Goal: Task Accomplishment & Management: Manage account settings

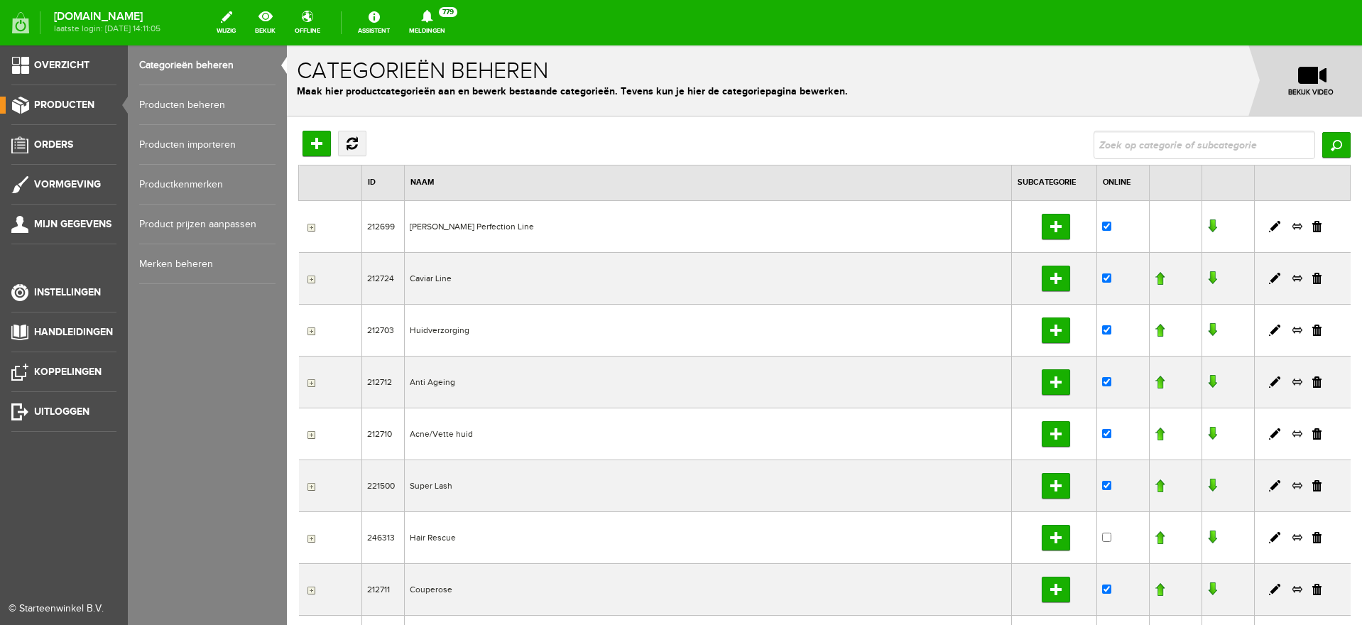
click at [159, 104] on link "Producten beheren" at bounding box center [207, 105] width 136 height 40
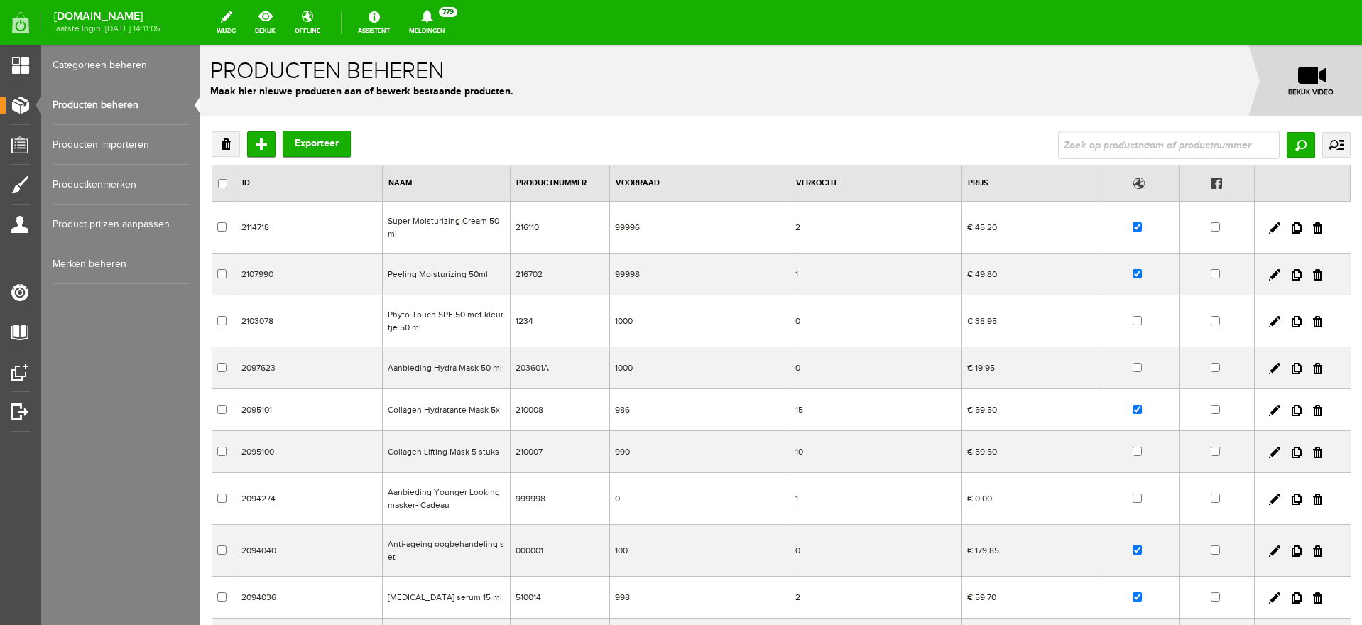
click at [1117, 144] on input "text" at bounding box center [1169, 145] width 222 height 28
click at [1133, 227] on input "checkbox" at bounding box center [1137, 226] width 9 height 9
checkbox input "false"
click at [1133, 274] on input "checkbox" at bounding box center [1137, 273] width 9 height 9
checkbox input "false"
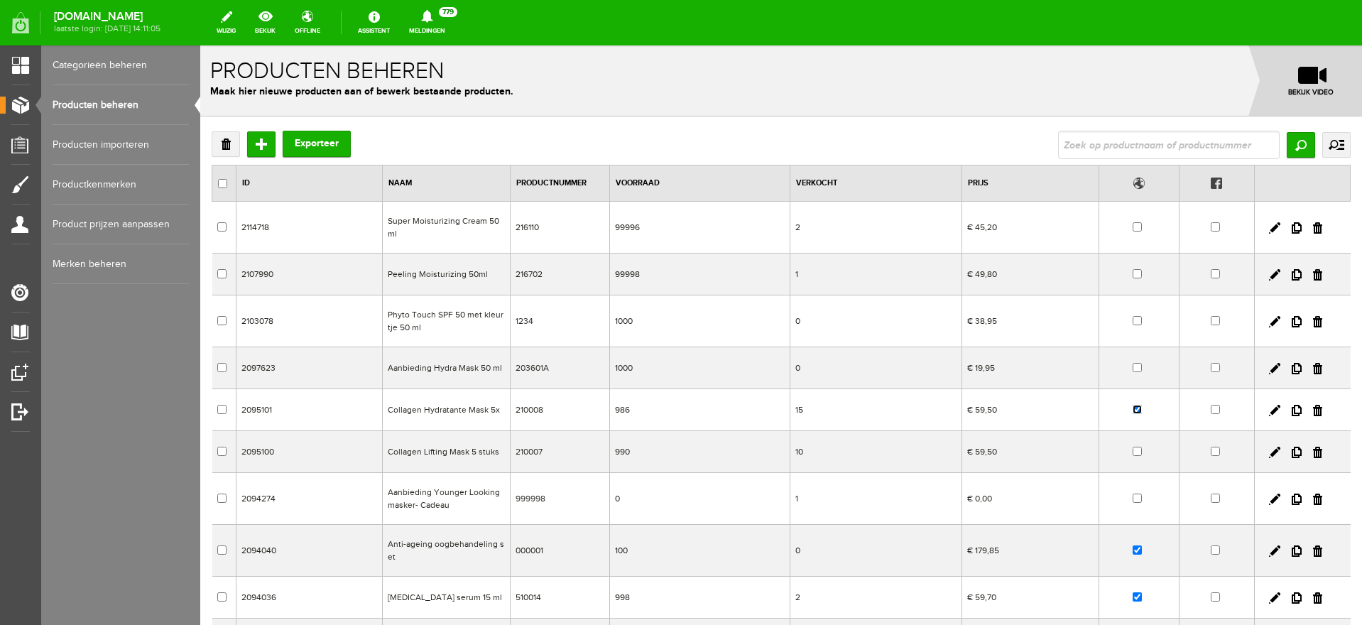
click at [1133, 410] on input "checkbox" at bounding box center [1137, 409] width 9 height 9
checkbox input "false"
click at [1118, 547] on td at bounding box center [1139, 551] width 80 height 52
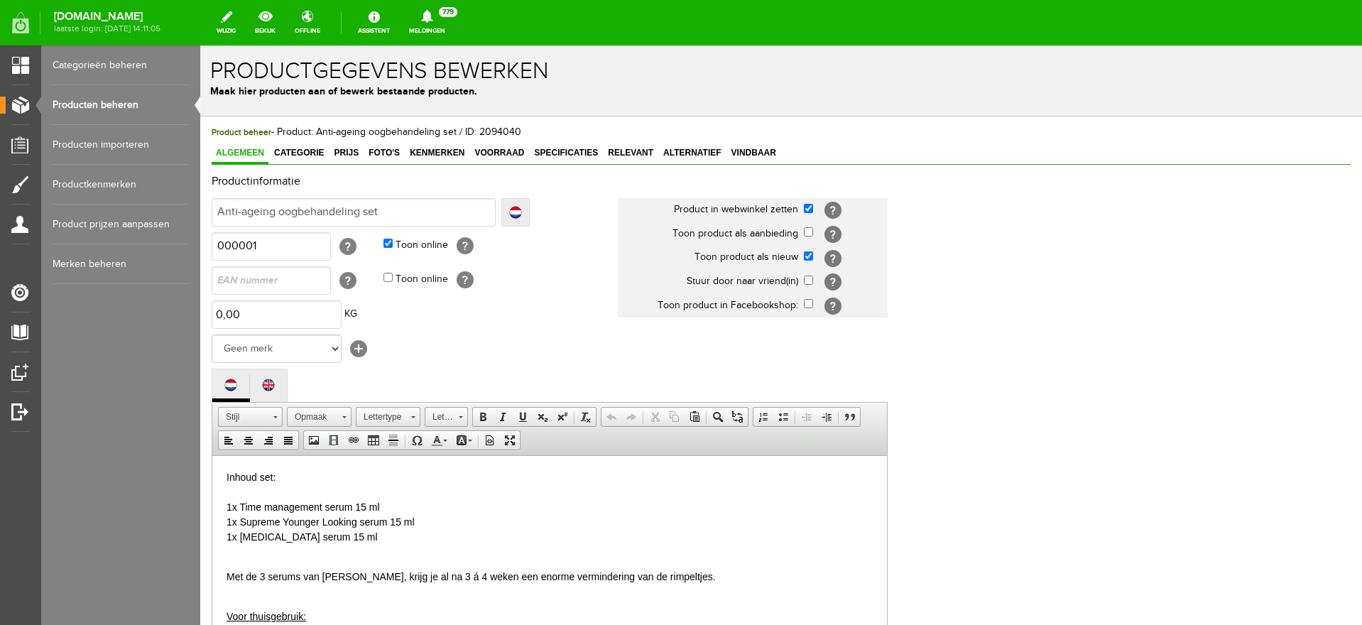
click at [81, 105] on link "Producten beheren" at bounding box center [121, 105] width 136 height 40
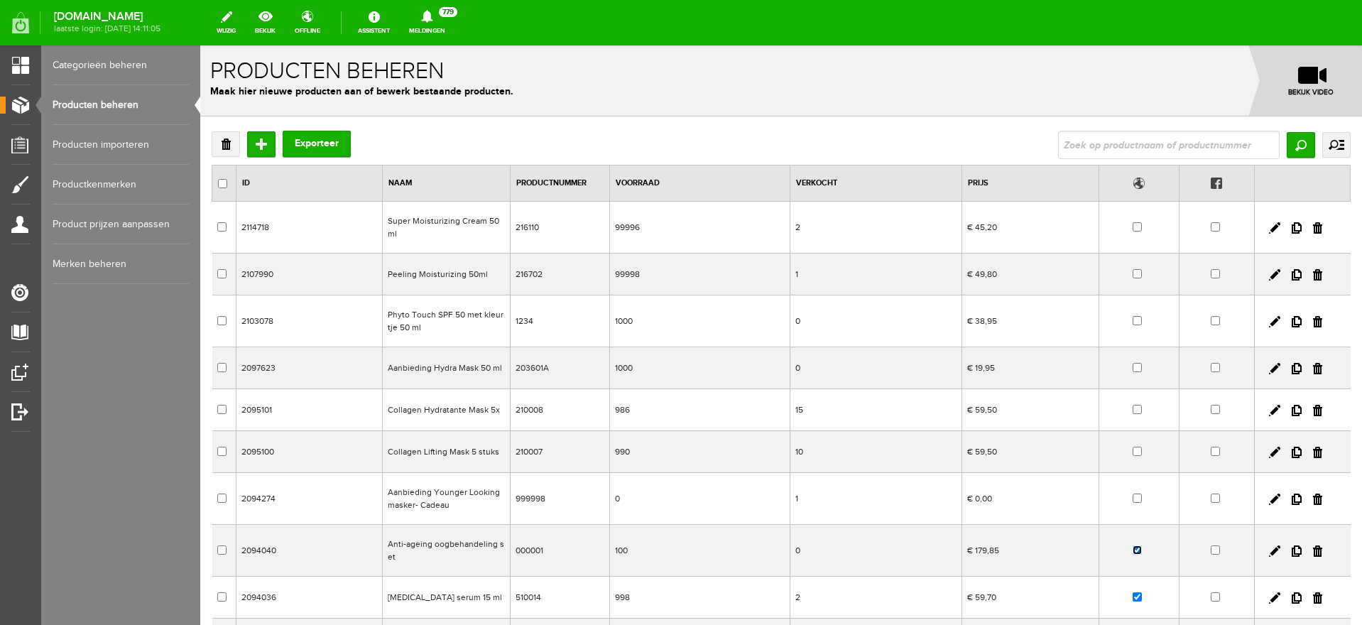
click at [1133, 547] on input "checkbox" at bounding box center [1137, 549] width 9 height 9
checkbox input "false"
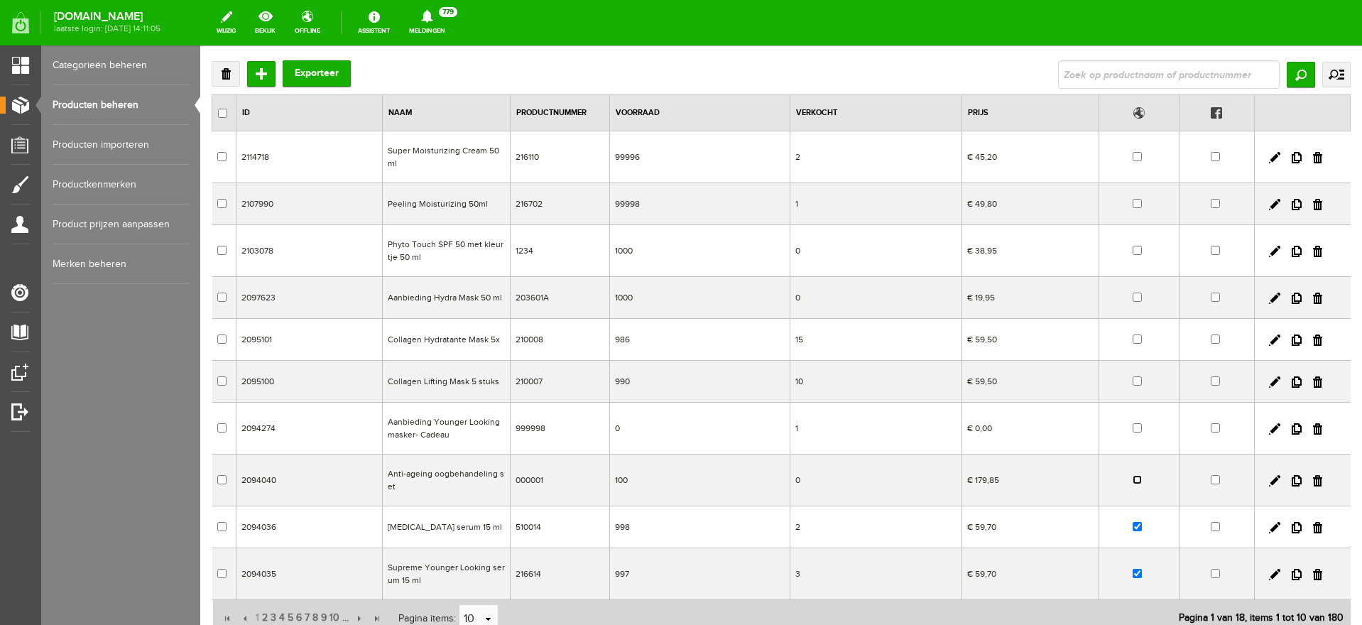
scroll to position [178, 0]
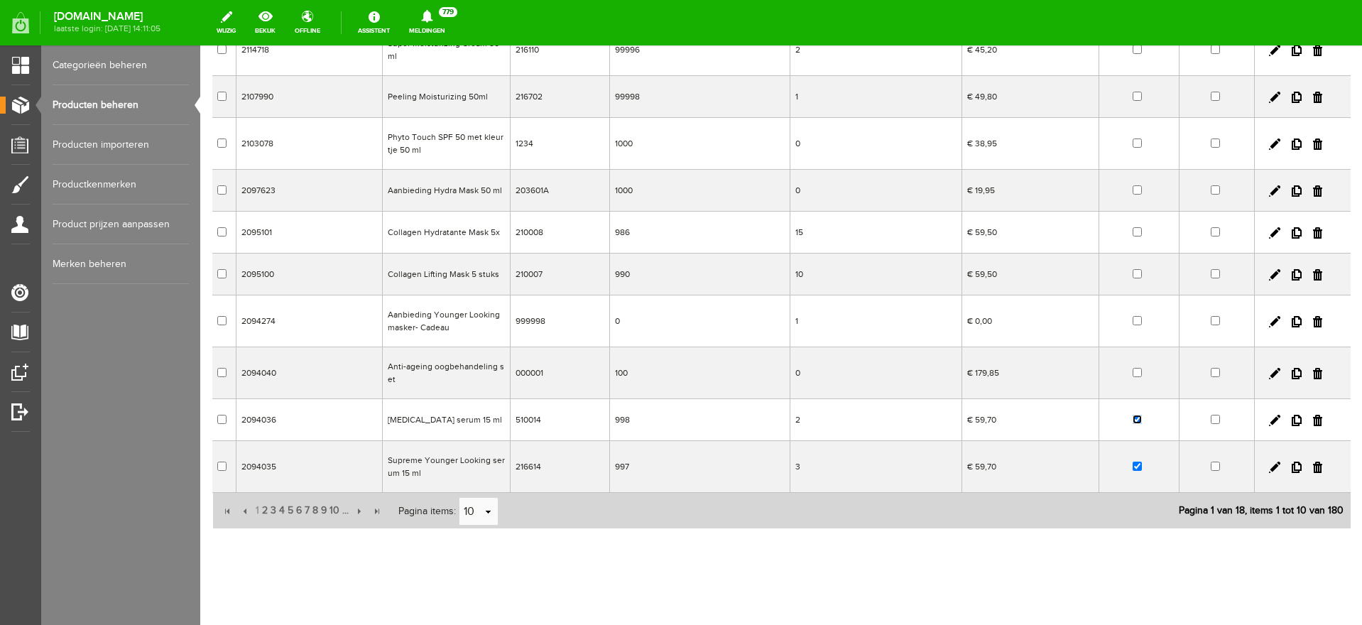
click at [1133, 420] on input "checkbox" at bounding box center [1137, 419] width 9 height 9
checkbox input "false"
click at [1133, 463] on input "checkbox" at bounding box center [1137, 466] width 9 height 9
checkbox input "false"
click at [357, 511] on input "button" at bounding box center [358, 511] width 16 height 16
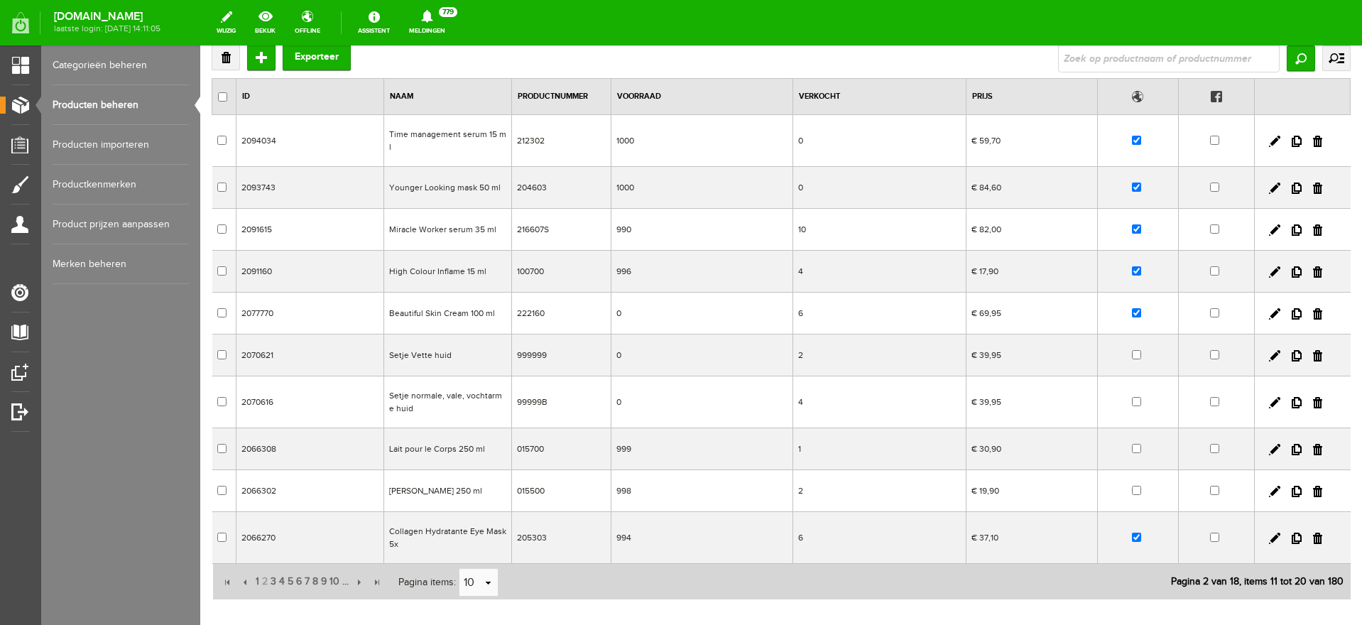
scroll to position [0, 0]
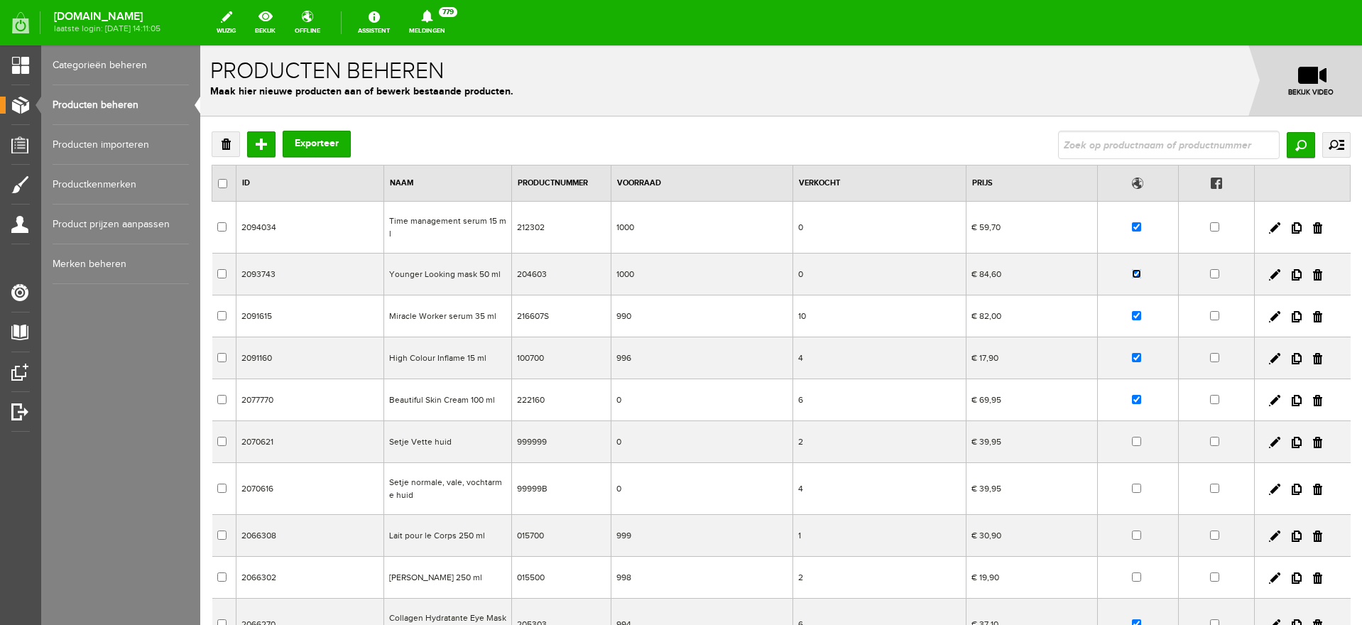
click at [1132, 269] on input "checkbox" at bounding box center [1136, 273] width 9 height 9
checkbox input "false"
click at [1132, 222] on input "checkbox" at bounding box center [1136, 226] width 9 height 9
checkbox input "false"
click at [1132, 311] on input "checkbox" at bounding box center [1136, 315] width 9 height 9
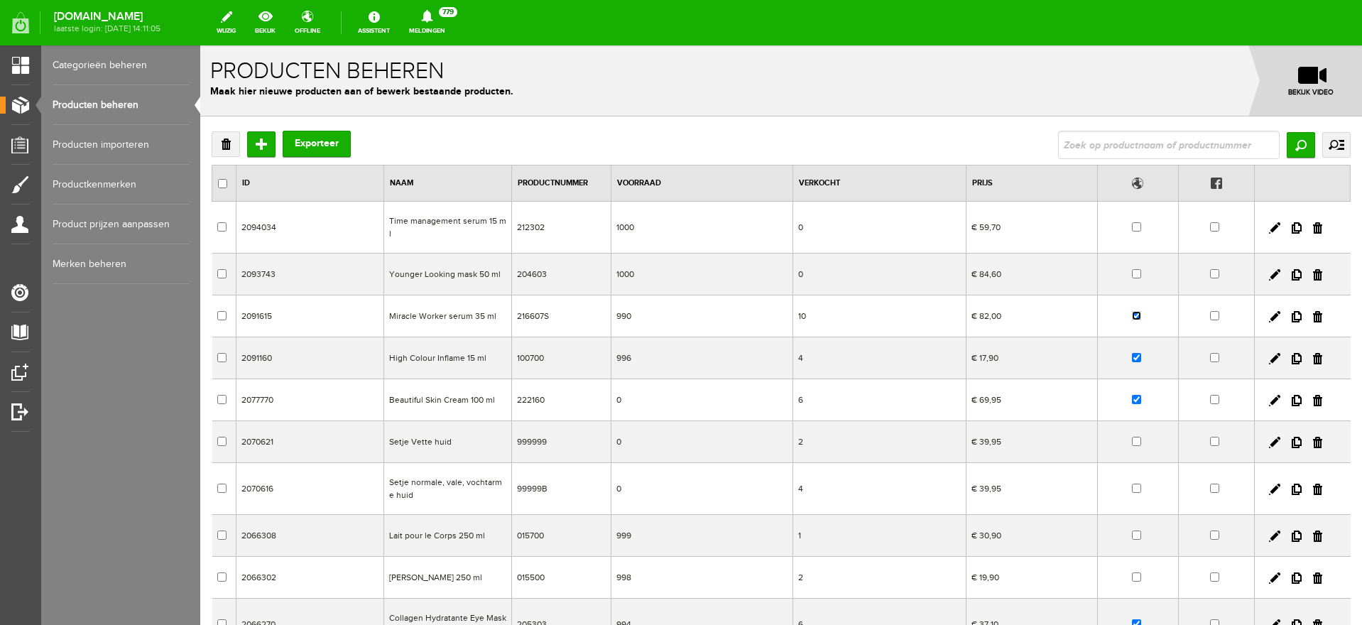
checkbox input "false"
click at [1132, 353] on input "checkbox" at bounding box center [1136, 357] width 9 height 9
checkbox input "false"
click at [1132, 395] on input "checkbox" at bounding box center [1136, 399] width 9 height 9
checkbox input "false"
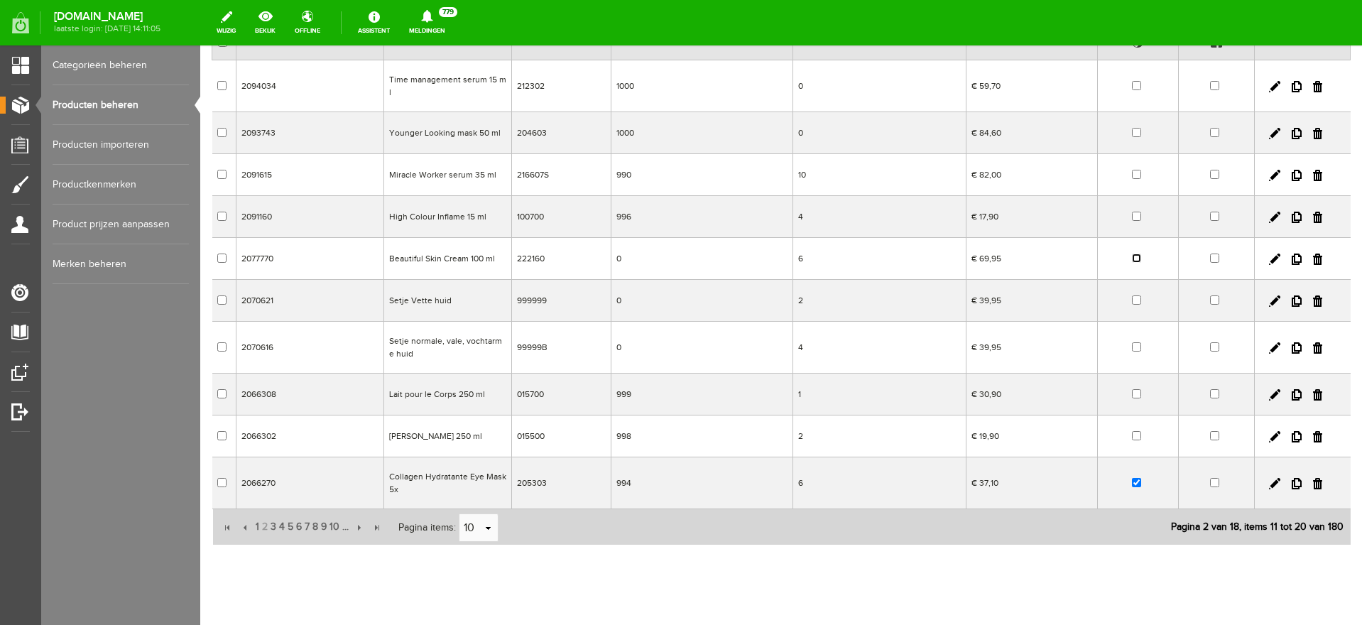
scroll to position [158, 0]
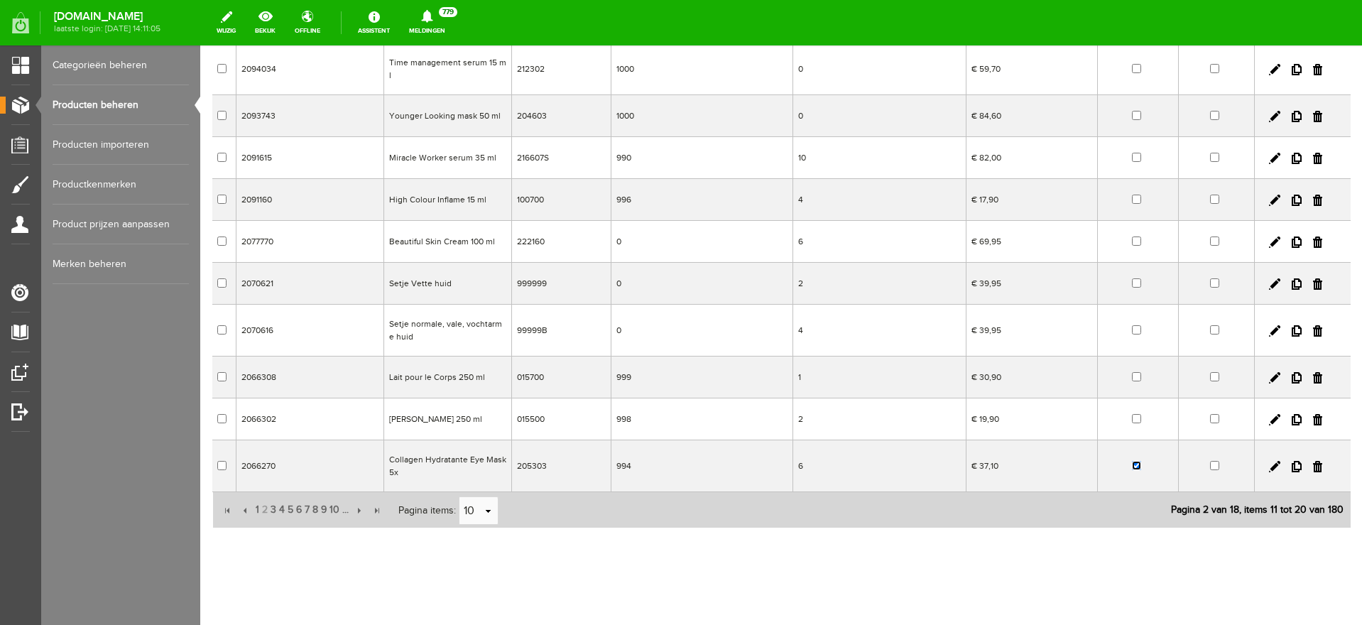
click at [1132, 461] on input "checkbox" at bounding box center [1136, 465] width 9 height 9
checkbox input "false"
click at [359, 503] on input "button" at bounding box center [358, 511] width 16 height 16
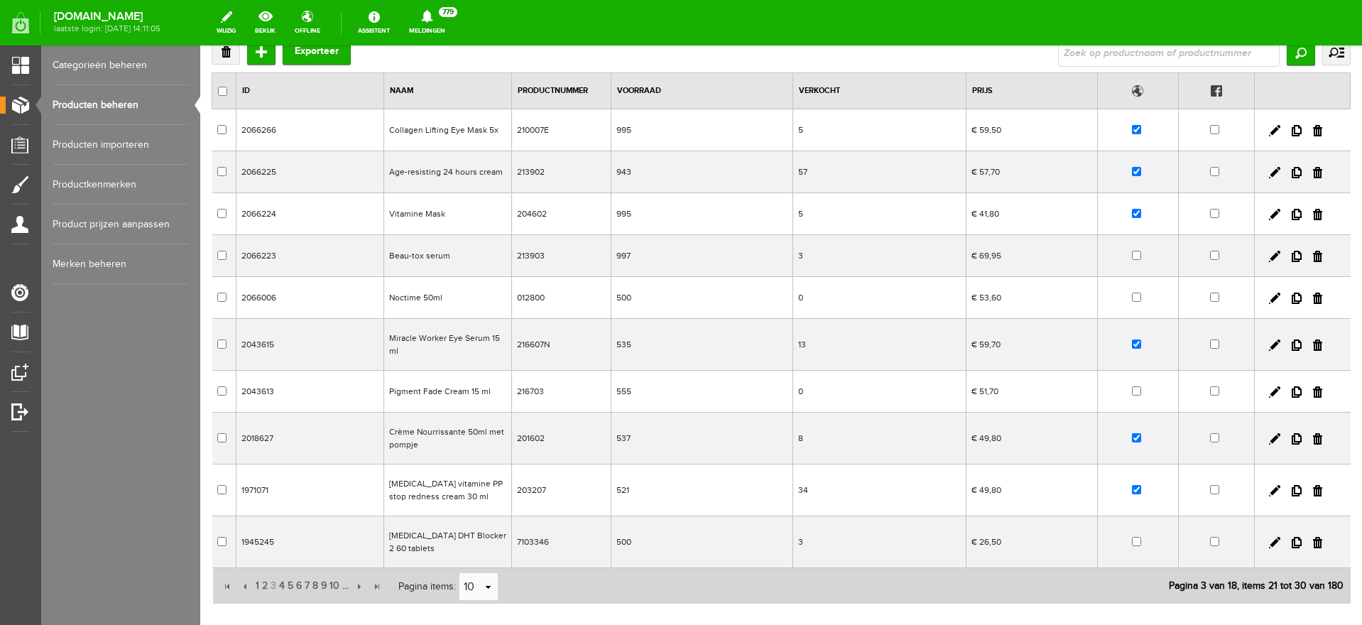
scroll to position [0, 0]
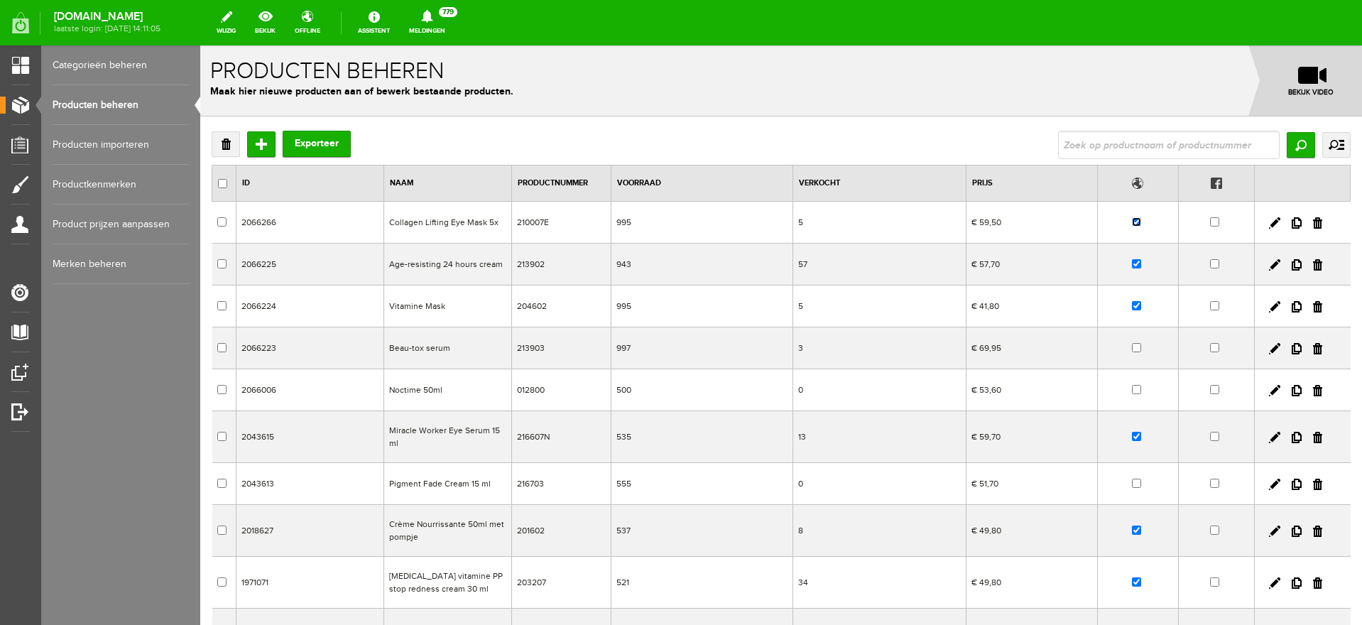
click at [1132, 222] on input "checkbox" at bounding box center [1136, 221] width 9 height 9
checkbox input "false"
click at [1132, 261] on input "checkbox" at bounding box center [1136, 263] width 9 height 9
checkbox input "false"
click at [1132, 302] on input "checkbox" at bounding box center [1136, 305] width 9 height 9
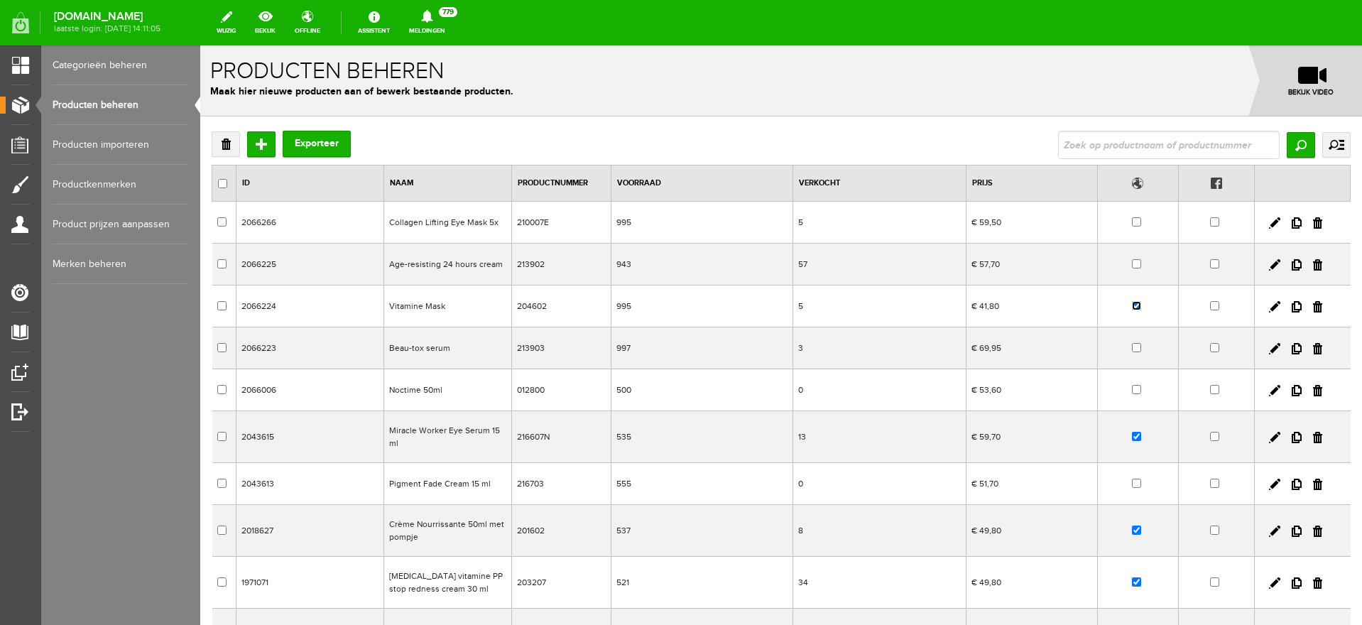
checkbox input "false"
click at [1132, 437] on input "checkbox" at bounding box center [1136, 436] width 9 height 9
checkbox input "false"
click at [1132, 531] on input "checkbox" at bounding box center [1136, 529] width 9 height 9
checkbox input "false"
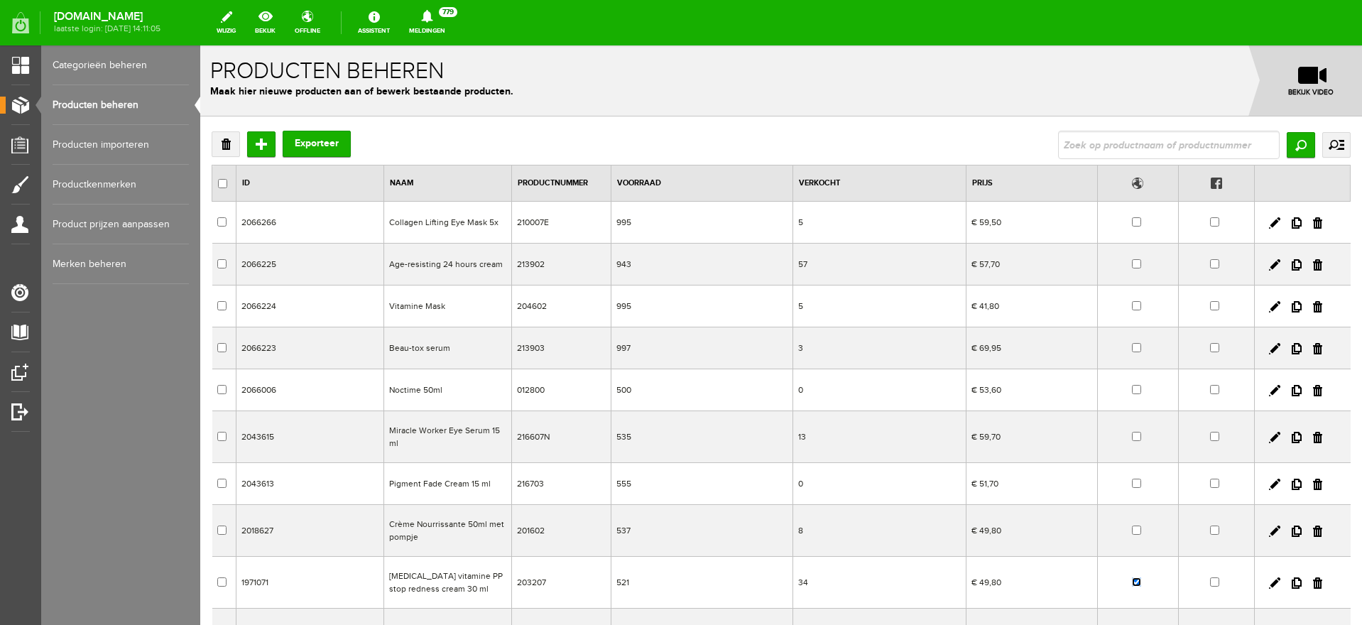
click at [1132, 578] on input "checkbox" at bounding box center [1136, 581] width 9 height 9
checkbox input "false"
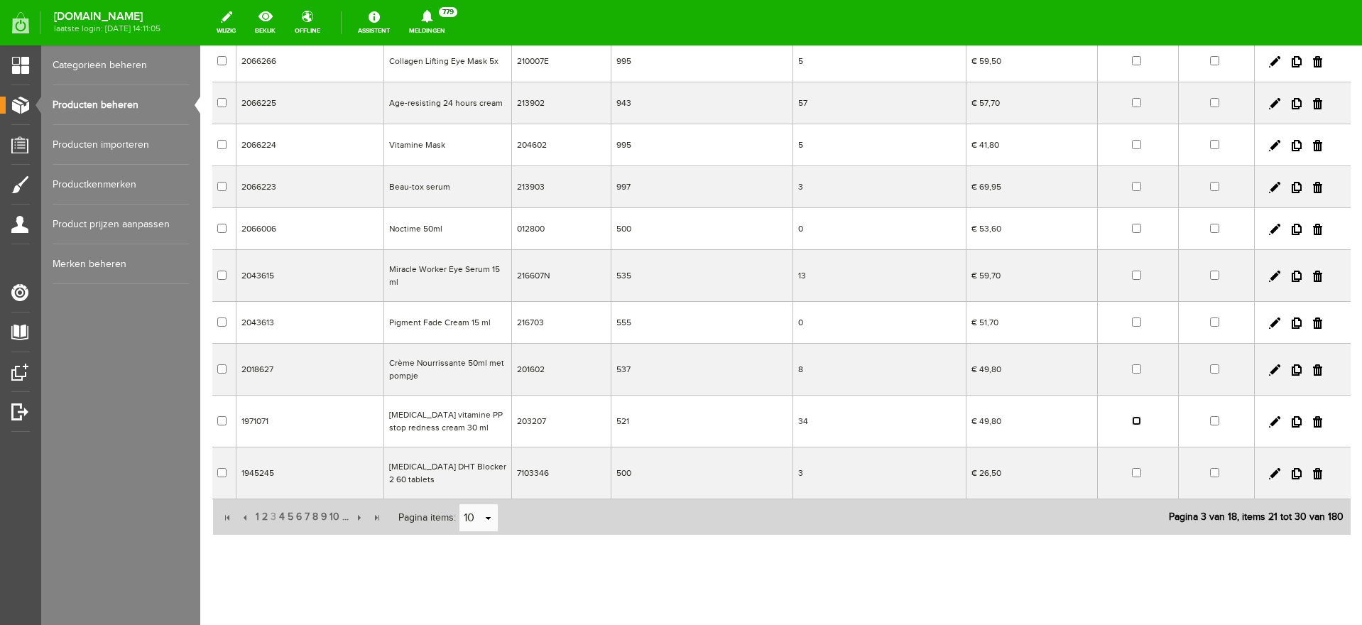
scroll to position [178, 0]
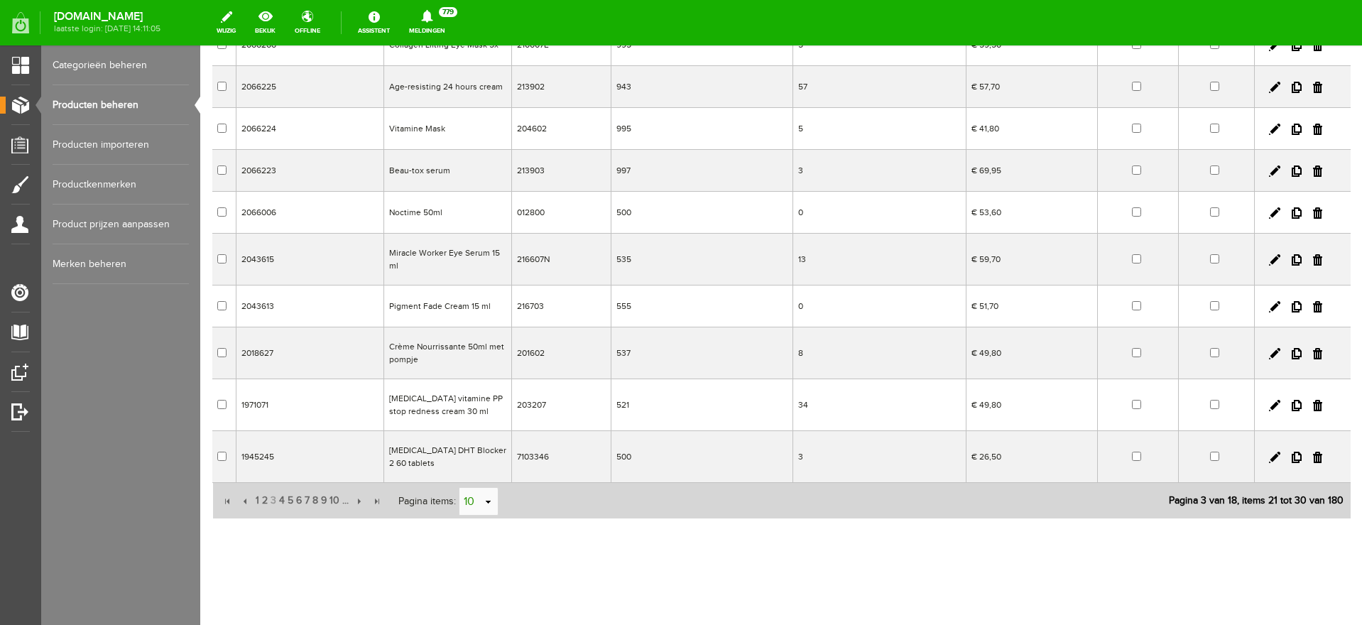
click at [490, 502] on link "select" at bounding box center [488, 502] width 11 height 27
click at [479, 474] on li "50" at bounding box center [478, 474] width 38 height 23
type input "50"
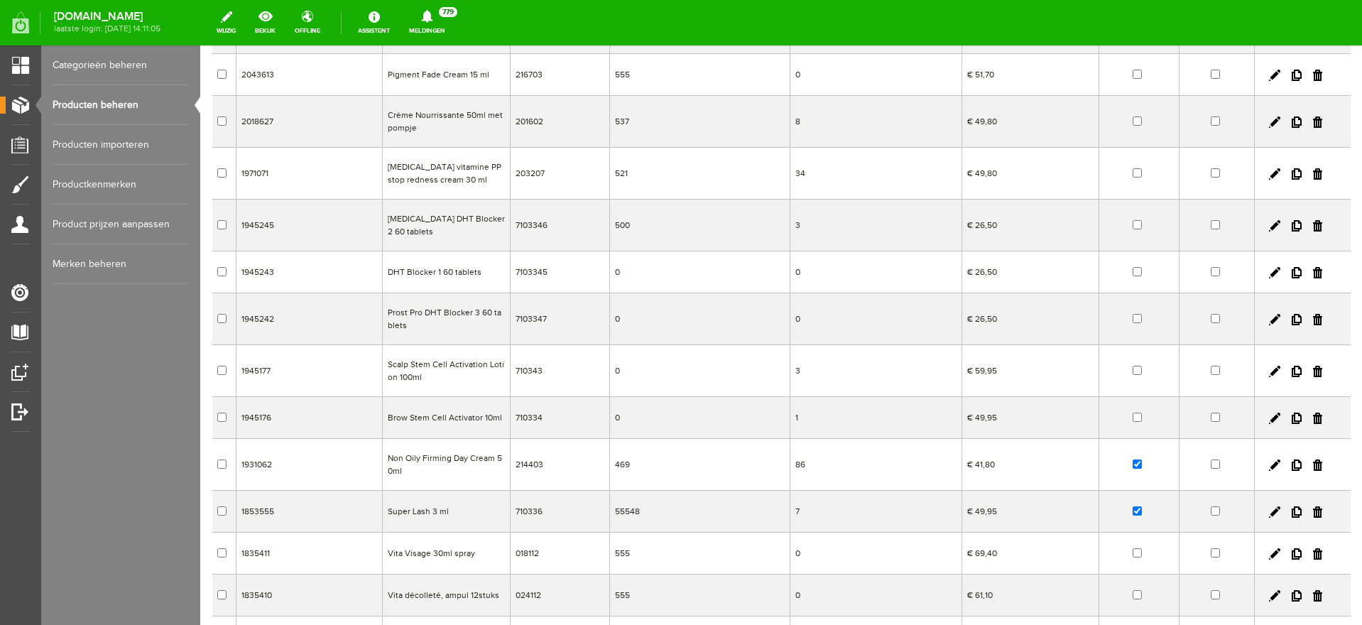
scroll to position [1420, 0]
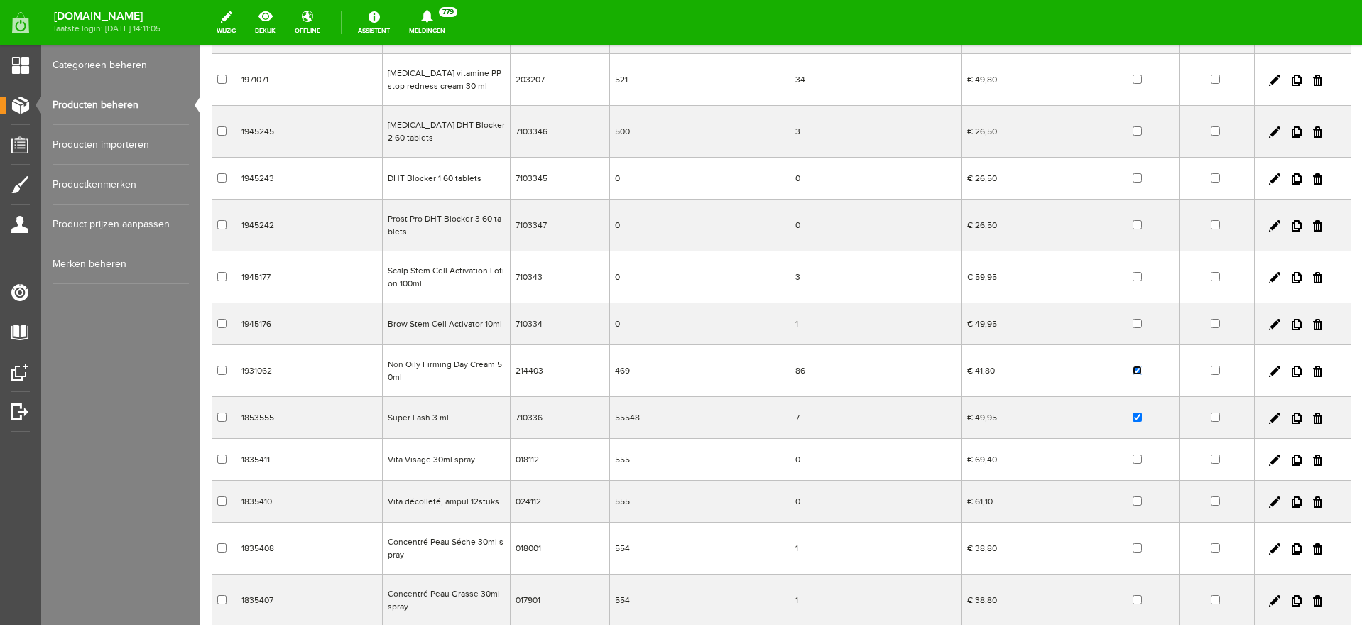
click at [1133, 366] on input "checkbox" at bounding box center [1137, 370] width 9 height 9
checkbox input "false"
click at [1133, 413] on input "checkbox" at bounding box center [1137, 417] width 9 height 9
checkbox input "false"
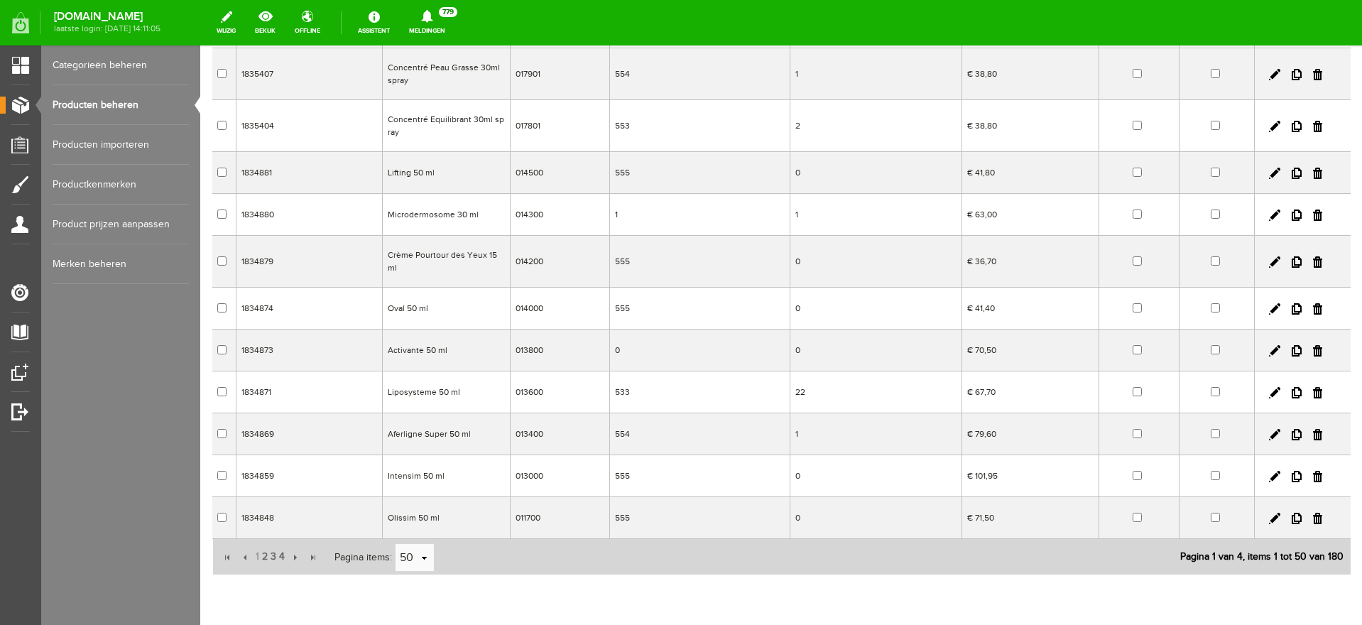
scroll to position [1993, 0]
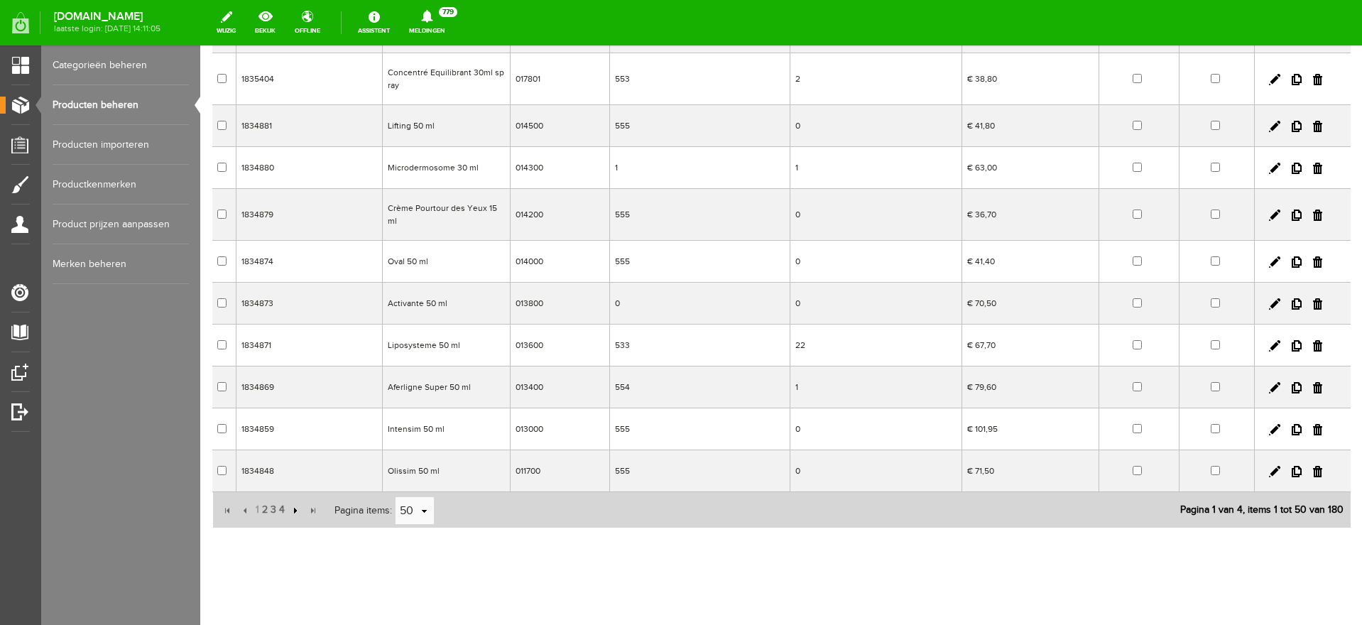
click at [296, 503] on input "button" at bounding box center [294, 511] width 16 height 16
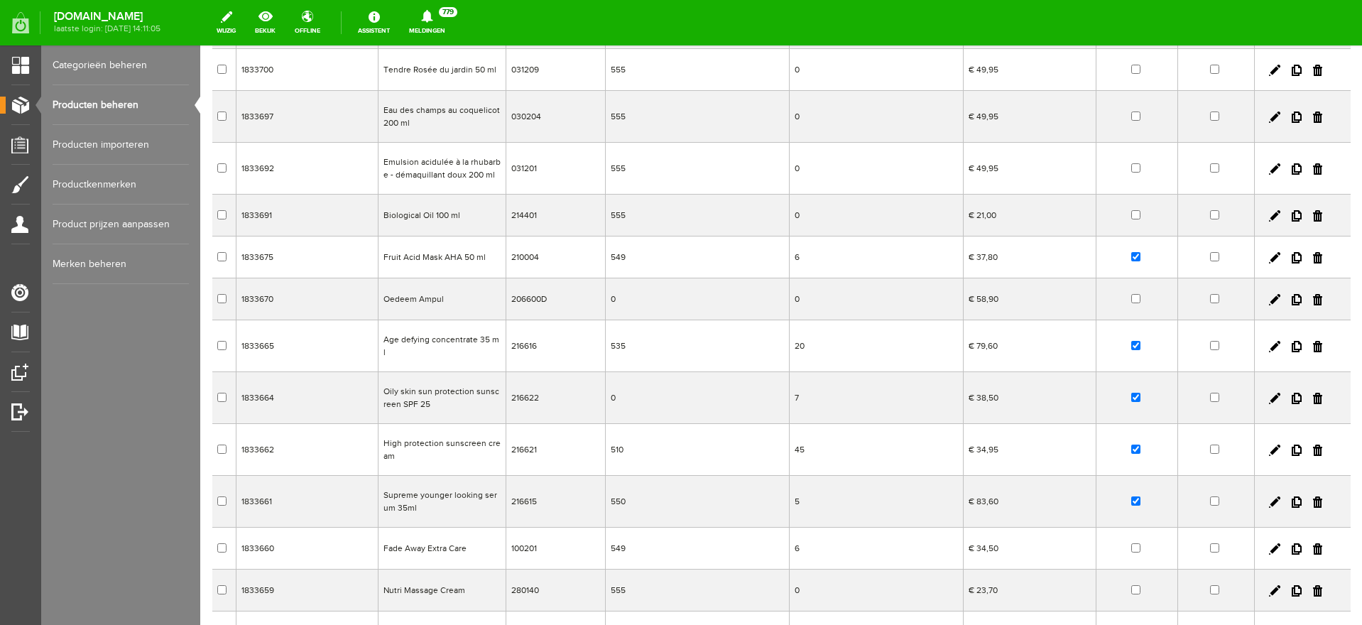
scroll to position [1638, 0]
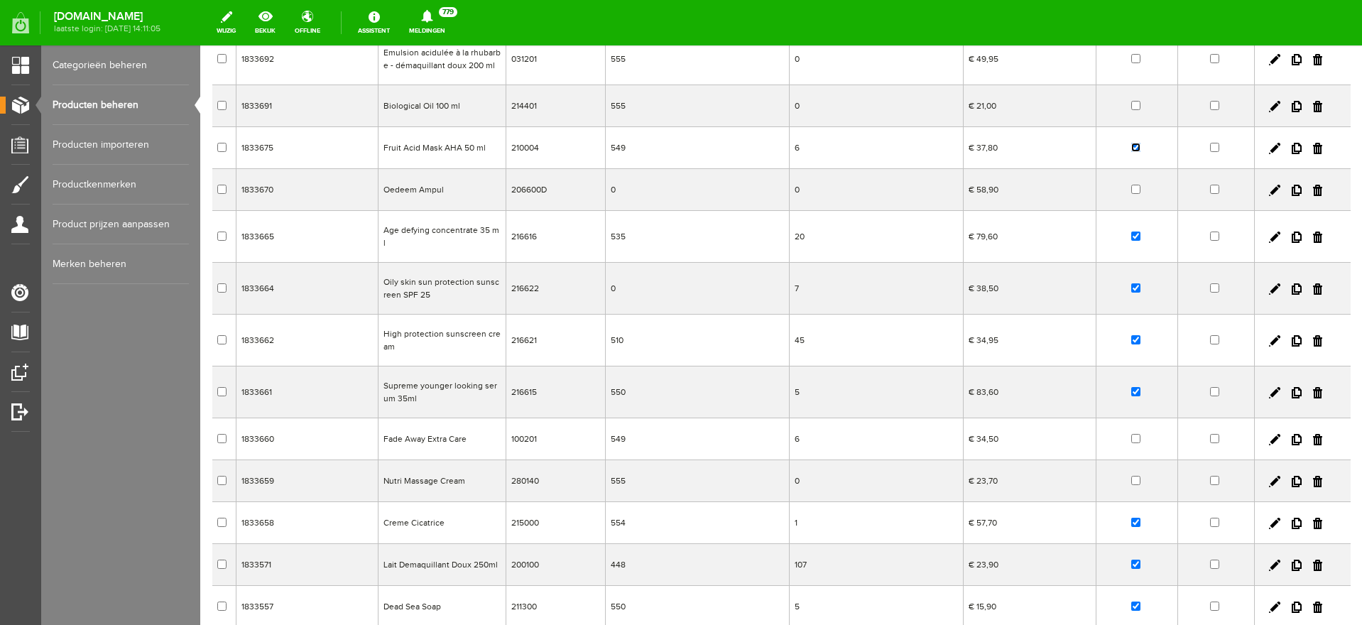
click at [1131, 146] on input "checkbox" at bounding box center [1135, 147] width 9 height 9
checkbox input "false"
click at [1131, 233] on input "checkbox" at bounding box center [1135, 235] width 9 height 9
checkbox input "false"
click at [1131, 283] on input "checkbox" at bounding box center [1135, 287] width 9 height 9
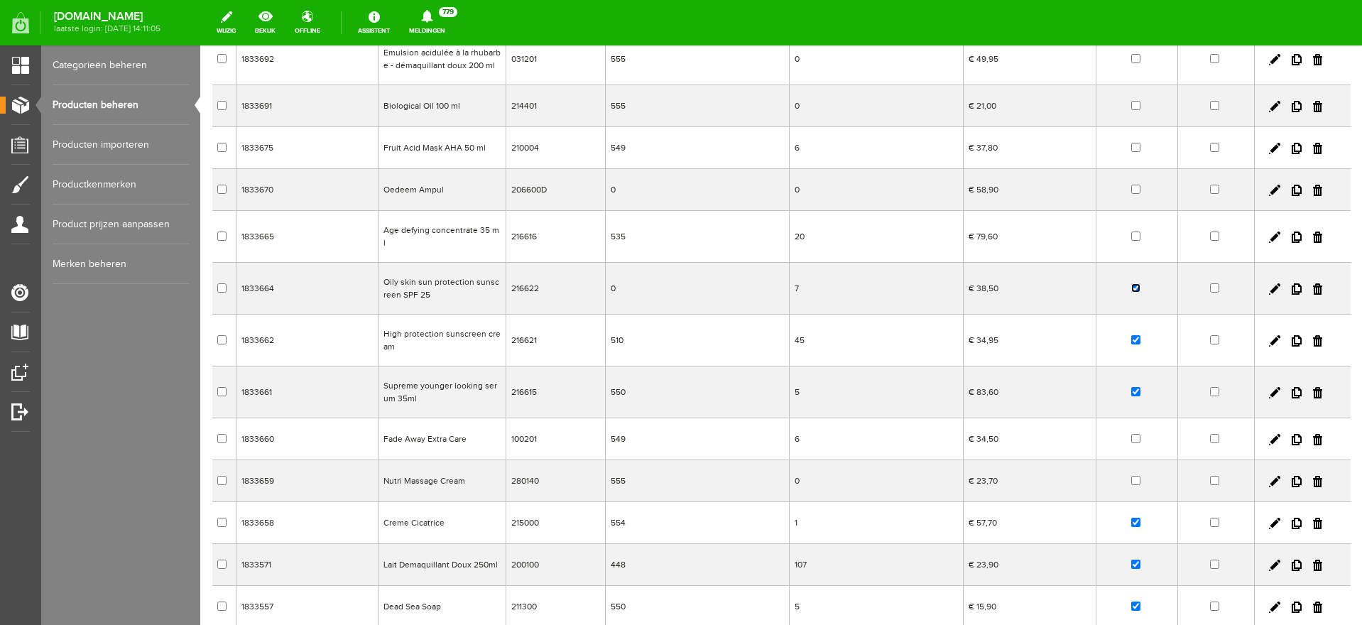
checkbox input "false"
click at [1131, 335] on input "checkbox" at bounding box center [1135, 339] width 9 height 9
checkbox input "false"
click at [1131, 387] on input "checkbox" at bounding box center [1135, 391] width 9 height 9
checkbox input "false"
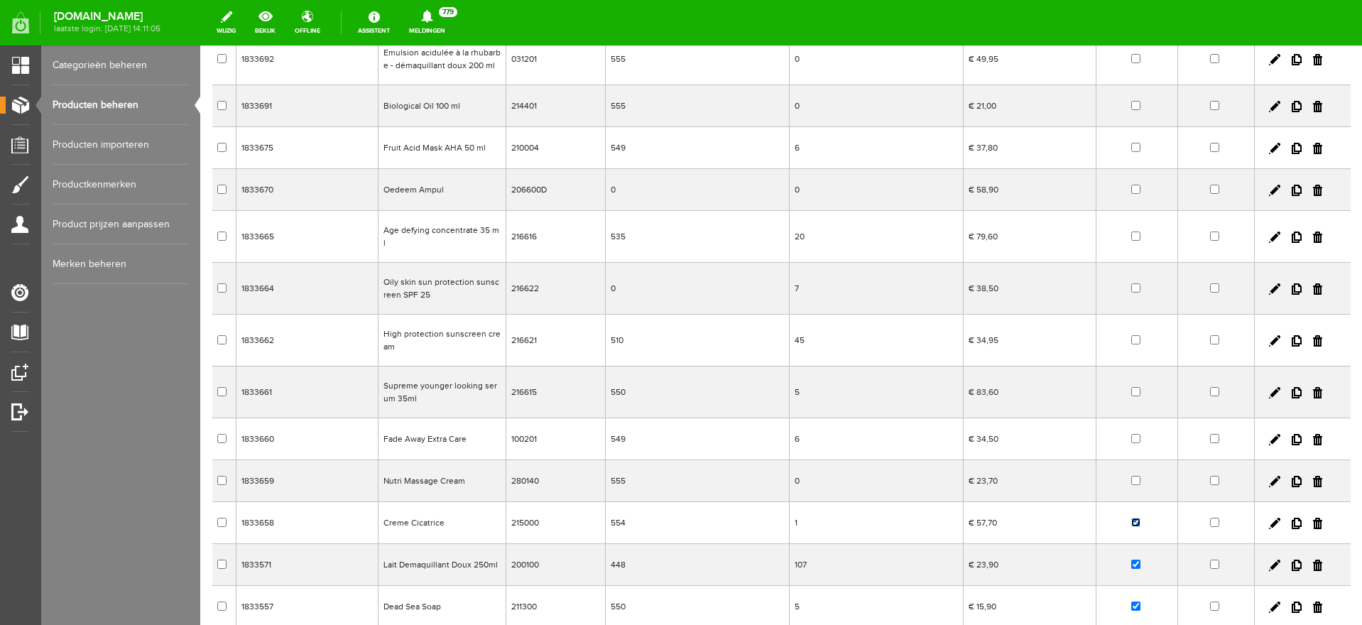
click at [1131, 518] on input "checkbox" at bounding box center [1135, 522] width 9 height 9
checkbox input "false"
click at [1131, 560] on input "checkbox" at bounding box center [1135, 564] width 9 height 9
checkbox input "false"
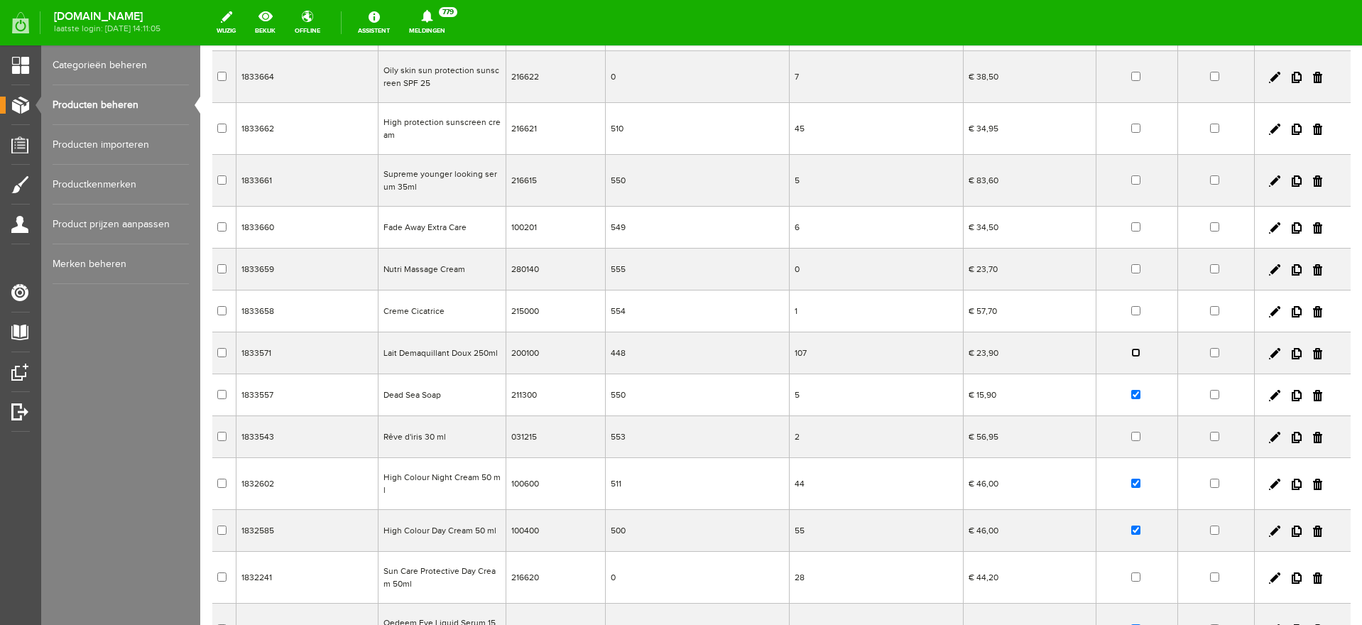
scroll to position [1904, 0]
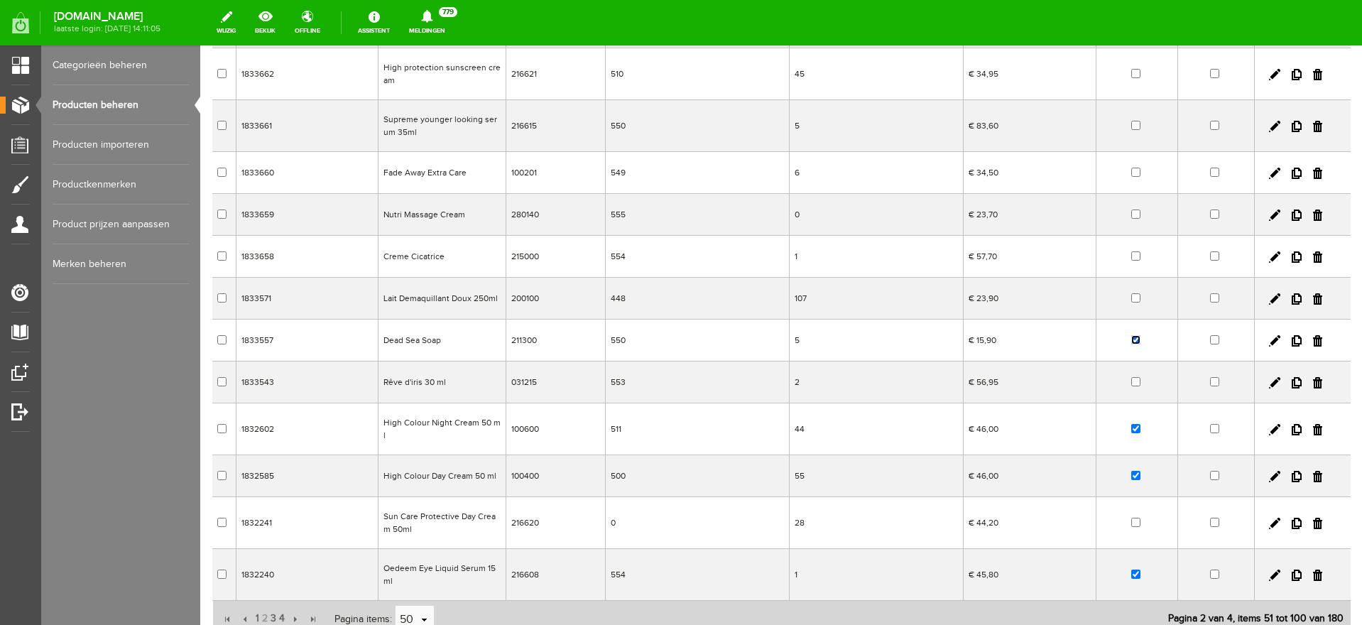
click at [1131, 335] on input "checkbox" at bounding box center [1135, 339] width 9 height 9
checkbox input "false"
click at [1131, 424] on input "checkbox" at bounding box center [1135, 428] width 9 height 9
checkbox input "false"
click at [1131, 569] on input "checkbox" at bounding box center [1135, 573] width 9 height 9
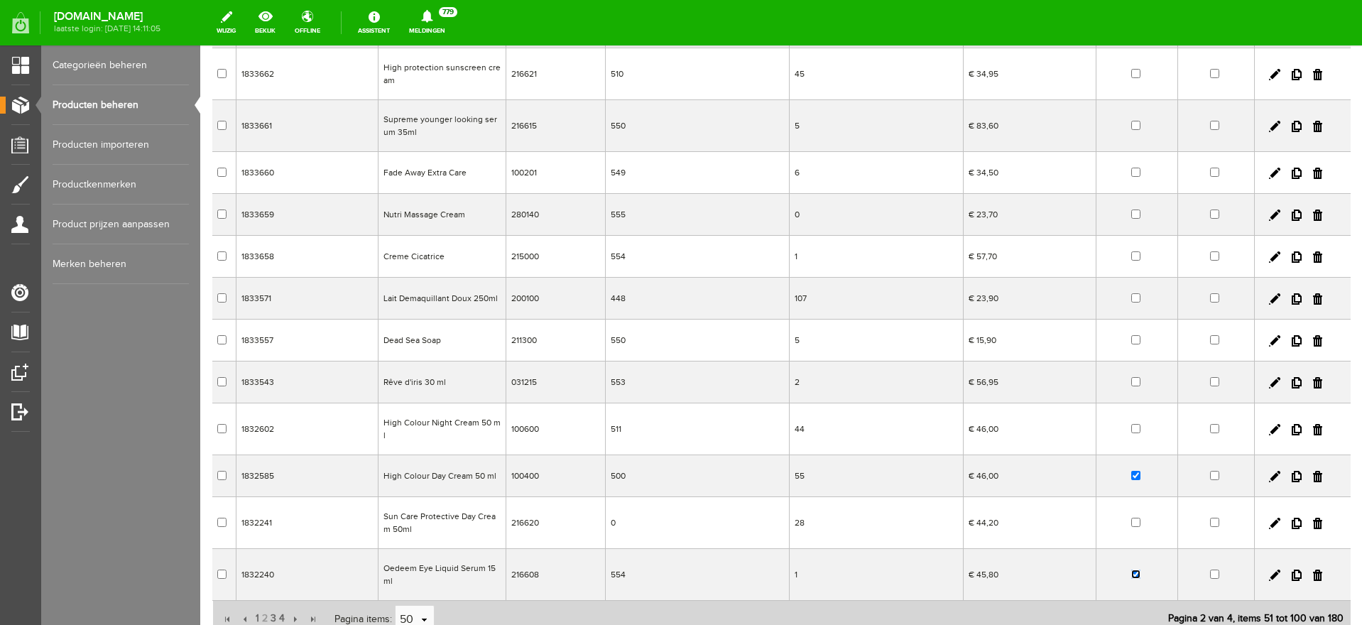
checkbox input "false"
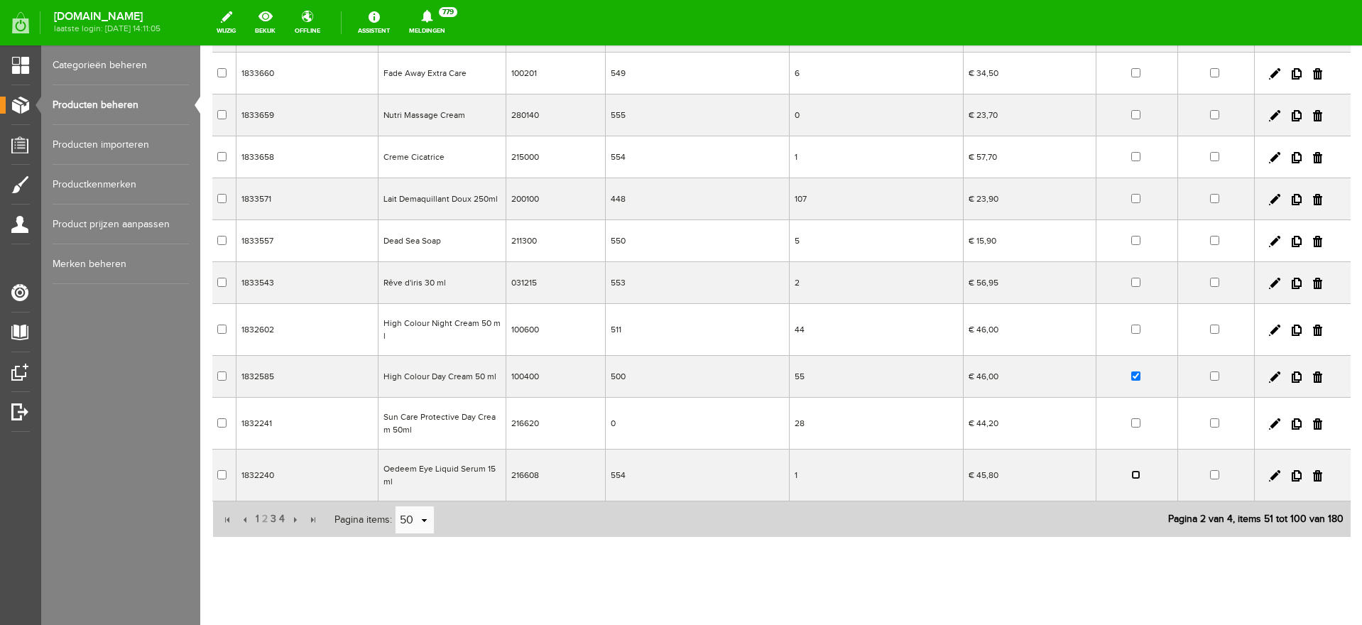
scroll to position [2013, 0]
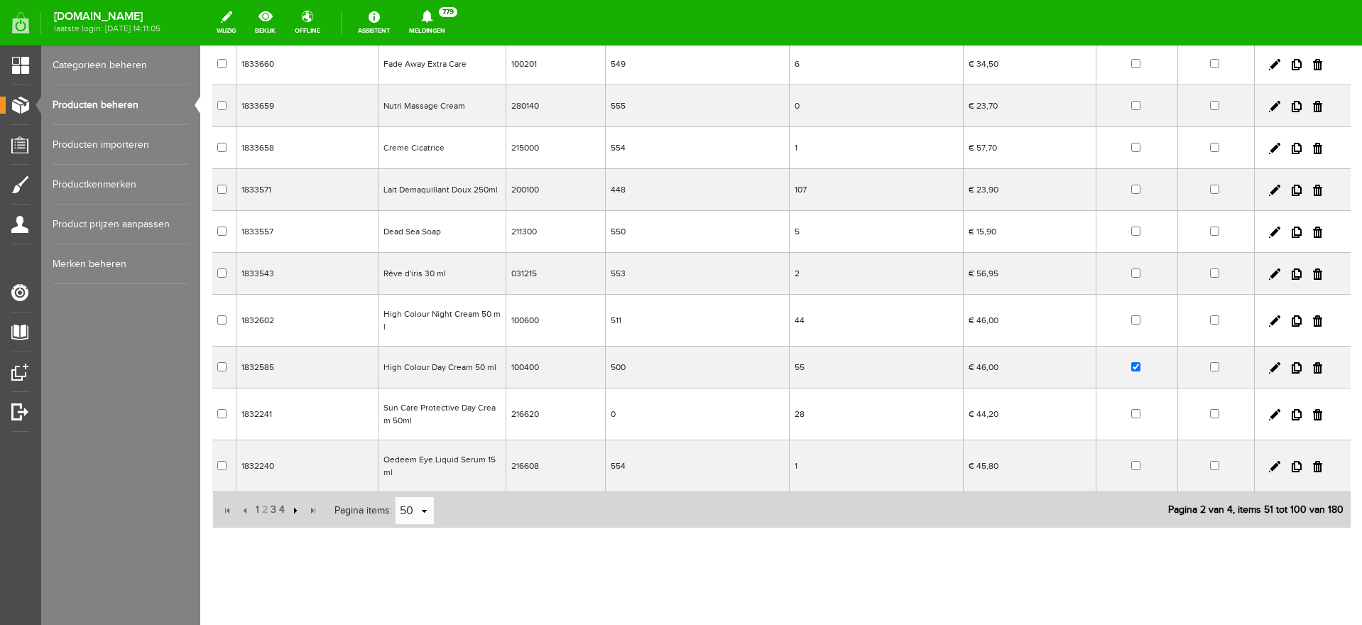
click at [292, 503] on input "button" at bounding box center [294, 511] width 16 height 16
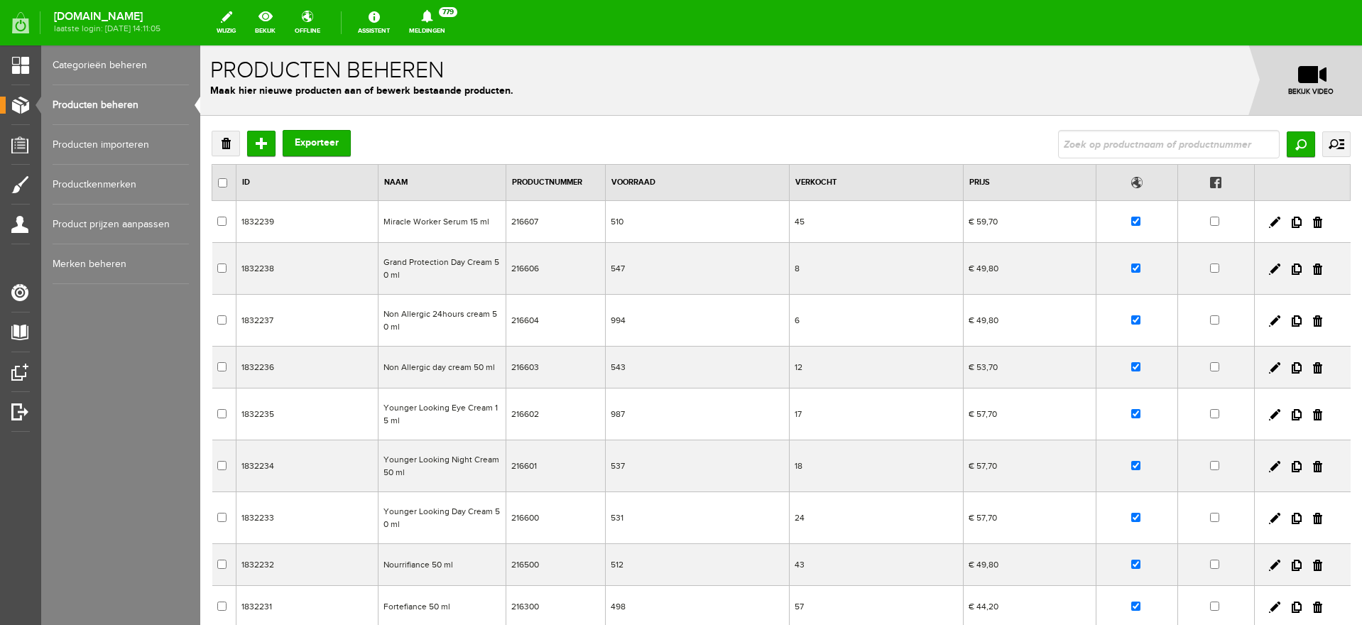
scroll to position [0, 0]
click at [1131, 222] on input "checkbox" at bounding box center [1135, 221] width 9 height 9
checkbox input "false"
click at [1131, 266] on input "checkbox" at bounding box center [1135, 268] width 9 height 9
checkbox input "false"
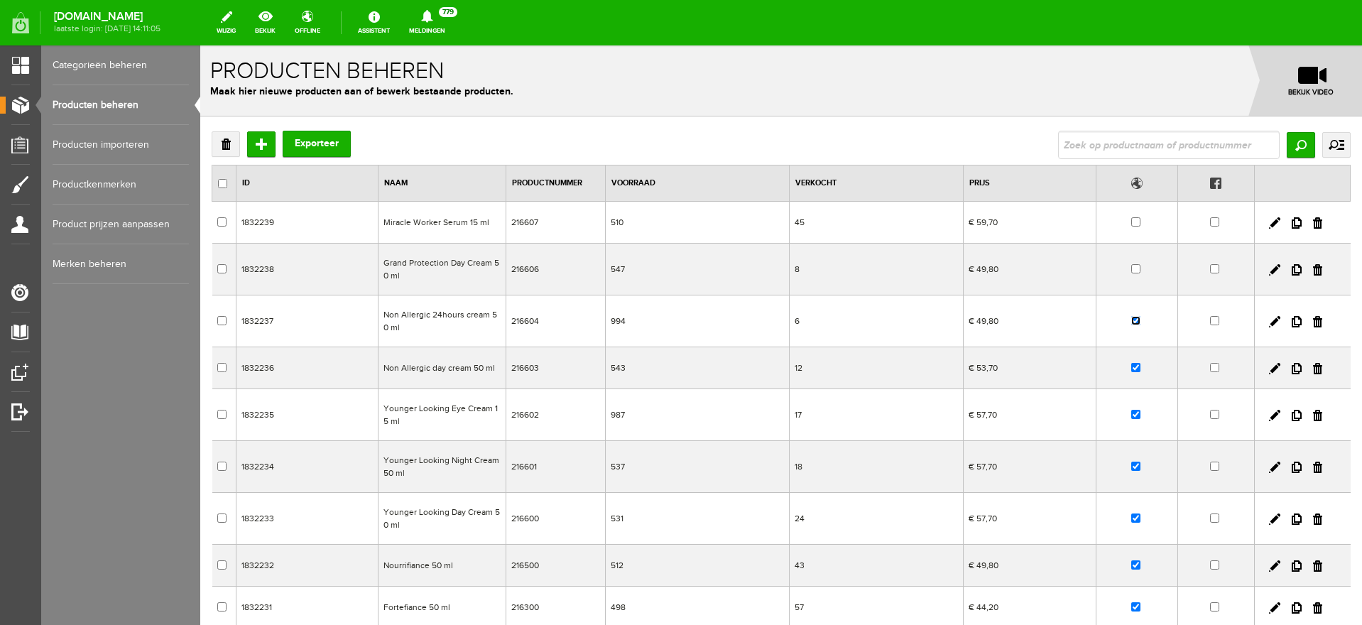
click at [1131, 320] on input "checkbox" at bounding box center [1135, 320] width 9 height 9
checkbox input "false"
click at [1131, 366] on input "checkbox" at bounding box center [1135, 367] width 9 height 9
checkbox input "false"
click at [1131, 413] on input "checkbox" at bounding box center [1135, 414] width 9 height 9
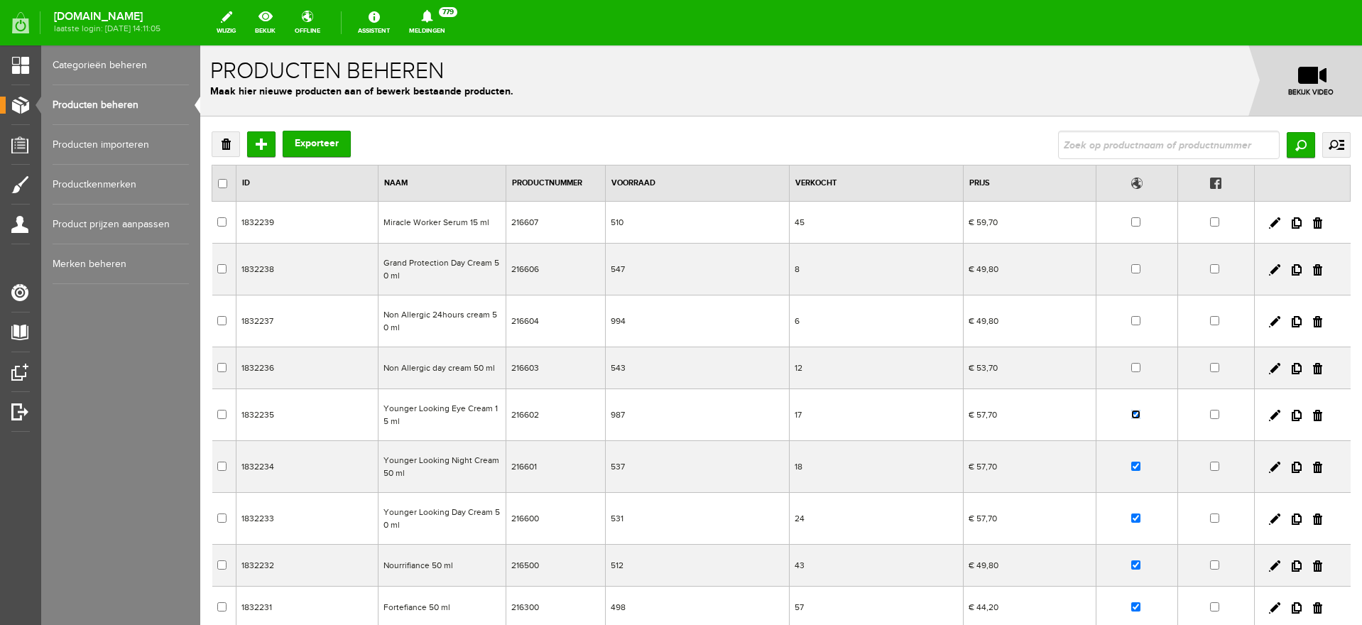
checkbox input "false"
click at [1131, 465] on input "checkbox" at bounding box center [1135, 466] width 9 height 9
checkbox input "false"
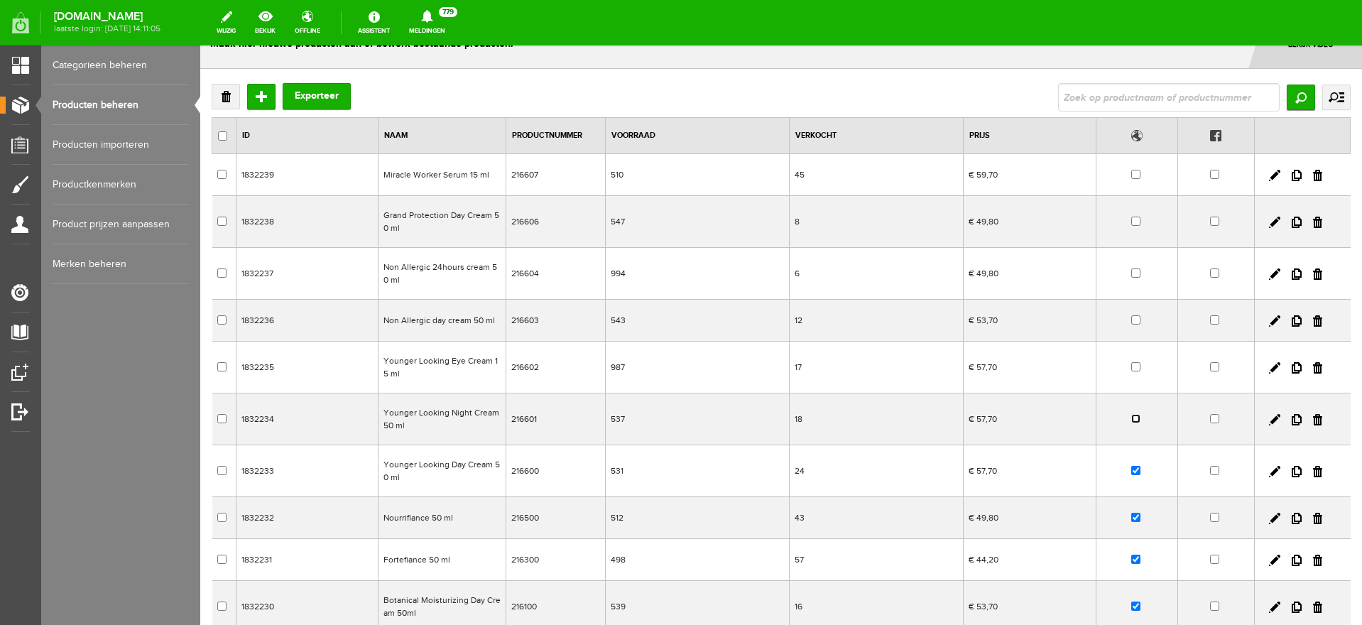
scroll to position [89, 0]
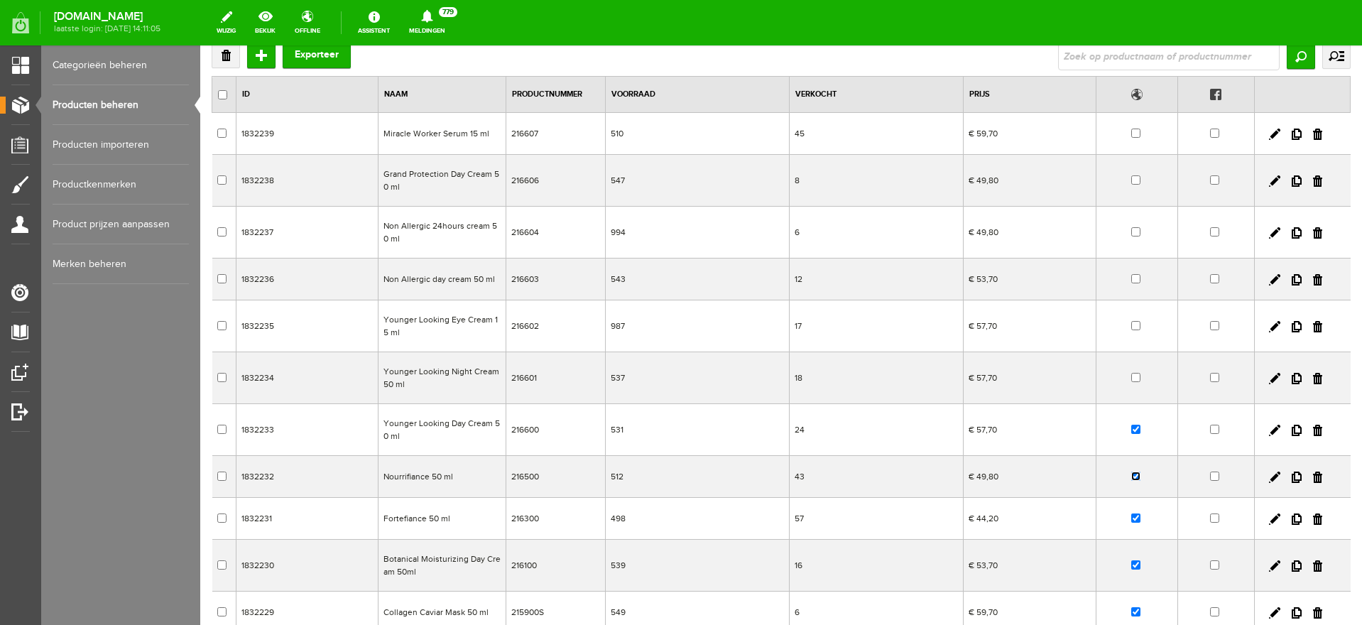
click at [1131, 476] on input "checkbox" at bounding box center [1135, 476] width 9 height 9
checkbox input "false"
click at [1131, 515] on input "checkbox" at bounding box center [1135, 517] width 9 height 9
checkbox input "false"
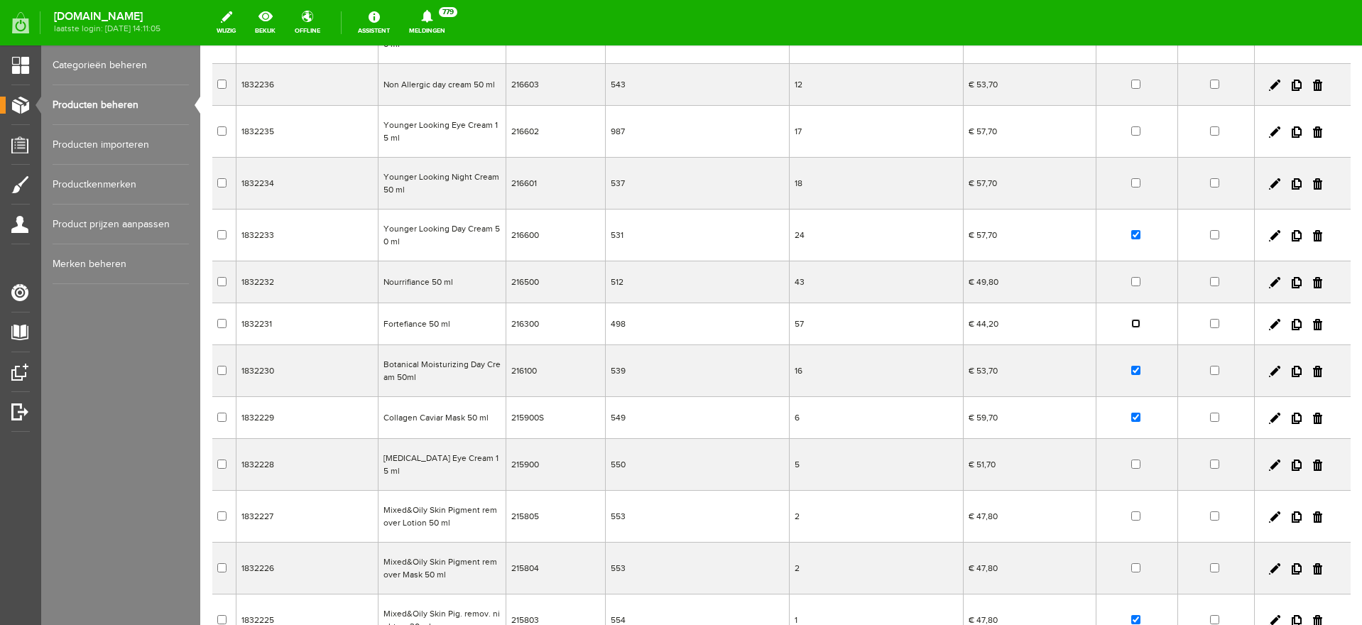
scroll to position [355, 0]
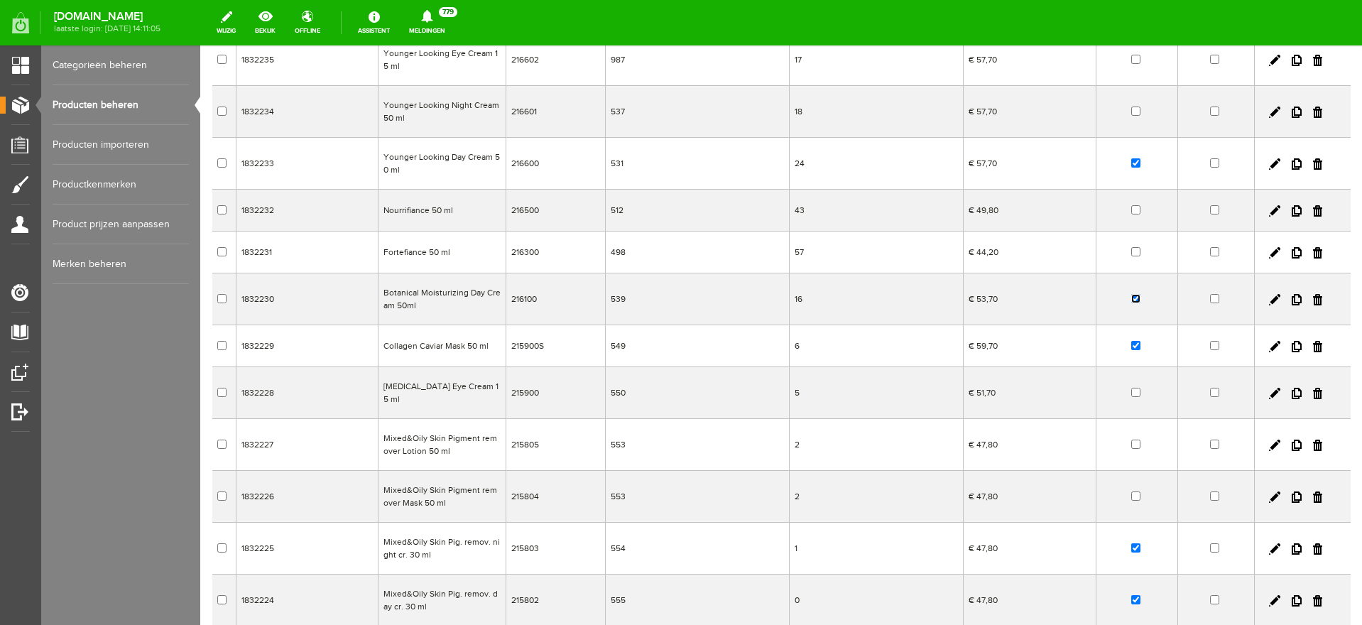
click at [1131, 298] on input "checkbox" at bounding box center [1135, 298] width 9 height 9
checkbox input "false"
click at [1131, 348] on input "checkbox" at bounding box center [1135, 345] width 9 height 9
checkbox input "false"
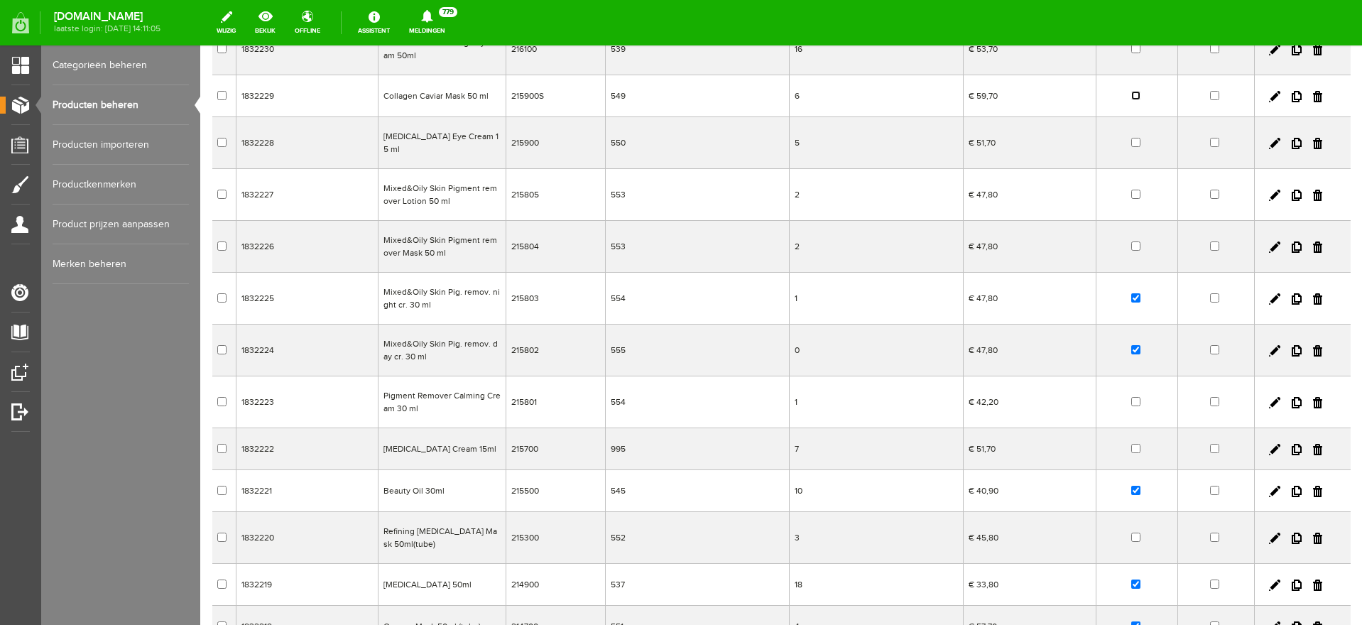
scroll to position [621, 0]
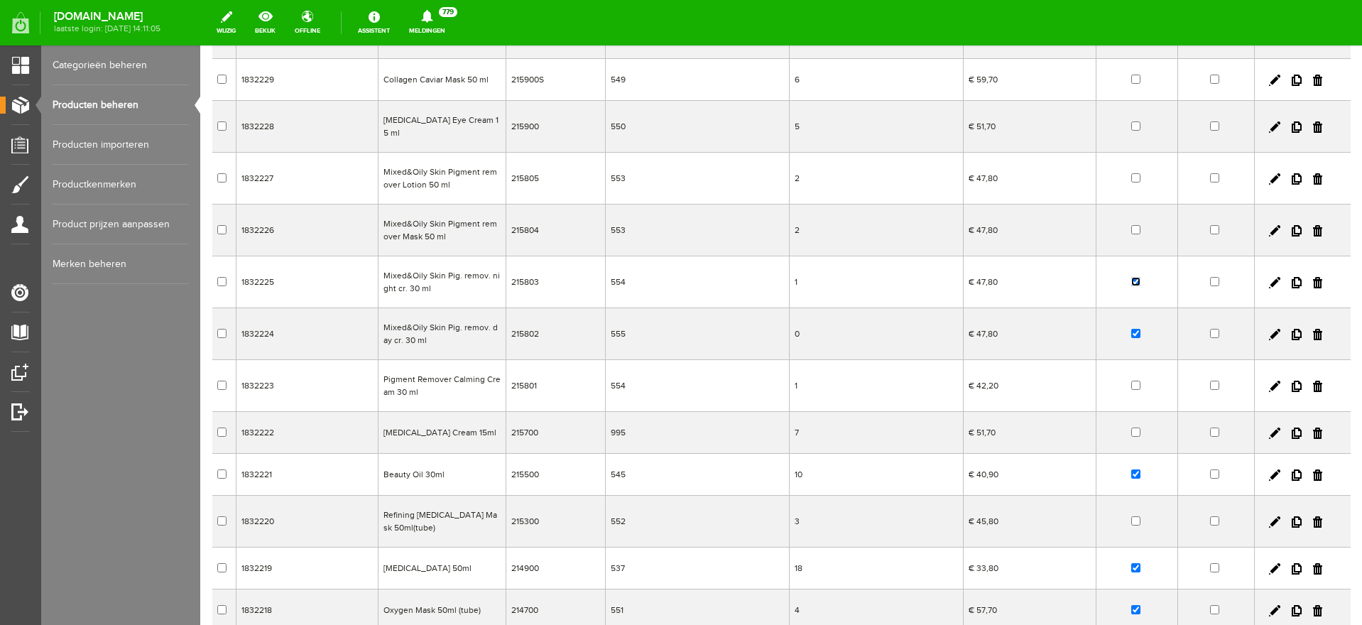
click at [1131, 277] on input "checkbox" at bounding box center [1135, 281] width 9 height 9
checkbox input "false"
click at [1131, 329] on input "checkbox" at bounding box center [1135, 333] width 9 height 9
checkbox input "false"
click at [1131, 469] on input "checkbox" at bounding box center [1135, 473] width 9 height 9
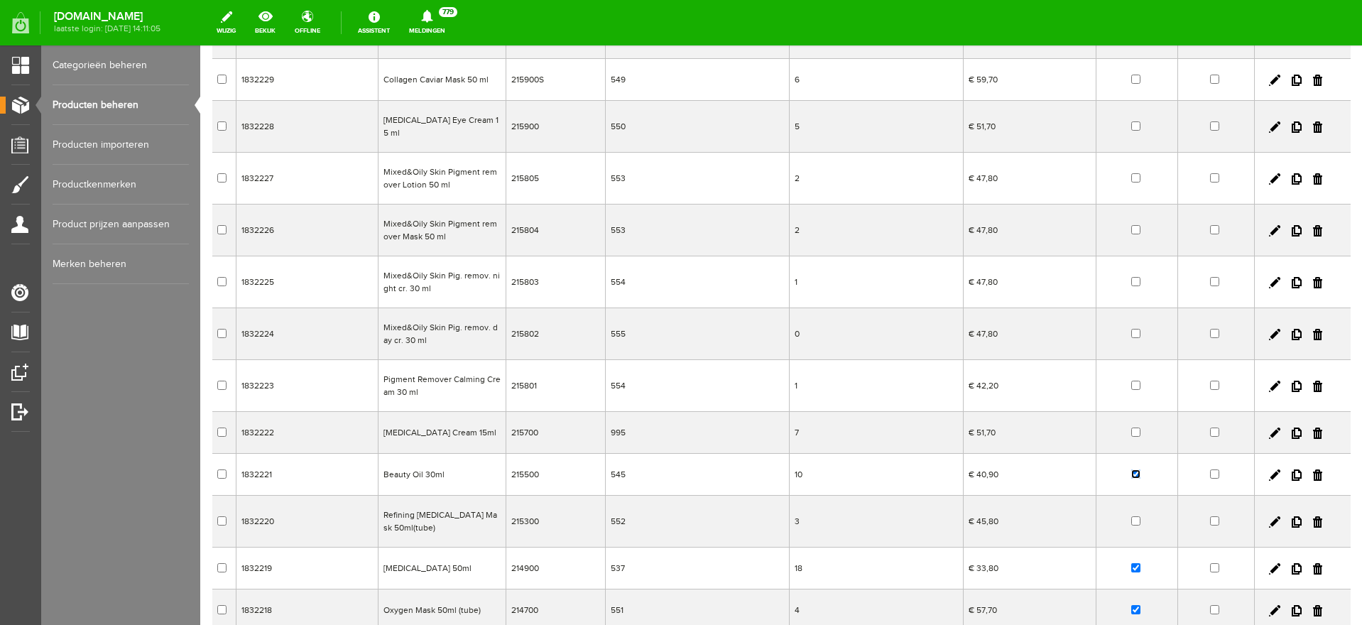
checkbox input "false"
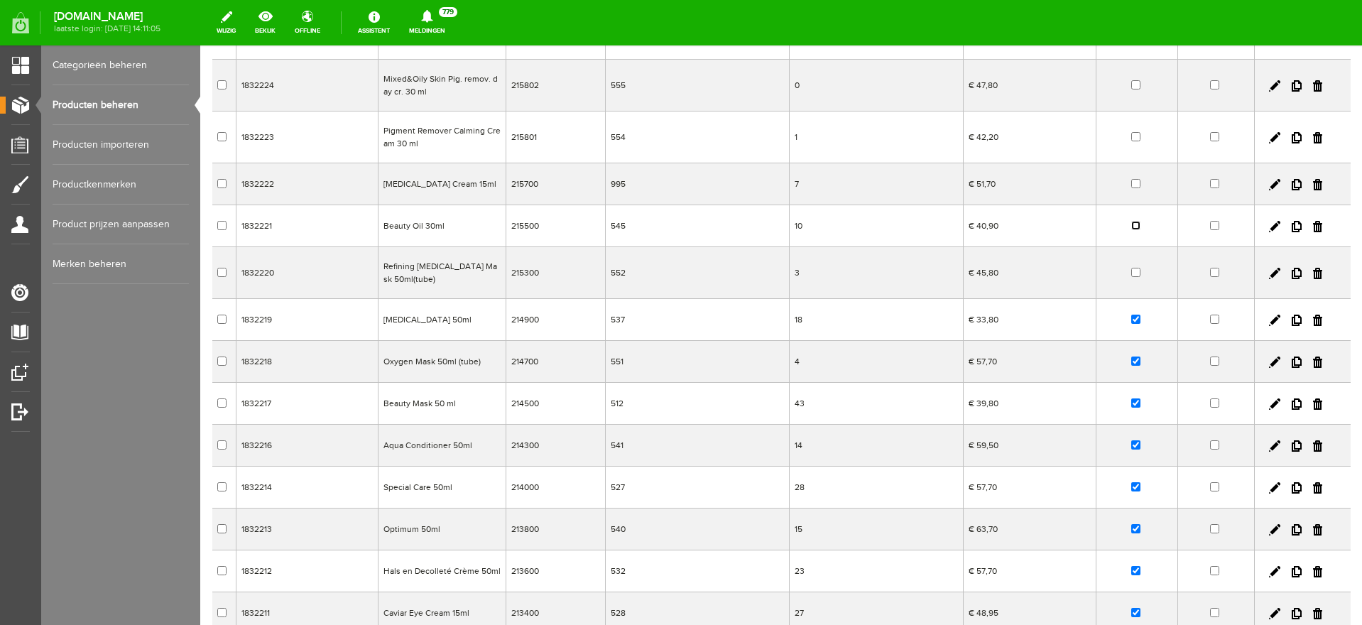
scroll to position [888, 0]
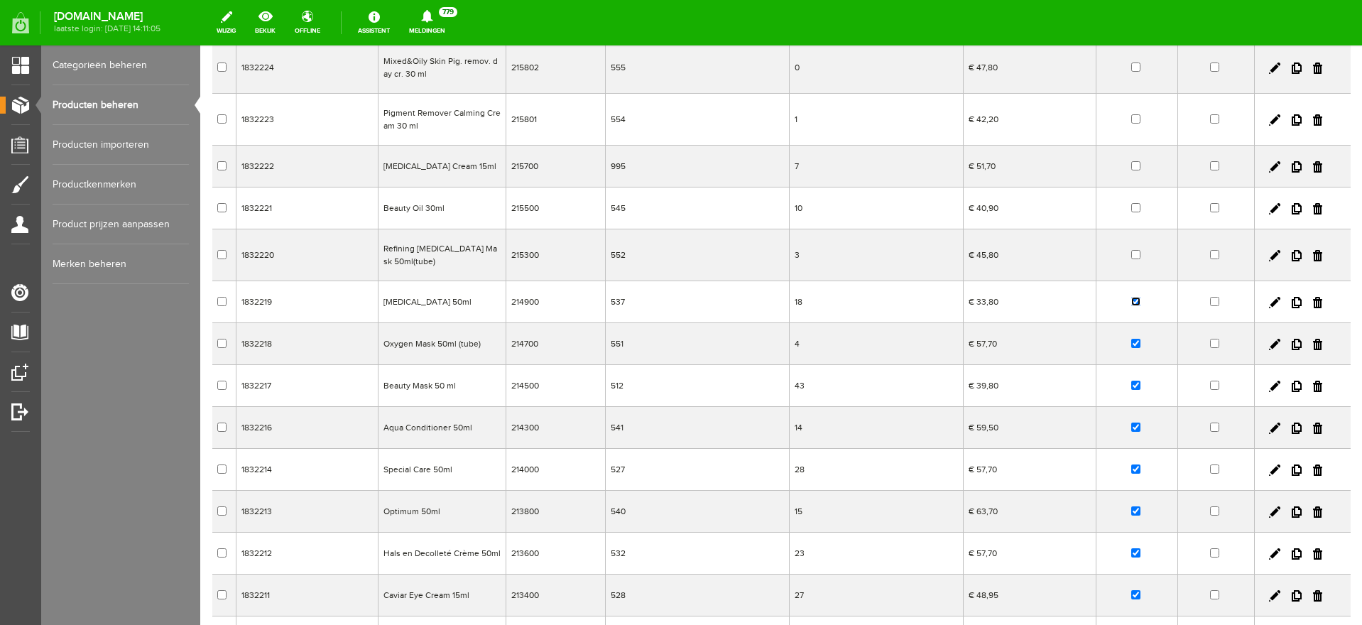
click at [1131, 297] on input "checkbox" at bounding box center [1135, 301] width 9 height 9
checkbox input "false"
click at [1131, 381] on input "checkbox" at bounding box center [1135, 385] width 9 height 9
checkbox input "false"
click at [1131, 339] on input "checkbox" at bounding box center [1135, 343] width 9 height 9
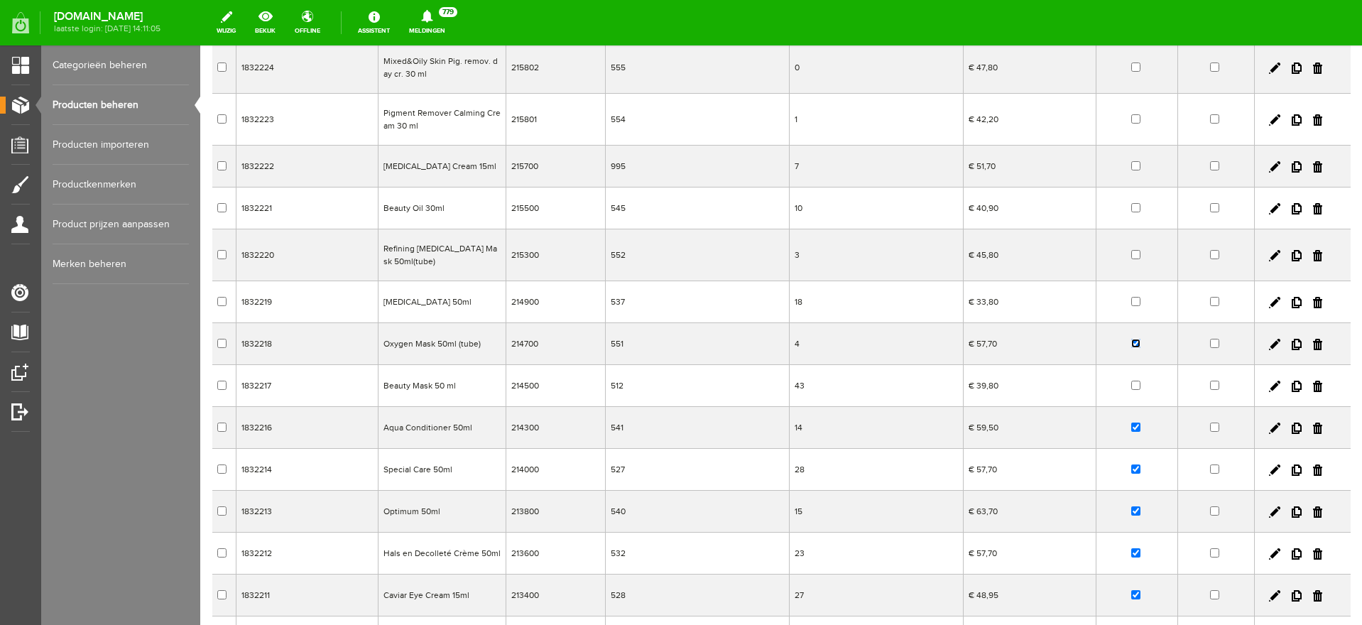
checkbox input "false"
click at [1131, 423] on input "checkbox" at bounding box center [1135, 427] width 9 height 9
checkbox input "false"
click at [1131, 464] on input "checkbox" at bounding box center [1135, 468] width 9 height 9
checkbox input "false"
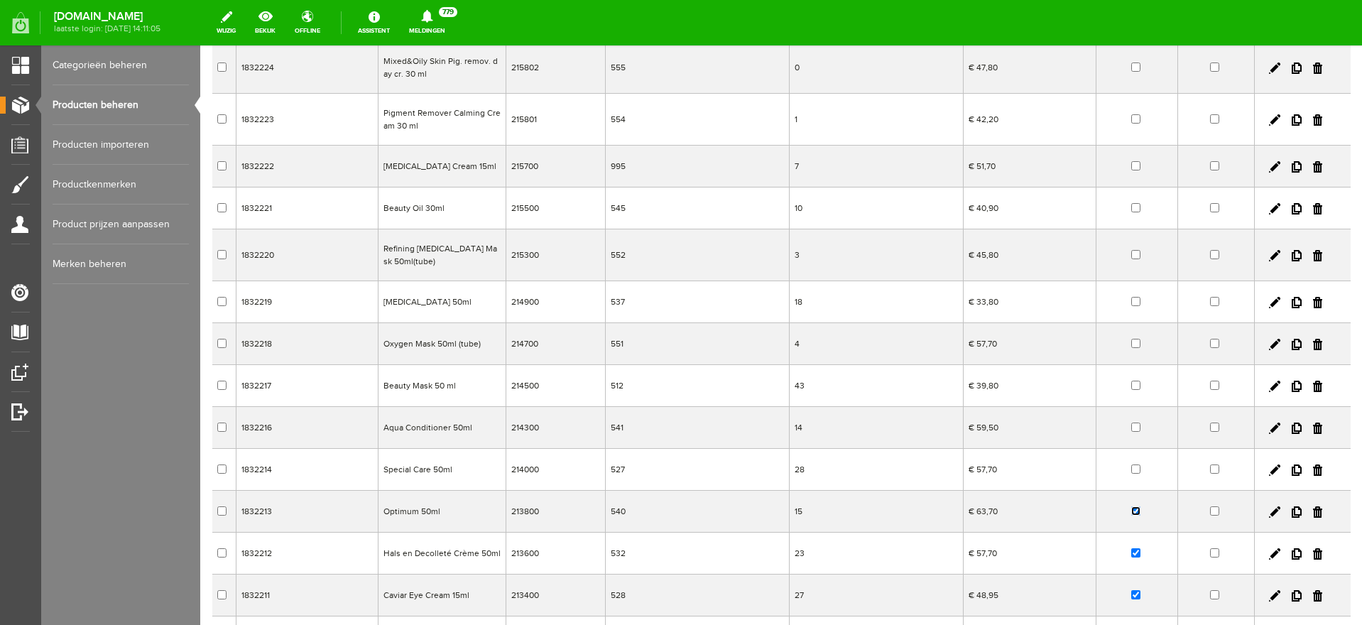
click at [1131, 506] on input "checkbox" at bounding box center [1135, 510] width 9 height 9
checkbox input "false"
click at [1131, 548] on input "checkbox" at bounding box center [1135, 552] width 9 height 9
checkbox input "false"
click at [1131, 590] on input "checkbox" at bounding box center [1135, 594] width 9 height 9
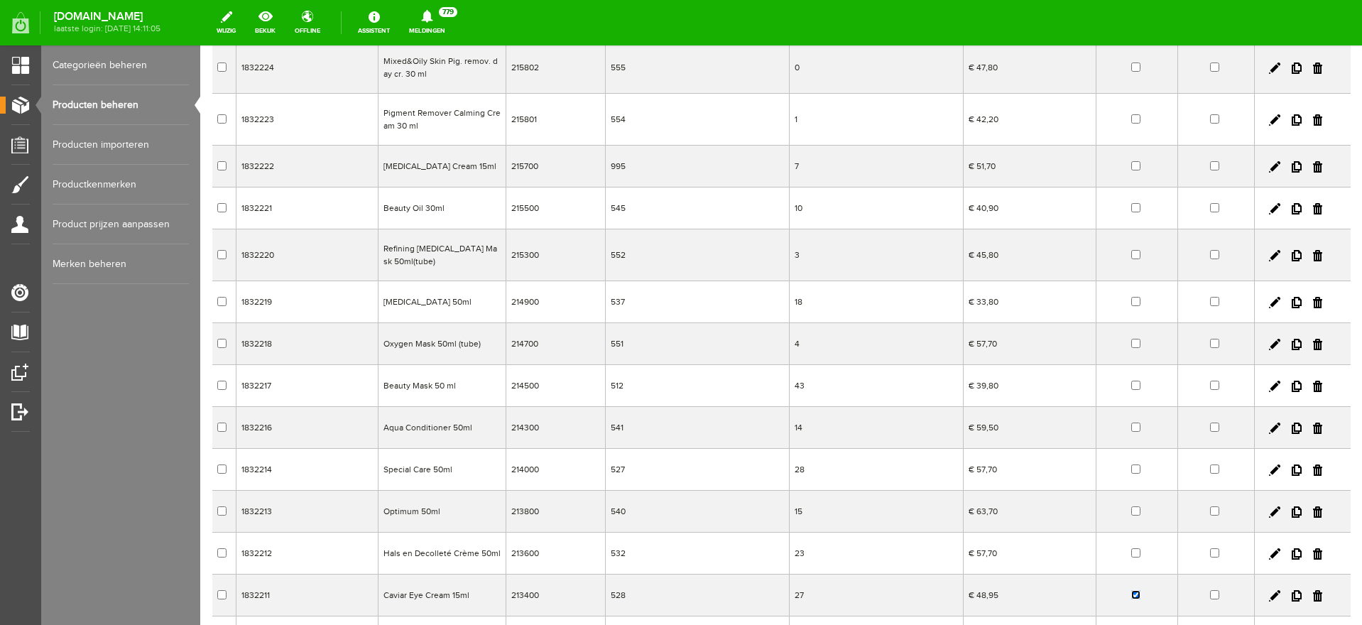
checkbox input "false"
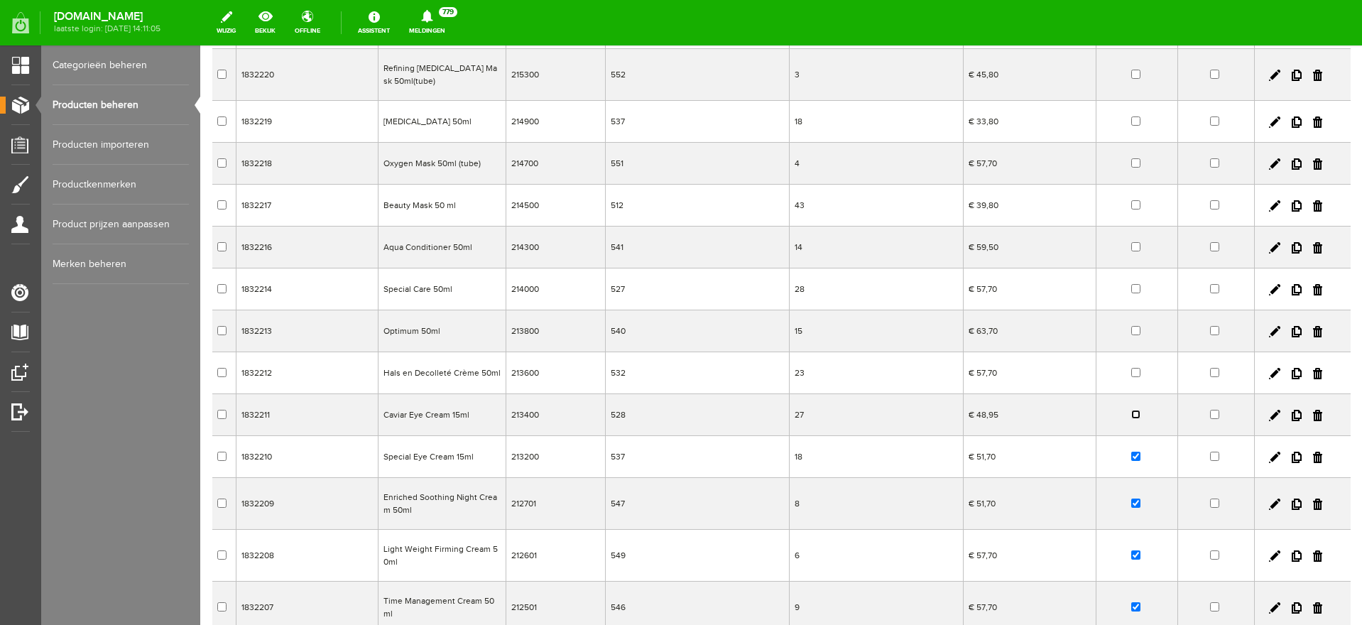
scroll to position [1154, 0]
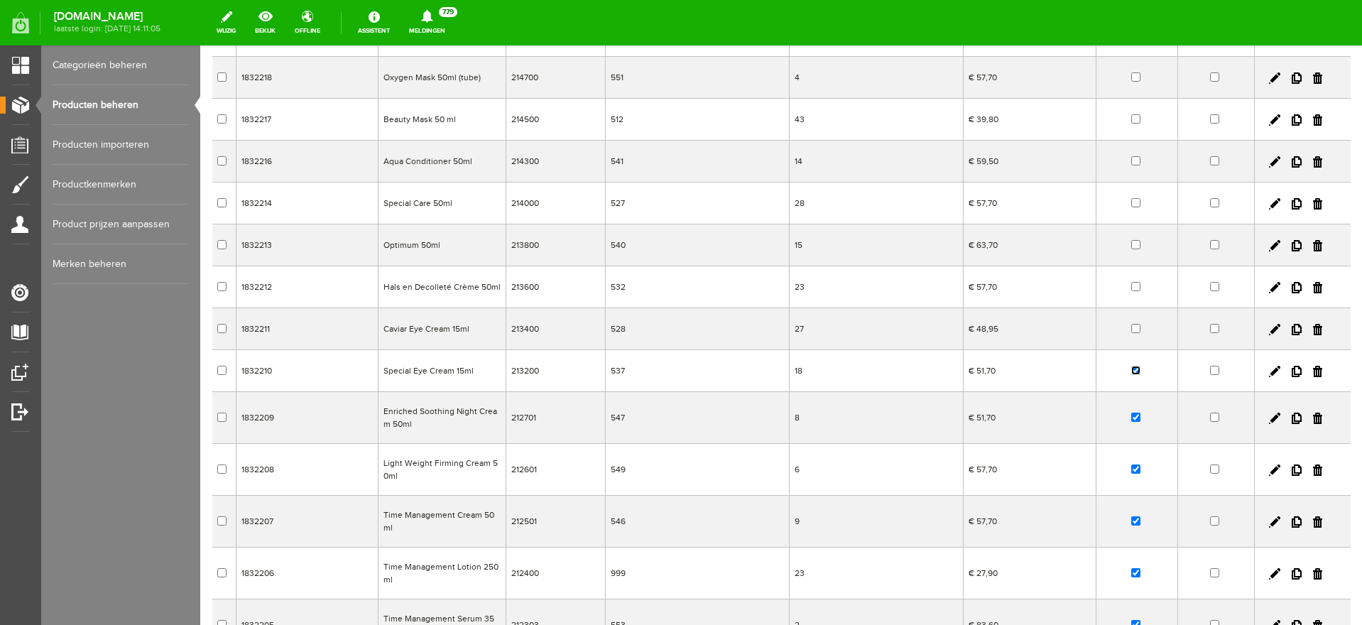
click at [1131, 366] on input "checkbox" at bounding box center [1135, 370] width 9 height 9
checkbox input "false"
click at [1131, 413] on input "checkbox" at bounding box center [1135, 417] width 9 height 9
checkbox input "false"
click at [1131, 464] on input "checkbox" at bounding box center [1135, 468] width 9 height 9
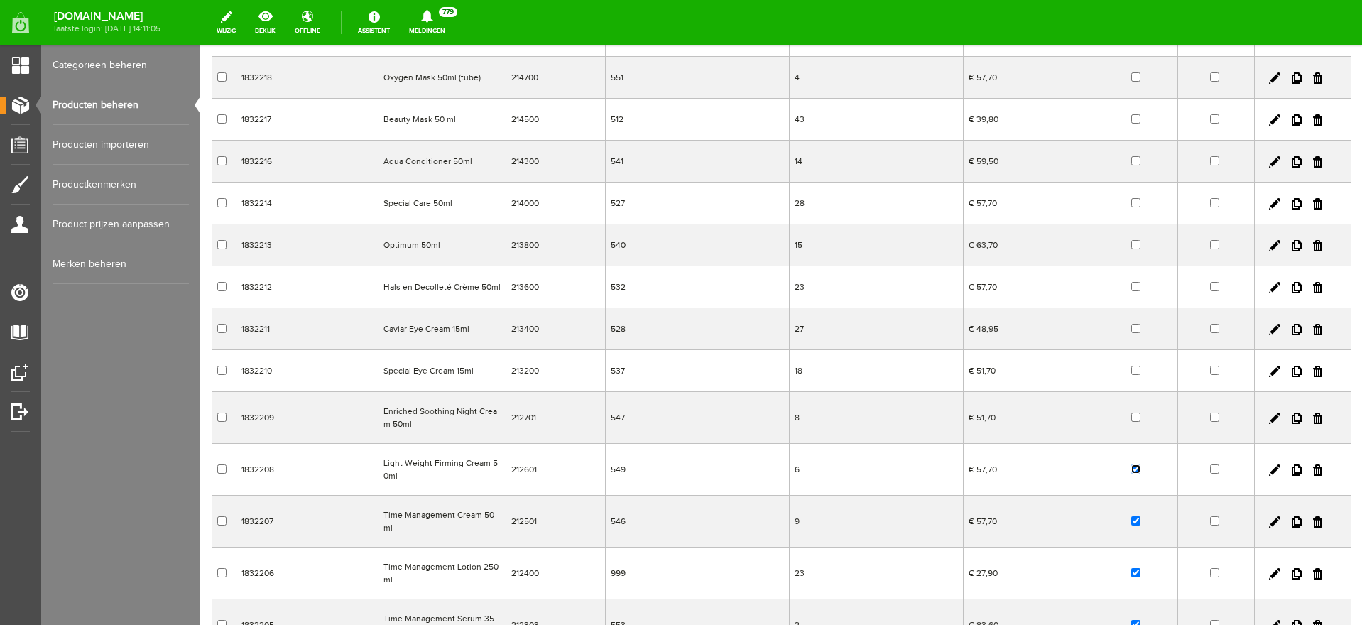
checkbox input "false"
click at [1131, 516] on input "checkbox" at bounding box center [1135, 520] width 9 height 9
checkbox input "false"
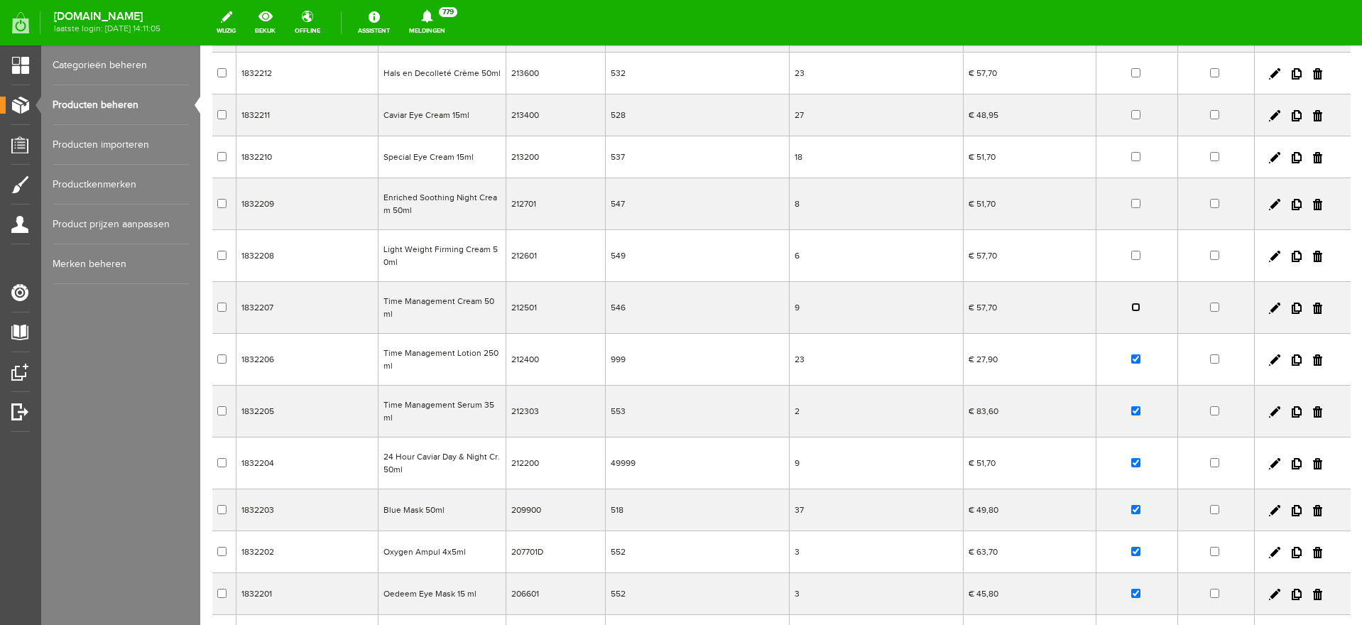
scroll to position [1509, 0]
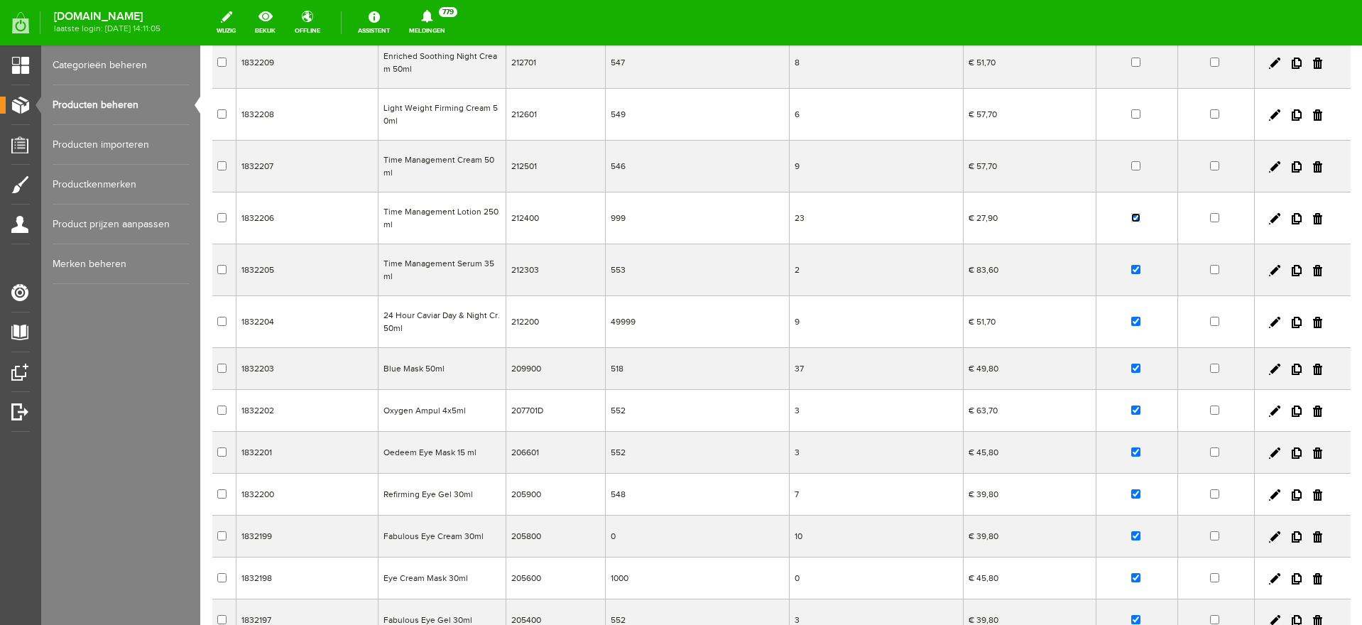
click at [1131, 213] on input "checkbox" at bounding box center [1135, 217] width 9 height 9
checkbox input "false"
click at [1131, 265] on input "checkbox" at bounding box center [1135, 269] width 9 height 9
checkbox input "false"
click at [1131, 317] on input "checkbox" at bounding box center [1135, 321] width 9 height 9
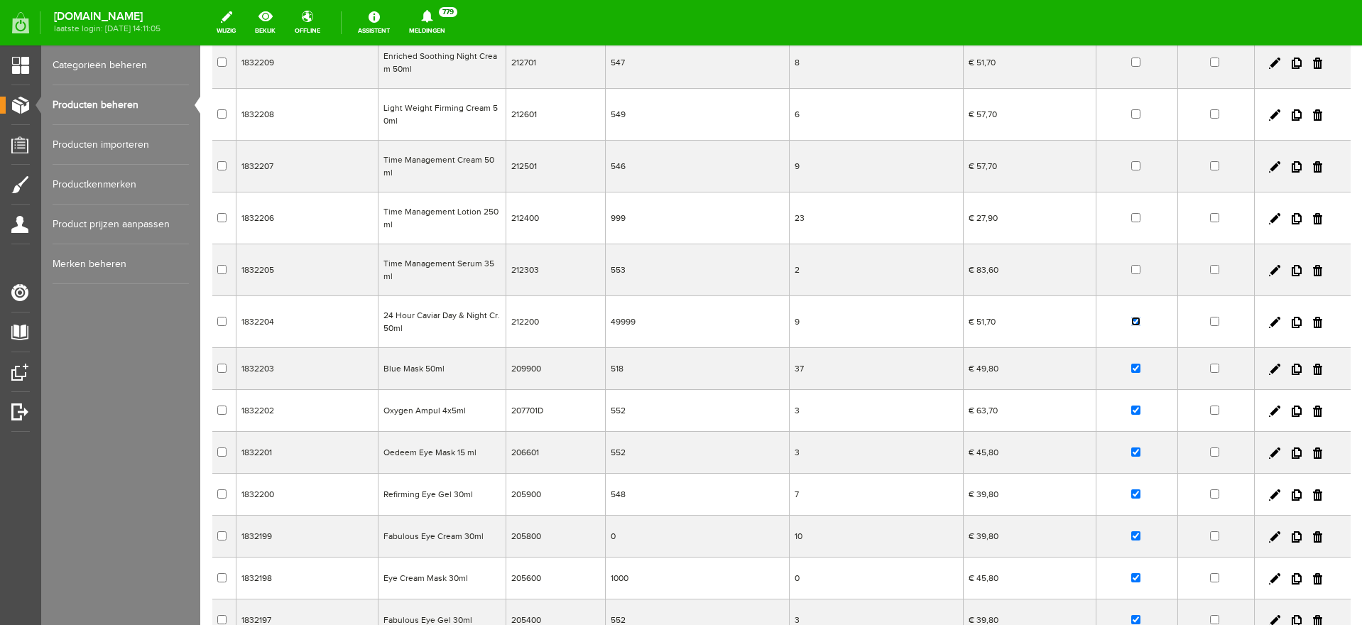
checkbox input "false"
click at [1131, 364] on input "checkbox" at bounding box center [1135, 368] width 9 height 9
checkbox input "false"
click at [1131, 405] on input "checkbox" at bounding box center [1135, 409] width 9 height 9
checkbox input "false"
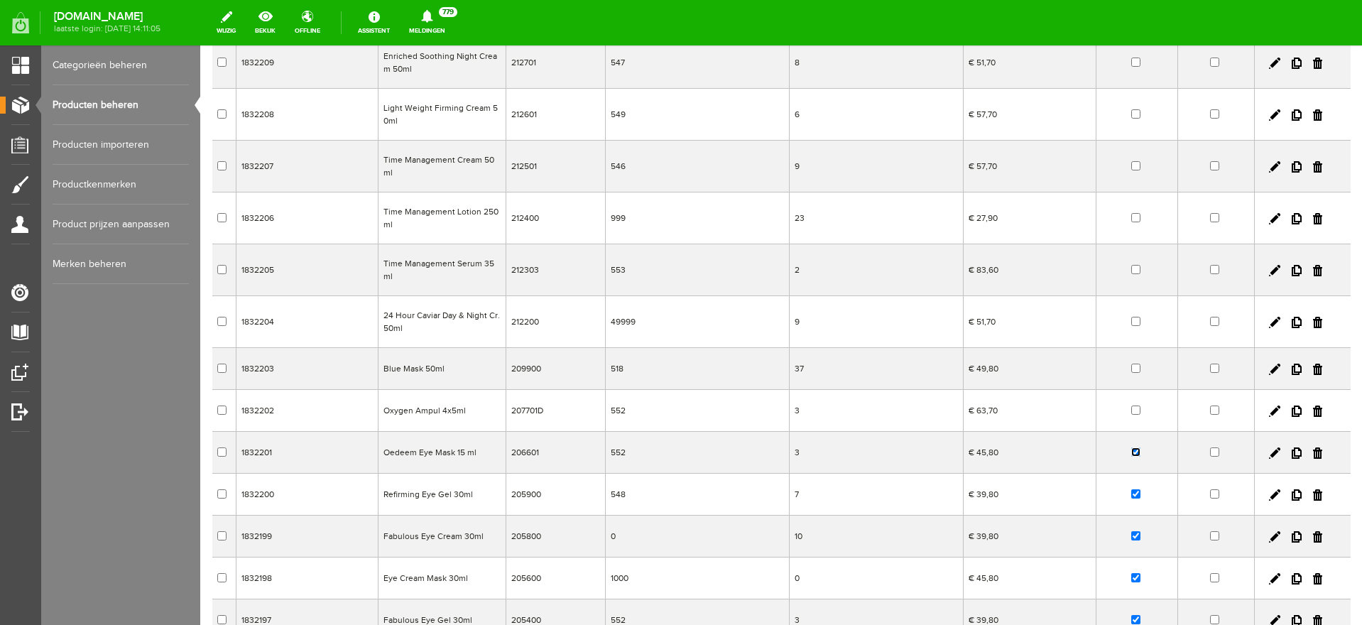
click at [1131, 447] on input "checkbox" at bounding box center [1135, 451] width 9 height 9
checkbox input "false"
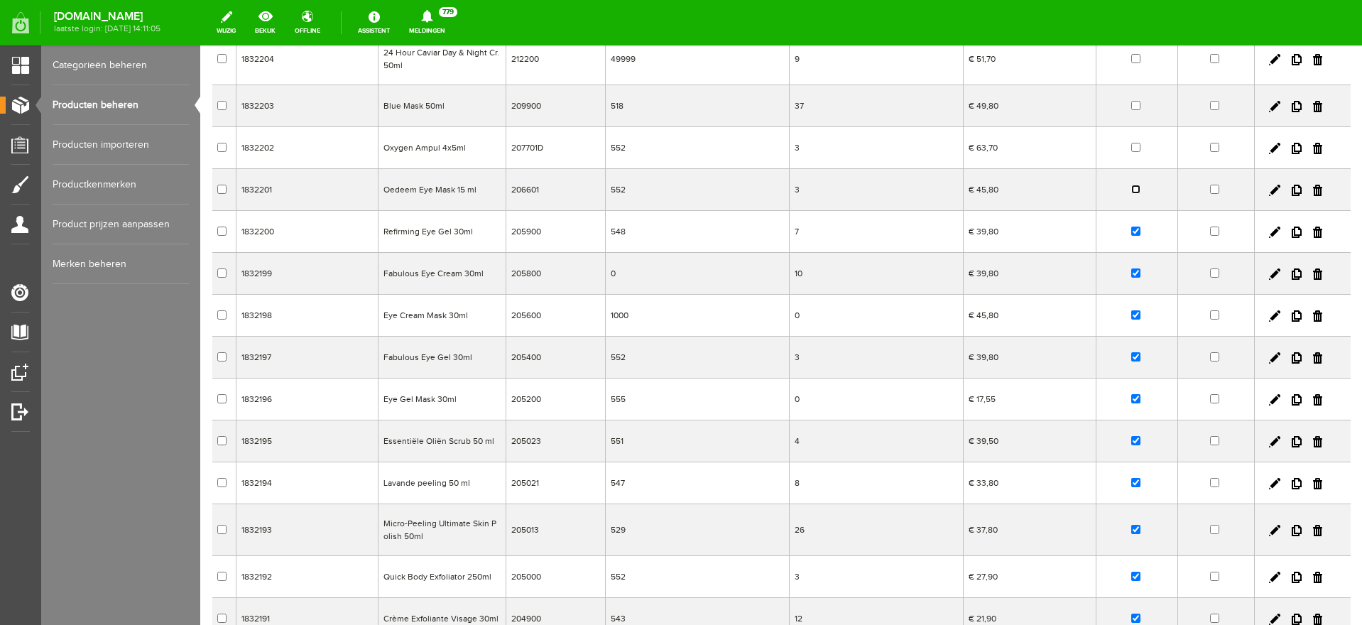
scroll to position [1775, 0]
click at [1131, 223] on input "checkbox" at bounding box center [1135, 227] width 9 height 9
checkbox input "false"
click at [1131, 265] on input "checkbox" at bounding box center [1135, 269] width 9 height 9
checkbox input "false"
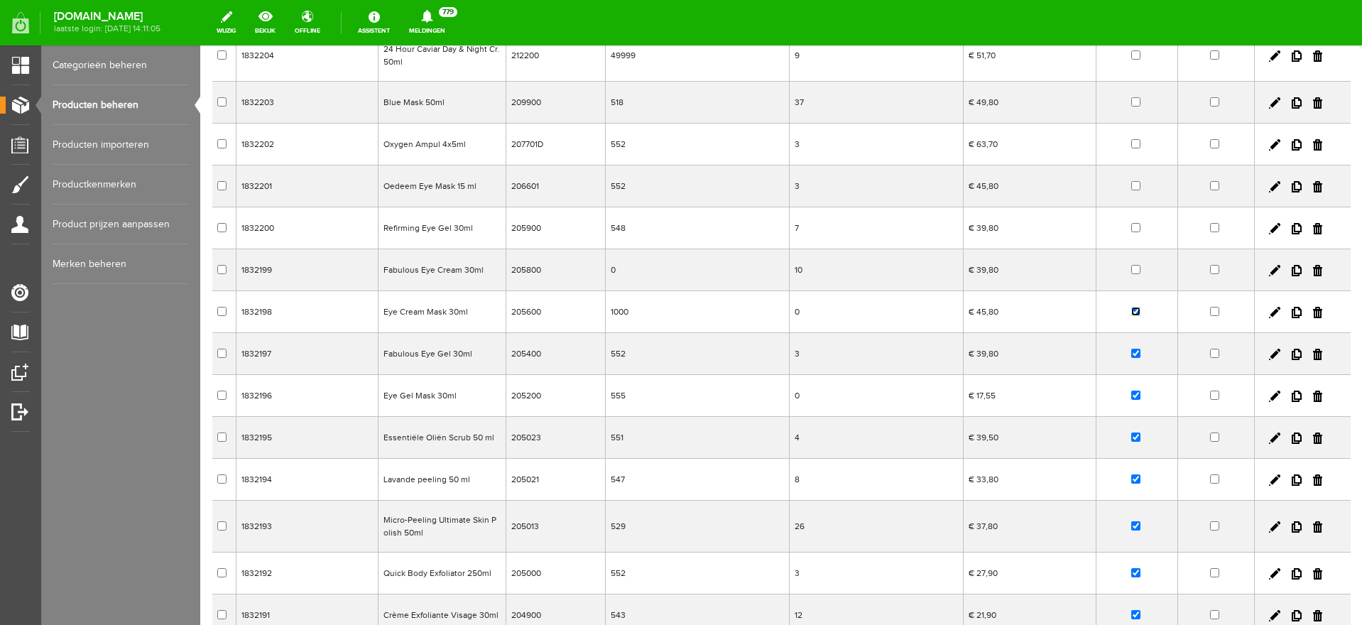
click at [1131, 307] on input "checkbox" at bounding box center [1135, 311] width 9 height 9
checkbox input "false"
click at [1131, 349] on input "checkbox" at bounding box center [1135, 353] width 9 height 9
checkbox input "false"
click at [1131, 391] on input "checkbox" at bounding box center [1135, 395] width 9 height 9
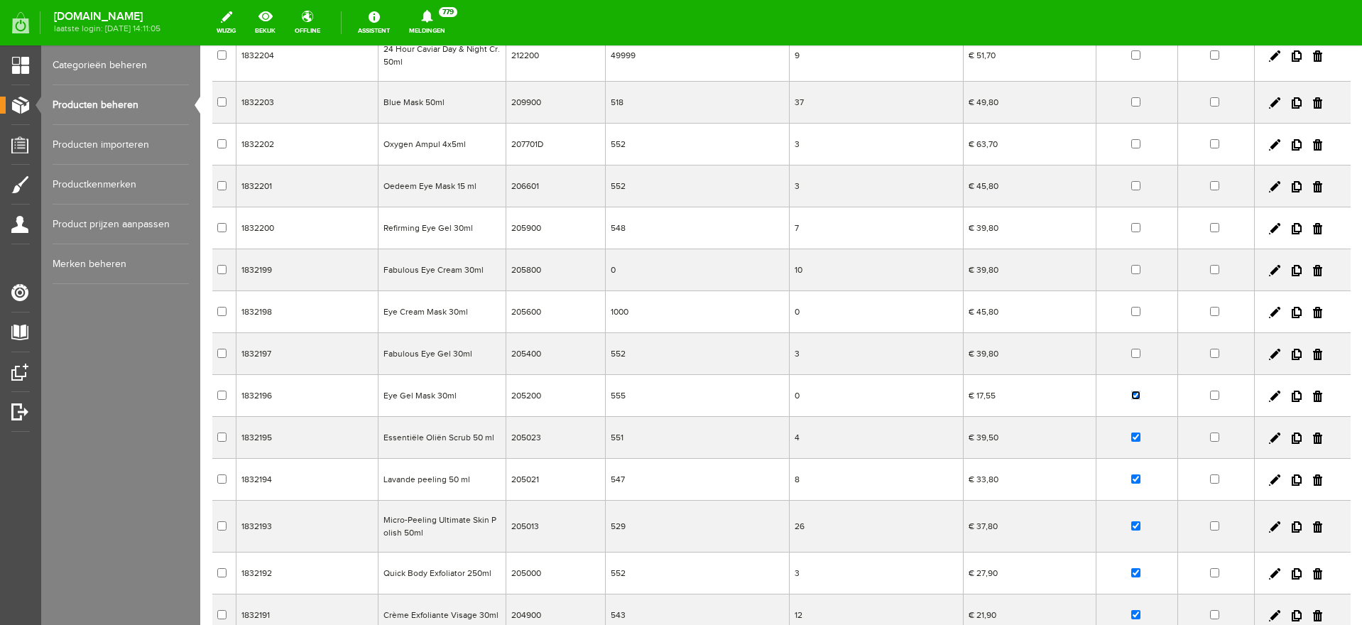
checkbox input "false"
click at [1131, 432] on input "checkbox" at bounding box center [1135, 436] width 9 height 9
checkbox input "false"
click at [1131, 474] on input "checkbox" at bounding box center [1135, 478] width 9 height 9
checkbox input "false"
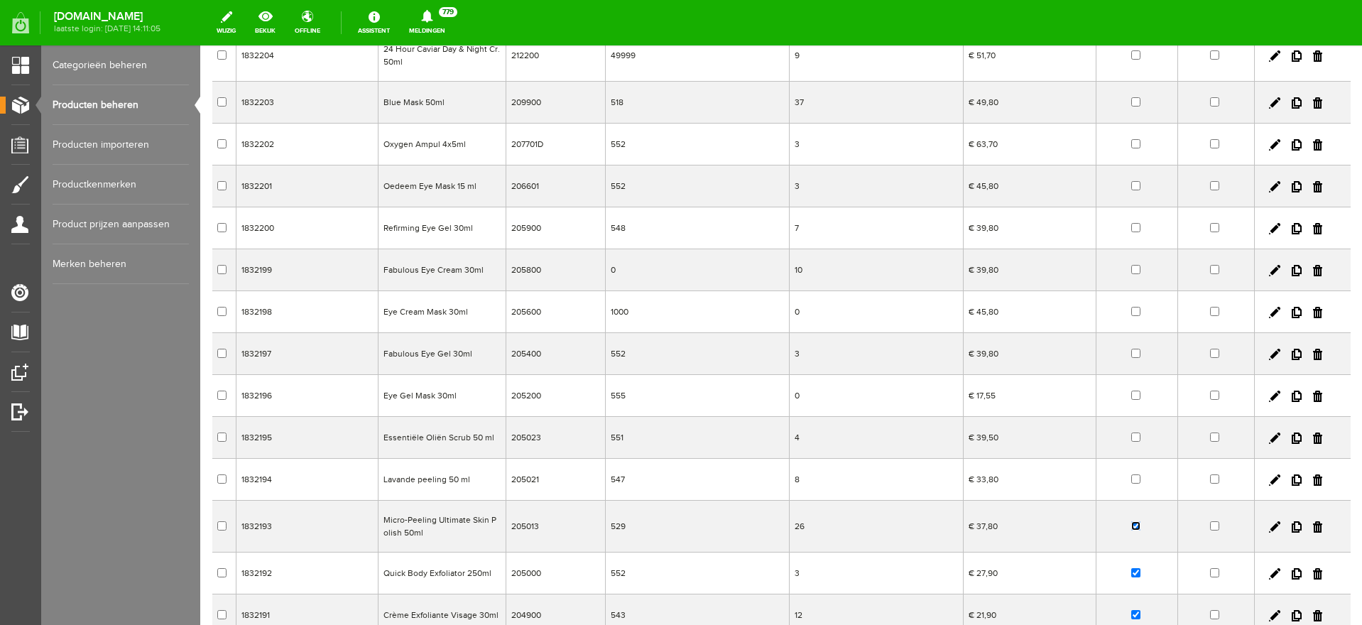
click at [1131, 521] on input "checkbox" at bounding box center [1135, 525] width 9 height 9
checkbox input "false"
click at [1131, 568] on input "checkbox" at bounding box center [1135, 572] width 9 height 9
checkbox input "false"
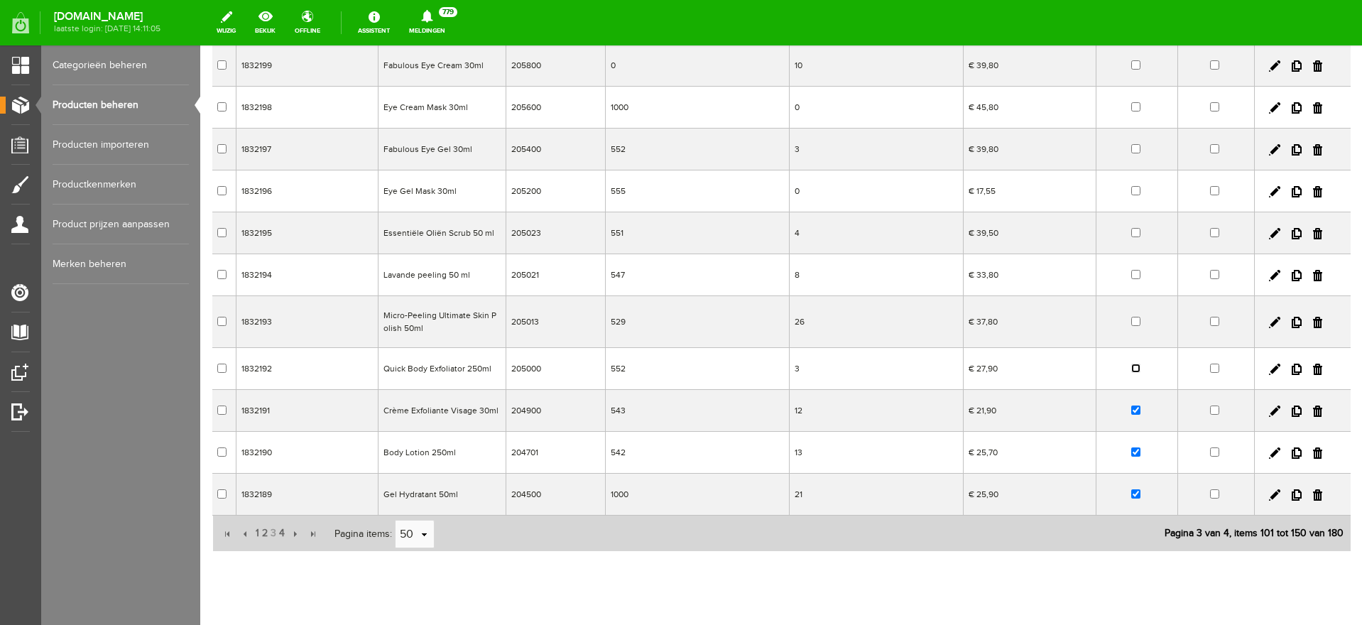
scroll to position [1993, 0]
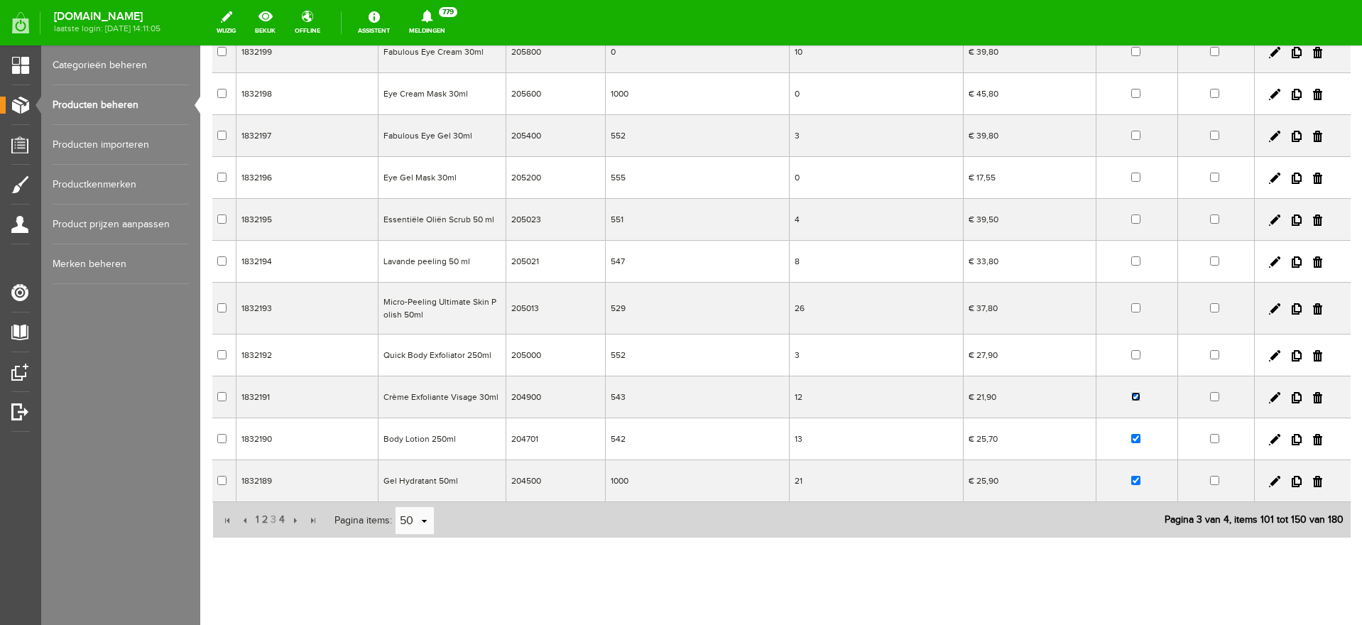
click at [1131, 392] on input "checkbox" at bounding box center [1135, 396] width 9 height 9
checkbox input "false"
click at [1131, 434] on input "checkbox" at bounding box center [1135, 438] width 9 height 9
checkbox input "false"
click at [1131, 476] on input "checkbox" at bounding box center [1135, 480] width 9 height 9
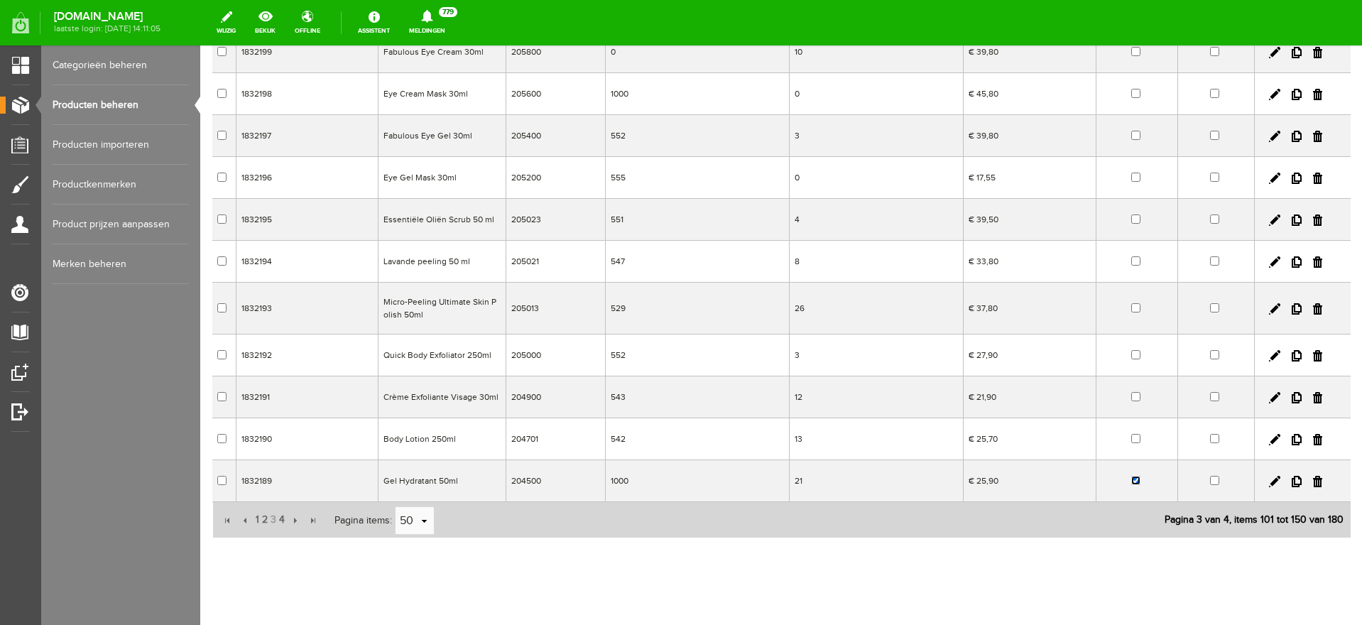
checkbox input "false"
click at [295, 513] on input "button" at bounding box center [294, 521] width 16 height 16
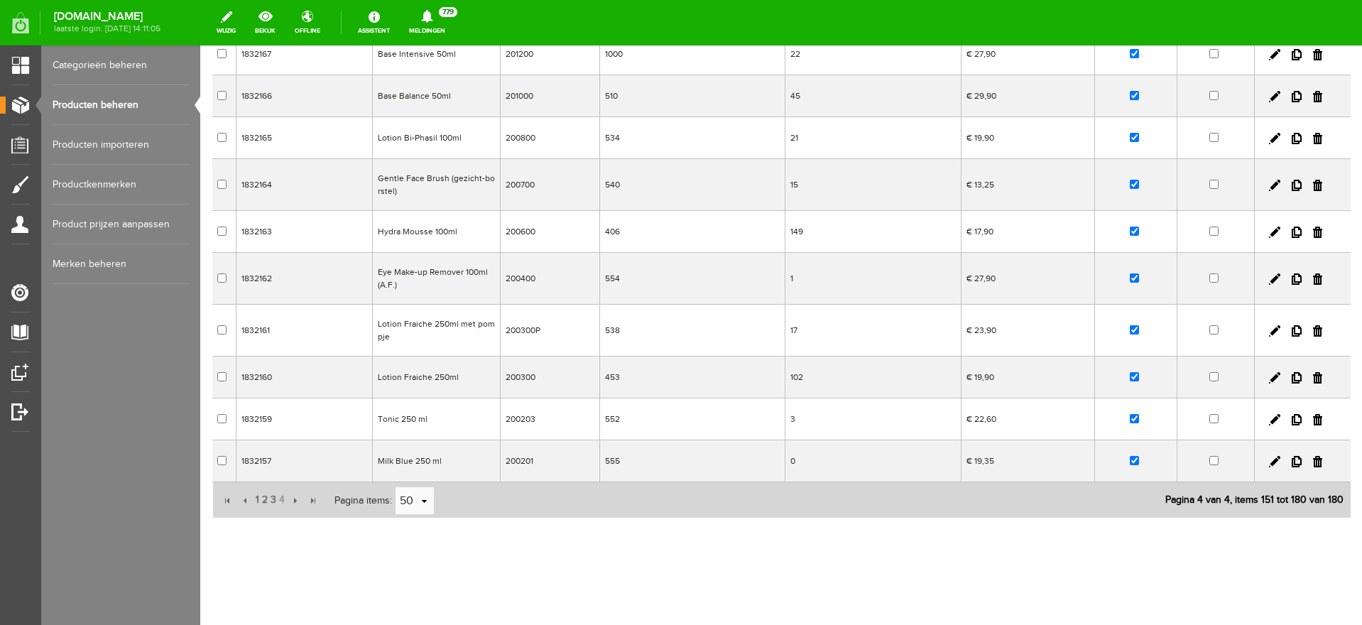
scroll to position [1016, 0]
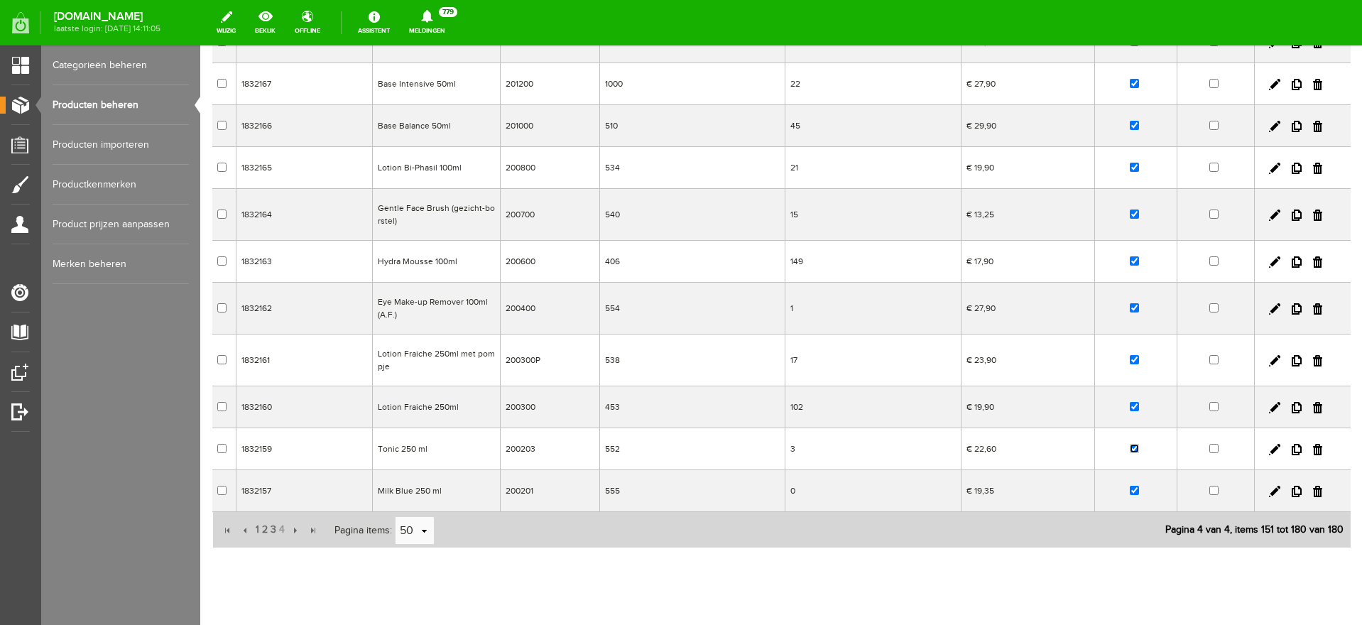
click at [1130, 444] on input "checkbox" at bounding box center [1134, 448] width 9 height 9
checkbox input "false"
click at [1130, 486] on input "checkbox" at bounding box center [1134, 490] width 9 height 9
checkbox input "false"
click at [1130, 303] on input "checkbox" at bounding box center [1134, 307] width 9 height 9
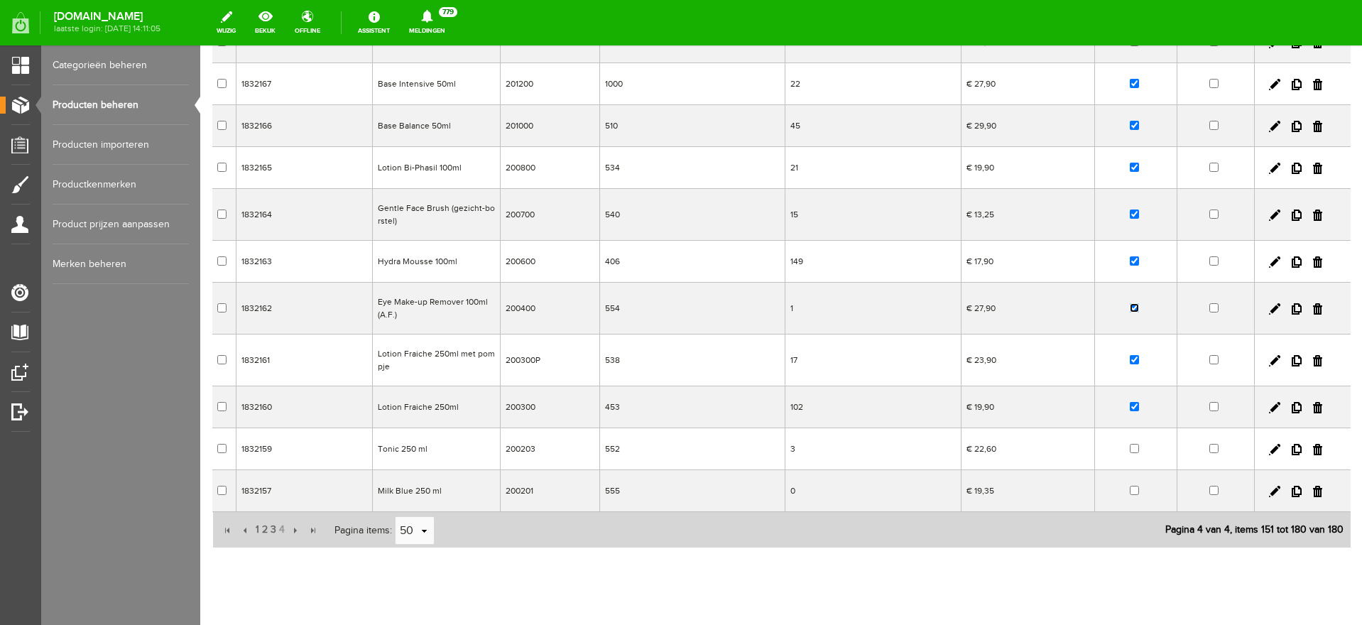
checkbox input "false"
click at [1130, 256] on input "checkbox" at bounding box center [1134, 260] width 9 height 9
checkbox input "true"
click at [1130, 209] on input "checkbox" at bounding box center [1134, 213] width 9 height 9
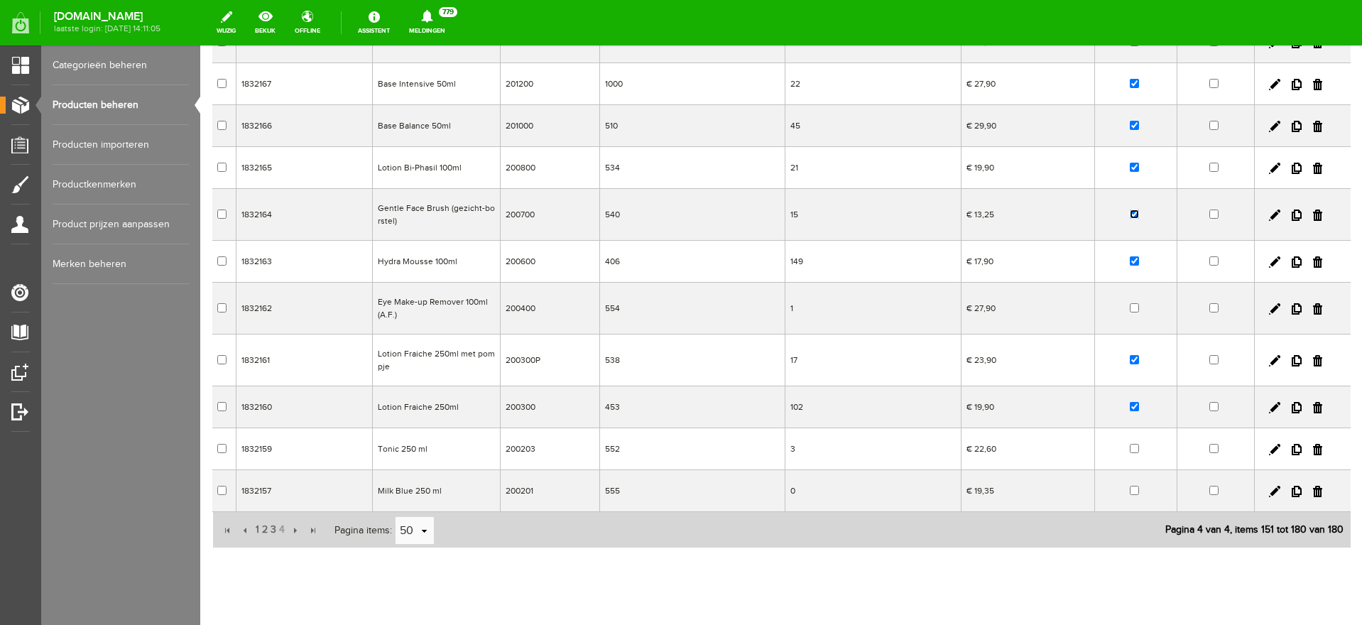
checkbox input "false"
click at [1130, 163] on input "checkbox" at bounding box center [1134, 167] width 9 height 9
checkbox input "false"
click at [1130, 121] on input "checkbox" at bounding box center [1134, 125] width 9 height 9
checkbox input "false"
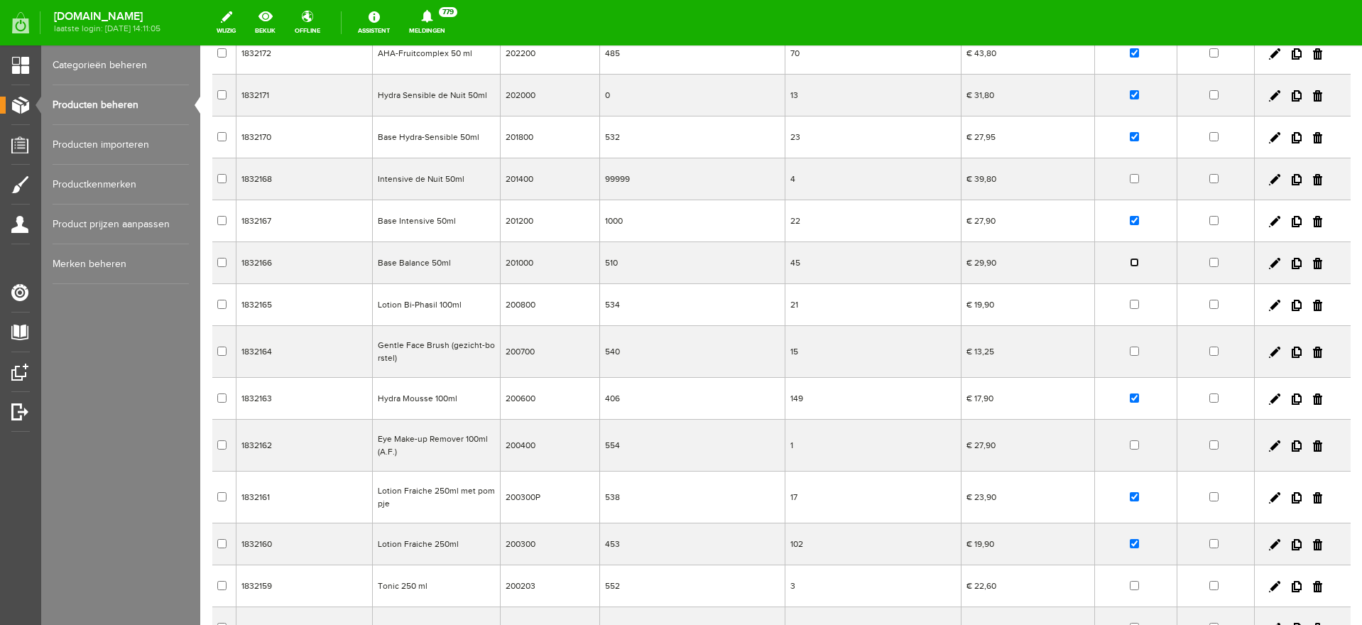
scroll to position [839, 0]
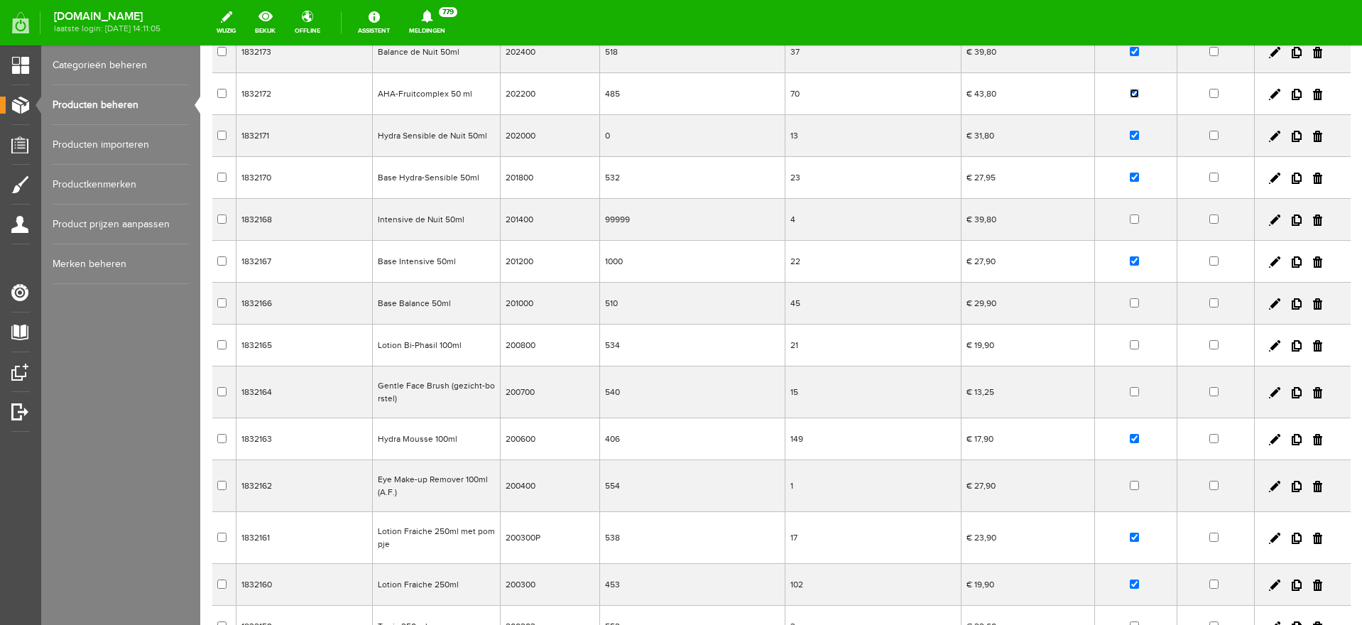
click at [1130, 89] on input "checkbox" at bounding box center [1134, 93] width 9 height 9
checkbox input "false"
click at [1130, 131] on input "checkbox" at bounding box center [1134, 135] width 9 height 9
checkbox input "false"
click at [1130, 173] on input "checkbox" at bounding box center [1134, 177] width 9 height 9
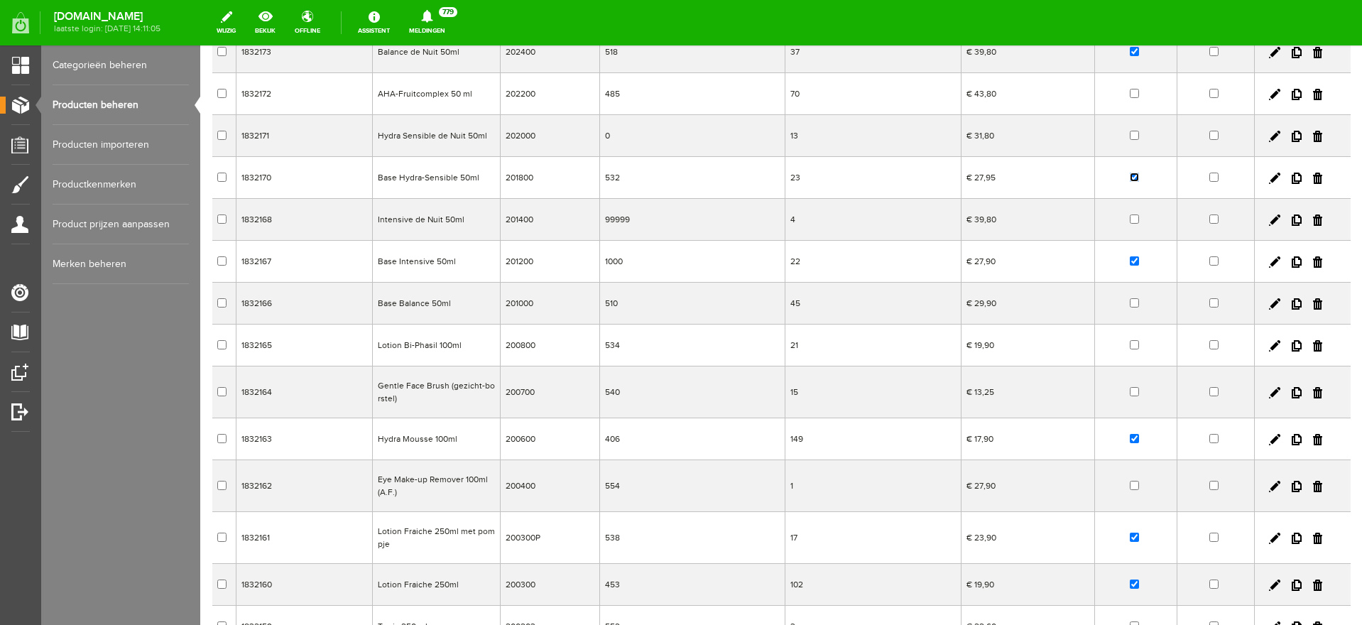
checkbox input "false"
click at [1130, 256] on input "checkbox" at bounding box center [1134, 260] width 9 height 9
checkbox input "false"
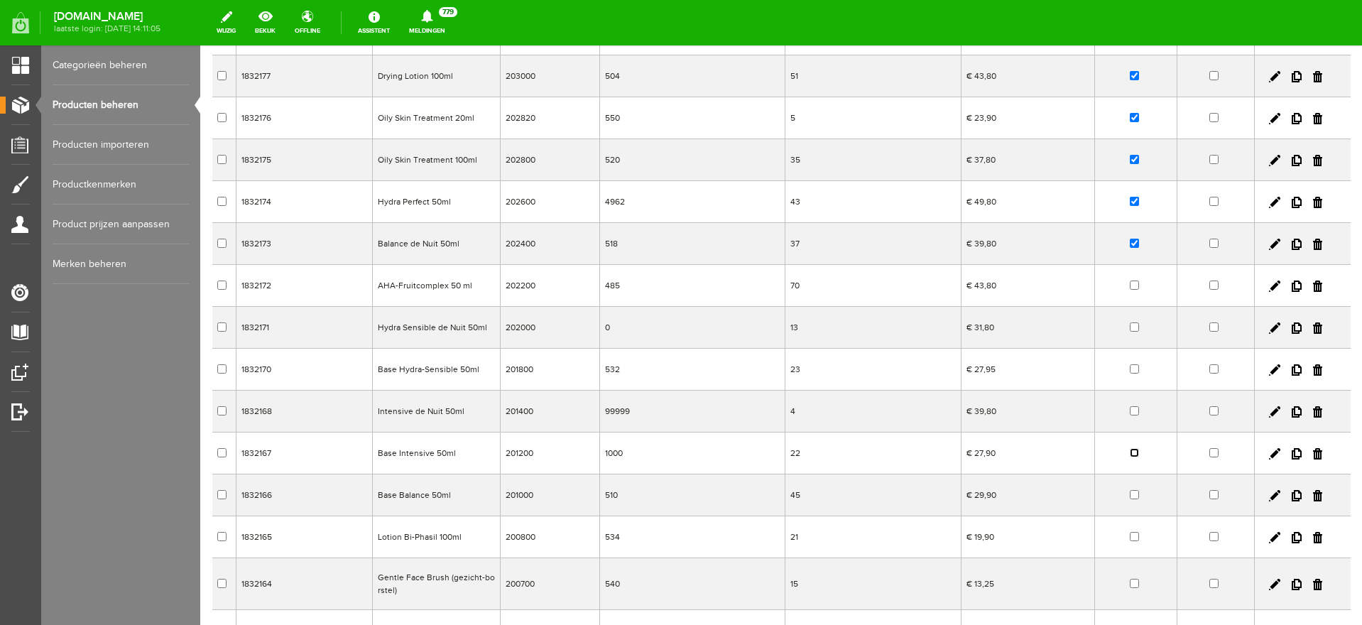
scroll to position [572, 0]
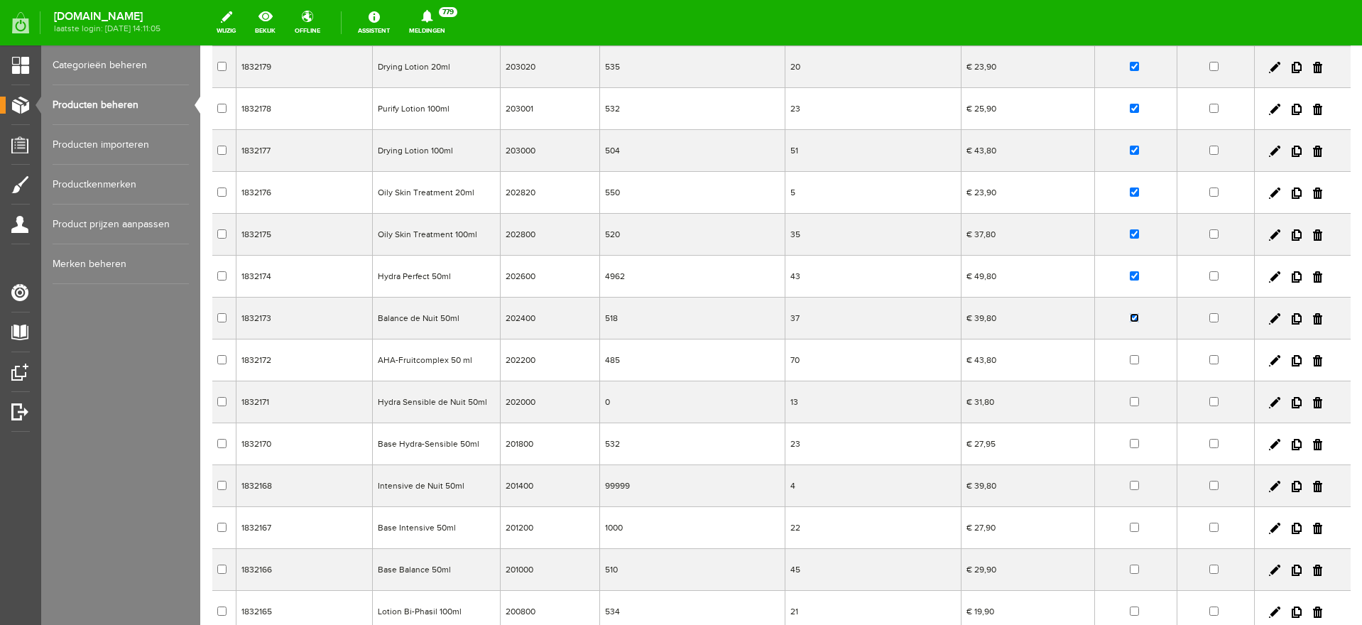
click at [1130, 313] on input "checkbox" at bounding box center [1134, 317] width 9 height 9
checkbox input "false"
click at [1130, 271] on input "checkbox" at bounding box center [1134, 275] width 9 height 9
checkbox input "false"
click at [1130, 229] on input "checkbox" at bounding box center [1134, 233] width 9 height 9
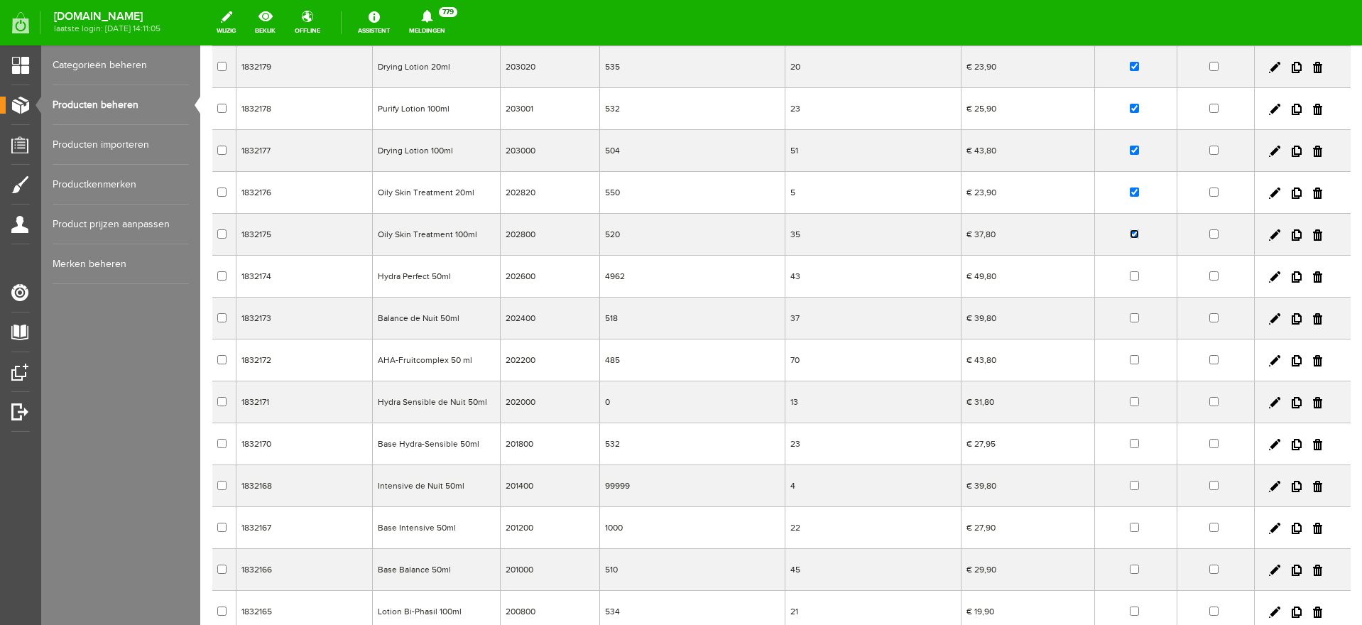
checkbox input "false"
click at [1130, 187] on input "checkbox" at bounding box center [1134, 191] width 9 height 9
checkbox input "false"
click at [1130, 146] on input "checkbox" at bounding box center [1134, 150] width 9 height 9
checkbox input "false"
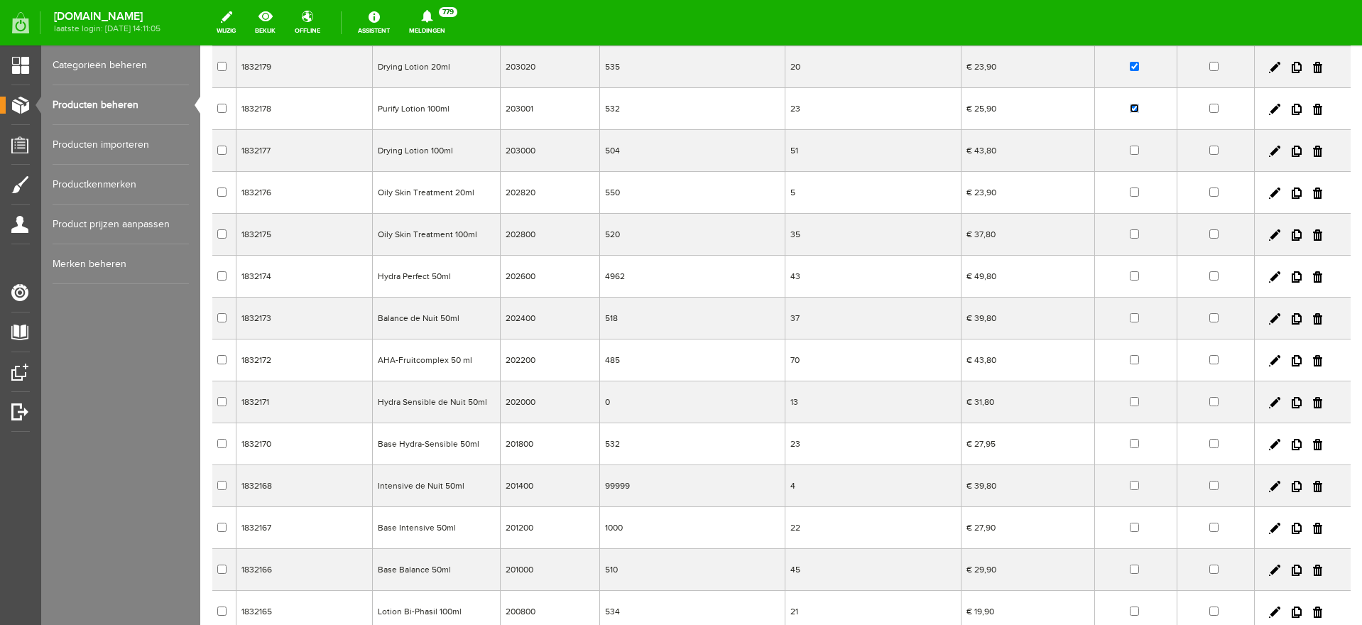
click at [1130, 104] on input "checkbox" at bounding box center [1134, 108] width 9 height 9
checkbox input "false"
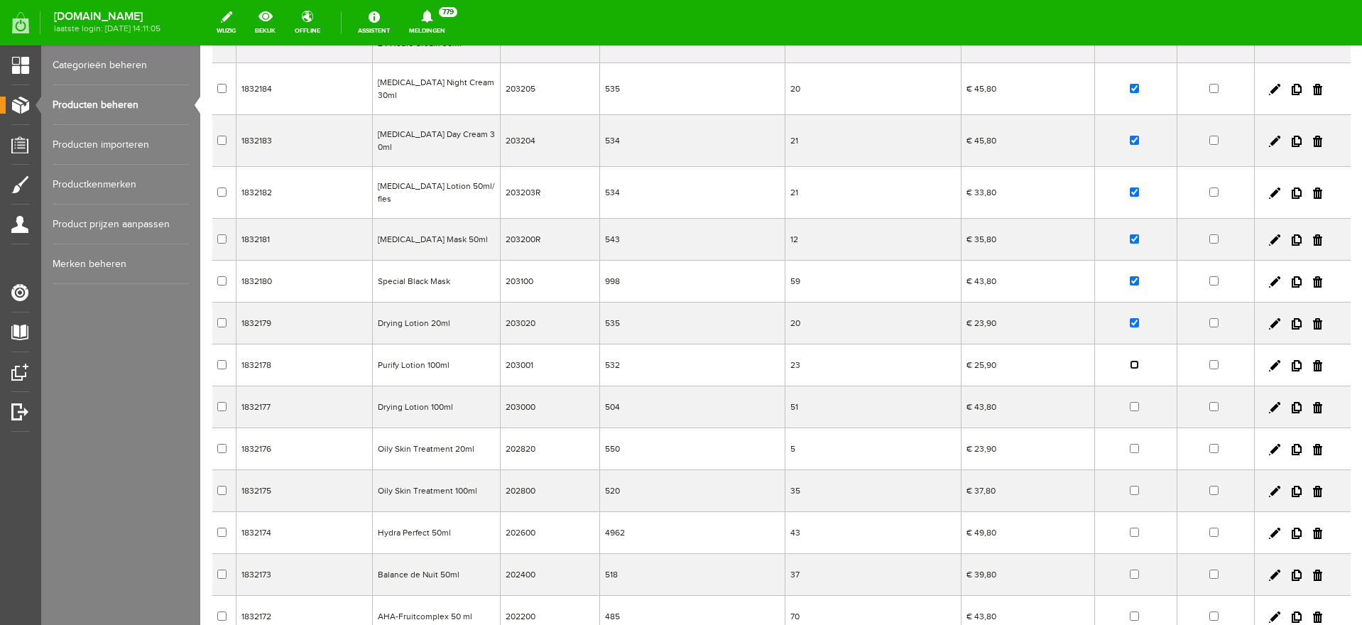
scroll to position [306, 0]
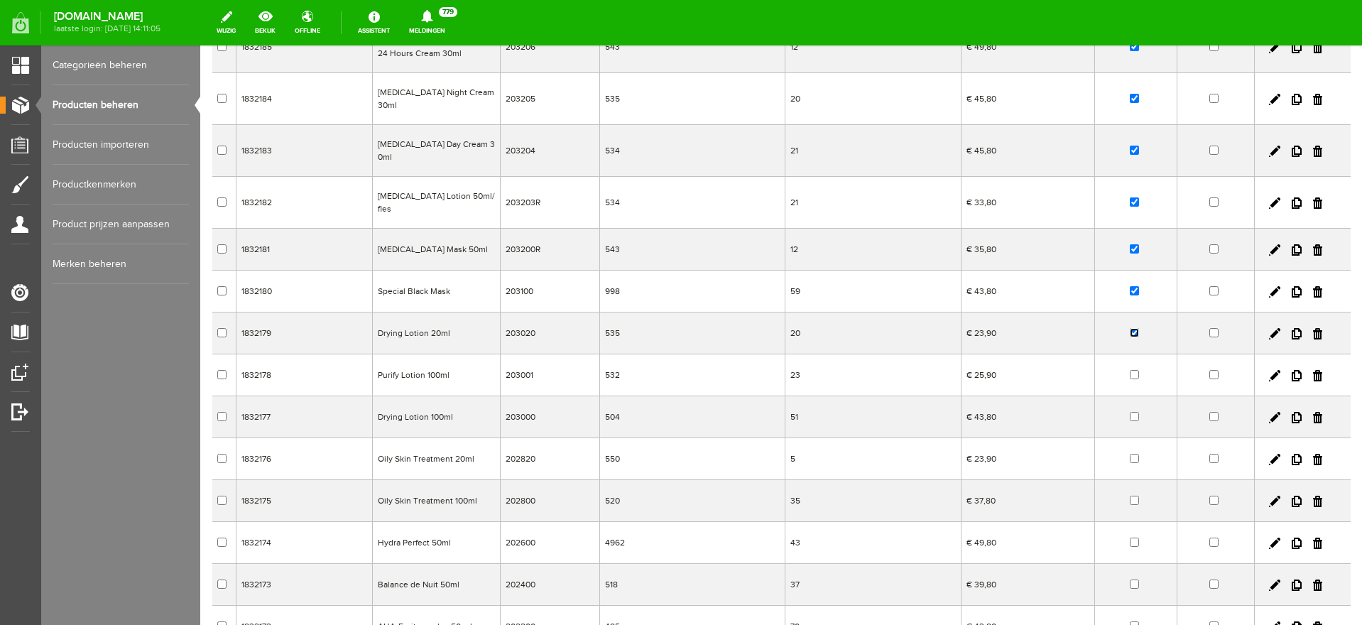
click at [1130, 328] on input "checkbox" at bounding box center [1134, 332] width 9 height 9
checkbox input "false"
click at [1130, 286] on input "checkbox" at bounding box center [1134, 290] width 9 height 9
checkbox input "false"
click at [1130, 244] on input "checkbox" at bounding box center [1134, 248] width 9 height 9
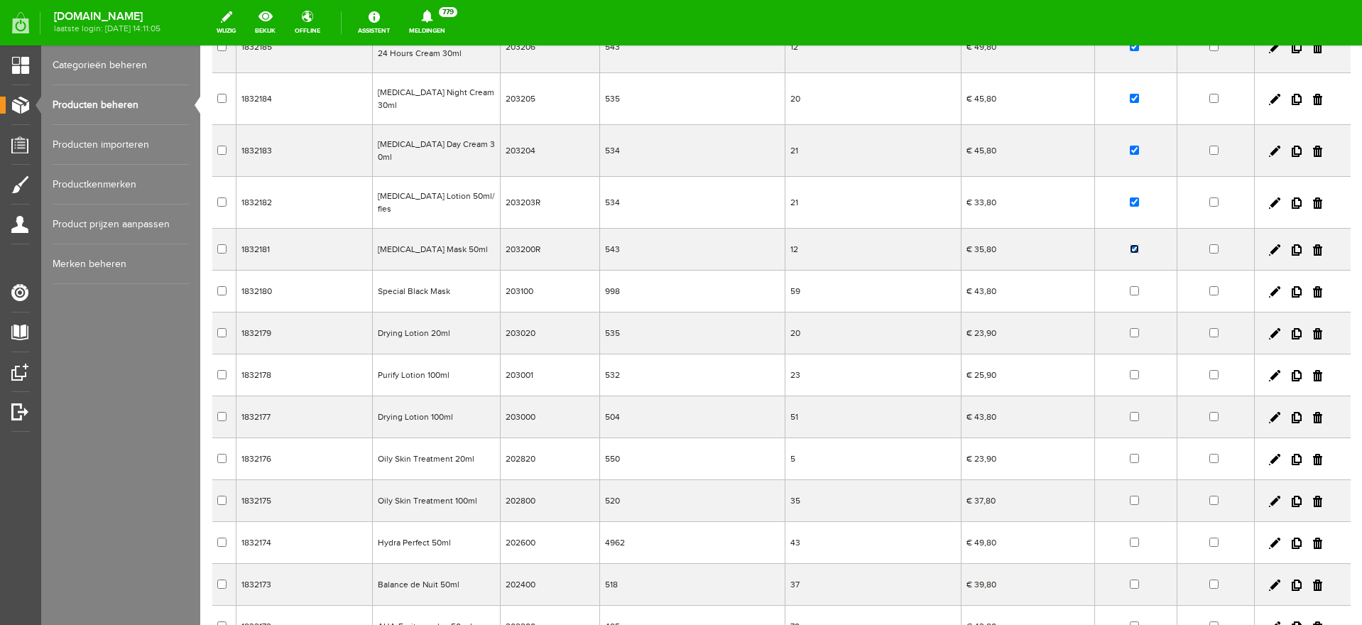
checkbox input "false"
click at [1130, 197] on input "checkbox" at bounding box center [1134, 201] width 9 height 9
checkbox input "false"
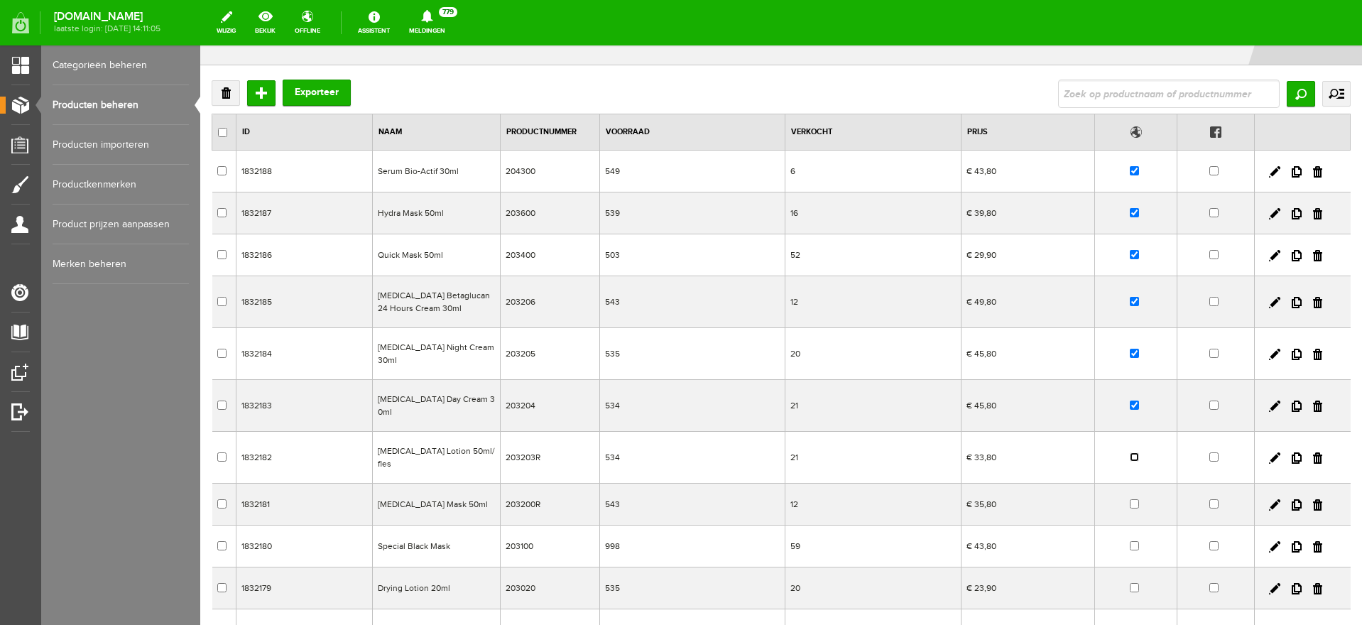
scroll to position [40, 0]
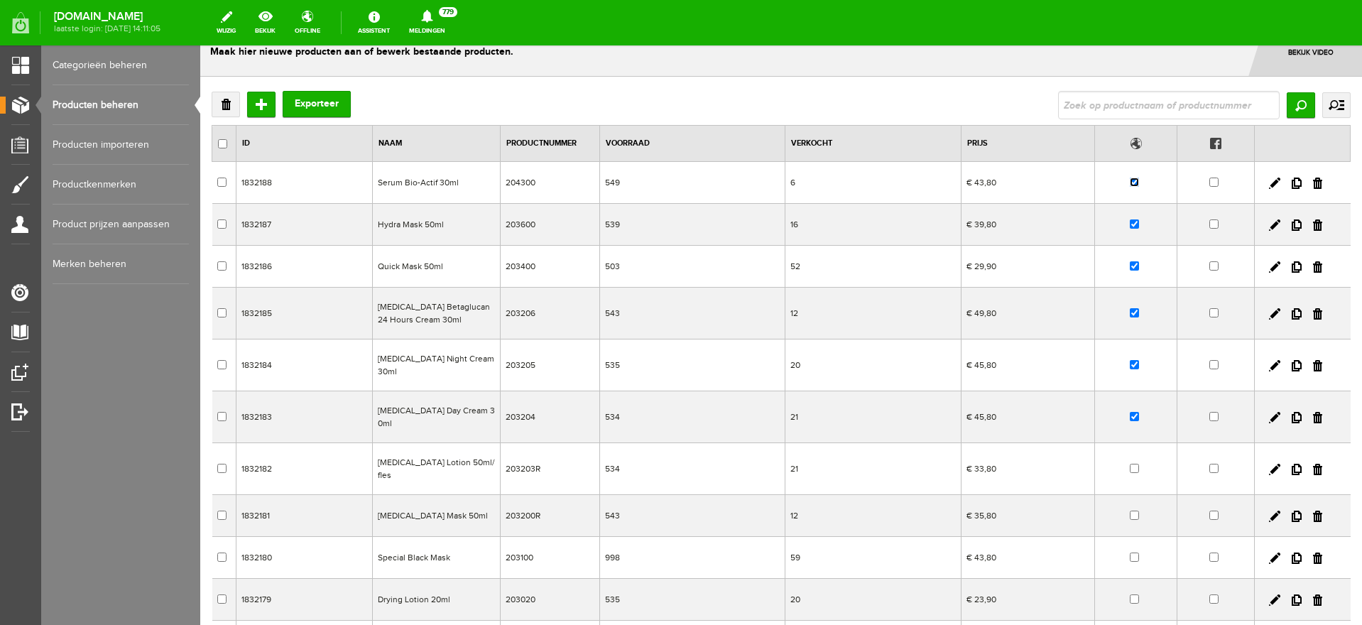
click at [1130, 181] on input "checkbox" at bounding box center [1134, 182] width 9 height 9
checkbox input "false"
click at [1119, 218] on td at bounding box center [1136, 225] width 82 height 42
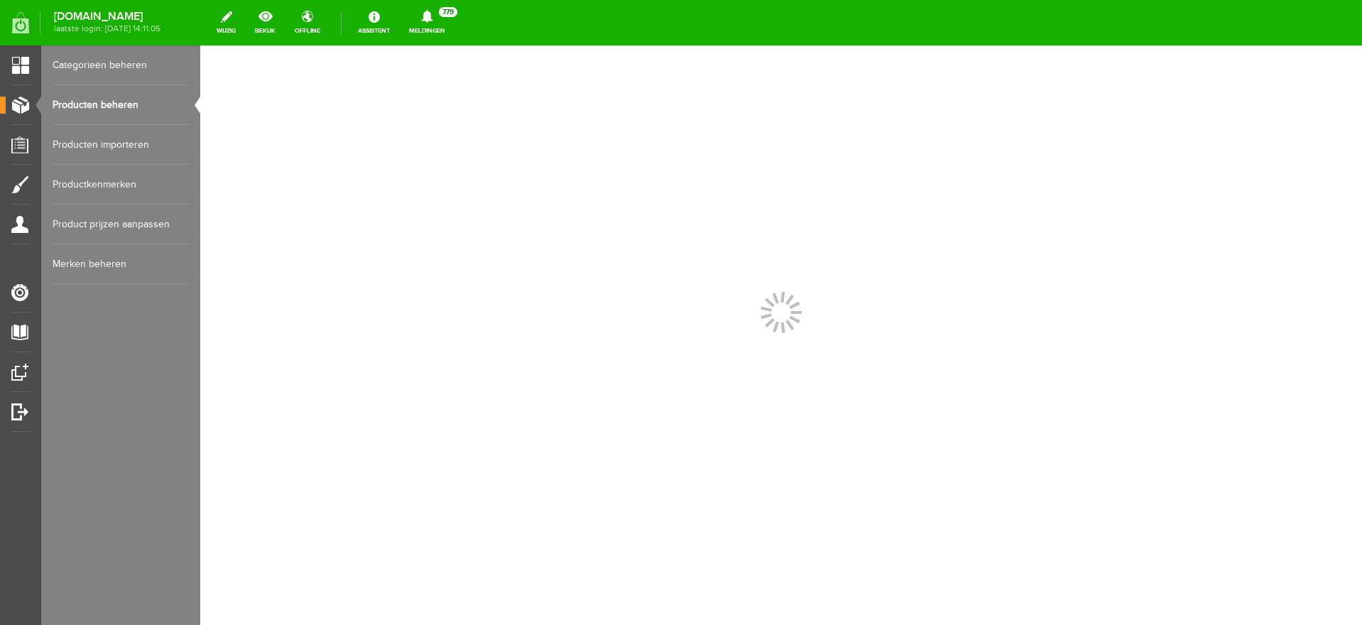
scroll to position [0, 0]
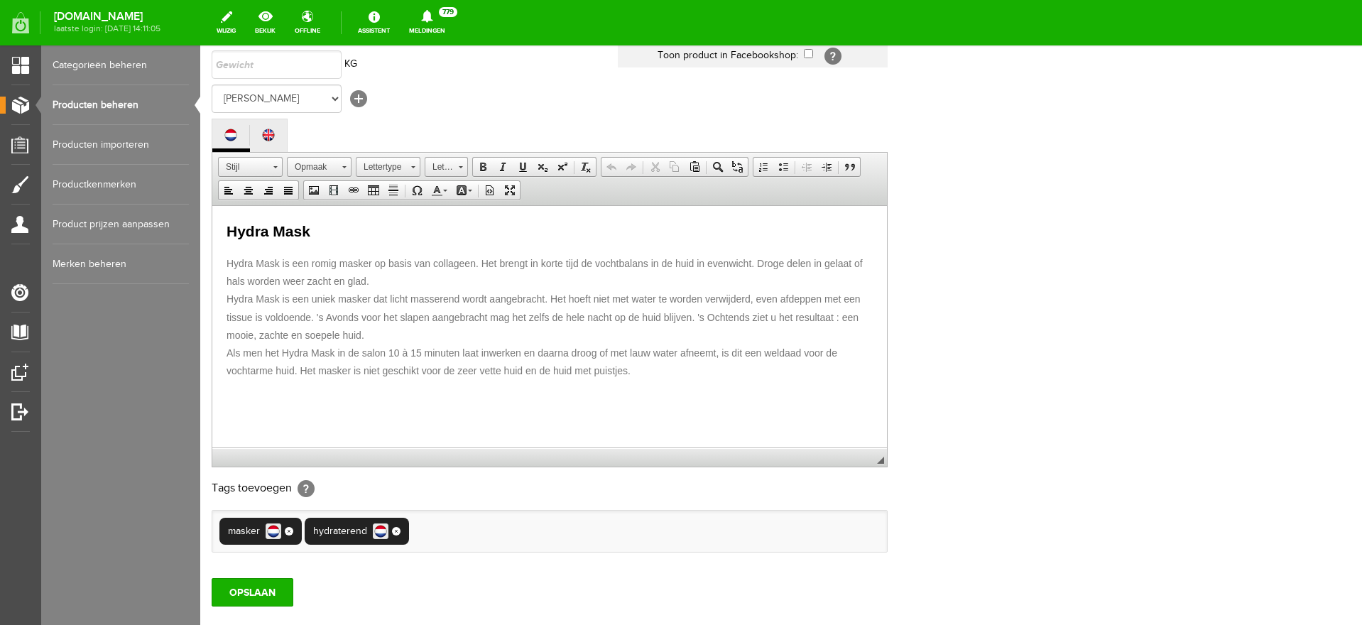
scroll to position [266, 0]
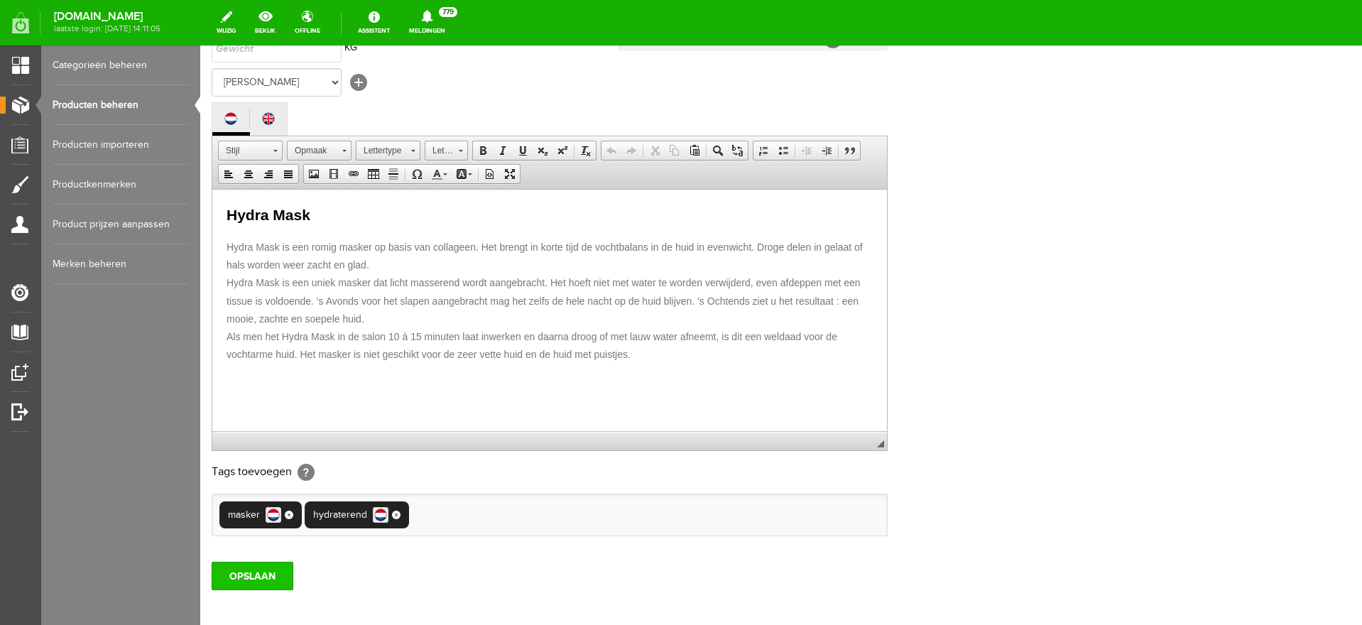
click at [245, 575] on input "OPSLAAN" at bounding box center [253, 576] width 82 height 28
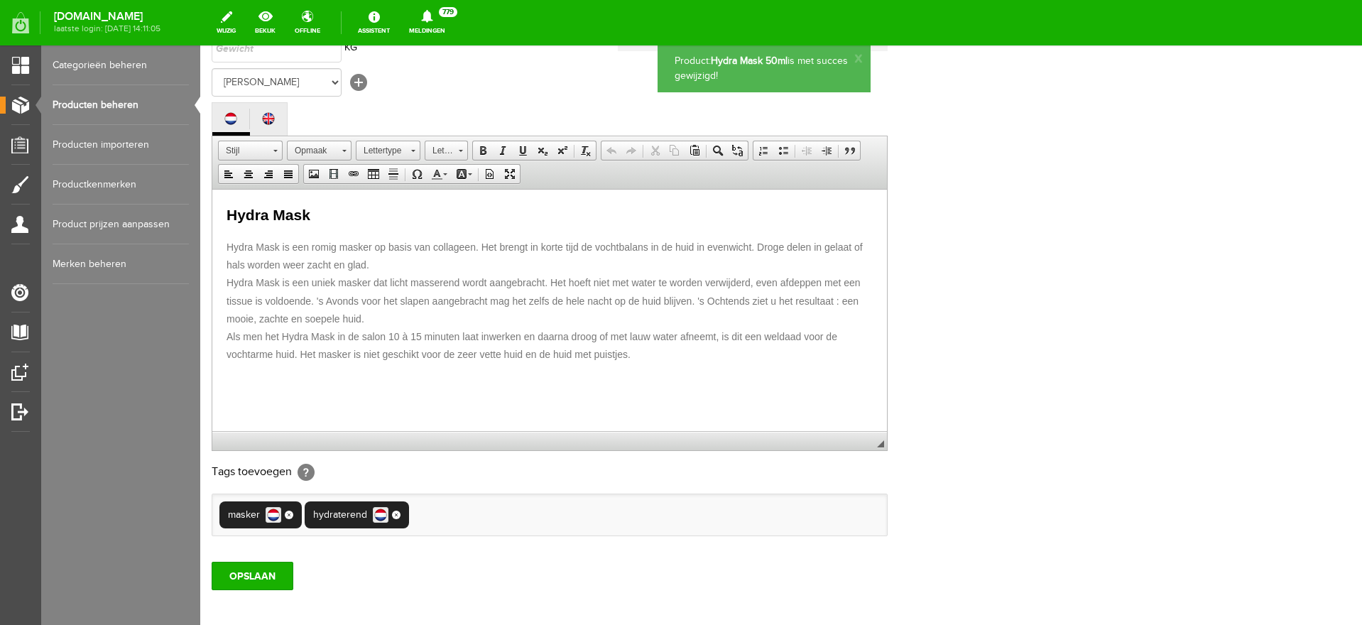
scroll to position [0, 0]
click at [88, 102] on link "Producten beheren" at bounding box center [121, 105] width 136 height 40
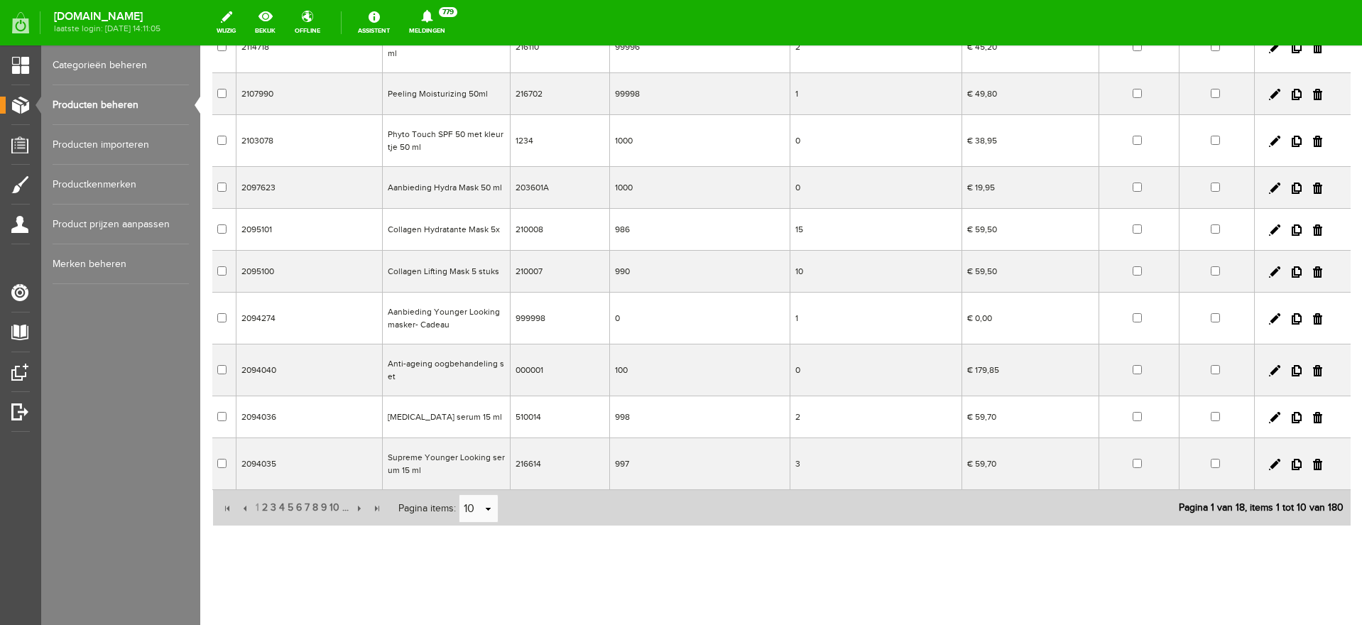
scroll to position [188, 0]
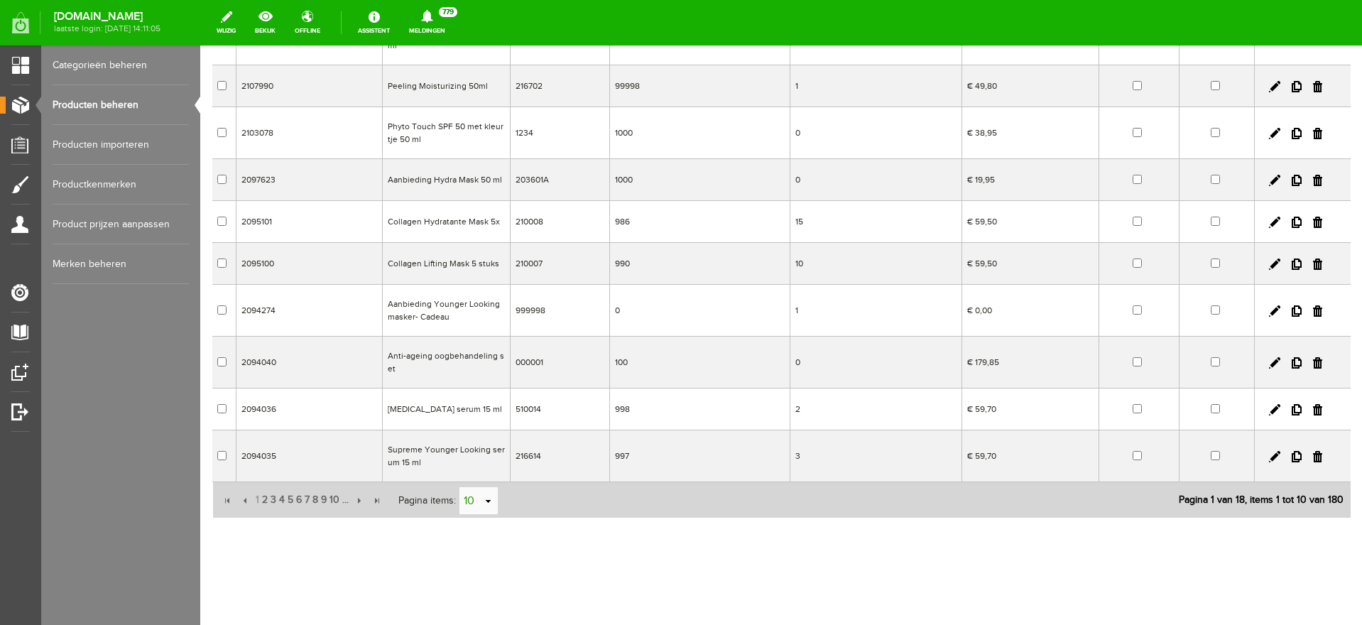
click at [496, 506] on td "select" at bounding box center [490, 501] width 14 height 28
click at [496, 501] on td "select" at bounding box center [490, 501] width 14 height 28
click at [493, 498] on link "select" at bounding box center [488, 501] width 11 height 27
click at [478, 478] on li "50" at bounding box center [478, 473] width 38 height 23
type input "50"
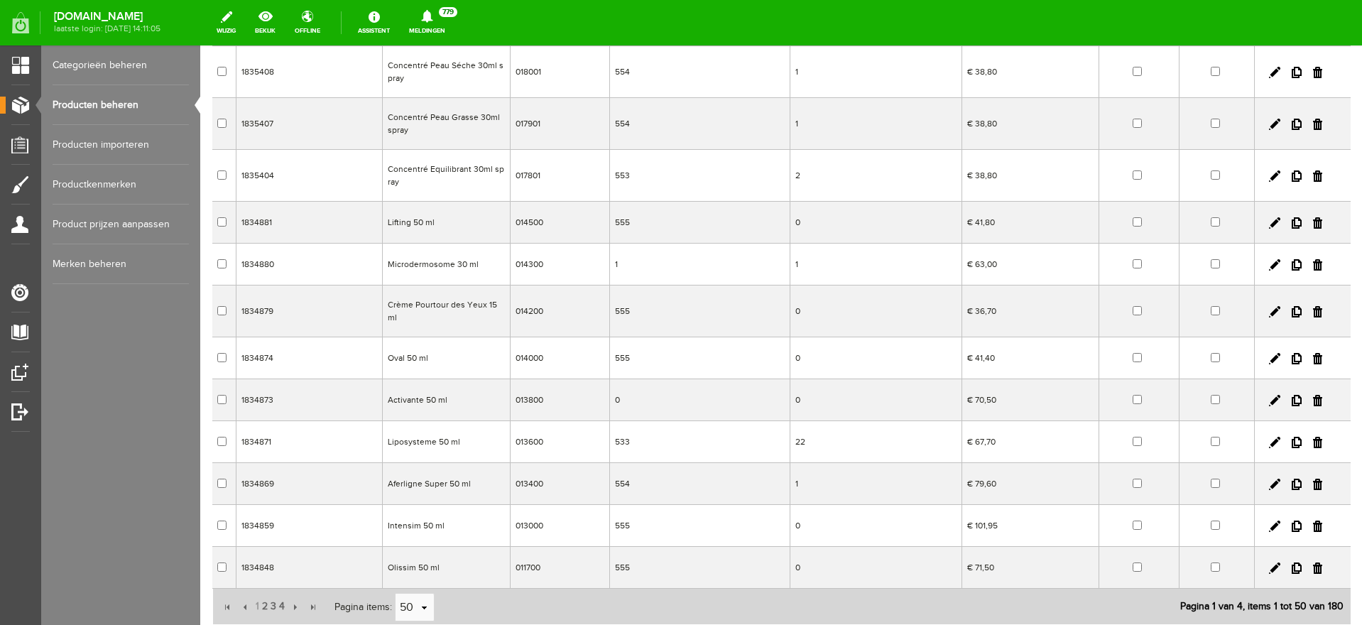
scroll to position [1993, 0]
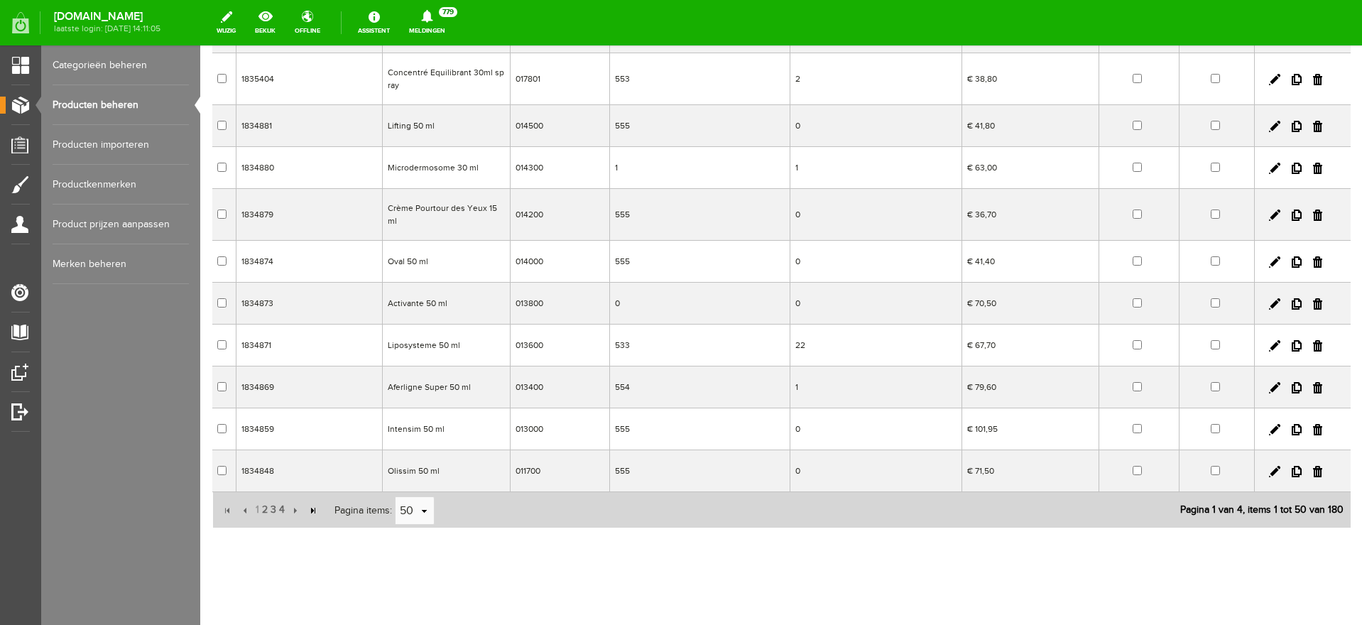
click at [309, 503] on input "button" at bounding box center [313, 511] width 16 height 16
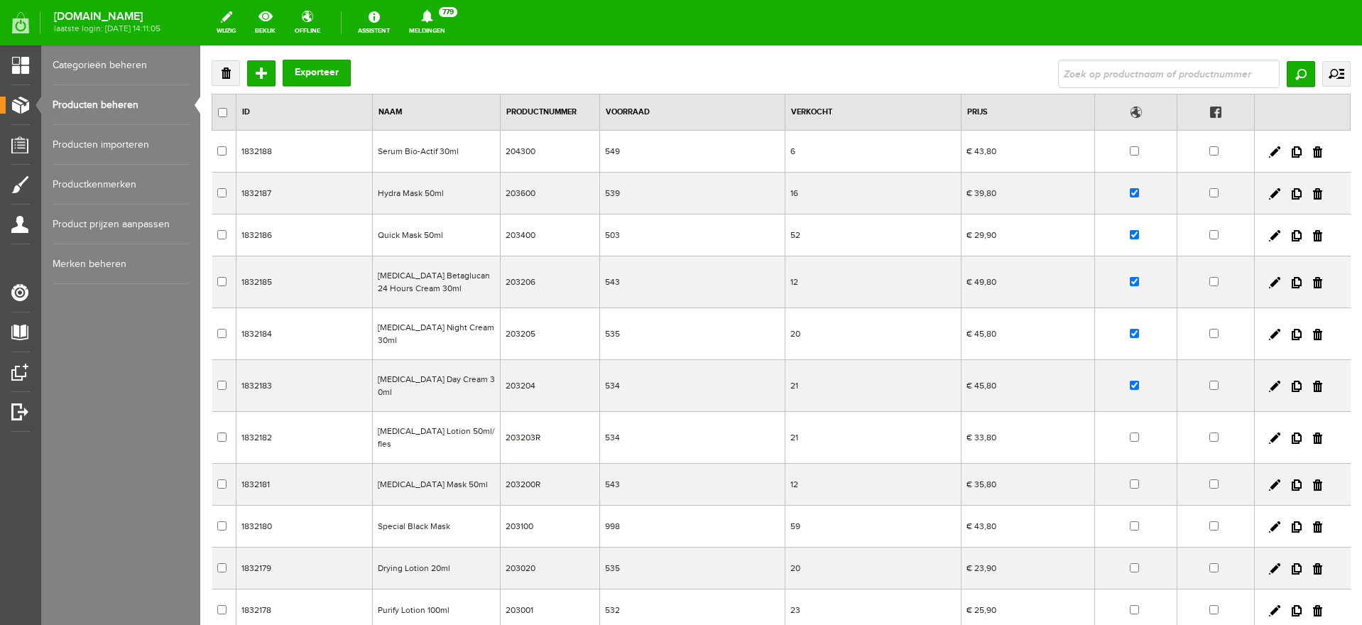
scroll to position [40, 0]
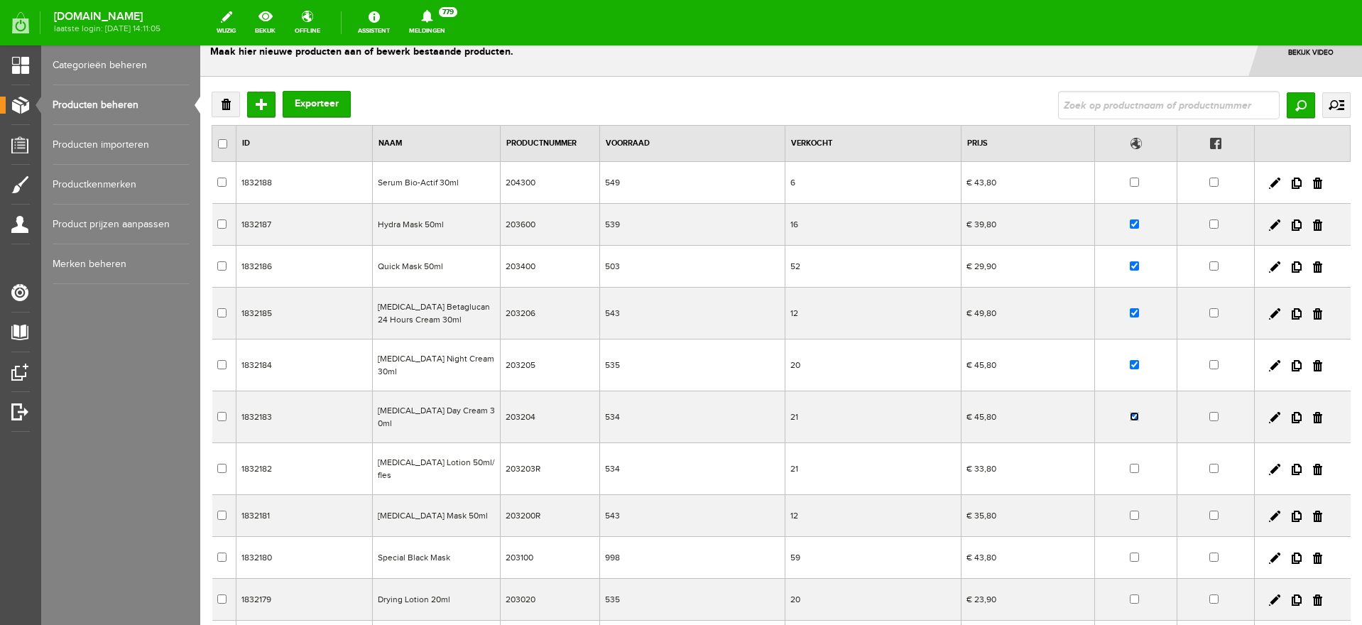
click at [1130, 412] on input "checkbox" at bounding box center [1134, 416] width 9 height 9
checkbox input "false"
click at [1130, 360] on input "checkbox" at bounding box center [1134, 364] width 9 height 9
checkbox input "false"
click at [1130, 314] on input "checkbox" at bounding box center [1134, 312] width 9 height 9
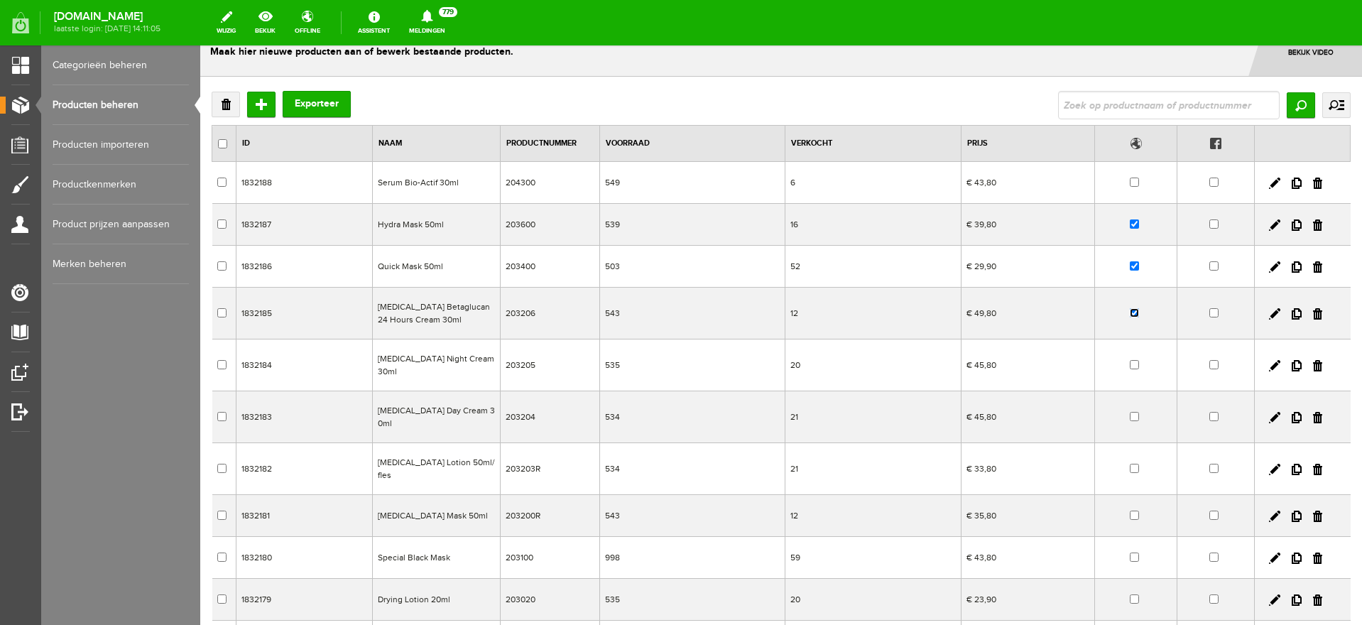
checkbox input "false"
click at [1130, 265] on input "checkbox" at bounding box center [1134, 265] width 9 height 9
checkbox input "false"
click at [1130, 224] on input "checkbox" at bounding box center [1134, 223] width 9 height 9
checkbox input "false"
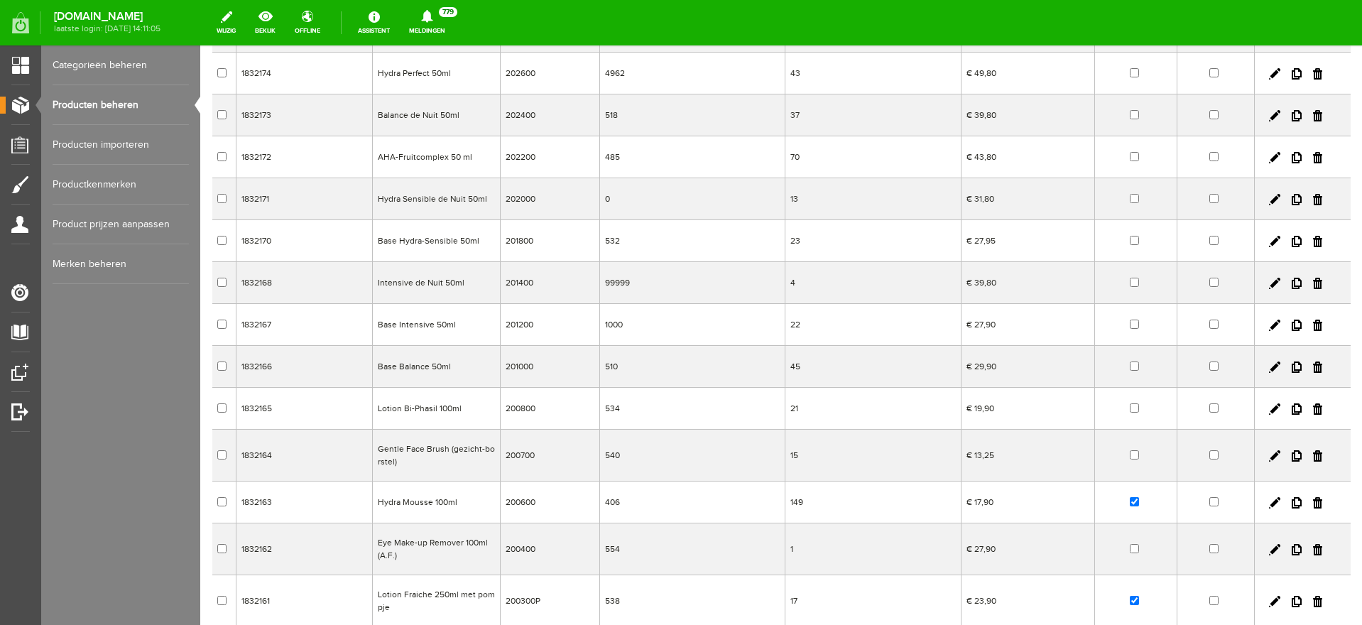
scroll to position [1016, 0]
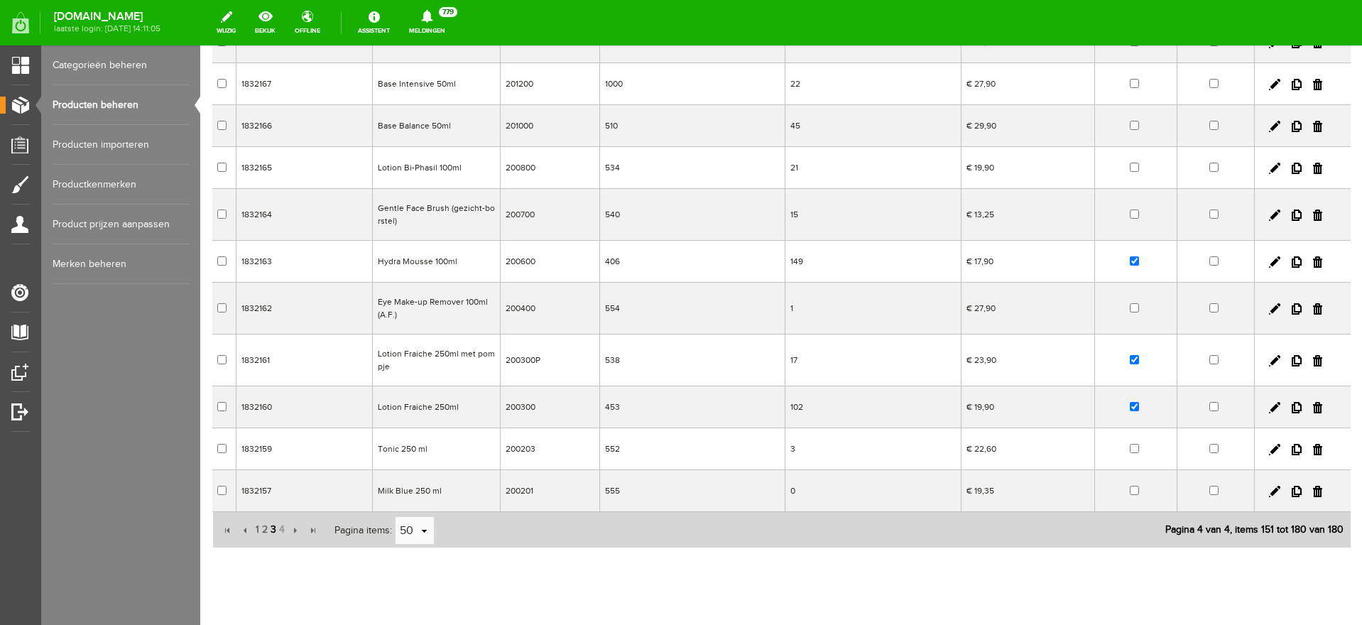
click at [272, 516] on span "3" at bounding box center [273, 530] width 9 height 28
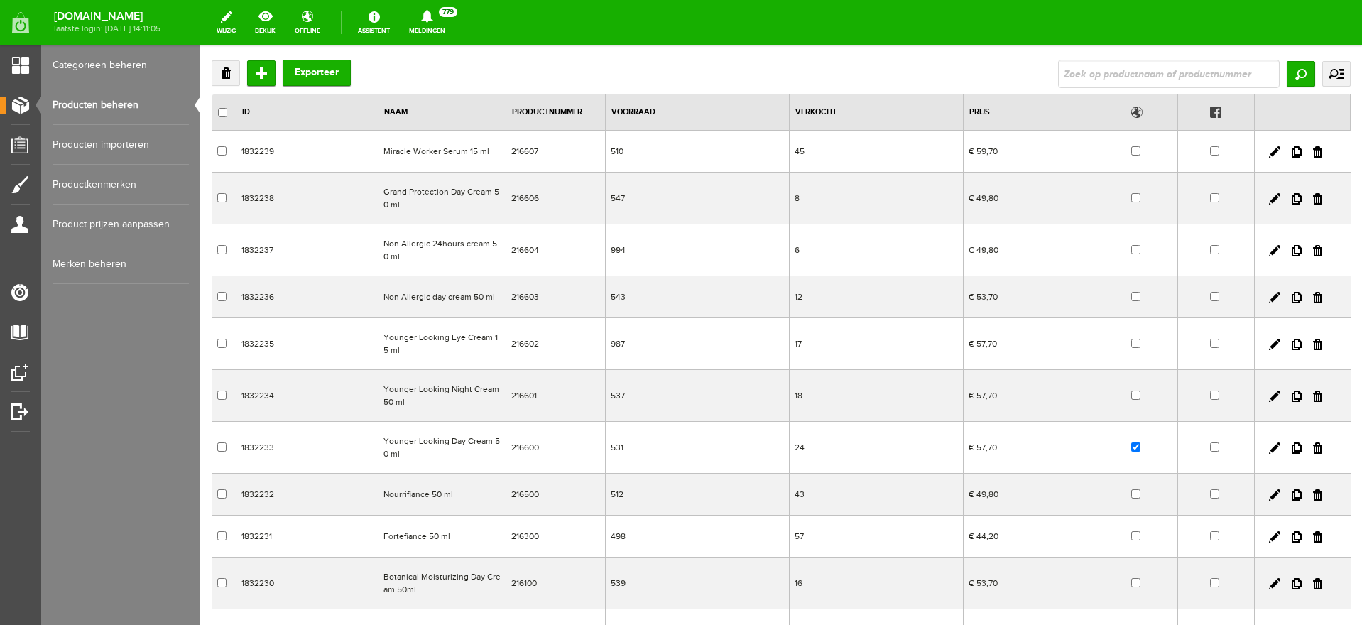
scroll to position [0, 0]
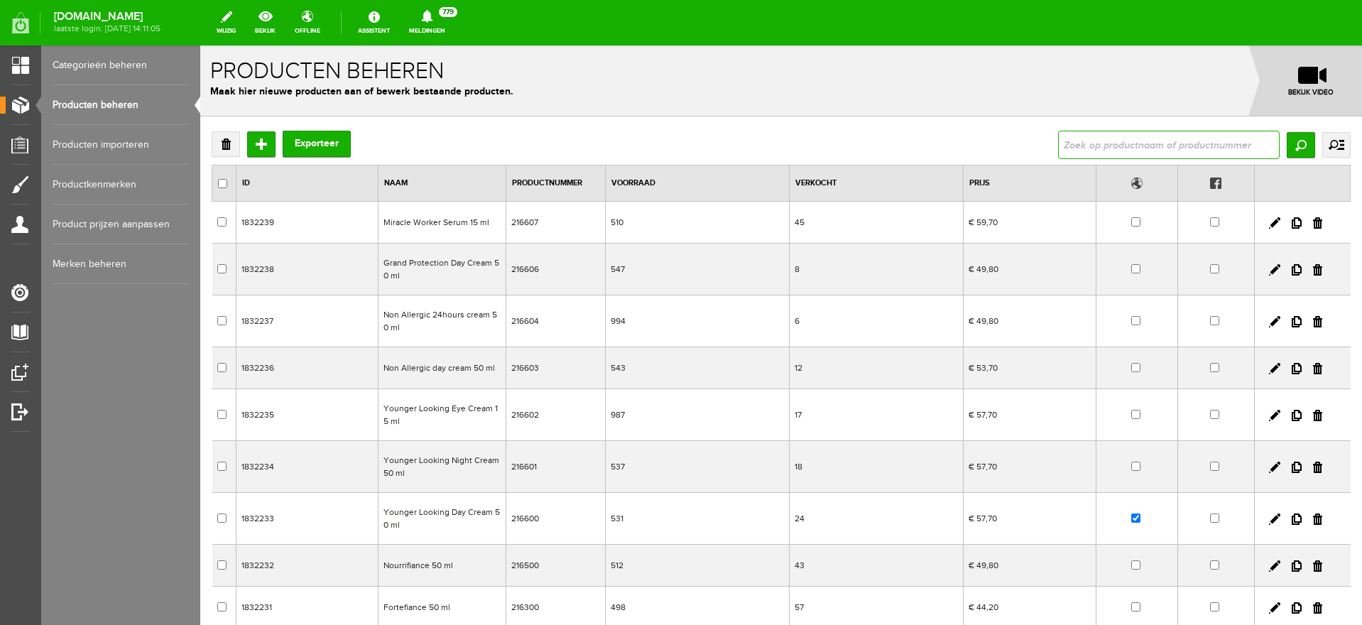
click at [1118, 146] on input "text" at bounding box center [1169, 145] width 222 height 28
type input "younger looking"
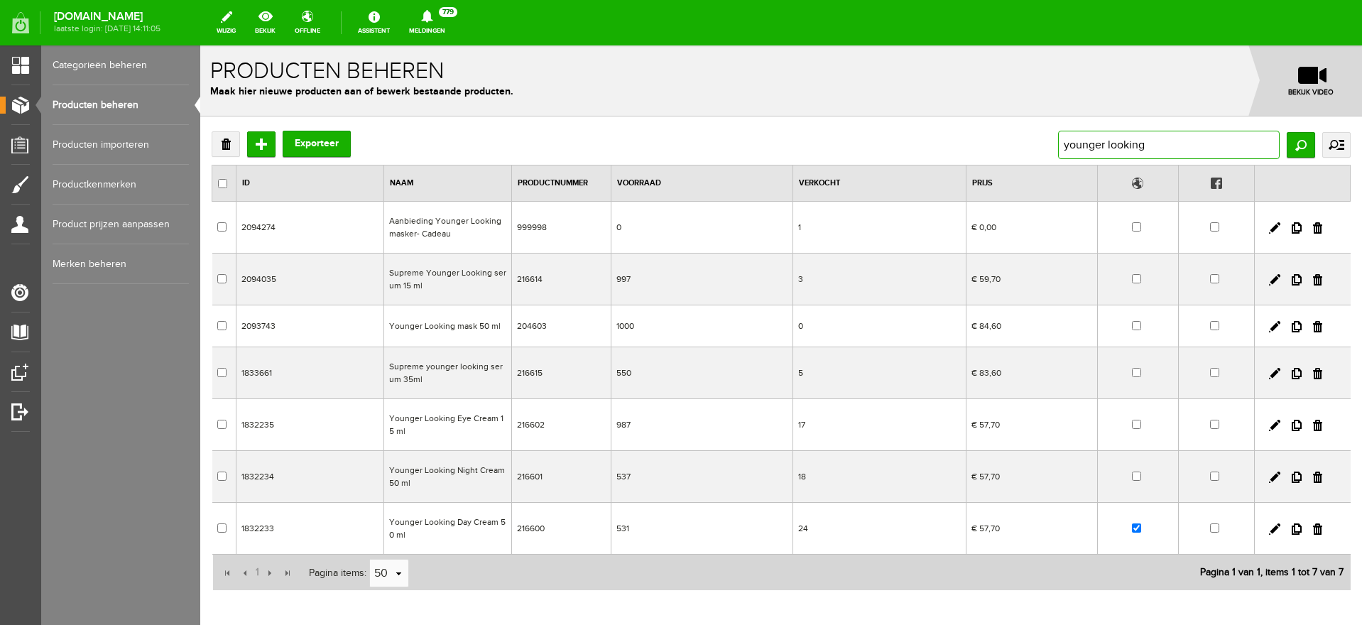
drag, startPoint x: 1177, startPoint y: 149, endPoint x: 872, endPoint y: 130, distance: 305.9
click at [872, 131] on div "Verwijderen Toevoegen Exporteer younger looking Zoeken uitgebreid zoeken Catego…" at bounding box center [781, 145] width 1139 height 28
type input "[MEDICAL_DATA]"
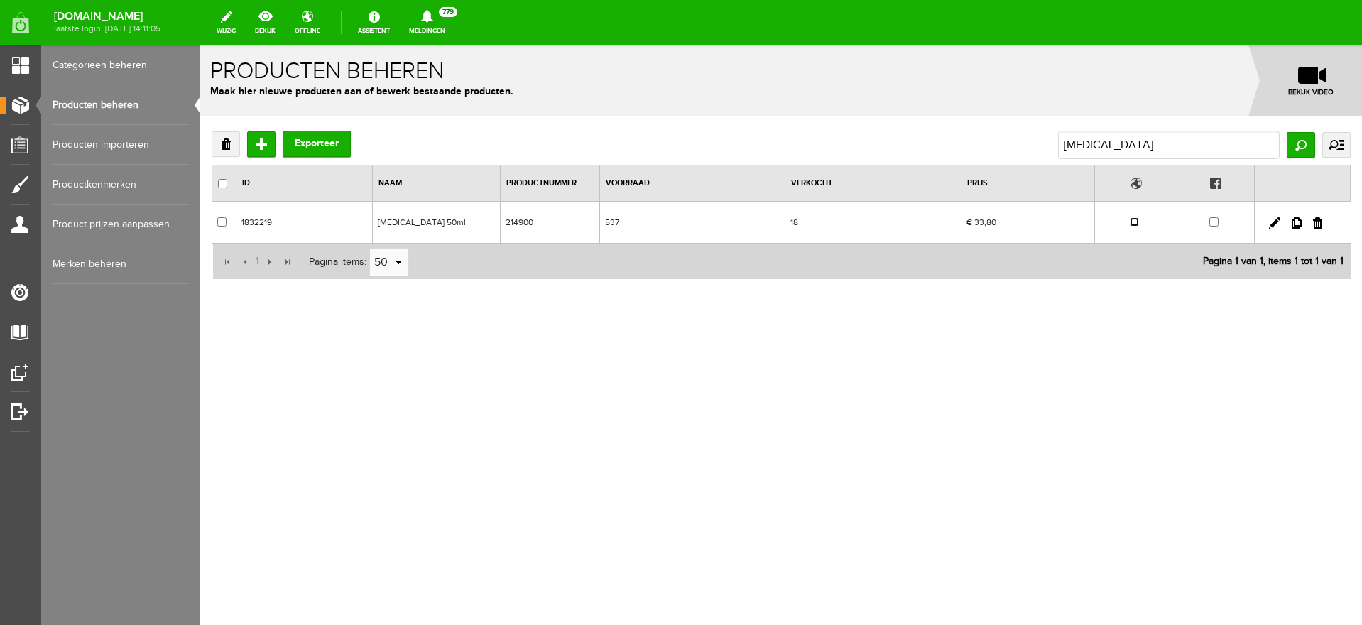
click at [1132, 222] on input "checkbox" at bounding box center [1134, 221] width 9 height 9
checkbox input "true"
drag, startPoint x: 1133, startPoint y: 146, endPoint x: 950, endPoint y: 135, distance: 183.5
click at [950, 135] on div "Verwijderen Toevoegen Exporteer [MEDICAL_DATA] Zoeken uitgebreid zoeken Categor…" at bounding box center [781, 145] width 1139 height 28
type input "refining"
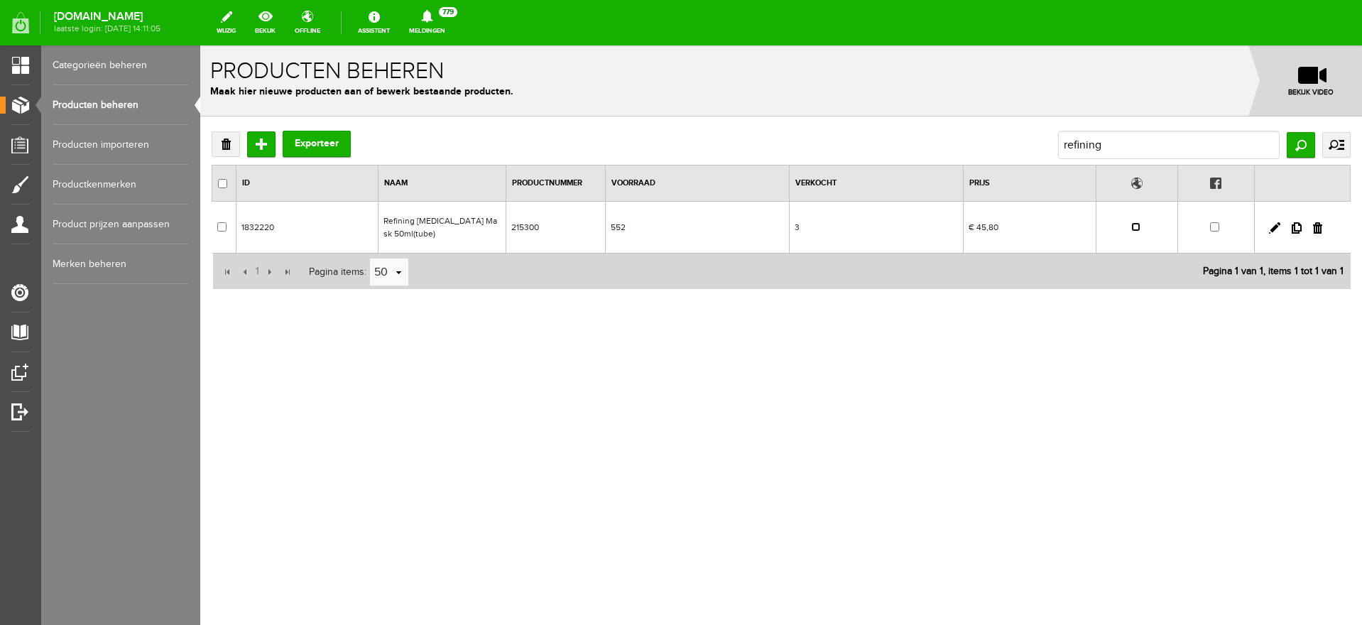
click at [1135, 228] on input "checkbox" at bounding box center [1135, 226] width 9 height 9
checkbox input "true"
drag, startPoint x: 1114, startPoint y: 146, endPoint x: 827, endPoint y: 120, distance: 288.8
click at [827, 120] on div "Verwijderen Toevoegen Exporteer refining Zoeken uitgebreid zoeken Categorie [PE…" at bounding box center [781, 256] width 1162 height 280
type input "a.h.a"
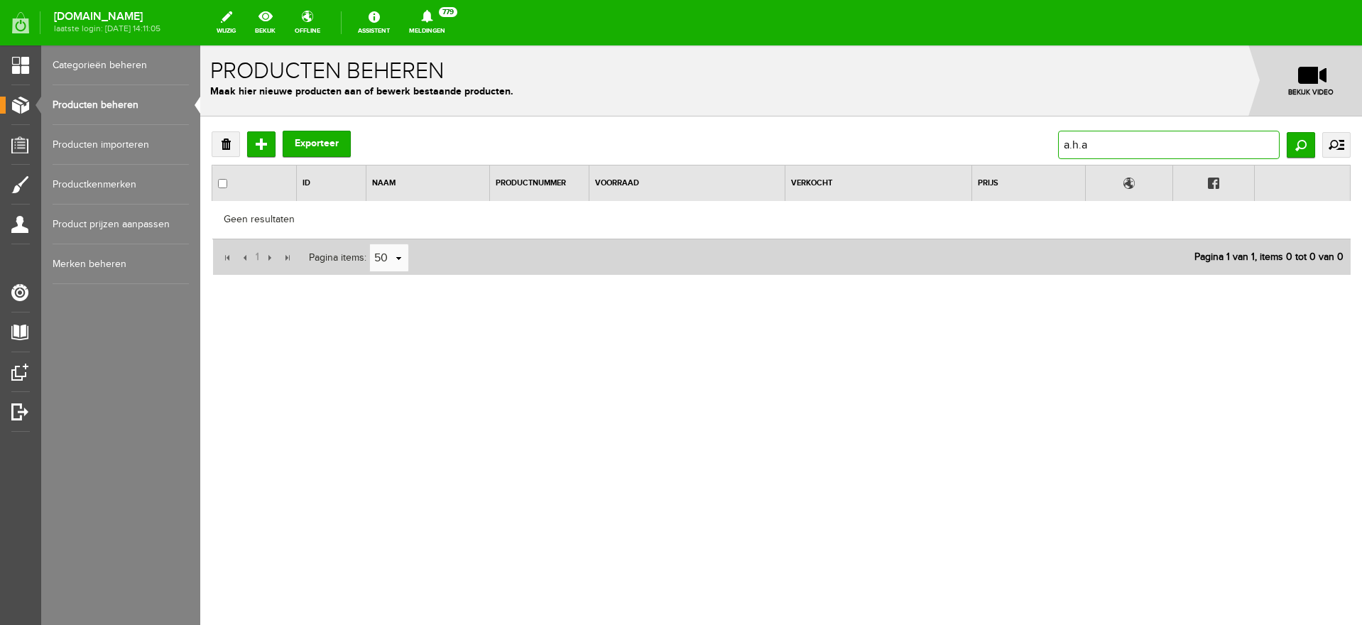
drag, startPoint x: 1100, startPoint y: 141, endPoint x: 797, endPoint y: 113, distance: 303.8
click at [820, 125] on div "Verwijderen Toevoegen Exporteer a.h.a Zoeken uitgebreid zoeken Categorie [PERSO…" at bounding box center [781, 249] width 1162 height 266
type input "aha"
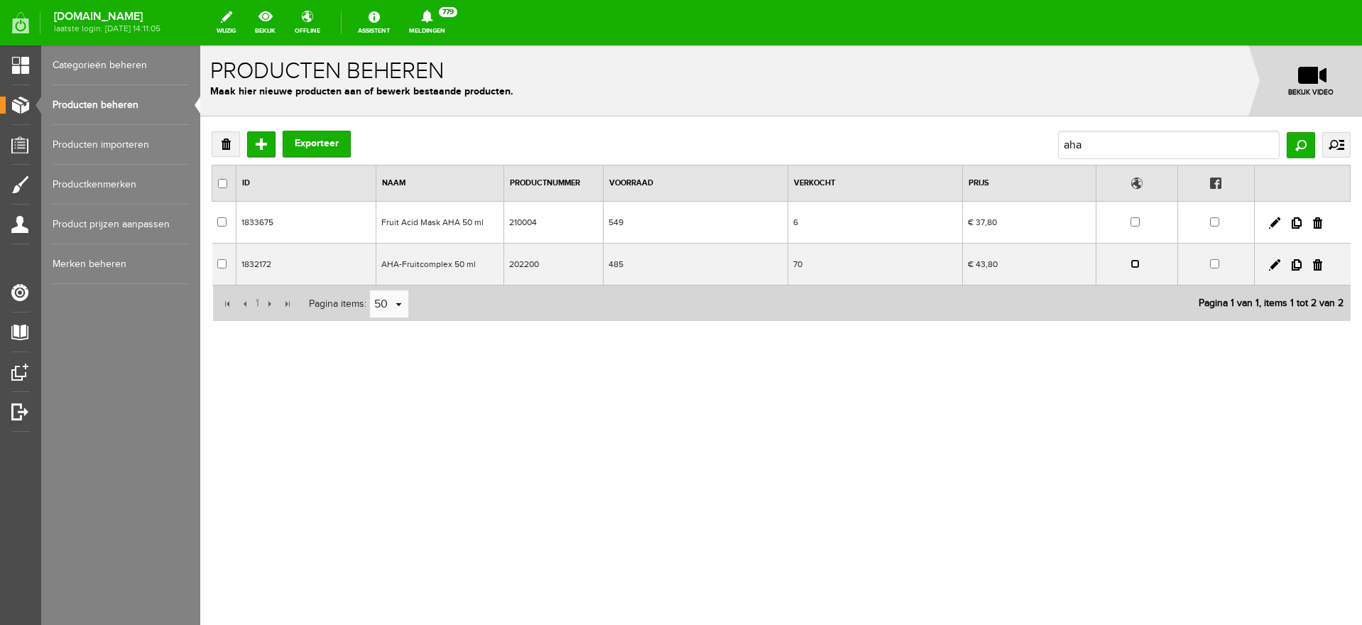
click at [1139, 264] on input "checkbox" at bounding box center [1134, 263] width 9 height 9
checkbox input "true"
drag, startPoint x: 1099, startPoint y: 145, endPoint x: 952, endPoint y: 158, distance: 147.5
click at [952, 158] on div "Verwijderen Toevoegen Exporteer aha Zoeken uitgebreid zoeken Categorie [PERSON_…" at bounding box center [781, 145] width 1139 height 28
type input "allergic"
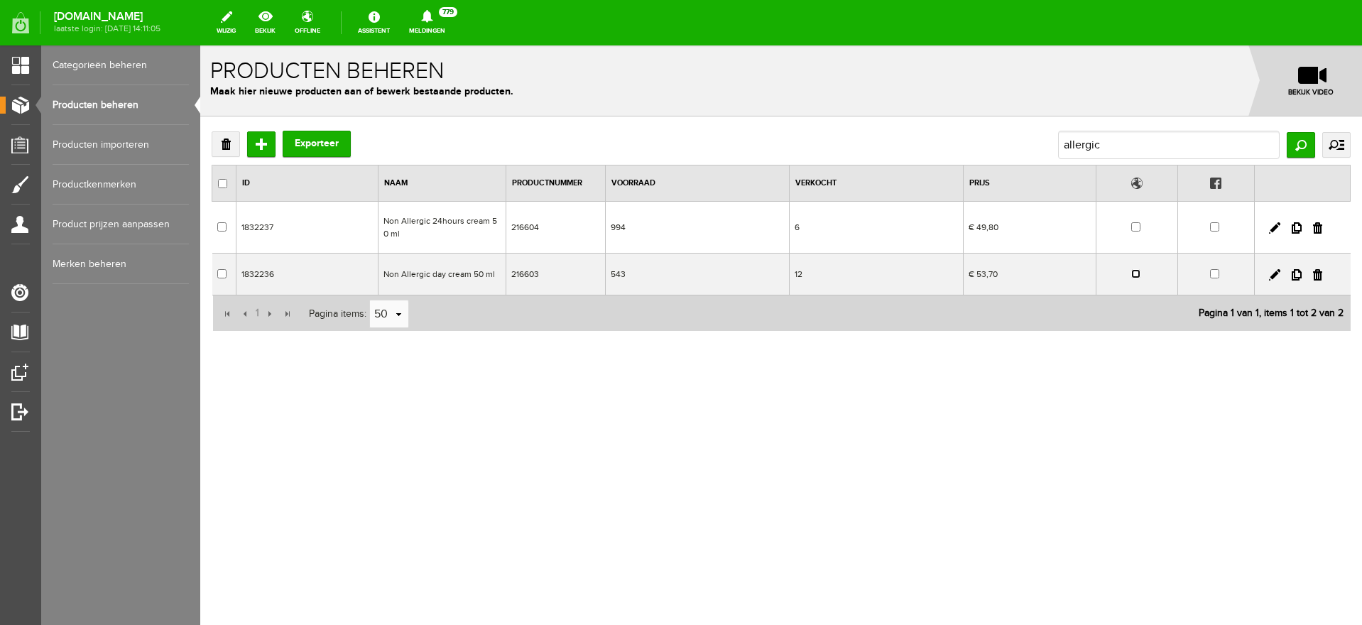
click at [1137, 274] on input "checkbox" at bounding box center [1135, 273] width 9 height 9
checkbox input "true"
drag, startPoint x: 1140, startPoint y: 147, endPoint x: 918, endPoint y: 131, distance: 222.9
click at [918, 131] on div "Verwijderen Toevoegen Exporteer allergic Zoeken uitgebreid zoeken Categorie [PE…" at bounding box center [781, 145] width 1139 height 28
type input "high colo"
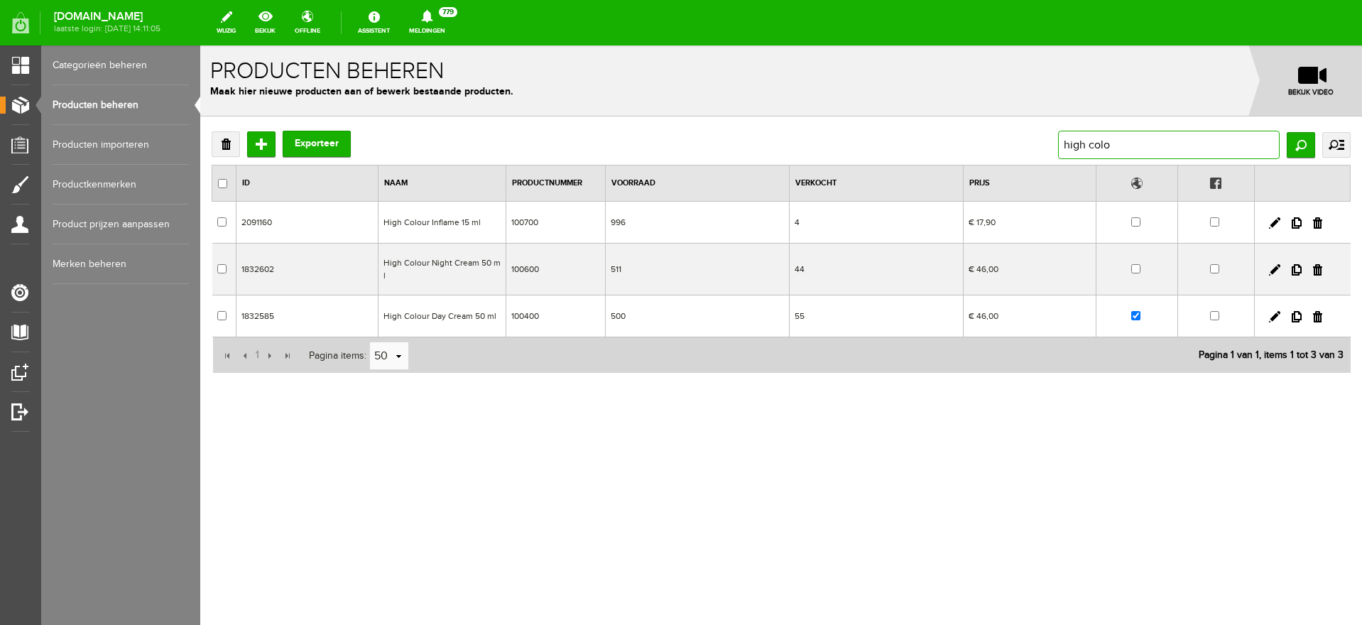
drag, startPoint x: 1154, startPoint y: 138, endPoint x: 846, endPoint y: 143, distance: 307.5
click at [849, 143] on div "Verwijderen Toevoegen Exporteer high colo Zoeken uitgebreid zoeken Categorie [P…" at bounding box center [781, 145] width 1139 height 28
type input "protection"
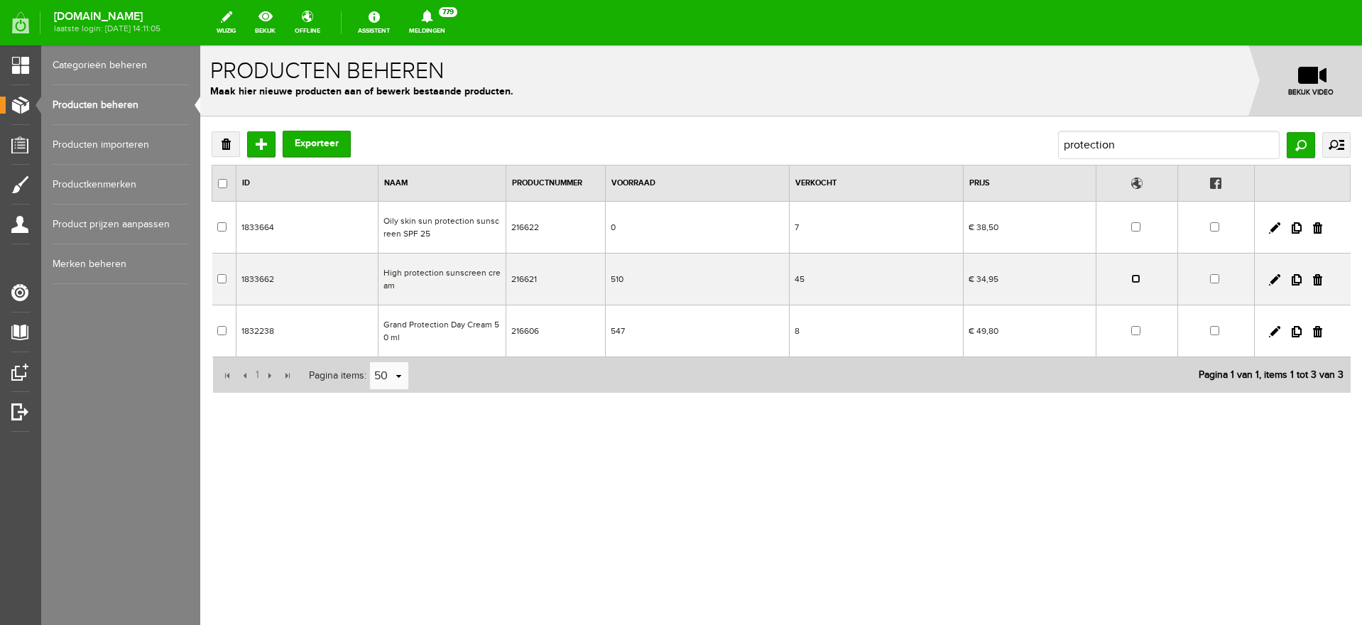
click at [1137, 278] on input "checkbox" at bounding box center [1135, 278] width 9 height 9
checkbox input "true"
drag, startPoint x: 1142, startPoint y: 148, endPoint x: 865, endPoint y: 146, distance: 276.9
click at [865, 146] on div "Verwijderen Toevoegen Exporteer protection Zoeken uitgebreid zoeken Categorie […" at bounding box center [781, 145] width 1139 height 28
type input "beauty mask"
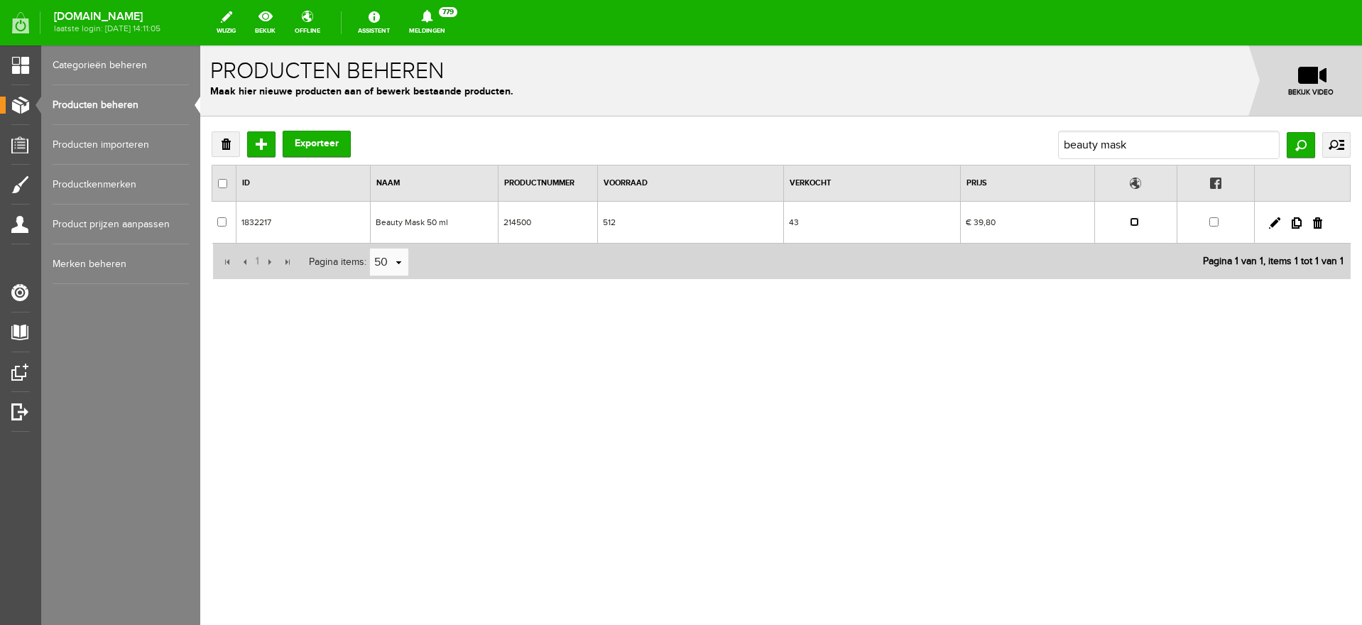
click at [1138, 223] on input "checkbox" at bounding box center [1134, 221] width 9 height 9
checkbox input "true"
drag, startPoint x: 1143, startPoint y: 145, endPoint x: 954, endPoint y: 121, distance: 190.4
click at [954, 121] on div "Verwijderen Toevoegen Exporteer beauty mask Zoeken uitgebreid zoeken Categorie …" at bounding box center [781, 251] width 1162 height 270
type input "non all"
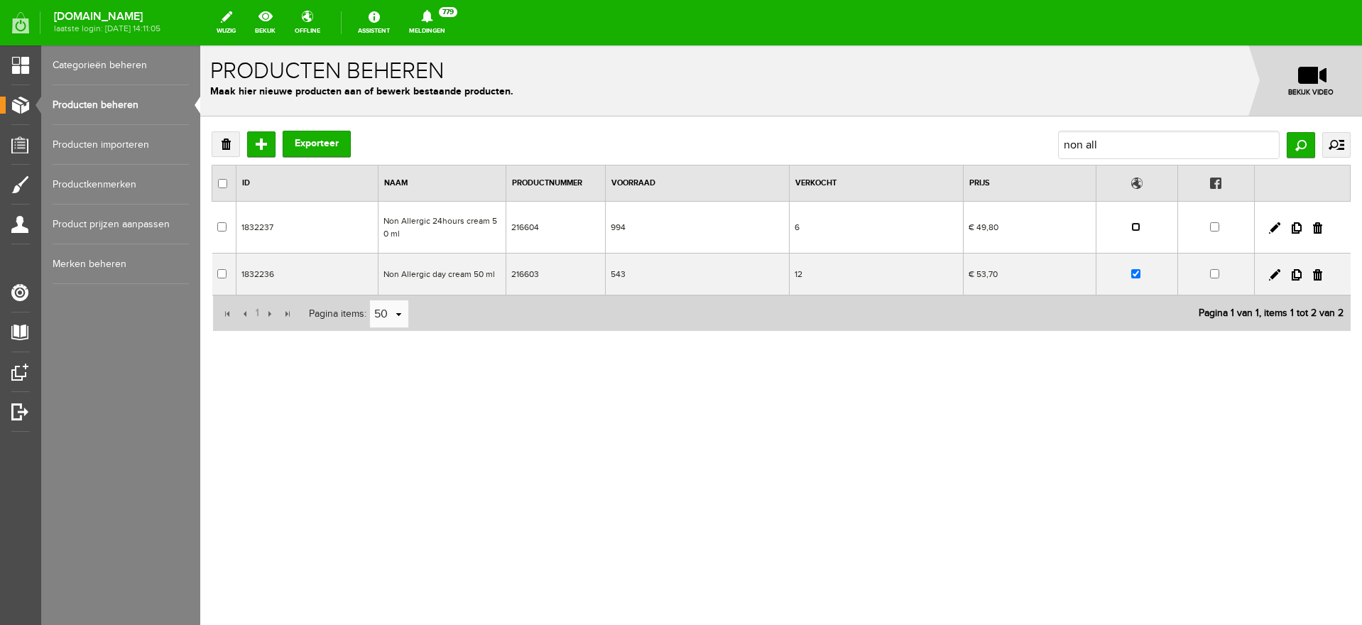
click at [1134, 225] on input "checkbox" at bounding box center [1135, 226] width 9 height 9
checkbox input "true"
drag, startPoint x: 1118, startPoint y: 145, endPoint x: 949, endPoint y: 148, distance: 169.0
click at [949, 148] on div "Verwijderen Toevoegen Exporteer non all Zoeken uitgebreid zoeken Categorie [PER…" at bounding box center [781, 145] width 1139 height 28
type input "special"
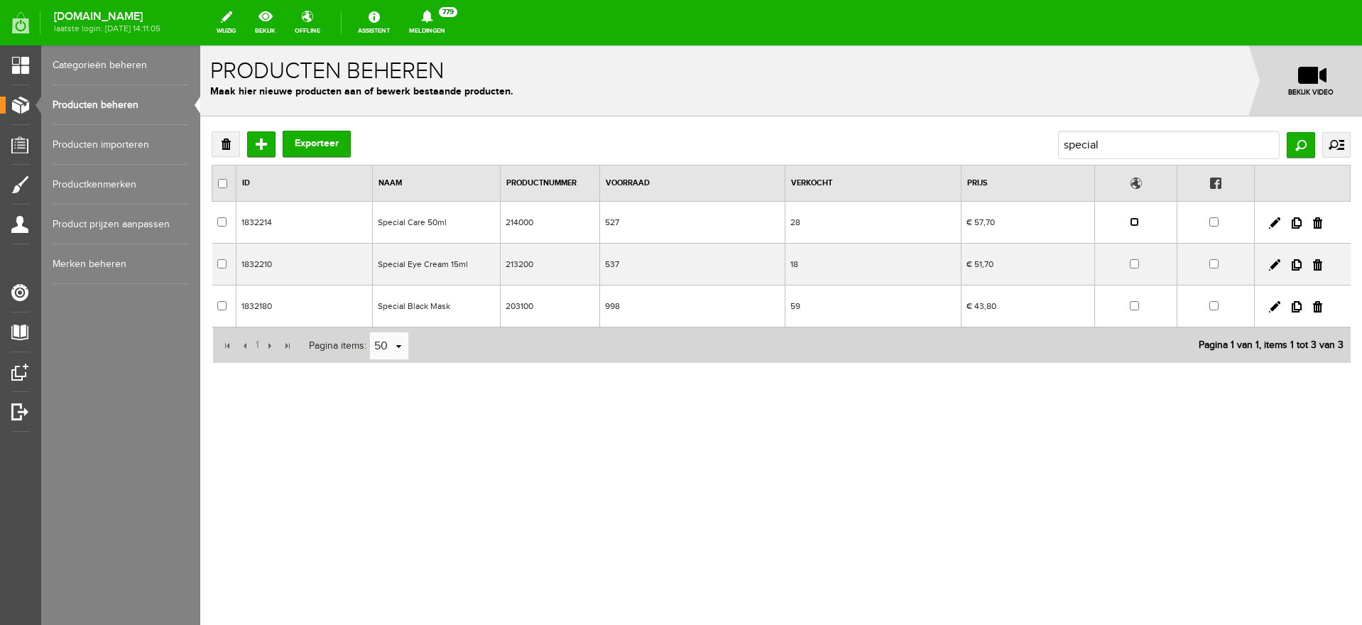
click at [1133, 219] on input "checkbox" at bounding box center [1134, 221] width 9 height 9
checkbox input "true"
drag, startPoint x: 1112, startPoint y: 143, endPoint x: 914, endPoint y: 148, distance: 198.2
click at [914, 148] on div "Verwijderen Toevoegen Exporteer special Zoeken uitgebreid zoeken Categorie [PER…" at bounding box center [781, 145] width 1139 height 28
type input "sensibl"
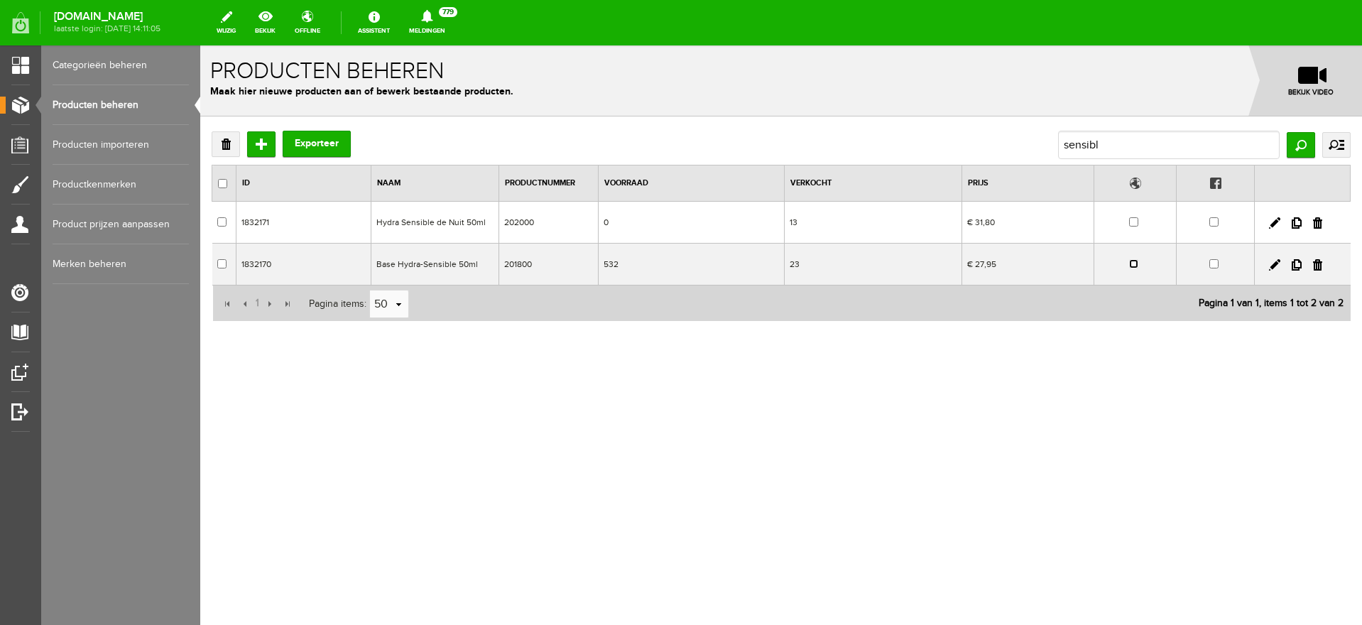
click at [1135, 261] on input "checkbox" at bounding box center [1133, 263] width 9 height 9
checkbox input "true"
drag, startPoint x: 1111, startPoint y: 146, endPoint x: 936, endPoint y: 146, distance: 175.4
click at [936, 146] on div "Verwijderen Toevoegen Exporteer sensibl Zoeken uitgebreid zoeken Categorie [PER…" at bounding box center [781, 145] width 1139 height 28
type input "hydra m"
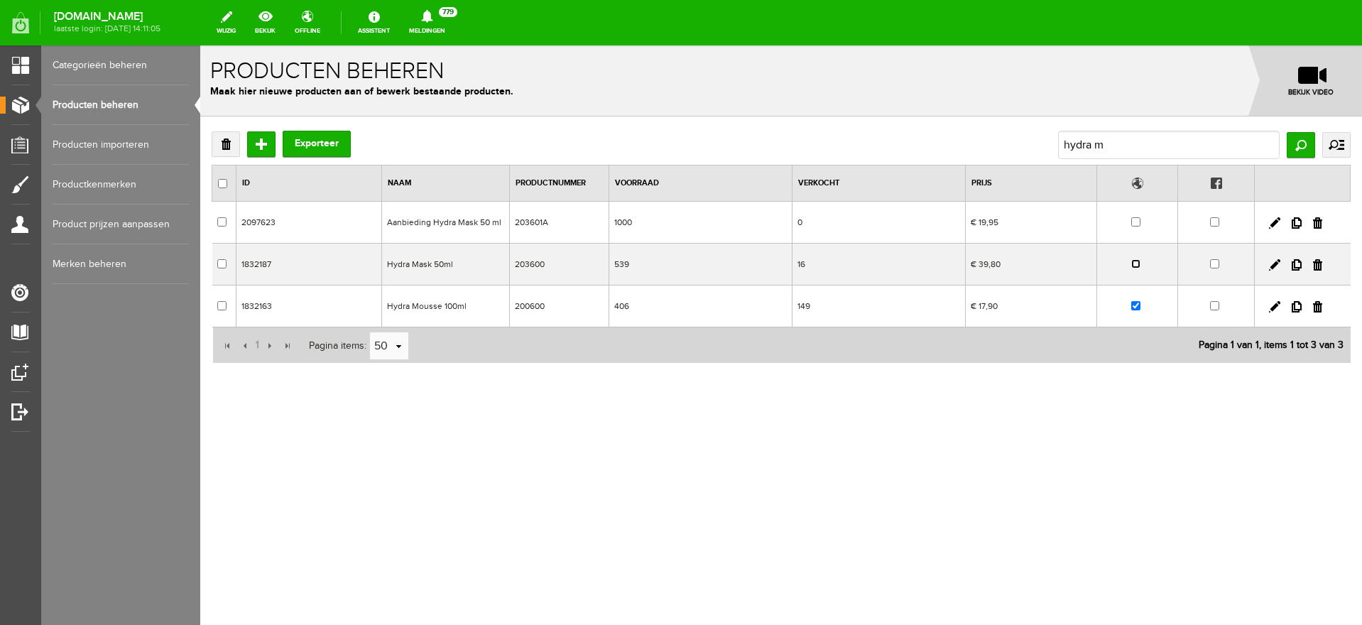
click at [1137, 266] on input "checkbox" at bounding box center [1135, 263] width 9 height 9
checkbox input "true"
click at [1122, 148] on input "hydra m" at bounding box center [1169, 145] width 222 height 28
drag, startPoint x: 1122, startPoint y: 148, endPoint x: 993, endPoint y: 140, distance: 128.8
click at [993, 140] on div "Verwijderen Toevoegen Exporteer hydra m Zoeken uitgebreid zoeken Categorie [PER…" at bounding box center [781, 145] width 1139 height 28
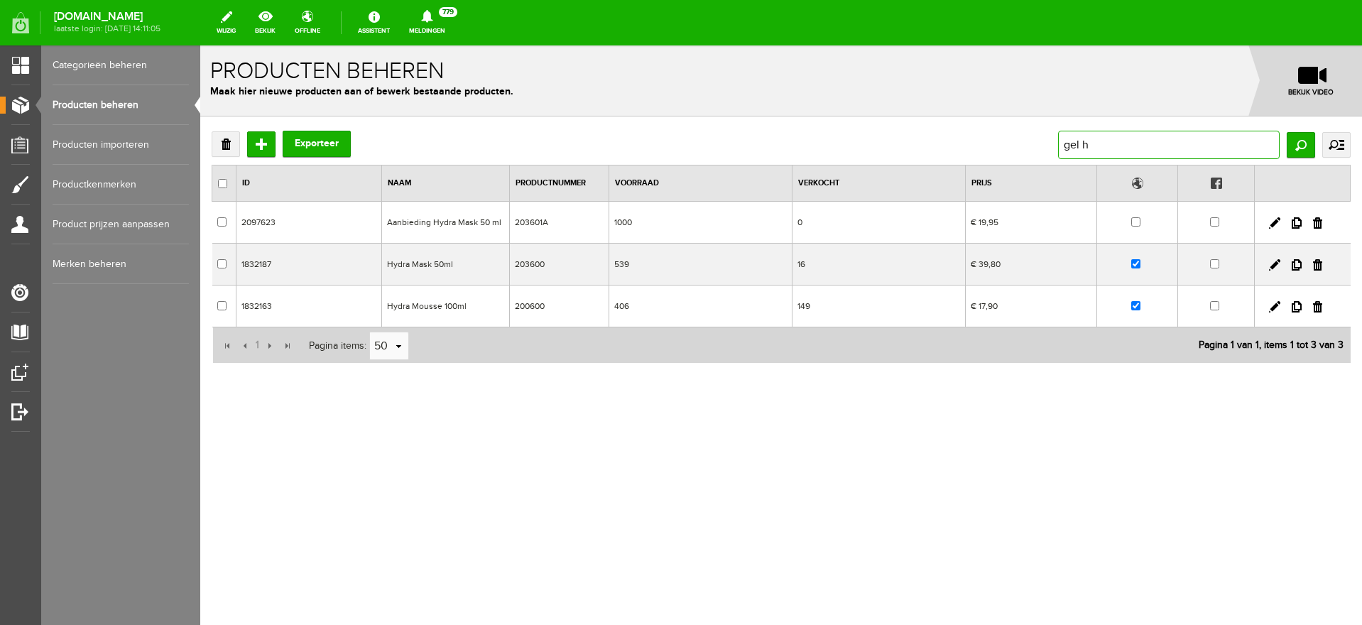
type input "gel hy"
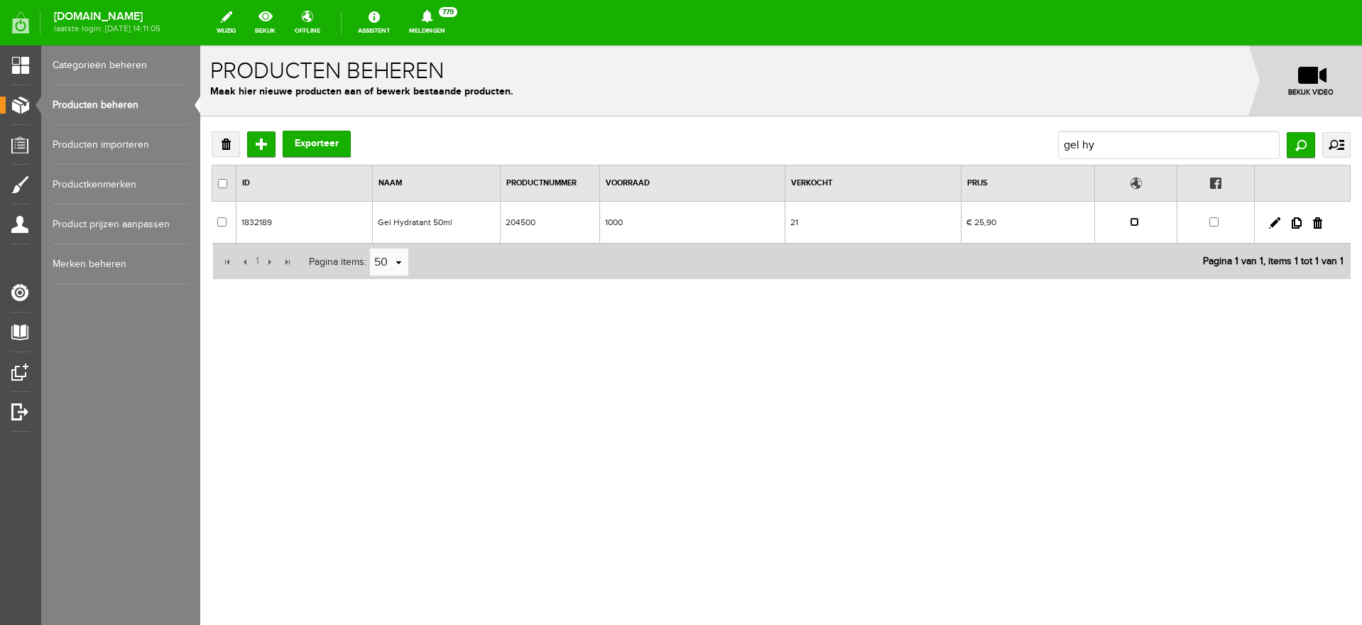
click at [1135, 223] on input "checkbox" at bounding box center [1134, 221] width 9 height 9
checkbox input "true"
click at [327, 16] on link "offline" at bounding box center [307, 22] width 43 height 31
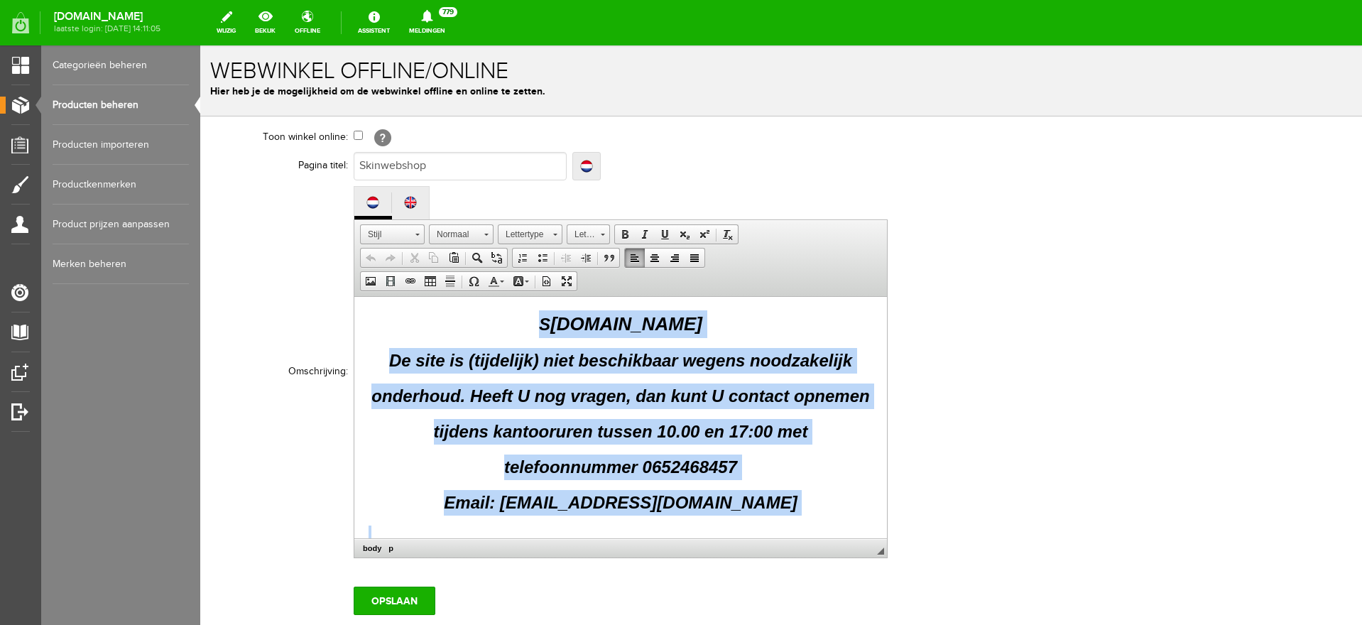
scroll to position [117, 0]
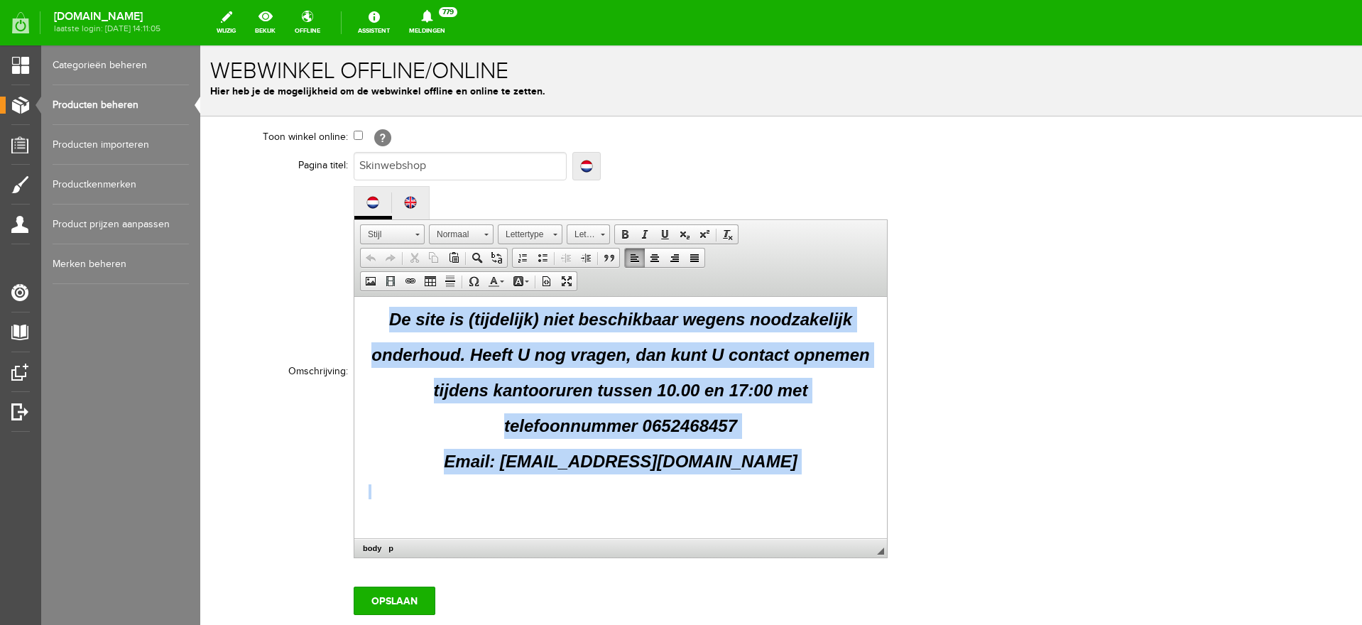
drag, startPoint x: 539, startPoint y: 364, endPoint x: 785, endPoint y: 534, distance: 299.6
click at [785, 534] on html "S [DOMAIN_NAME] De site is (tijdelijk) niet beschikbaar wegens noodzakelijk ond…" at bounding box center [620, 371] width 533 height 333
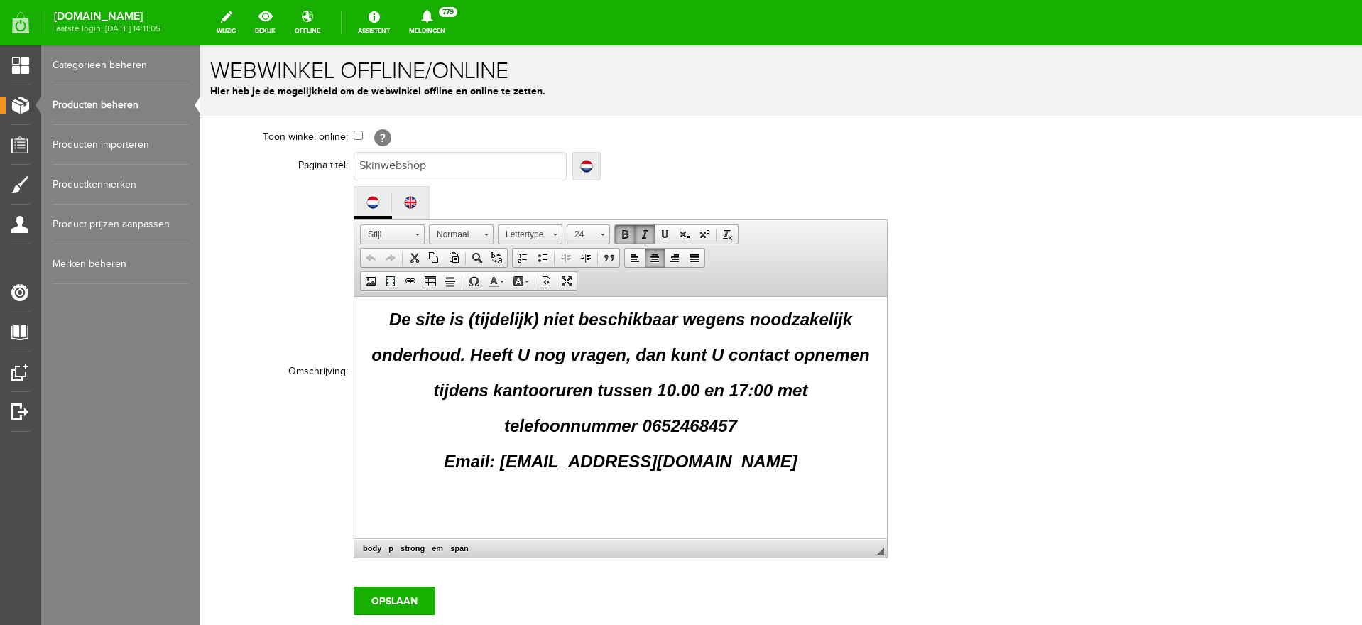
scroll to position [0, 0]
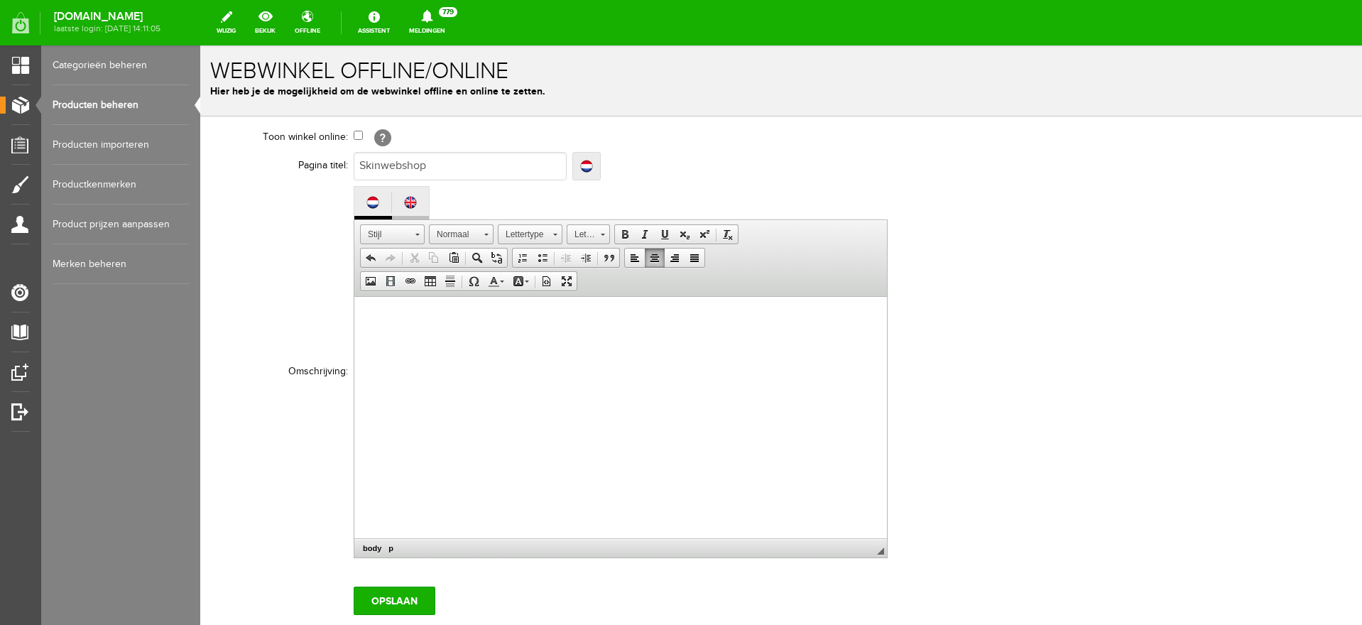
click at [408, 191] on li at bounding box center [410, 205] width 37 height 30
click at [406, 601] on input "Opslaan" at bounding box center [395, 601] width 82 height 28
click at [324, 18] on link "offline" at bounding box center [307, 22] width 43 height 31
click at [361, 133] on input "checkbox" at bounding box center [358, 135] width 9 height 9
checkbox input "true"
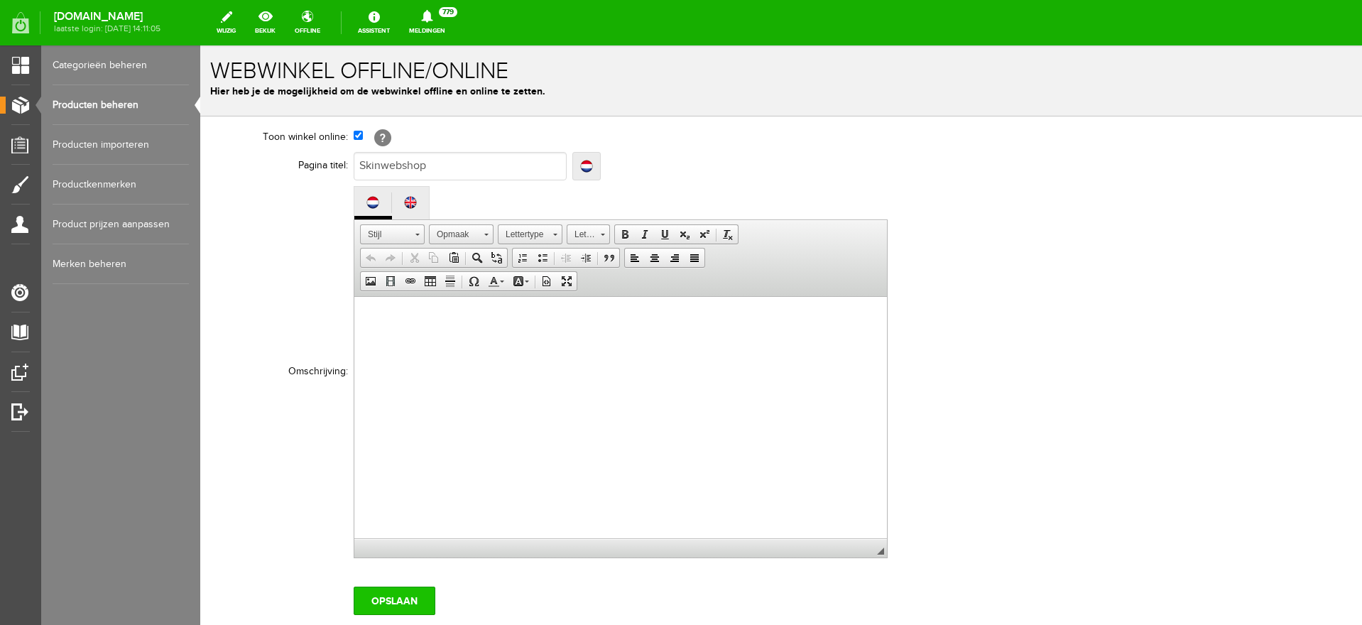
click at [400, 601] on input "Opslaan" at bounding box center [395, 601] width 82 height 28
click at [72, 105] on link "Producten beheren" at bounding box center [121, 105] width 136 height 40
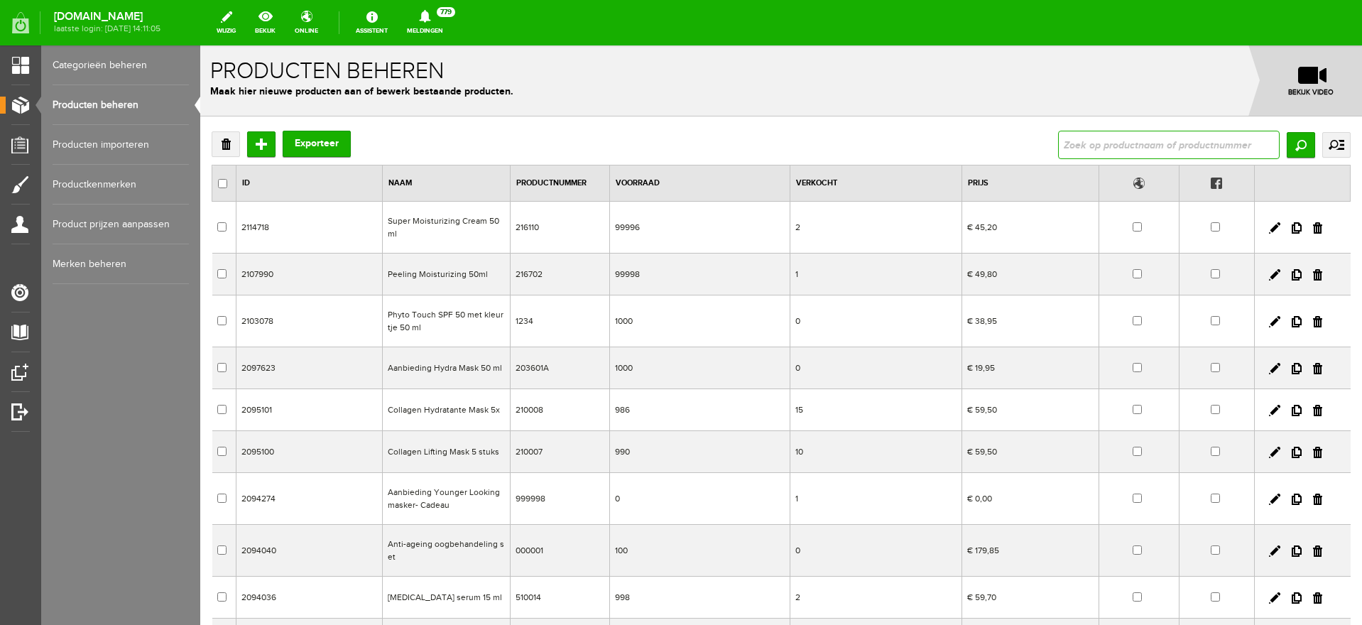
click at [1112, 136] on input "text" at bounding box center [1169, 145] width 222 height 28
type input "hydrasun"
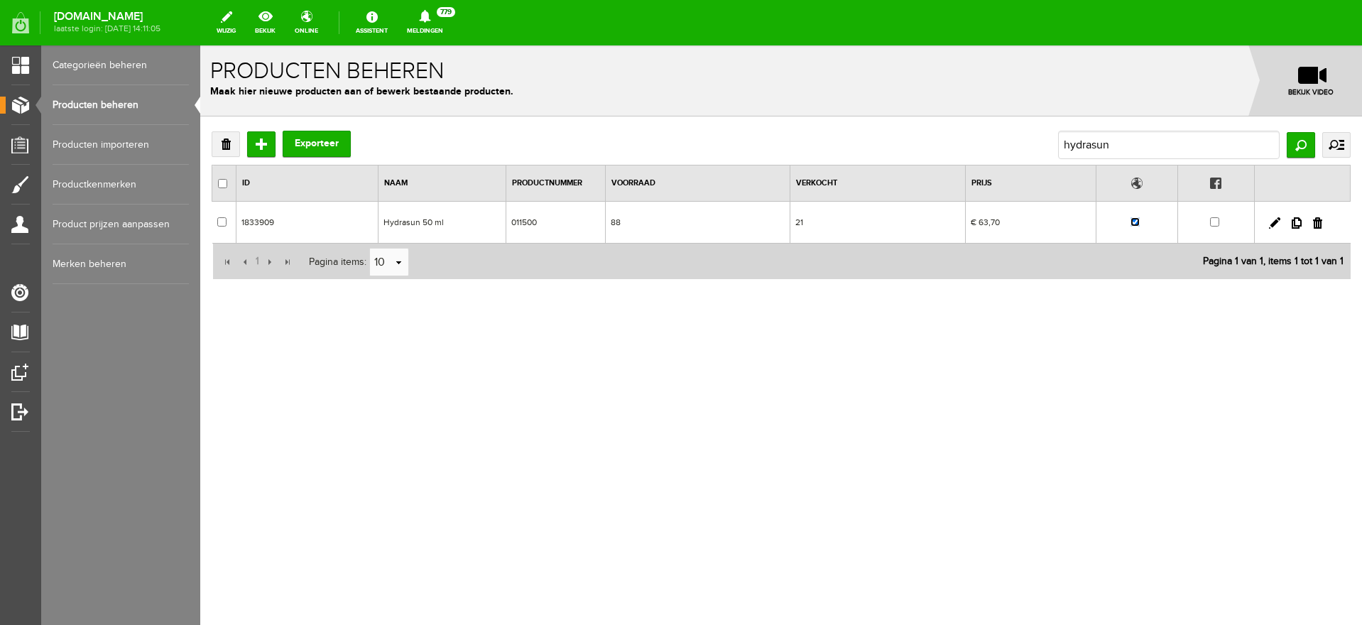
click at [1137, 219] on input "checkbox" at bounding box center [1134, 221] width 9 height 9
checkbox input "false"
click at [322, 23] on link "online" at bounding box center [306, 22] width 40 height 31
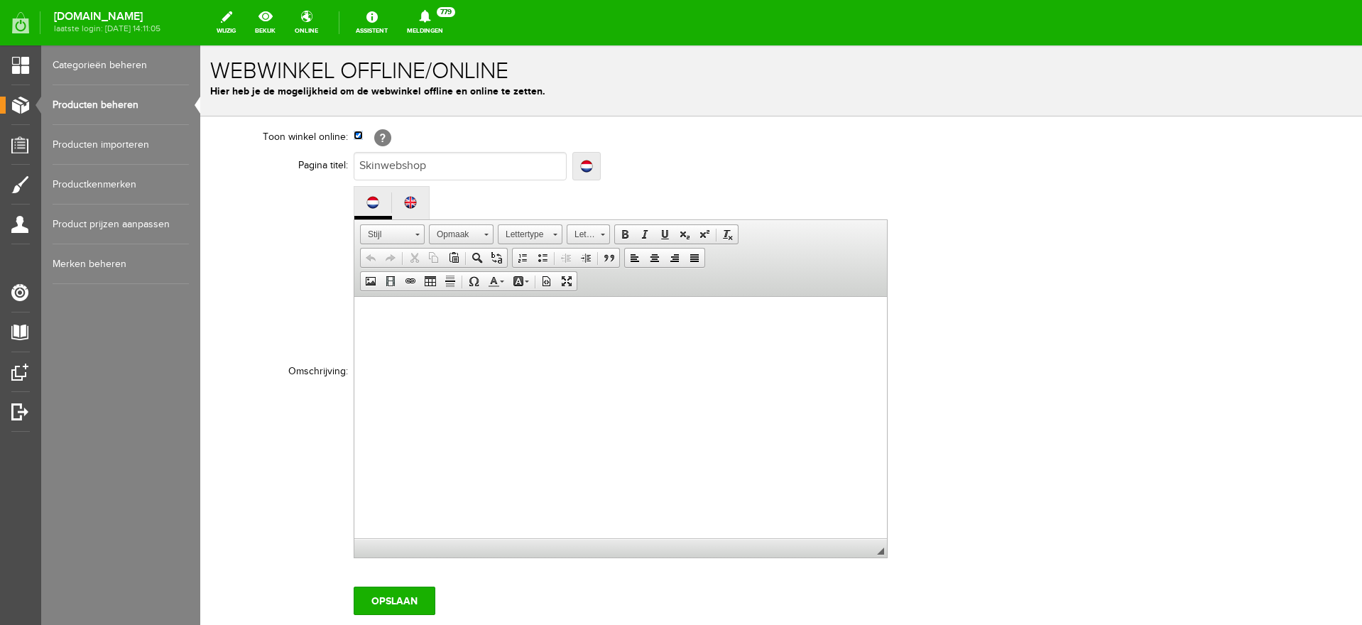
click at [354, 134] on input "checkbox" at bounding box center [358, 135] width 9 height 9
checkbox input "false"
click at [412, 595] on input "Opslaan" at bounding box center [395, 601] width 82 height 28
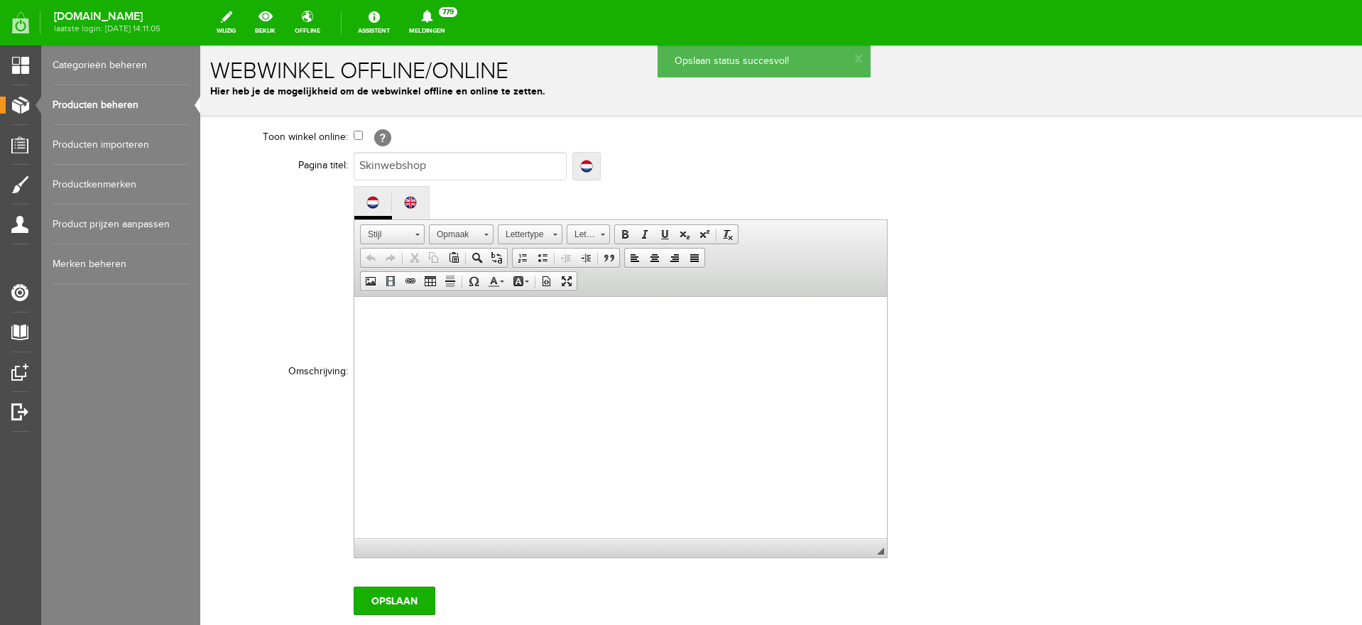
click at [92, 105] on link "Producten beheren" at bounding box center [121, 105] width 136 height 40
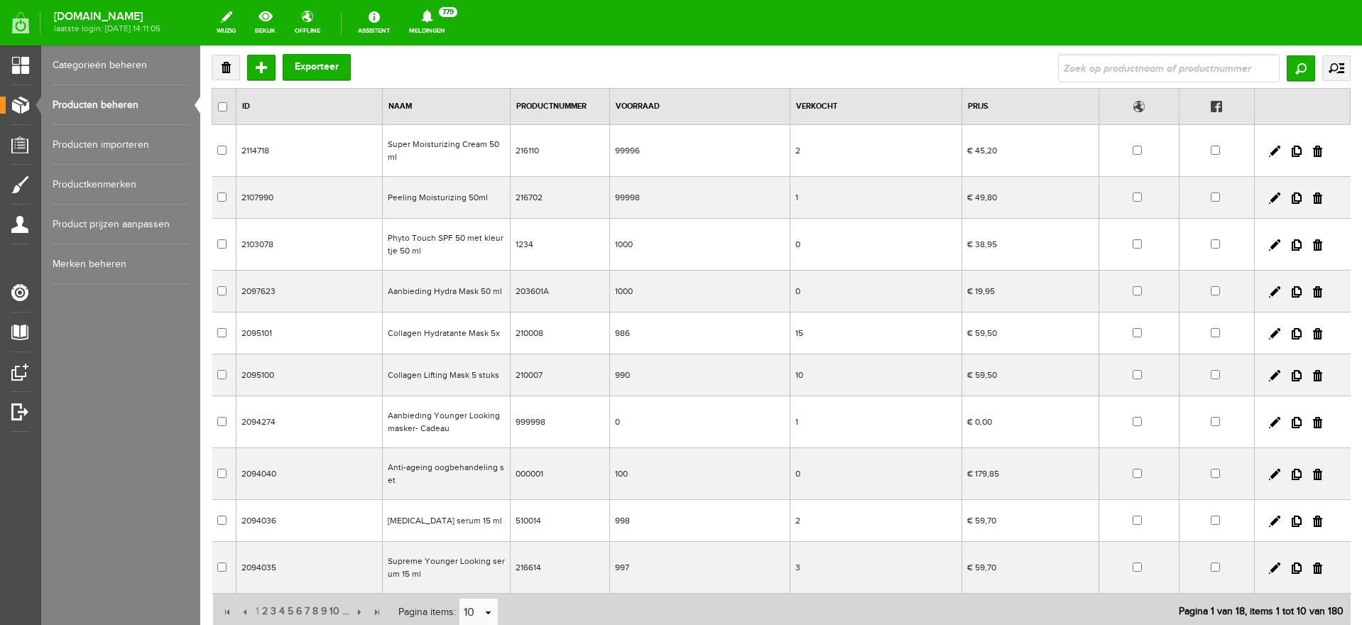
scroll to position [188, 0]
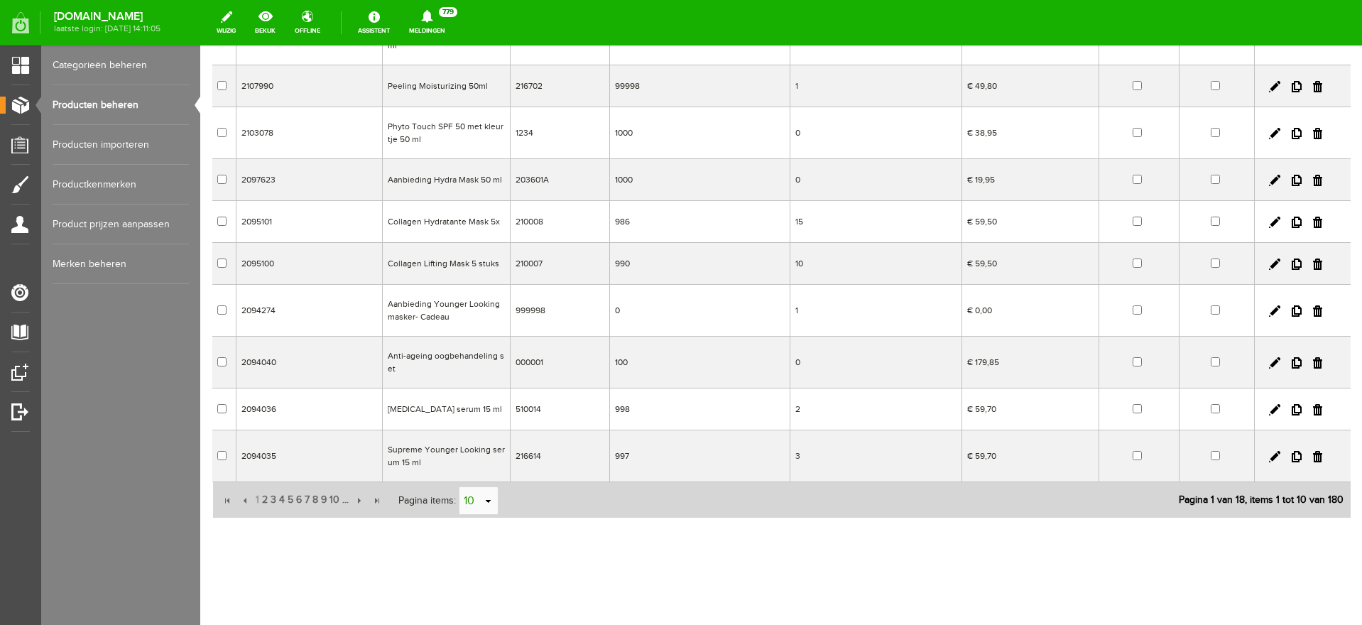
click at [493, 504] on link "select" at bounding box center [488, 501] width 11 height 27
click at [465, 467] on li "50" at bounding box center [478, 473] width 38 height 23
type input "50"
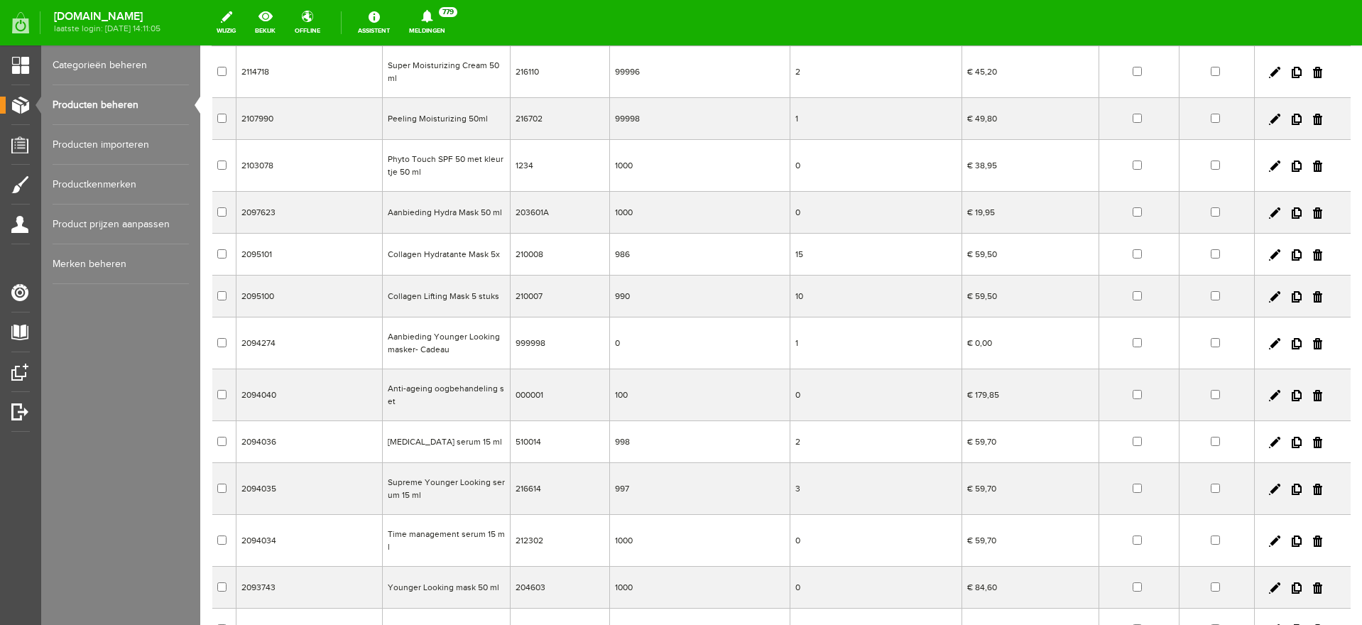
scroll to position [0, 0]
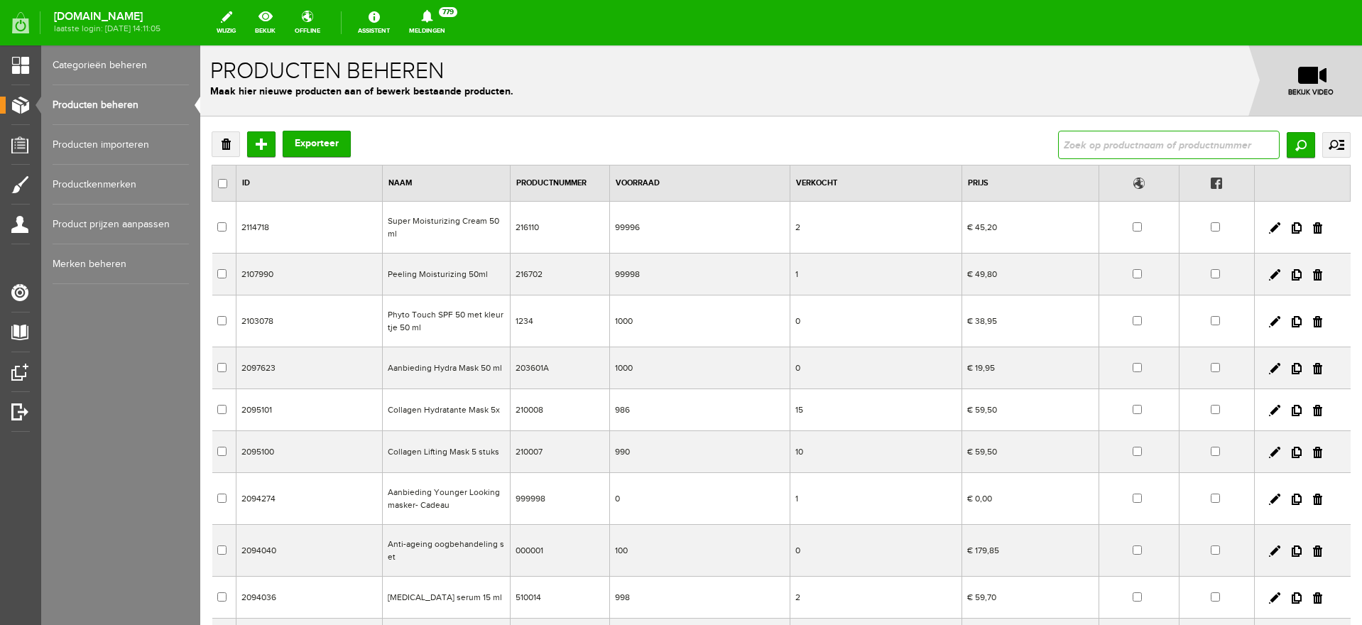
click at [1133, 155] on input "text" at bounding box center [1169, 145] width 222 height 28
type input "hydrasun"
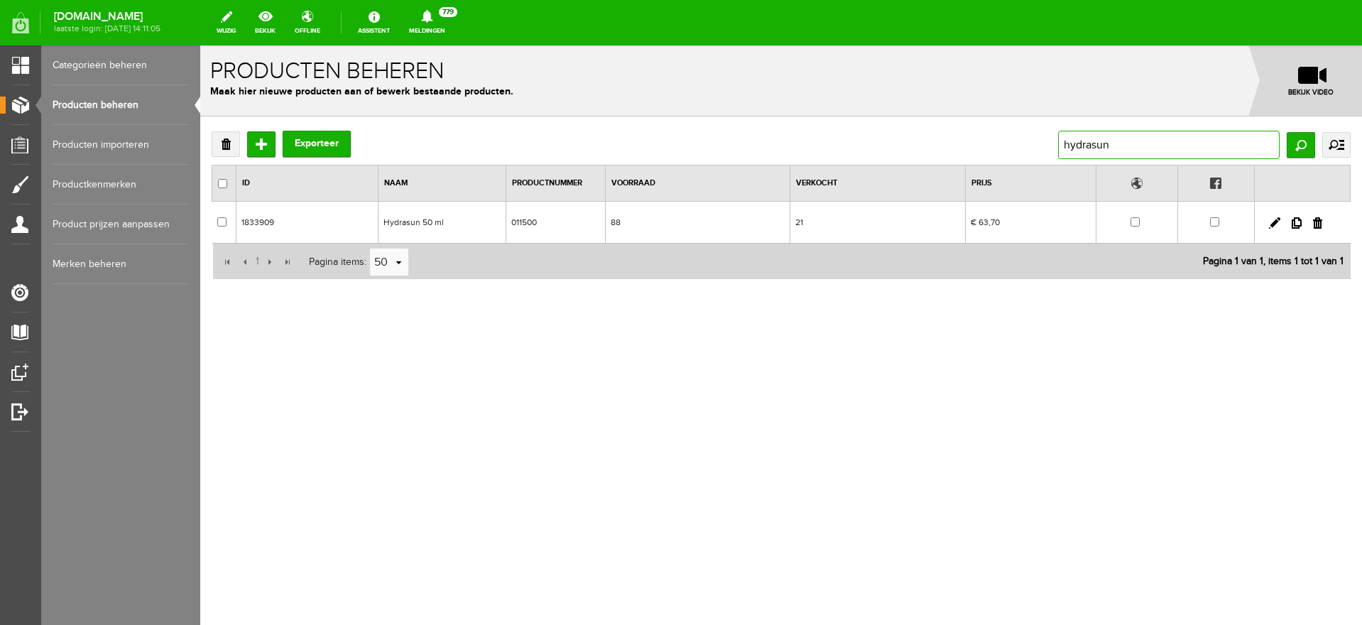
drag, startPoint x: 1121, startPoint y: 140, endPoint x: 1013, endPoint y: 141, distance: 107.9
click at [1013, 141] on div "Verwijderen Toevoegen Exporteer hydrasun Zoeken uitgebreid zoeken Categorie [PE…" at bounding box center [781, 145] width 1139 height 28
type input "colla"
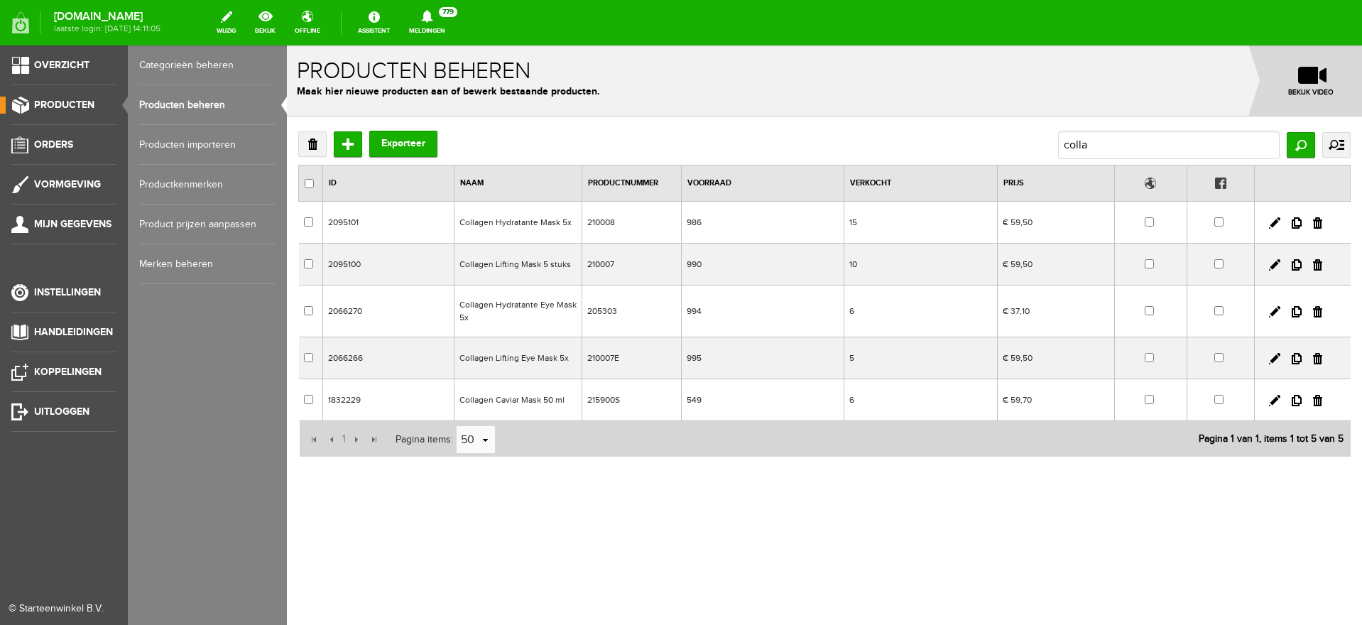
click at [199, 67] on link "Categorieën beheren" at bounding box center [207, 65] width 136 height 40
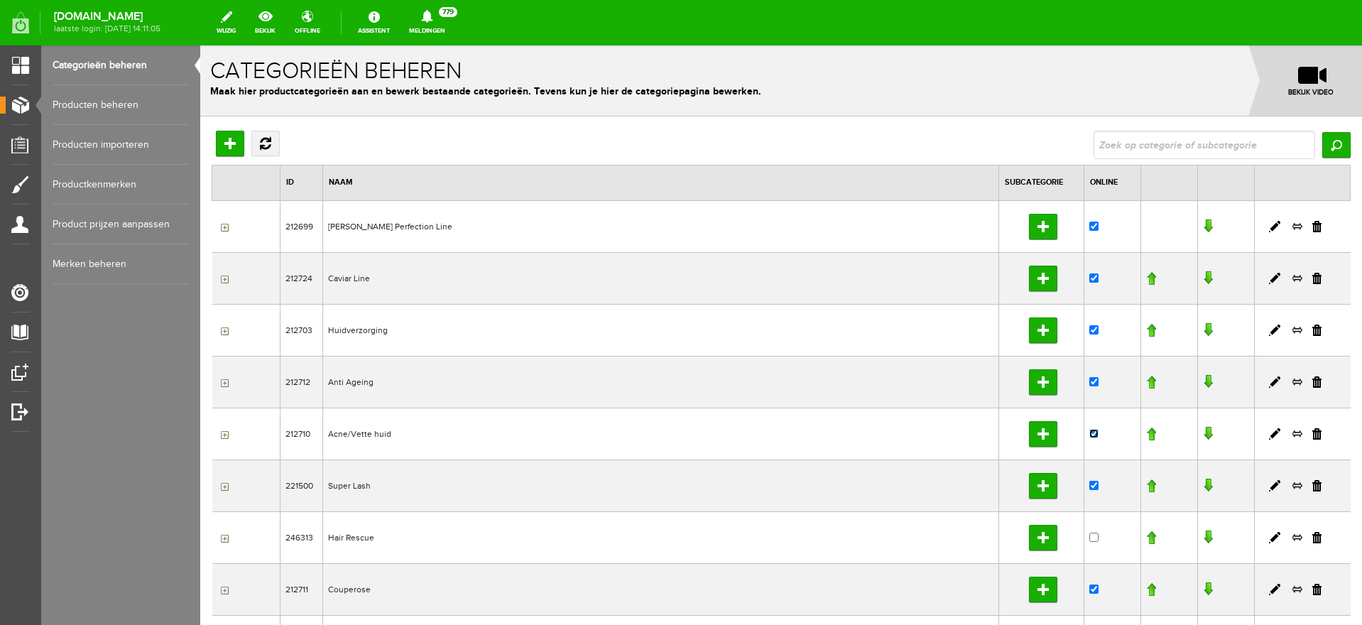
click at [1089, 432] on input "checkbox" at bounding box center [1093, 433] width 9 height 9
checkbox input "false"
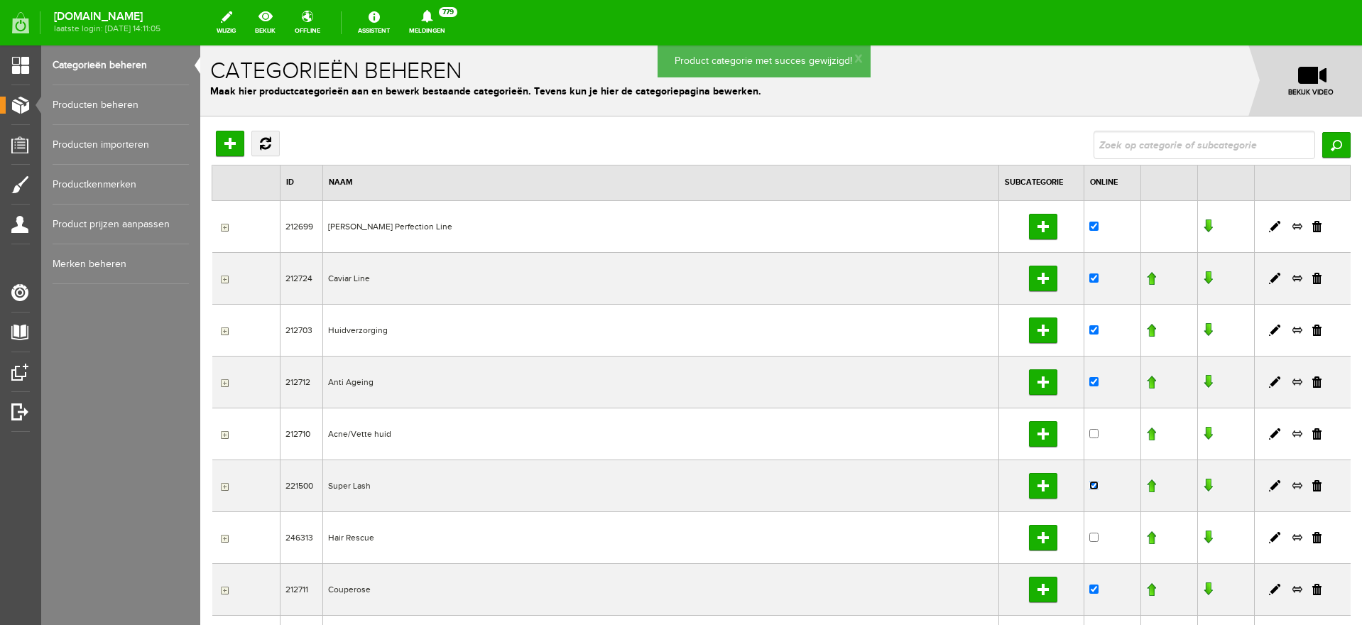
click at [1089, 486] on input "checkbox" at bounding box center [1093, 485] width 9 height 9
checkbox input "false"
click at [1089, 587] on input "checkbox" at bounding box center [1093, 588] width 9 height 9
checkbox input "false"
click at [1089, 379] on input "checkbox" at bounding box center [1093, 381] width 9 height 9
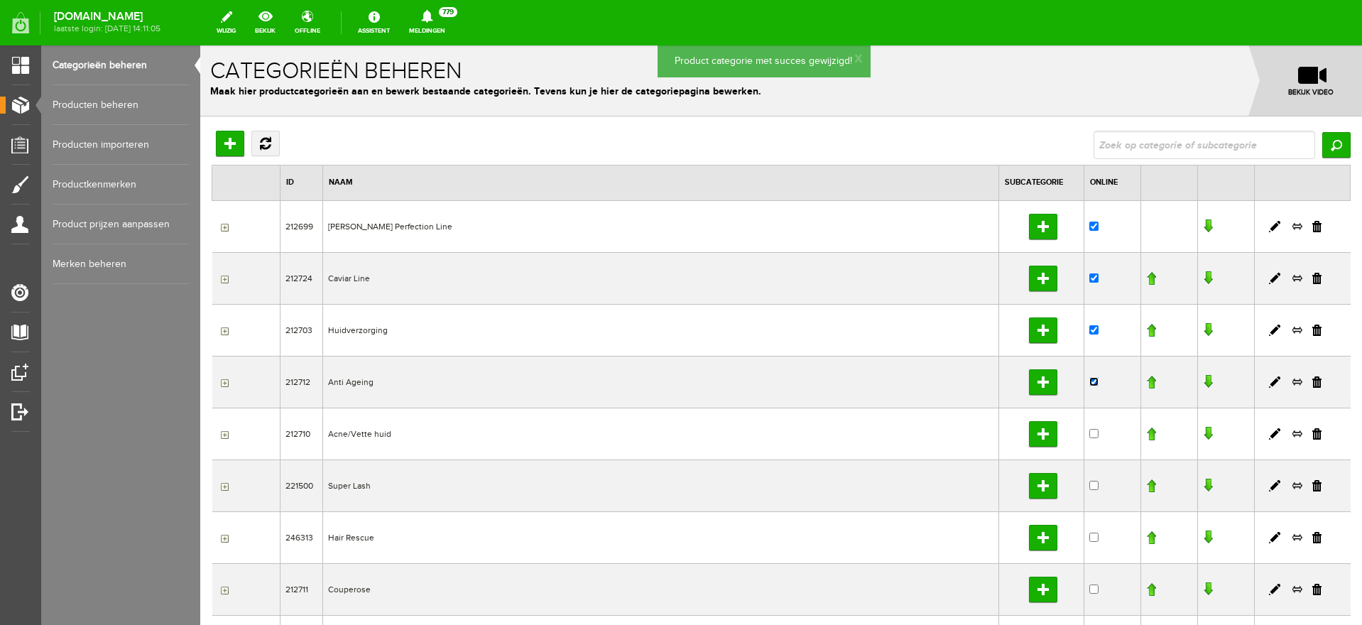
checkbox input "false"
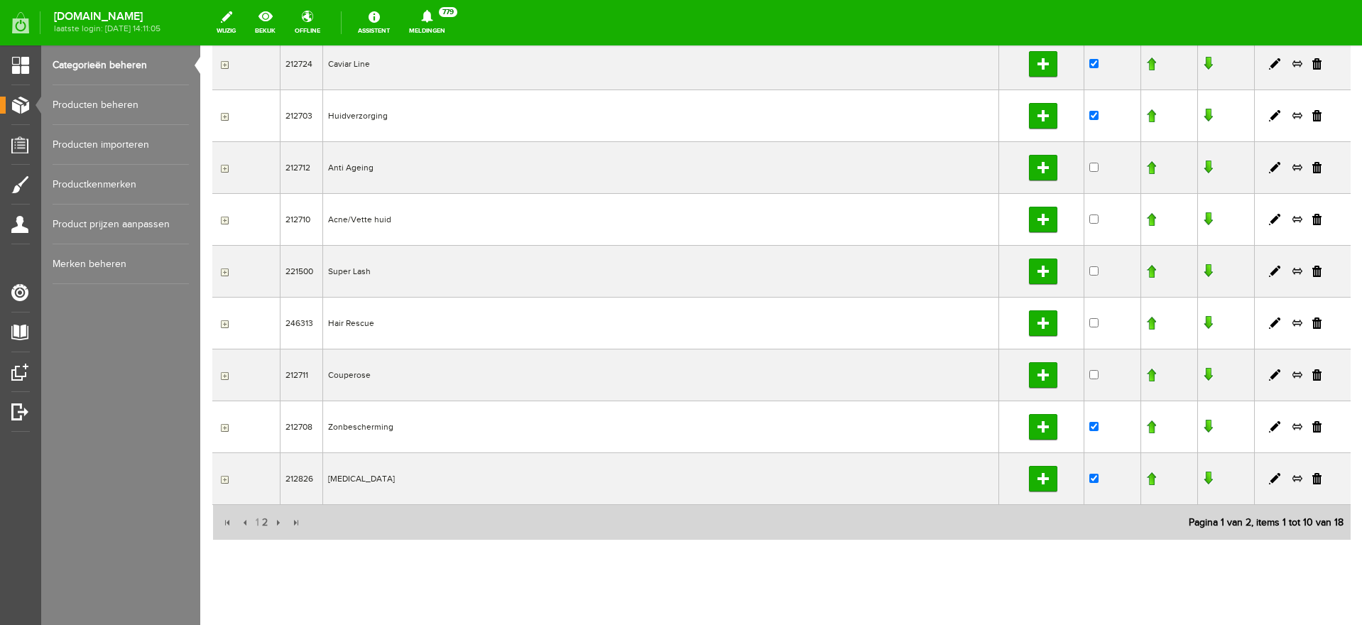
scroll to position [236, 0]
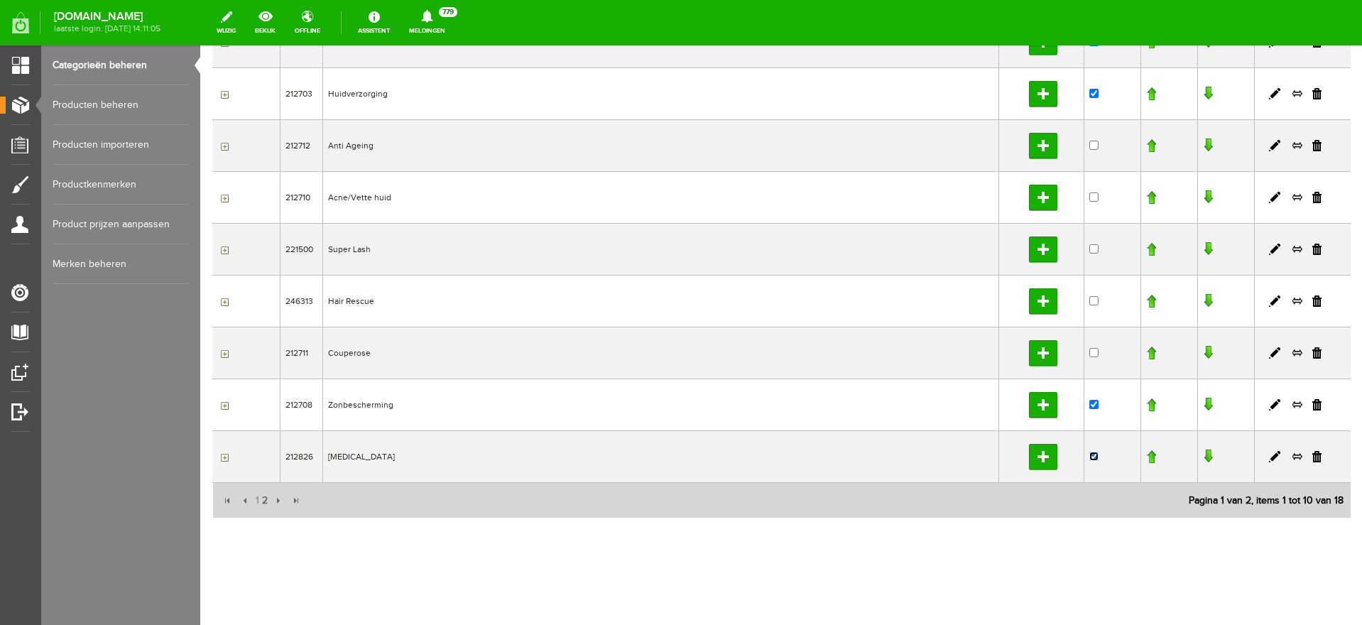
click at [1089, 457] on input "checkbox" at bounding box center [1093, 456] width 9 height 9
checkbox input "false"
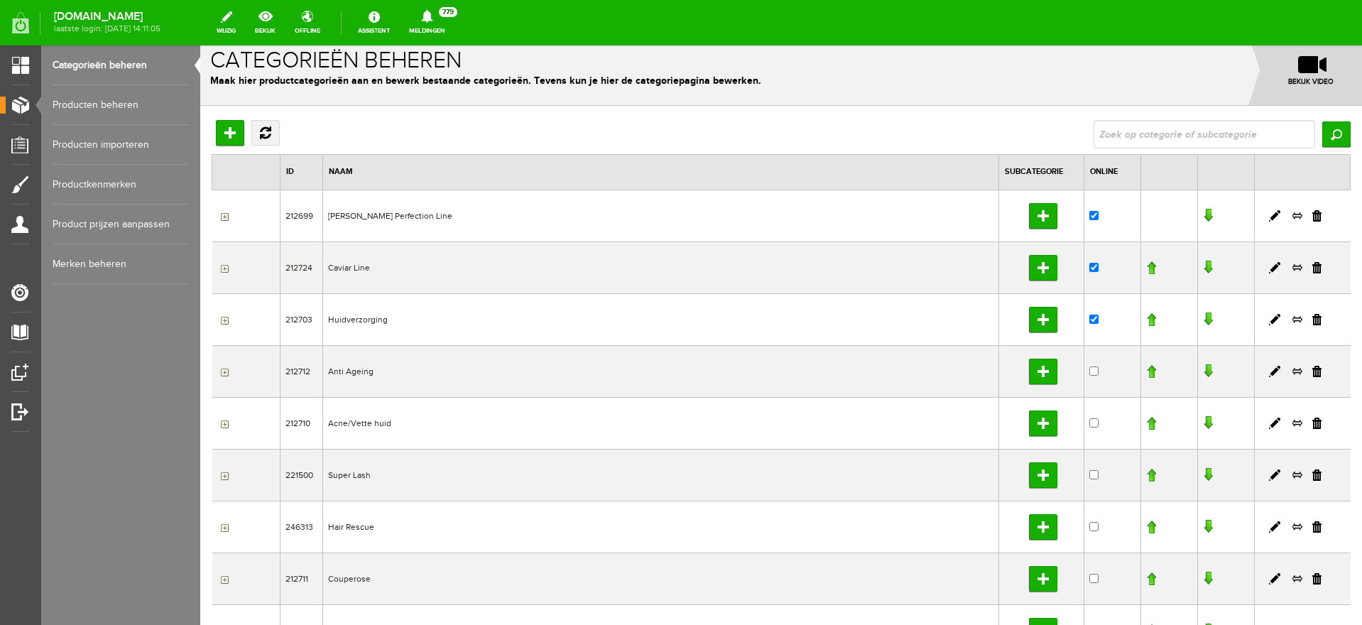
scroll to position [0, 0]
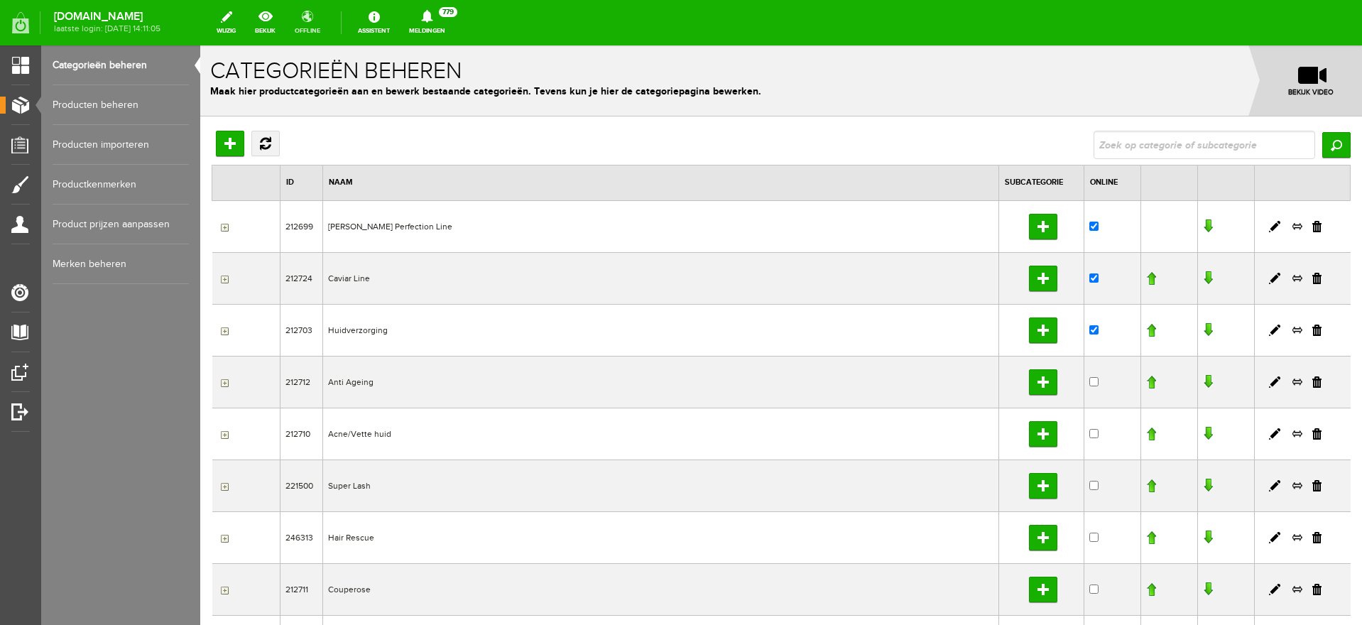
click at [327, 17] on link "offline" at bounding box center [307, 22] width 43 height 31
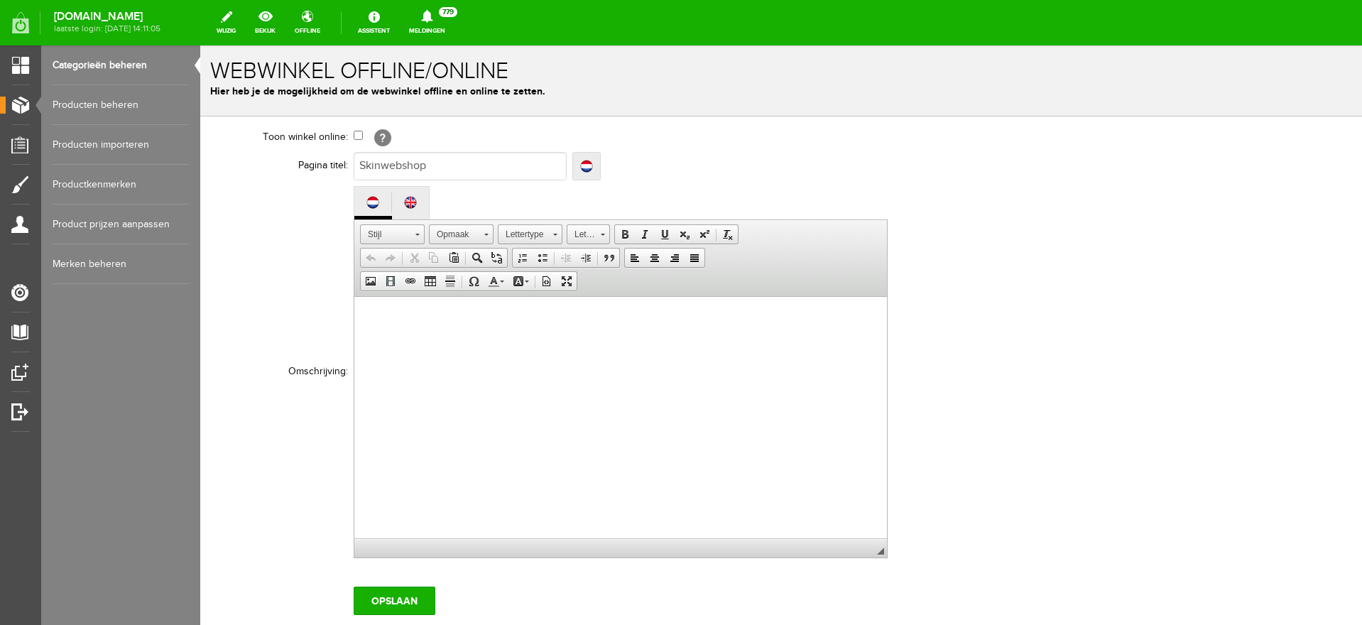
click at [357, 133] on input "checkbox" at bounding box center [358, 135] width 9 height 9
checkbox input "true"
click at [402, 603] on input "Opslaan" at bounding box center [395, 601] width 82 height 28
click at [99, 101] on link "Producten beheren" at bounding box center [121, 105] width 136 height 40
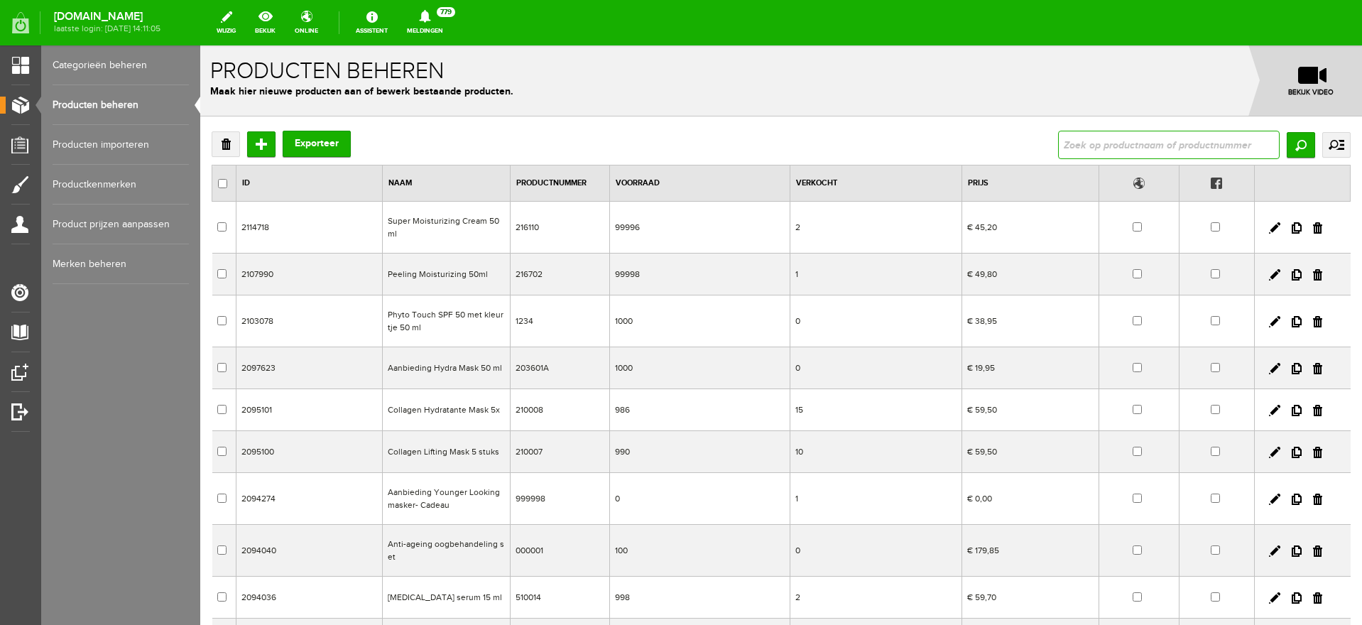
click at [1116, 141] on input "text" at bounding box center [1169, 145] width 222 height 28
type input "beauty oil"
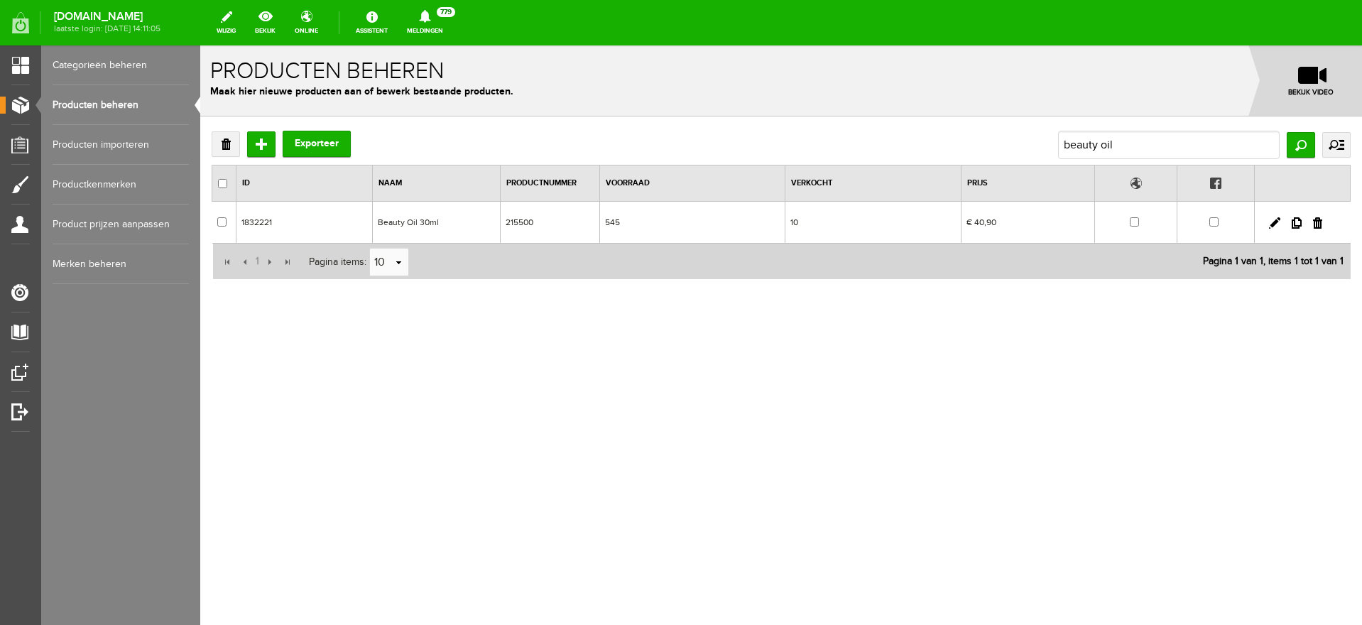
click at [90, 67] on link "Categorieën beheren" at bounding box center [121, 65] width 136 height 40
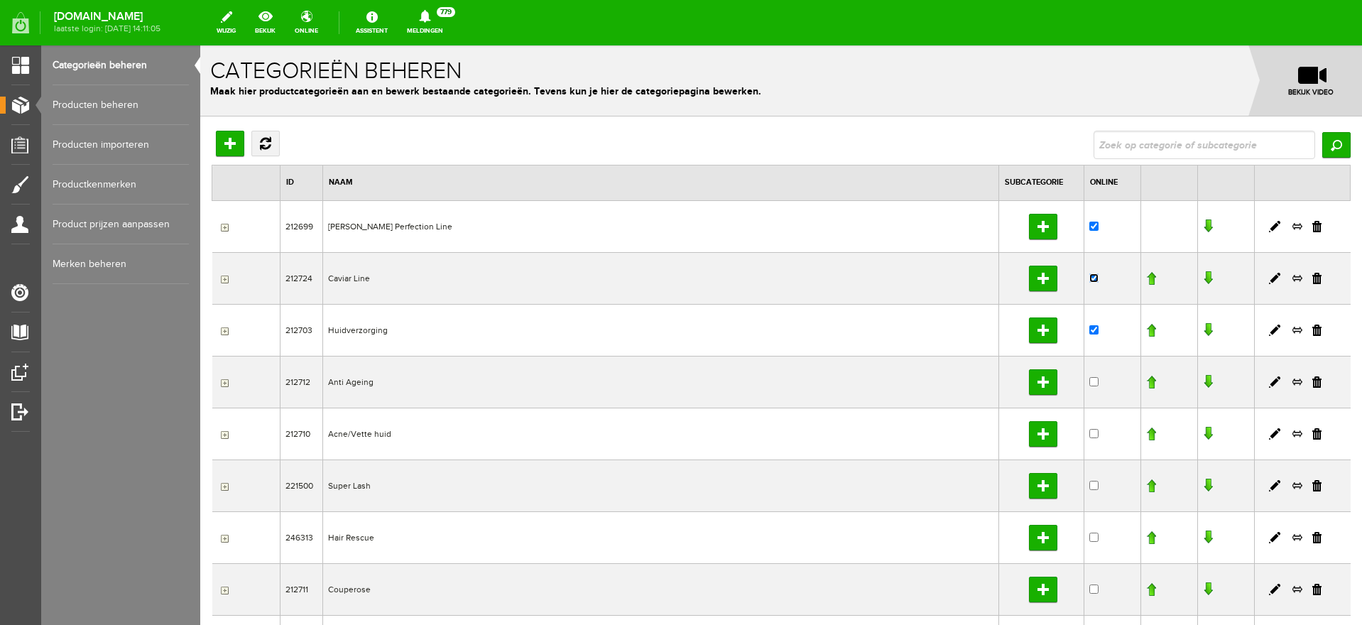
click at [1089, 278] on input "checkbox" at bounding box center [1093, 277] width 9 height 9
checkbox input "false"
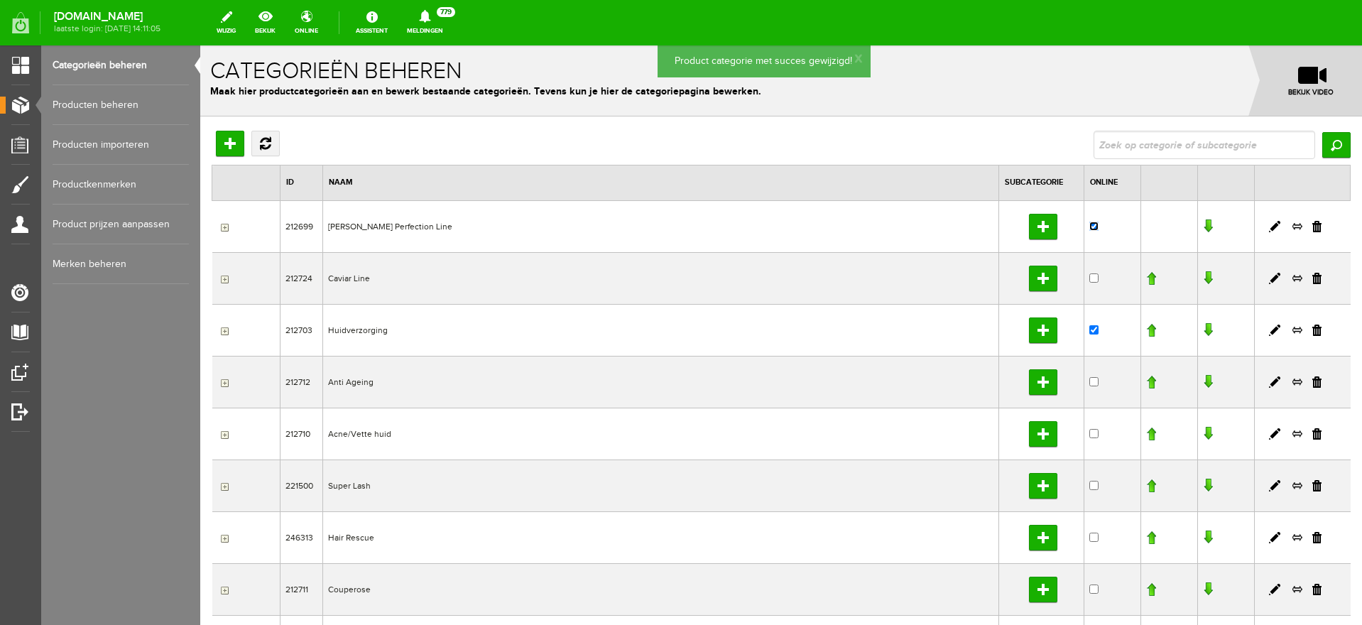
click at [1089, 226] on input "checkbox" at bounding box center [1093, 226] width 9 height 9
checkbox input "false"
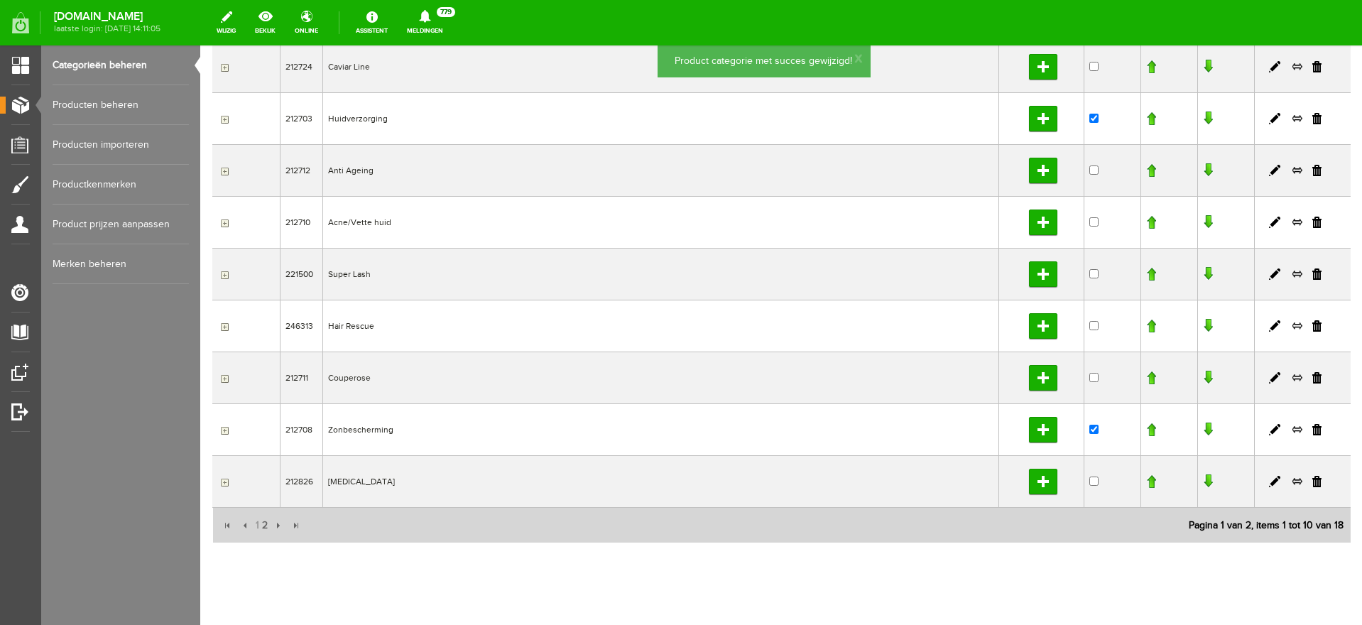
scroll to position [236, 0]
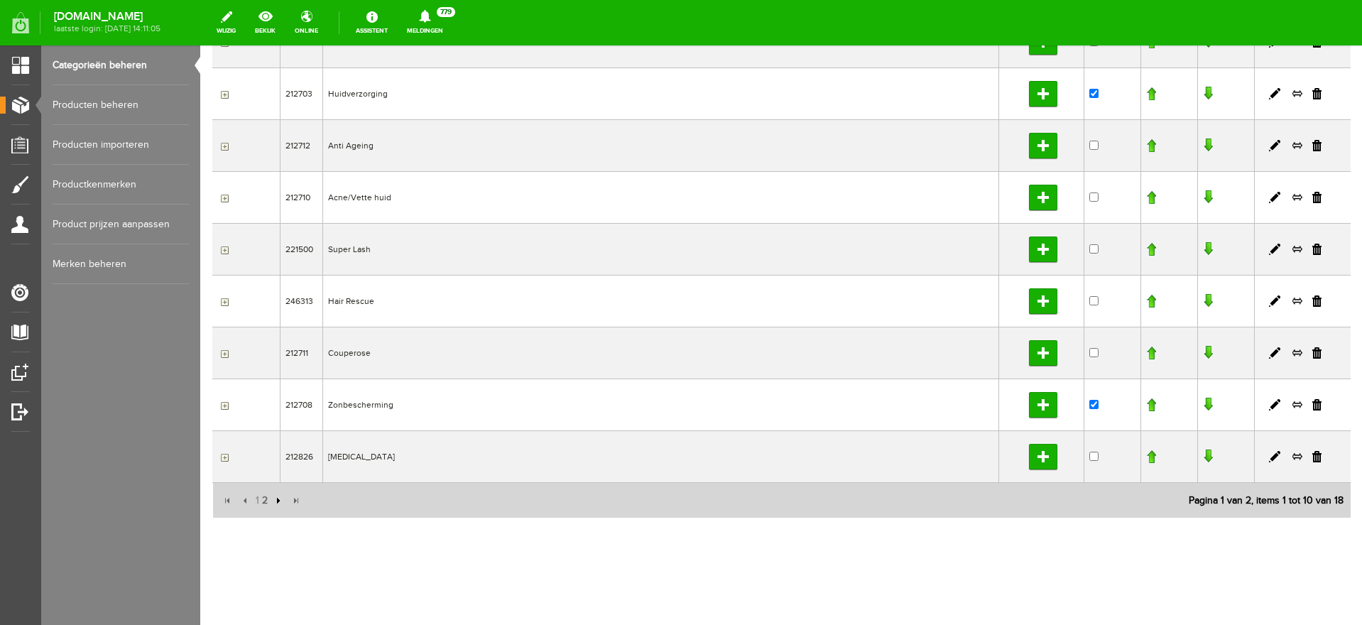
click at [276, 499] on input "button" at bounding box center [277, 501] width 16 height 16
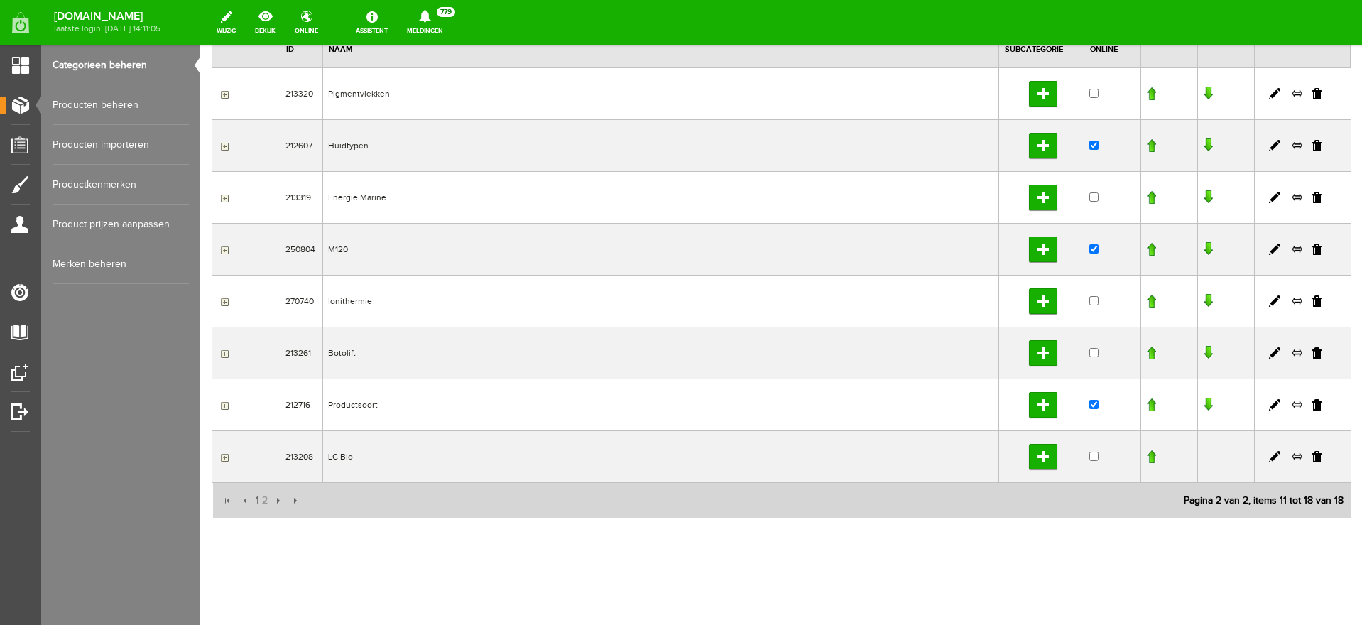
scroll to position [133, 0]
click at [1089, 246] on input "checkbox" at bounding box center [1093, 248] width 9 height 9
checkbox input "false"
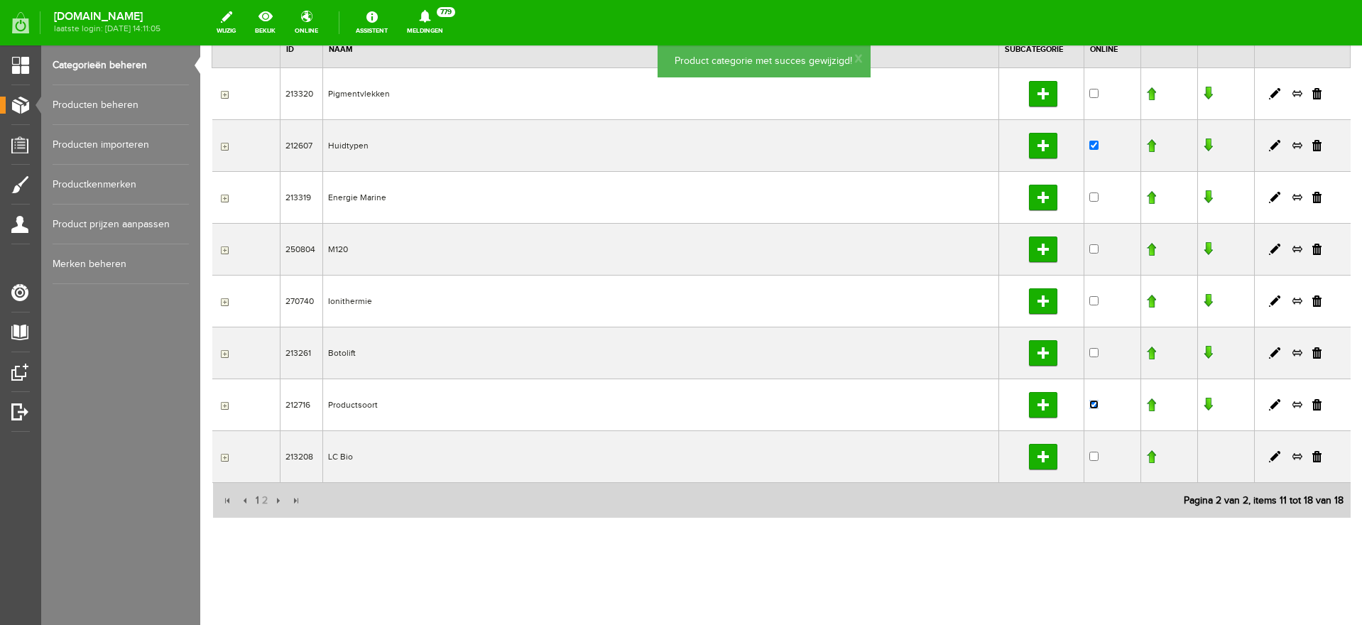
click at [1089, 405] on input "checkbox" at bounding box center [1093, 404] width 9 height 9
checkbox input "false"
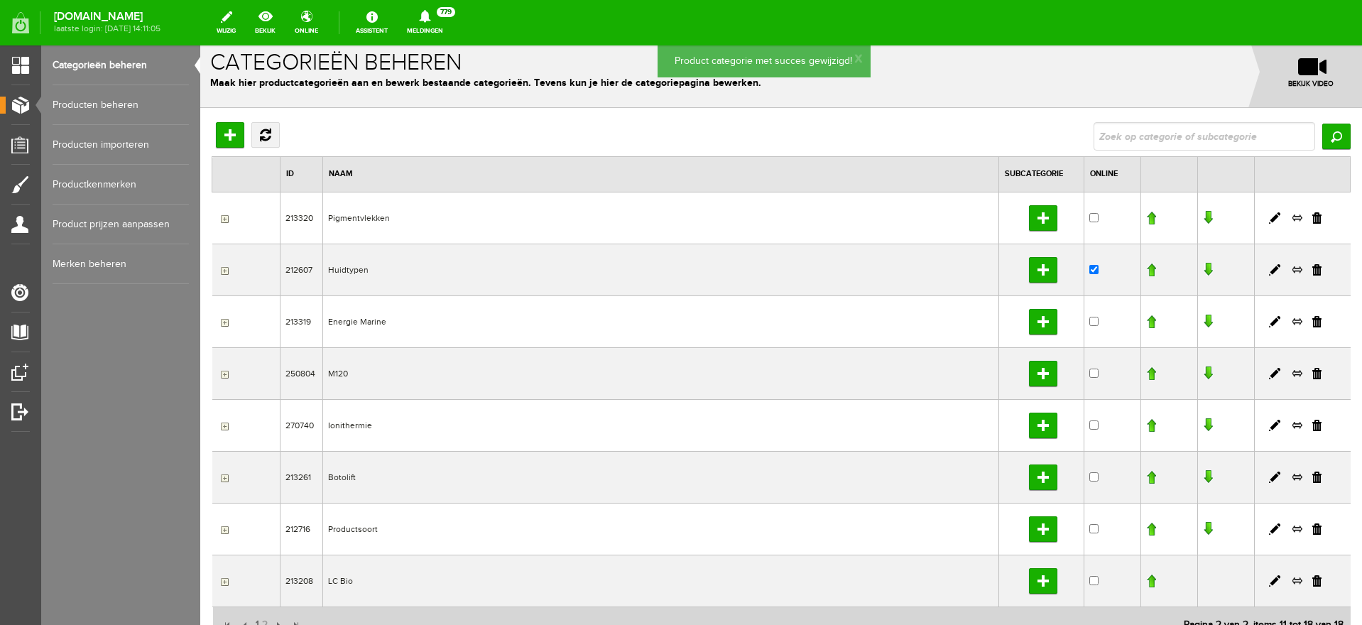
scroll to position [0, 0]
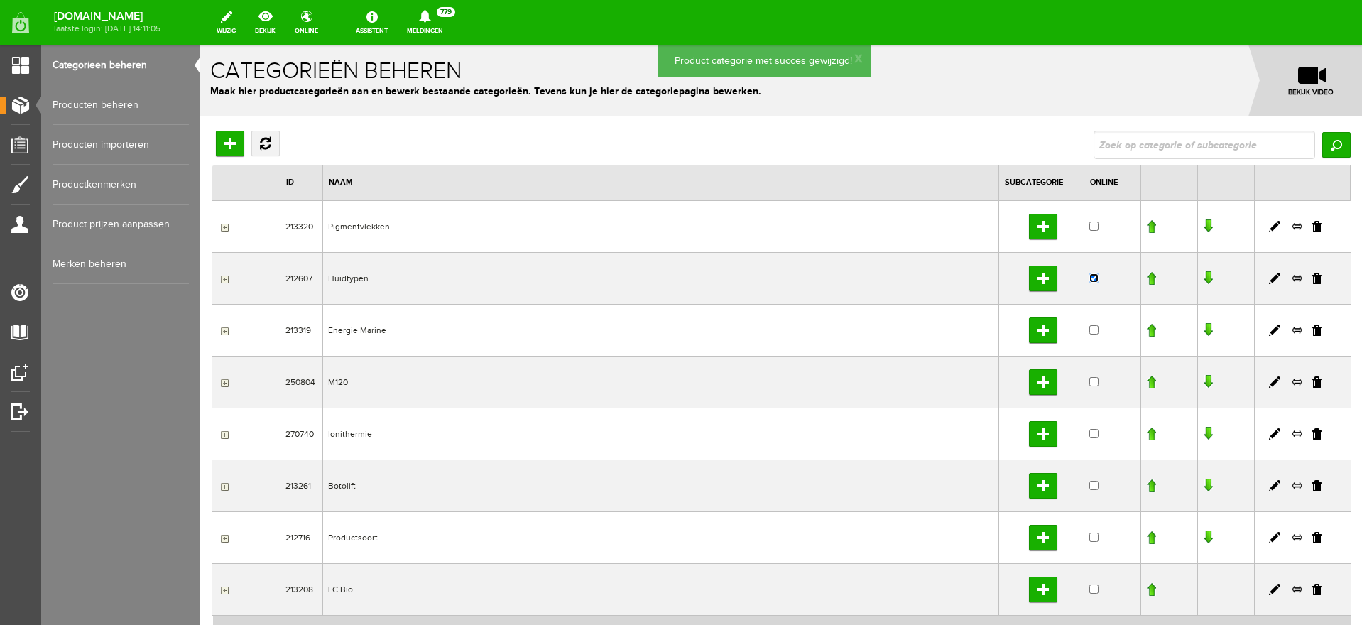
click at [1089, 275] on input "checkbox" at bounding box center [1093, 277] width 9 height 9
checkbox input "false"
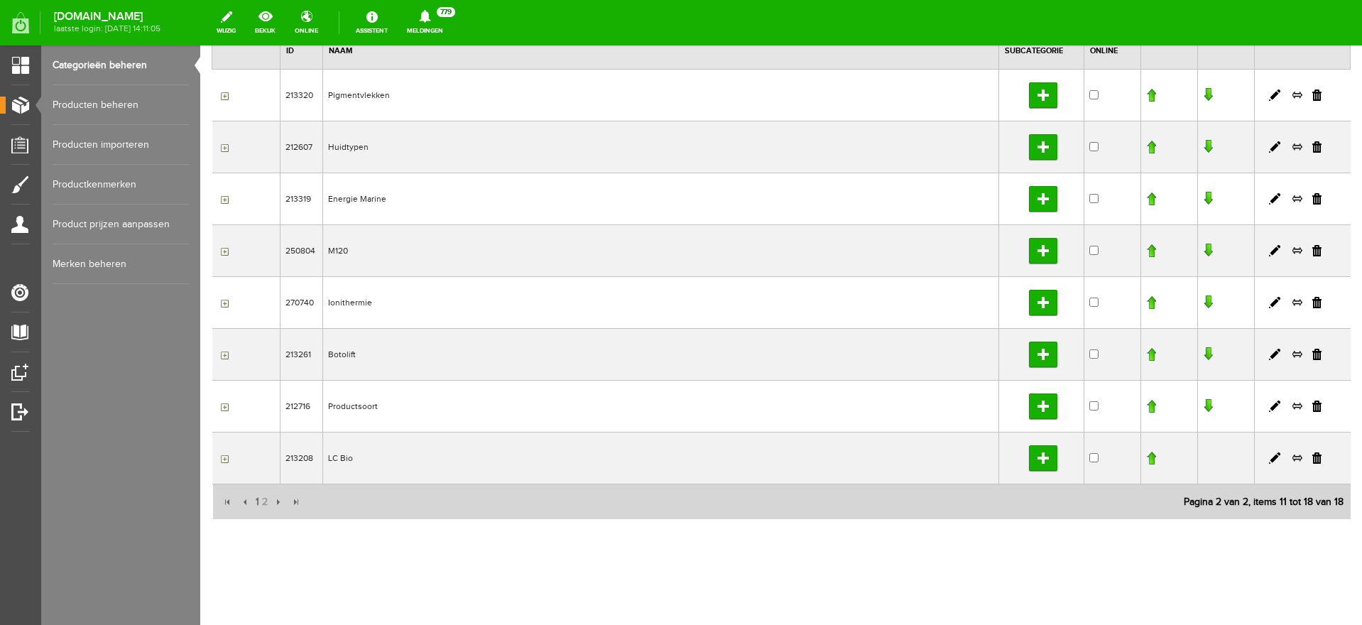
scroll to position [133, 0]
click at [246, 500] on input "button" at bounding box center [247, 501] width 16 height 16
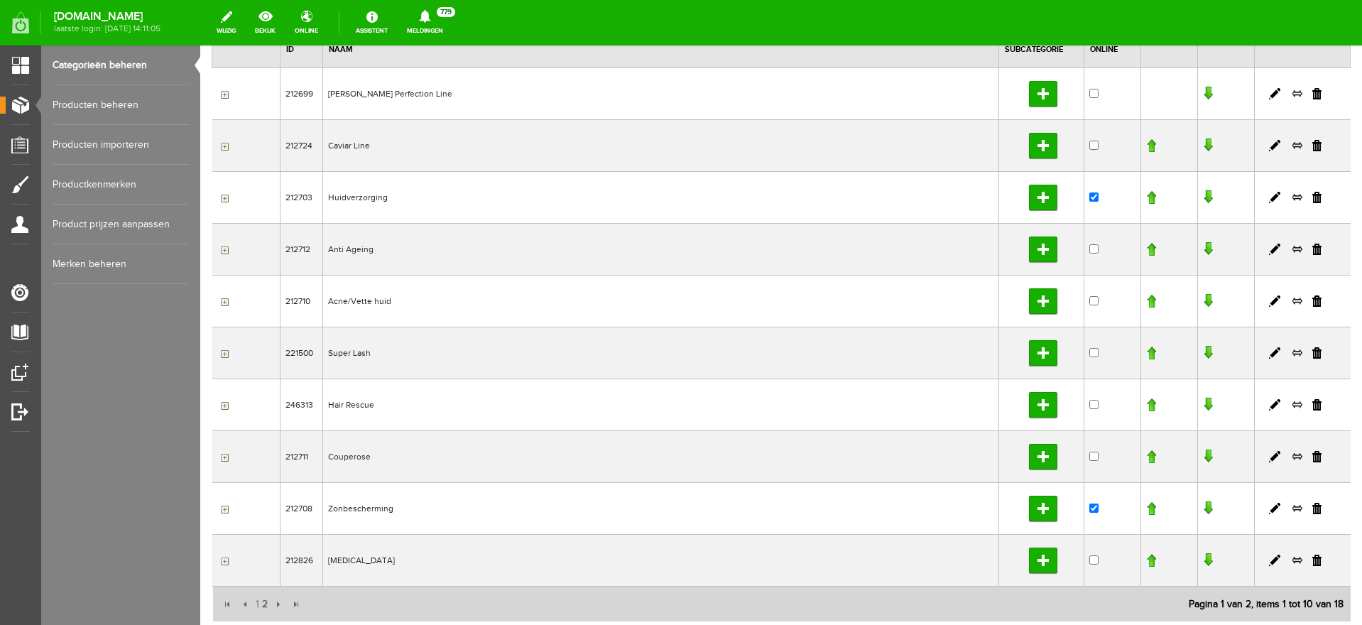
click at [224, 197] on input "button" at bounding box center [222, 197] width 11 height 11
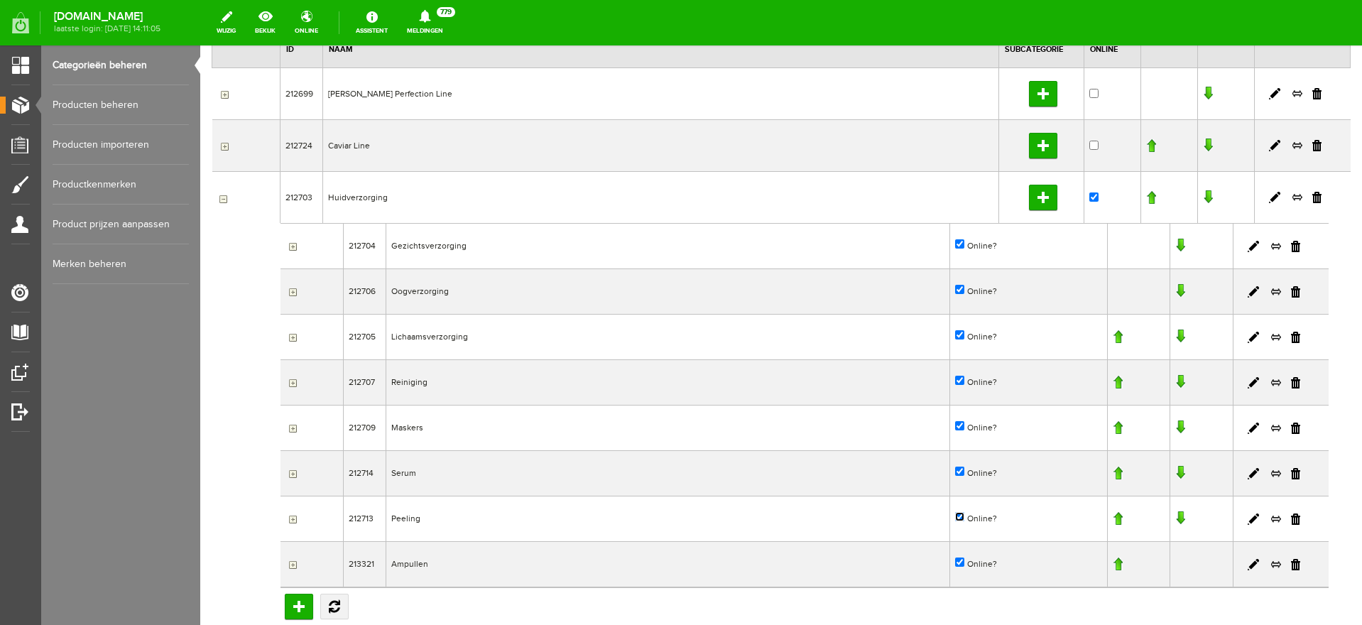
click at [955, 516] on input "Online?" at bounding box center [959, 516] width 9 height 9
checkbox input "false"
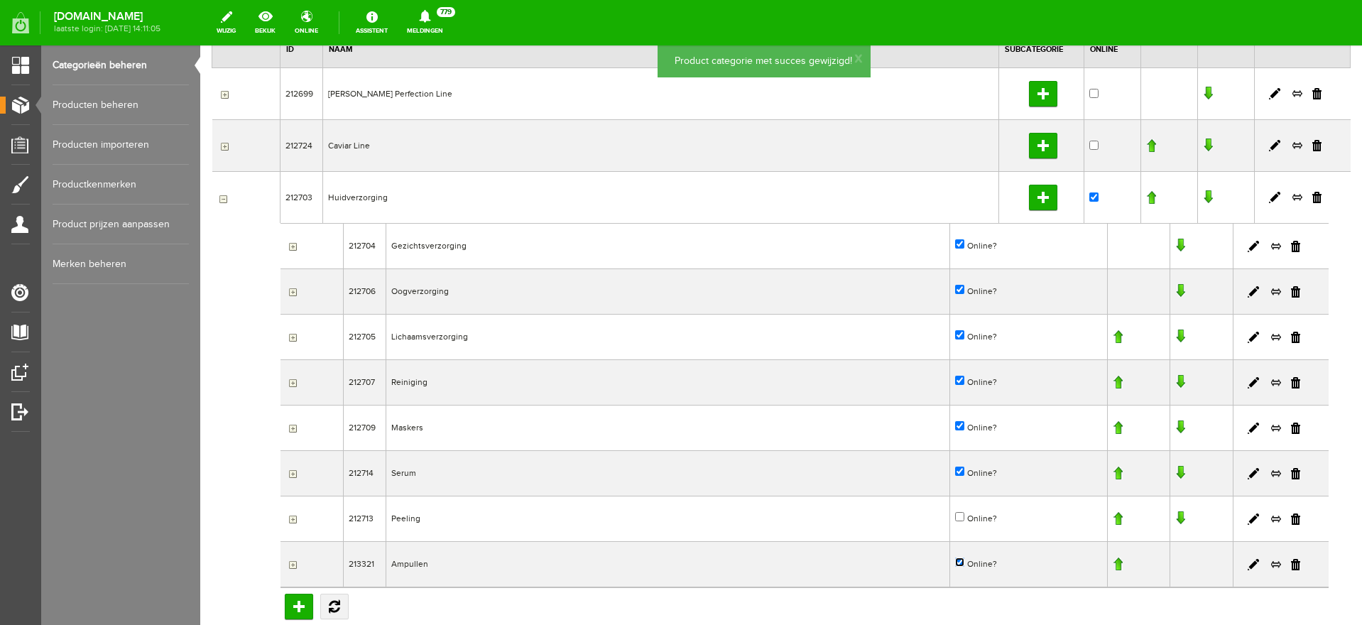
click at [955, 558] on input "Online?" at bounding box center [959, 561] width 9 height 9
checkbox input "false"
click at [955, 472] on input "Online?" at bounding box center [959, 471] width 9 height 9
checkbox input "false"
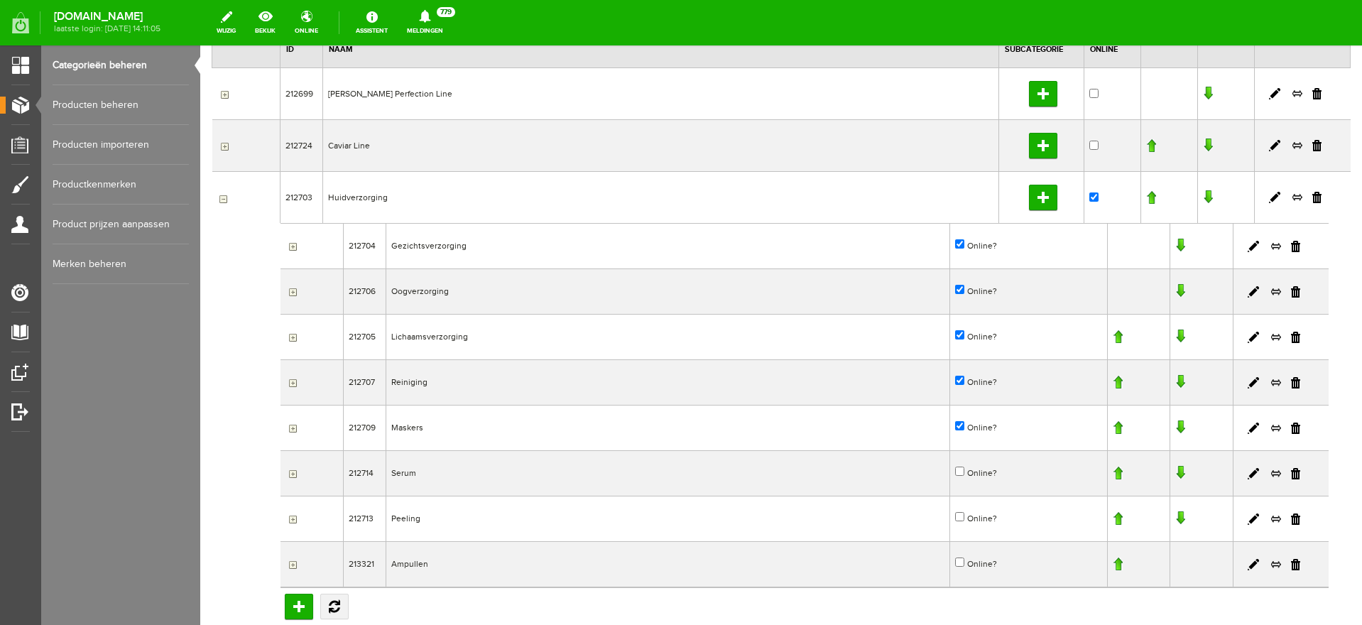
click at [291, 339] on input "button" at bounding box center [290, 337] width 11 height 11
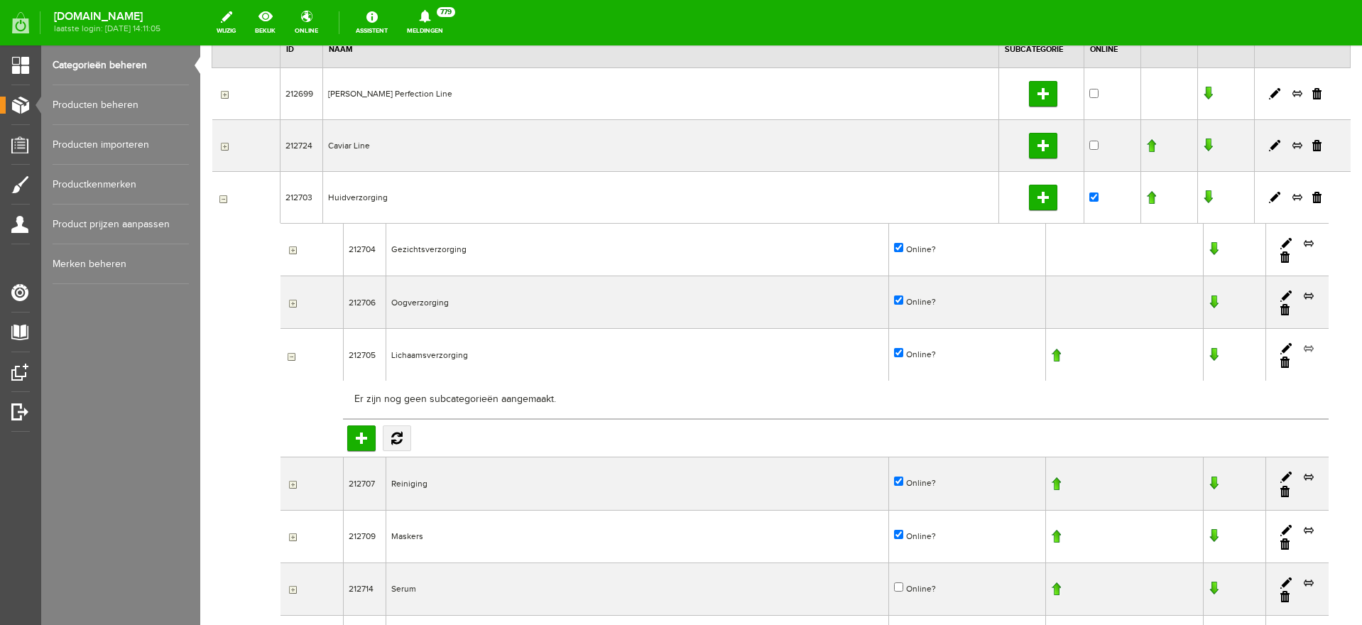
click at [1303, 345] on link at bounding box center [1308, 348] width 11 height 13
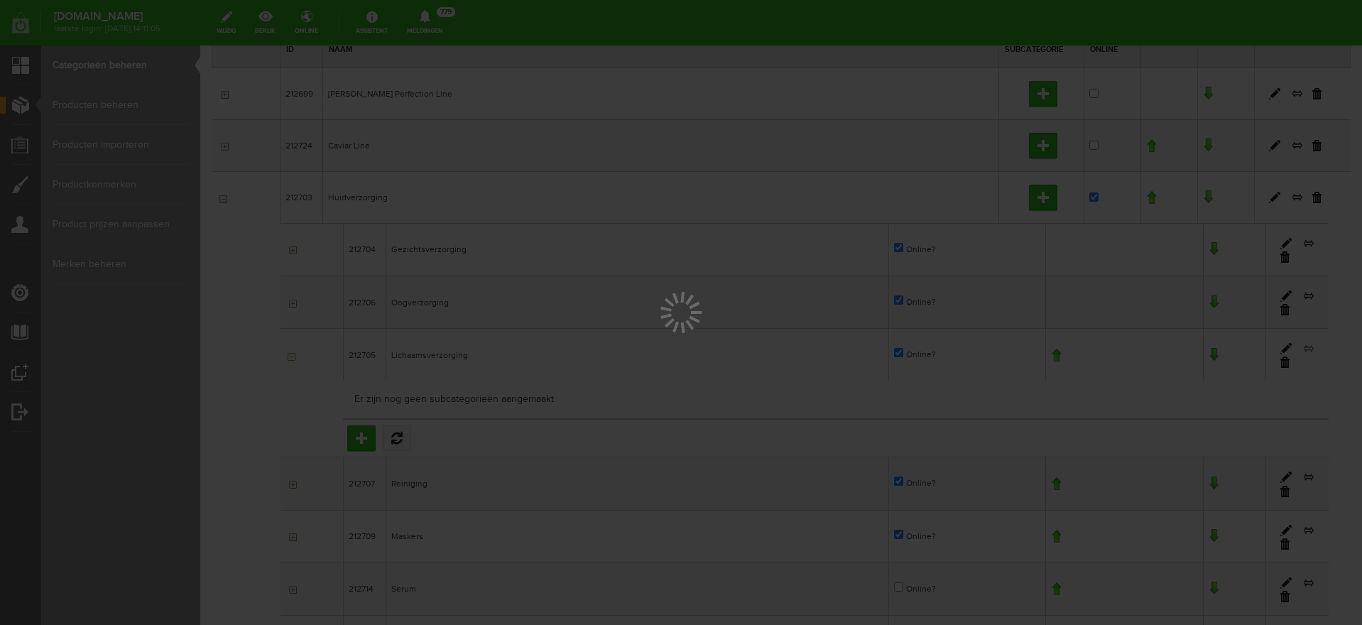
scroll to position [0, 0]
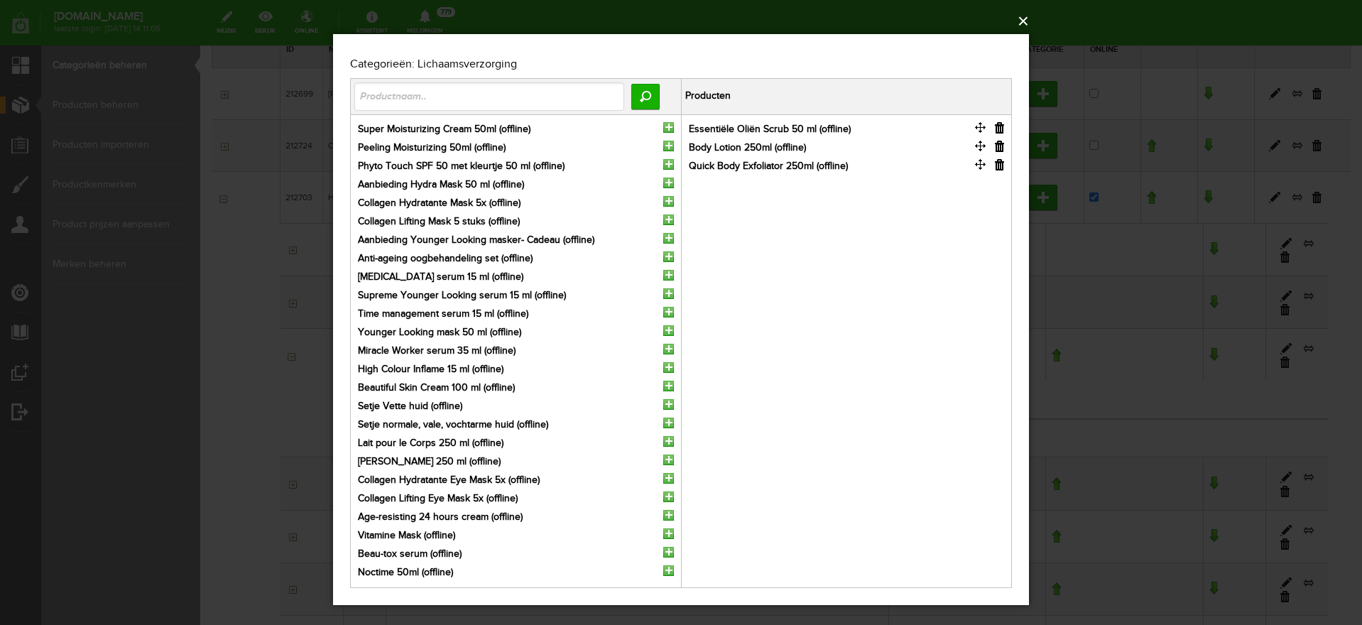
click at [1030, 18] on button "×" at bounding box center [685, 21] width 696 height 31
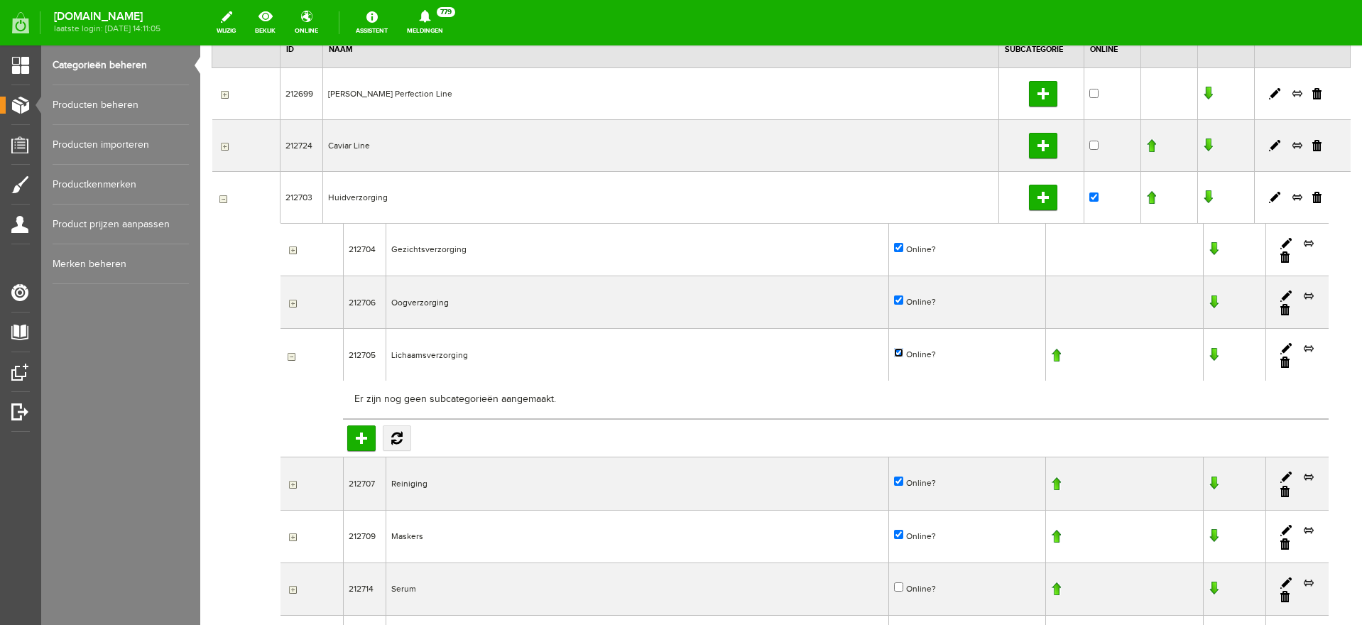
click at [894, 351] on input "Online?" at bounding box center [898, 352] width 9 height 9
checkbox input "false"
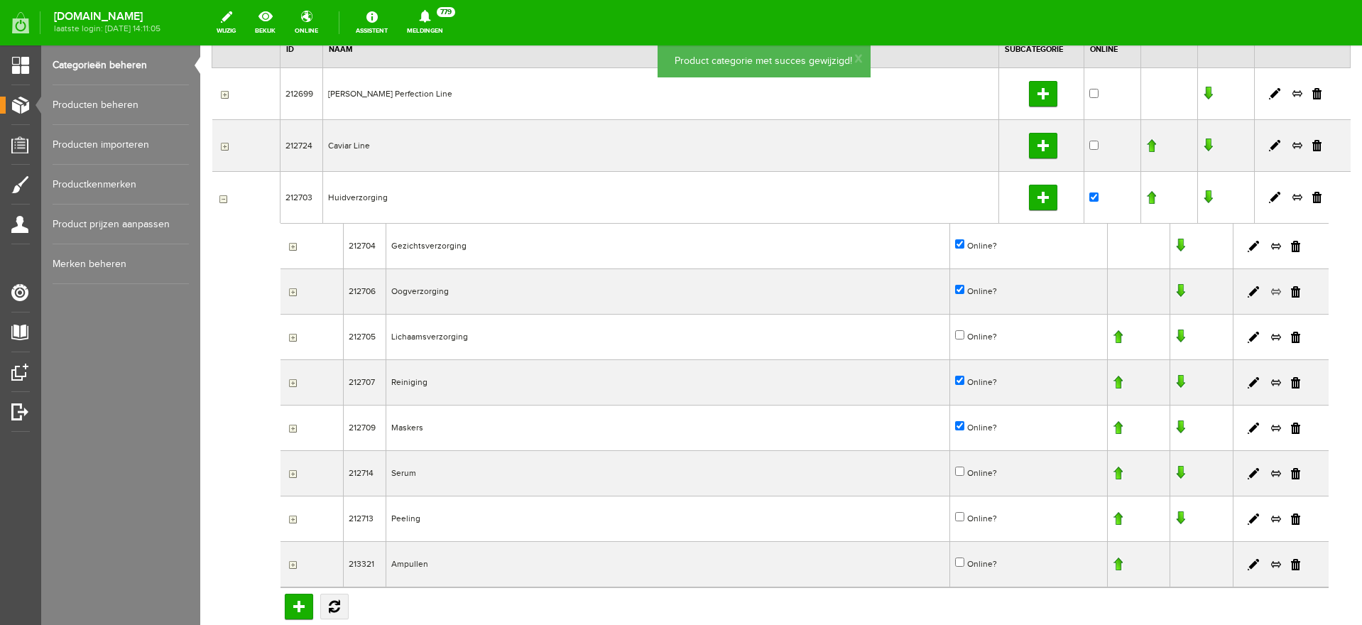
click at [1270, 290] on link at bounding box center [1275, 291] width 11 height 13
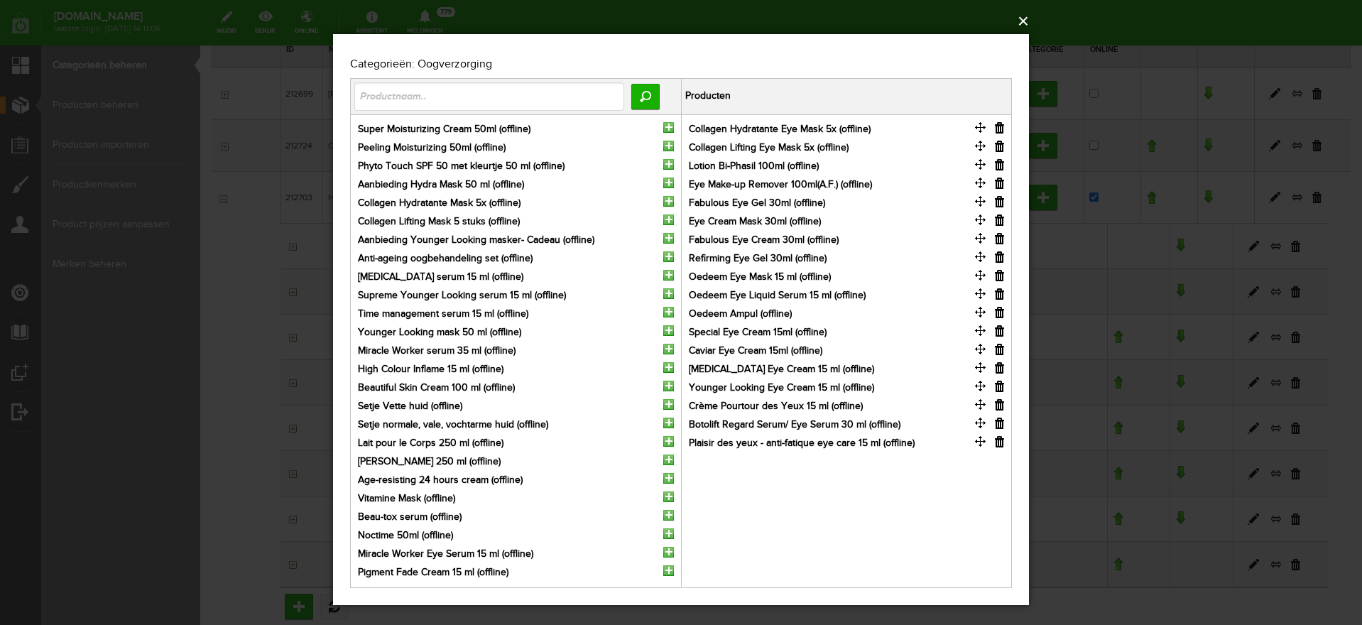
click at [1025, 17] on button "×" at bounding box center [685, 21] width 696 height 31
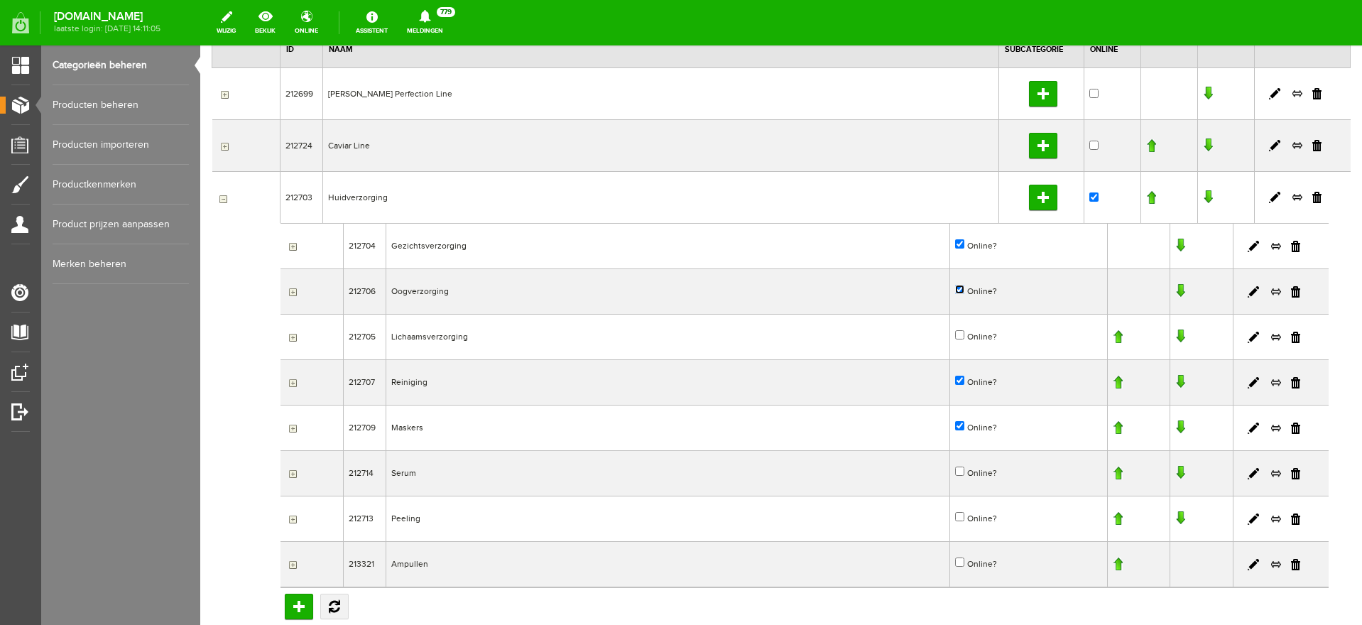
click at [955, 289] on input "Online?" at bounding box center [959, 289] width 9 height 9
checkbox input "false"
click at [1270, 244] on link at bounding box center [1275, 246] width 11 height 13
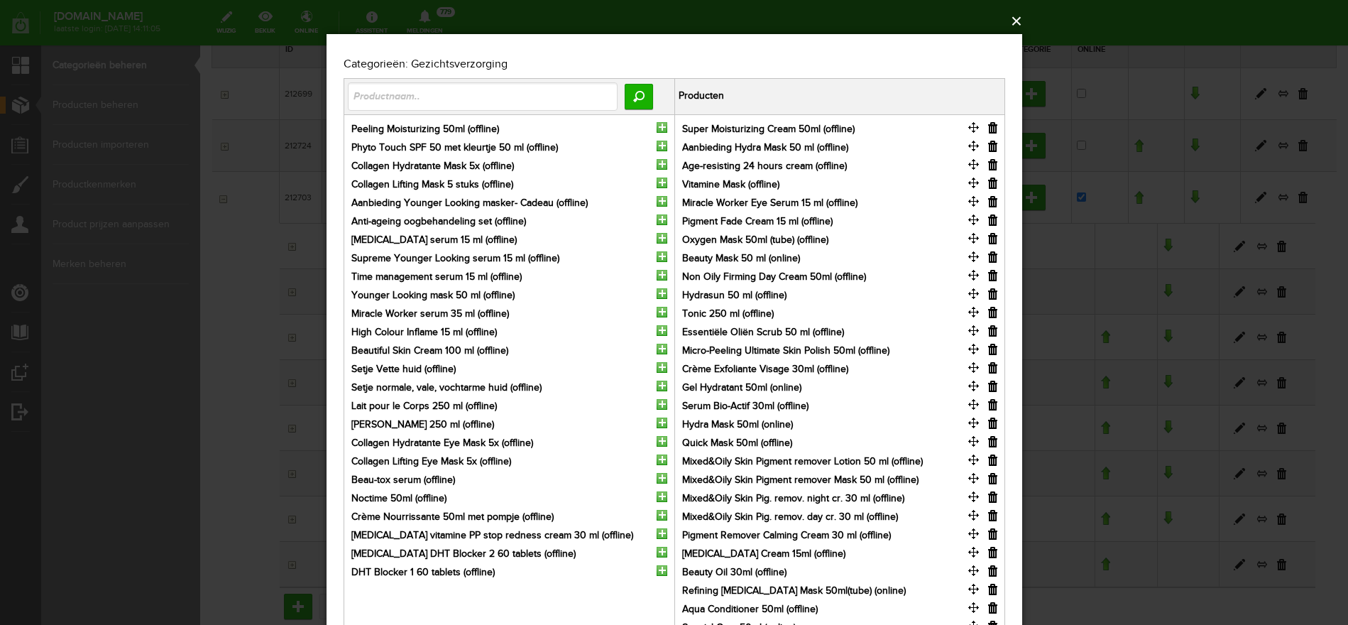
click at [1013, 11] on button "×" at bounding box center [679, 21] width 696 height 31
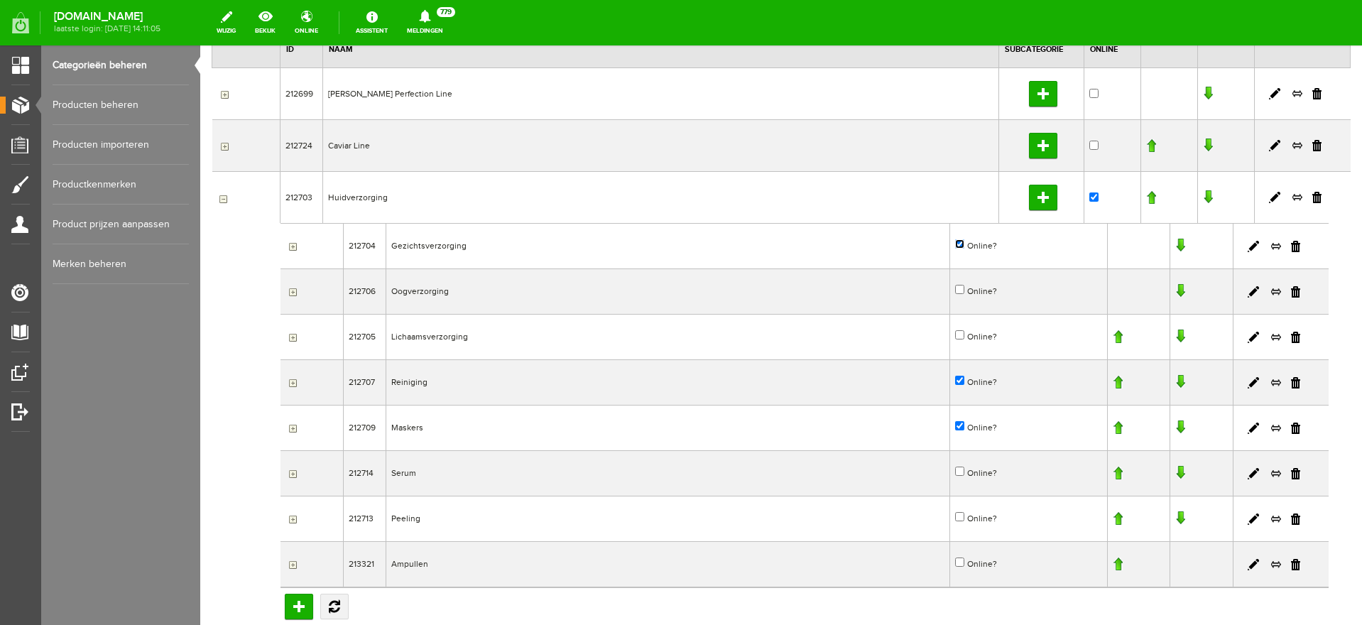
click at [955, 241] on input "Online?" at bounding box center [959, 243] width 9 height 9
checkbox input "false"
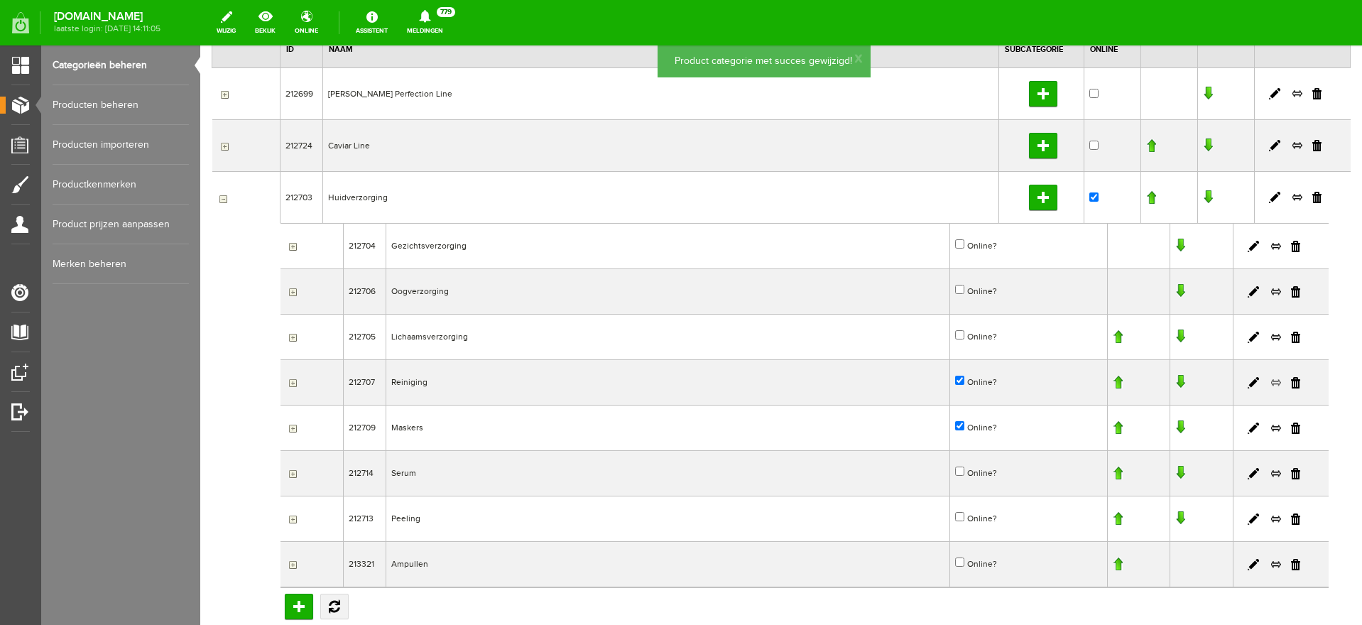
click at [1270, 381] on link at bounding box center [1275, 382] width 11 height 13
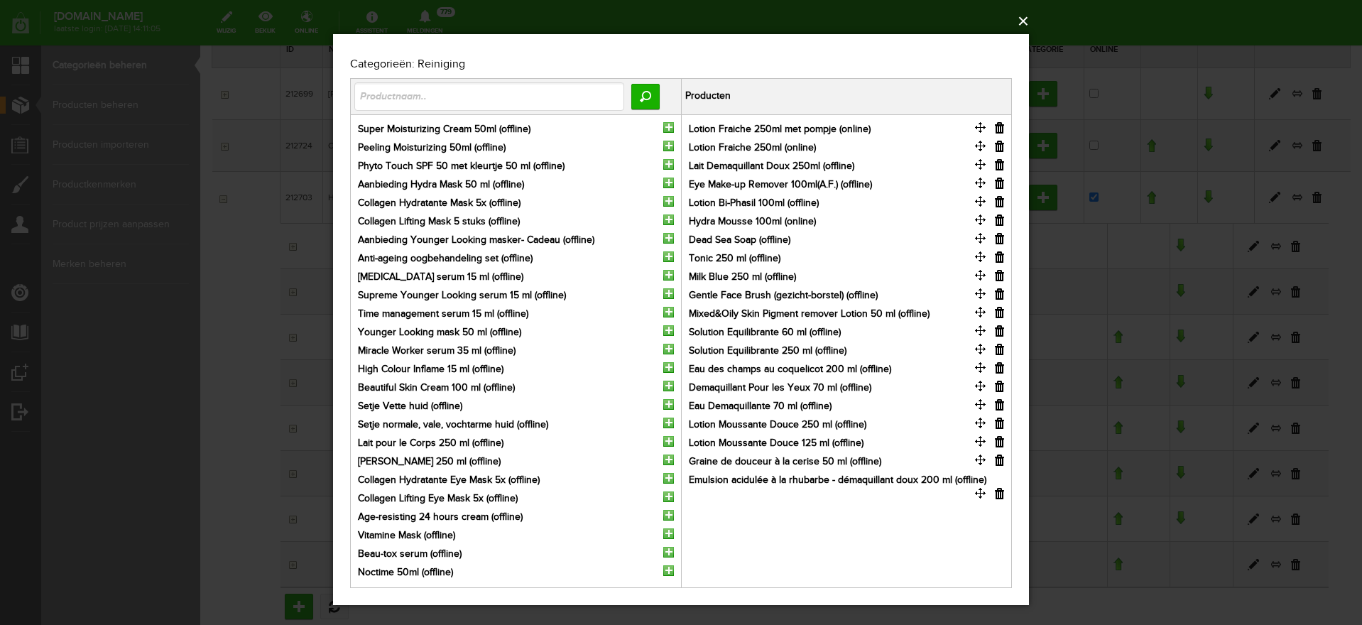
click at [1025, 17] on button "×" at bounding box center [685, 21] width 696 height 31
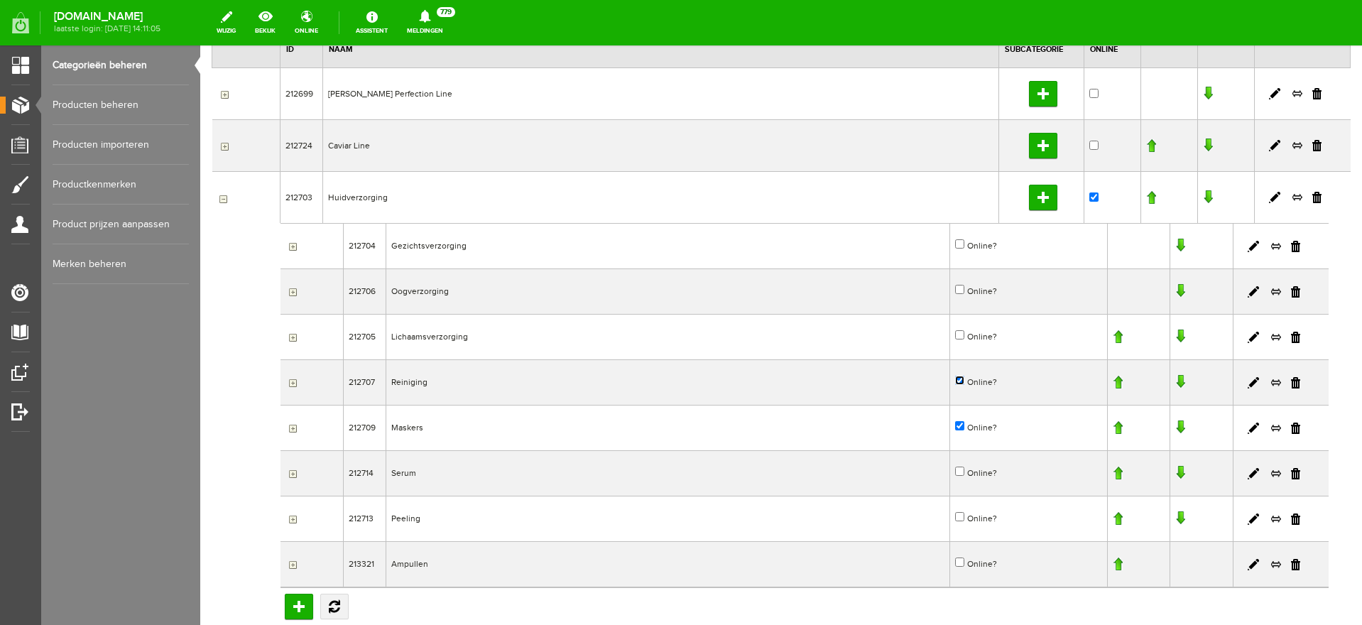
click at [955, 379] on input "Online?" at bounding box center [959, 380] width 9 height 9
checkbox input "false"
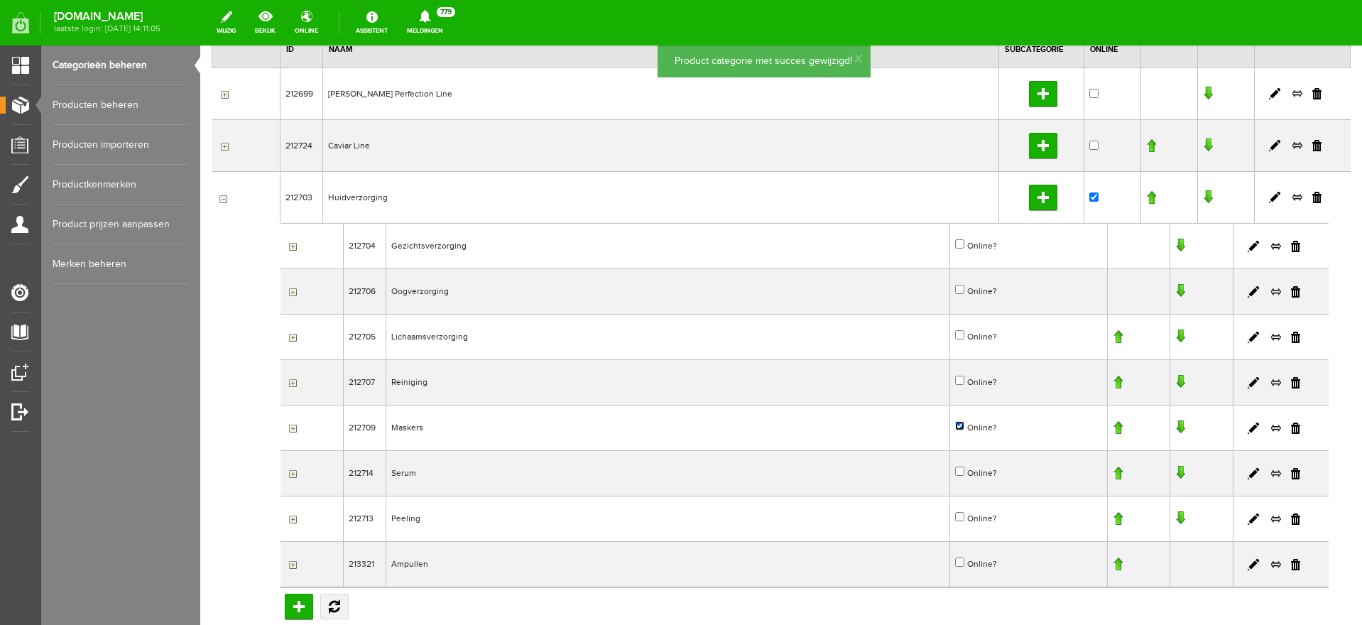
click at [955, 426] on input "Online?" at bounding box center [959, 425] width 9 height 9
checkbox input "false"
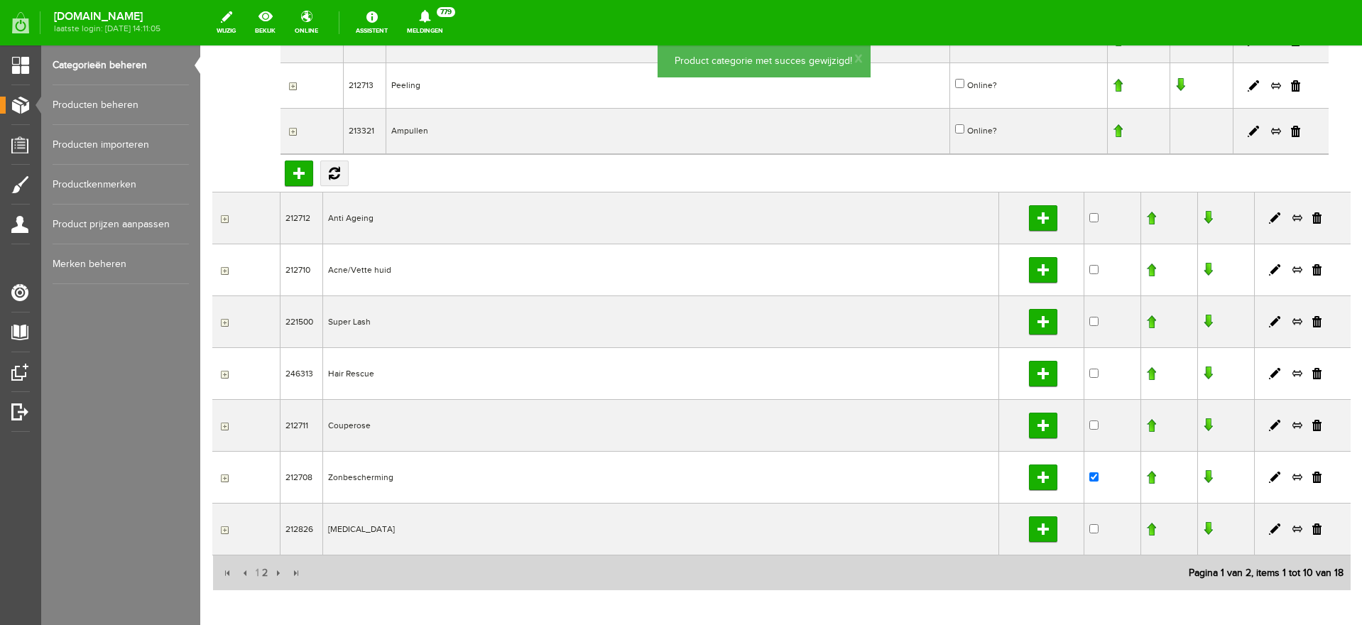
scroll to position [577, 0]
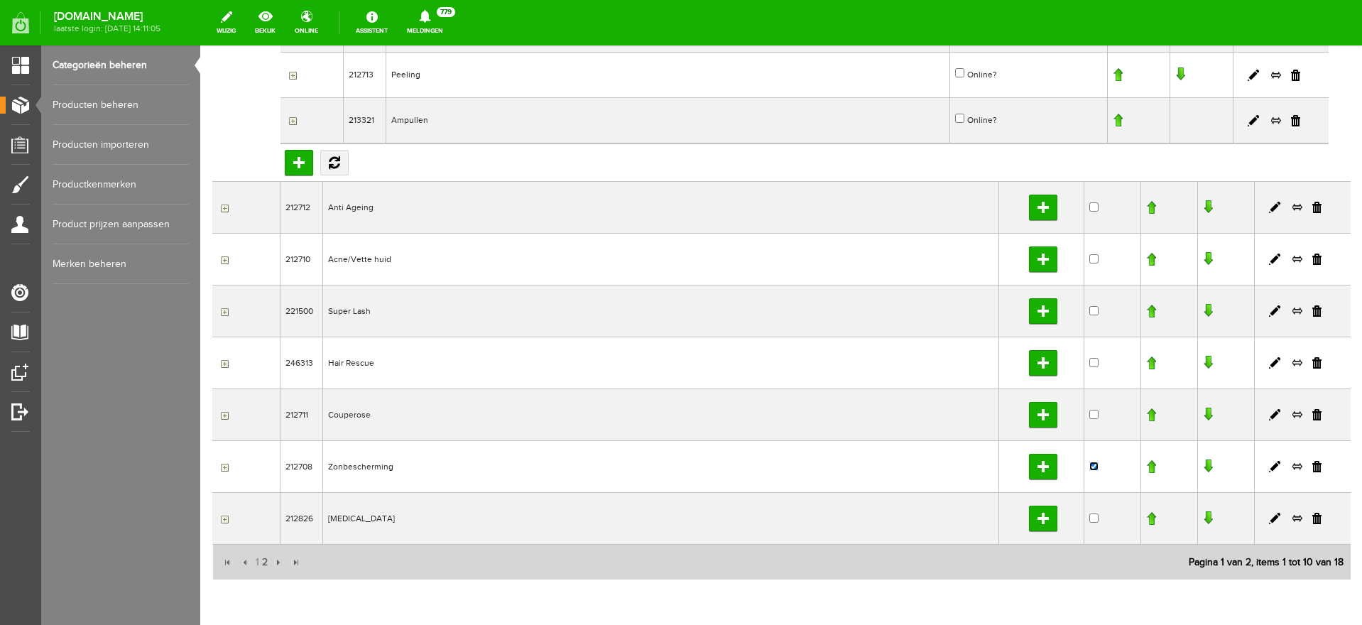
click at [1089, 464] on input "checkbox" at bounding box center [1093, 466] width 9 height 9
checkbox input "false"
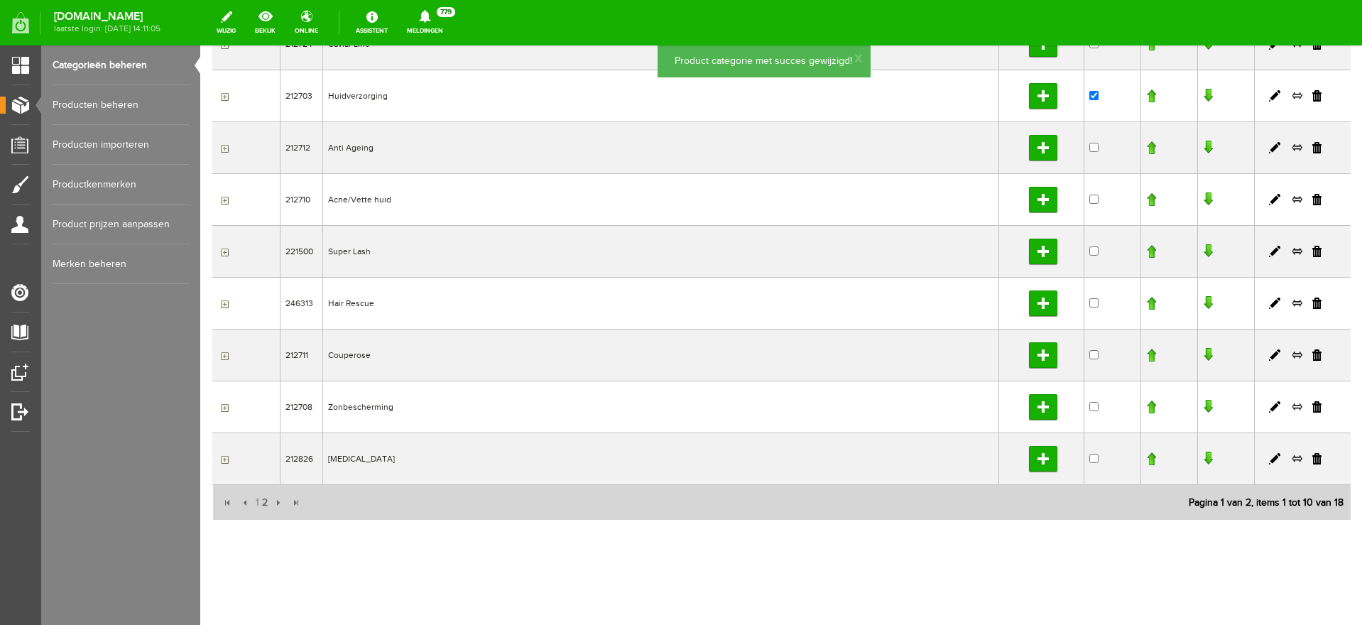
scroll to position [236, 0]
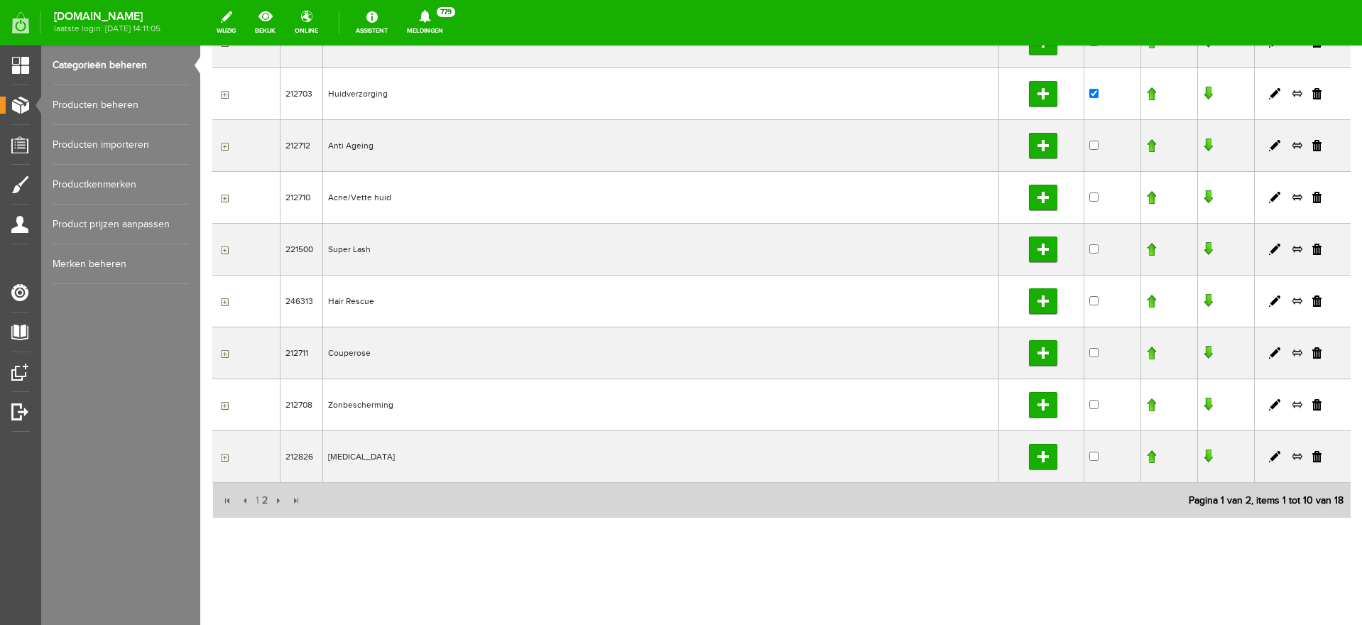
click at [222, 94] on input "button" at bounding box center [222, 94] width 11 height 11
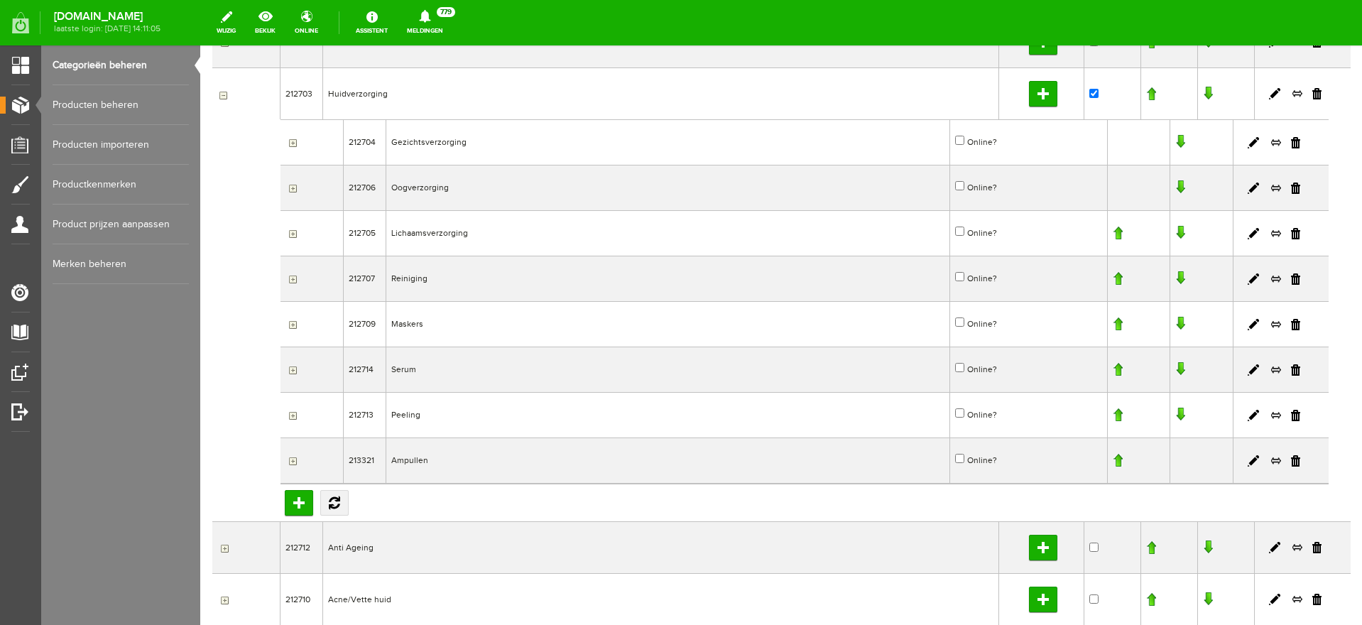
click at [222, 94] on input "button" at bounding box center [222, 94] width 11 height 11
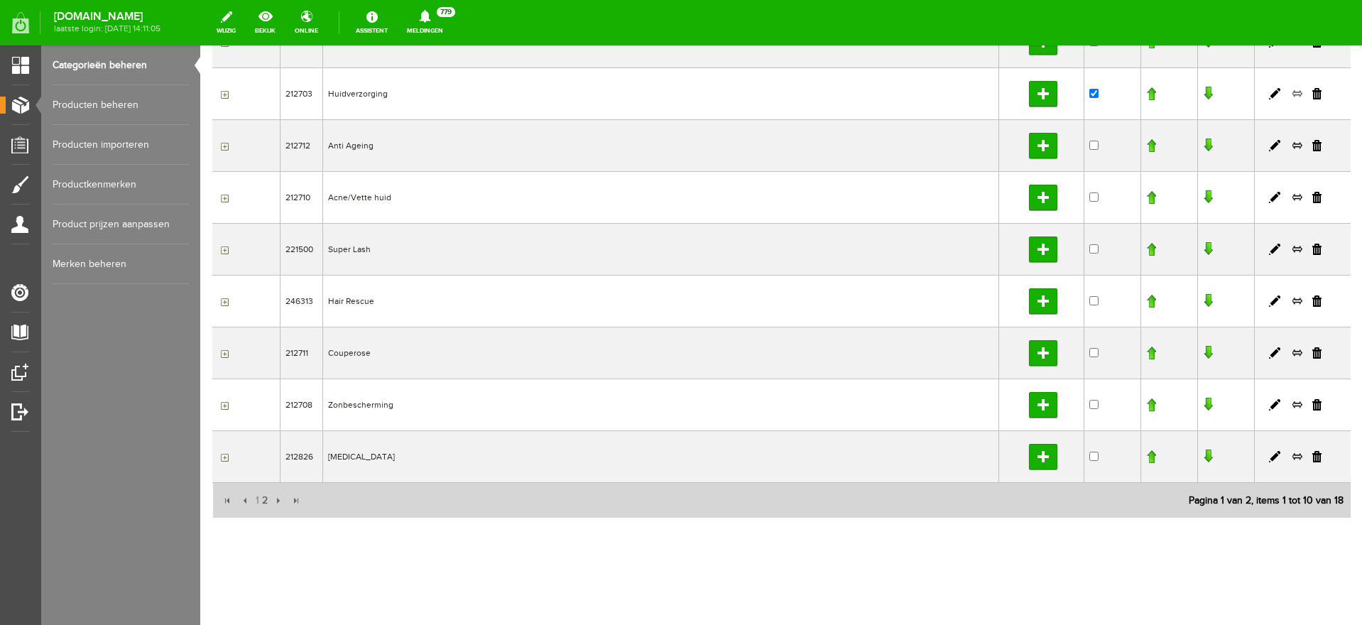
click at [1292, 90] on link at bounding box center [1297, 93] width 11 height 13
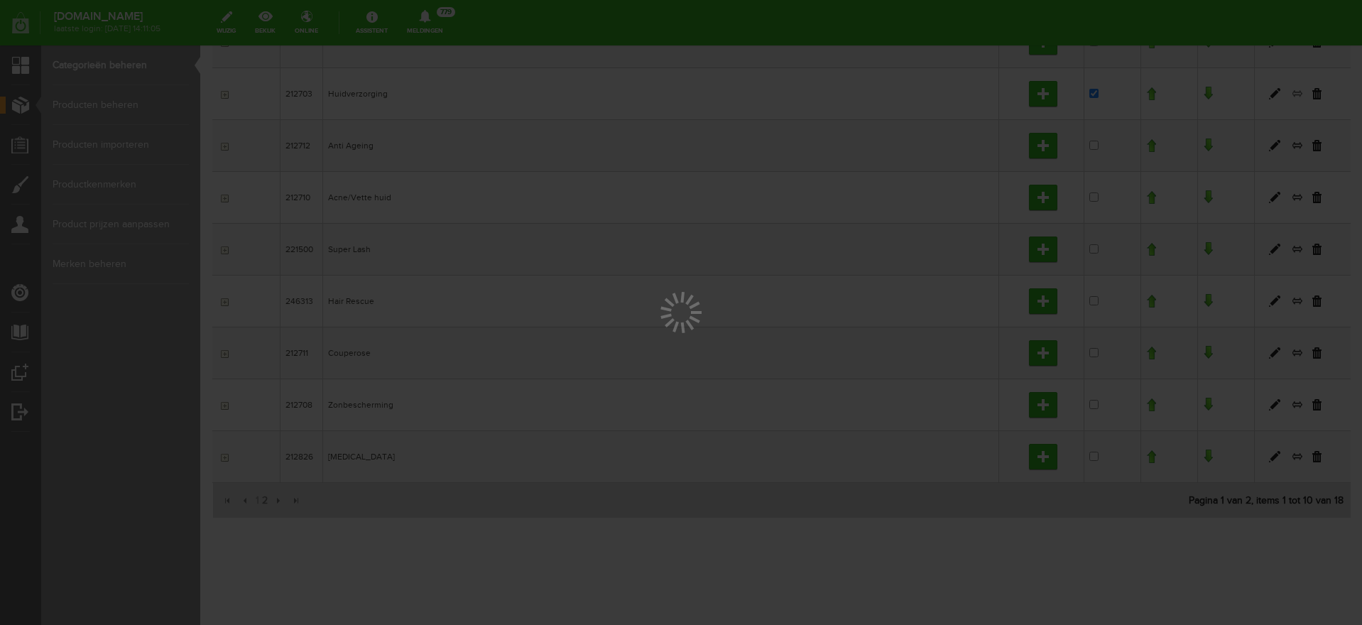
scroll to position [0, 0]
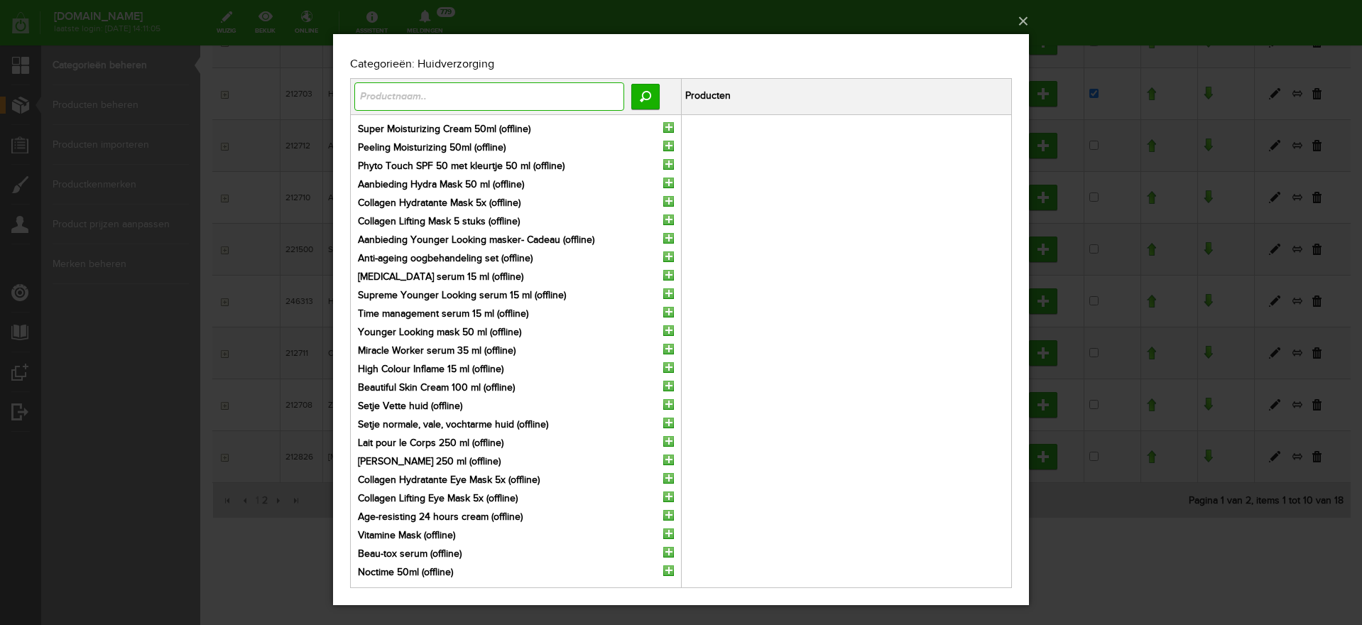
click at [414, 99] on input "text" at bounding box center [489, 96] width 270 height 28
type input "hydra"
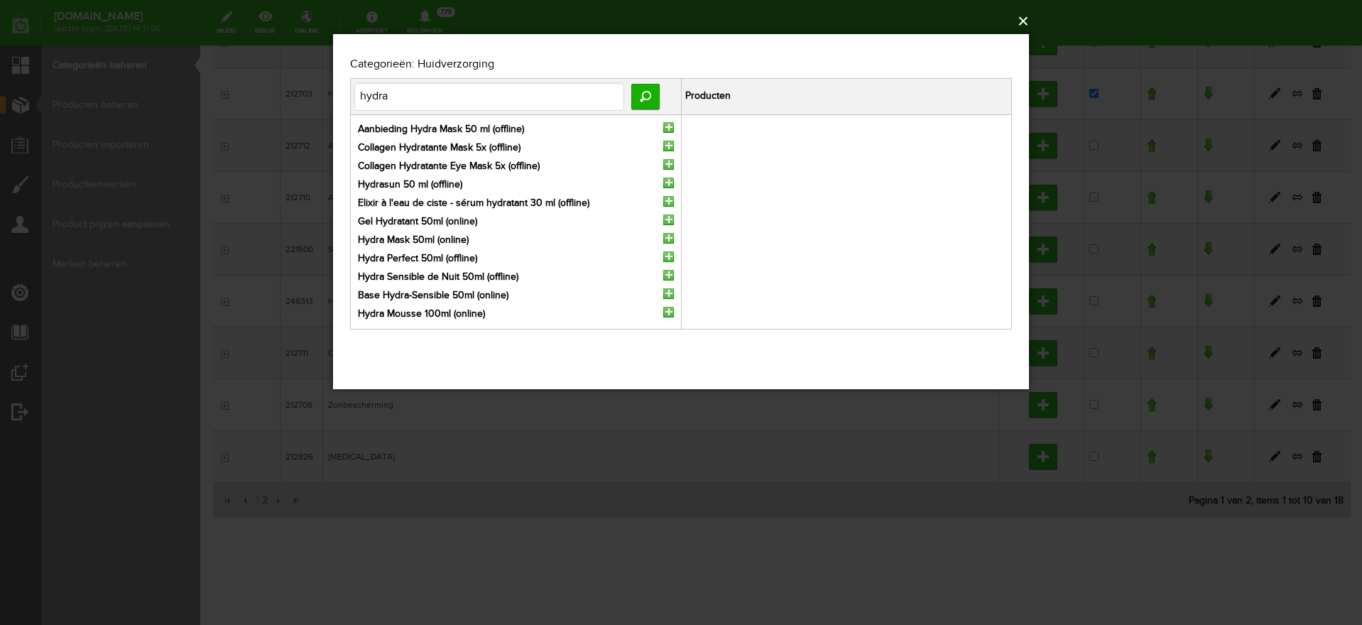
click at [1021, 19] on button "×" at bounding box center [685, 21] width 696 height 31
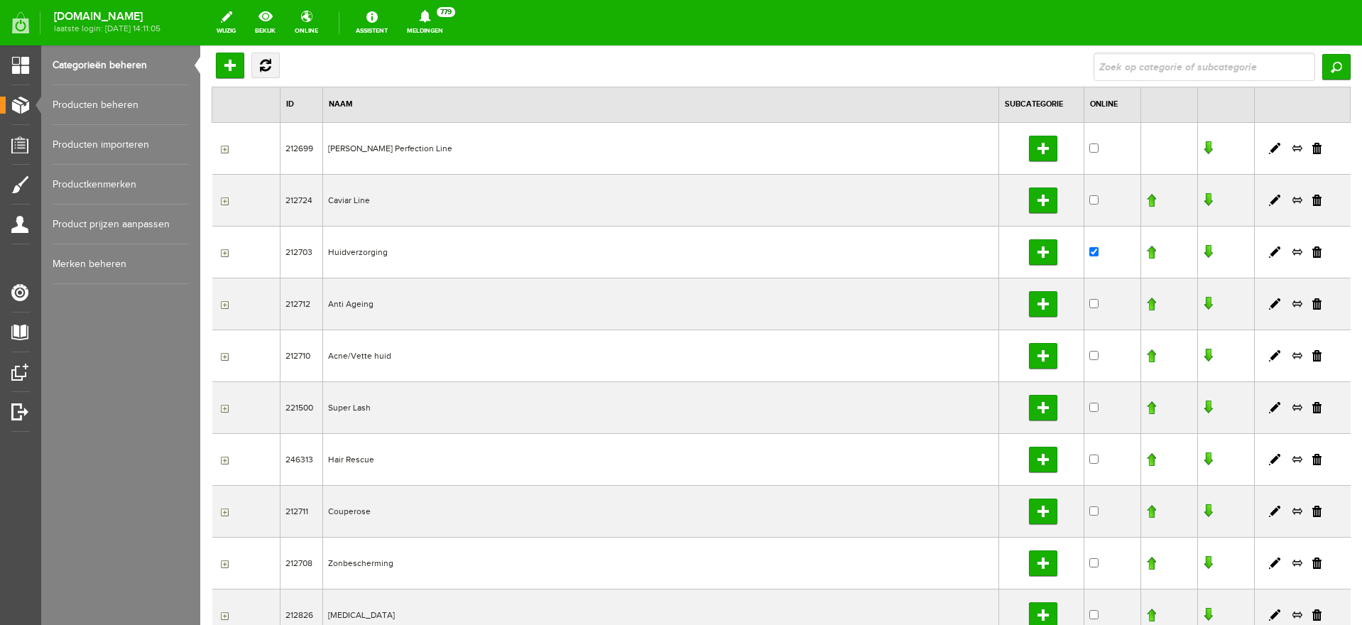
scroll to position [59, 0]
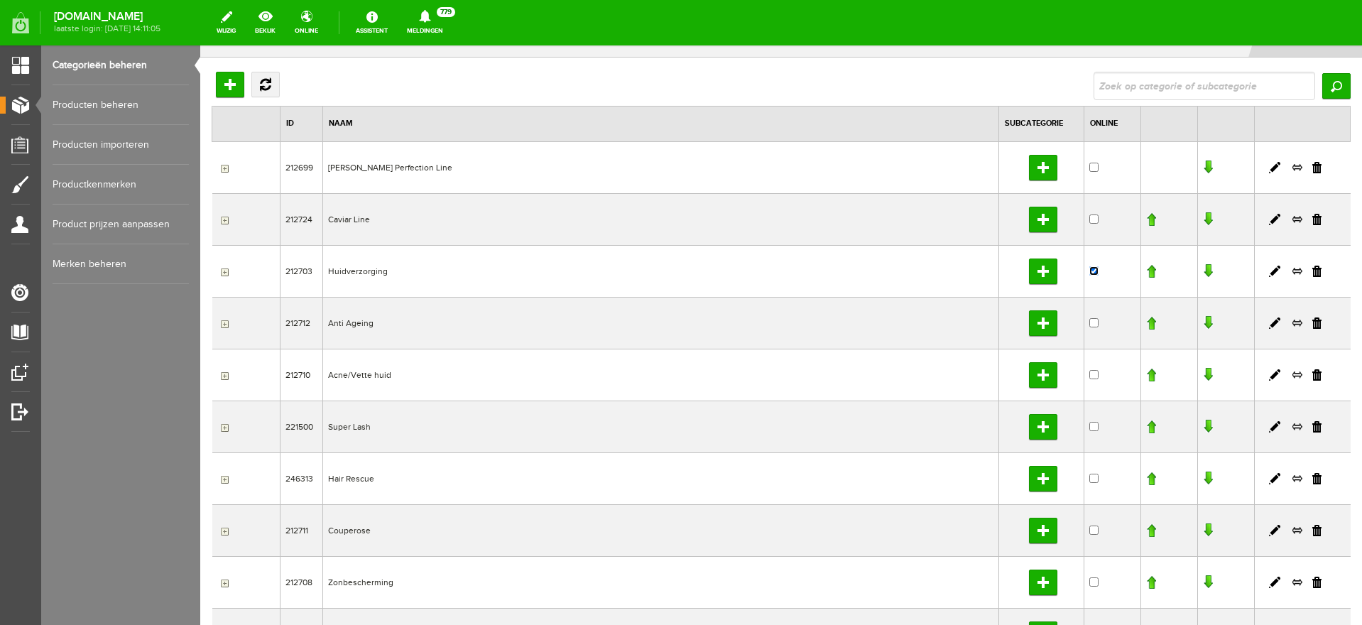
click at [1089, 268] on input "checkbox" at bounding box center [1093, 270] width 9 height 9
checkbox input "false"
click at [223, 171] on input "button" at bounding box center [222, 168] width 11 height 11
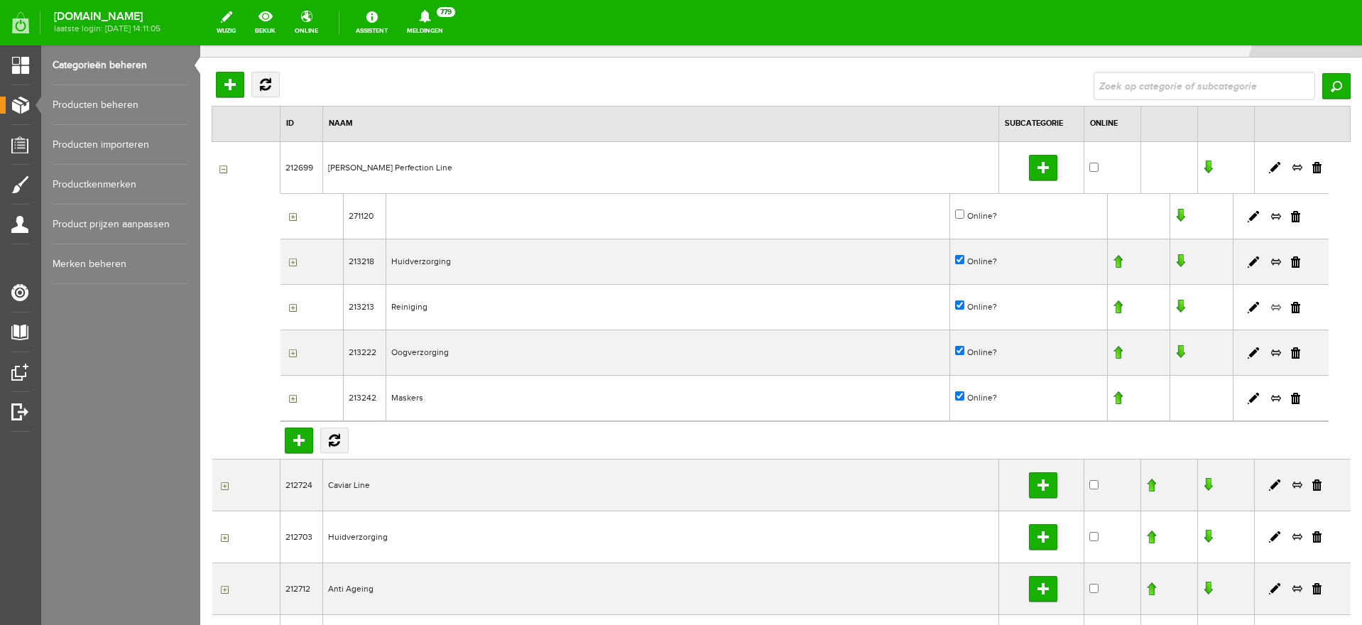
click at [1270, 305] on link at bounding box center [1275, 307] width 11 height 13
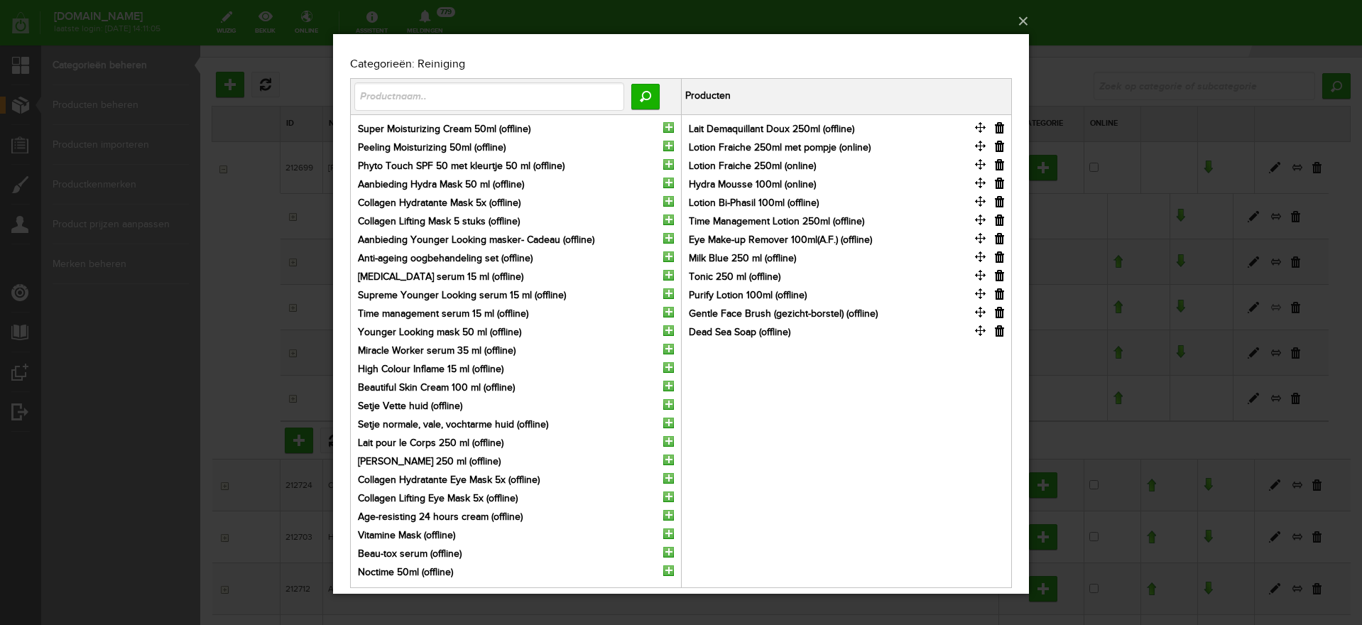
scroll to position [0, 0]
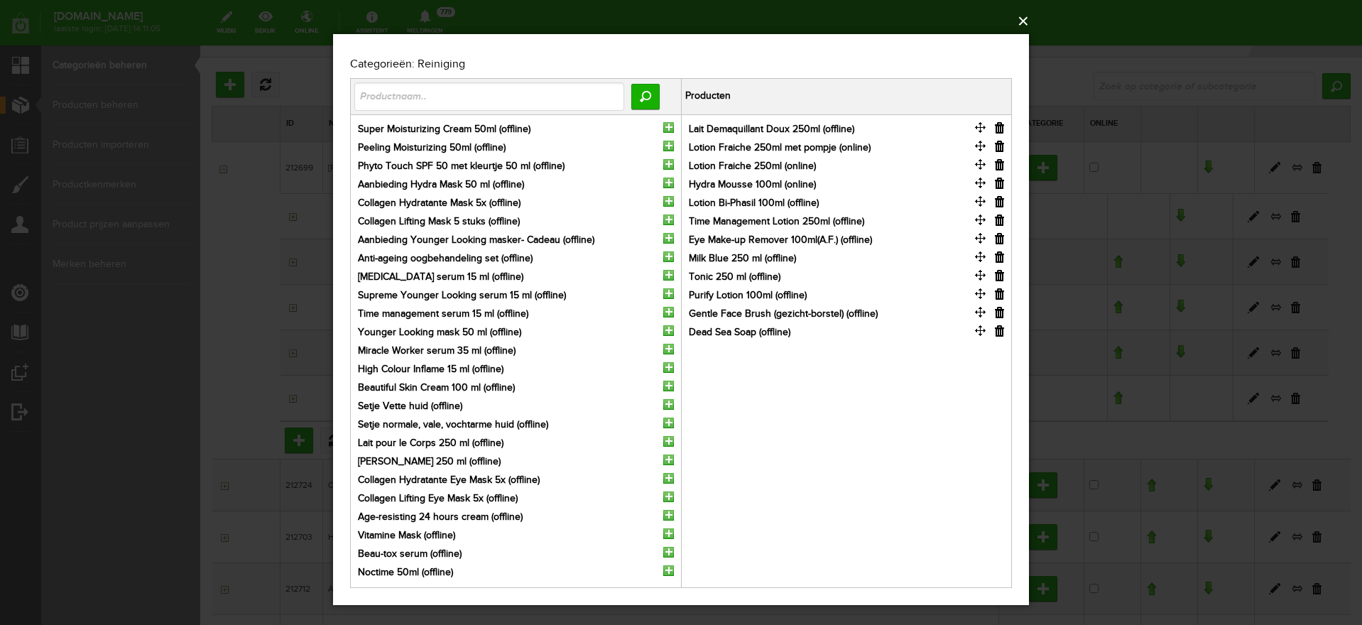
click at [1026, 18] on button "×" at bounding box center [685, 21] width 696 height 31
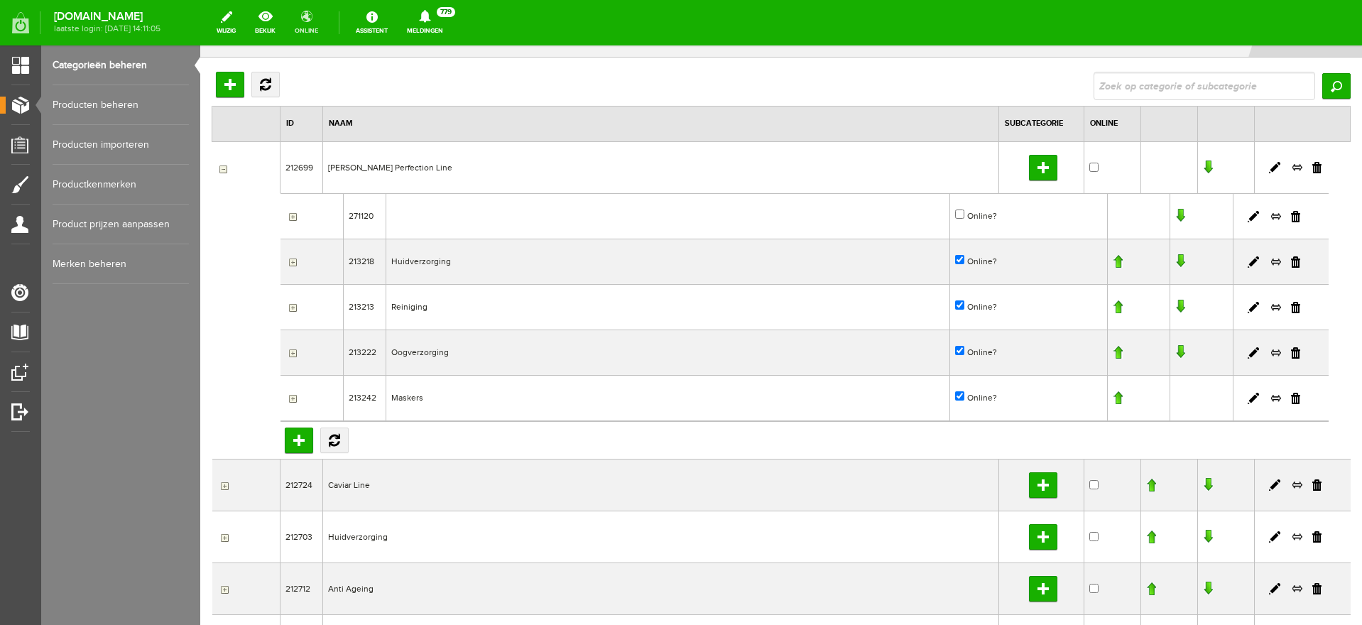
click at [318, 22] on link "online" at bounding box center [306, 22] width 40 height 31
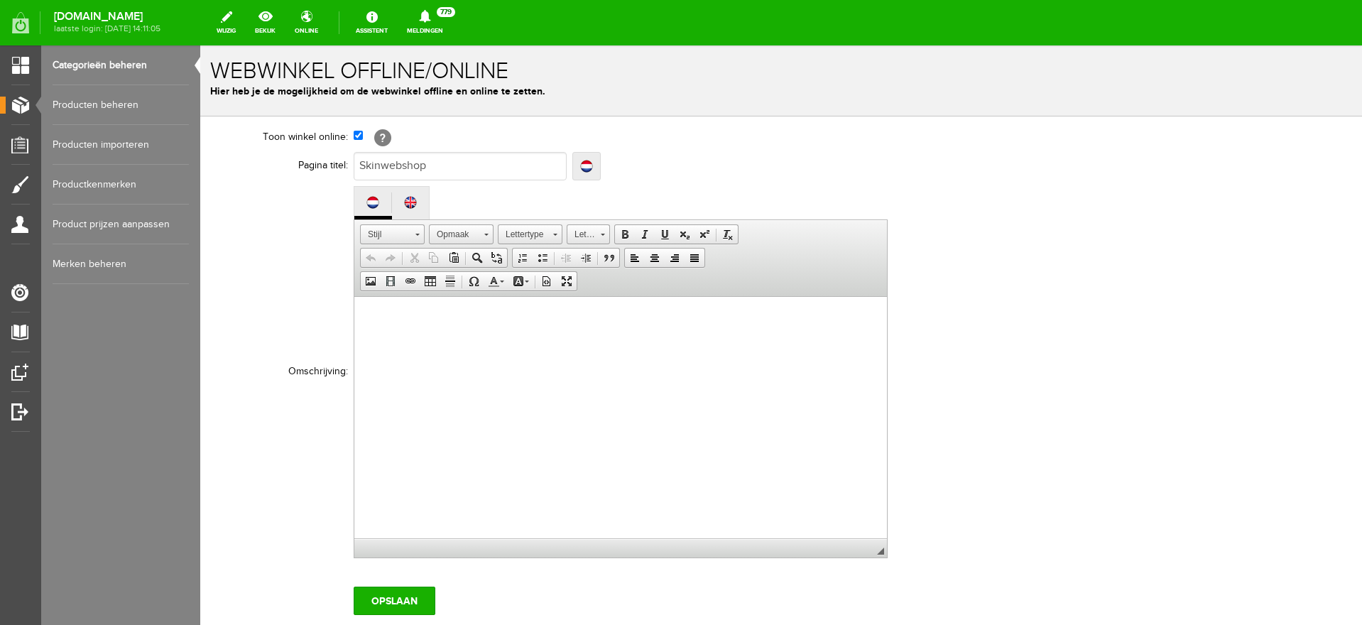
click at [359, 133] on input "checkbox" at bounding box center [358, 135] width 9 height 9
checkbox input "false"
click at [396, 597] on input "Opslaan" at bounding box center [395, 601] width 82 height 28
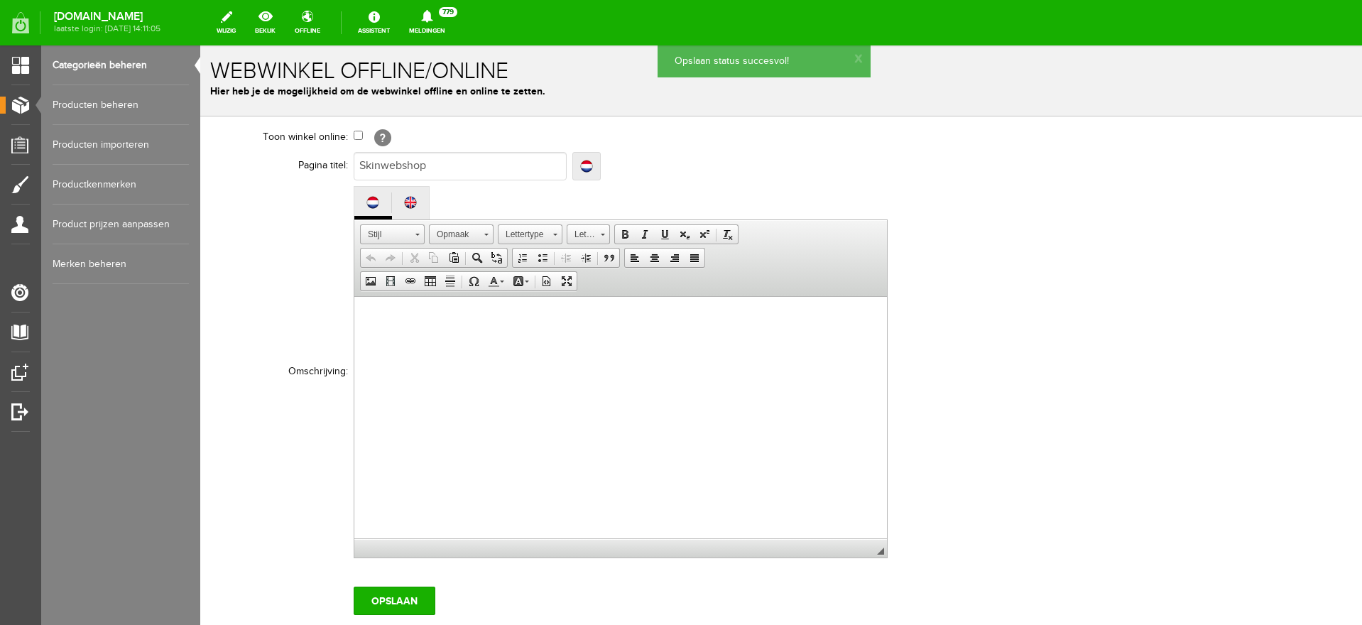
click at [96, 65] on link "Categorieën beheren" at bounding box center [121, 65] width 136 height 40
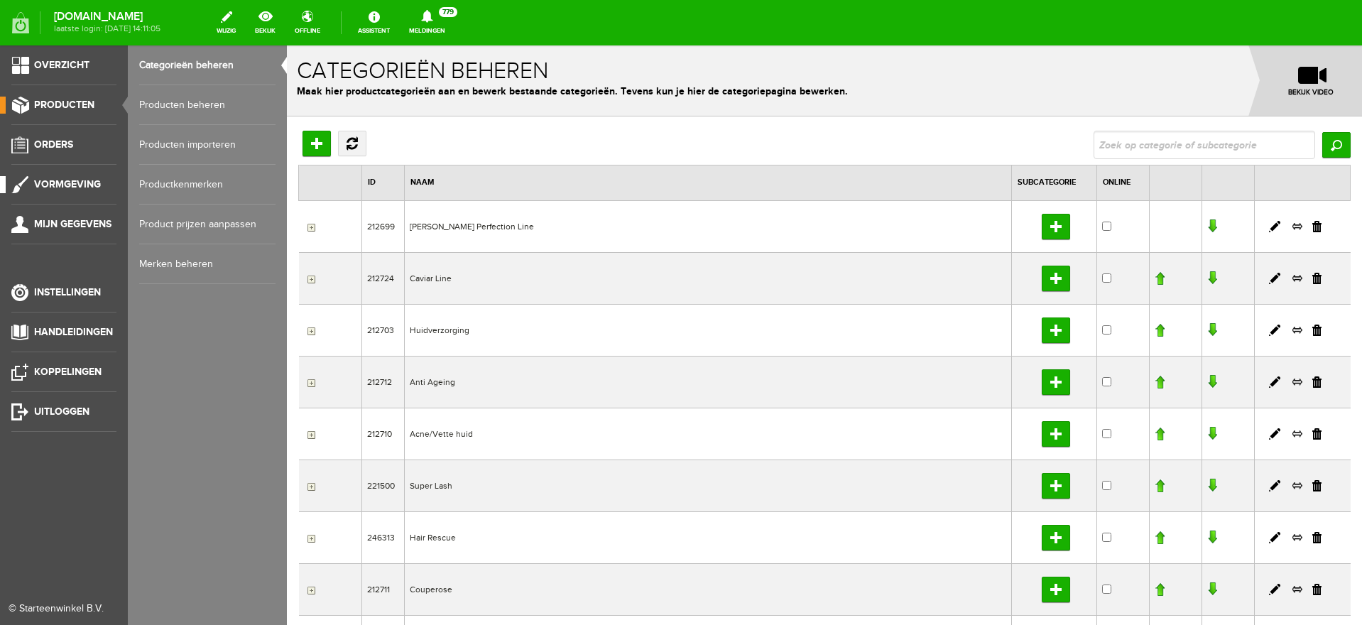
click at [72, 182] on span "Vormgeving" at bounding box center [67, 184] width 67 height 12
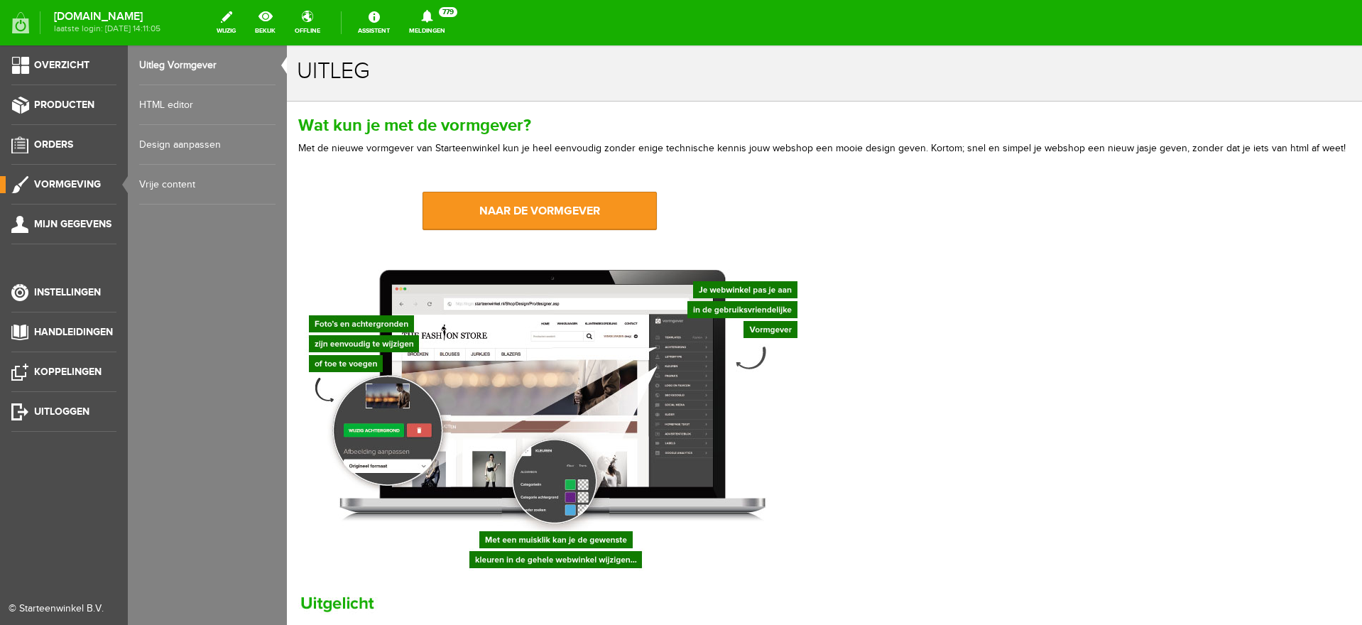
click at [160, 103] on link "HTML editor" at bounding box center [207, 105] width 136 height 40
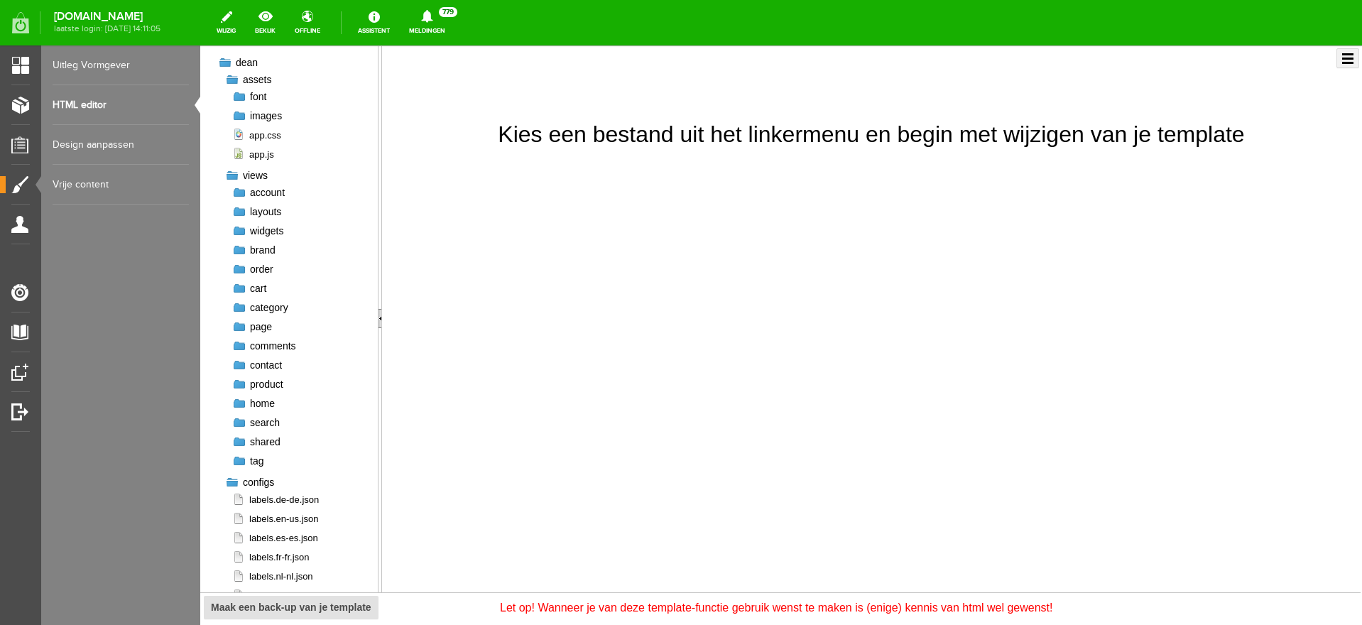
click at [102, 142] on link "Design aanpassen" at bounding box center [121, 145] width 136 height 40
click at [240, 323] on div at bounding box center [239, 327] width 14 height 14
click at [241, 403] on div at bounding box center [239, 403] width 14 height 14
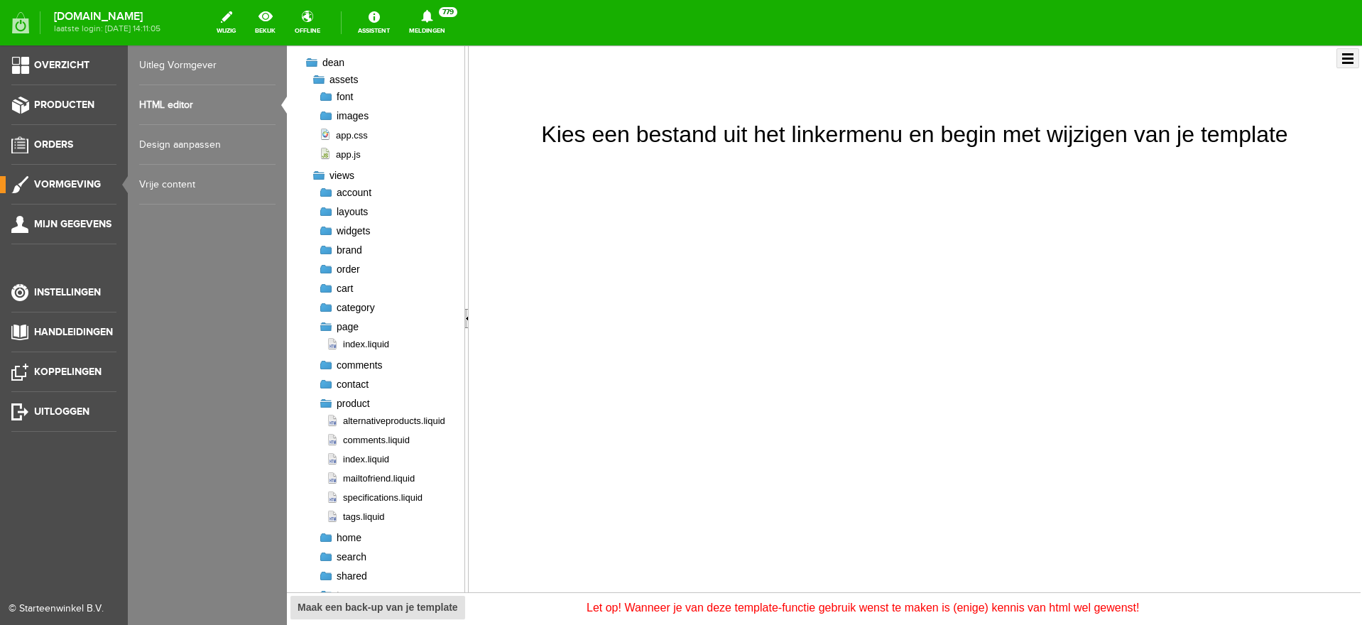
click at [63, 177] on link "Vormgeving" at bounding box center [58, 184] width 116 height 17
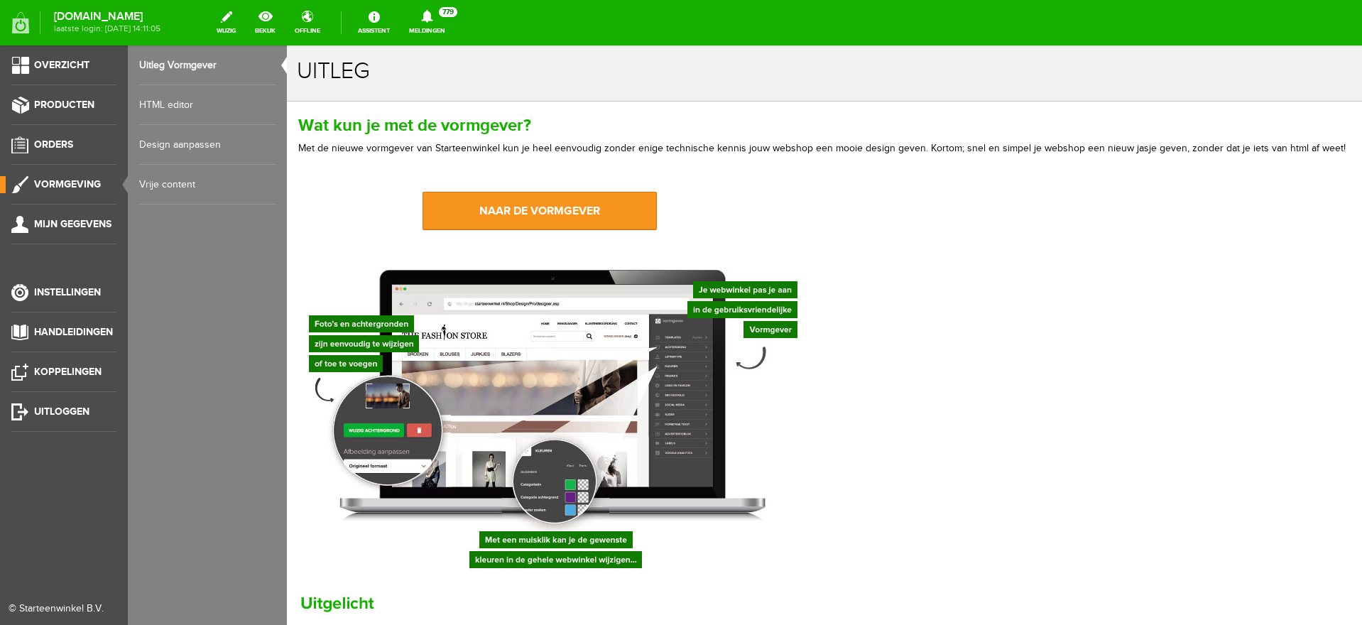
click at [174, 107] on link "HTML editor" at bounding box center [207, 105] width 136 height 40
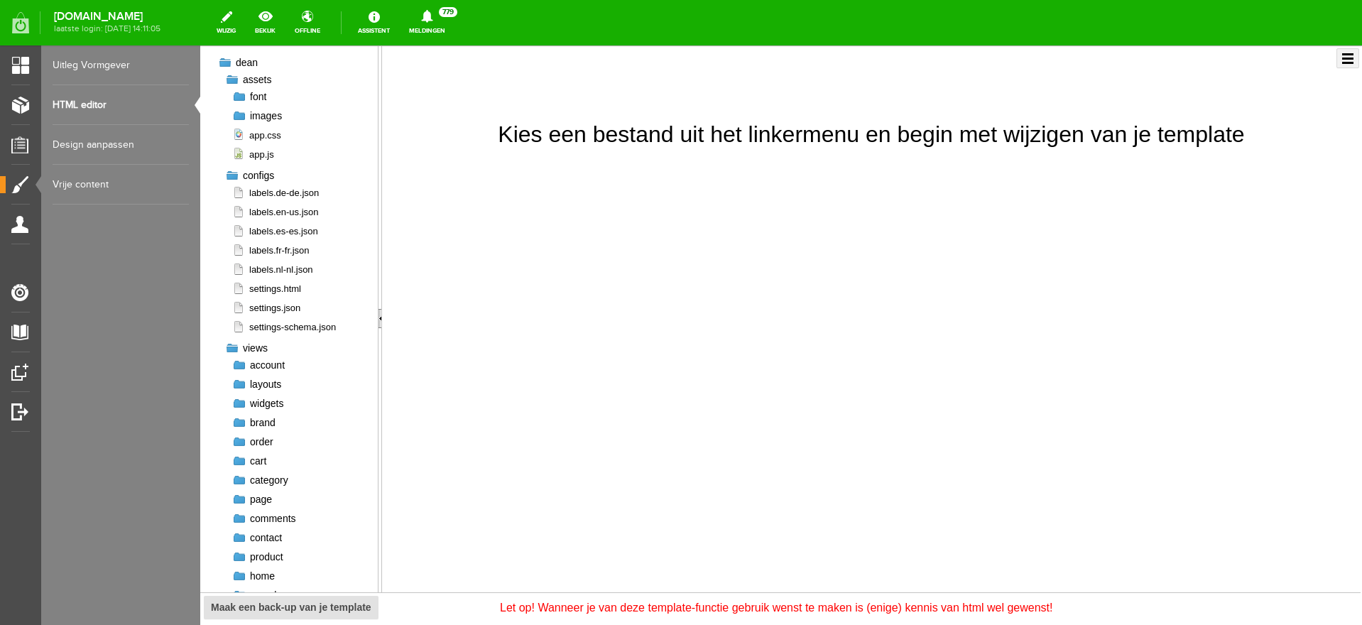
scroll to position [62, 0]
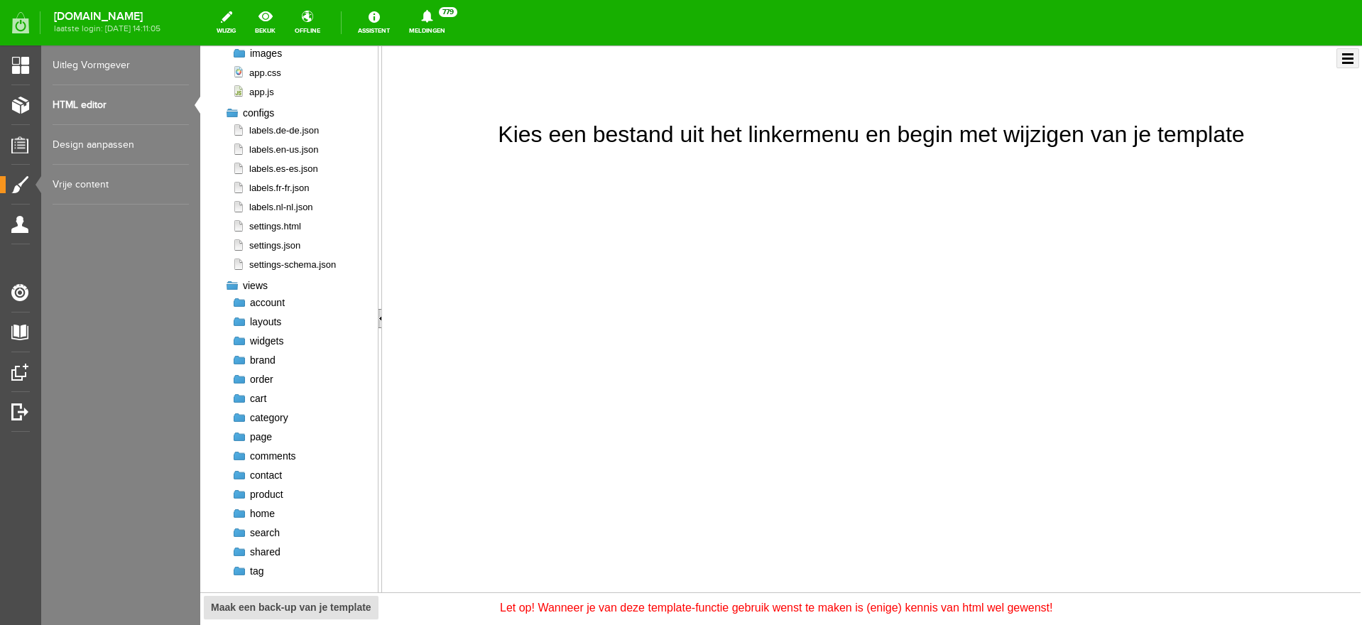
click at [241, 436] on div at bounding box center [239, 437] width 14 height 14
click at [271, 454] on span "index.liquid" at bounding box center [270, 453] width 63 height 13
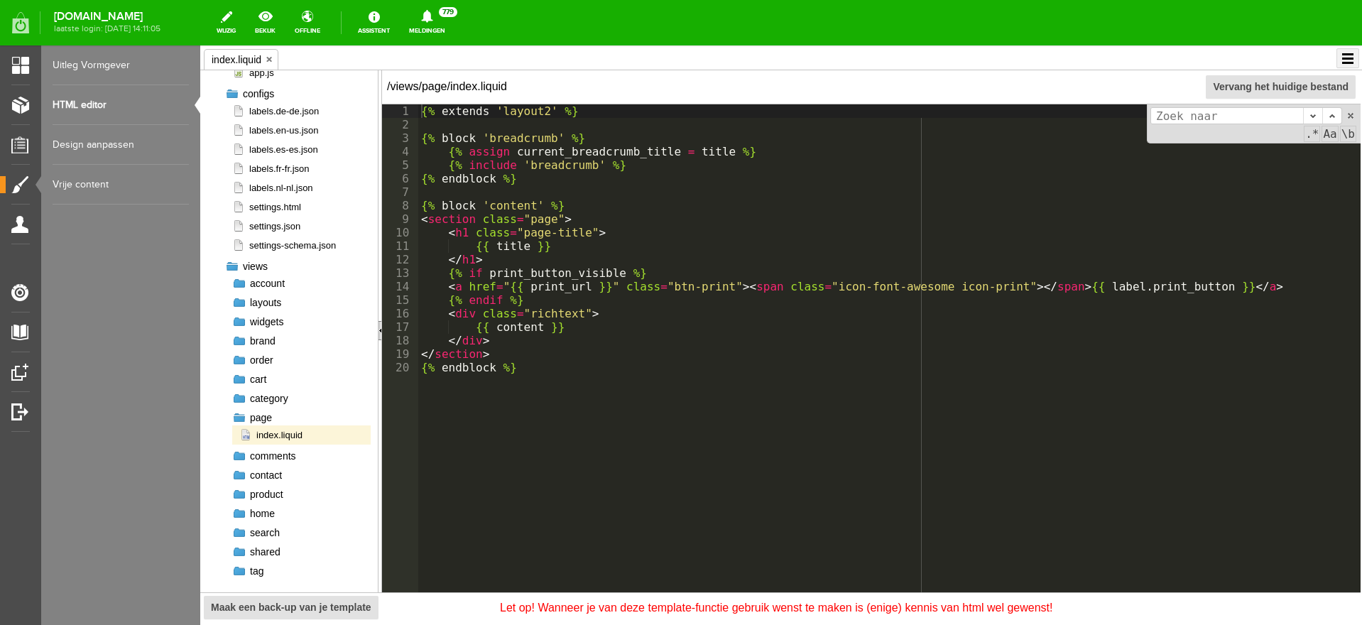
scroll to position [0, 0]
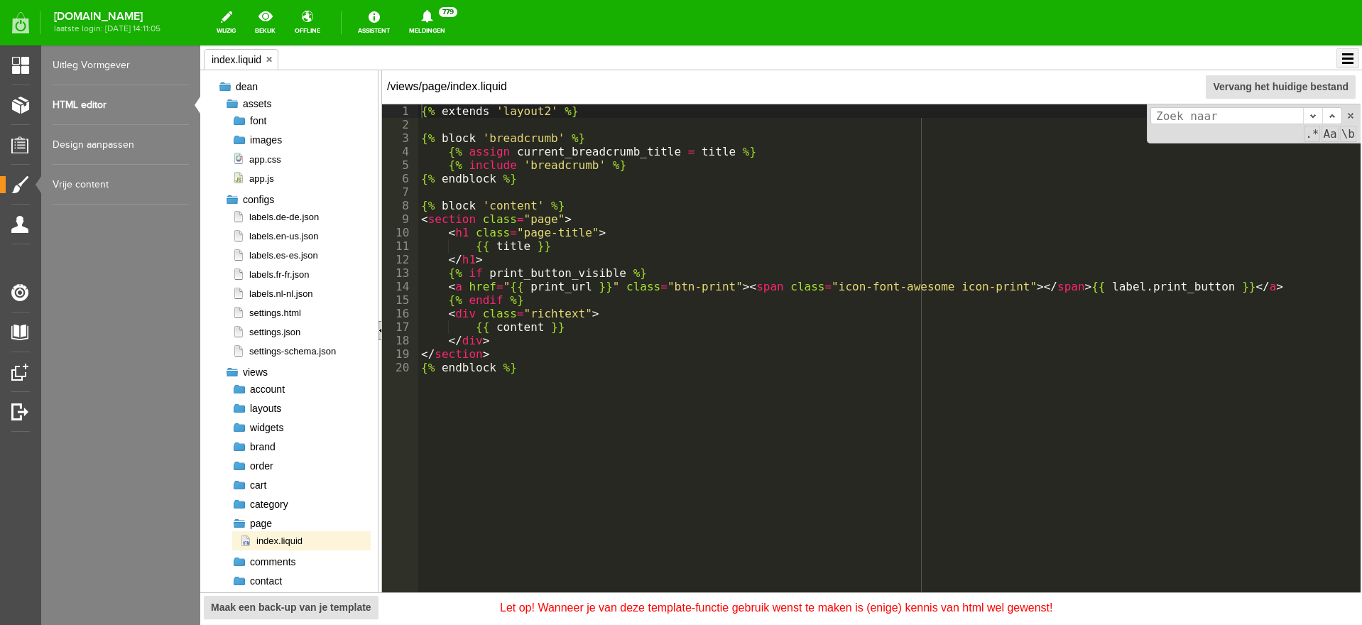
click at [62, 104] on link "HTML editor" at bounding box center [121, 105] width 136 height 40
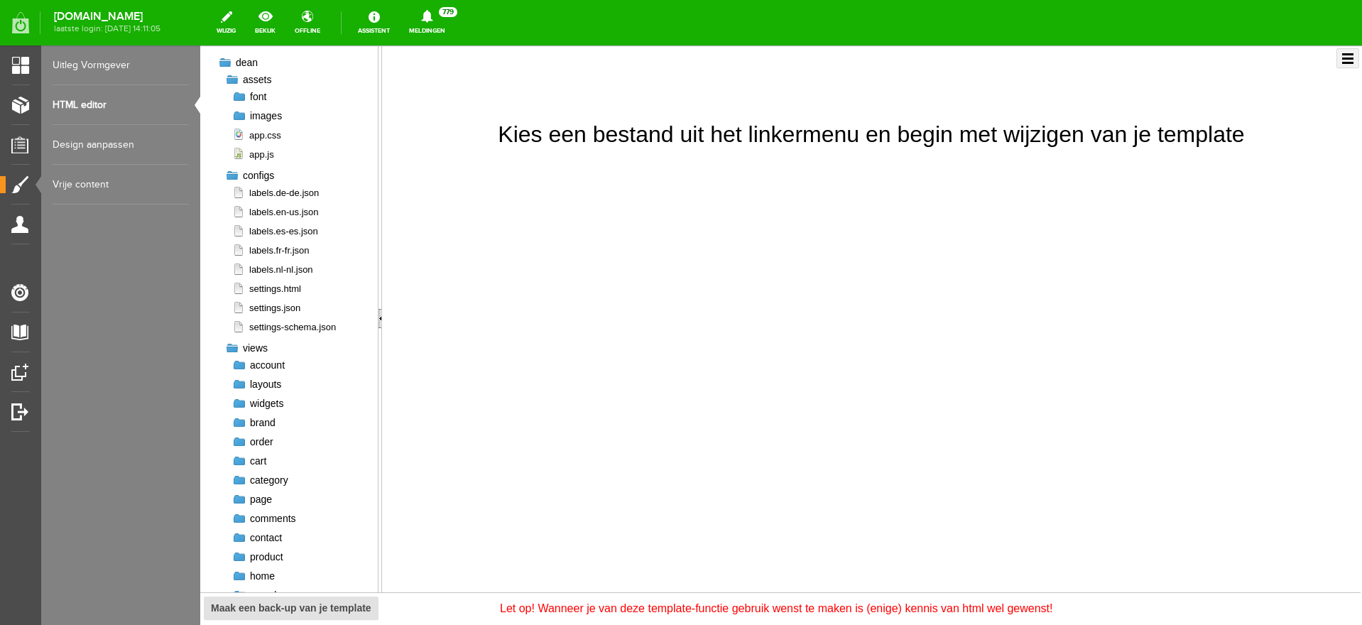
click at [70, 143] on link "Design aanpassen" at bounding box center [121, 145] width 136 height 40
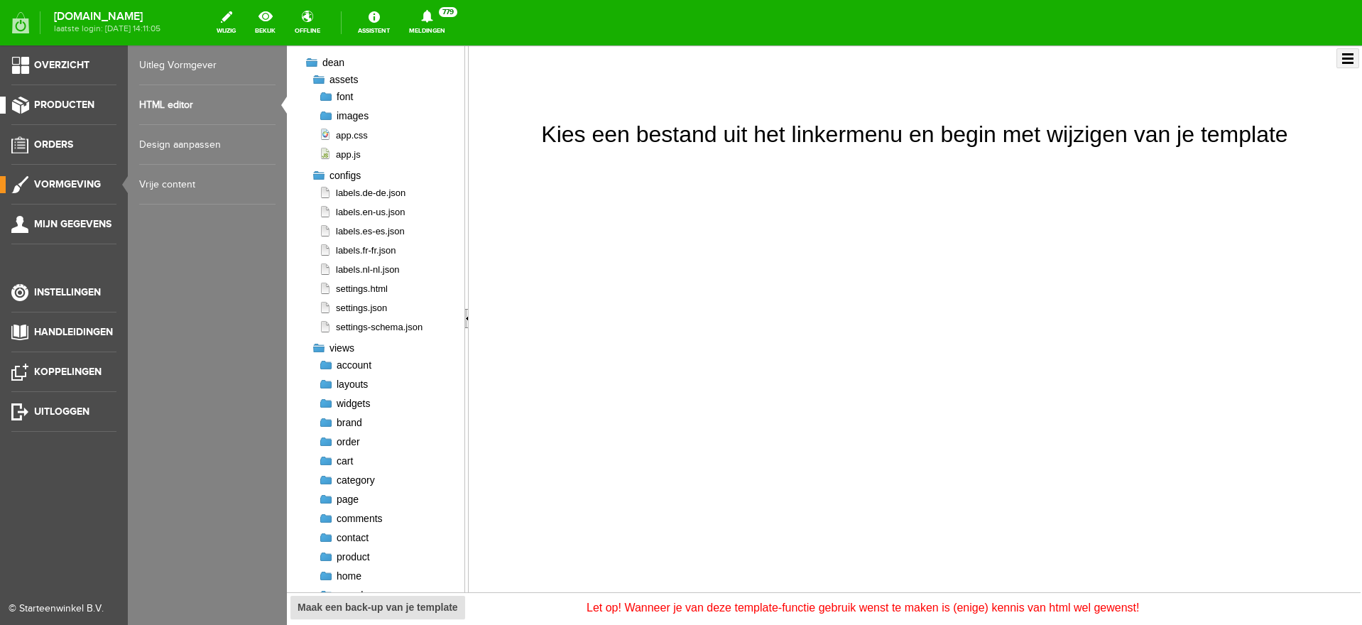
click at [40, 102] on span "Producten" at bounding box center [64, 105] width 60 height 12
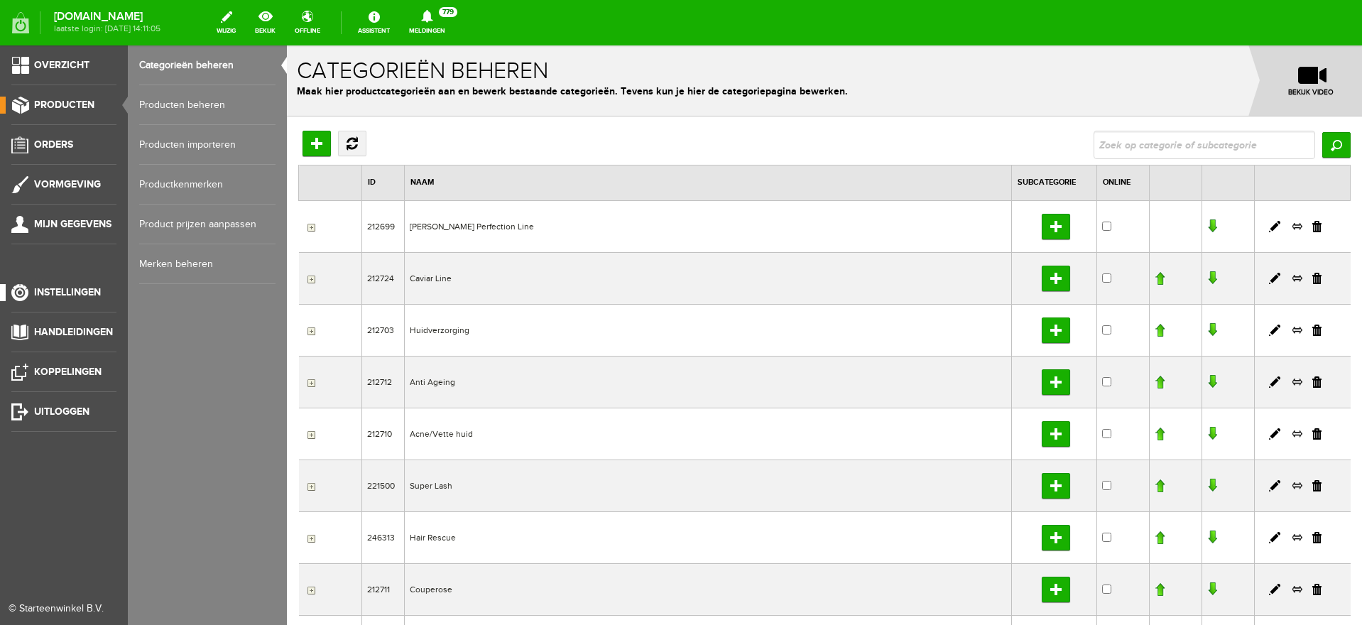
click at [65, 290] on span "Instellingen" at bounding box center [67, 292] width 67 height 12
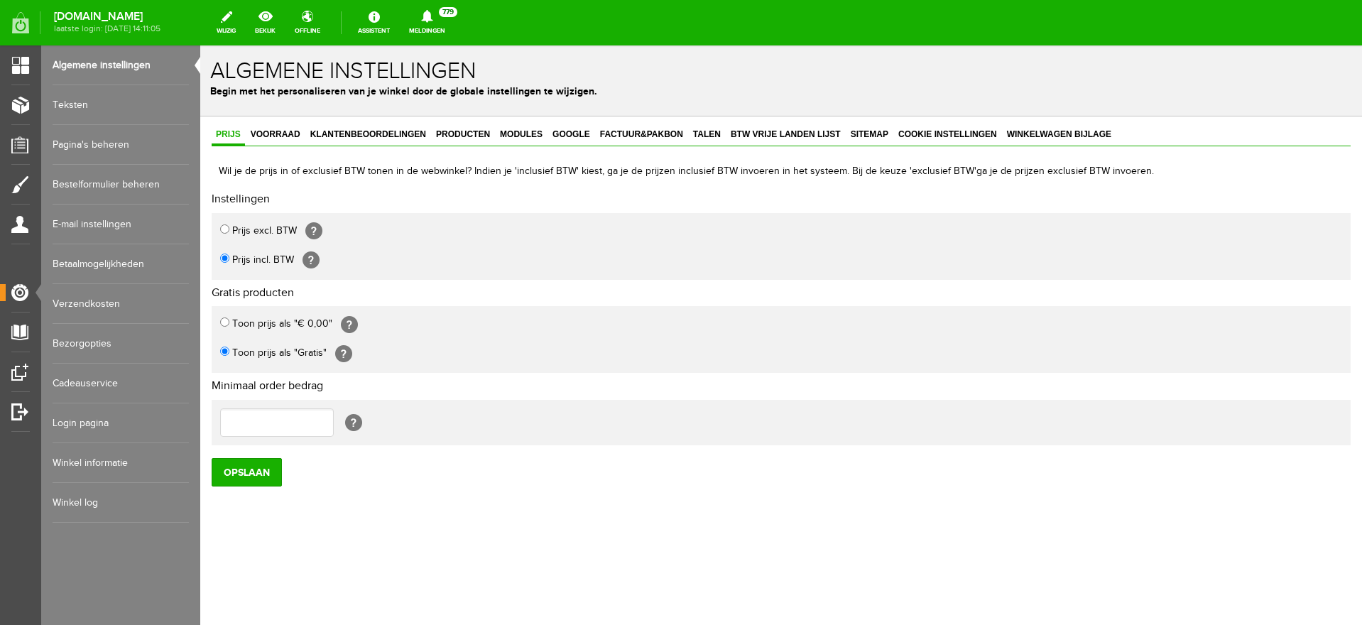
click at [77, 144] on link "Pagina's beheren" at bounding box center [121, 145] width 136 height 40
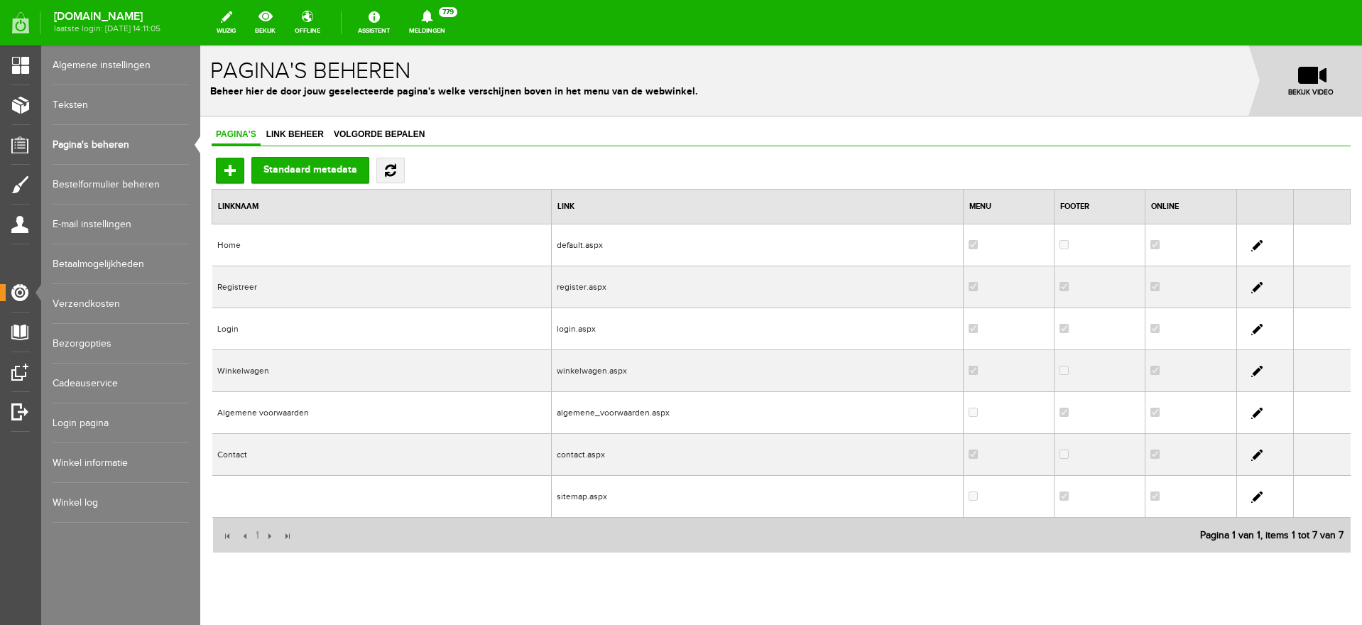
click at [288, 124] on div "Pagina's Link beheer Volgorde bepalen Toevoegen Standaard metadata Linknaam Lin…" at bounding box center [781, 387] width 1162 height 543
click at [283, 130] on span "Link beheer" at bounding box center [295, 134] width 66 height 10
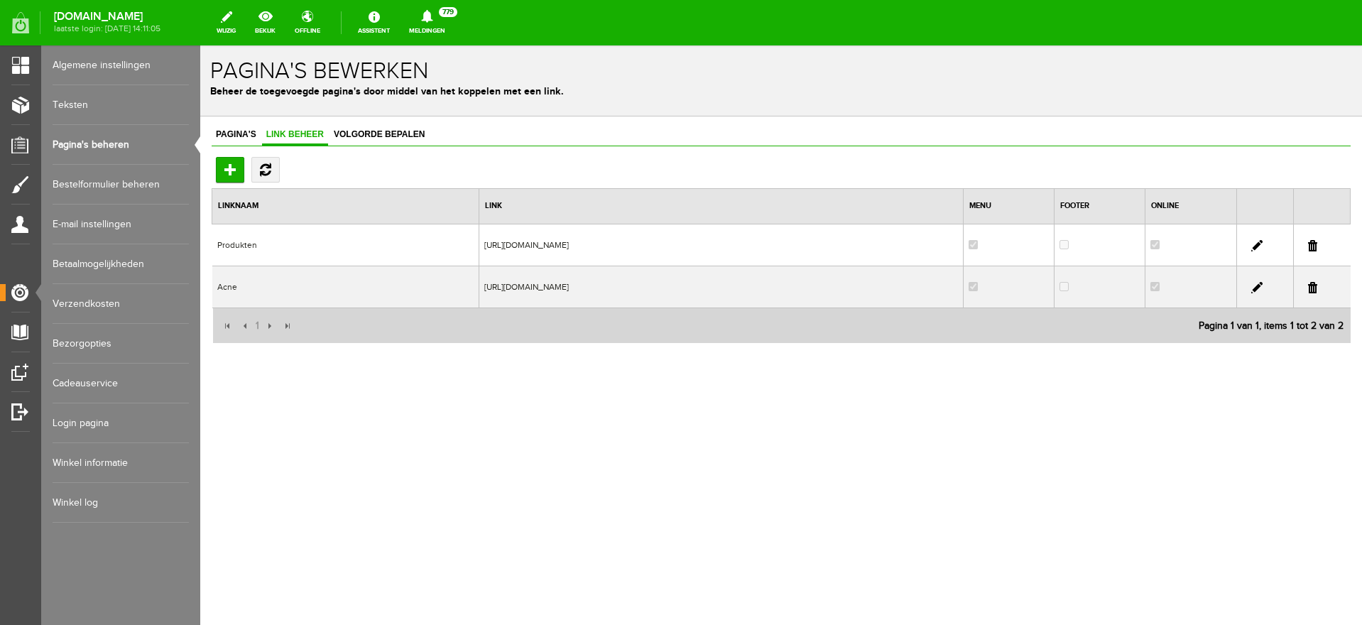
click at [1254, 290] on link at bounding box center [1256, 287] width 11 height 11
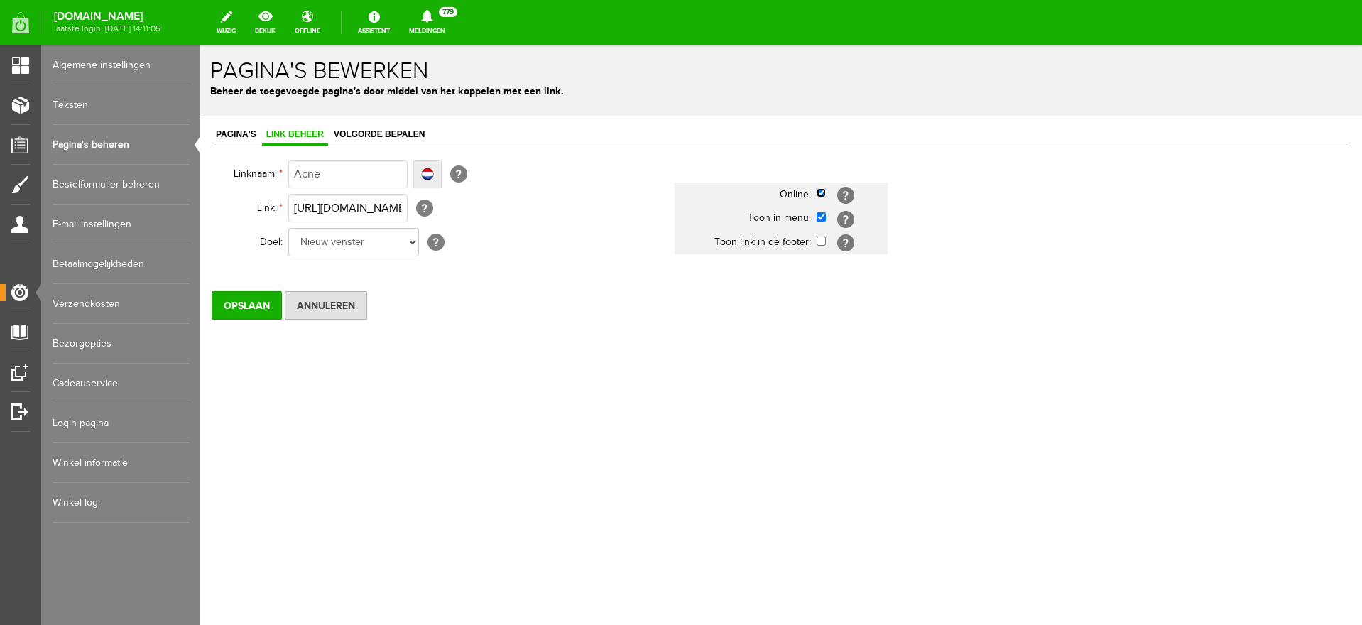
click at [822, 190] on input "checkbox" at bounding box center [821, 192] width 9 height 9
checkbox input "false"
click at [818, 217] on input "checkbox" at bounding box center [821, 216] width 9 height 9
checkbox input "false"
click at [259, 307] on input "Opslaan" at bounding box center [247, 305] width 70 height 28
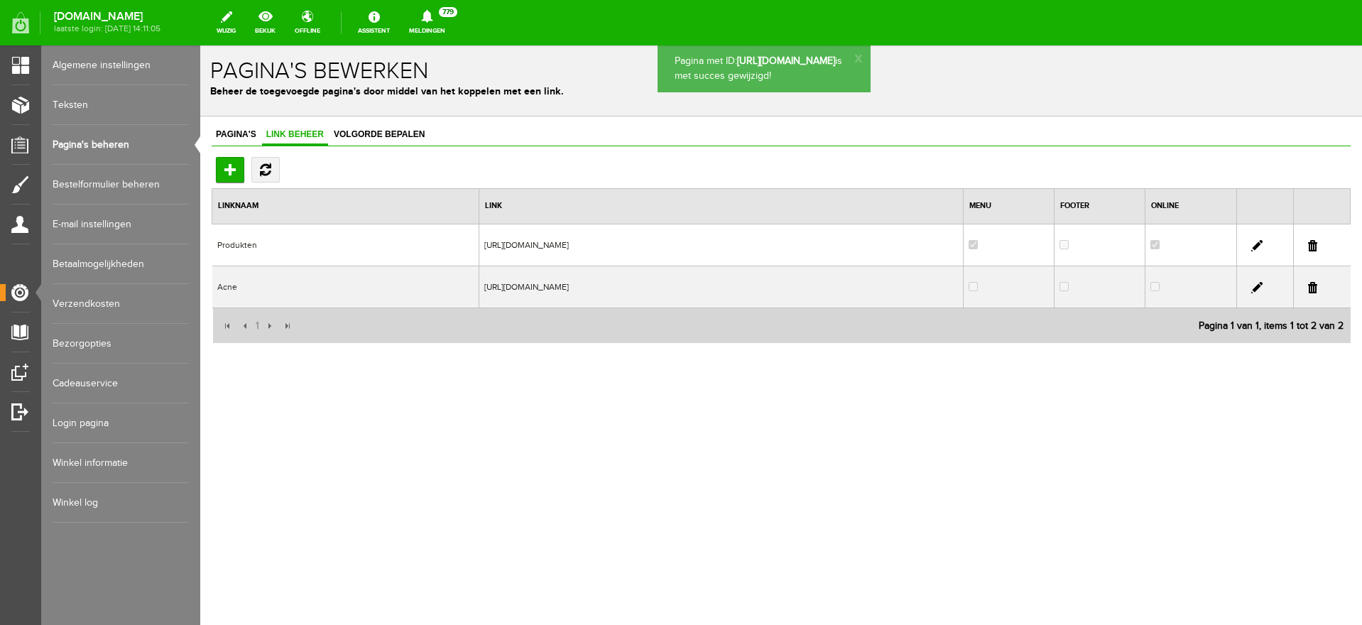
click at [1255, 244] on link at bounding box center [1256, 245] width 11 height 11
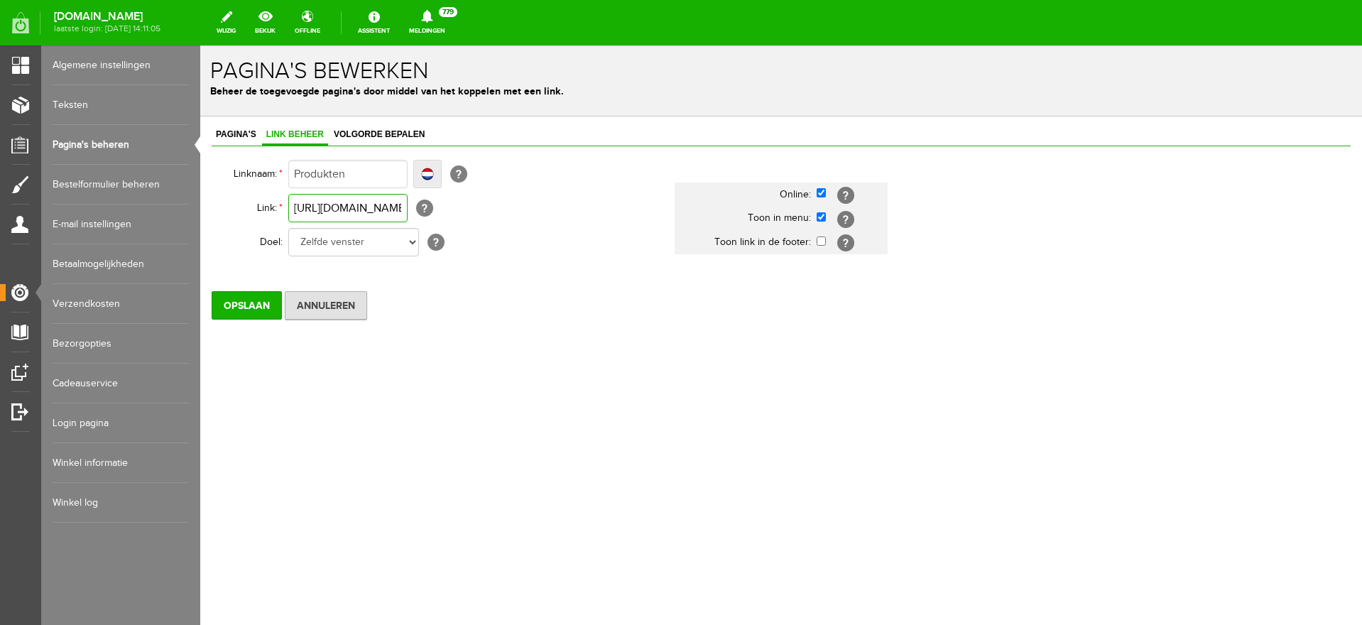
click at [322, 210] on input "[URL][DOMAIN_NAME]" at bounding box center [347, 208] width 119 height 28
drag, startPoint x: 291, startPoint y: 207, endPoint x: 453, endPoint y: 205, distance: 161.9
click at [453, 205] on td "[URL][DOMAIN_NAME]" at bounding box center [428, 208] width 281 height 34
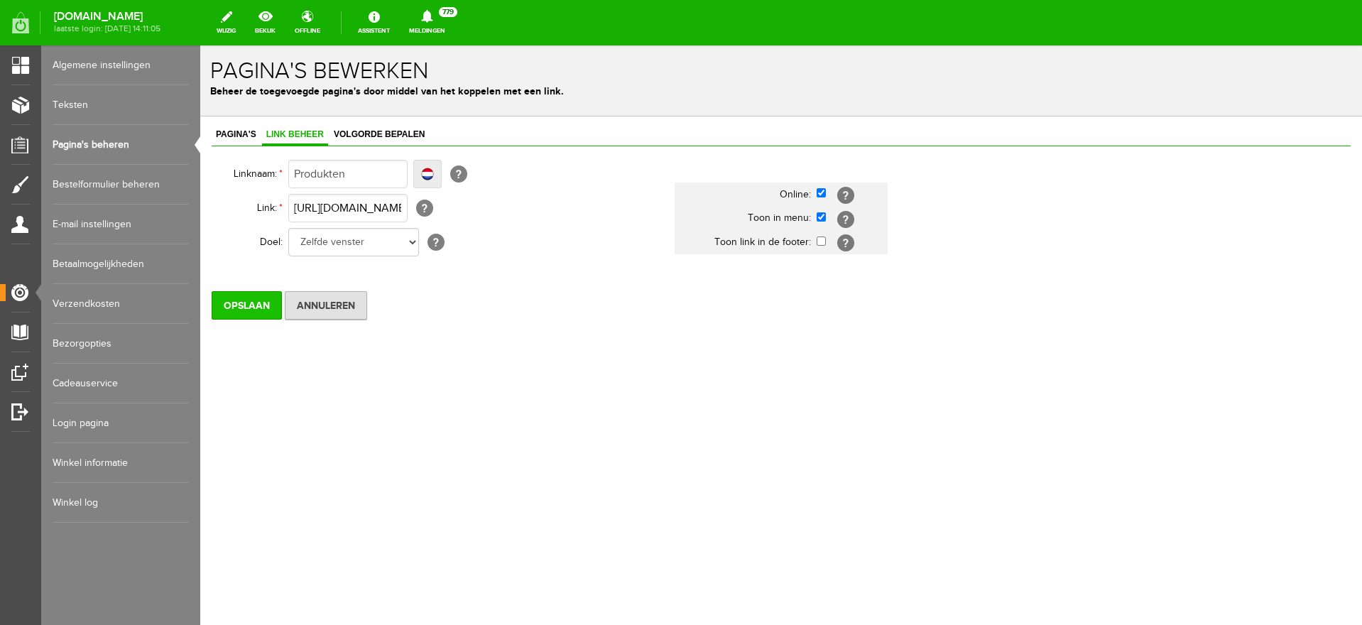
click at [244, 310] on input "Opslaan" at bounding box center [247, 305] width 70 height 28
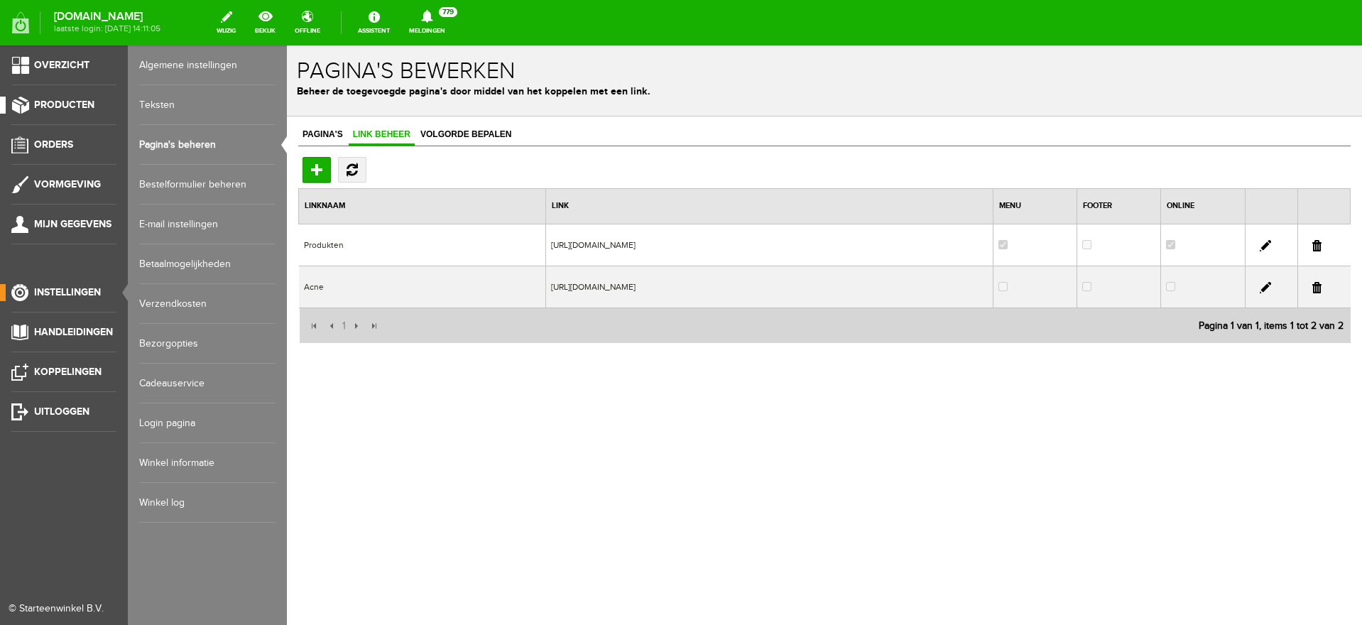
click at [67, 104] on span "Producten" at bounding box center [64, 105] width 60 height 12
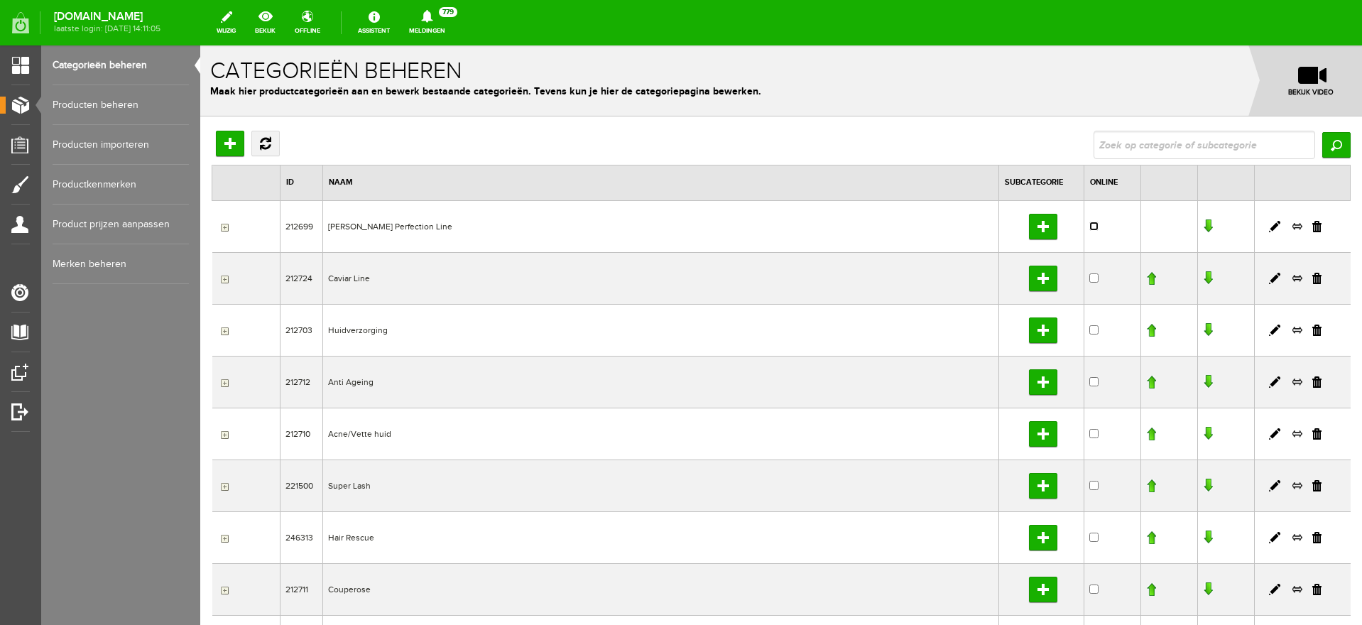
click at [1089, 227] on input "checkbox" at bounding box center [1093, 226] width 9 height 9
checkbox input "true"
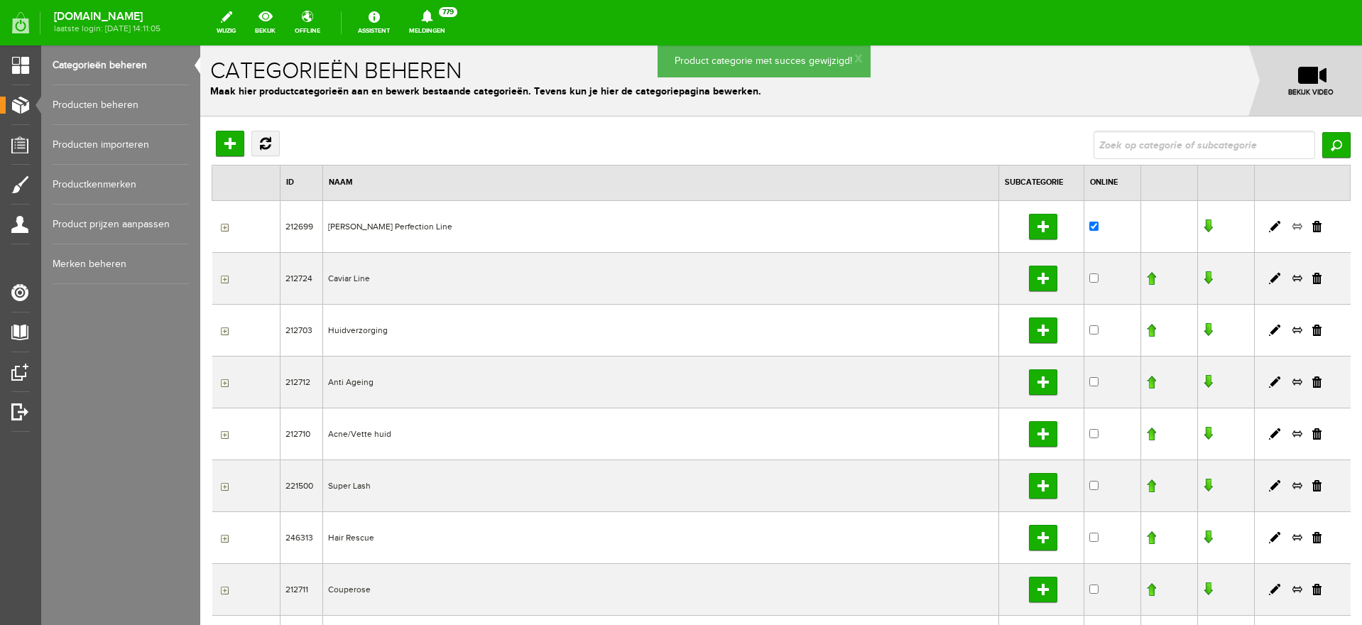
click at [1292, 224] on link at bounding box center [1297, 226] width 11 height 13
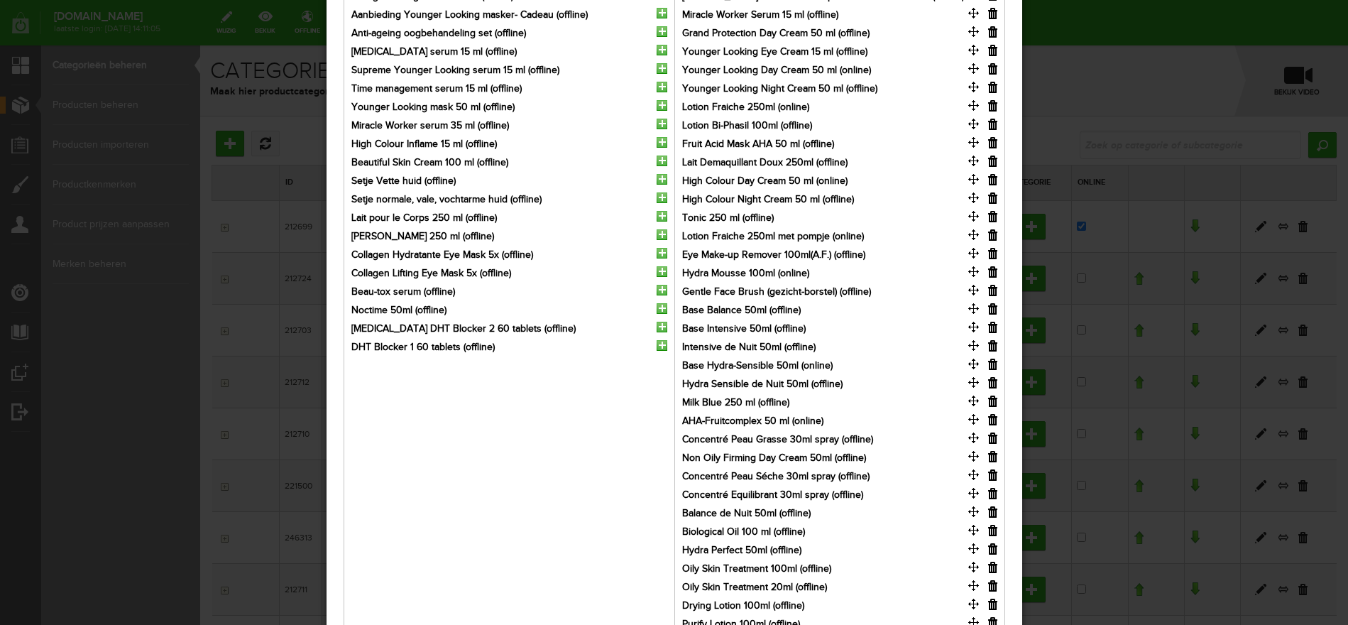
scroll to position [67, 0]
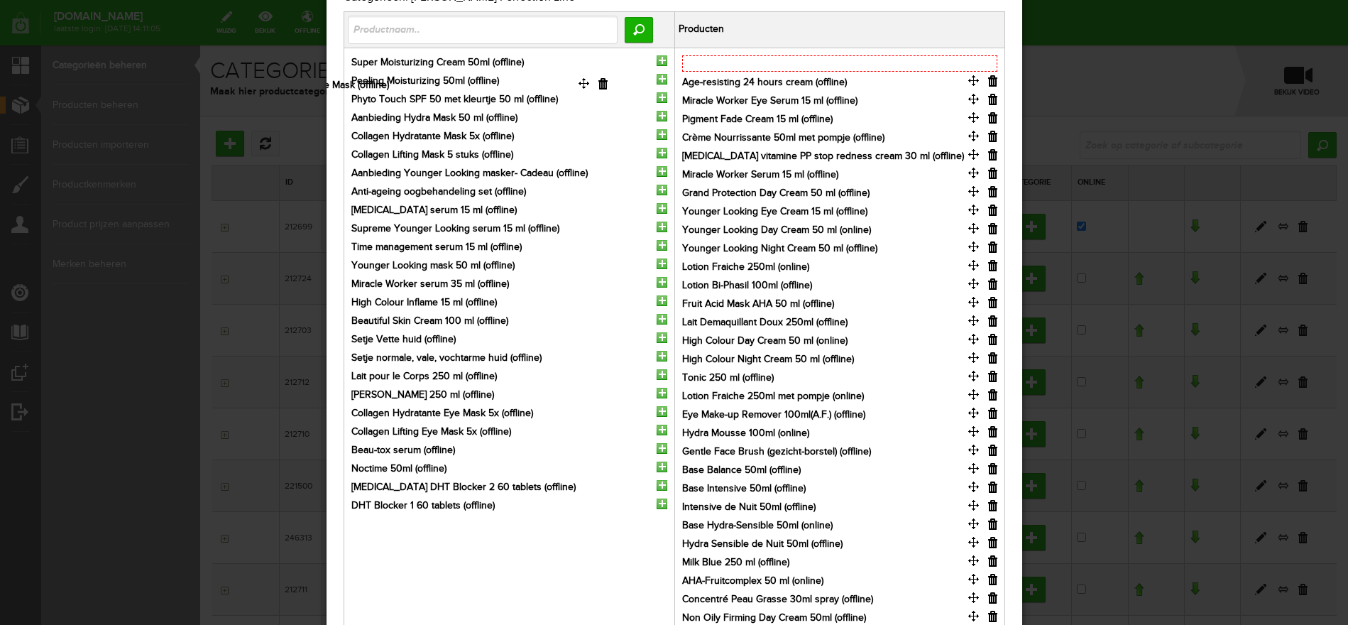
drag, startPoint x: 972, startPoint y: 77, endPoint x: 549, endPoint y: 80, distance: 423.2
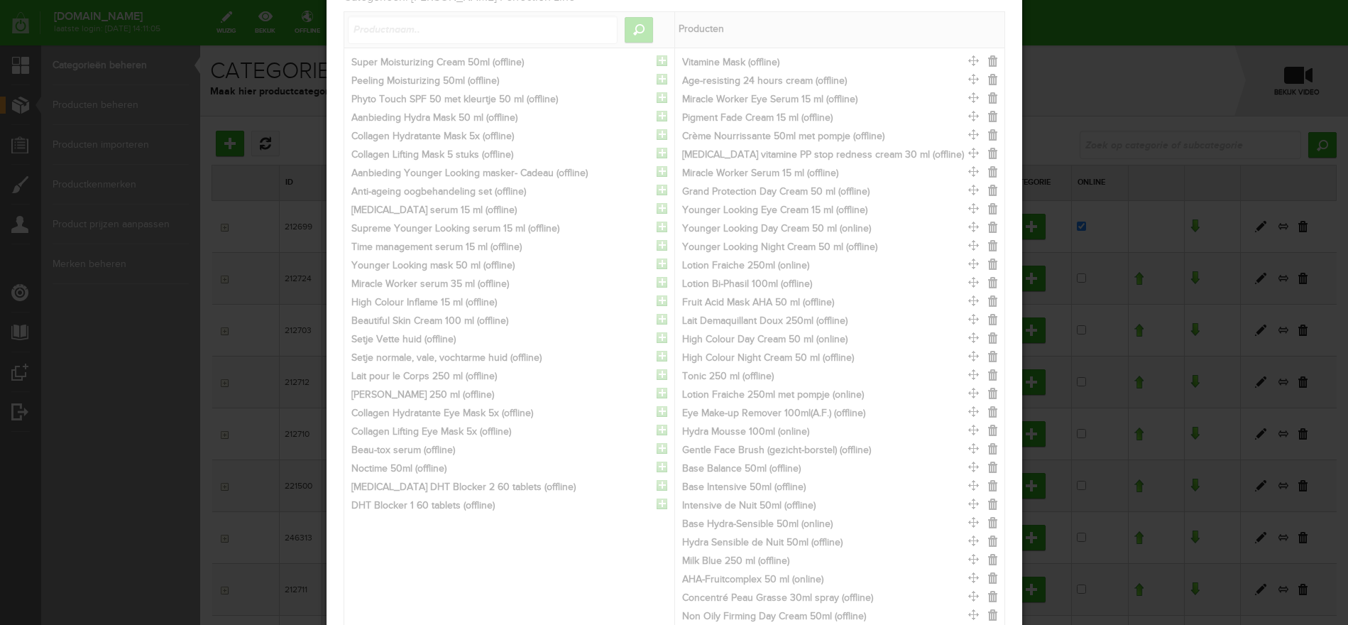
drag, startPoint x: 972, startPoint y: 60, endPoint x: 549, endPoint y: 82, distance: 423.8
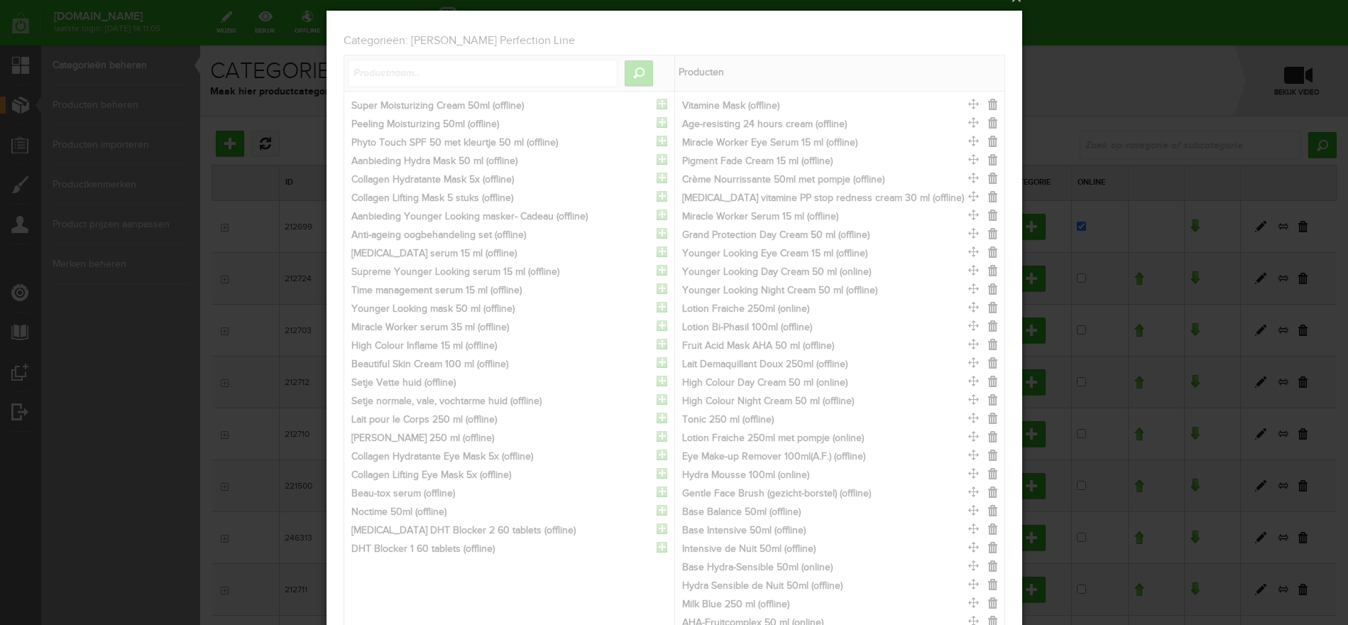
scroll to position [0, 0]
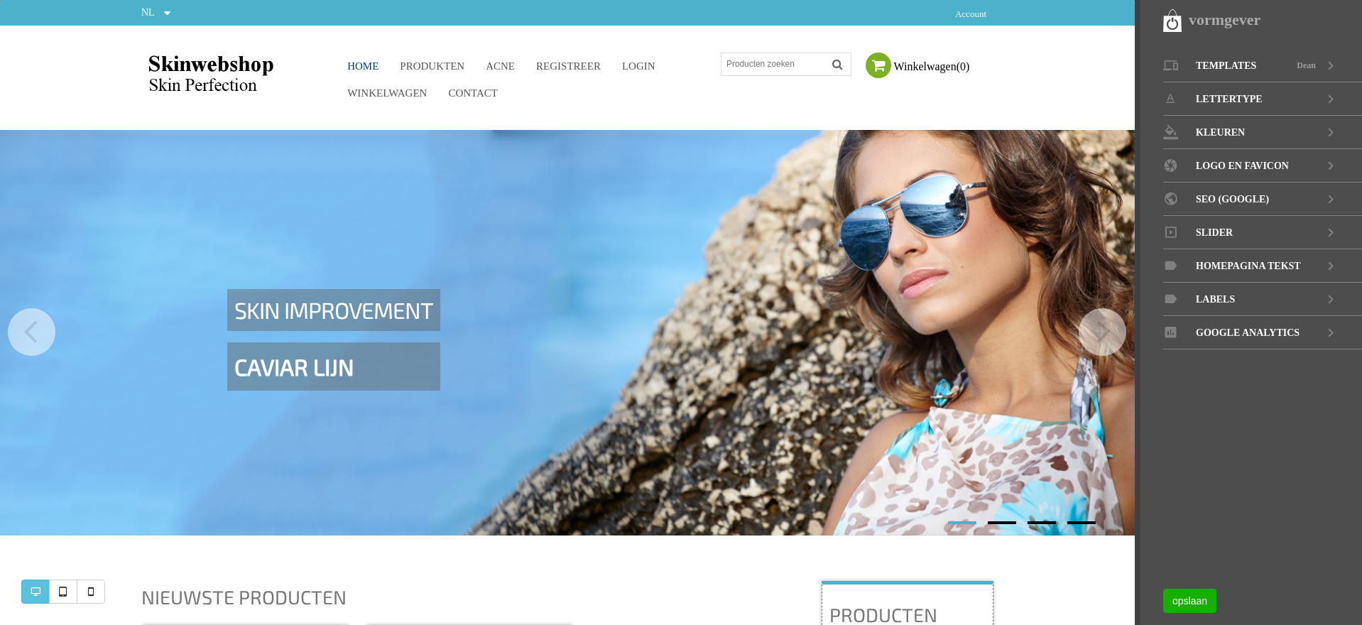
click at [414, 67] on span "Produkten" at bounding box center [432, 65] width 65 height 11
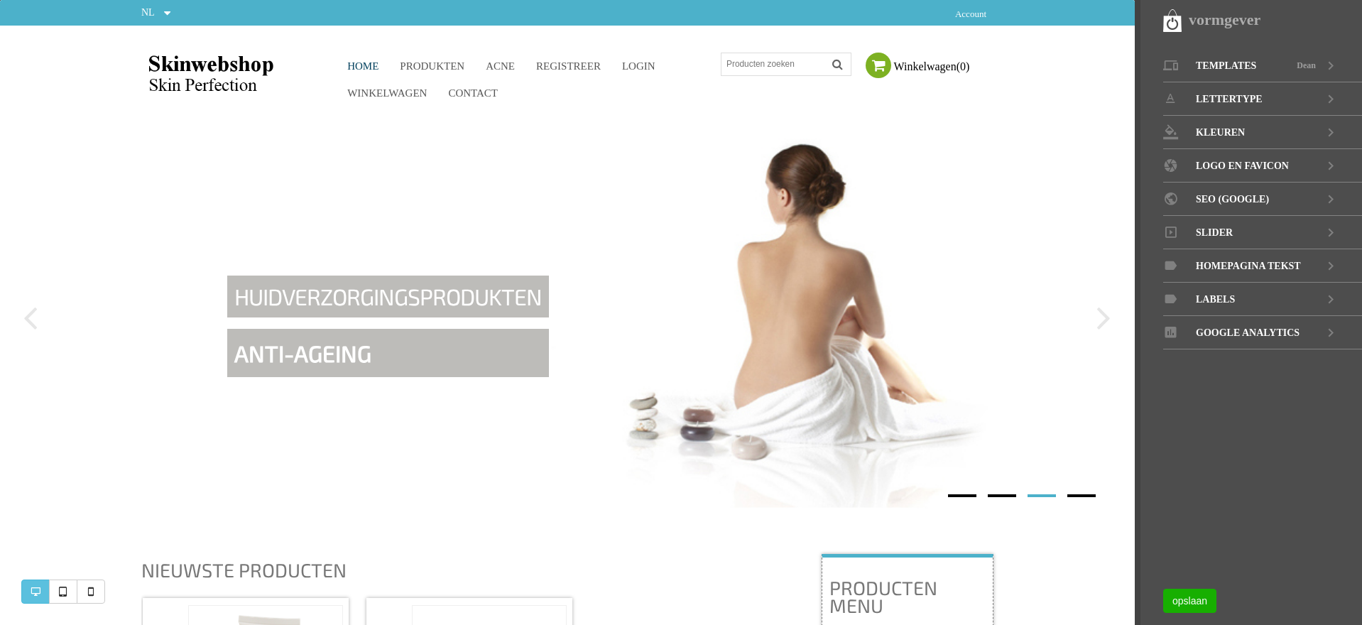
drag, startPoint x: 414, startPoint y: 65, endPoint x: 308, endPoint y: 152, distance: 137.2
click at [308, 152] on img at bounding box center [567, 319] width 1135 height 378
click at [1246, 264] on span "Homepagina tekst" at bounding box center [1248, 265] width 105 height 33
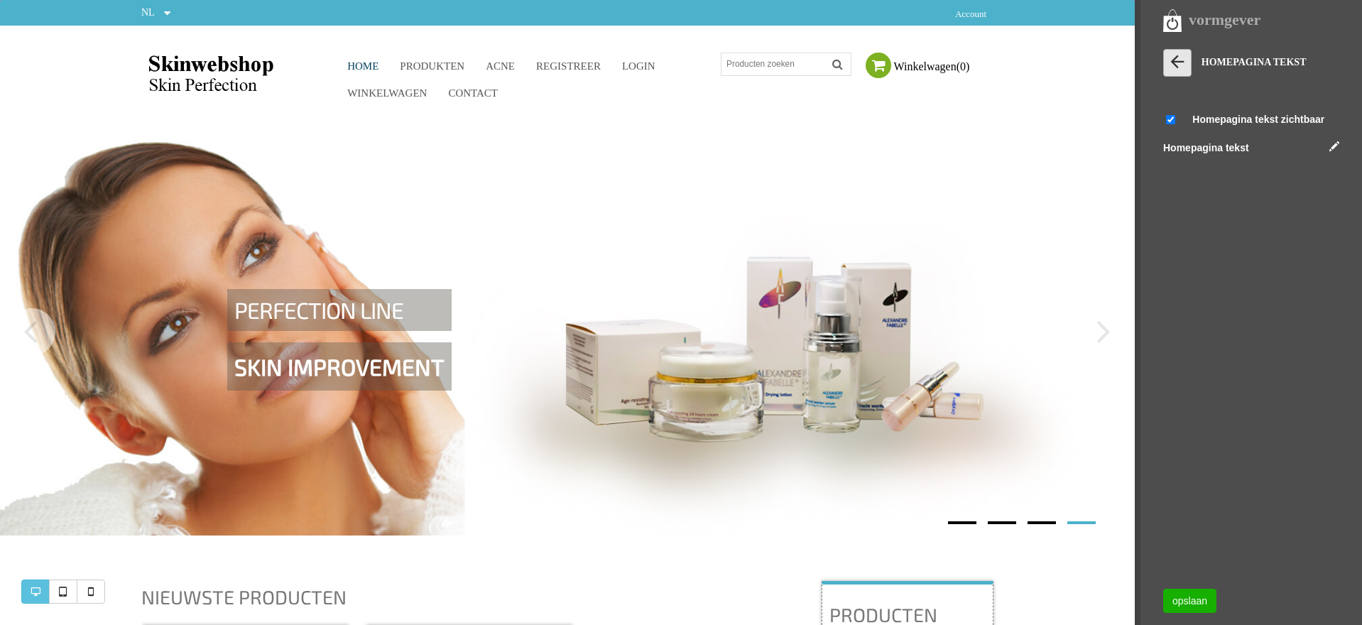
click at [1174, 66] on icon at bounding box center [1177, 62] width 20 height 20
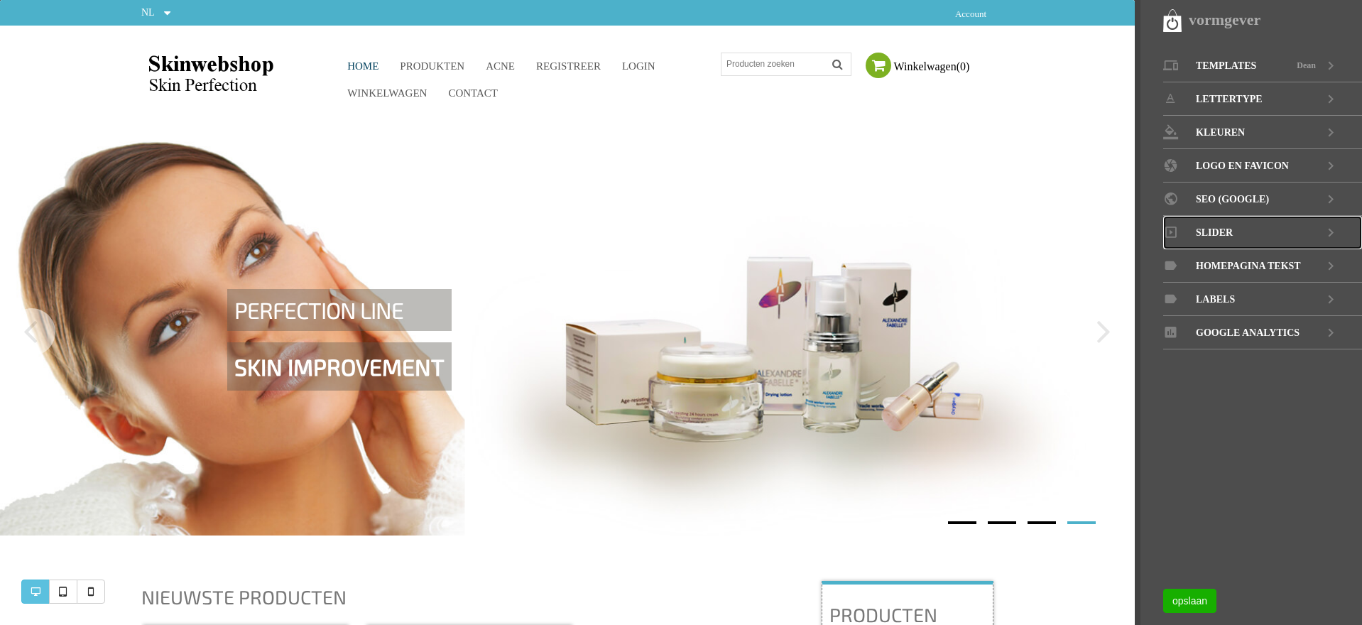
click at [1210, 233] on span "Slider" at bounding box center [1214, 232] width 37 height 33
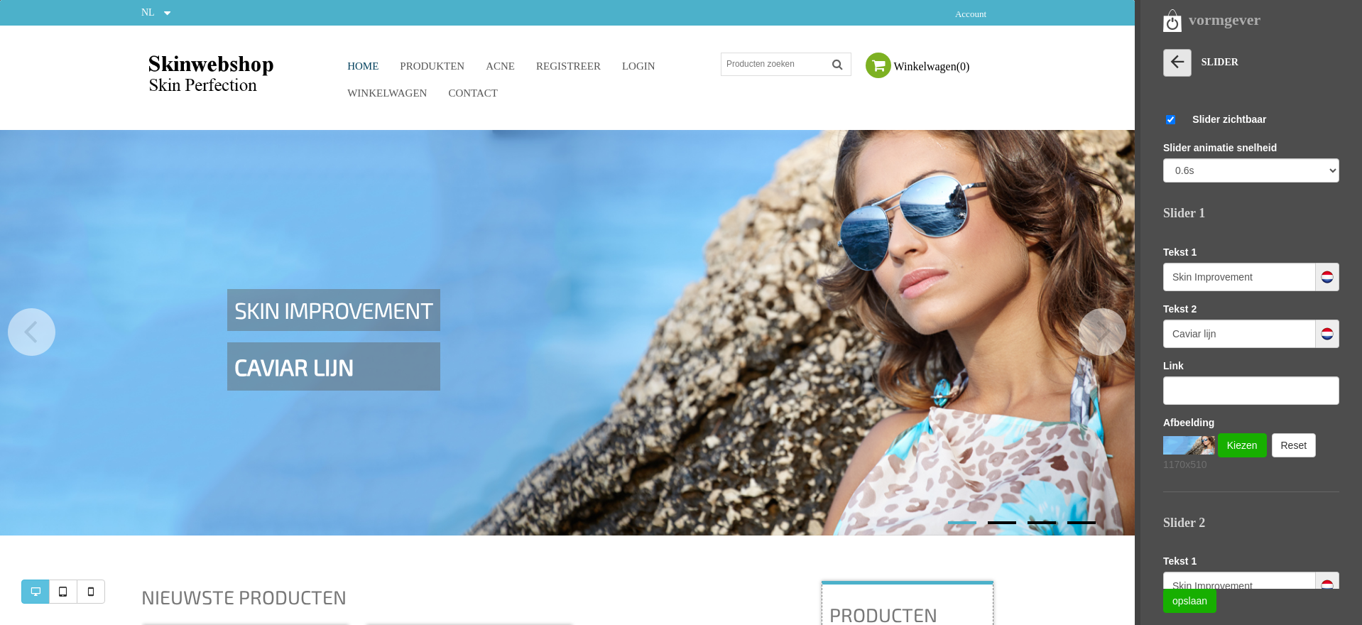
click at [1179, 60] on icon at bounding box center [1177, 62] width 20 height 20
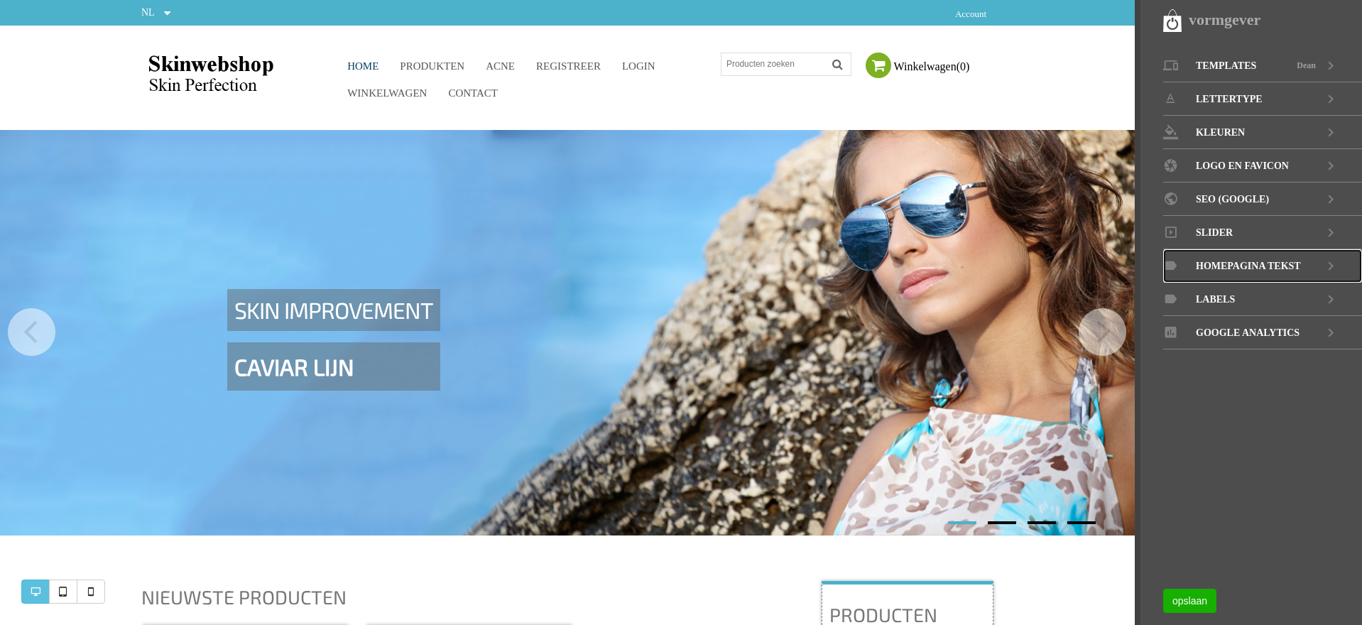
click at [1250, 266] on span "Homepagina tekst" at bounding box center [1248, 265] width 105 height 33
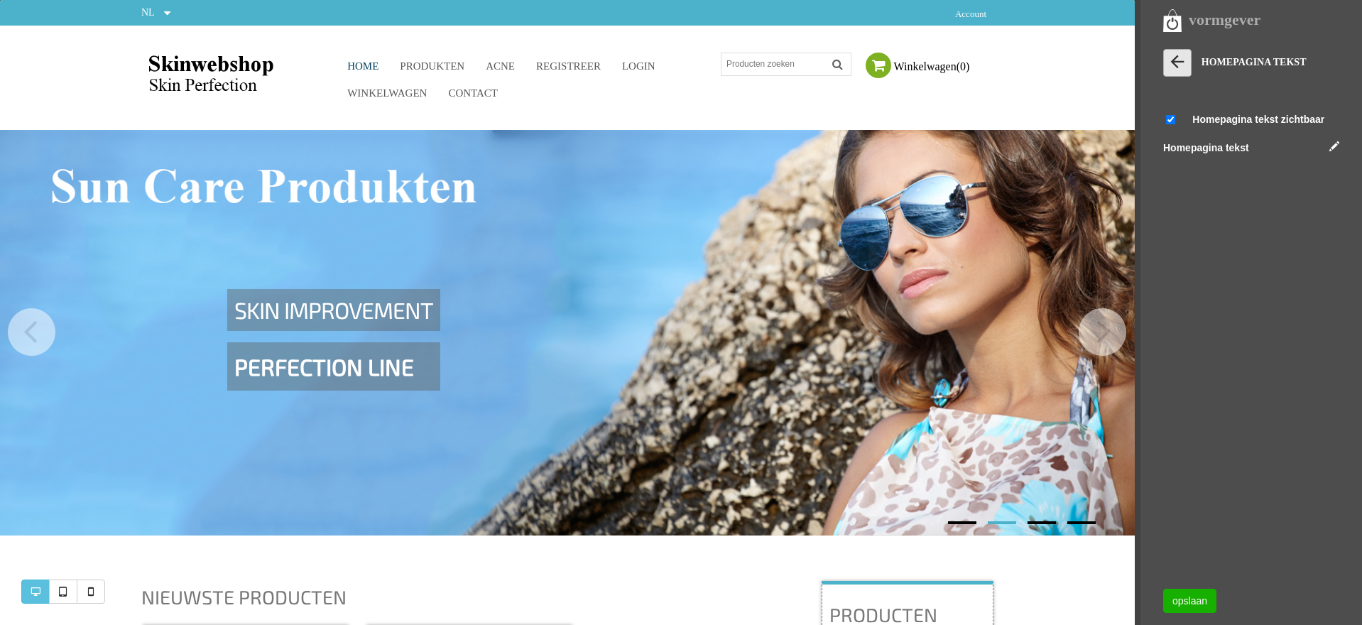
click at [1172, 64] on icon at bounding box center [1177, 62] width 20 height 20
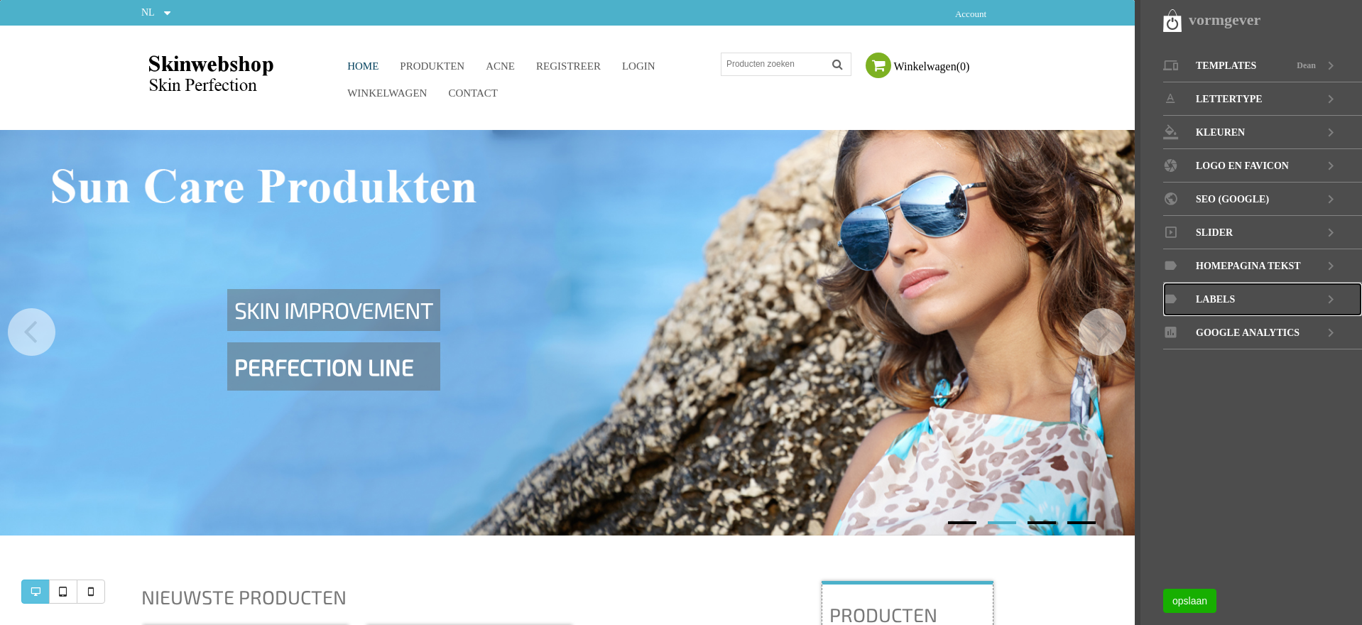
click at [1222, 299] on span "LABELS" at bounding box center [1215, 299] width 39 height 33
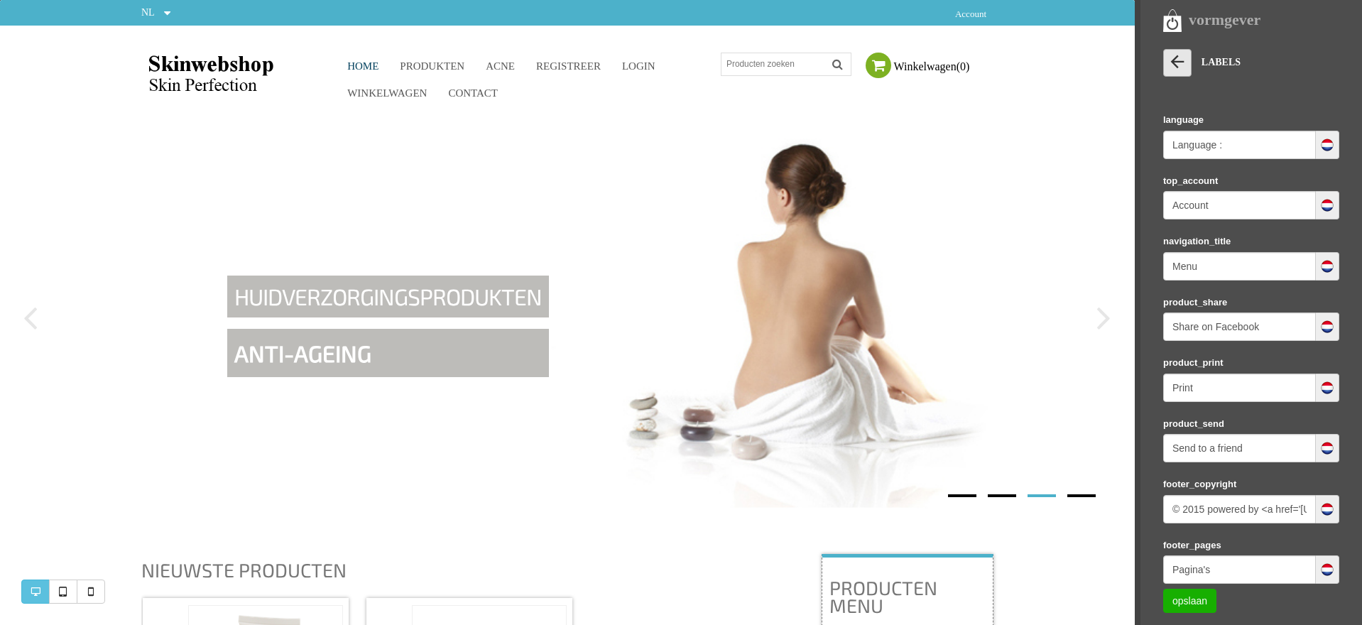
click at [1176, 62] on icon at bounding box center [1177, 62] width 20 height 20
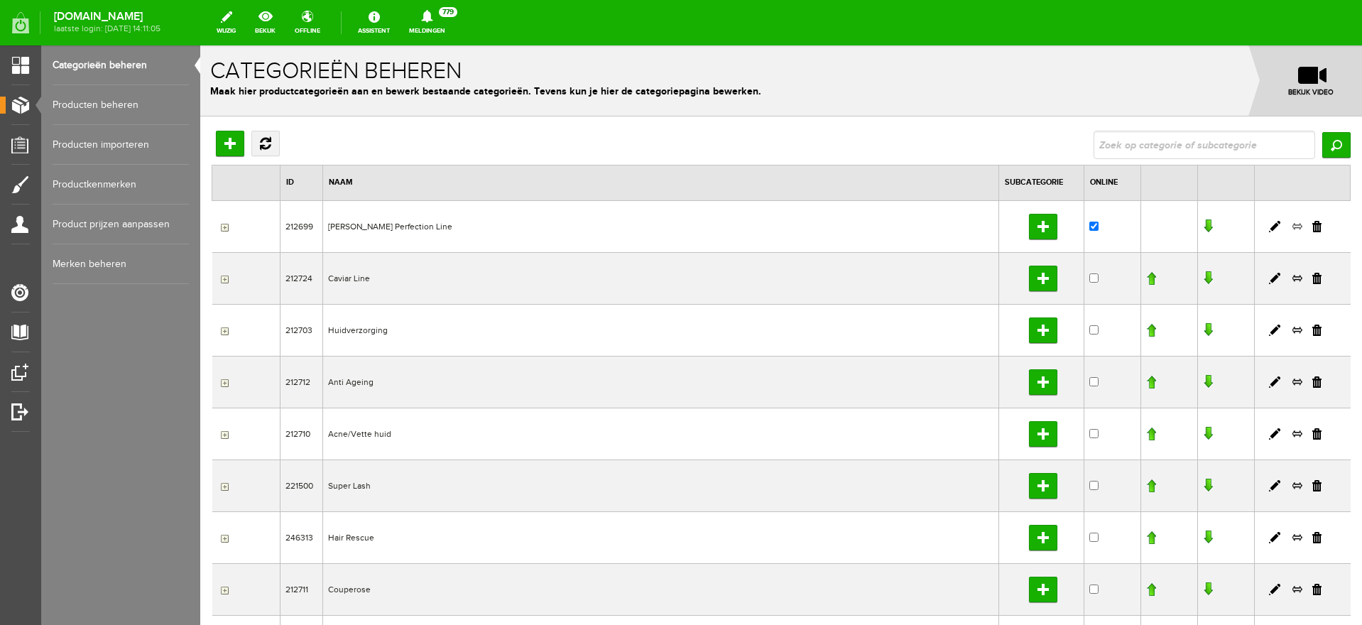
click at [1292, 226] on link at bounding box center [1297, 226] width 11 height 13
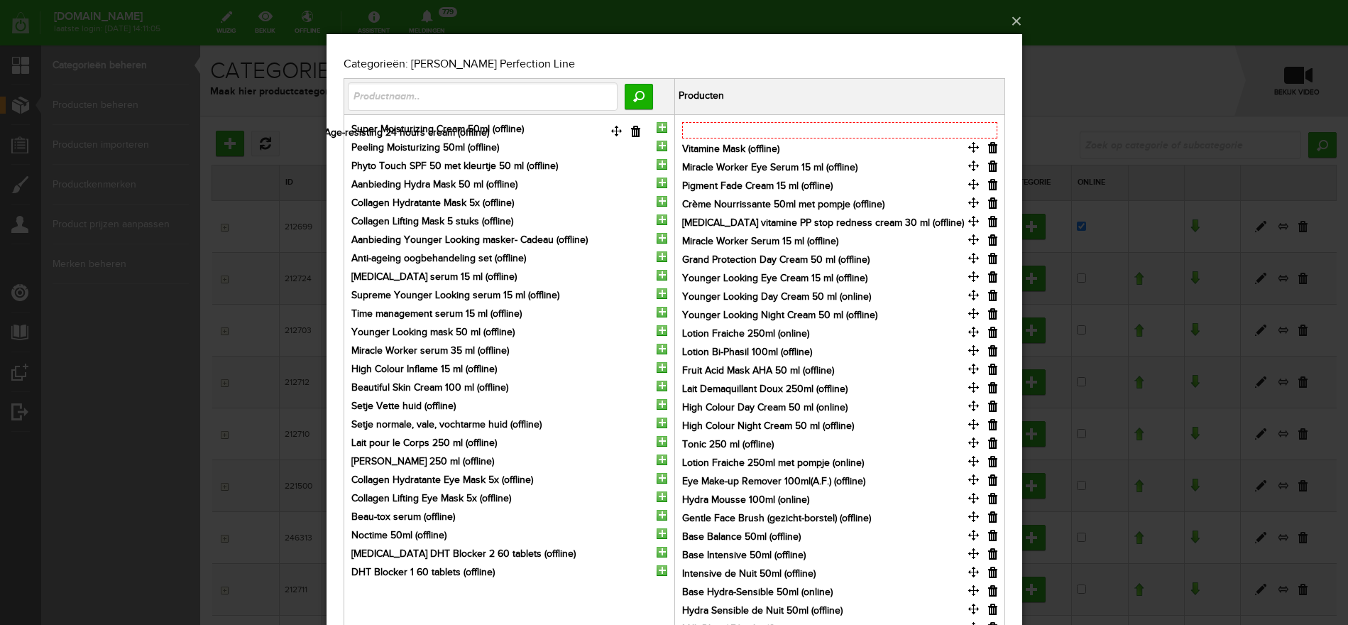
drag, startPoint x: 974, startPoint y: 128, endPoint x: 617, endPoint y: 131, distance: 357.2
click at [993, 129] on input "button" at bounding box center [992, 127] width 9 height 11
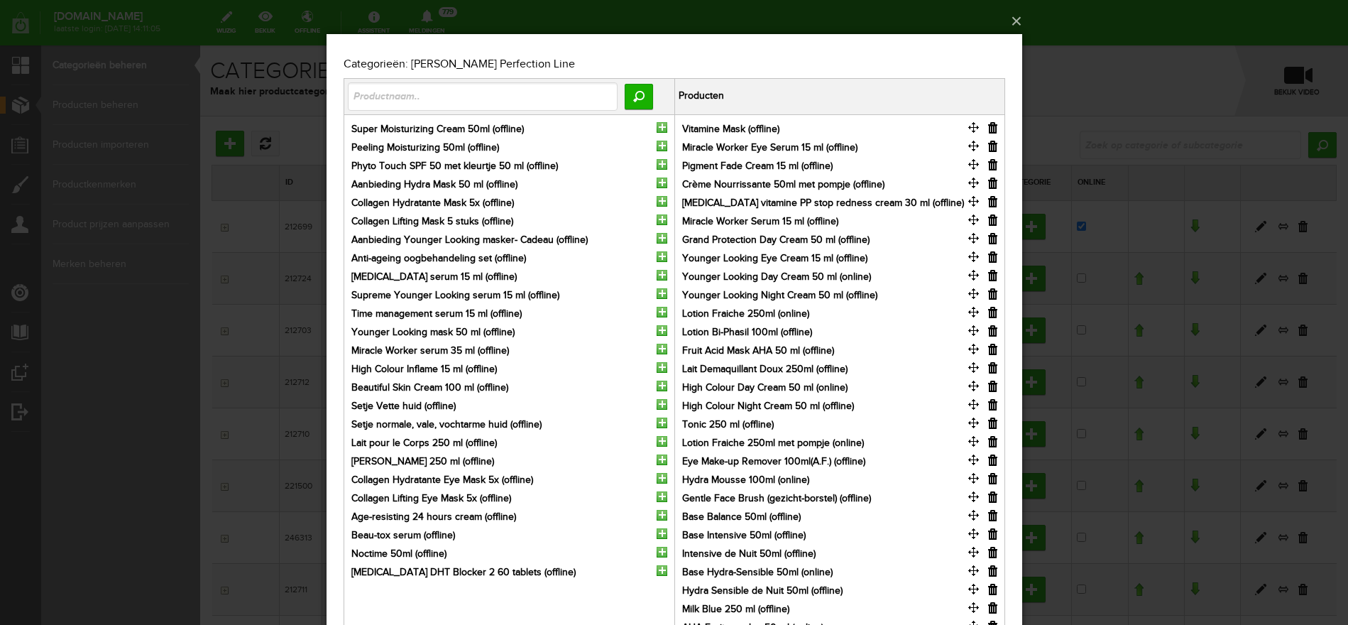
click at [993, 129] on input "button" at bounding box center [992, 127] width 9 height 11
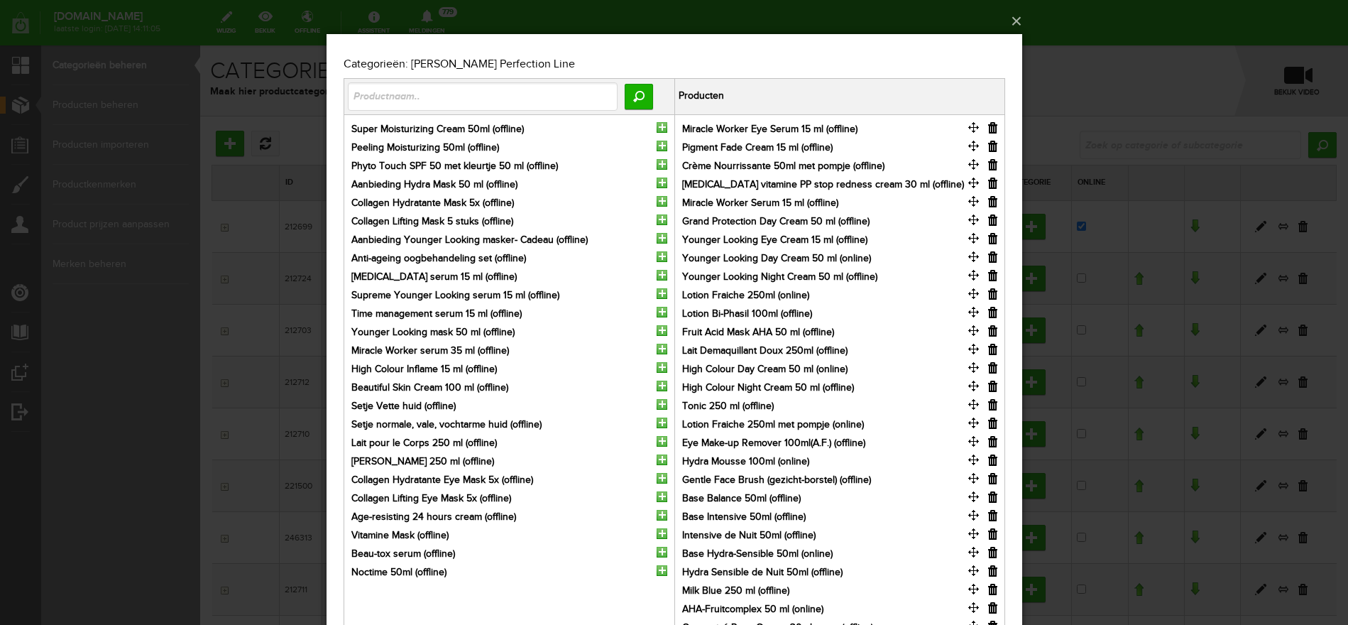
click at [993, 129] on input "button" at bounding box center [992, 127] width 9 height 11
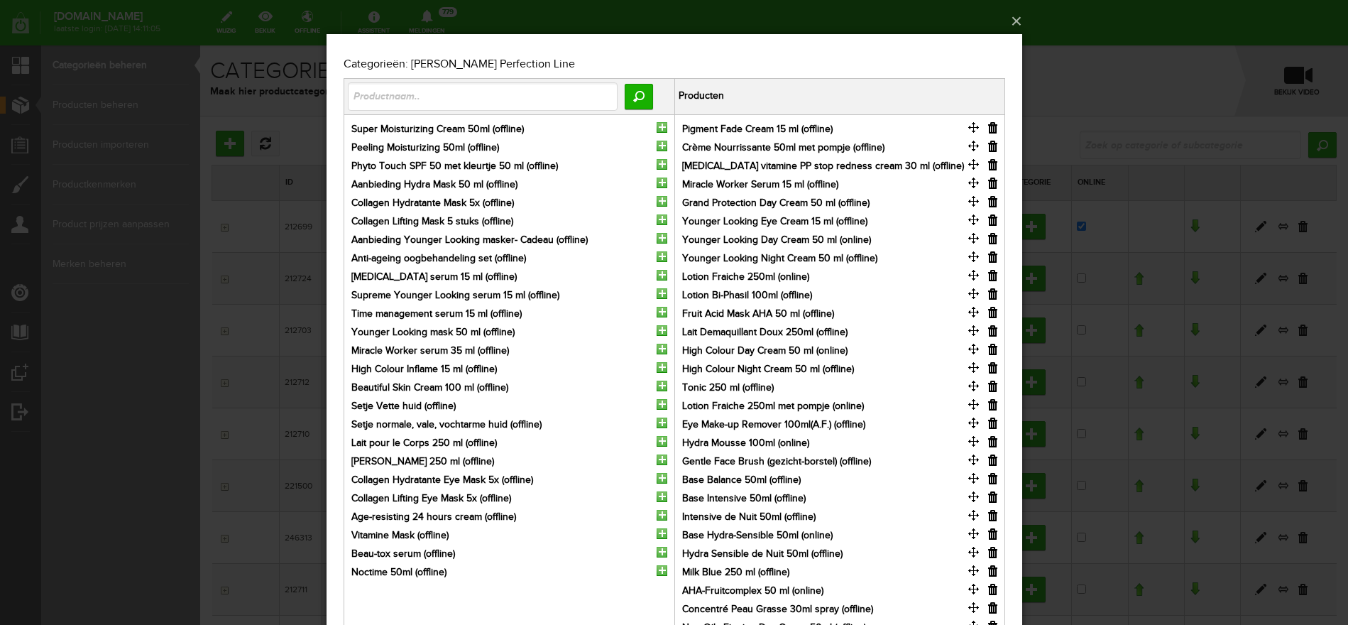
click at [993, 129] on input "button" at bounding box center [992, 127] width 9 height 11
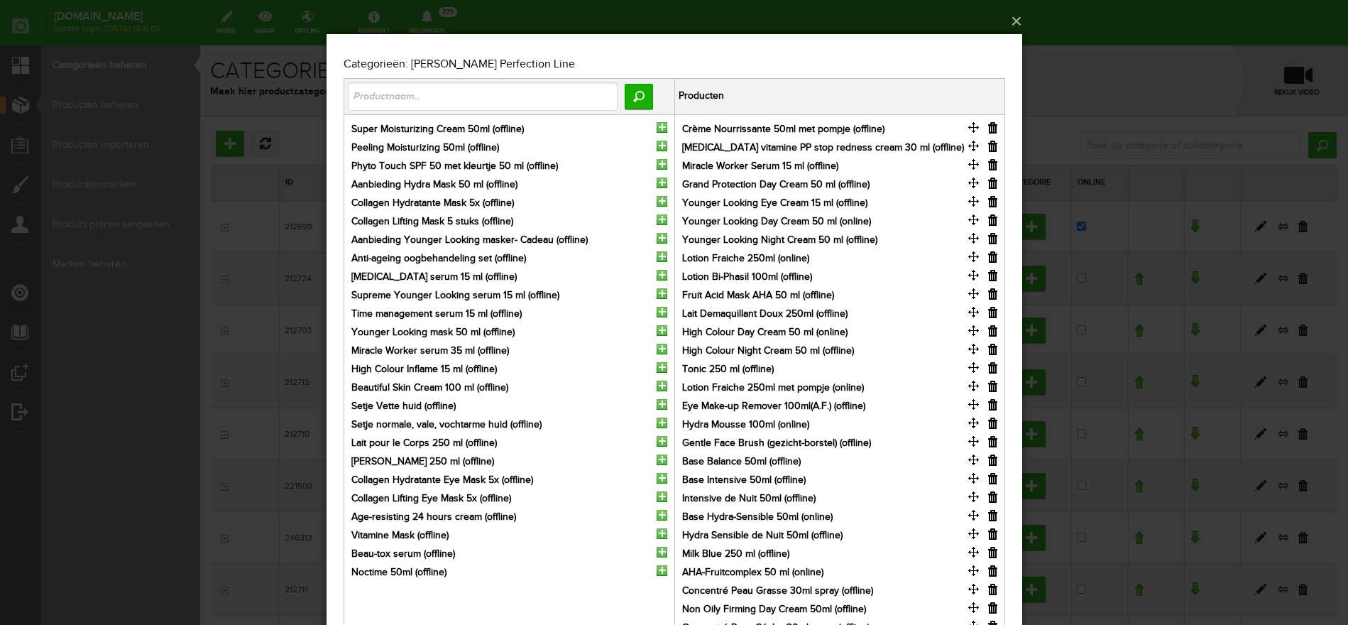
click at [993, 129] on input "button" at bounding box center [992, 127] width 9 height 11
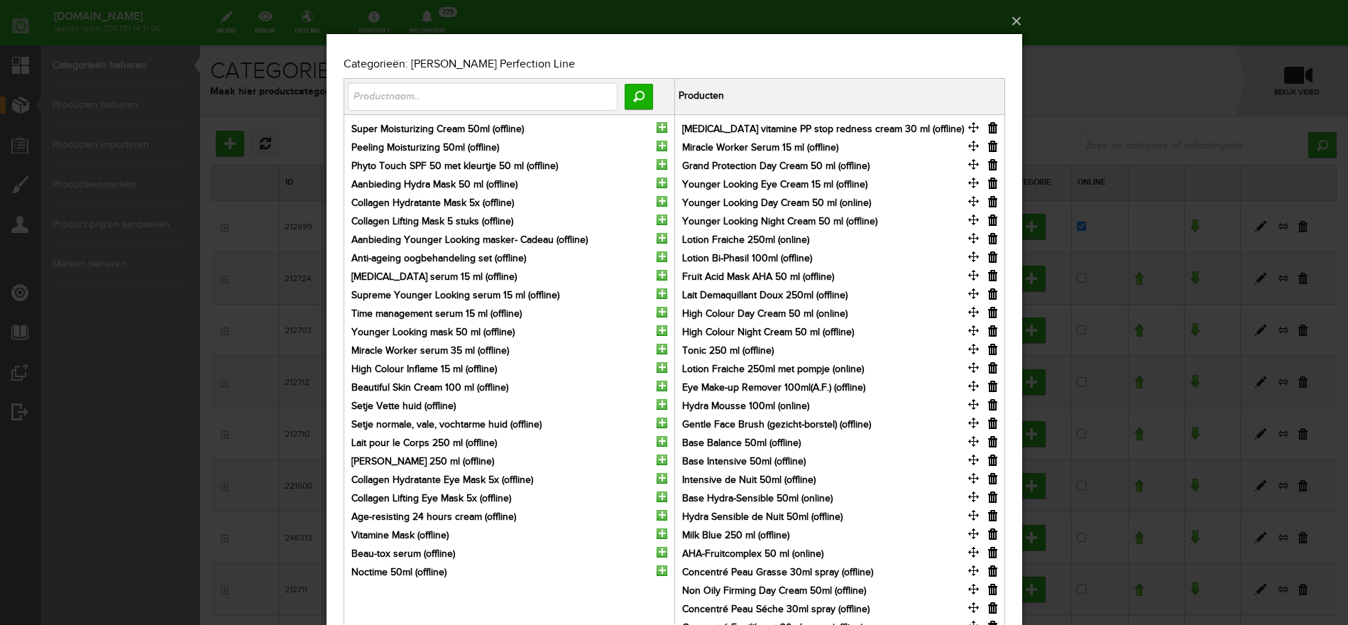
click at [993, 129] on input "button" at bounding box center [992, 127] width 9 height 11
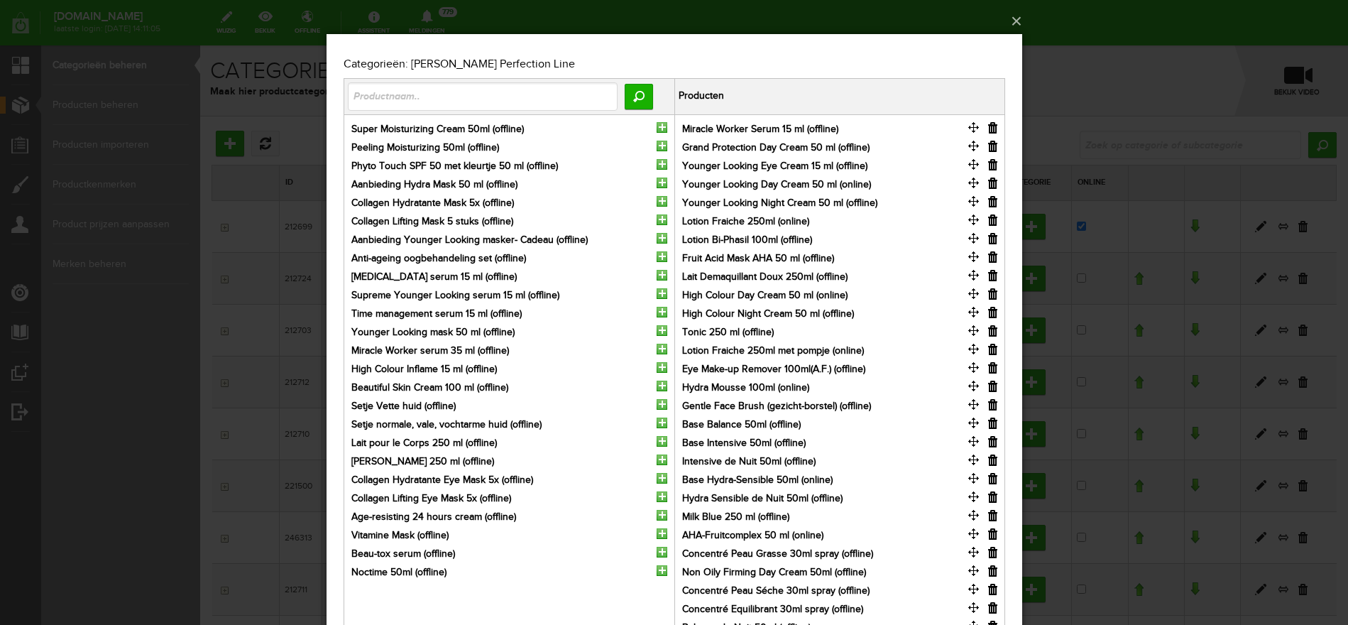
click at [993, 129] on input "button" at bounding box center [992, 127] width 9 height 11
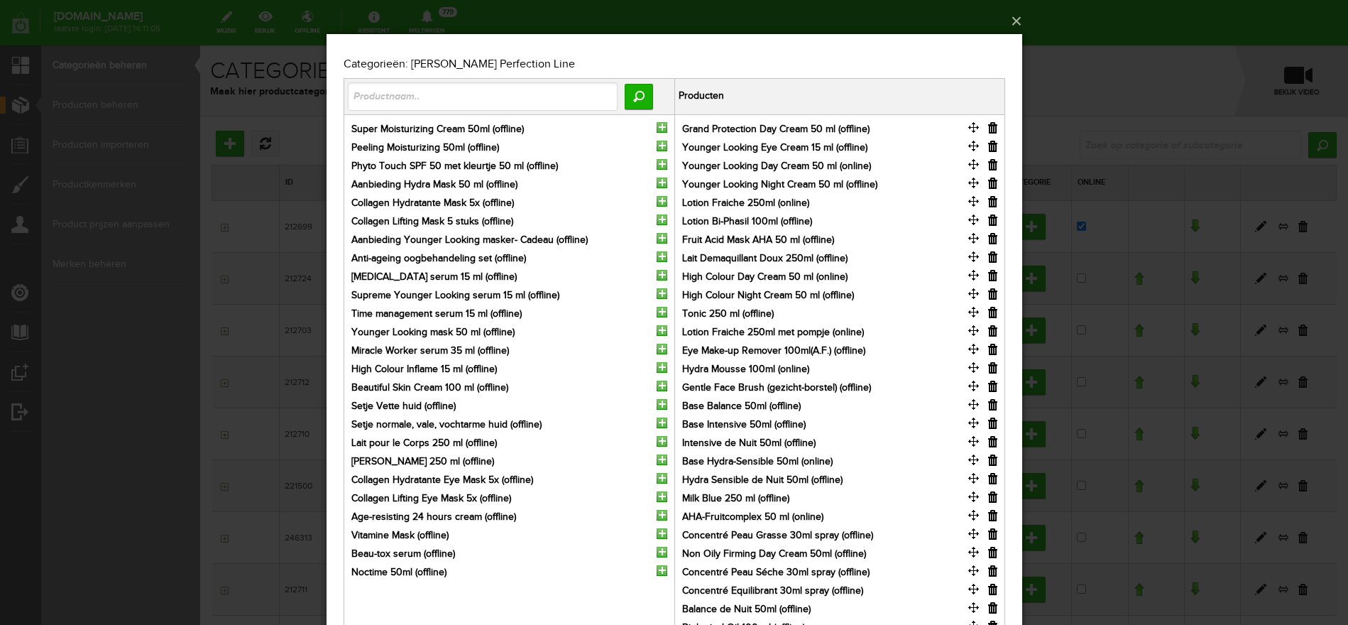
click at [993, 129] on input "button" at bounding box center [992, 127] width 9 height 11
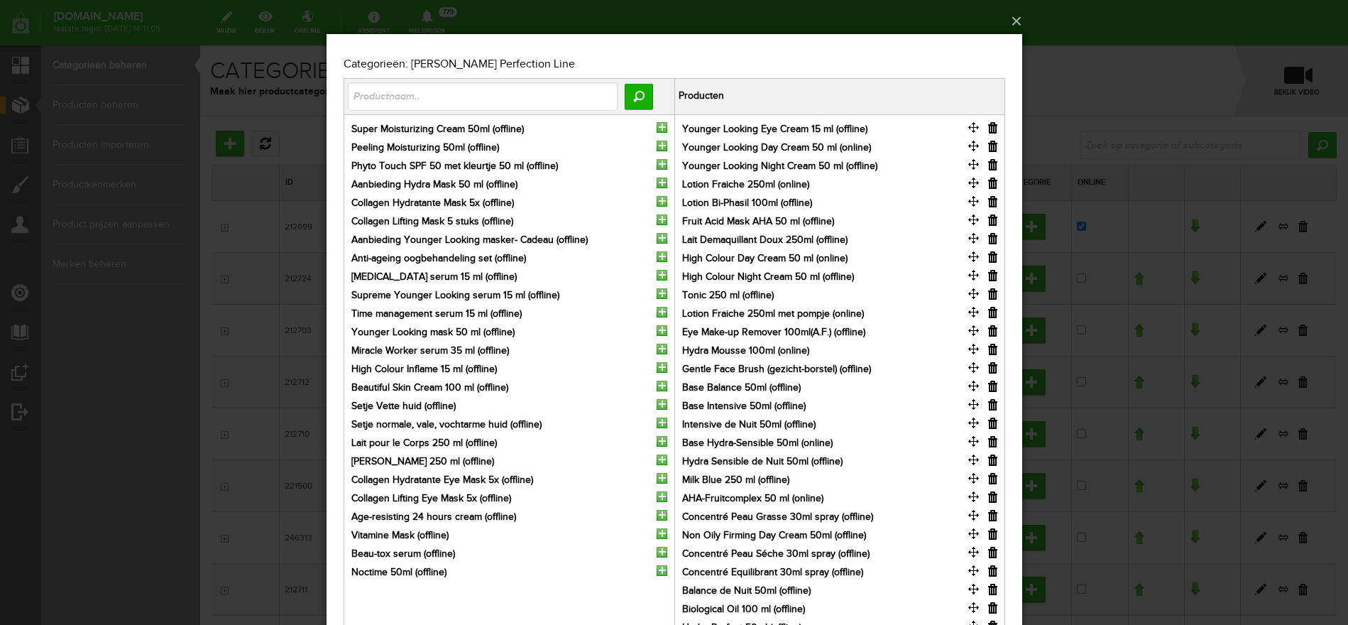
click at [993, 129] on input "button" at bounding box center [992, 127] width 9 height 11
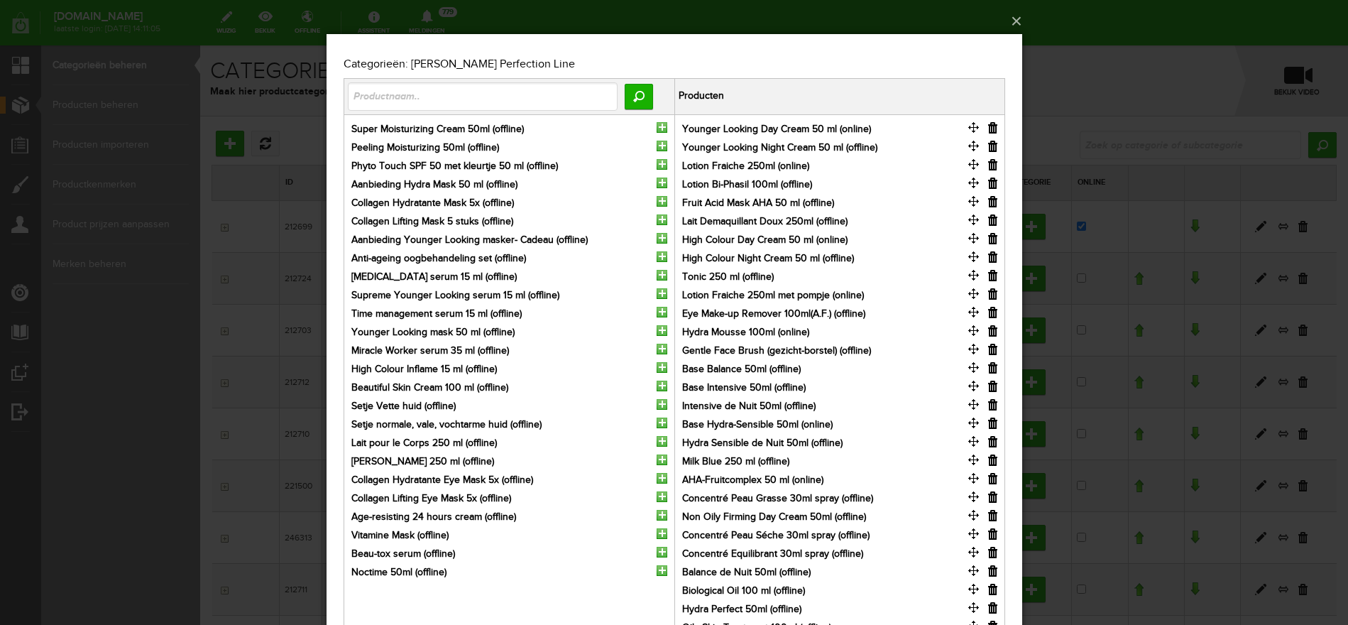
click at [993, 129] on input "button" at bounding box center [992, 127] width 9 height 11
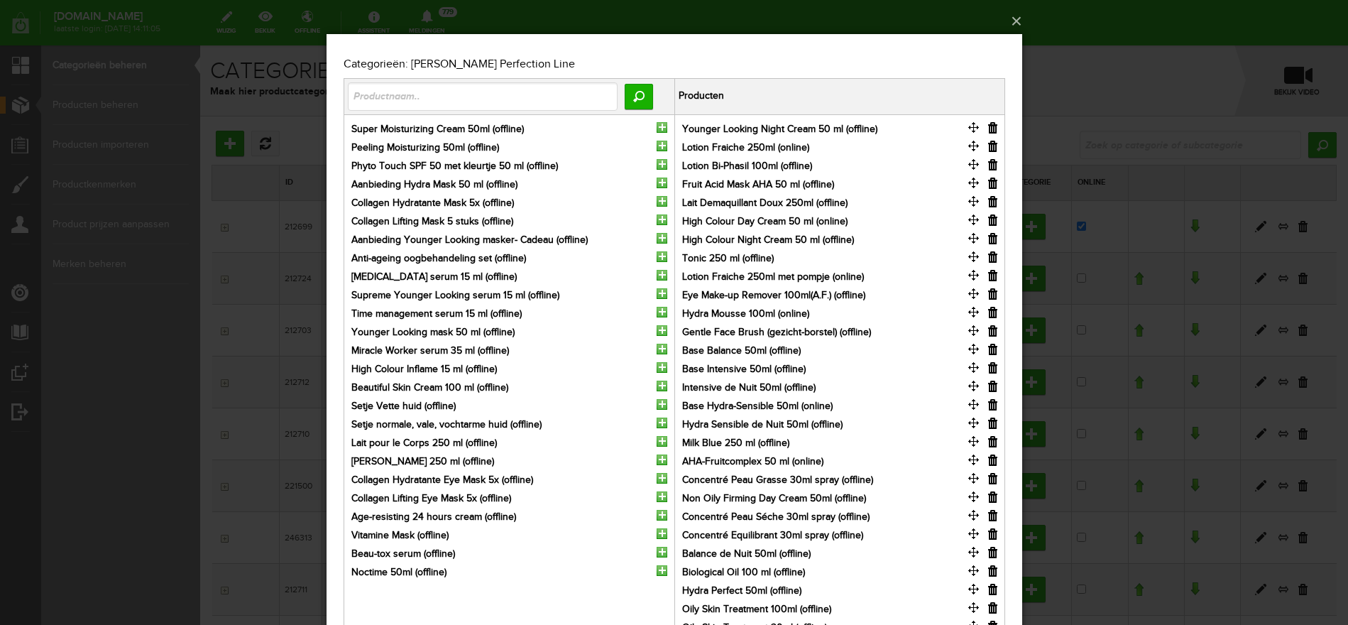
click at [993, 129] on input "button" at bounding box center [992, 127] width 9 height 11
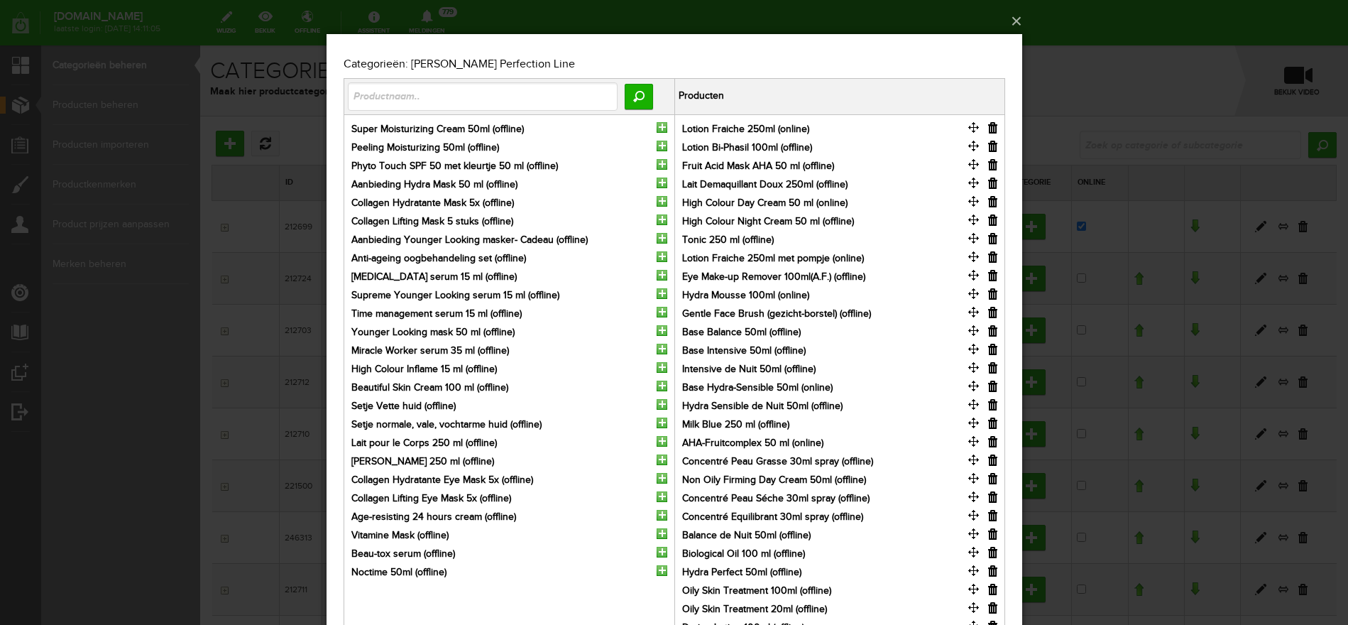
click at [993, 129] on input "button" at bounding box center [992, 127] width 9 height 11
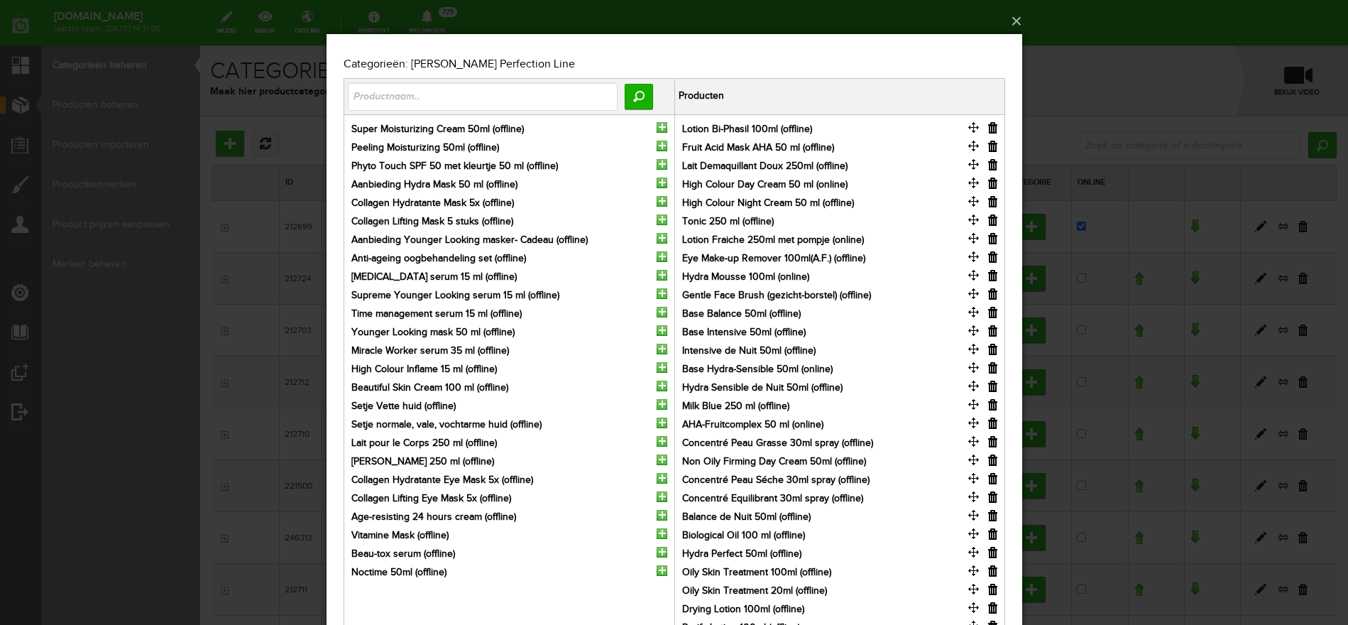
click at [993, 129] on input "button" at bounding box center [992, 127] width 9 height 11
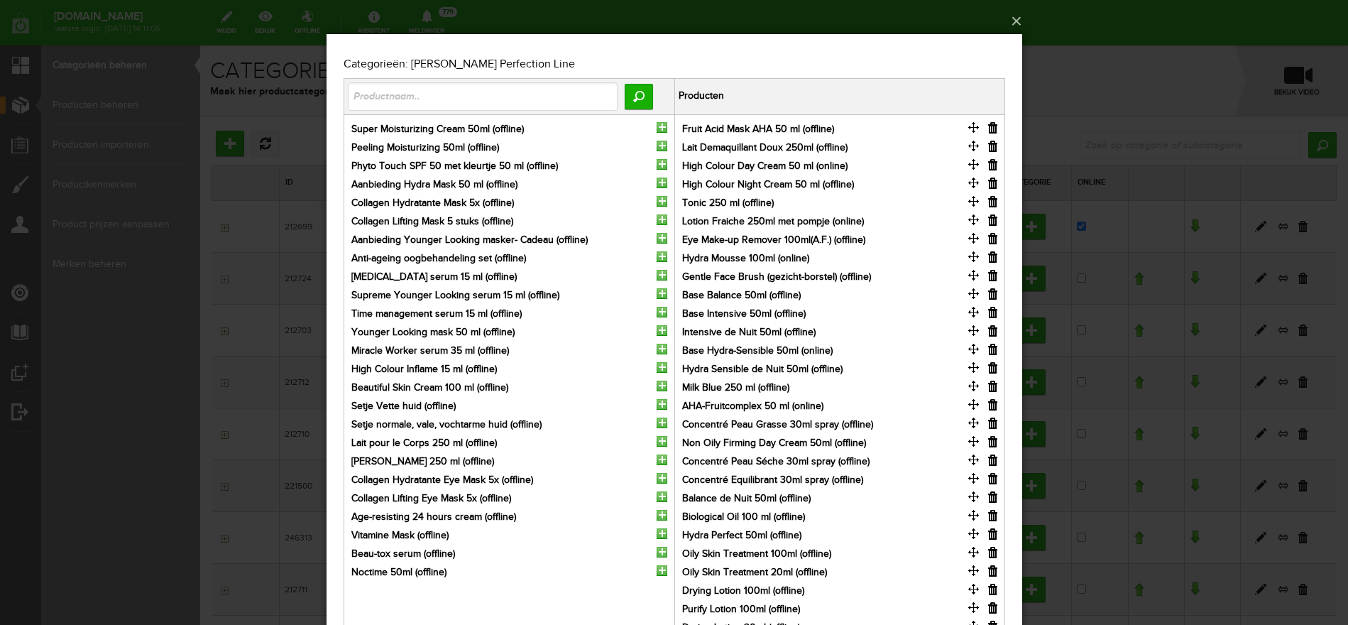
click at [993, 129] on input "button" at bounding box center [992, 127] width 9 height 11
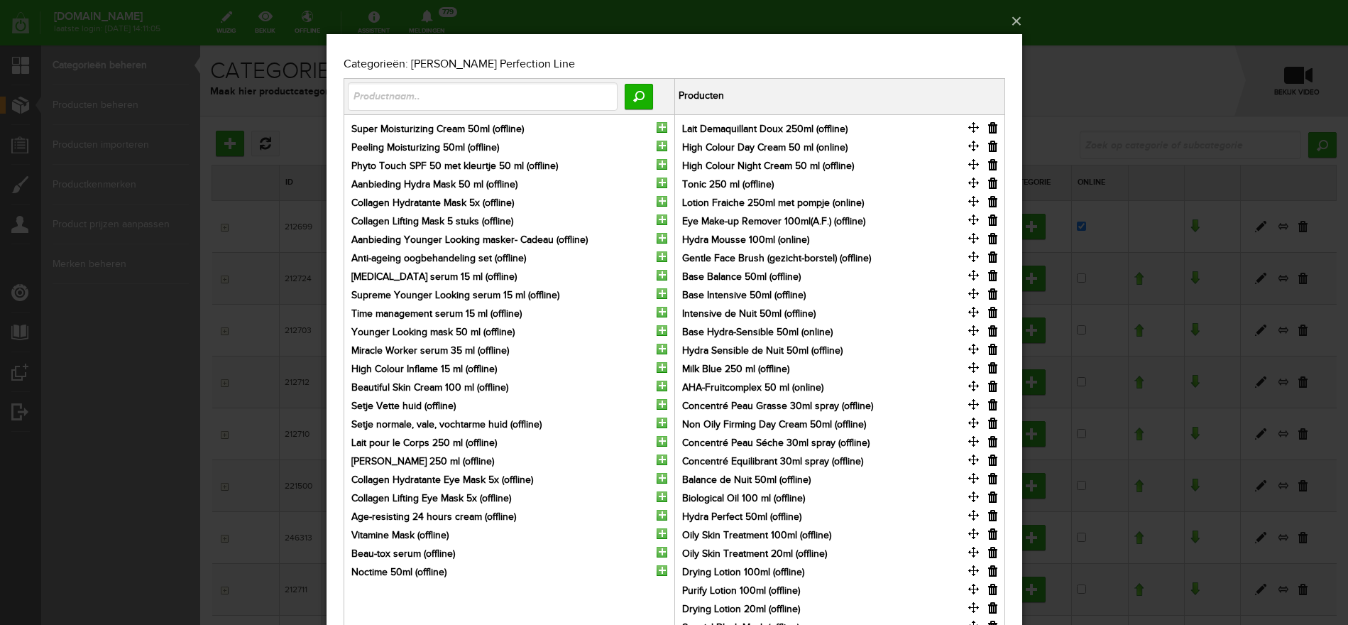
click at [993, 129] on input "button" at bounding box center [992, 127] width 9 height 11
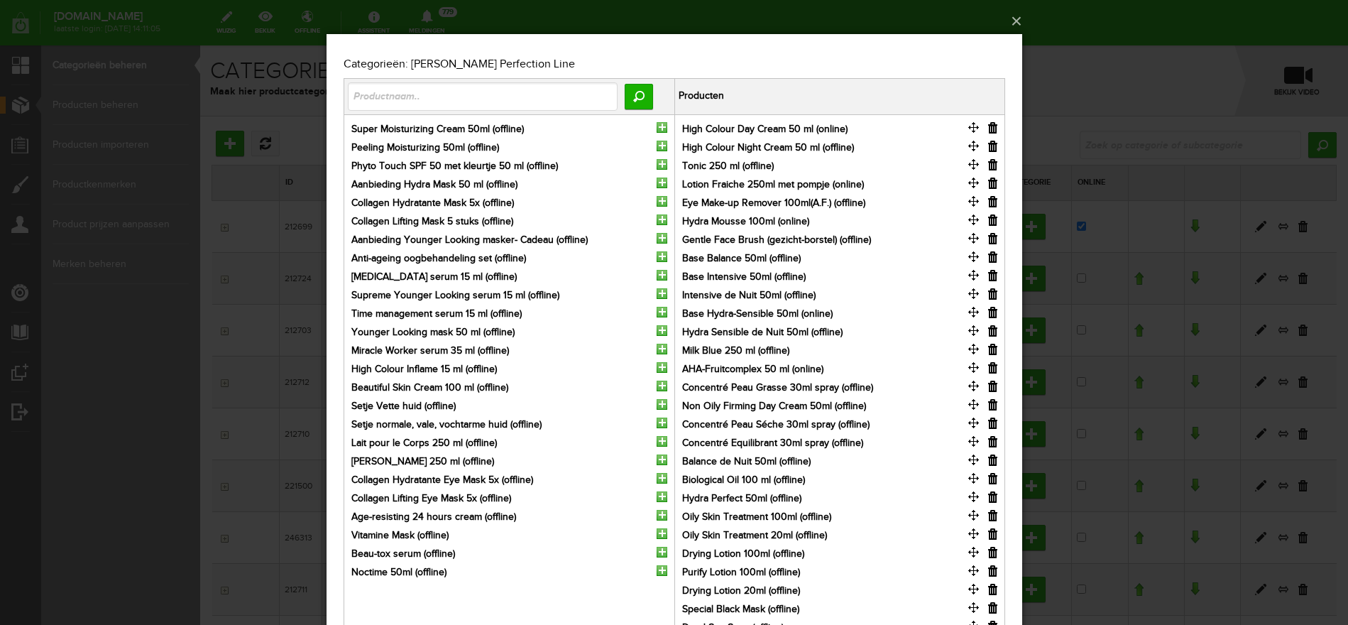
click at [993, 129] on input "button" at bounding box center [992, 127] width 9 height 11
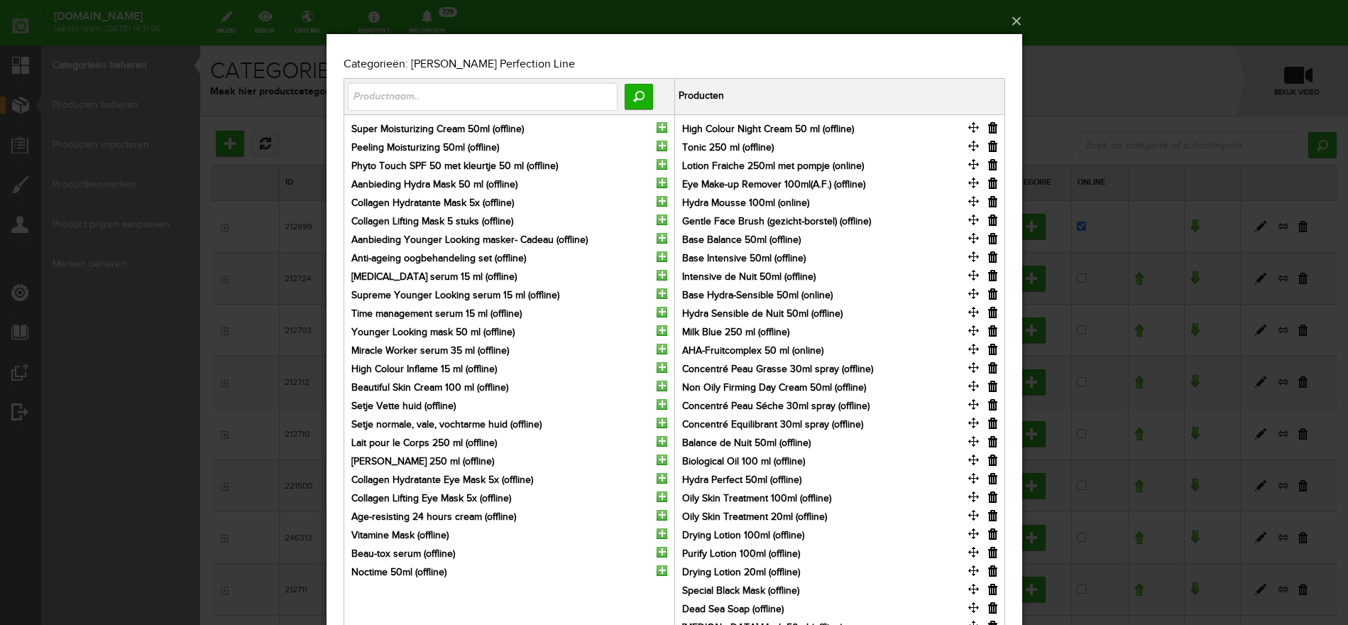
click at [993, 129] on input "button" at bounding box center [992, 127] width 9 height 11
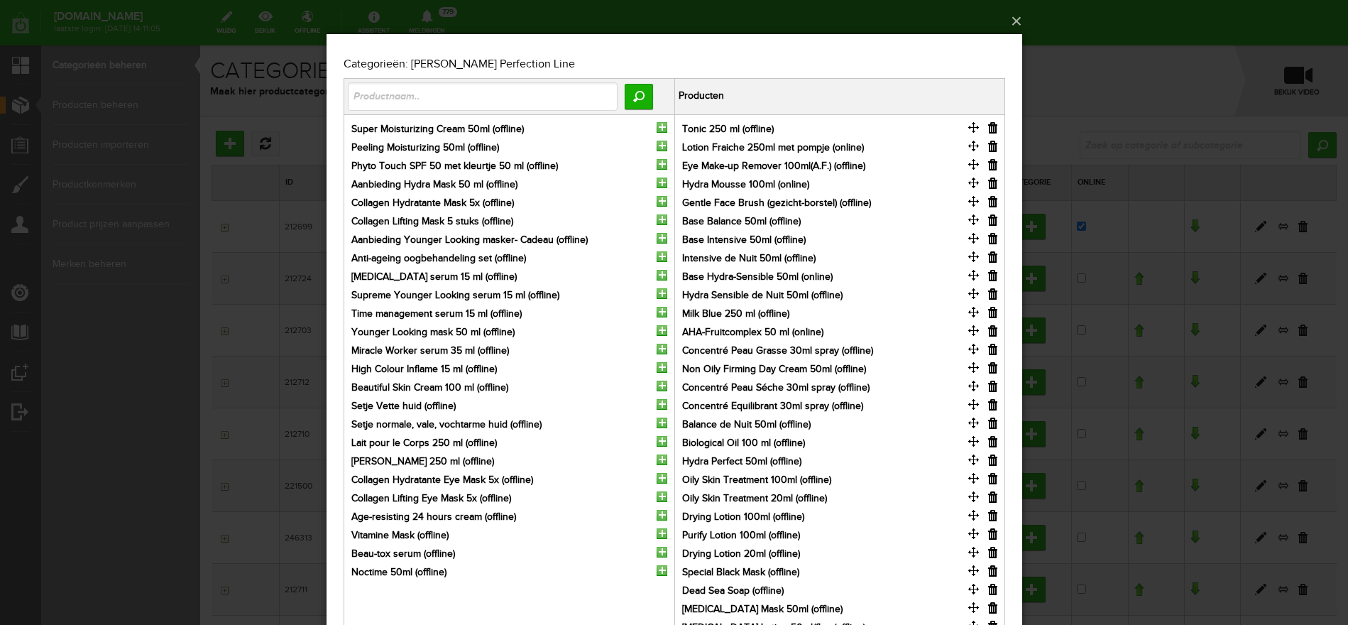
click at [993, 129] on input "button" at bounding box center [992, 127] width 9 height 11
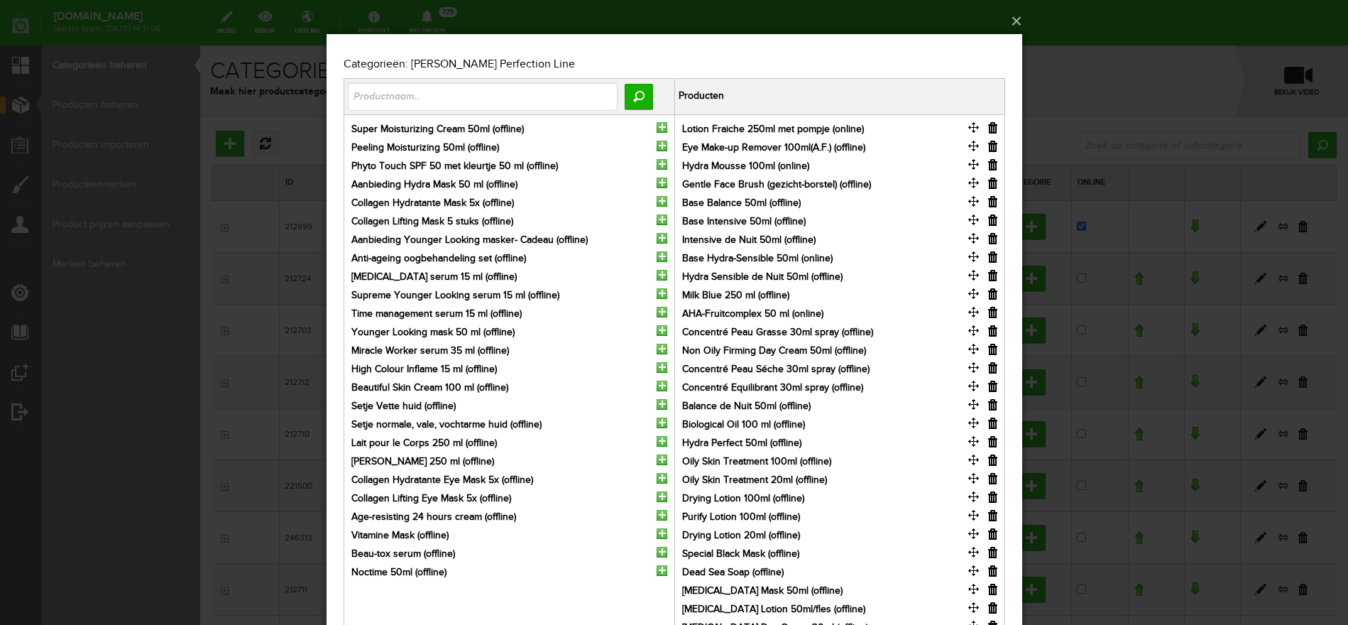
click at [993, 130] on input "button" at bounding box center [992, 127] width 9 height 11
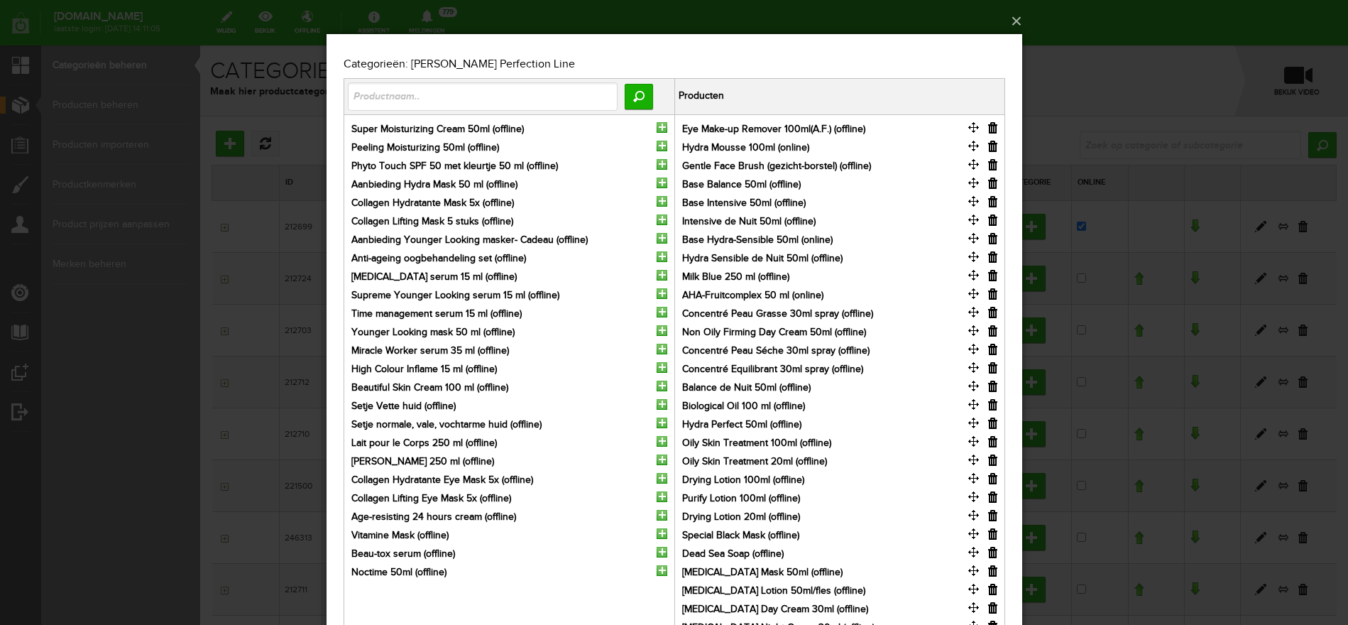
click at [993, 130] on input "button" at bounding box center [992, 127] width 9 height 11
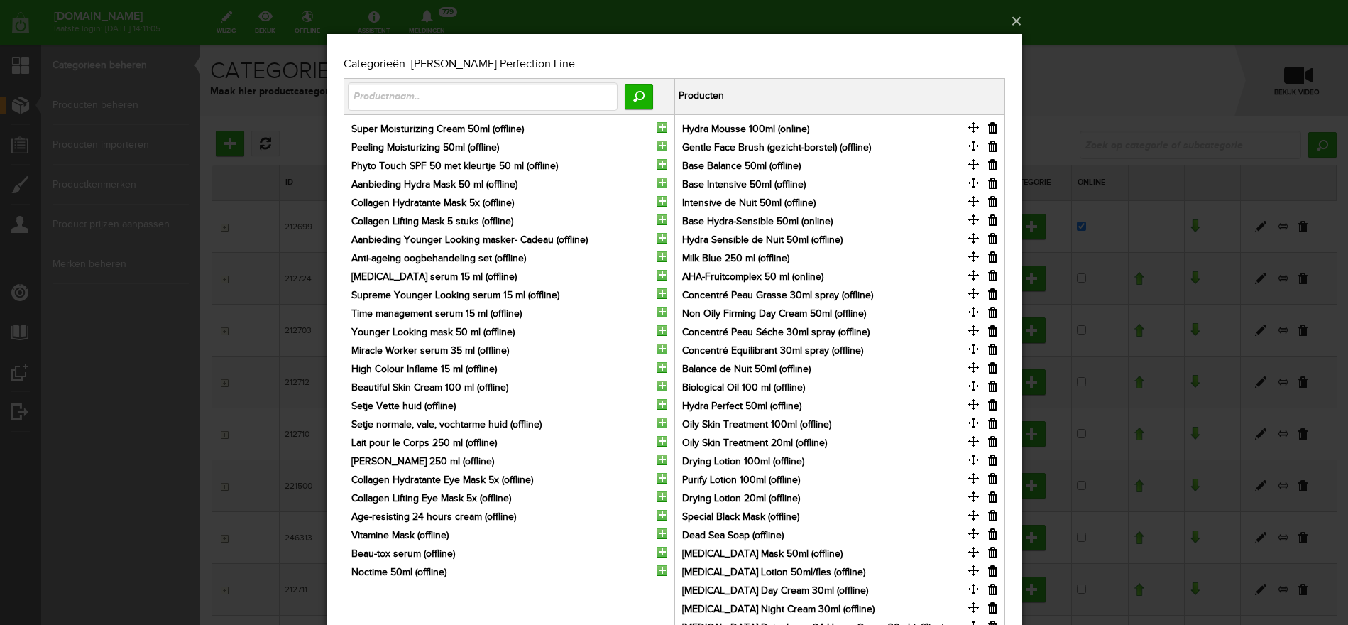
click at [993, 130] on input "button" at bounding box center [992, 127] width 9 height 11
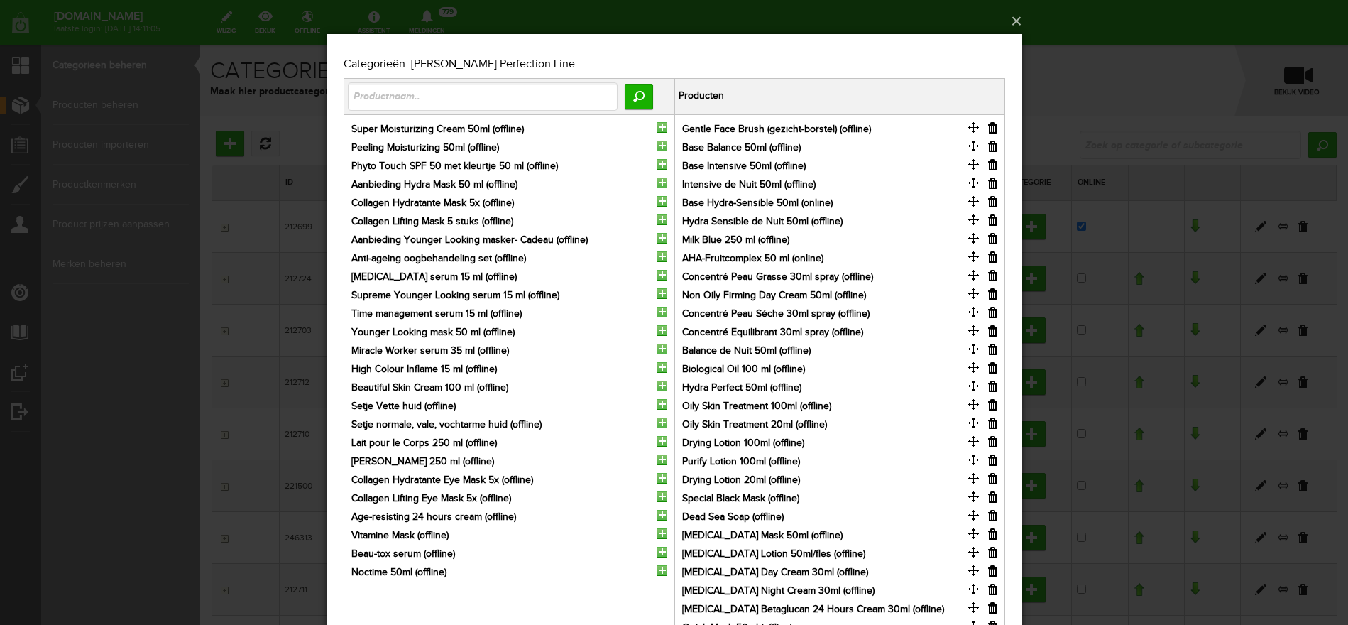
click at [993, 130] on input "button" at bounding box center [992, 127] width 9 height 11
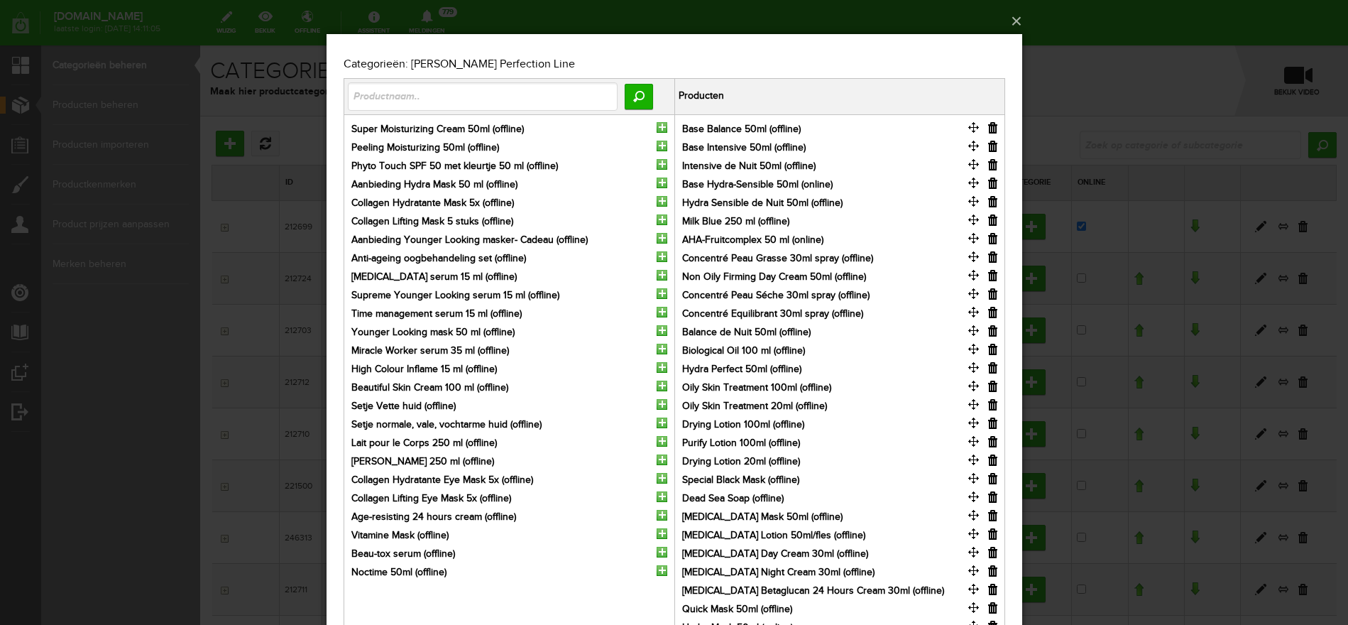
click at [993, 130] on input "button" at bounding box center [992, 127] width 9 height 11
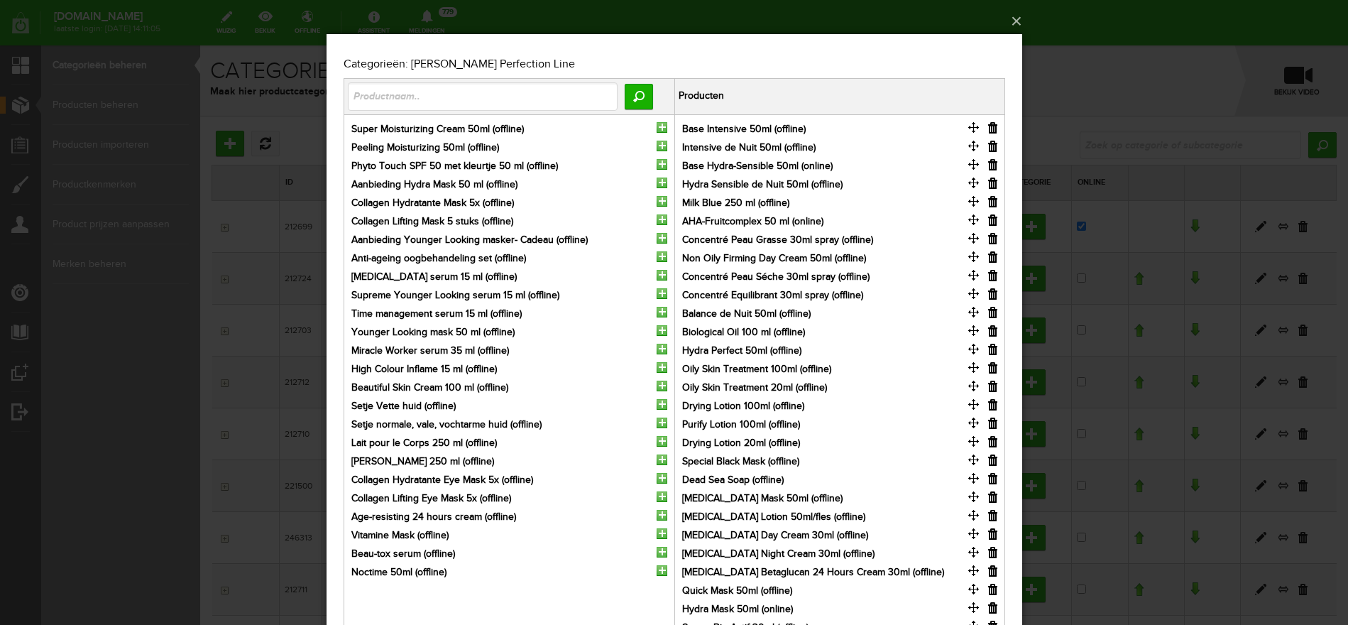
click at [993, 130] on input "button" at bounding box center [992, 127] width 9 height 11
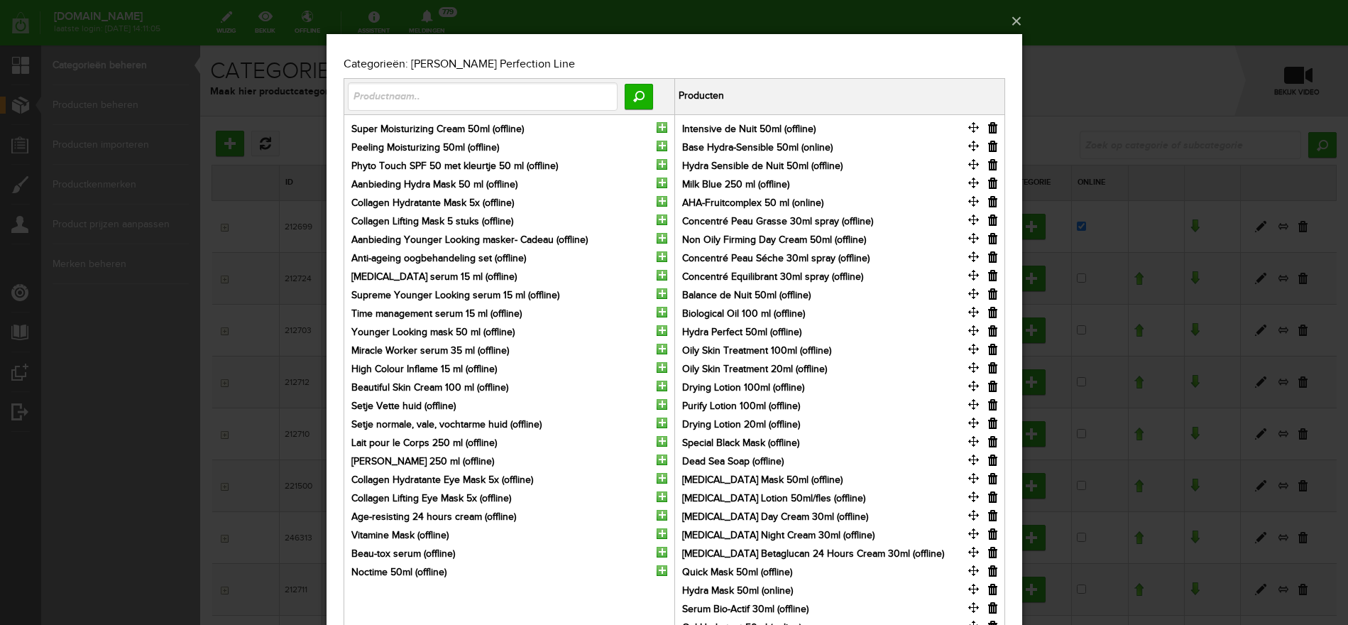
click at [993, 130] on input "button" at bounding box center [992, 127] width 9 height 11
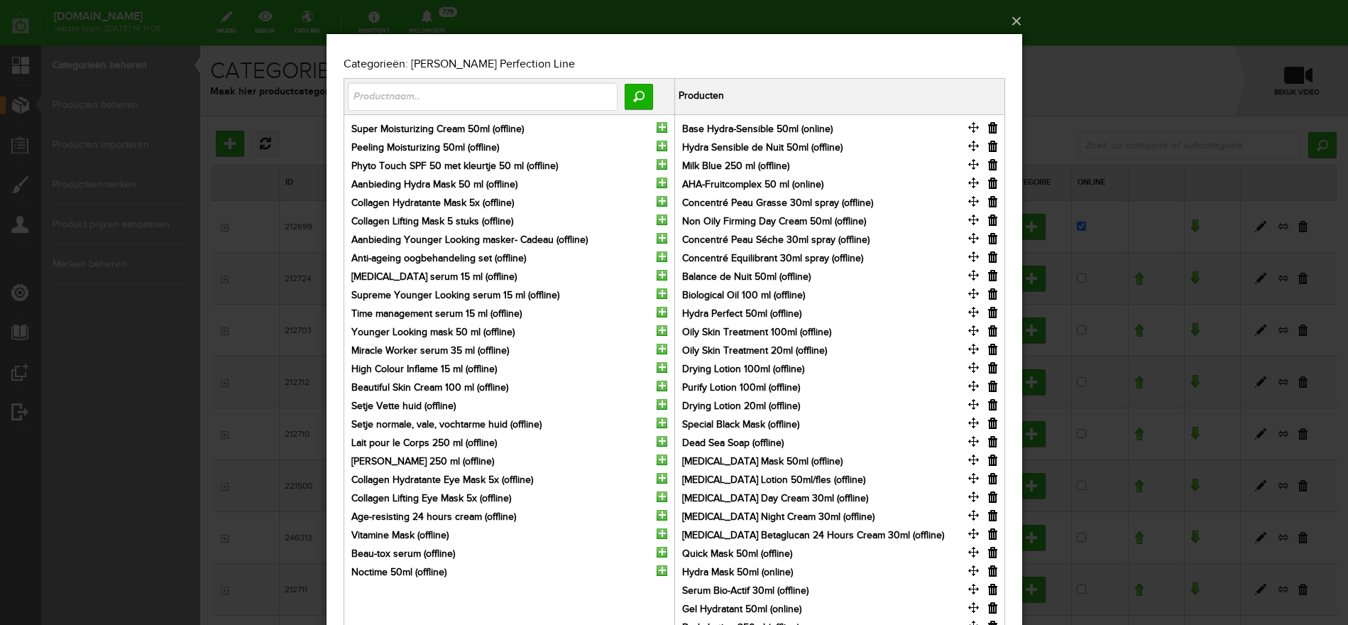
click at [993, 130] on input "button" at bounding box center [992, 127] width 9 height 11
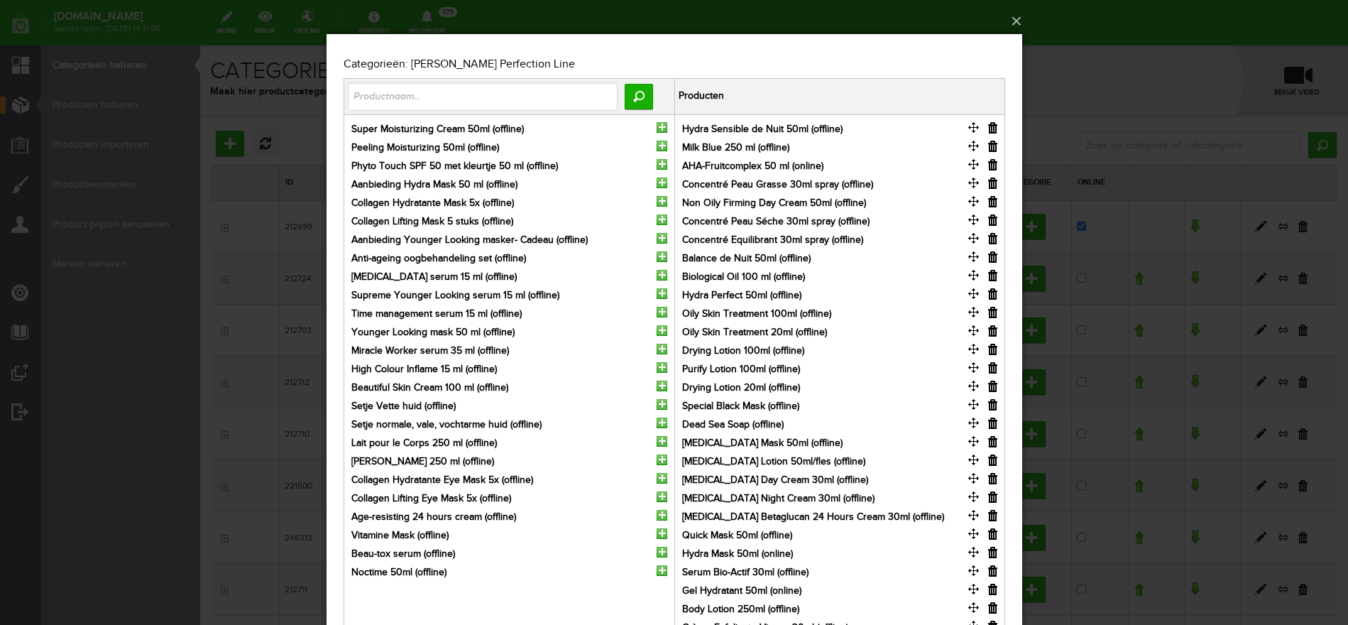
click at [993, 130] on input "button" at bounding box center [992, 127] width 9 height 11
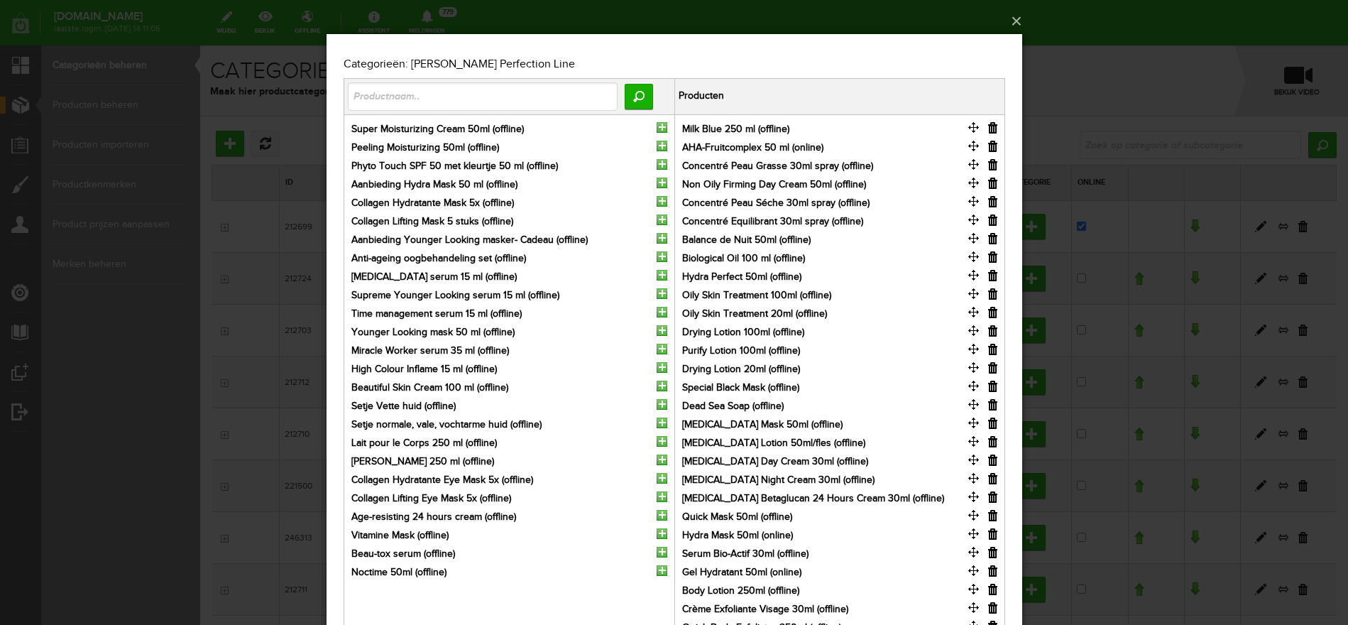
click at [993, 130] on input "button" at bounding box center [992, 127] width 9 height 11
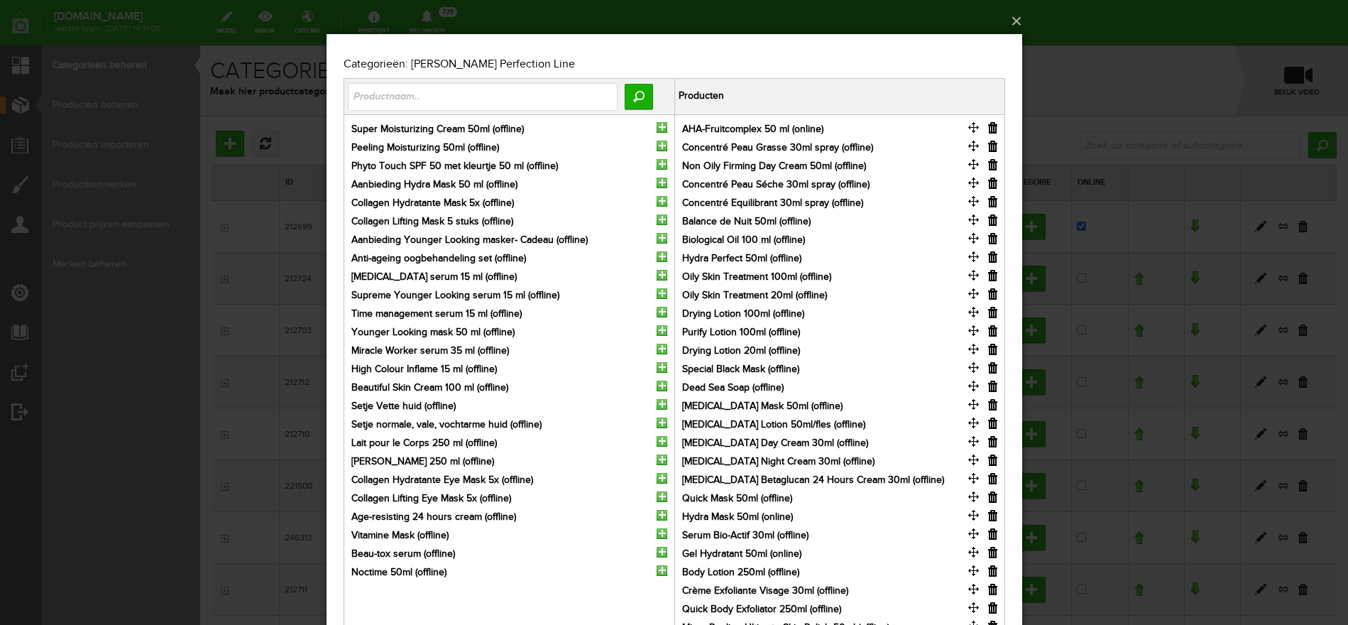
click at [993, 130] on input "button" at bounding box center [992, 127] width 9 height 11
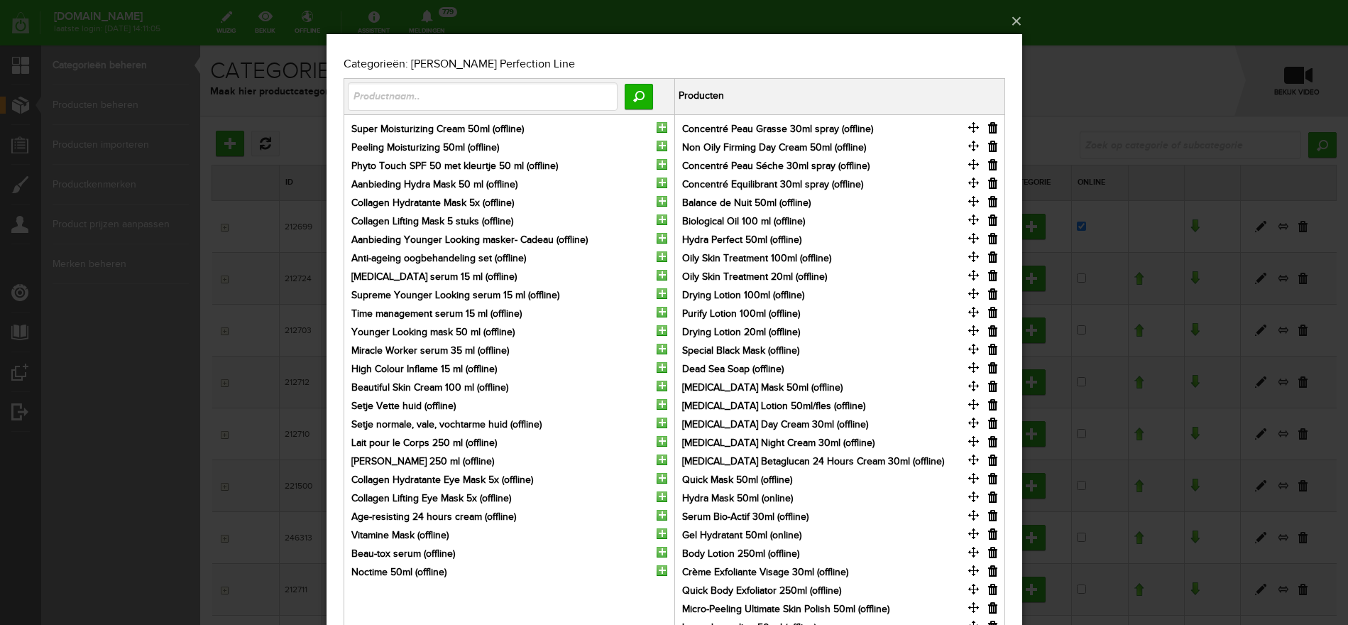
click at [993, 127] on input "button" at bounding box center [992, 127] width 9 height 11
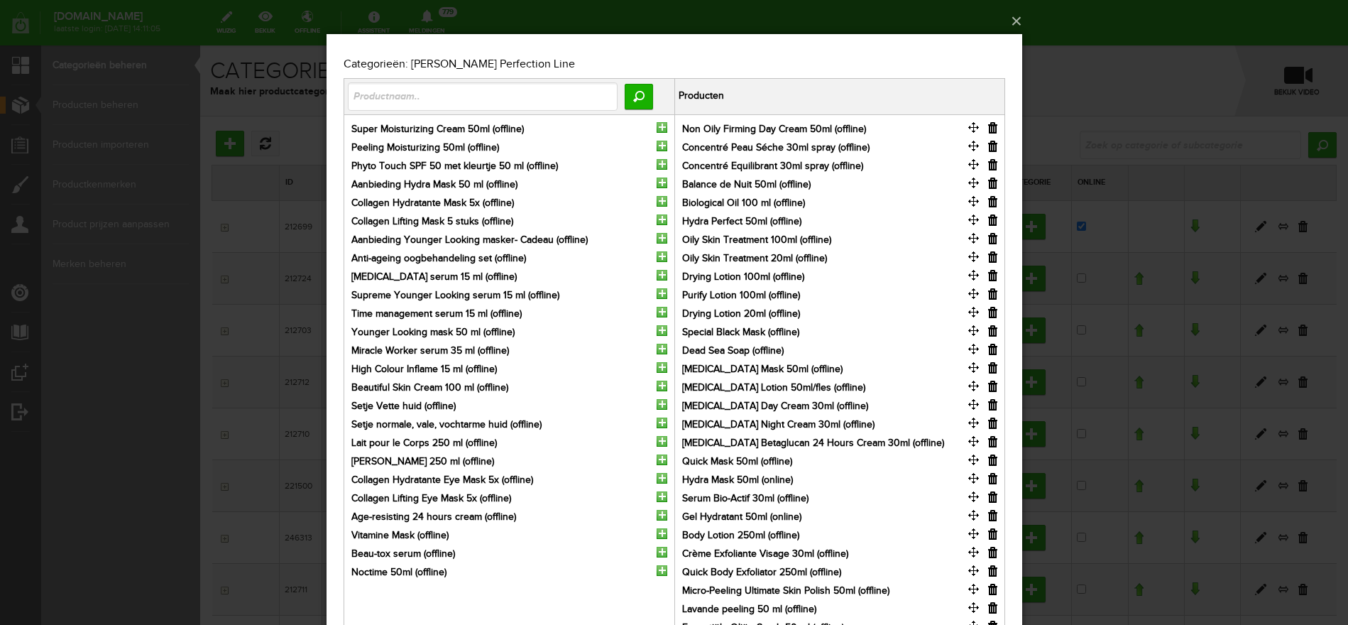
click at [993, 127] on input "button" at bounding box center [992, 127] width 9 height 11
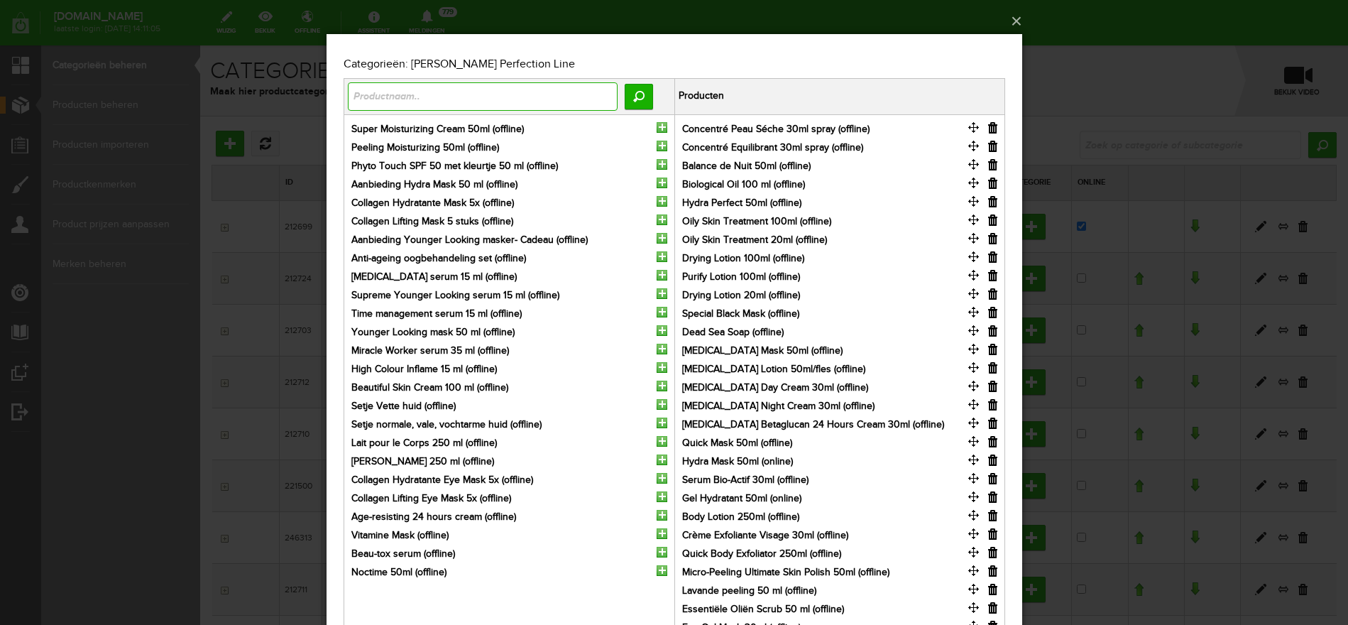
click at [403, 99] on input "text" at bounding box center [482, 96] width 270 height 28
type input "gel hydratante"
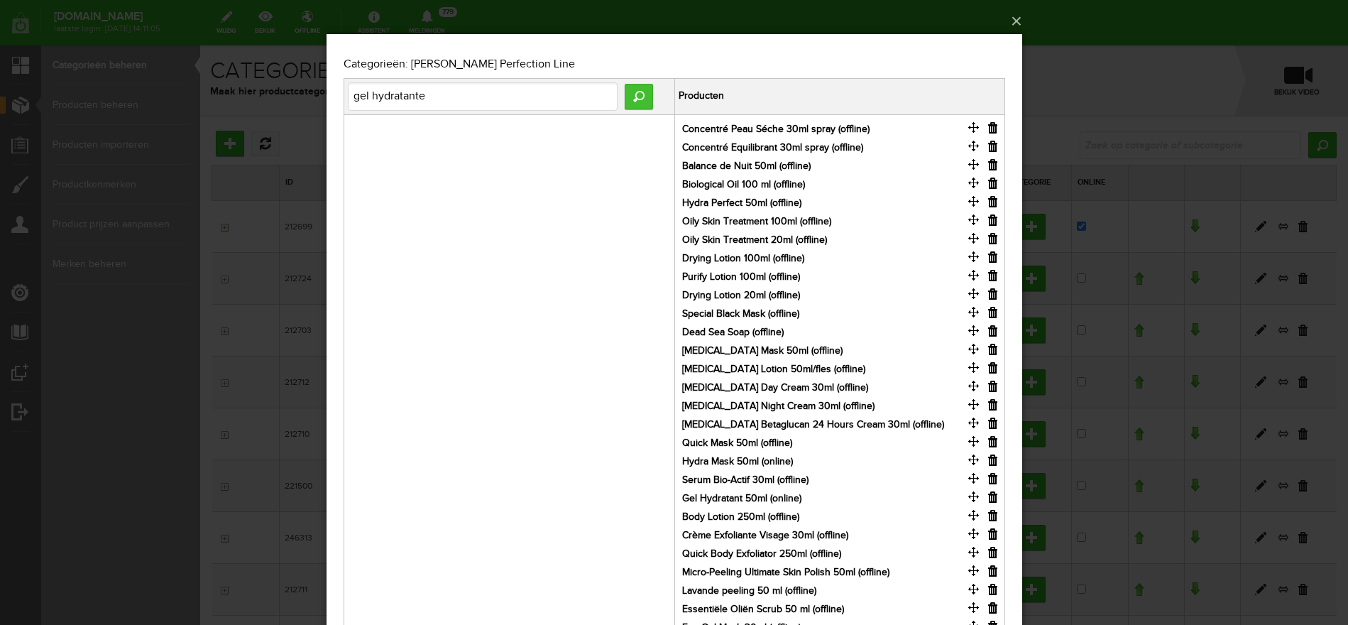
click at [628, 97] on input "Zoeken" at bounding box center [638, 97] width 28 height 26
drag, startPoint x: 462, startPoint y: 92, endPoint x: 229, endPoint y: 98, distance: 233.0
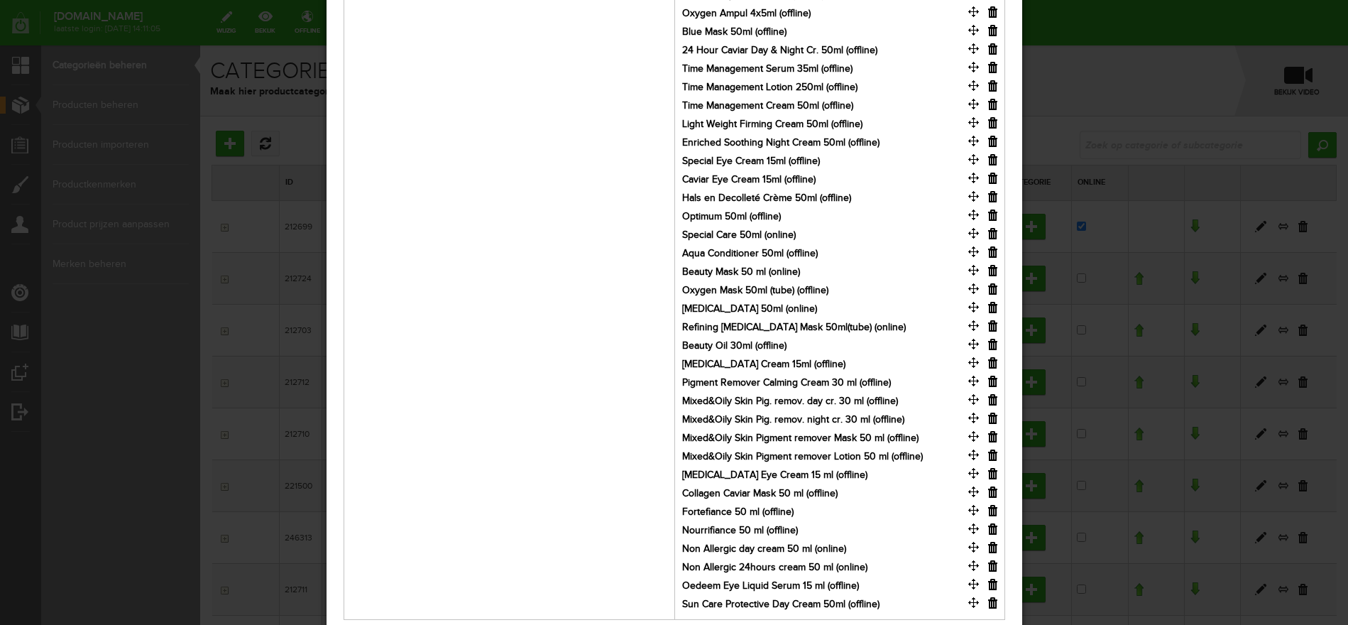
scroll to position [737, 0]
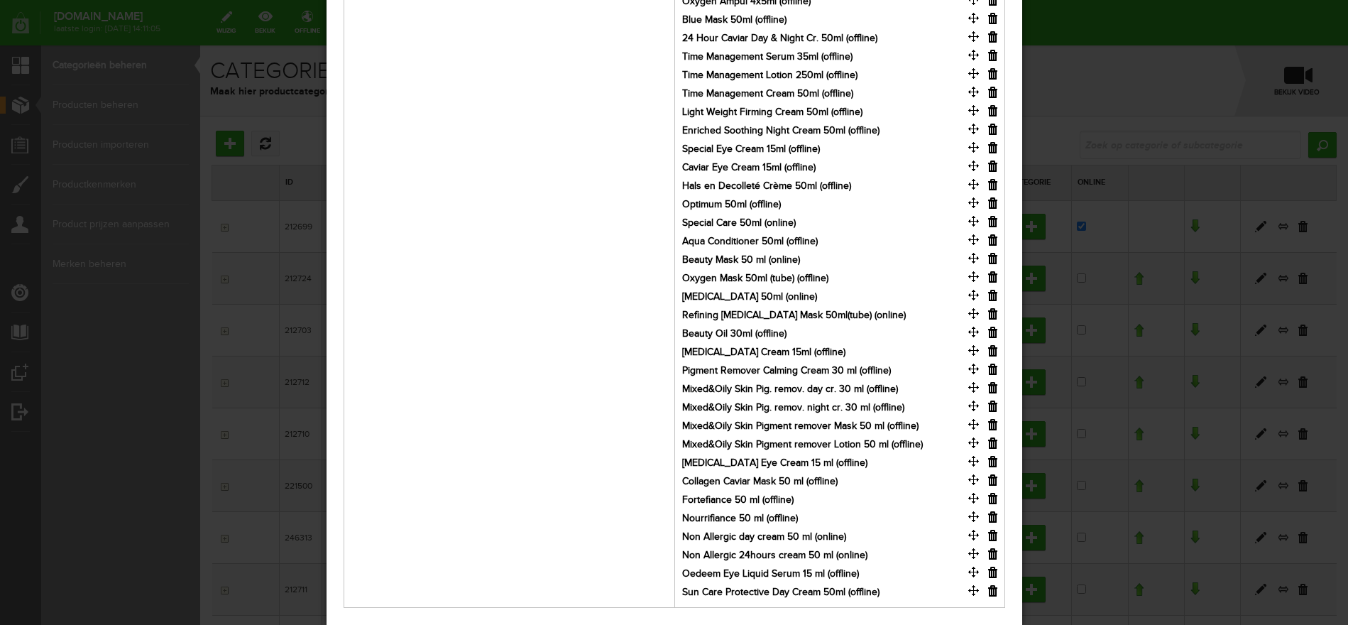
click at [991, 387] on input "button" at bounding box center [992, 387] width 9 height 11
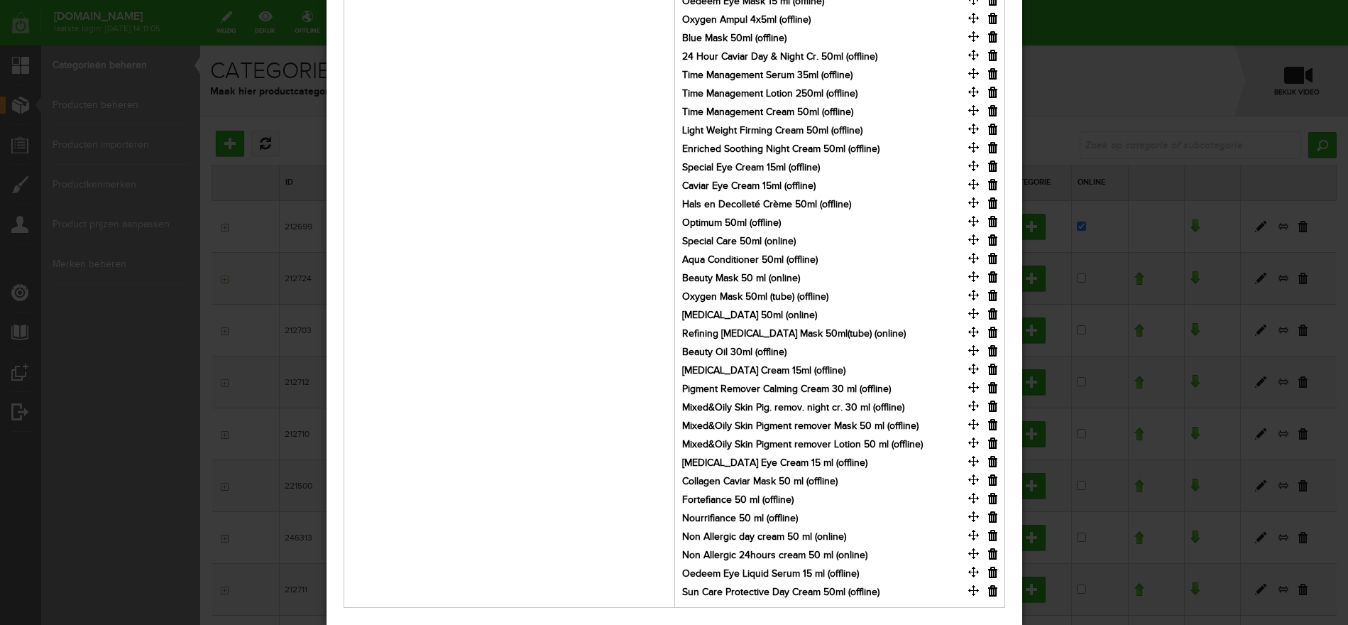
scroll to position [719, 0]
click at [991, 403] on input "button" at bounding box center [992, 405] width 9 height 11
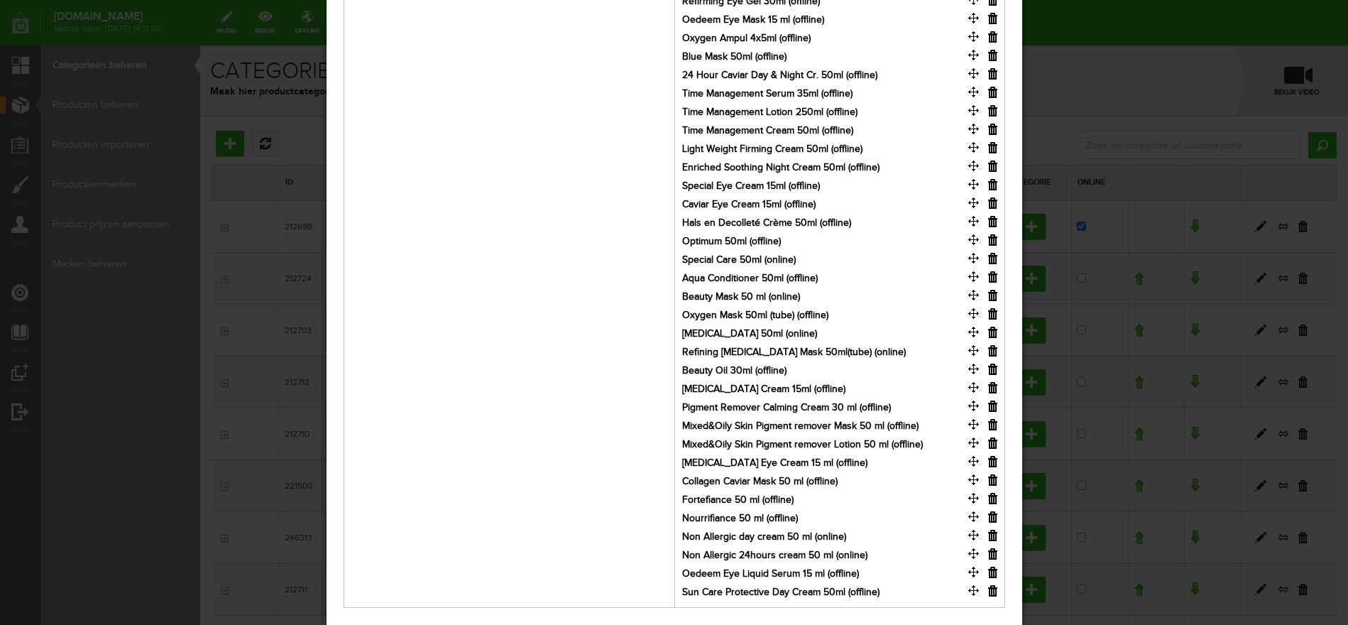
click at [991, 403] on input "button" at bounding box center [992, 405] width 9 height 11
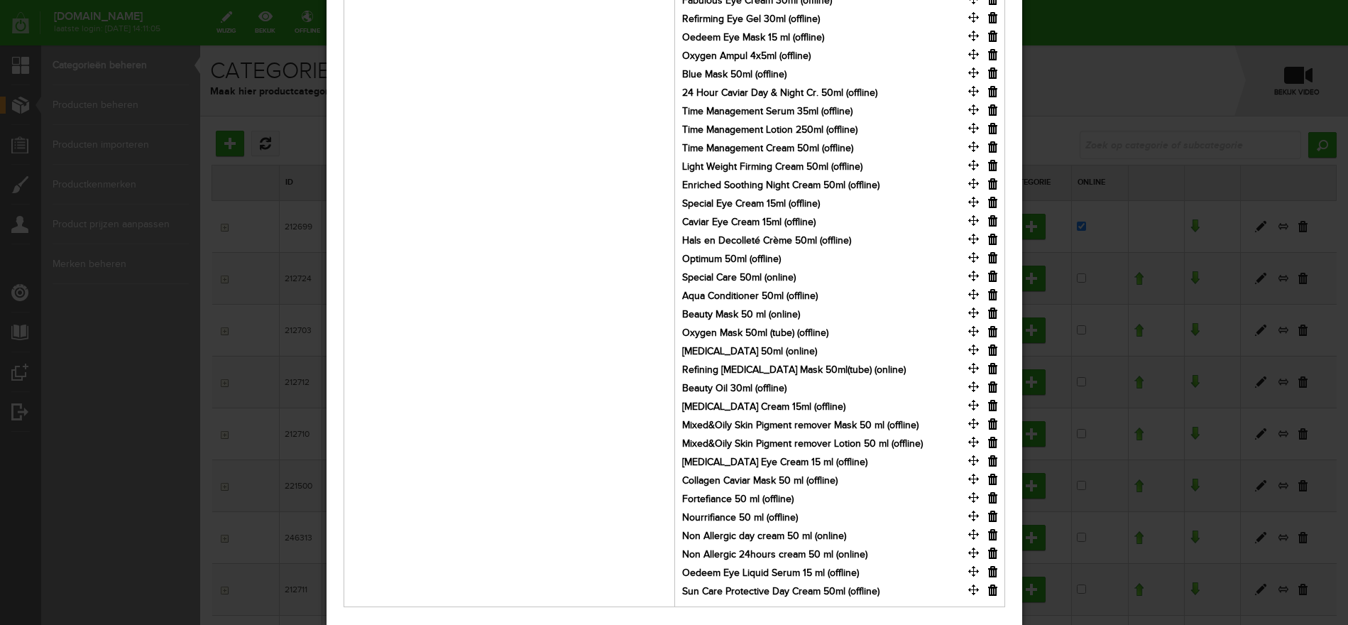
scroll to position [682, 0]
click at [993, 425] on input "button" at bounding box center [992, 424] width 9 height 11
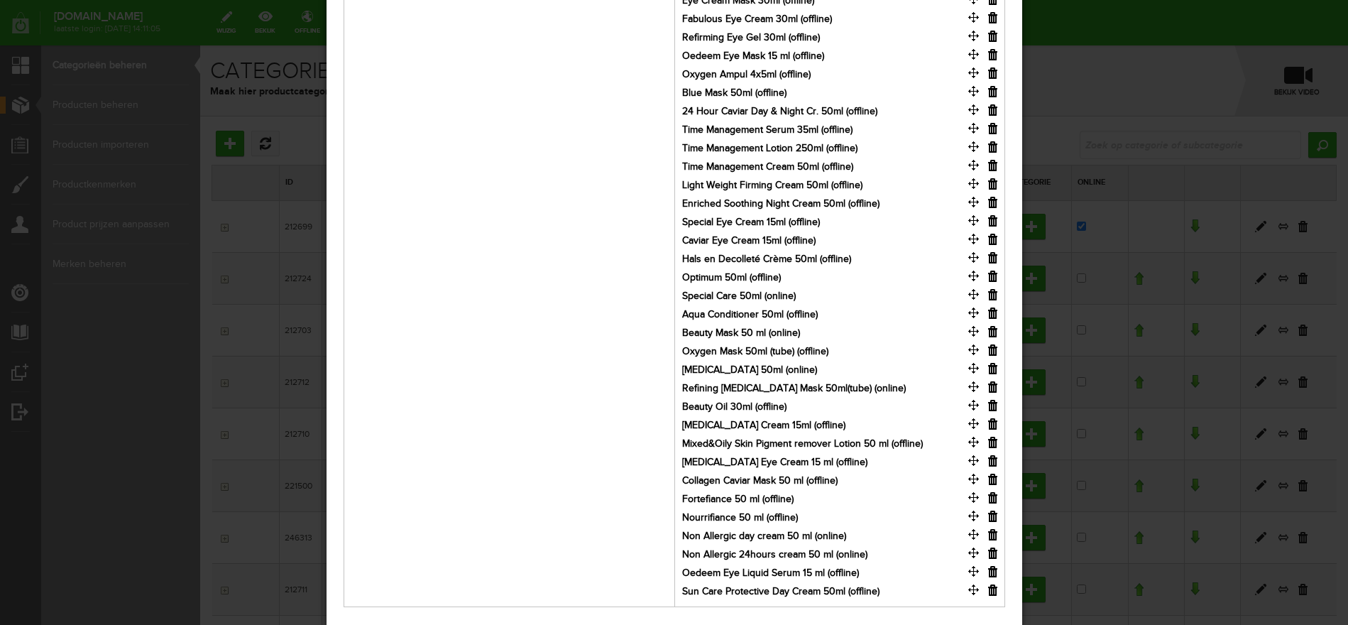
scroll to position [663, 0]
click at [991, 443] on input "button" at bounding box center [992, 442] width 9 height 11
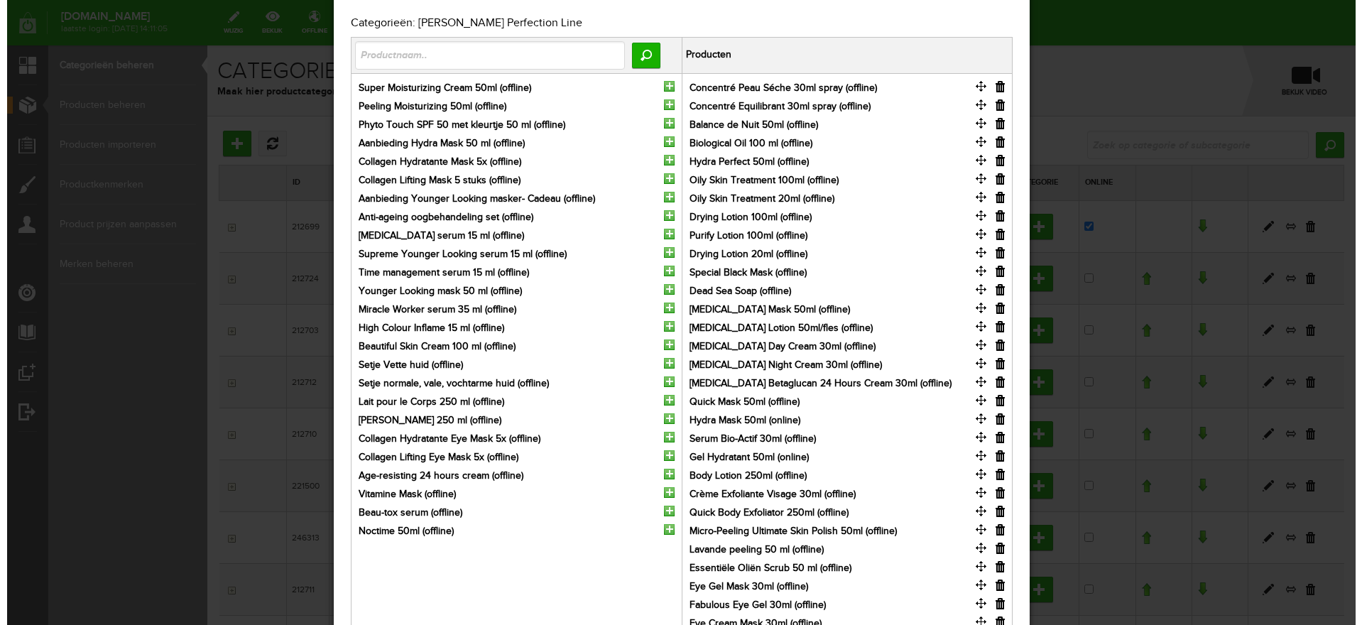
scroll to position [0, 0]
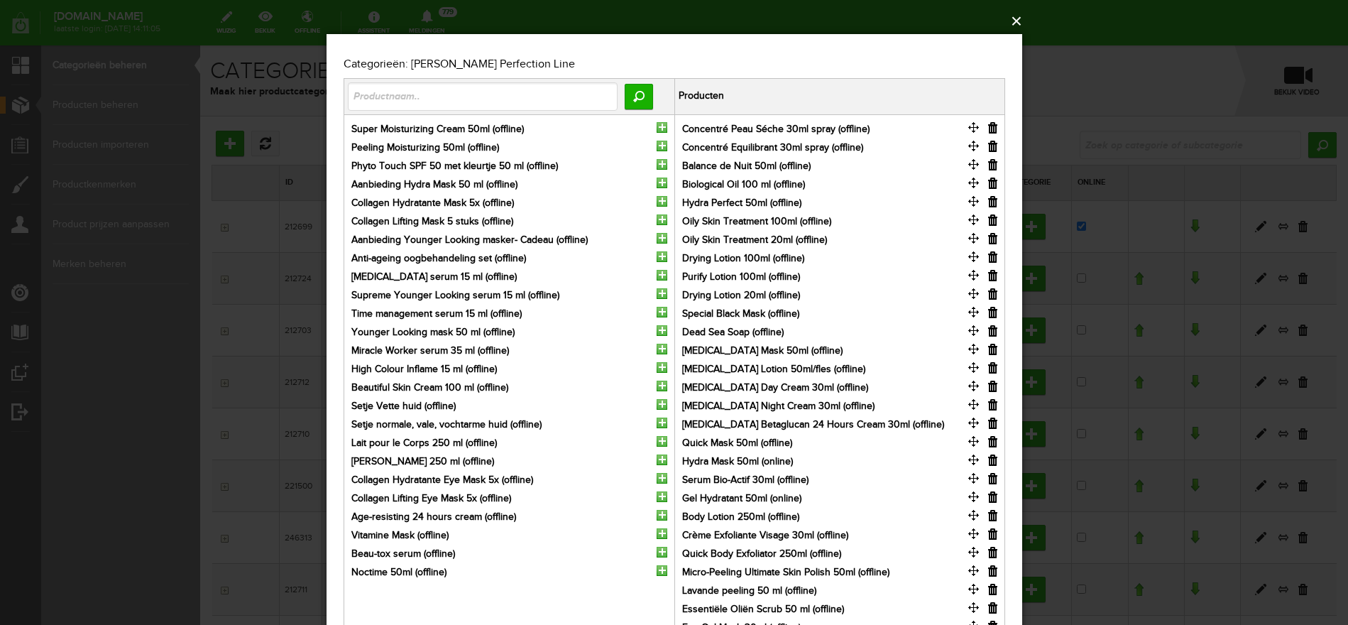
click at [1018, 17] on button "×" at bounding box center [679, 21] width 696 height 31
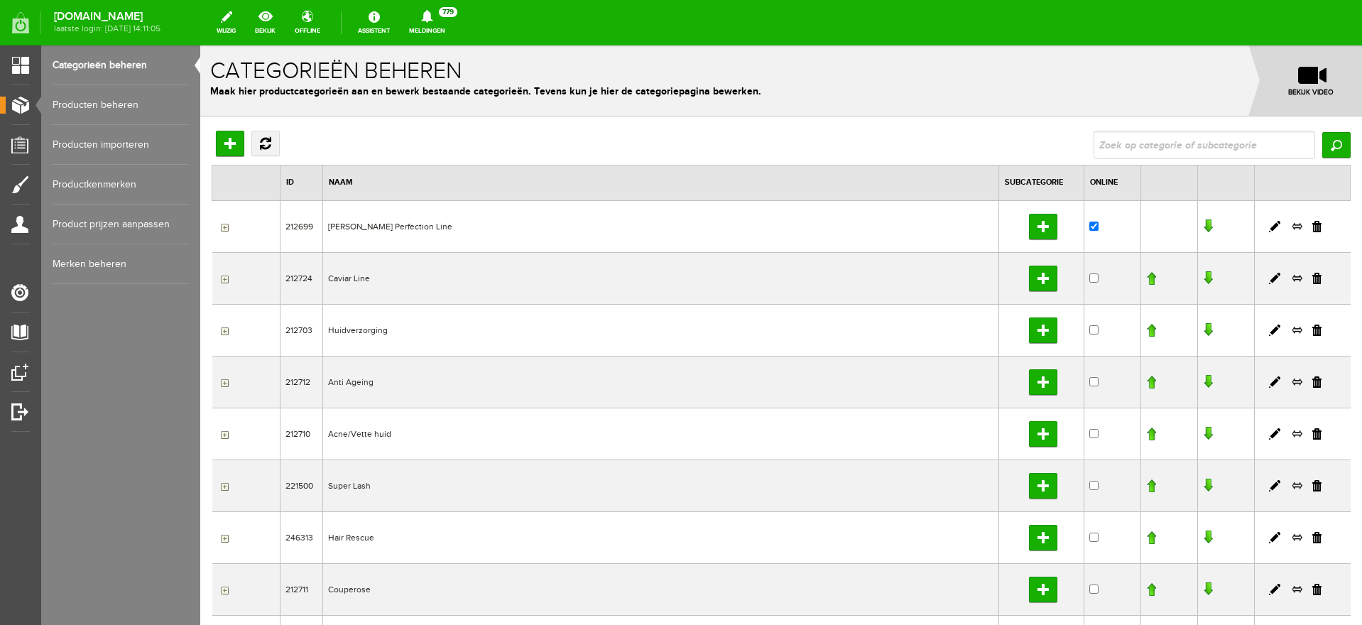
click at [224, 226] on input "button" at bounding box center [222, 227] width 11 height 11
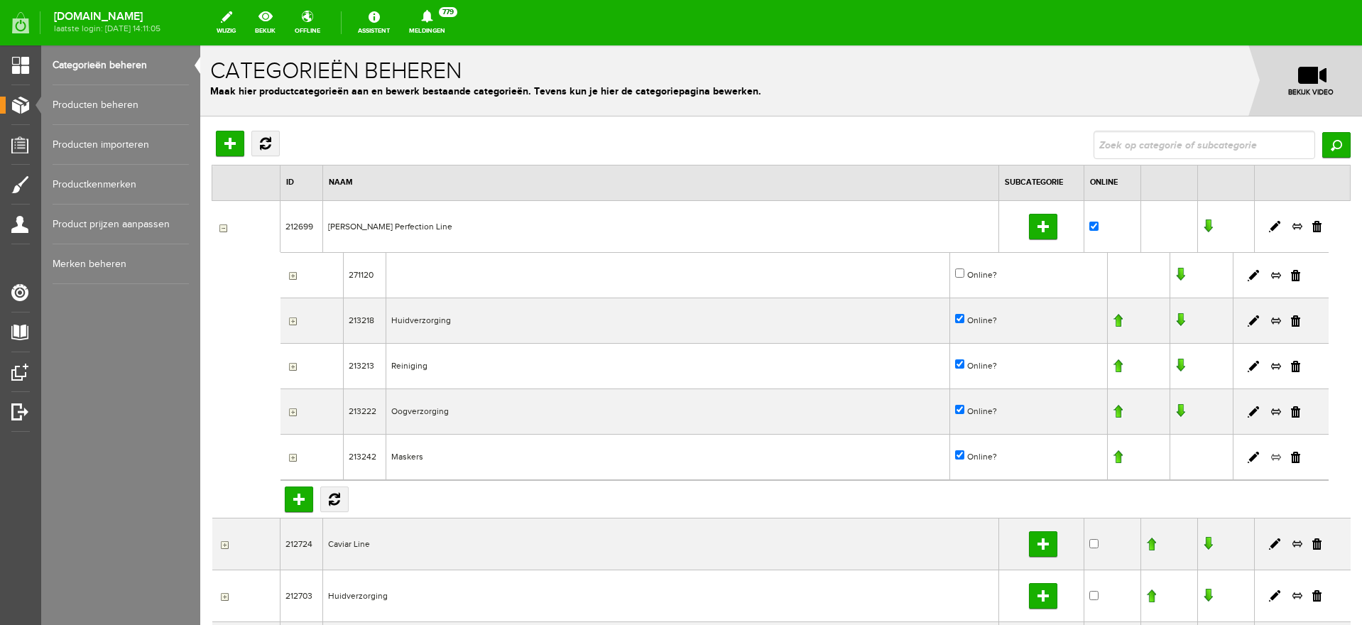
click at [1270, 457] on link at bounding box center [1275, 457] width 11 height 13
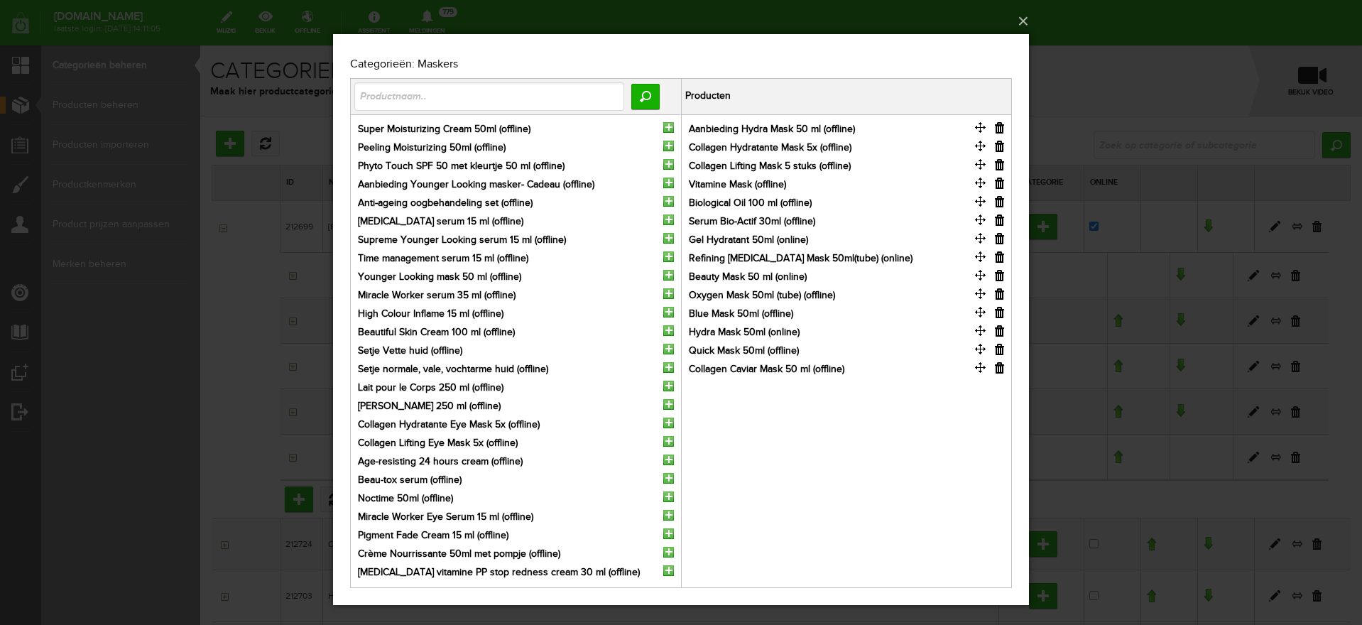
click at [1001, 351] on input "button" at bounding box center [999, 349] width 9 height 11
click at [1001, 312] on input "button" at bounding box center [999, 312] width 9 height 11
click at [998, 293] on input "button" at bounding box center [999, 293] width 9 height 11
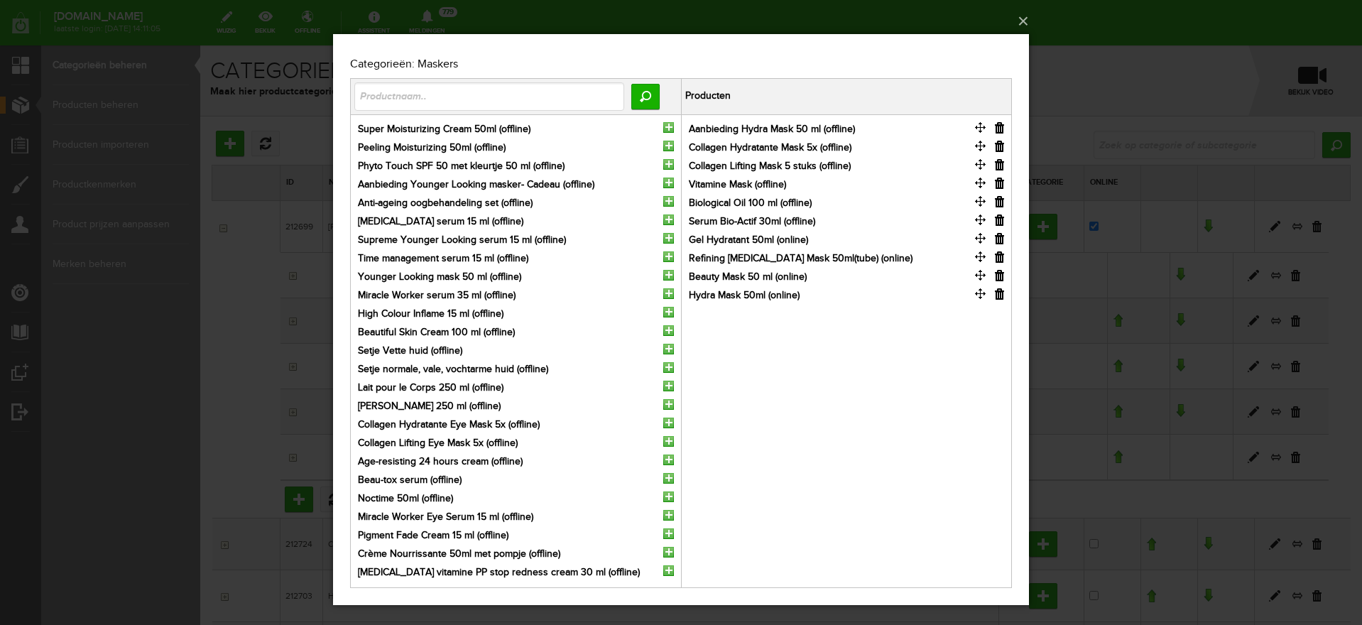
click at [998, 219] on input "button" at bounding box center [999, 219] width 9 height 11
click at [998, 202] on input "button" at bounding box center [999, 201] width 9 height 11
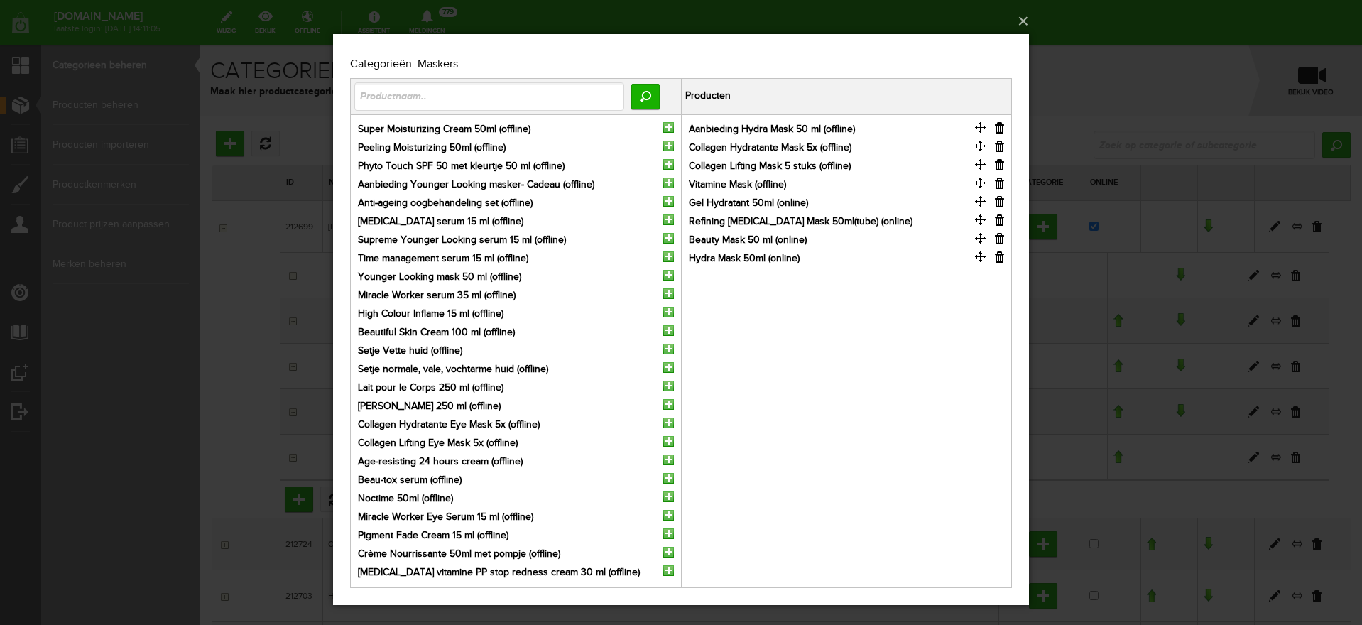
click at [1001, 182] on input "button" at bounding box center [999, 183] width 9 height 11
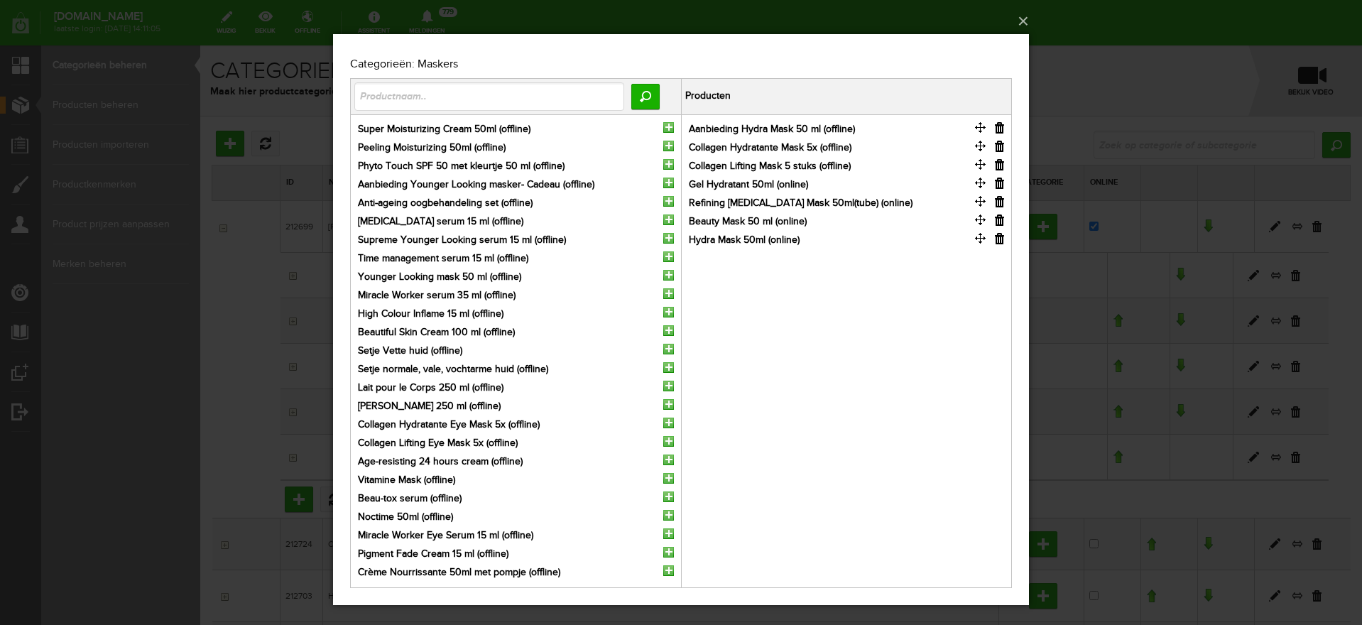
click at [1001, 165] on input "button" at bounding box center [999, 164] width 9 height 11
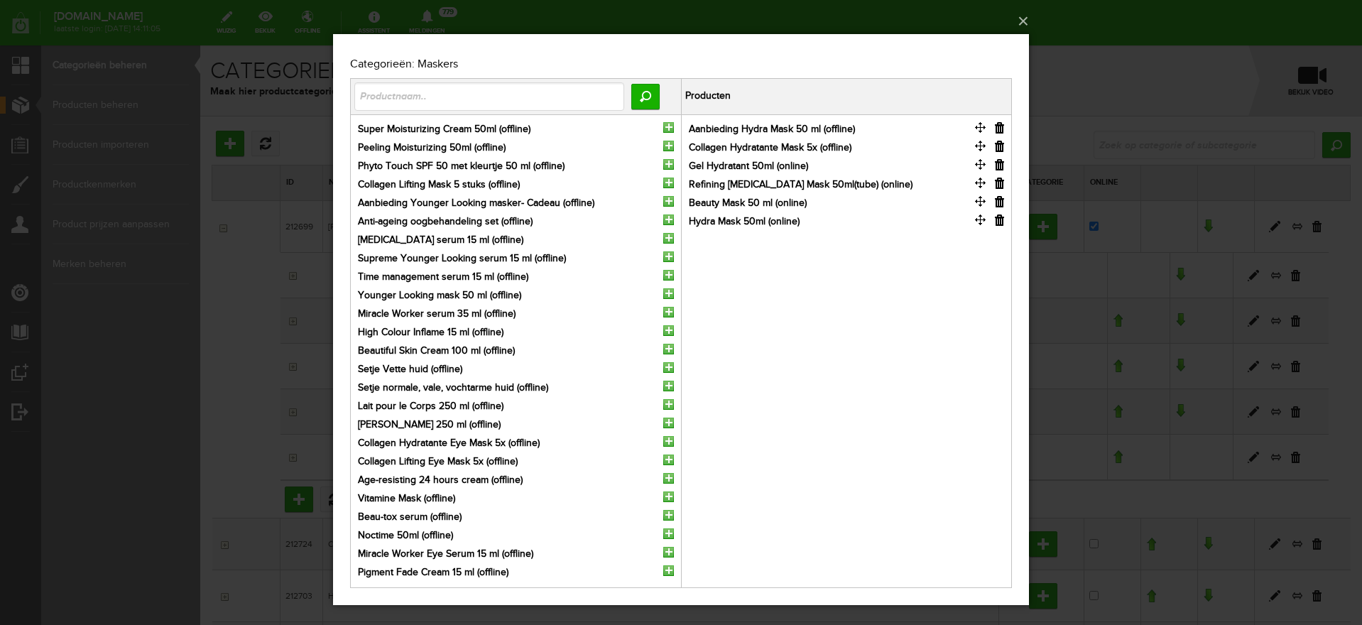
click at [1003, 148] on input "button" at bounding box center [999, 146] width 9 height 11
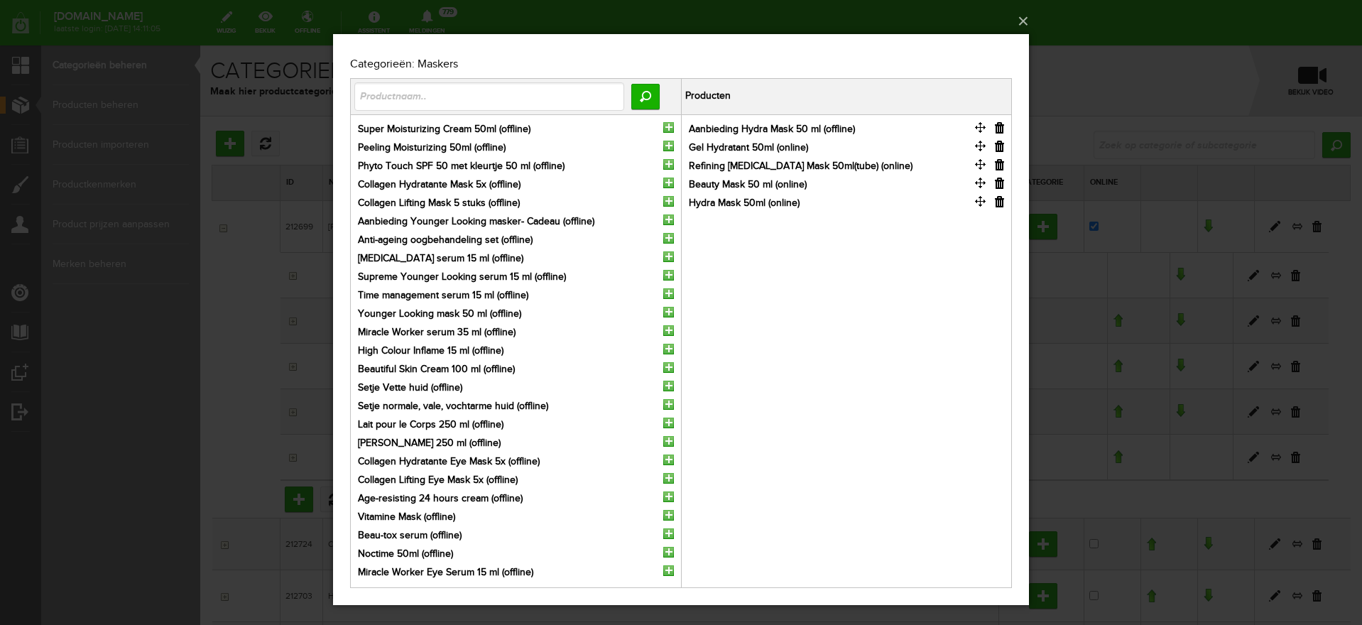
click at [1001, 127] on input "button" at bounding box center [999, 127] width 9 height 11
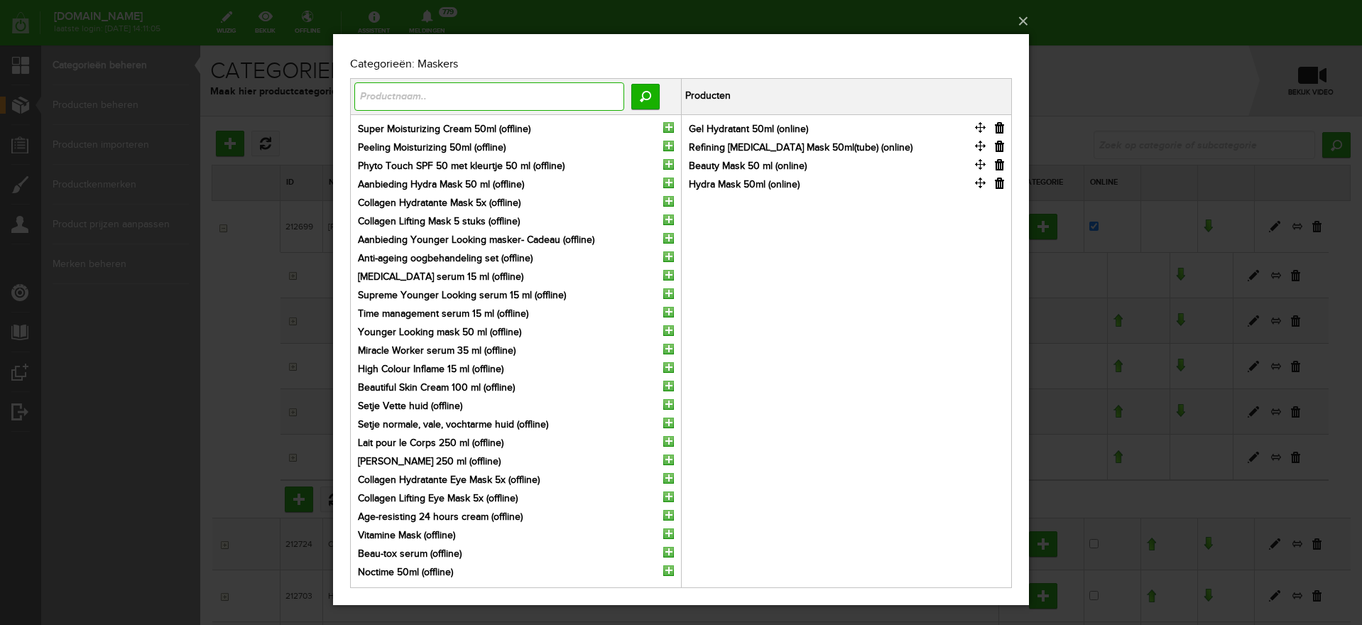
click at [479, 97] on input "text" at bounding box center [489, 96] width 270 height 28
click at [1023, 19] on button "×" at bounding box center [685, 21] width 696 height 31
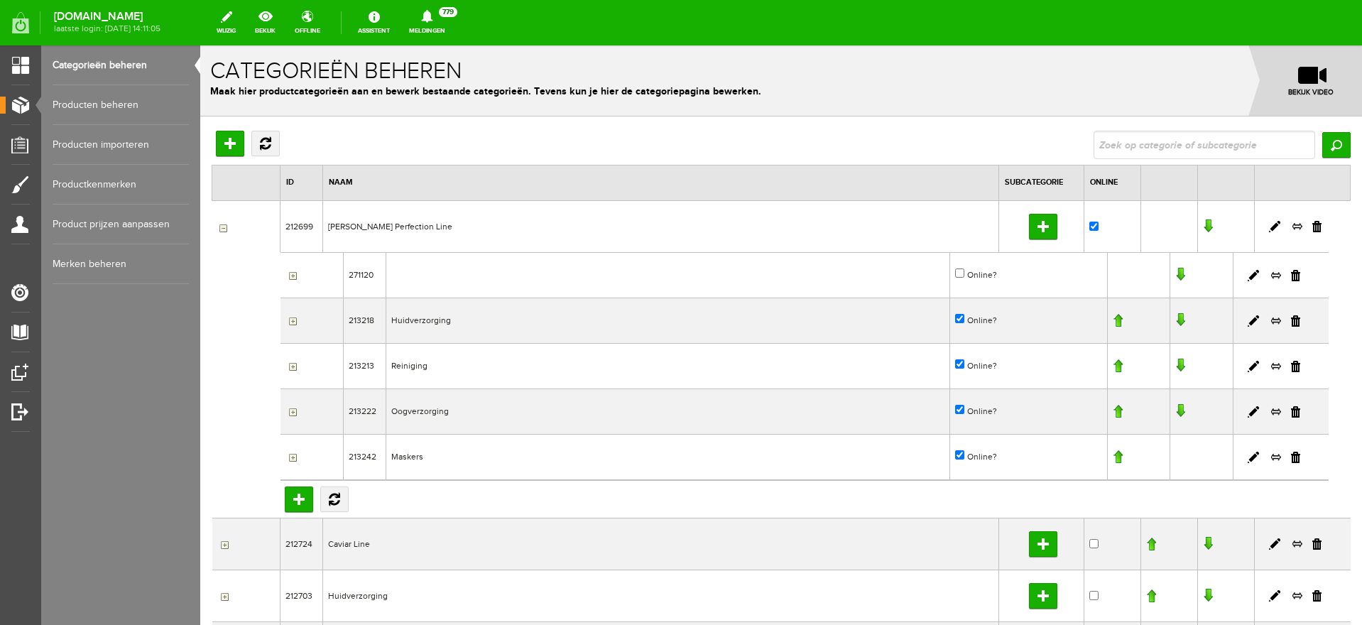
click at [292, 322] on input "button" at bounding box center [290, 320] width 11 height 11
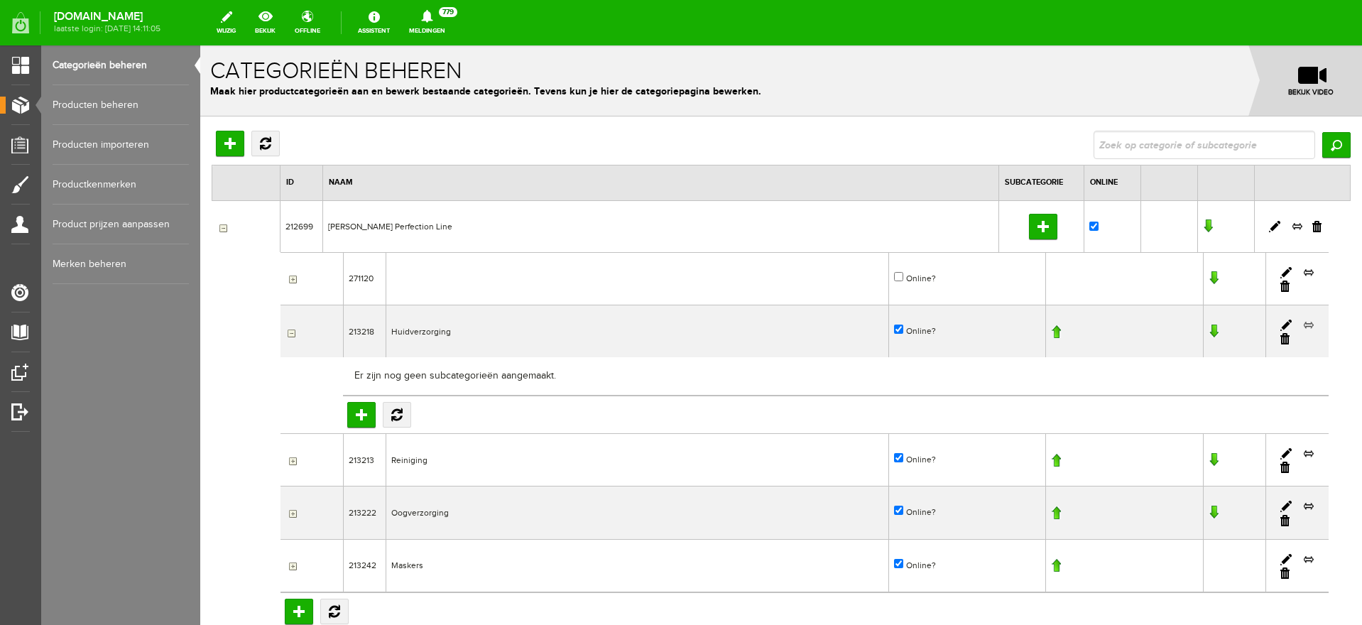
click at [1303, 325] on link at bounding box center [1308, 325] width 11 height 13
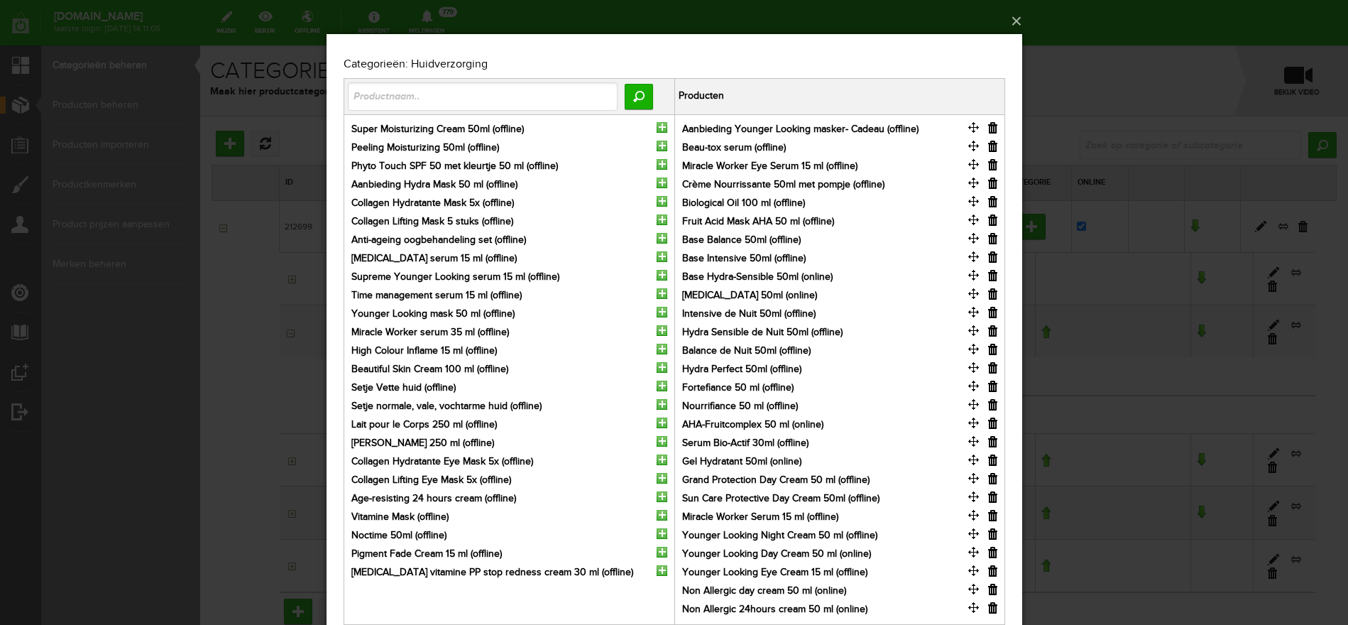
scroll to position [17, 0]
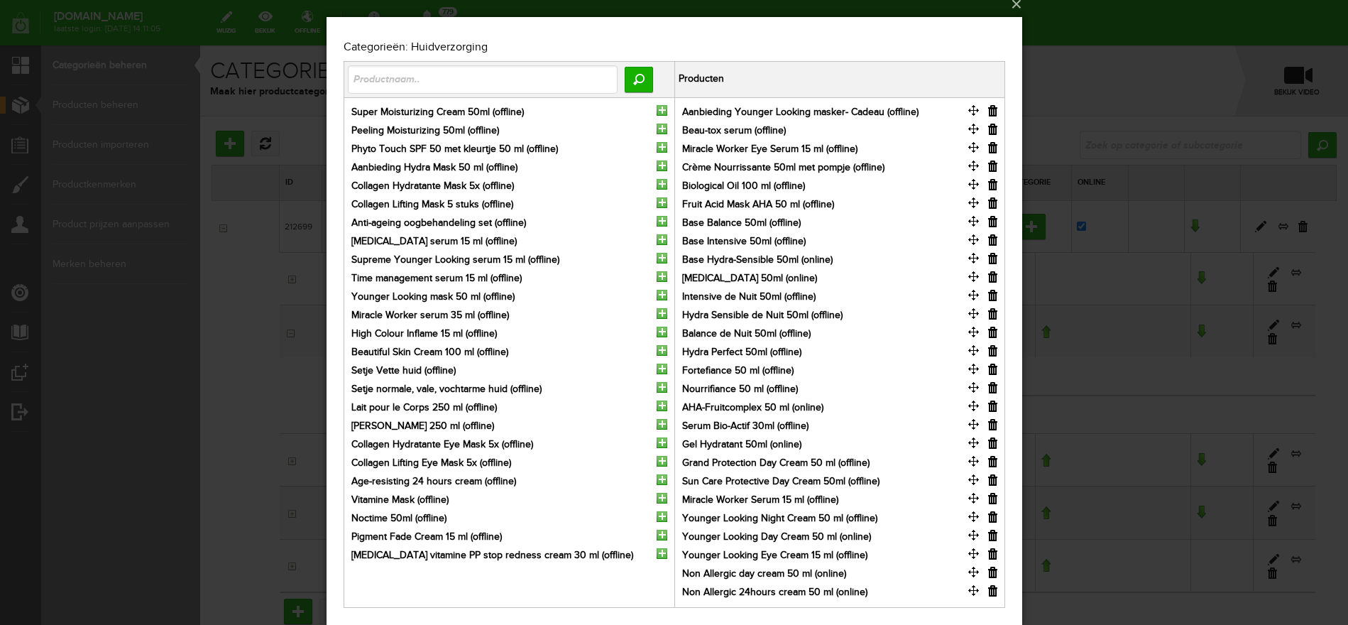
click at [996, 553] on input "button" at bounding box center [992, 553] width 9 height 11
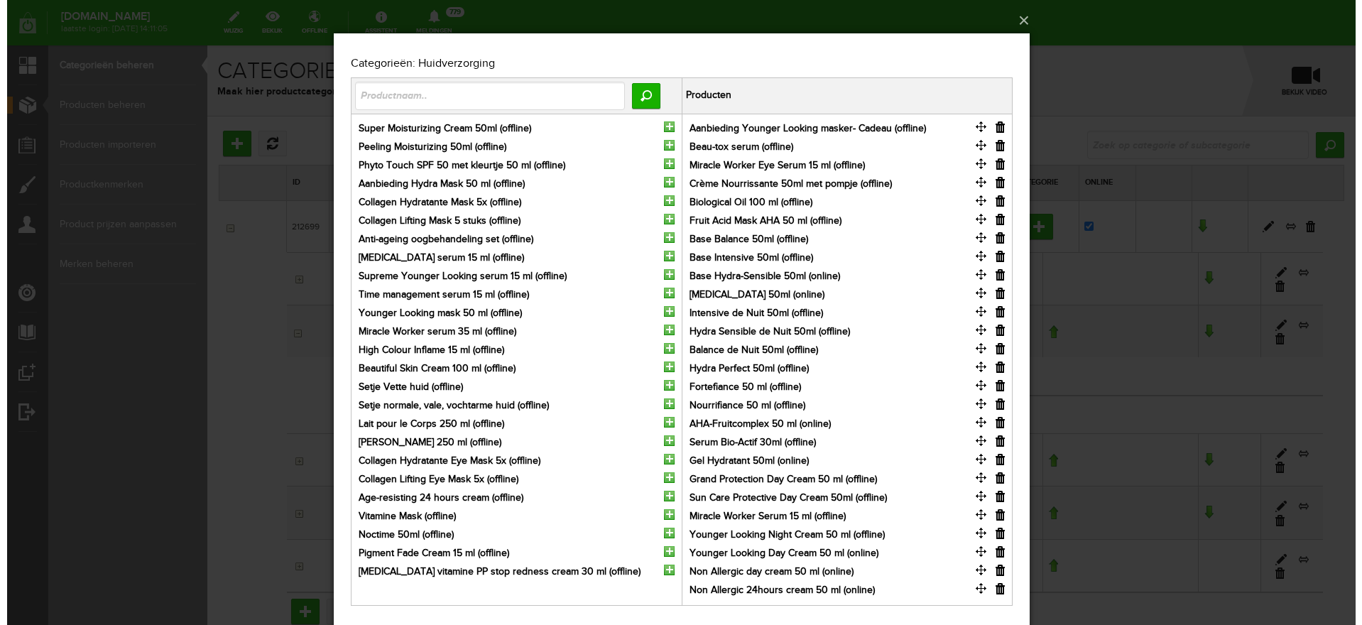
scroll to position [0, 0]
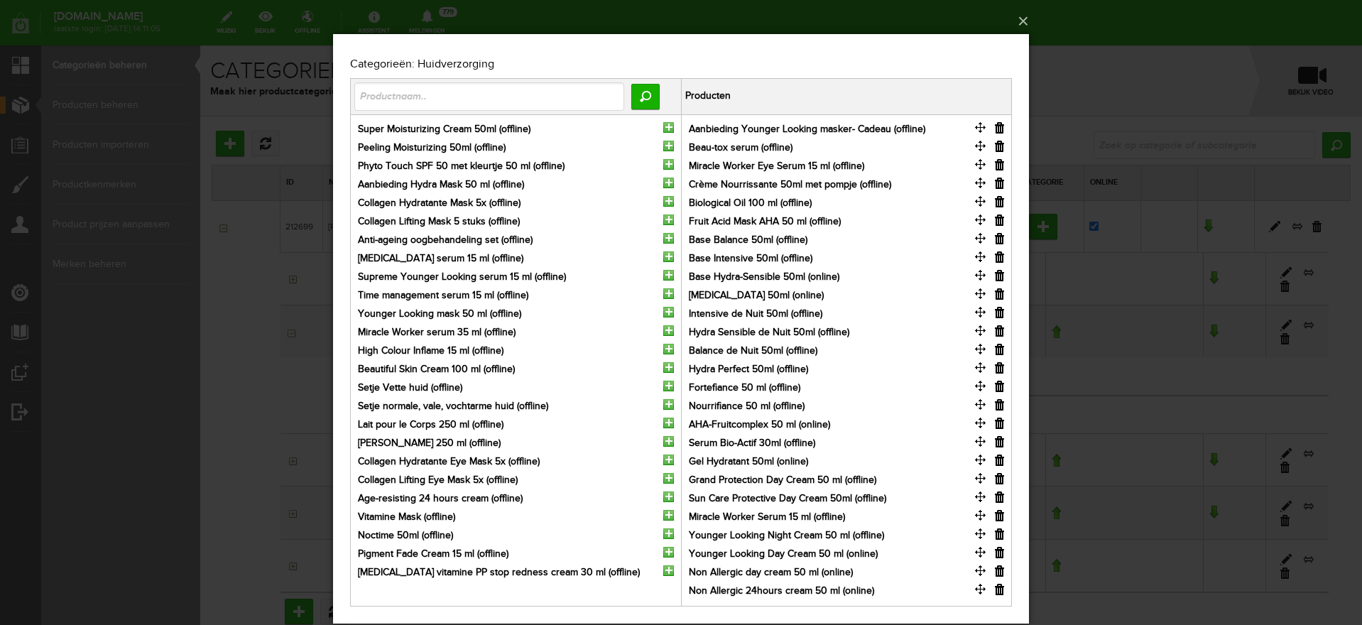
click at [1003, 533] on input "button" at bounding box center [999, 533] width 9 height 11
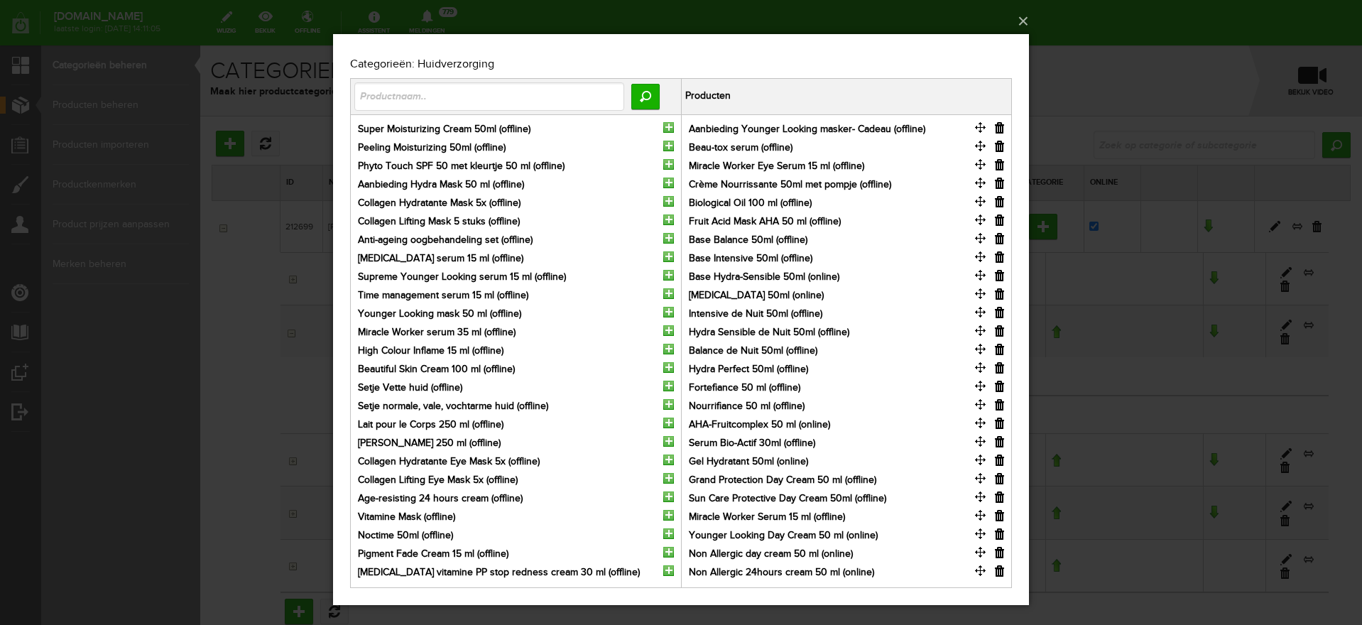
click at [1001, 516] on input "button" at bounding box center [999, 515] width 9 height 11
click at [998, 494] on input "button" at bounding box center [999, 496] width 9 height 11
click at [999, 478] on input "button" at bounding box center [999, 478] width 9 height 11
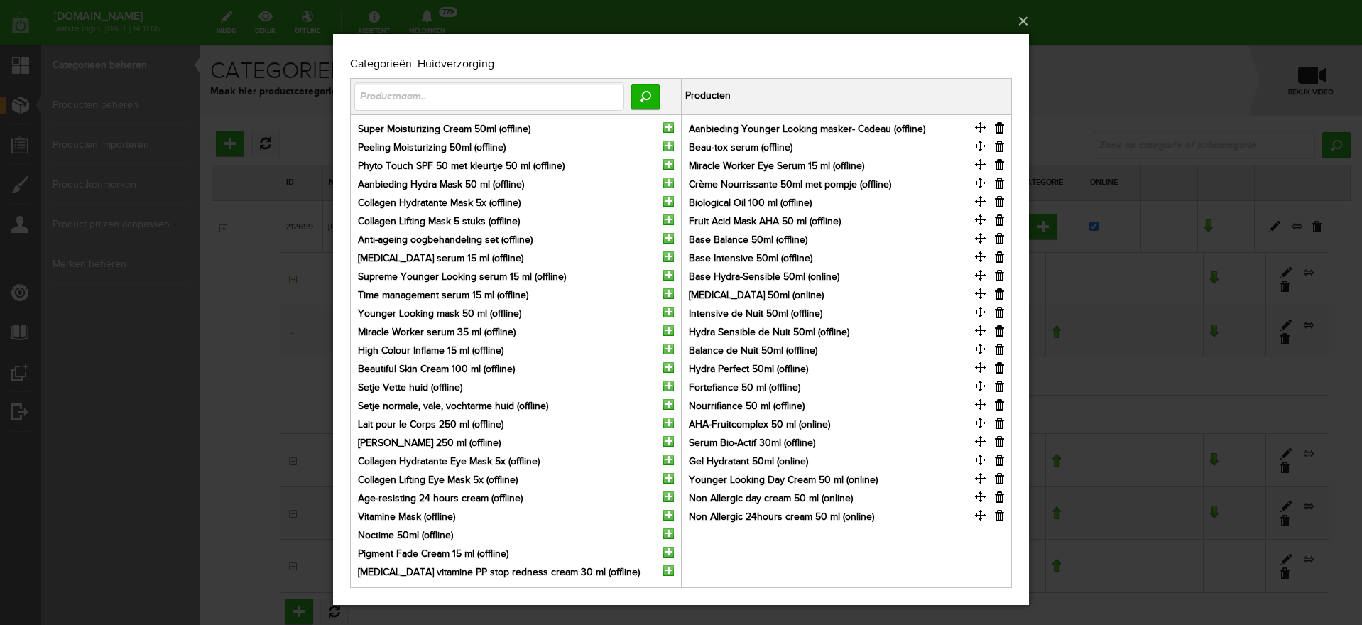
click at [1001, 401] on input "button" at bounding box center [999, 404] width 9 height 11
click at [998, 386] on input "button" at bounding box center [999, 386] width 9 height 11
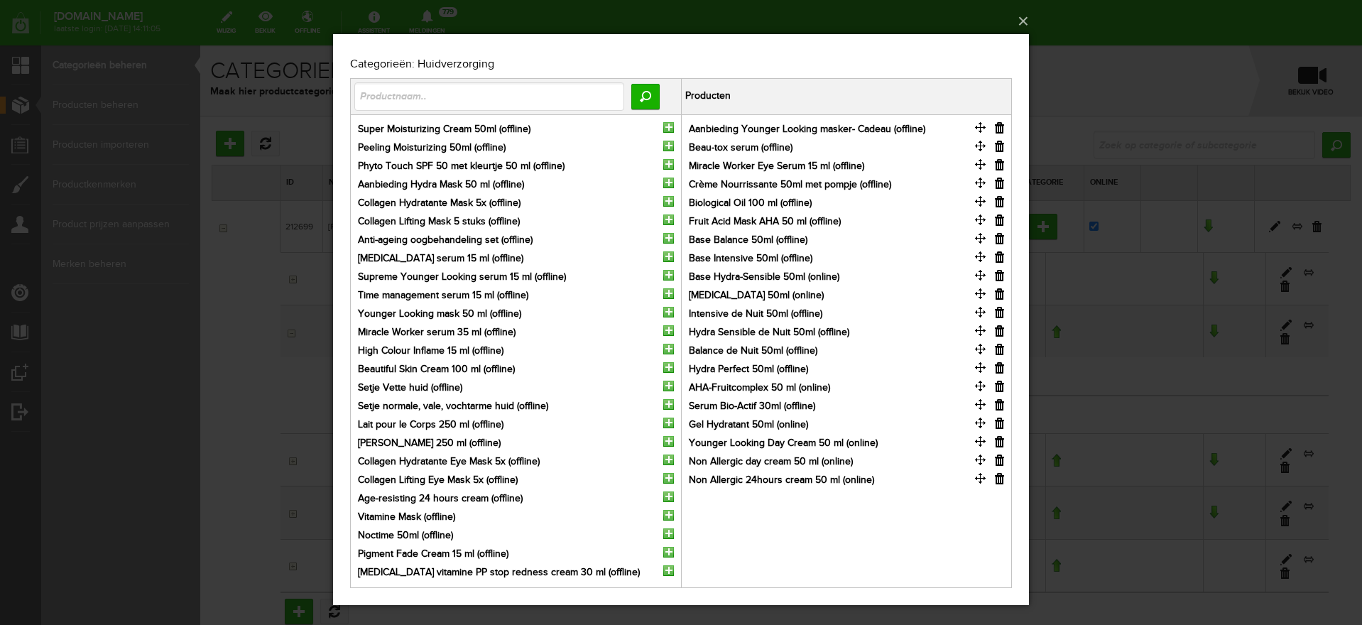
click at [1002, 348] on input "button" at bounding box center [999, 349] width 9 height 11
click at [998, 385] on input "button" at bounding box center [999, 386] width 9 height 11
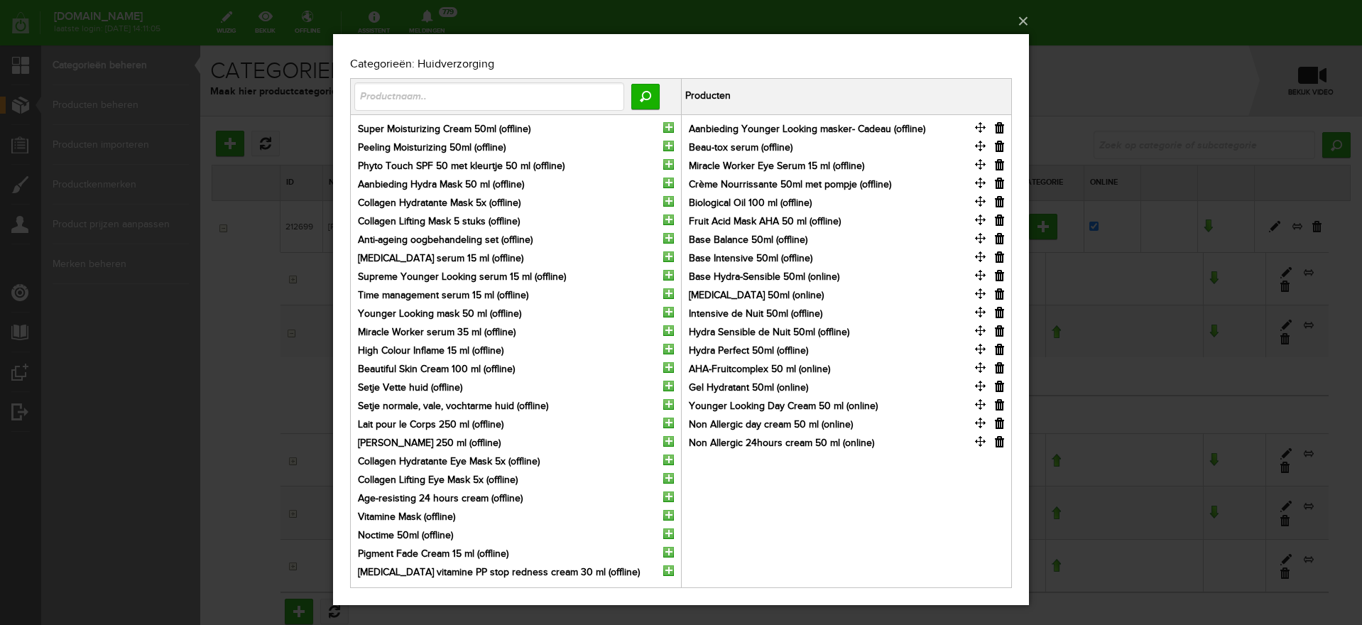
click at [1002, 201] on input "button" at bounding box center [999, 201] width 9 height 11
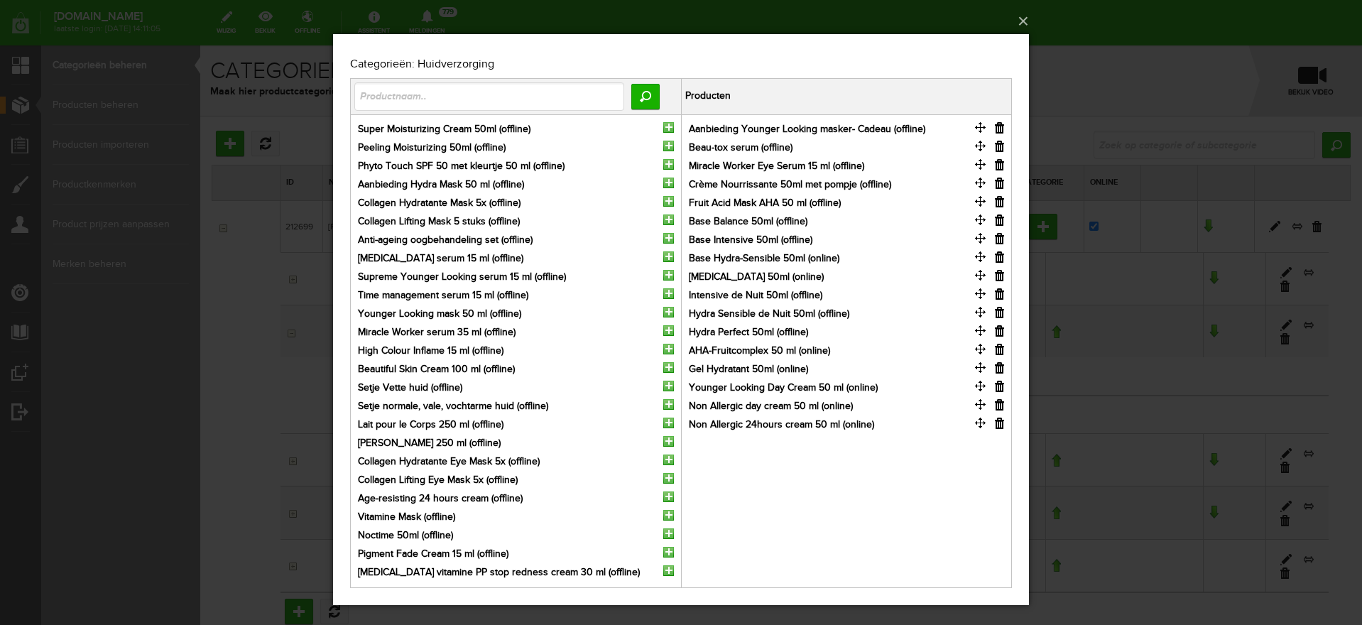
click at [997, 182] on input "button" at bounding box center [999, 183] width 9 height 11
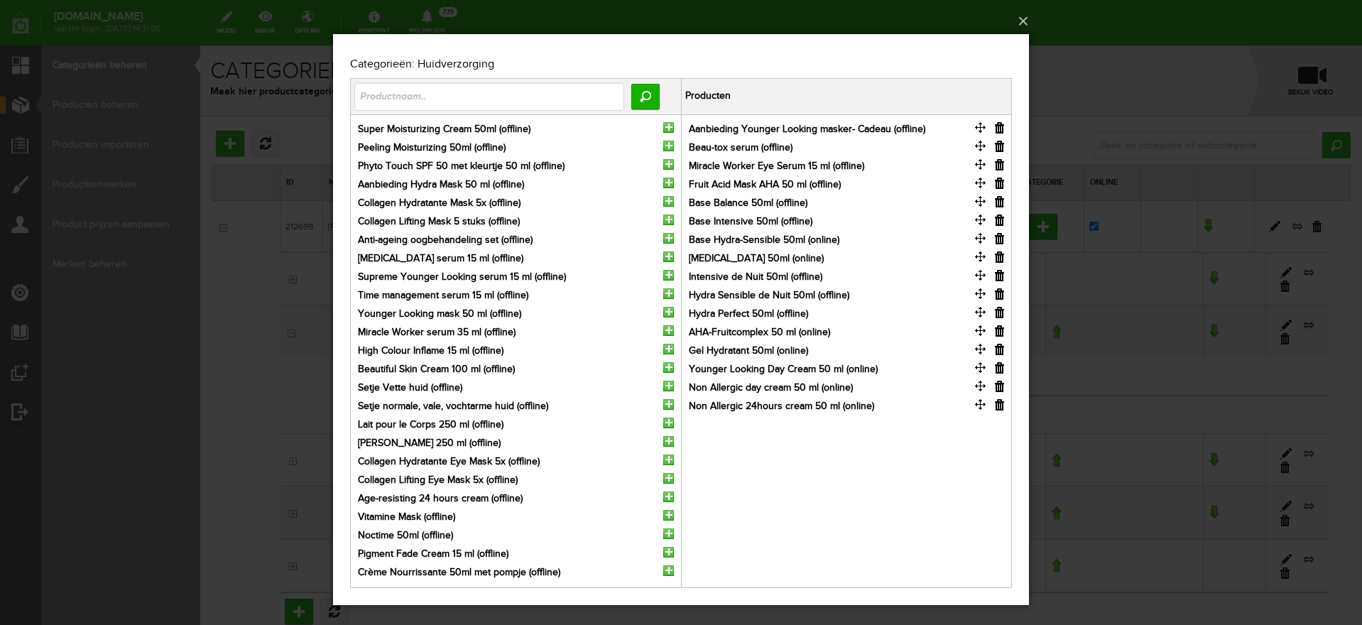
click at [1002, 124] on input "button" at bounding box center [999, 127] width 9 height 11
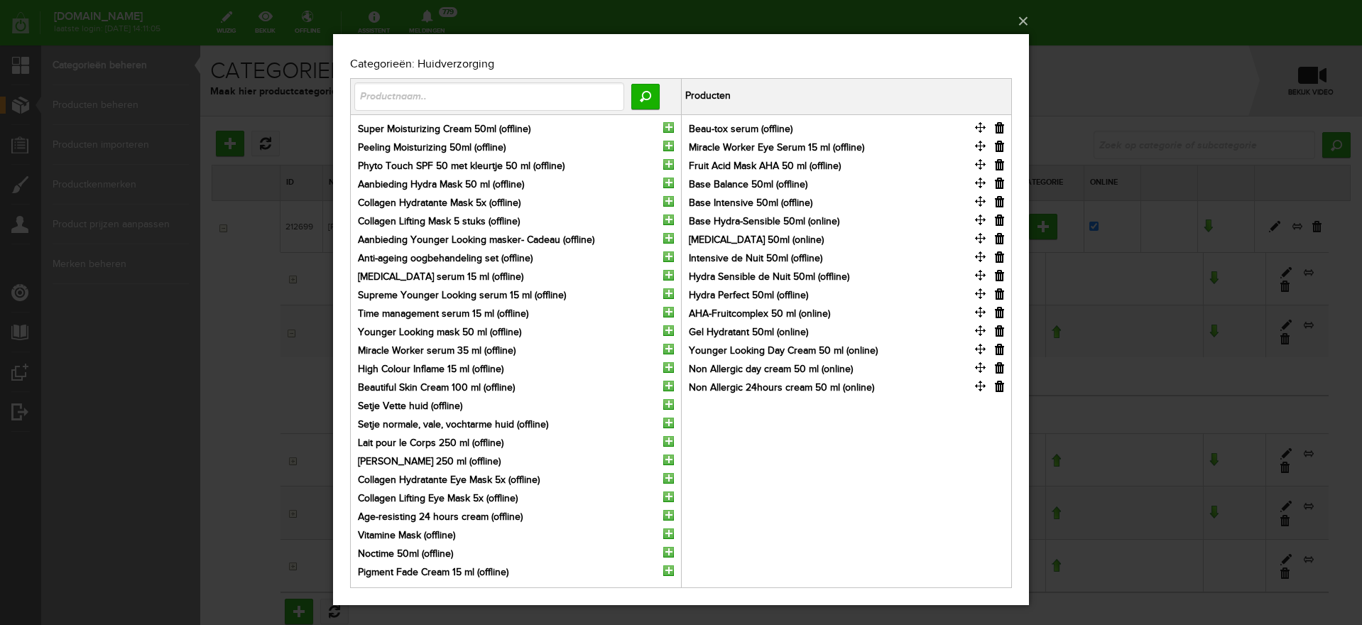
click at [998, 128] on input "button" at bounding box center [999, 127] width 9 height 11
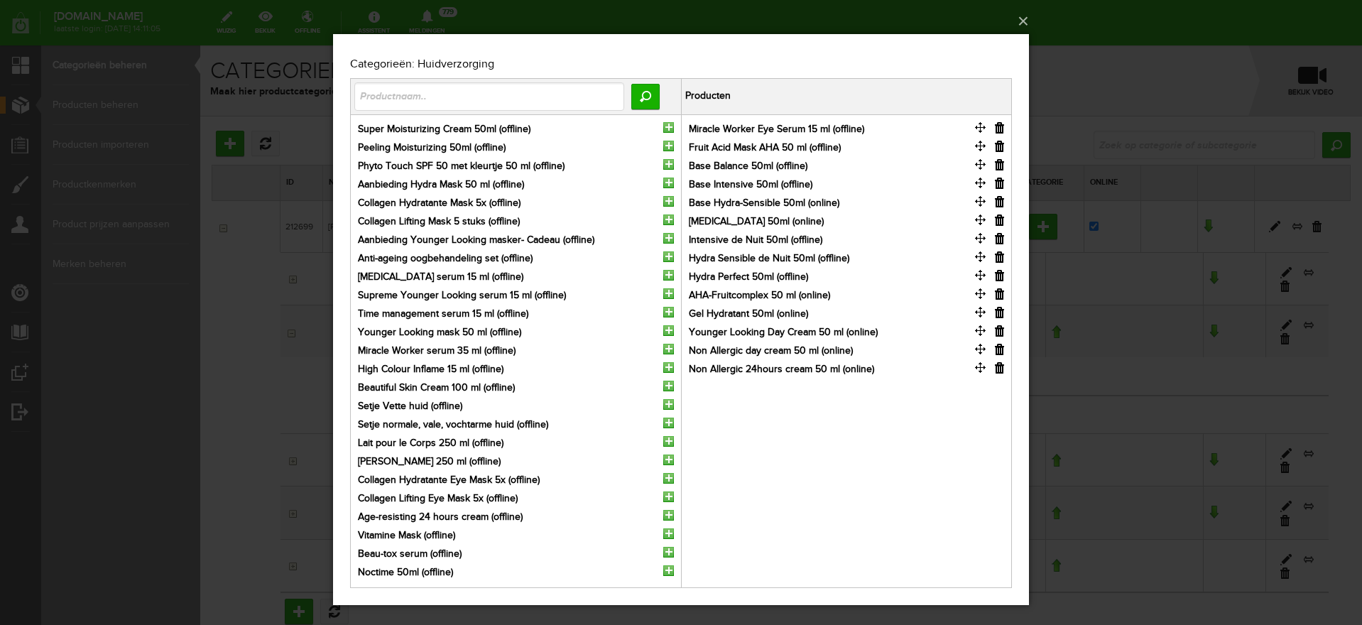
click at [998, 128] on input "button" at bounding box center [999, 127] width 9 height 11
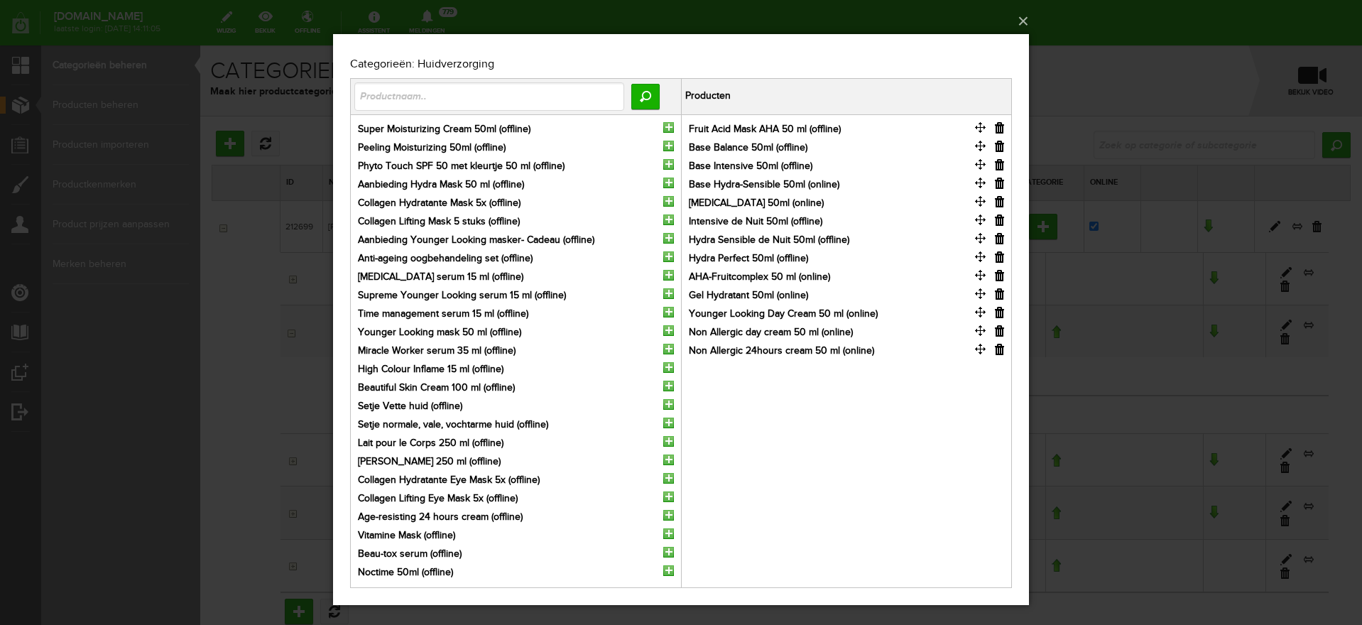
click at [1001, 128] on input "button" at bounding box center [999, 127] width 9 height 11
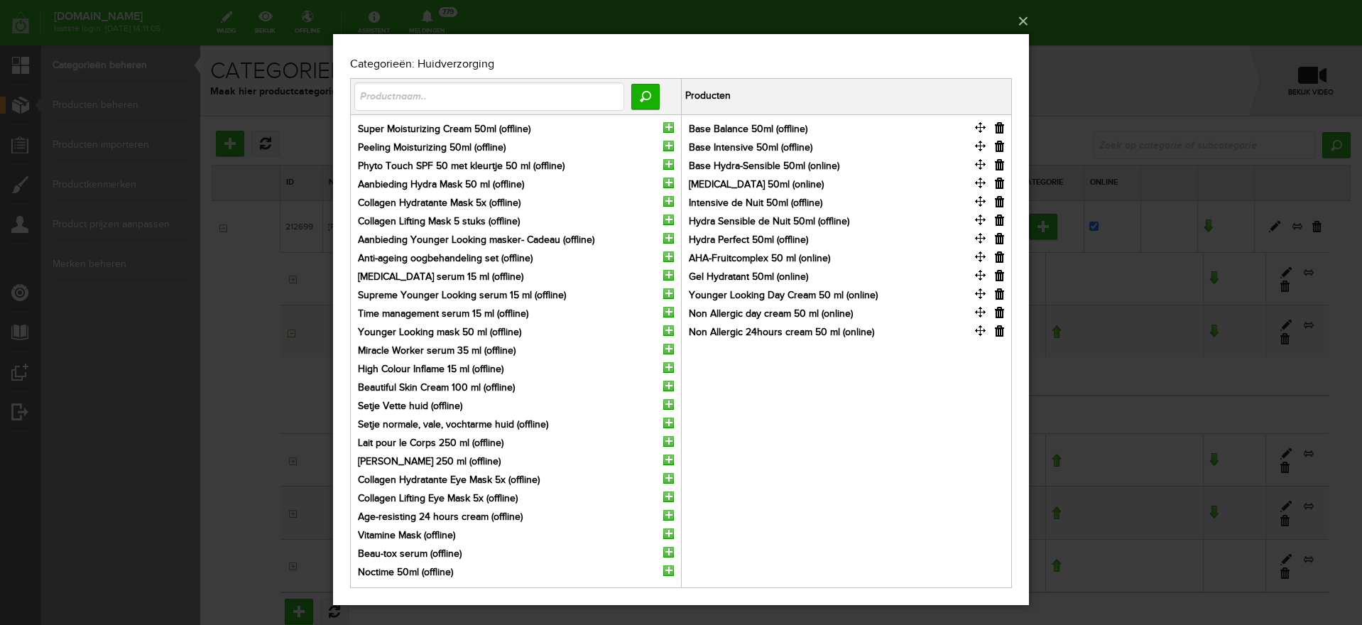
click at [1001, 127] on input "button" at bounding box center [999, 127] width 9 height 11
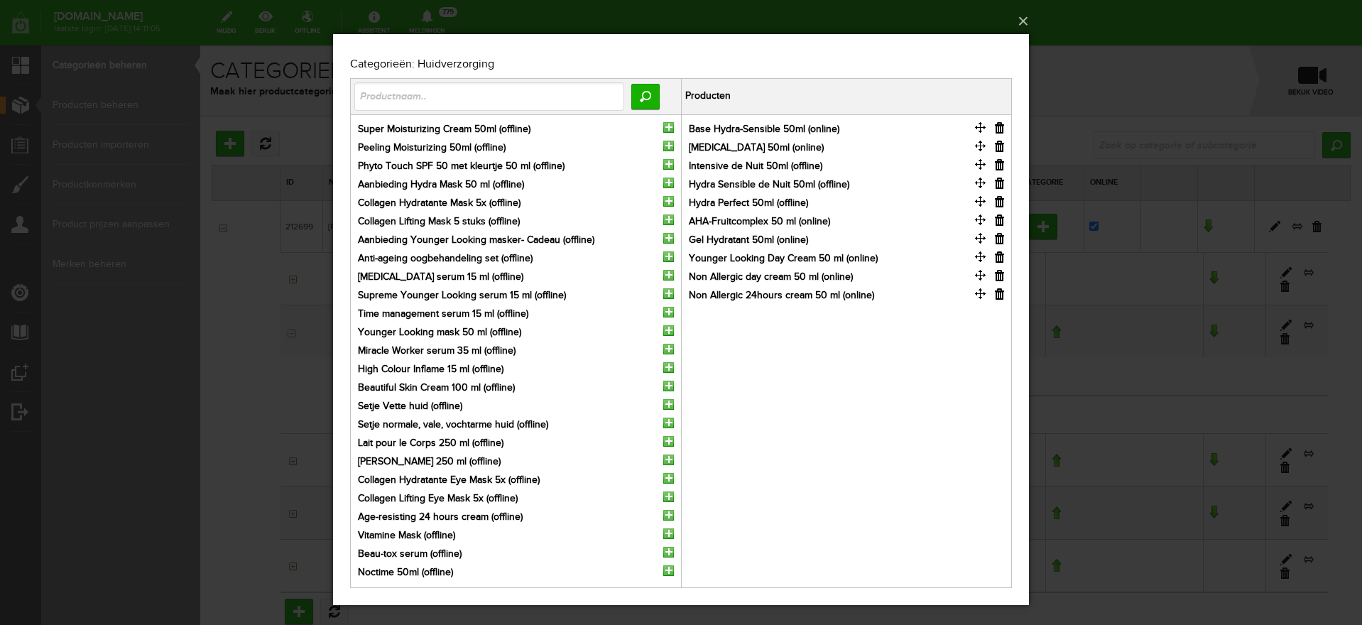
click at [1001, 165] on input "button" at bounding box center [999, 164] width 9 height 11
click at [1003, 166] on input "button" at bounding box center [999, 164] width 9 height 11
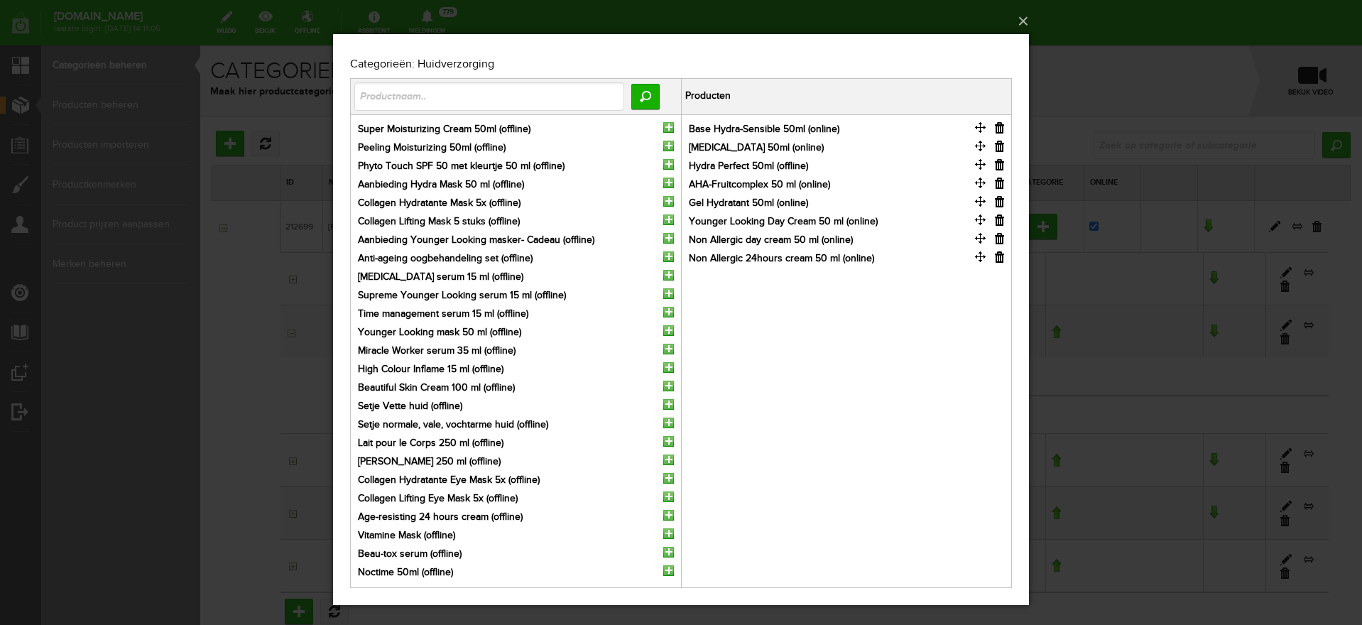
click at [998, 166] on input "button" at bounding box center [999, 164] width 9 height 11
drag, startPoint x: 1026, startPoint y: 21, endPoint x: 997, endPoint y: 45, distance: 37.8
click at [1025, 20] on button "×" at bounding box center [685, 21] width 696 height 31
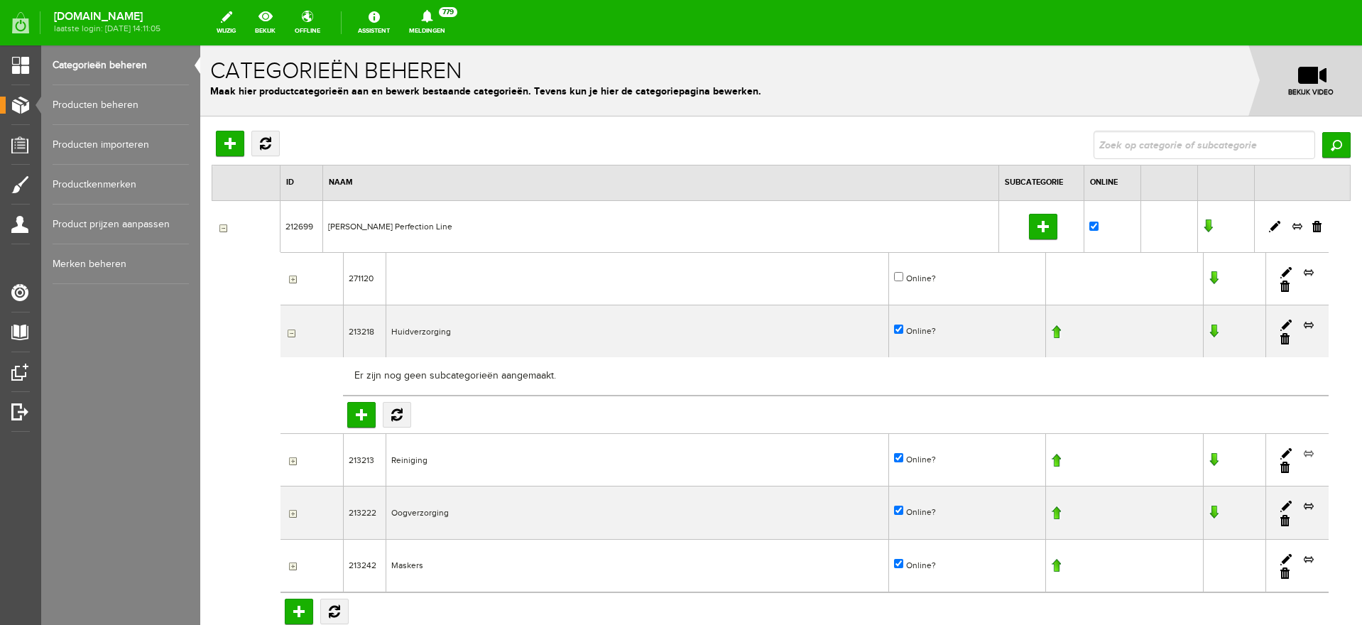
click at [1303, 454] on link at bounding box center [1308, 453] width 11 height 13
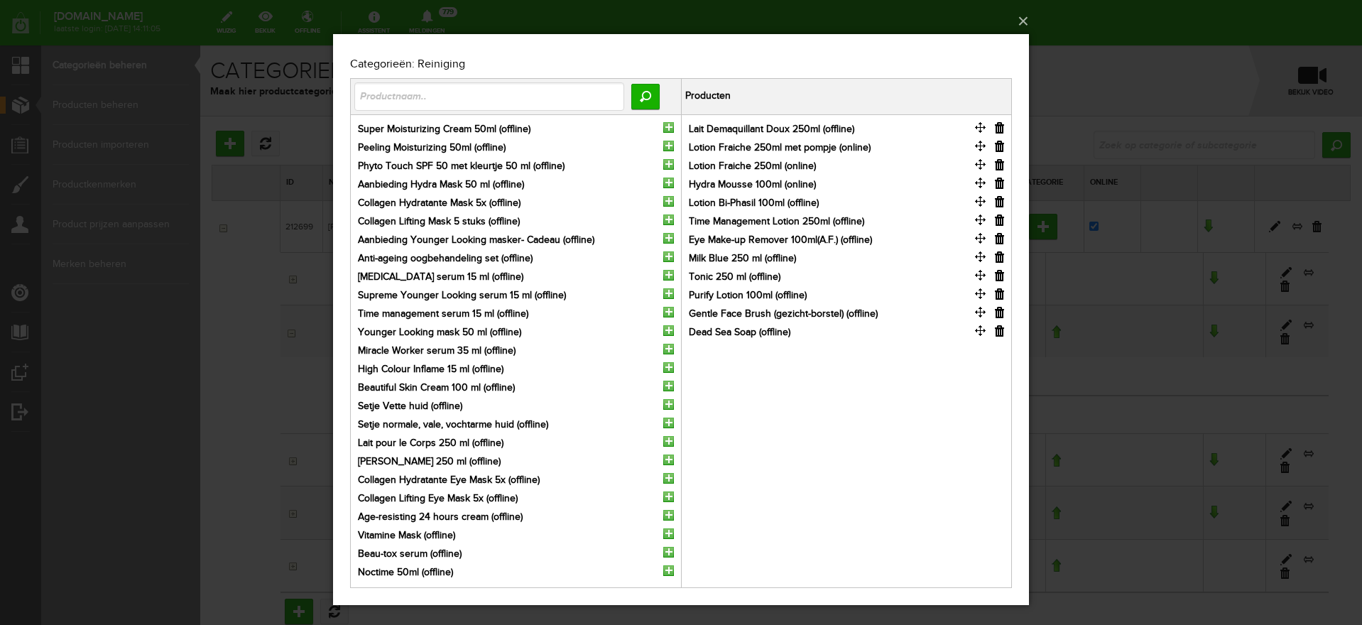
click at [998, 128] on input "button" at bounding box center [999, 127] width 9 height 11
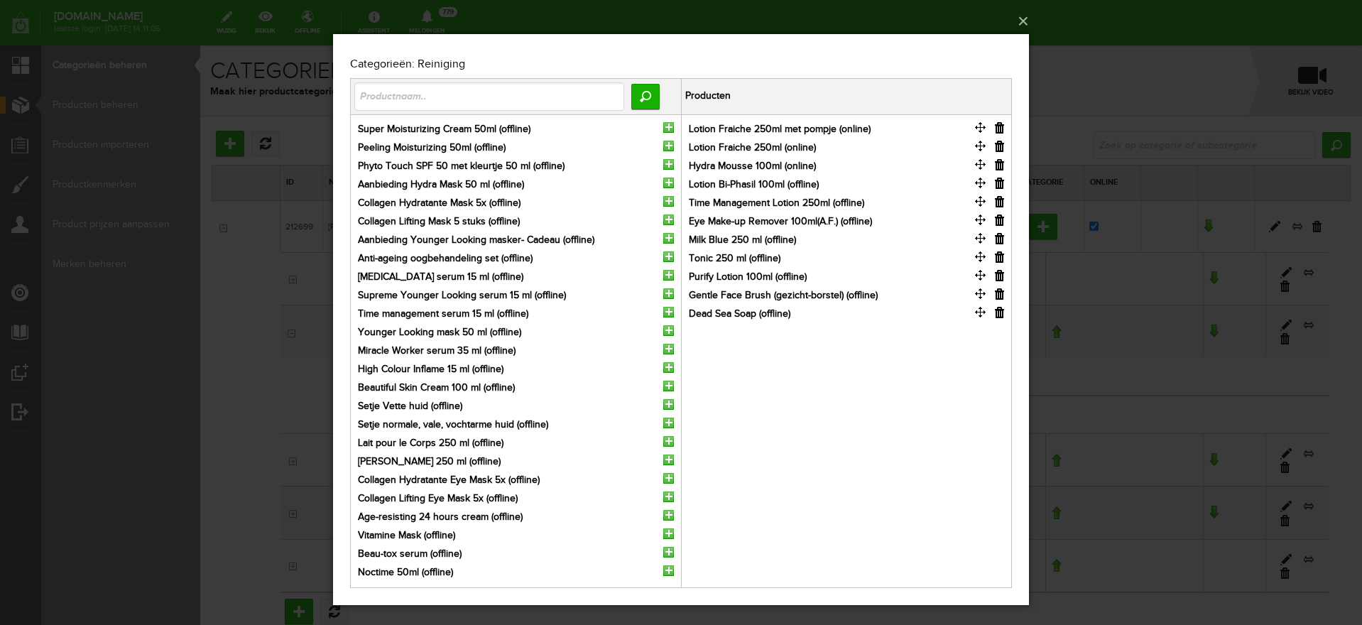
click at [998, 183] on input "button" at bounding box center [999, 183] width 9 height 11
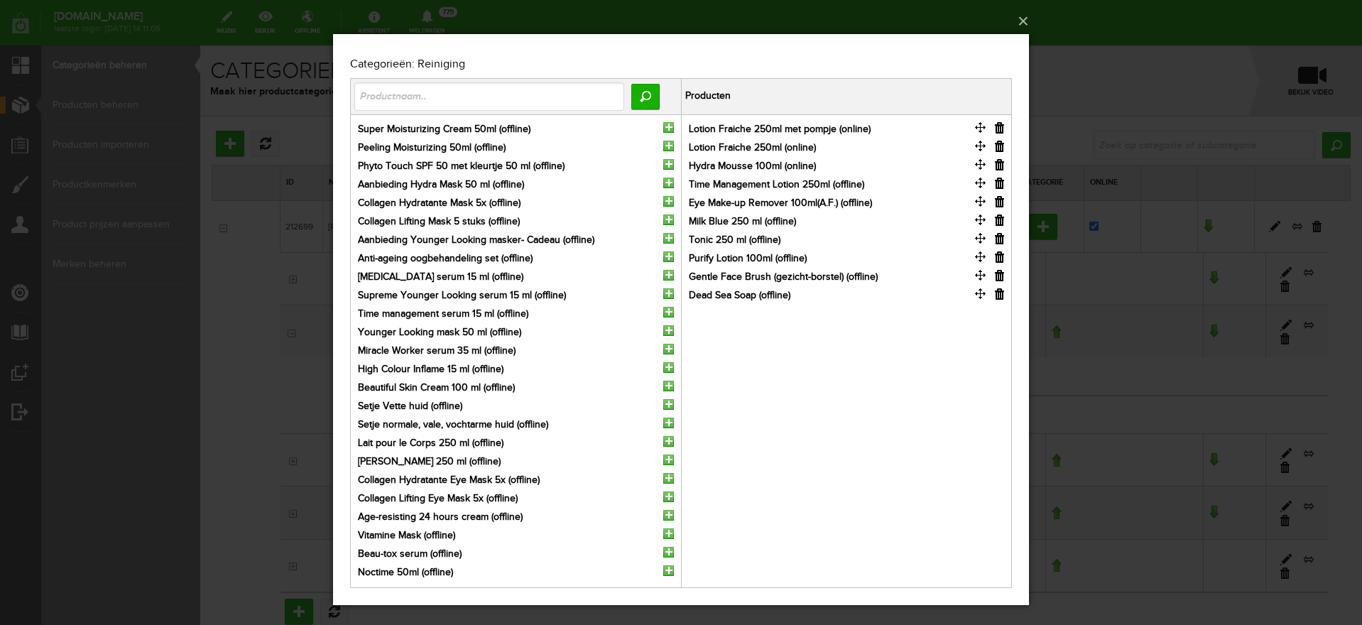
click at [998, 183] on input "button" at bounding box center [999, 183] width 9 height 11
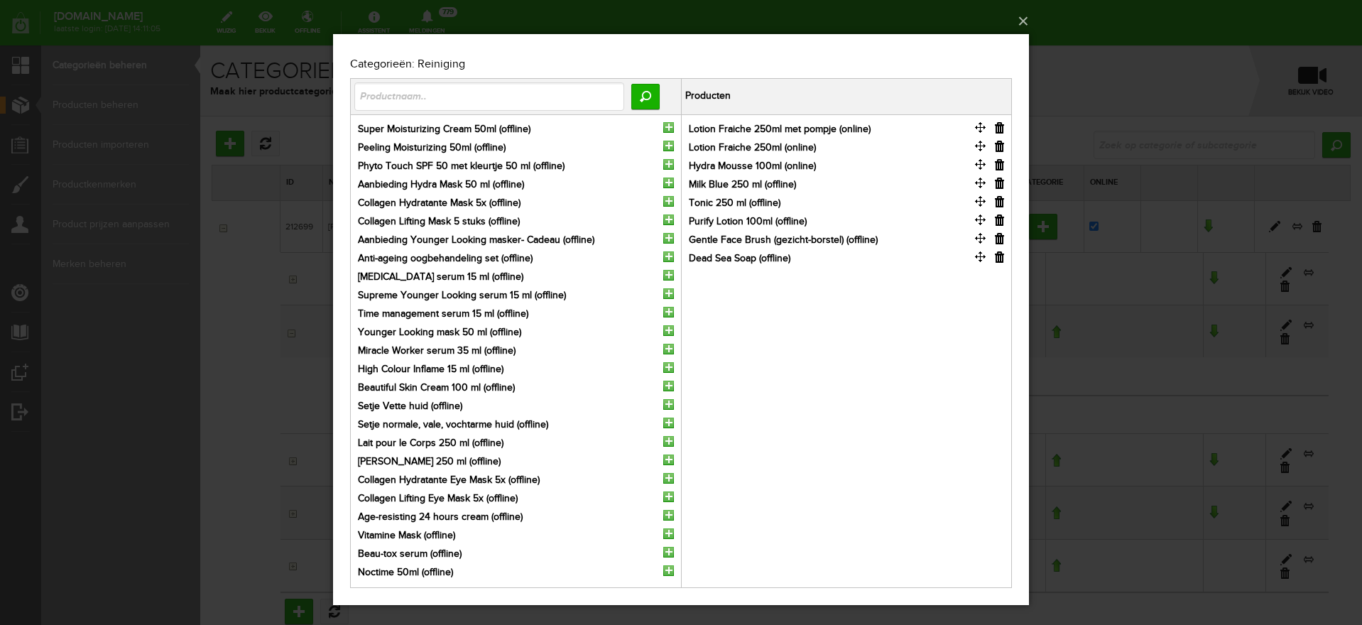
click at [998, 184] on input "button" at bounding box center [999, 183] width 9 height 11
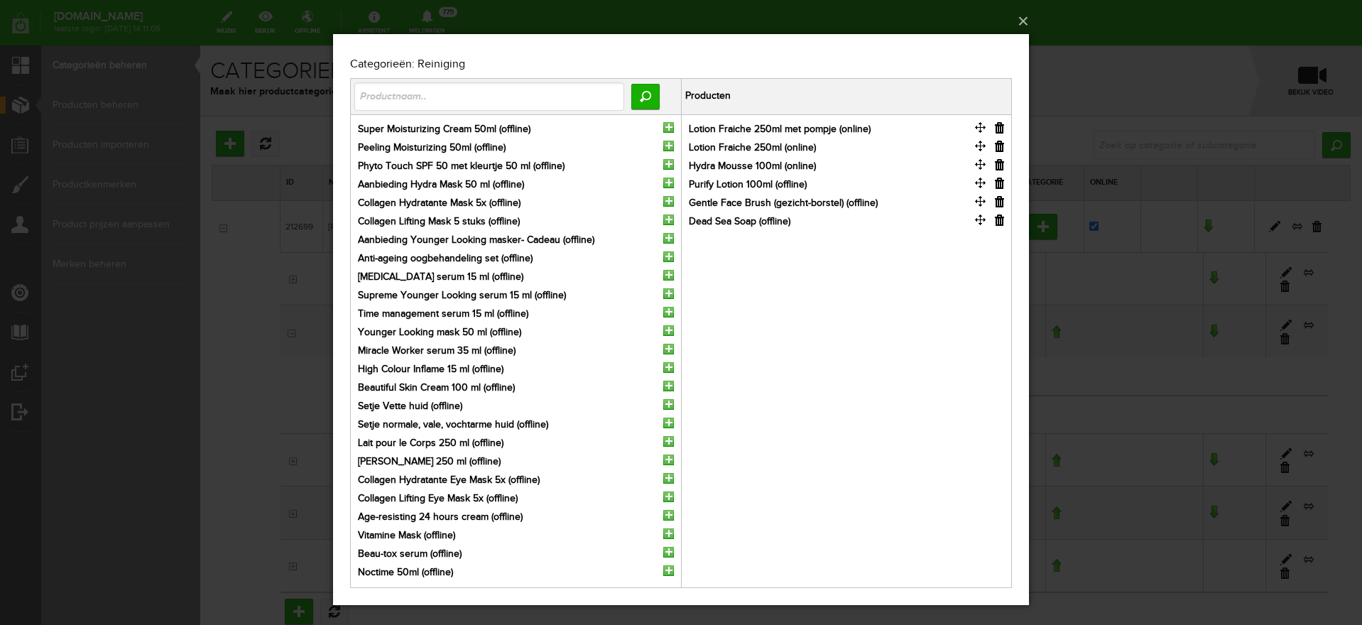
click at [998, 184] on input "button" at bounding box center [999, 183] width 9 height 11
click at [1025, 22] on button "×" at bounding box center [685, 21] width 696 height 31
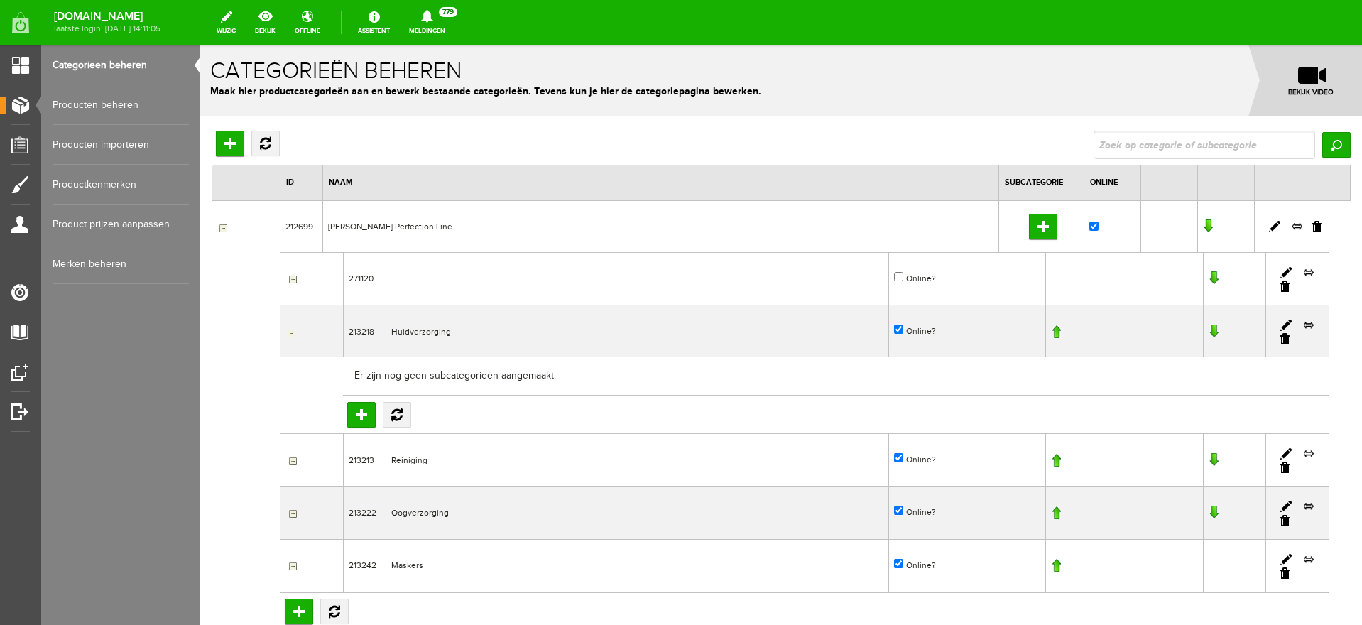
click at [71, 105] on link "Producten beheren" at bounding box center [121, 105] width 136 height 40
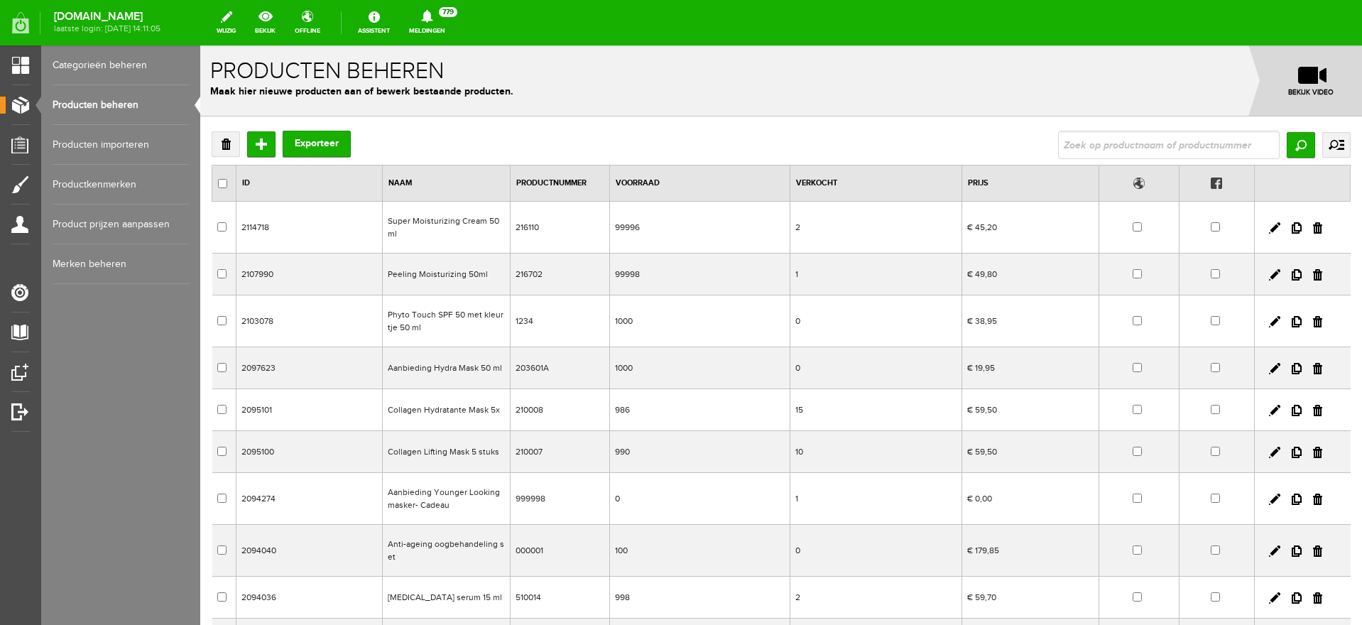
click at [1121, 147] on input "text" at bounding box center [1169, 145] width 222 height 28
type input "gentle"
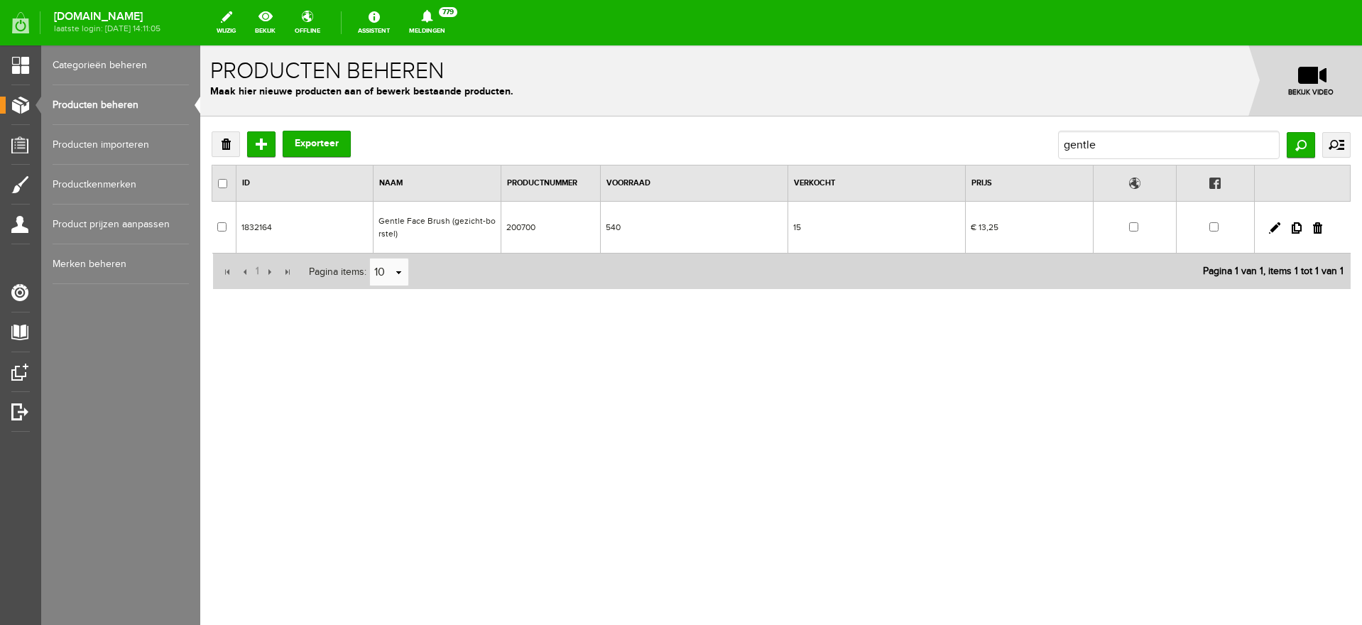
click at [1137, 221] on td at bounding box center [1135, 228] width 83 height 52
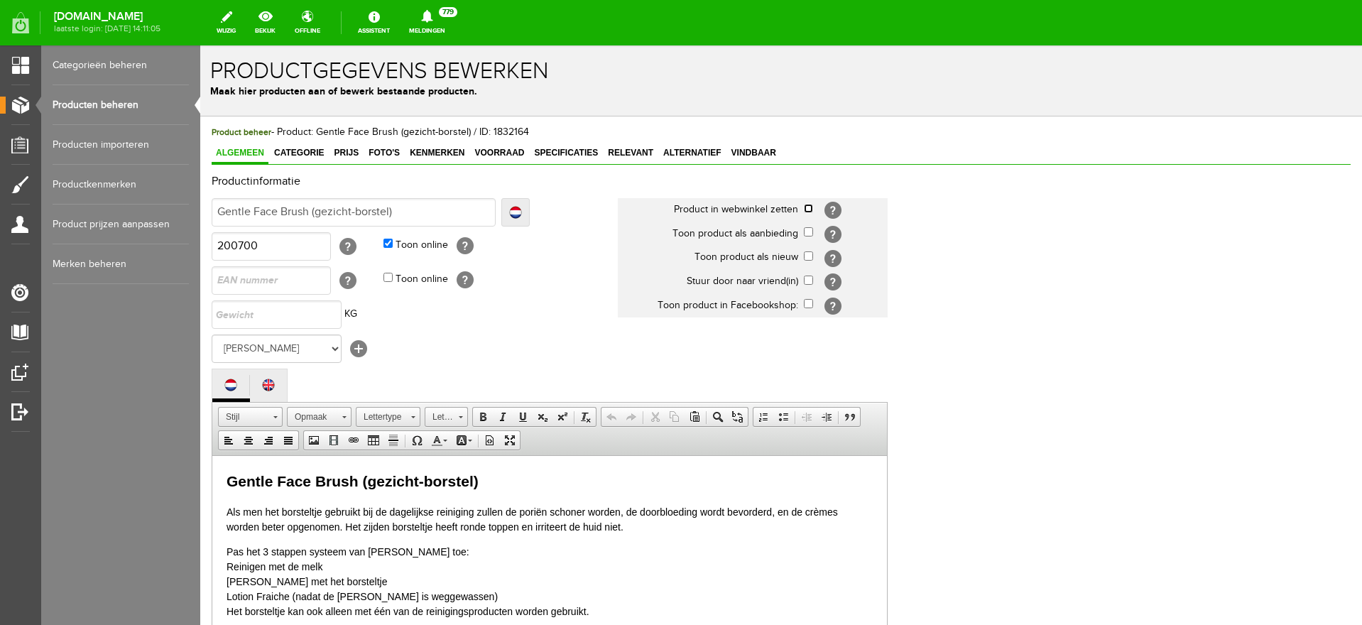
click at [809, 208] on input "checkbox" at bounding box center [808, 208] width 9 height 9
checkbox input "true"
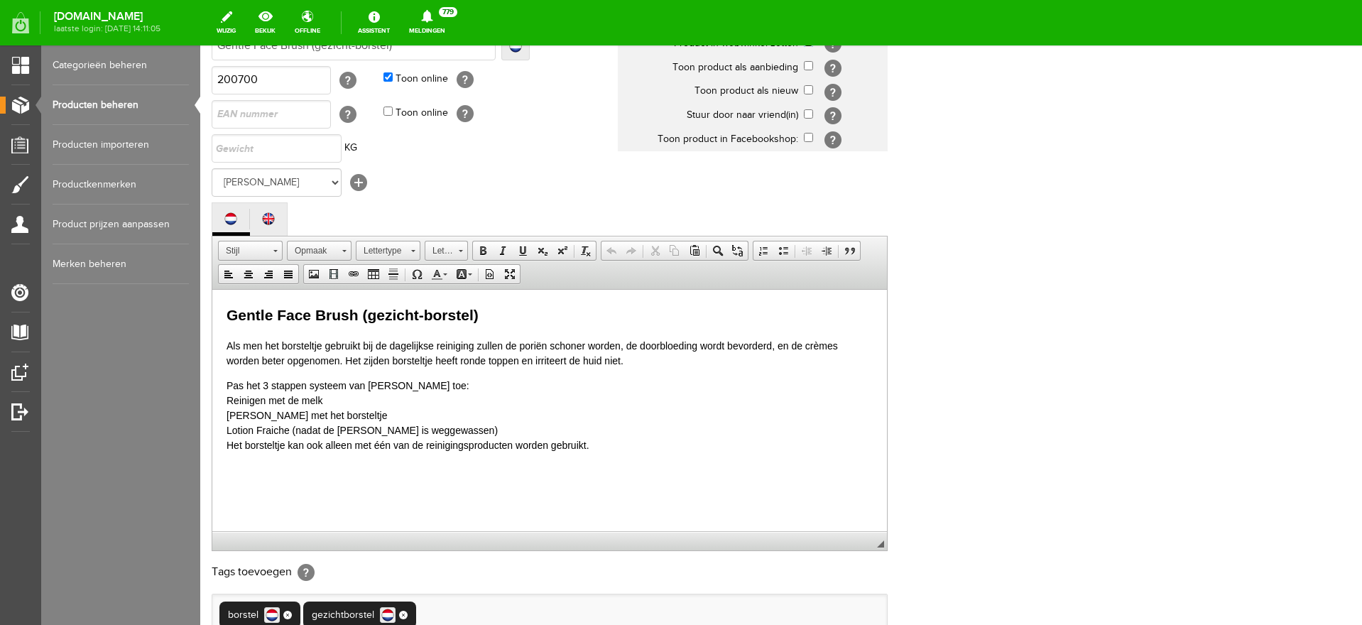
scroll to position [337, 0]
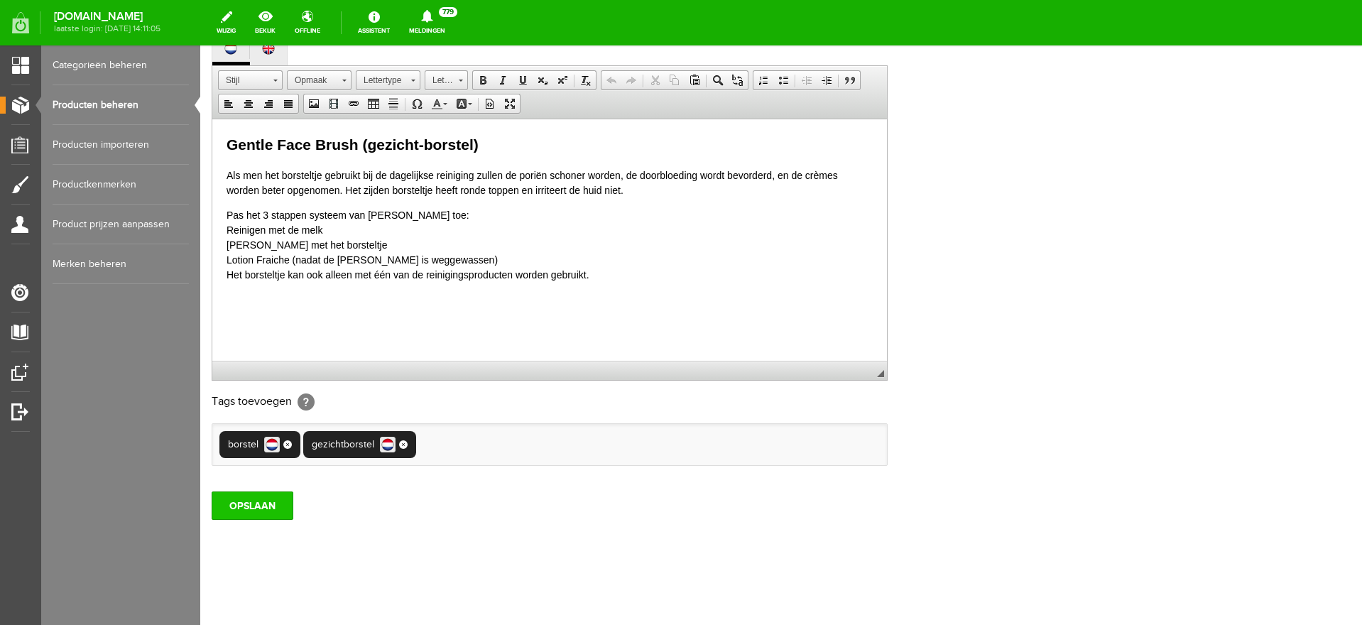
click at [239, 511] on input "OPSLAAN" at bounding box center [253, 505] width 82 height 28
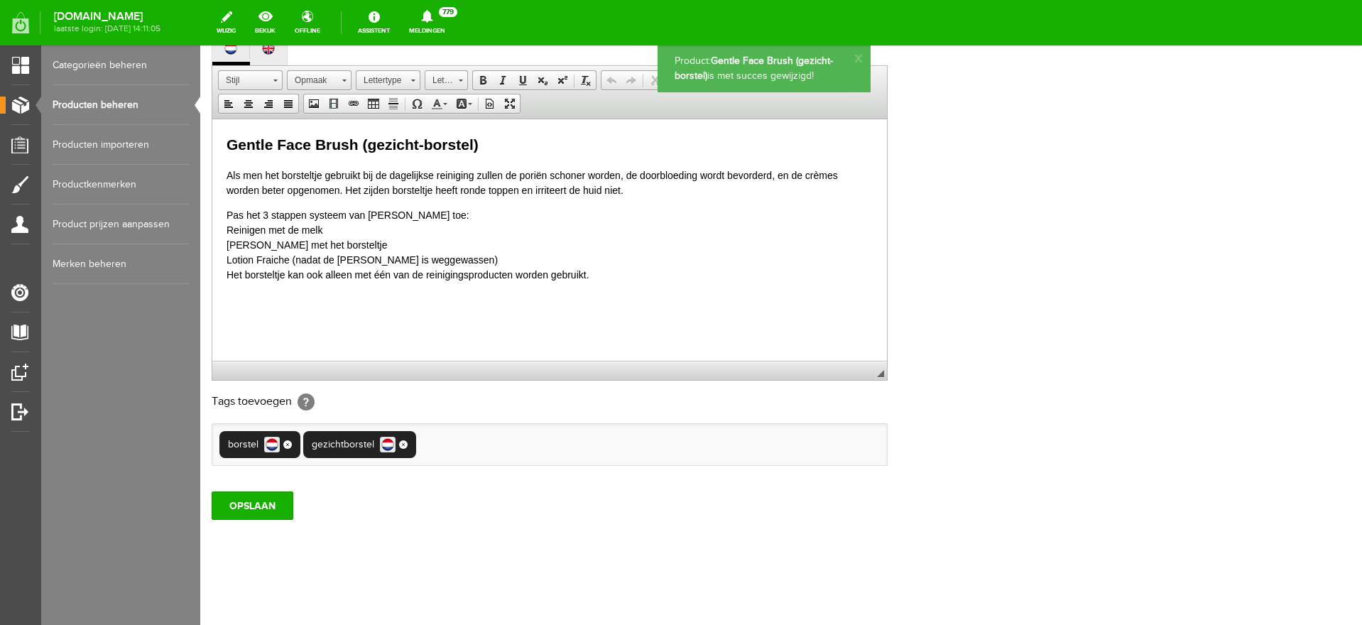
scroll to position [0, 0]
click at [72, 62] on link "Categorieën beheren" at bounding box center [121, 65] width 136 height 40
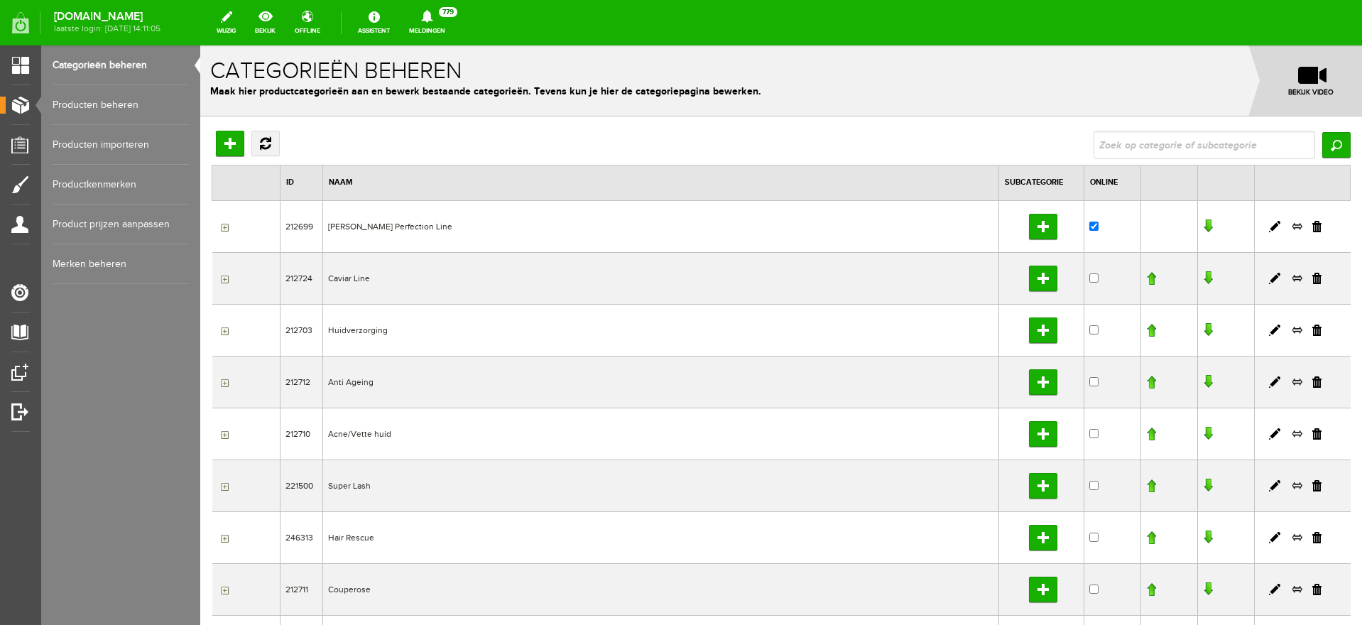
click at [226, 226] on input "button" at bounding box center [222, 227] width 11 height 11
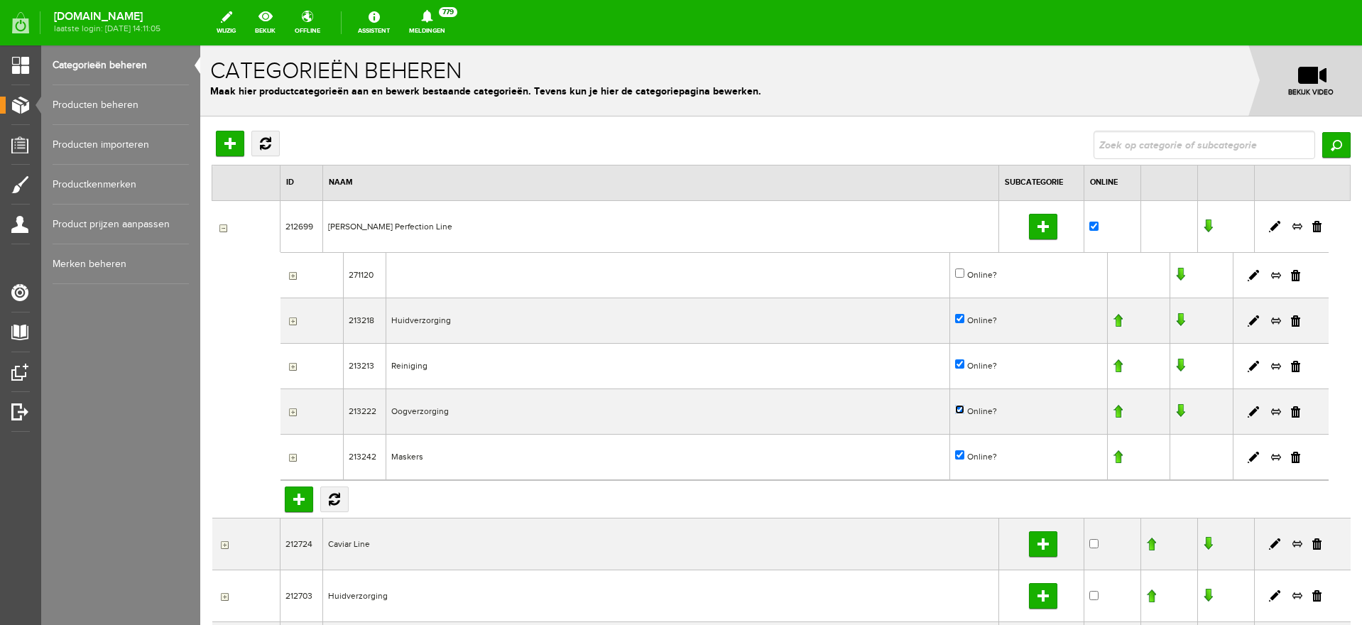
click at [955, 410] on input "Online?" at bounding box center [959, 409] width 9 height 9
checkbox input "false"
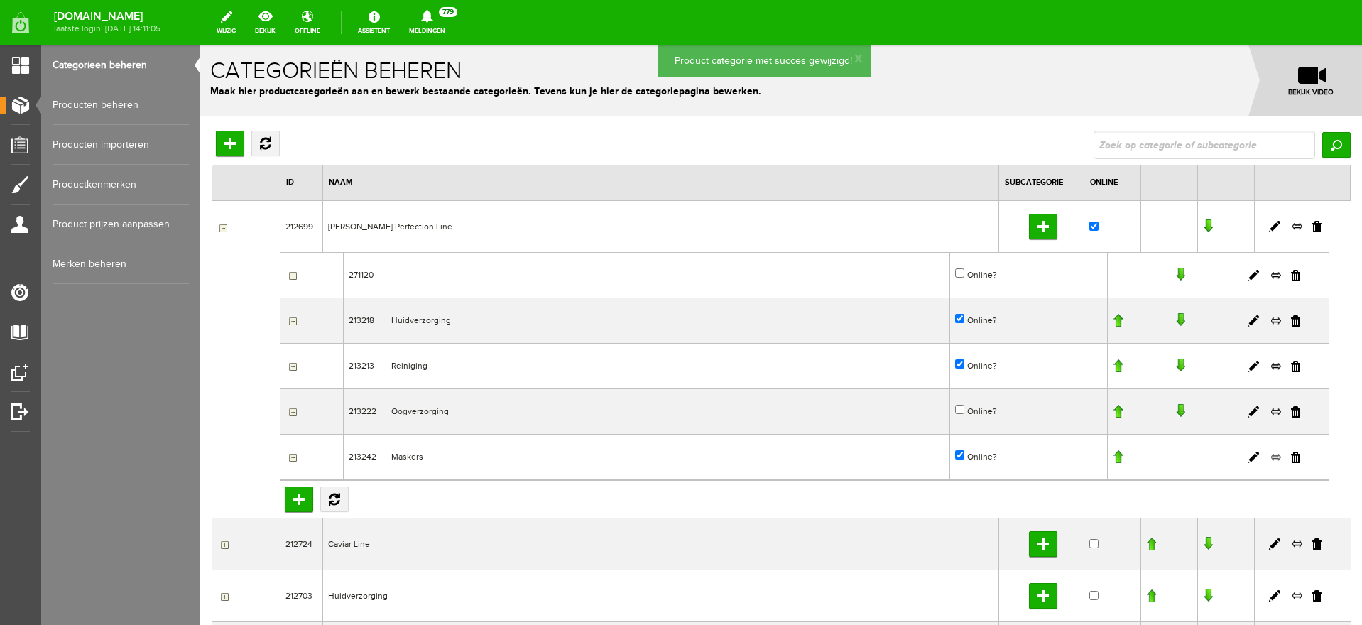
click at [1270, 459] on link at bounding box center [1275, 457] width 11 height 13
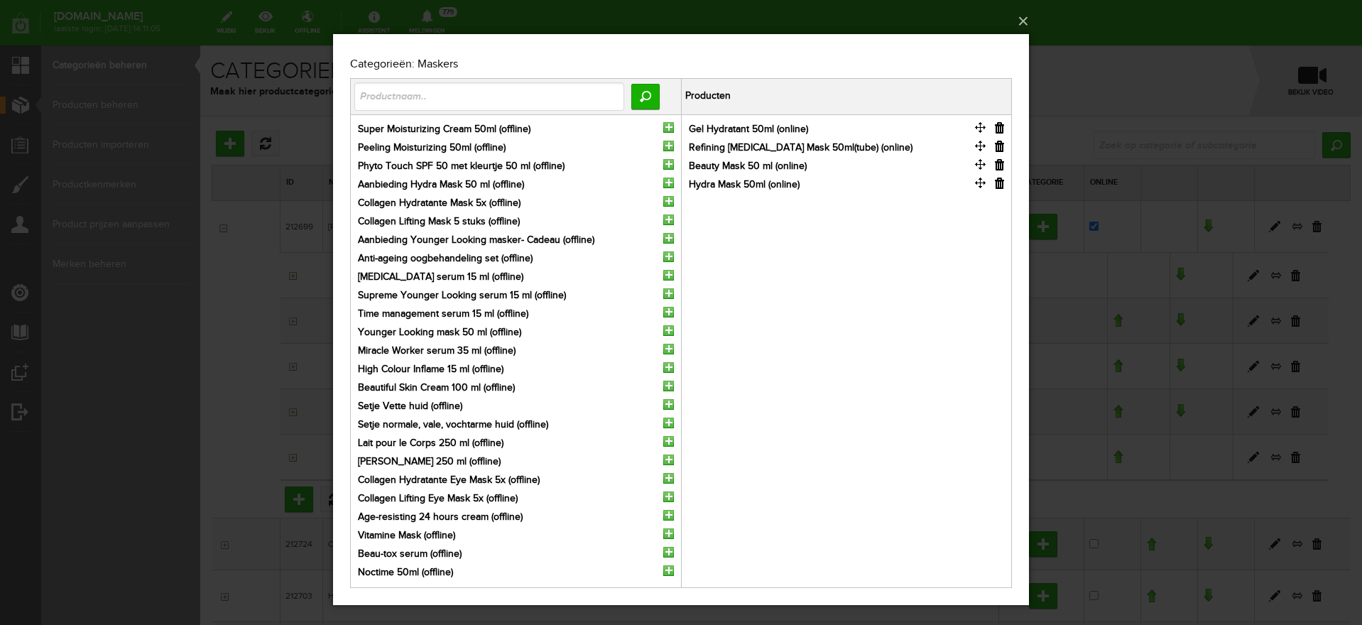
click at [1220, 131] on div "×" at bounding box center [681, 312] width 1362 height 625
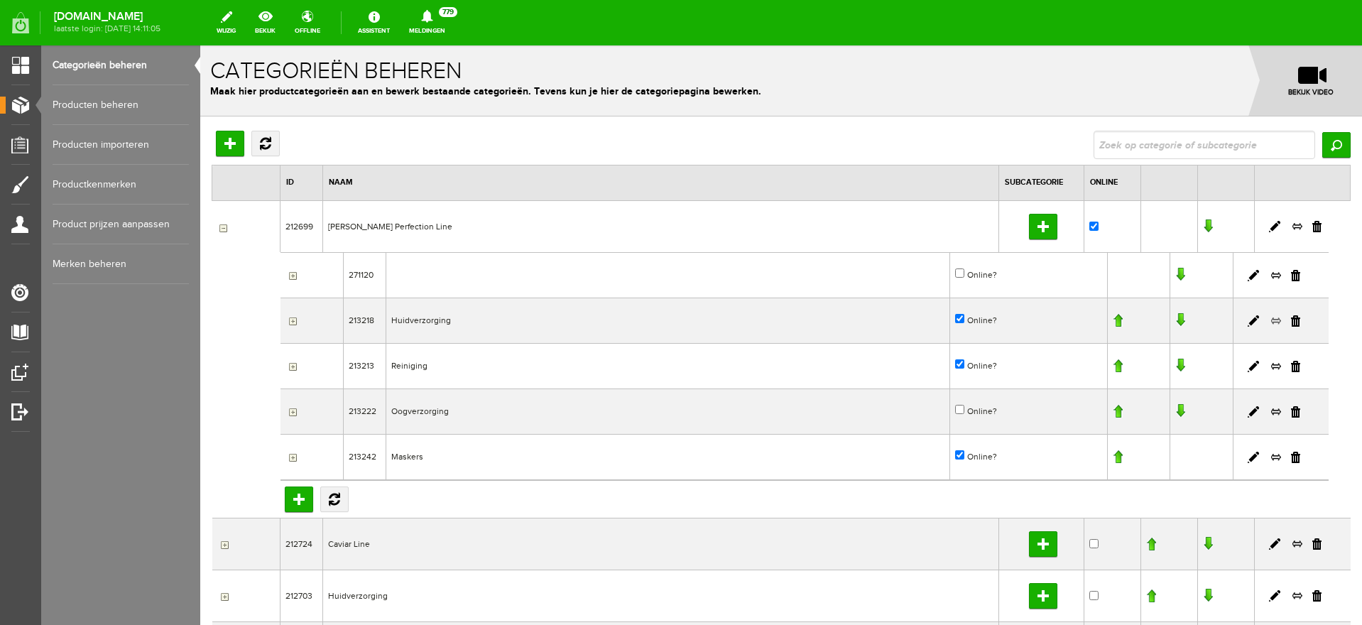
click at [1270, 321] on link at bounding box center [1275, 321] width 11 height 13
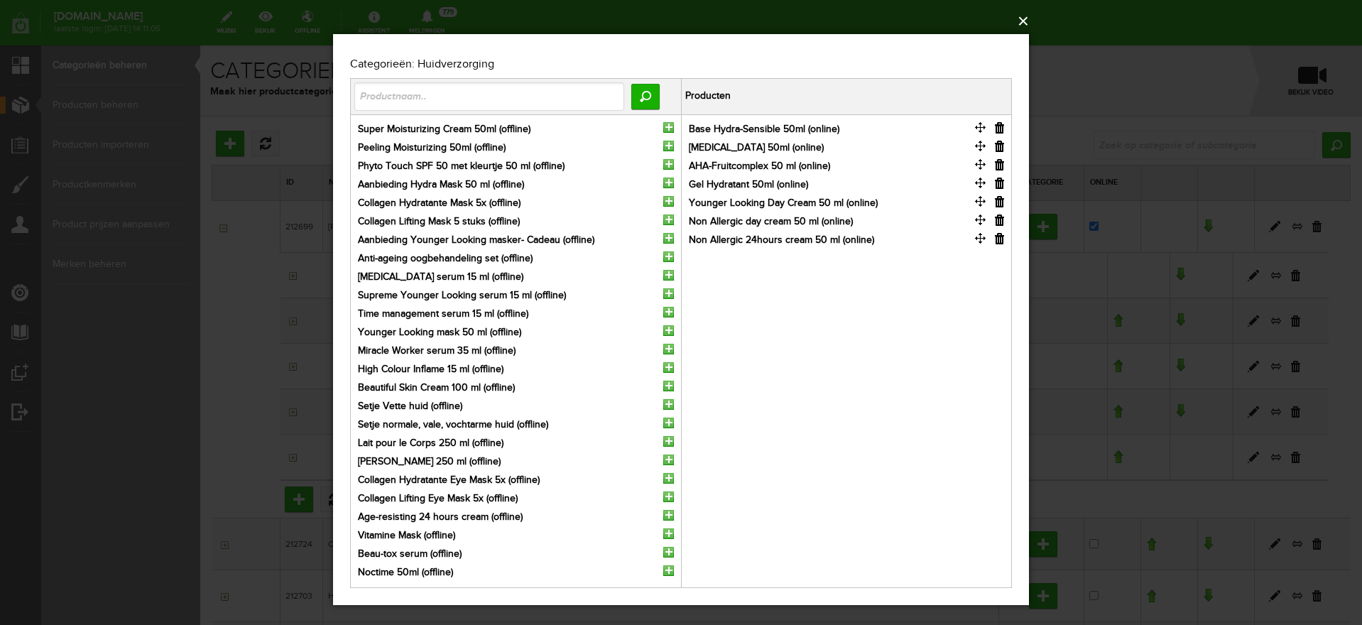
click at [1029, 17] on button "×" at bounding box center [685, 21] width 696 height 31
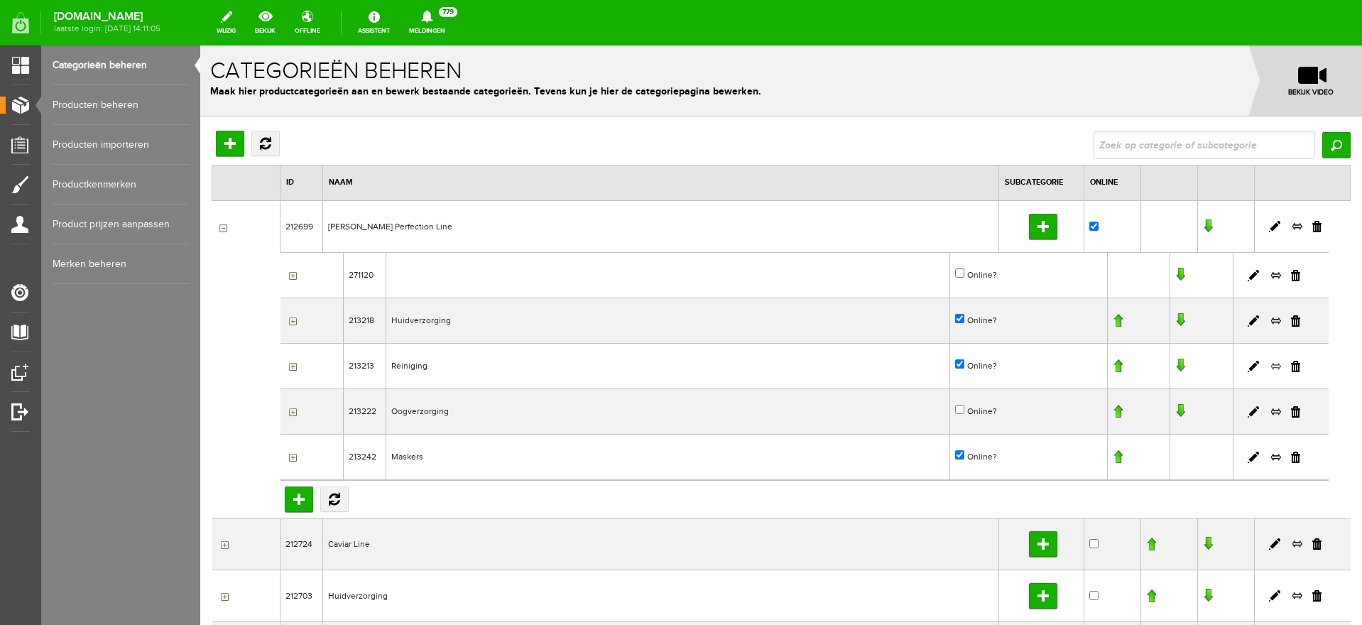
click at [1270, 366] on link at bounding box center [1275, 366] width 11 height 13
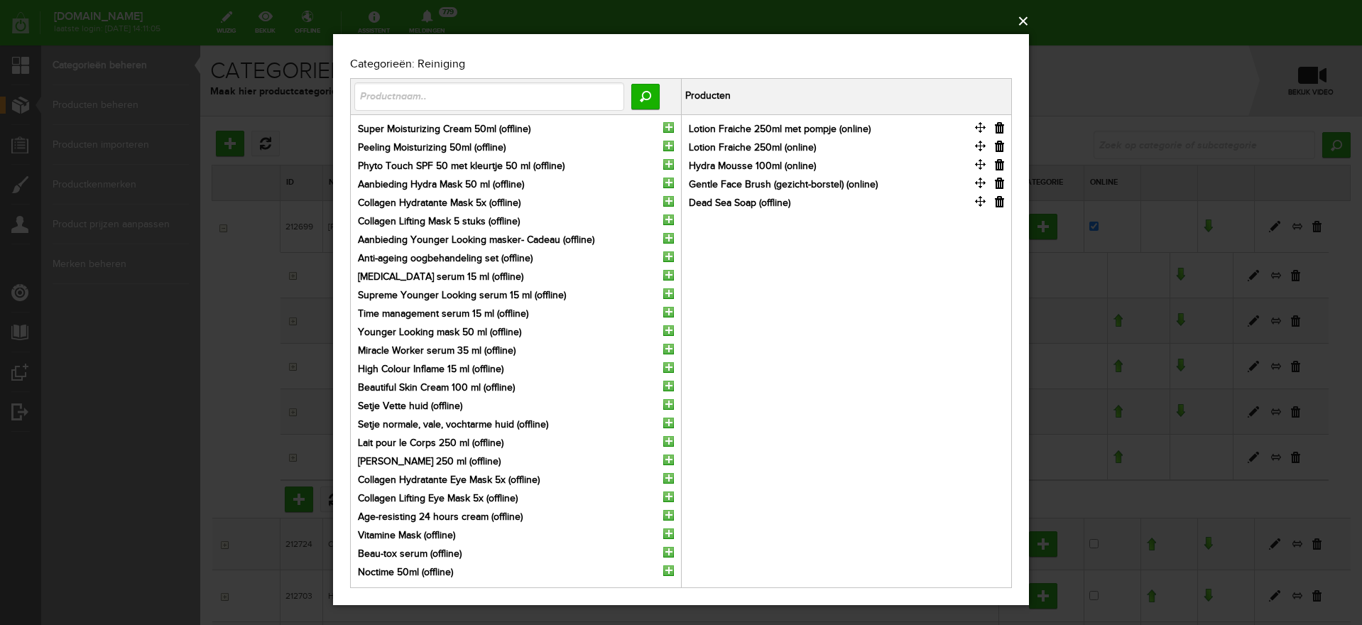
click at [1023, 19] on button "×" at bounding box center [685, 21] width 696 height 31
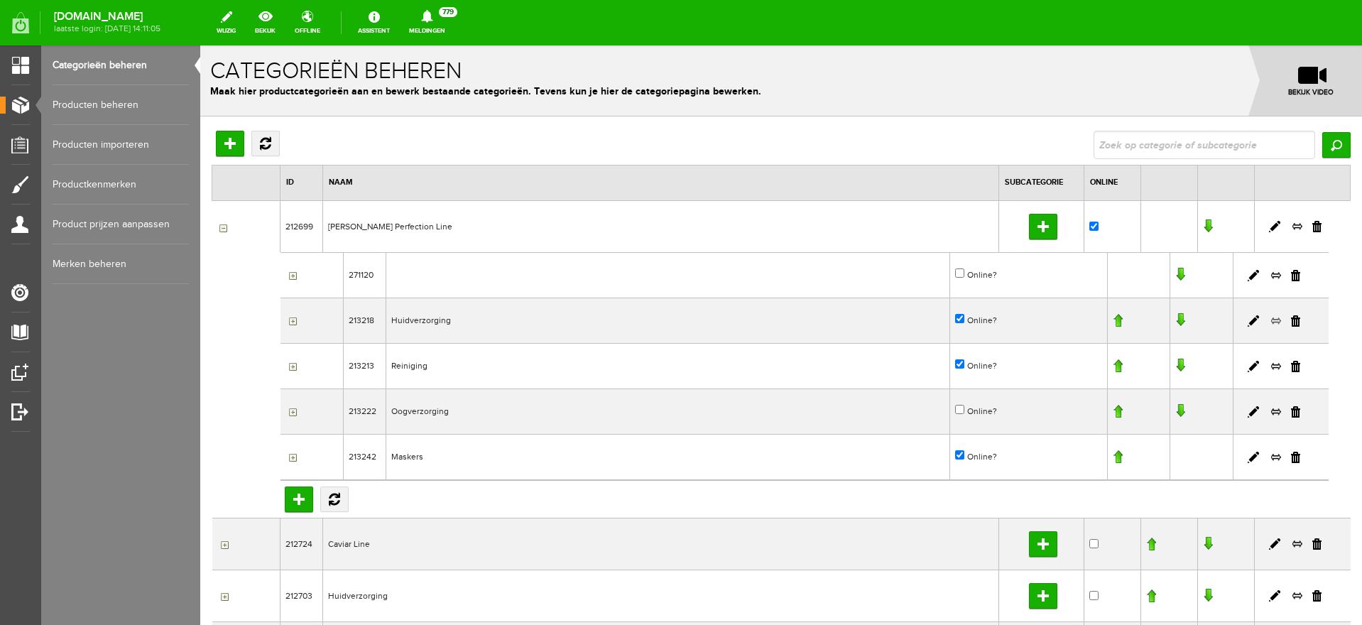
click at [1270, 320] on link at bounding box center [1275, 321] width 11 height 13
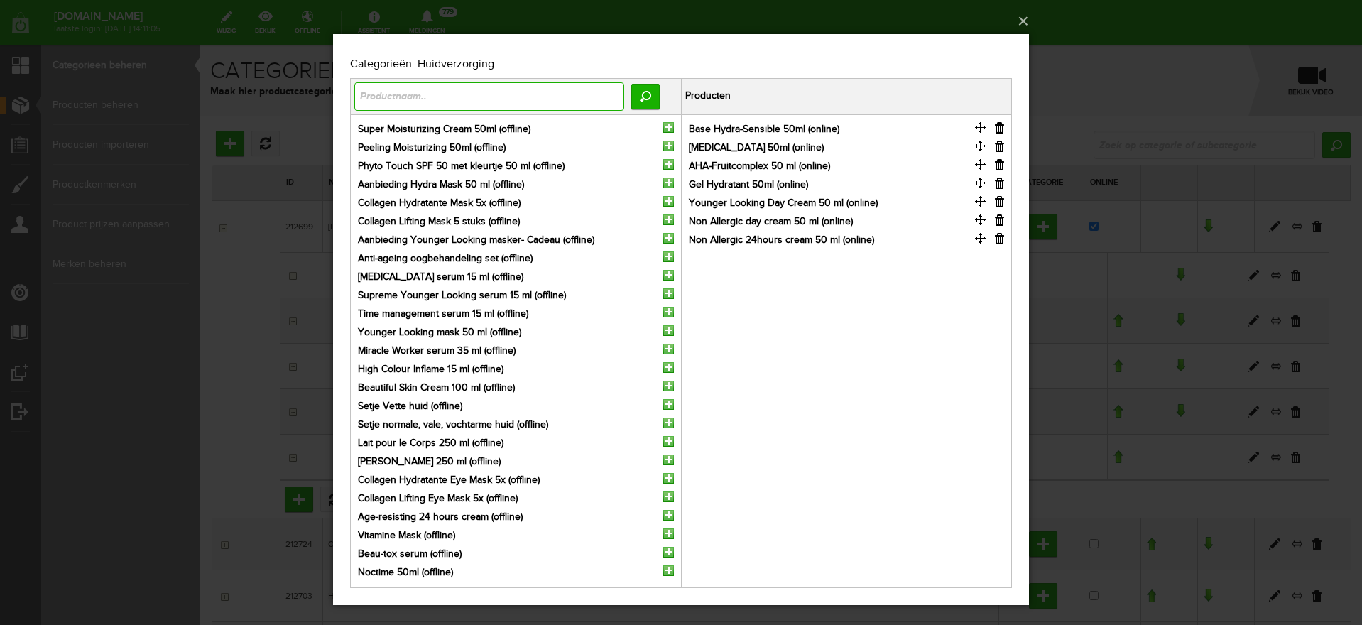
click at [383, 98] on input "text" at bounding box center [489, 96] width 270 height 28
type input "high"
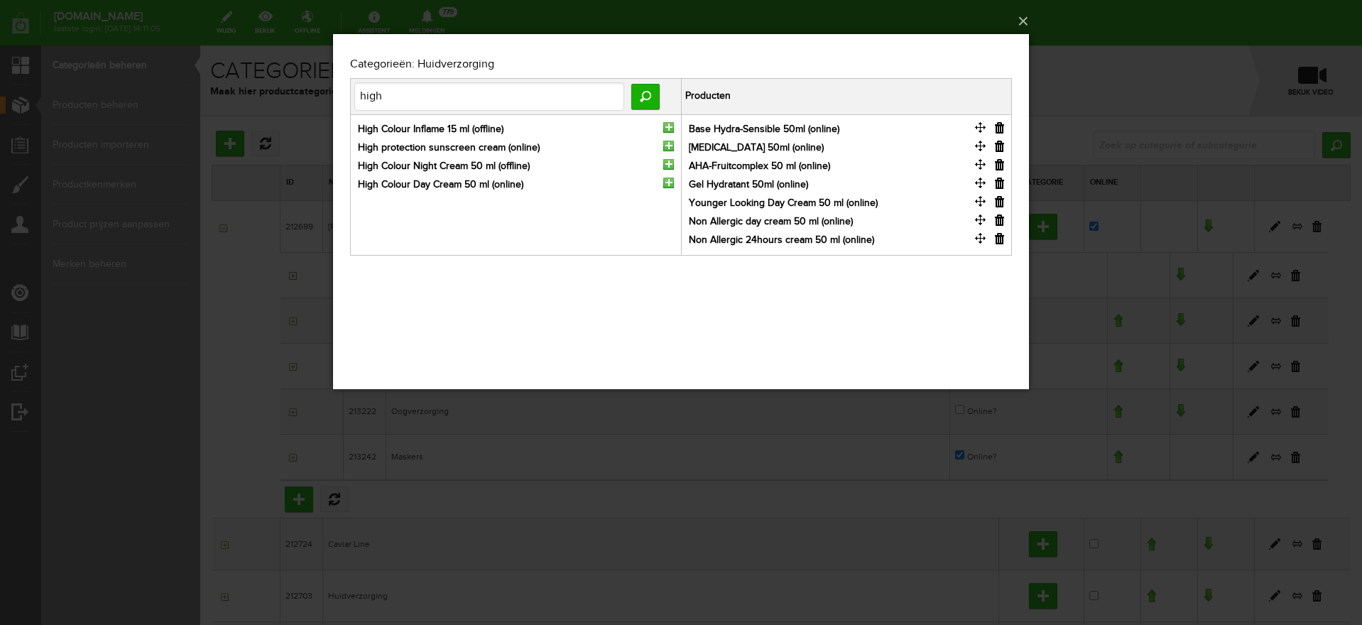
click at [668, 180] on input "button" at bounding box center [668, 183] width 11 height 11
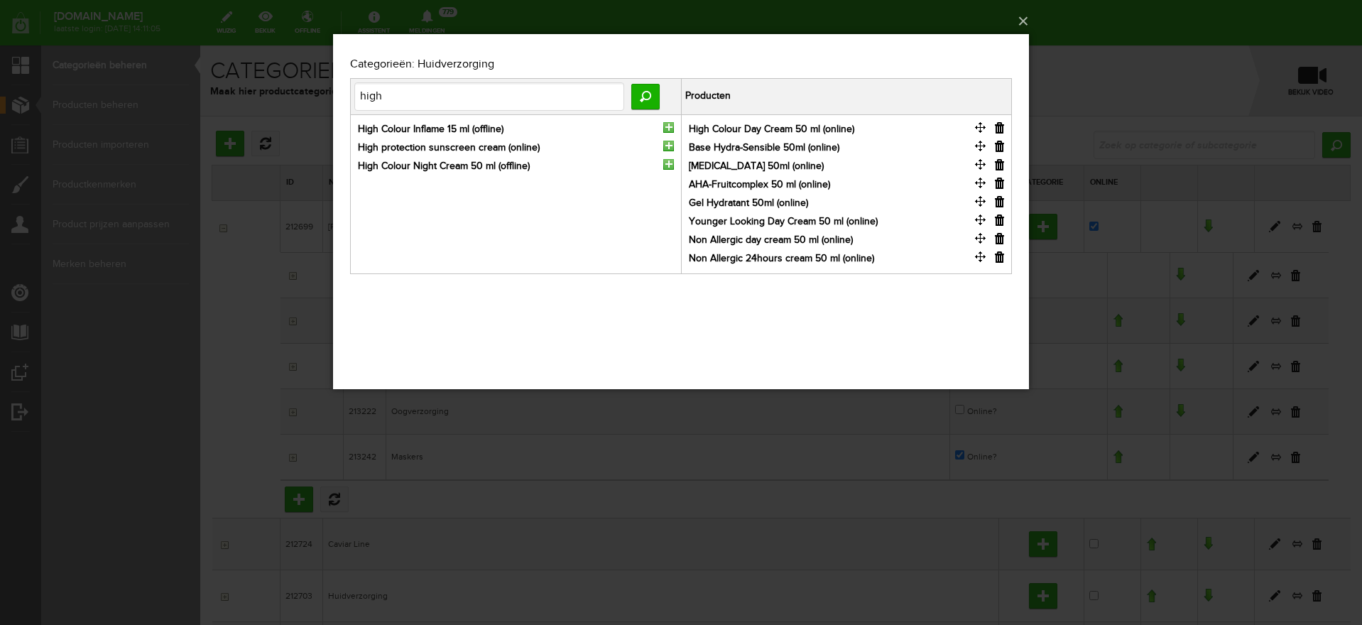
click at [667, 141] on input "button" at bounding box center [668, 146] width 11 height 11
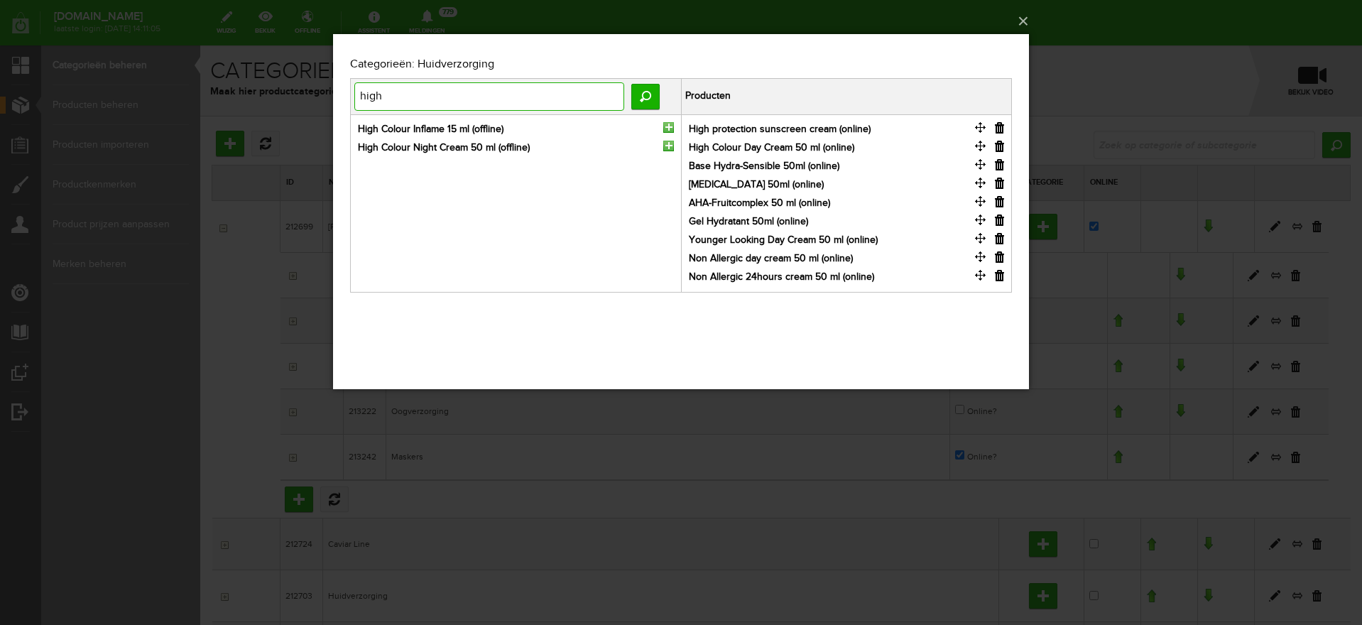
drag, startPoint x: 397, startPoint y: 96, endPoint x: 252, endPoint y: 87, distance: 145.2
click at [333, 87] on html "x Categorieën: Huidverzorging high Zoeken Producten High Colour Inflame 15 ml (…" at bounding box center [681, 211] width 696 height 355
type input "special"
click at [670, 126] on input "button" at bounding box center [668, 127] width 11 height 11
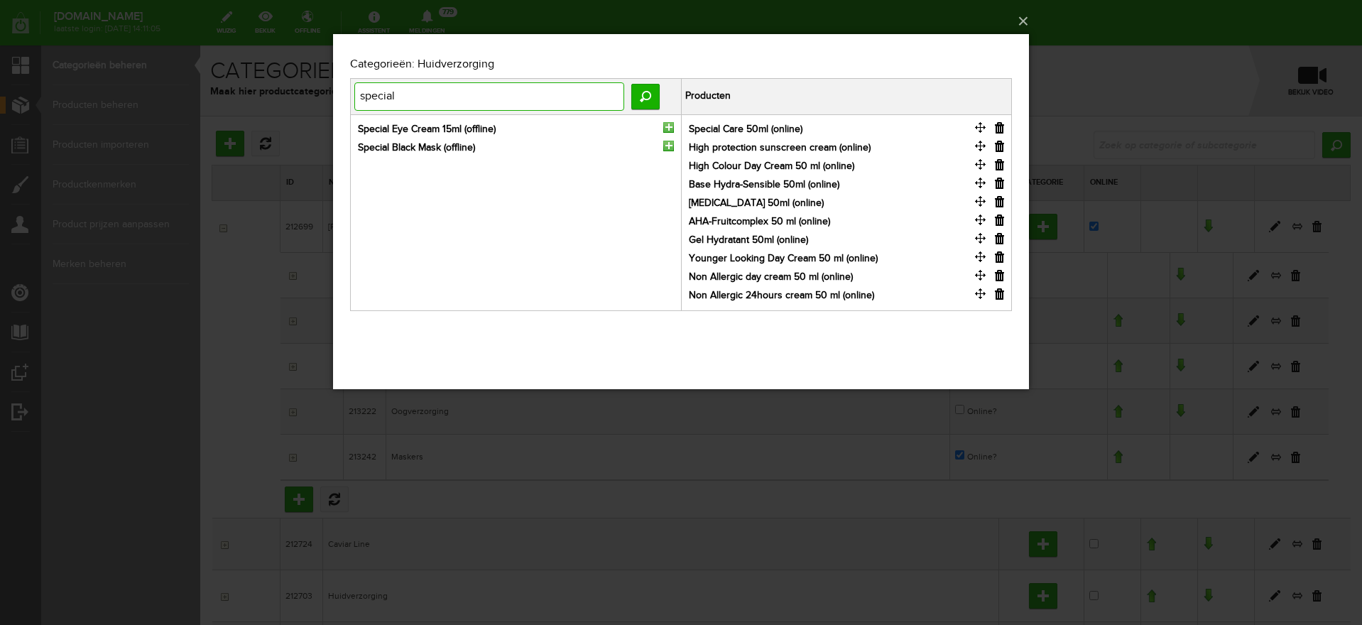
drag, startPoint x: 454, startPoint y: 98, endPoint x: 187, endPoint y: 86, distance: 266.6
click at [333, 86] on html "x Categorieën: Huidverzorging special Zoeken Producten Special Eye Cream 15ml (…" at bounding box center [681, 211] width 696 height 355
type input "gel ydra"
click at [378, 90] on input "gel ydra" at bounding box center [489, 96] width 270 height 28
type input "gel hydra"
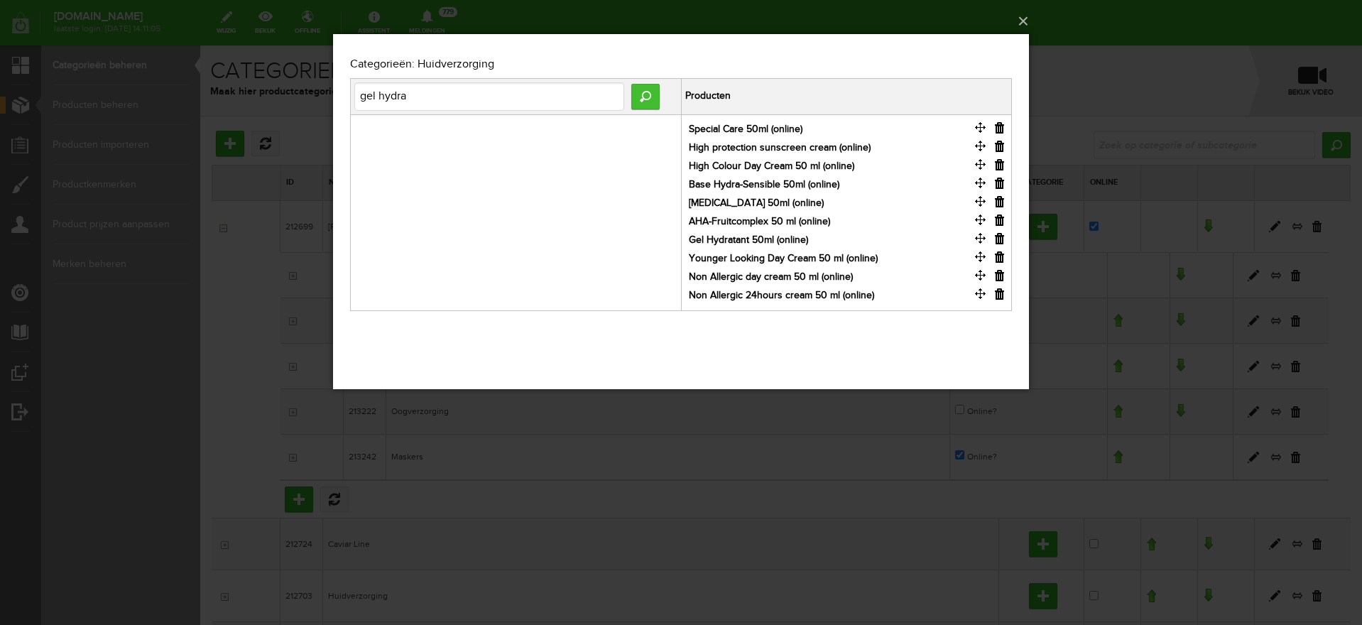
click at [640, 95] on input "Zoeken" at bounding box center [645, 97] width 28 height 26
click at [438, 99] on input "gel hydra" at bounding box center [489, 96] width 270 height 28
drag, startPoint x: 450, startPoint y: 92, endPoint x: 18, endPoint y: 64, distance: 433.3
click at [333, 64] on html "x Categorieën: Huidverzorging gel hydra Zoeken Producten Special Care 50ml (onl…" at bounding box center [681, 211] width 696 height 355
type input "gel"
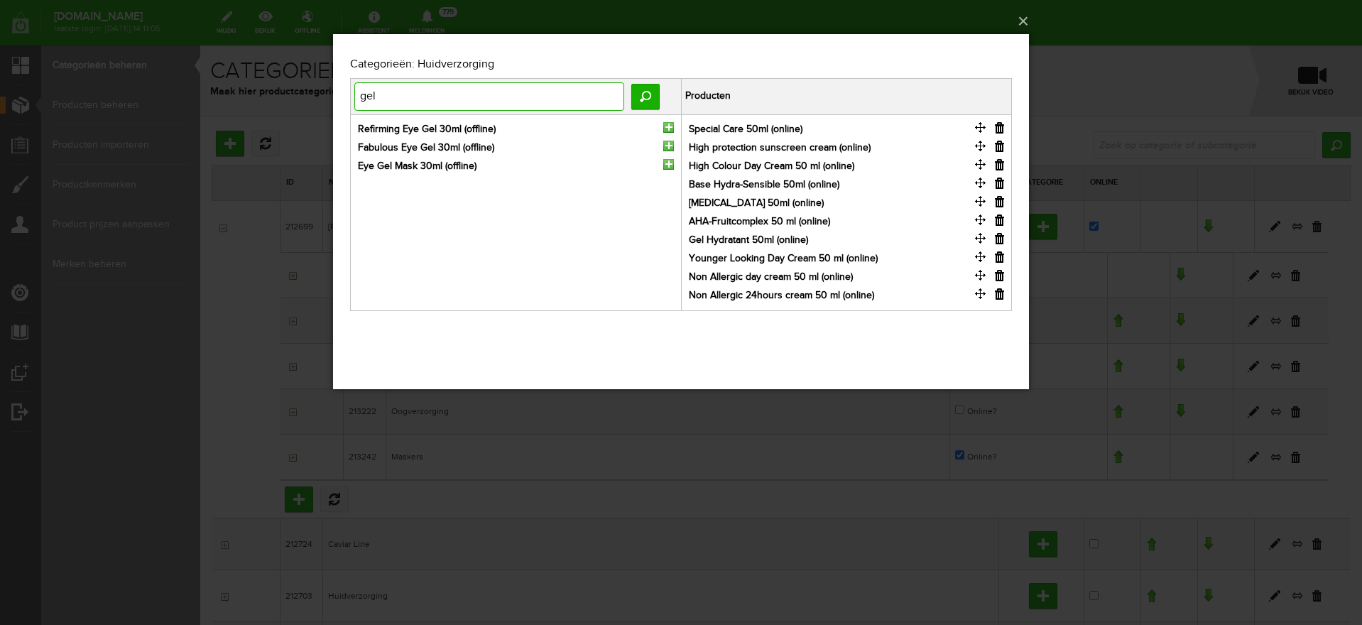
drag, startPoint x: 403, startPoint y: 89, endPoint x: 233, endPoint y: 94, distance: 169.8
click at [333, 94] on html "x Categorieën: Huidverzorging gel Zoeken Producten Refirming Eye Gel 30ml (offl…" at bounding box center [681, 211] width 696 height 355
click at [1020, 17] on button "×" at bounding box center [685, 21] width 696 height 31
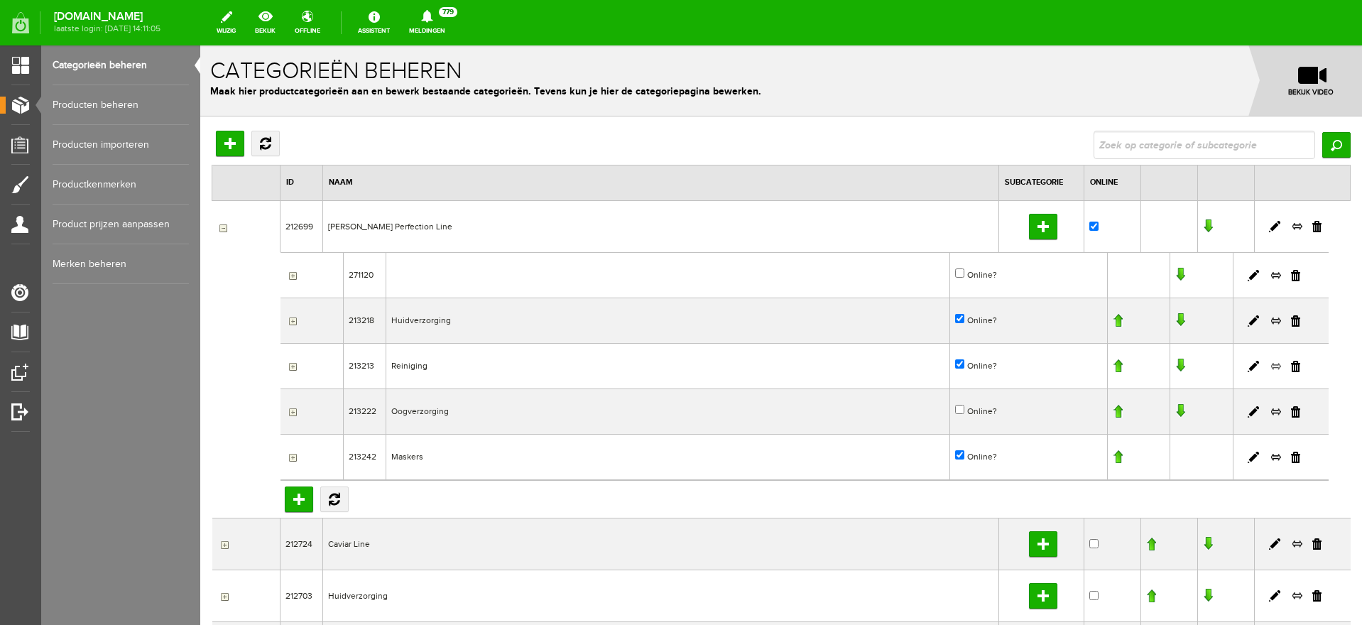
click at [1270, 364] on link at bounding box center [1275, 366] width 11 height 13
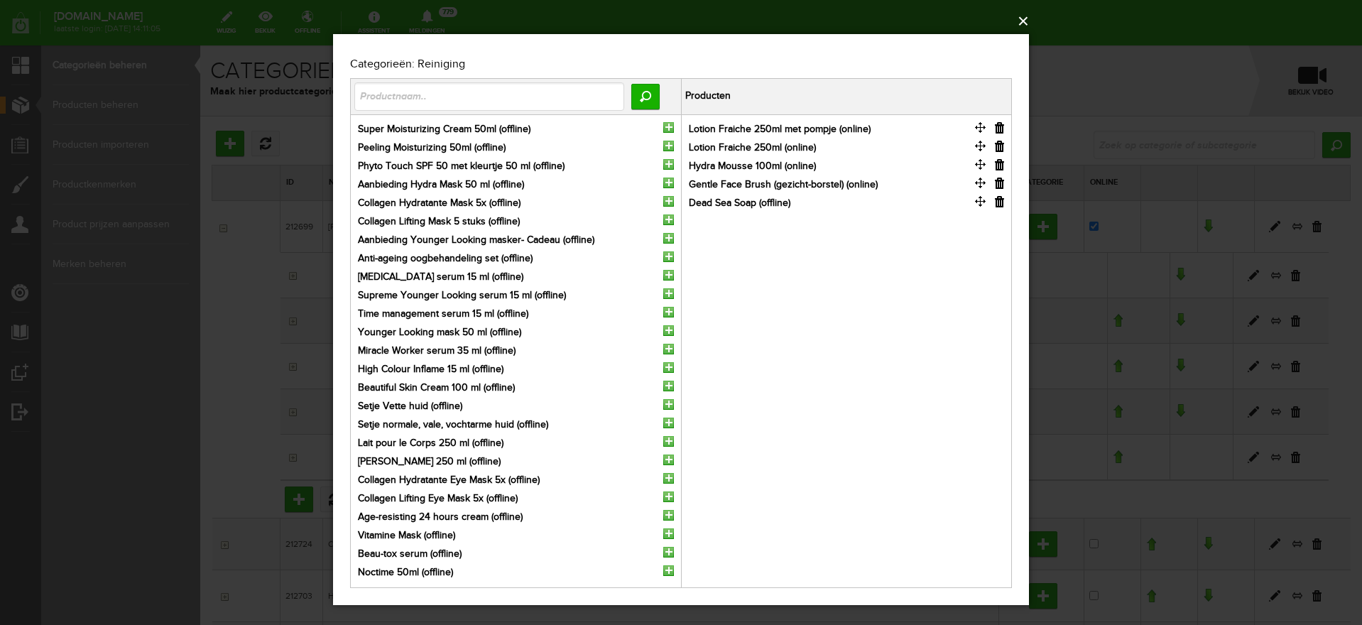
click at [1023, 23] on button "×" at bounding box center [685, 21] width 696 height 31
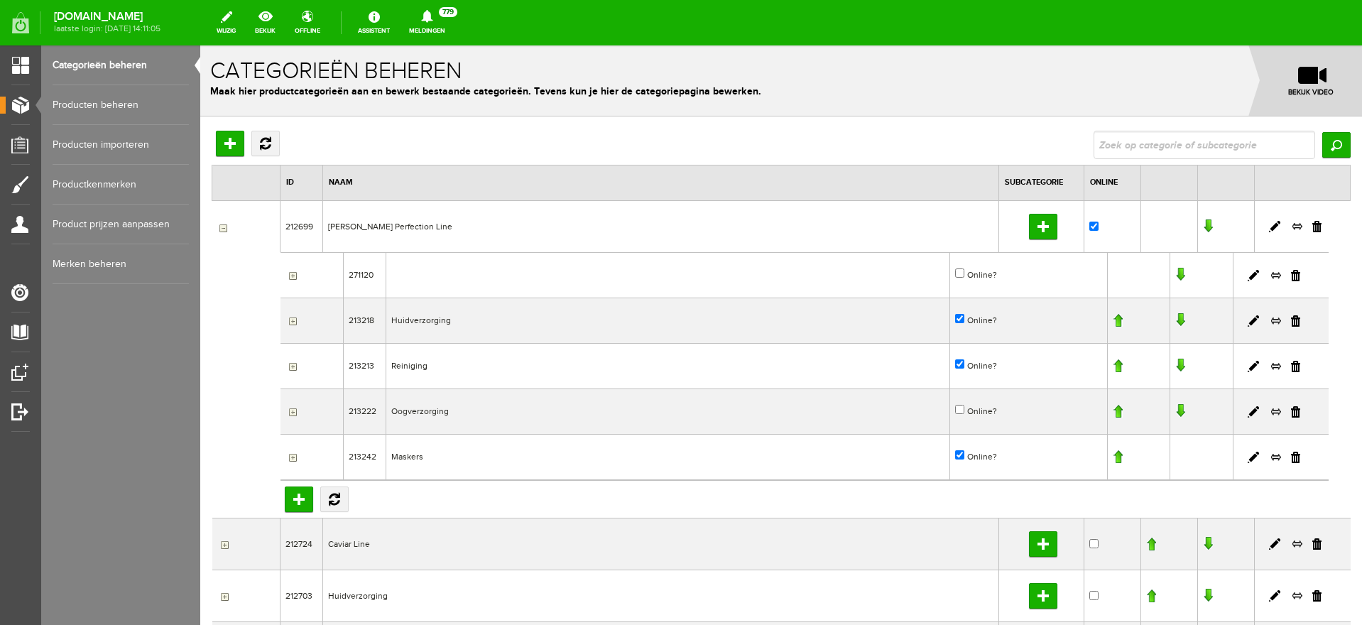
click at [85, 102] on link "Producten beheren" at bounding box center [121, 105] width 136 height 40
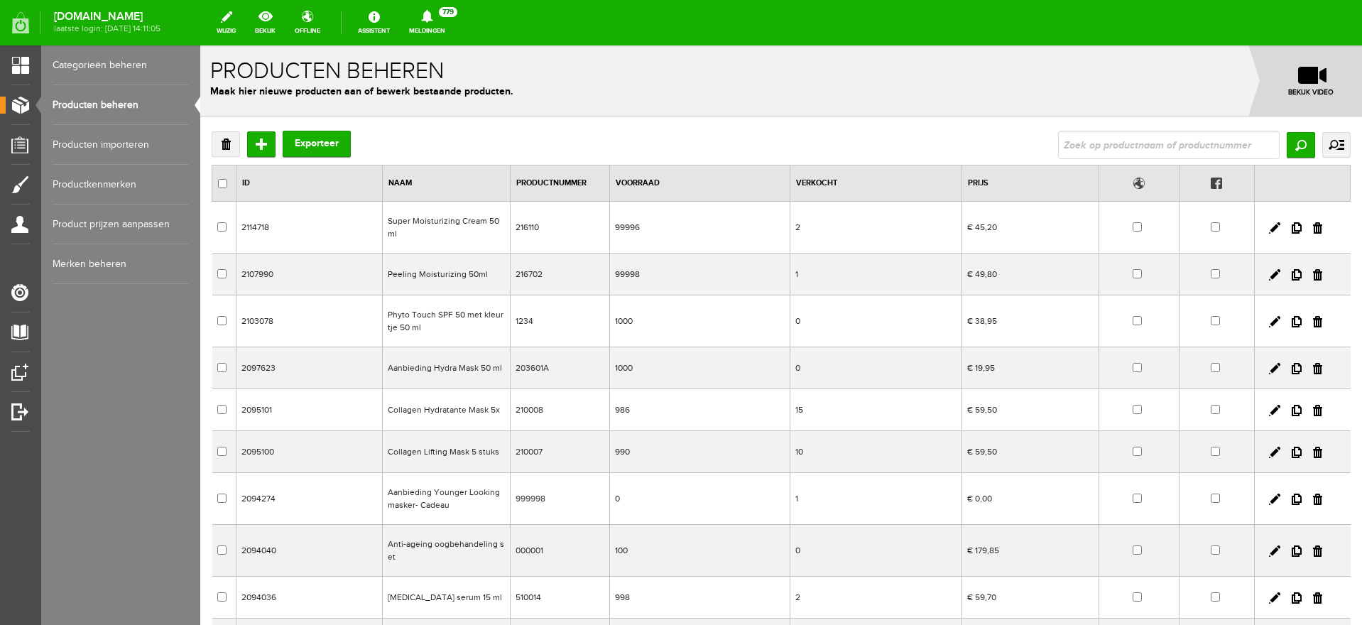
click at [1116, 132] on input "text" at bounding box center [1169, 145] width 222 height 28
type input "dead"
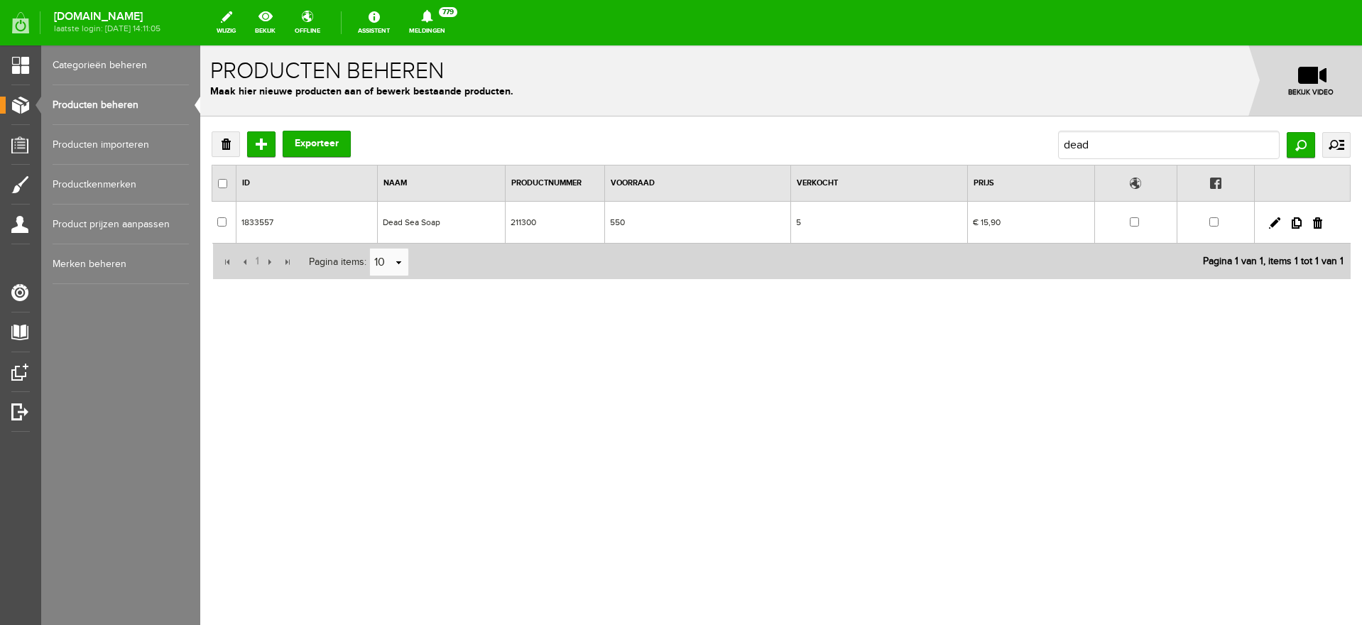
click at [1139, 219] on td at bounding box center [1135, 223] width 82 height 42
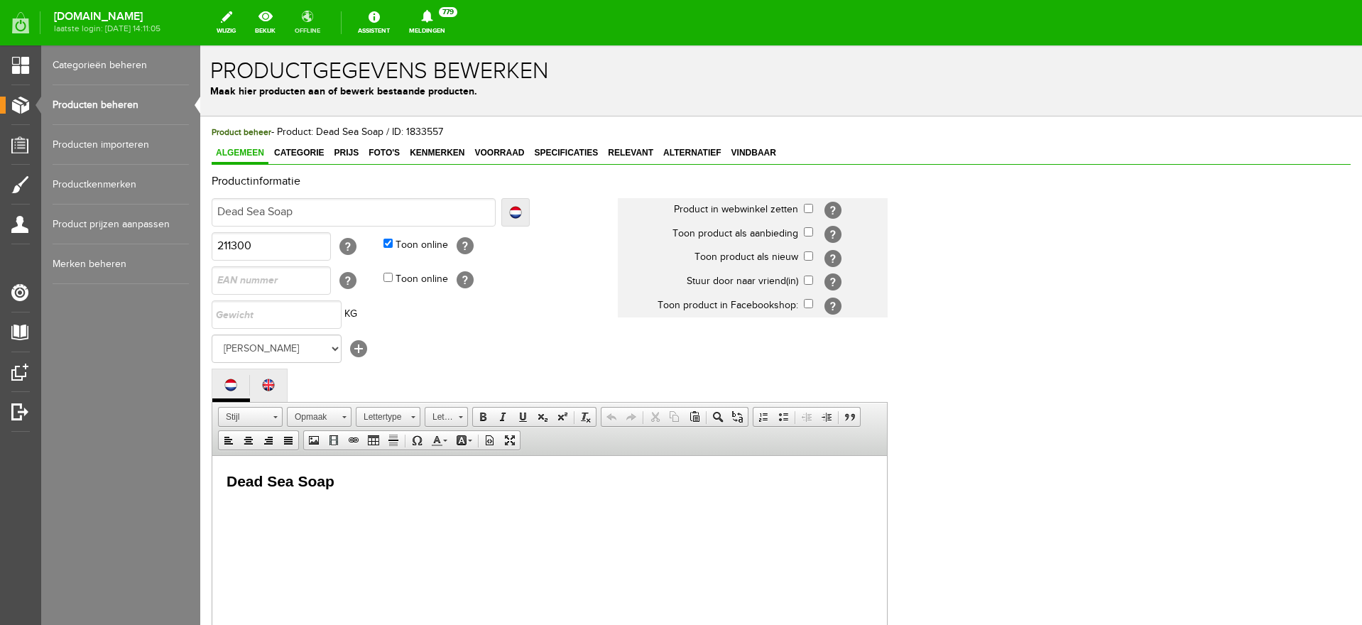
click at [320, 12] on link "offline" at bounding box center [307, 22] width 43 height 31
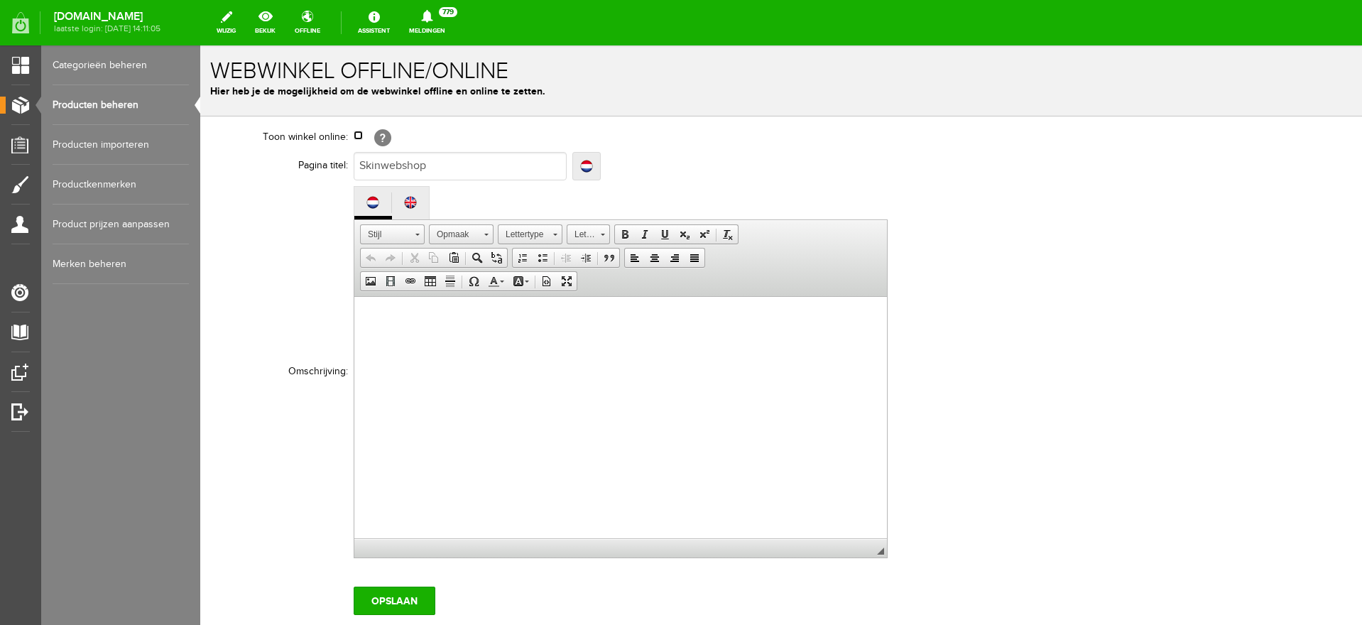
click at [354, 133] on input "checkbox" at bounding box center [358, 135] width 9 height 9
checkbox input "true"
click at [407, 598] on input "Opslaan" at bounding box center [395, 601] width 82 height 28
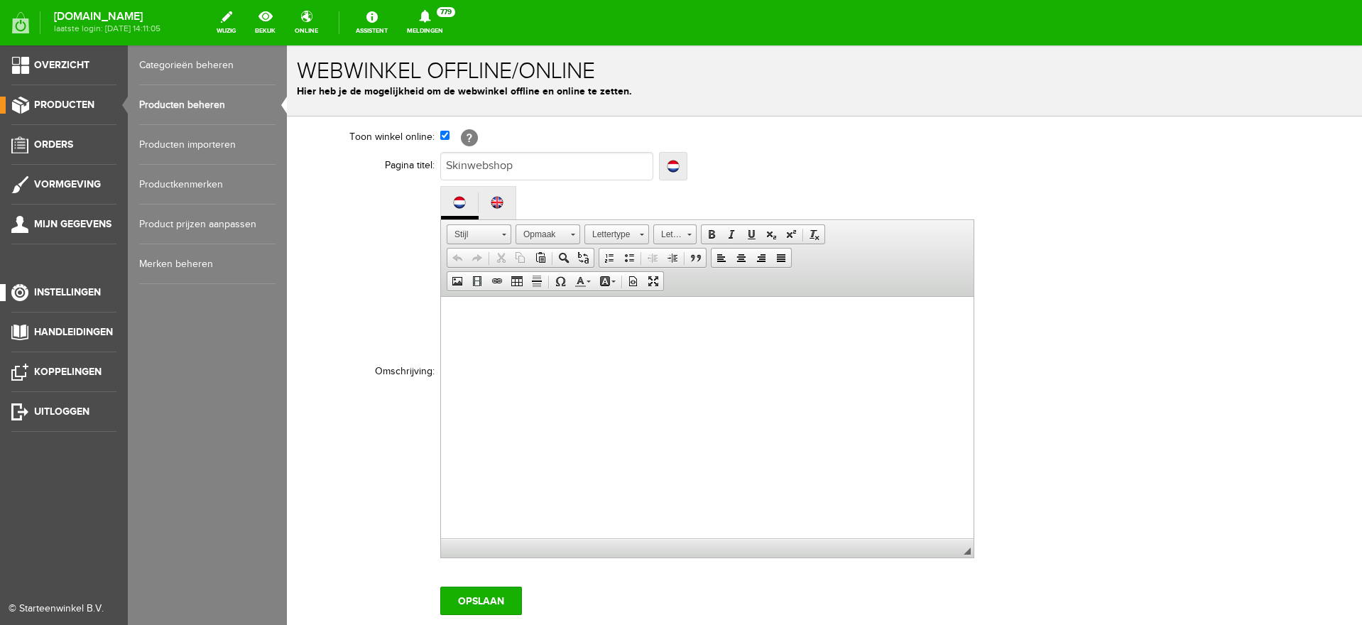
click at [64, 291] on span "Instellingen" at bounding box center [67, 292] width 67 height 12
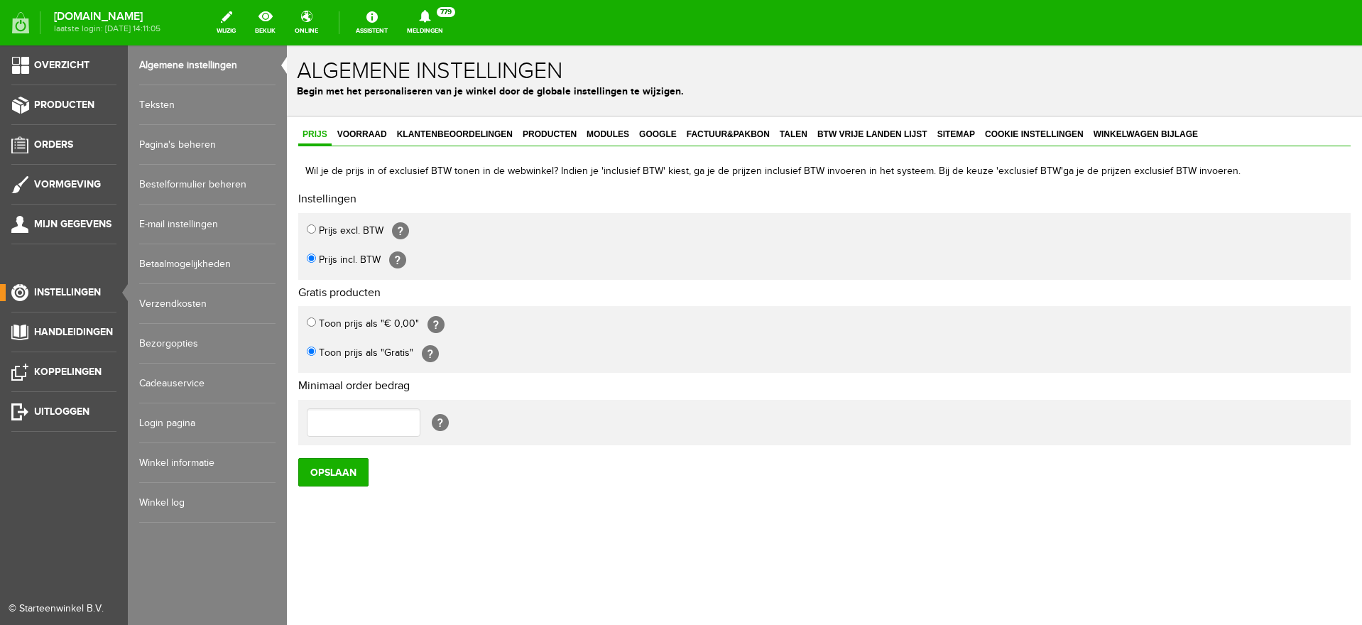
click at [191, 64] on link "Algemene instellingen" at bounding box center [207, 65] width 136 height 40
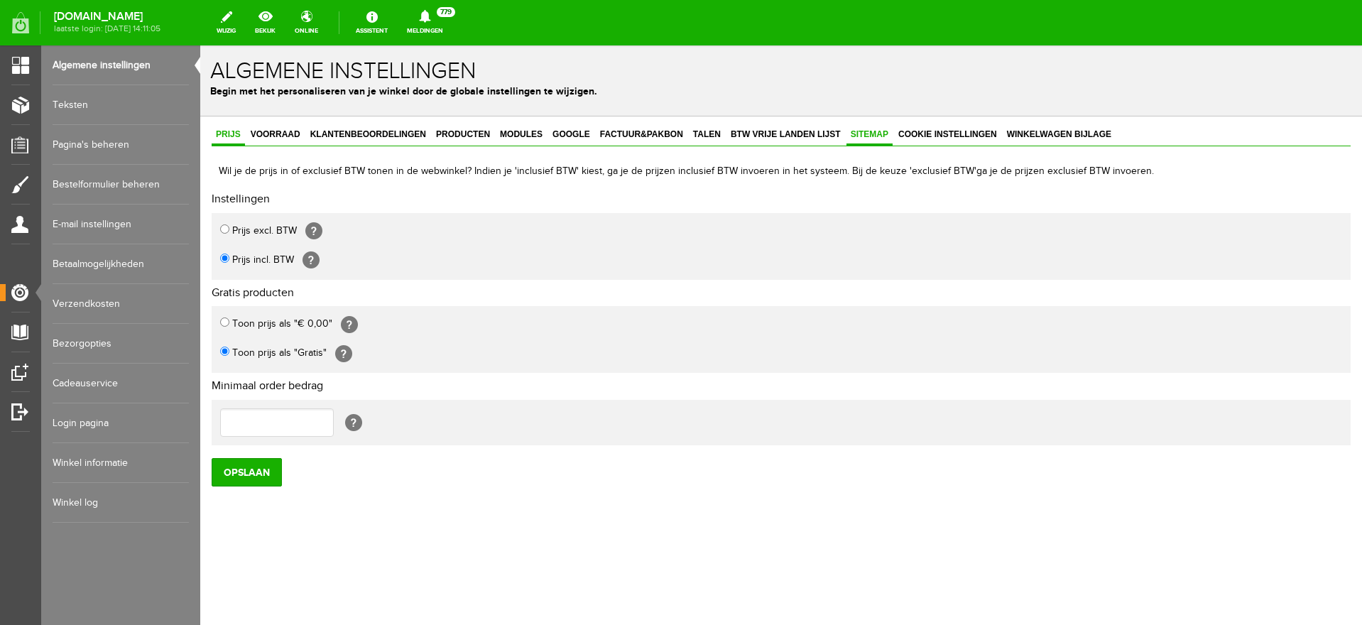
click at [863, 134] on span "Sitemap" at bounding box center [869, 134] width 46 height 10
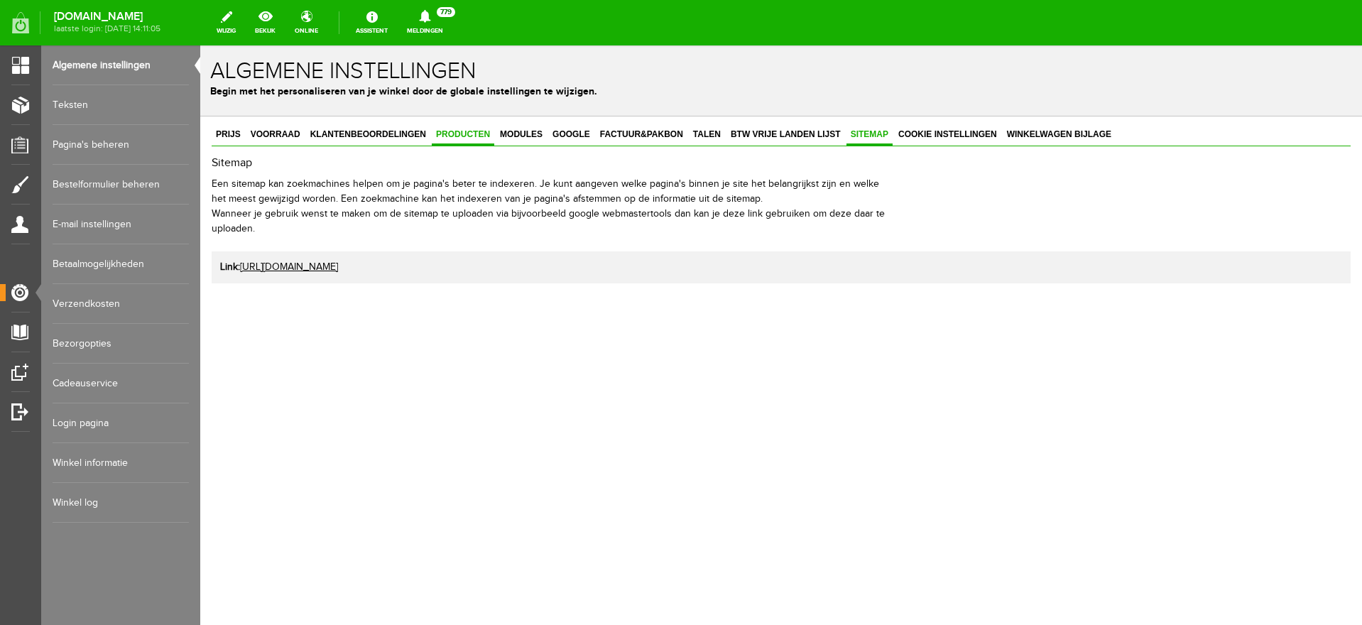
click at [460, 130] on span "Producten" at bounding box center [463, 134] width 62 height 10
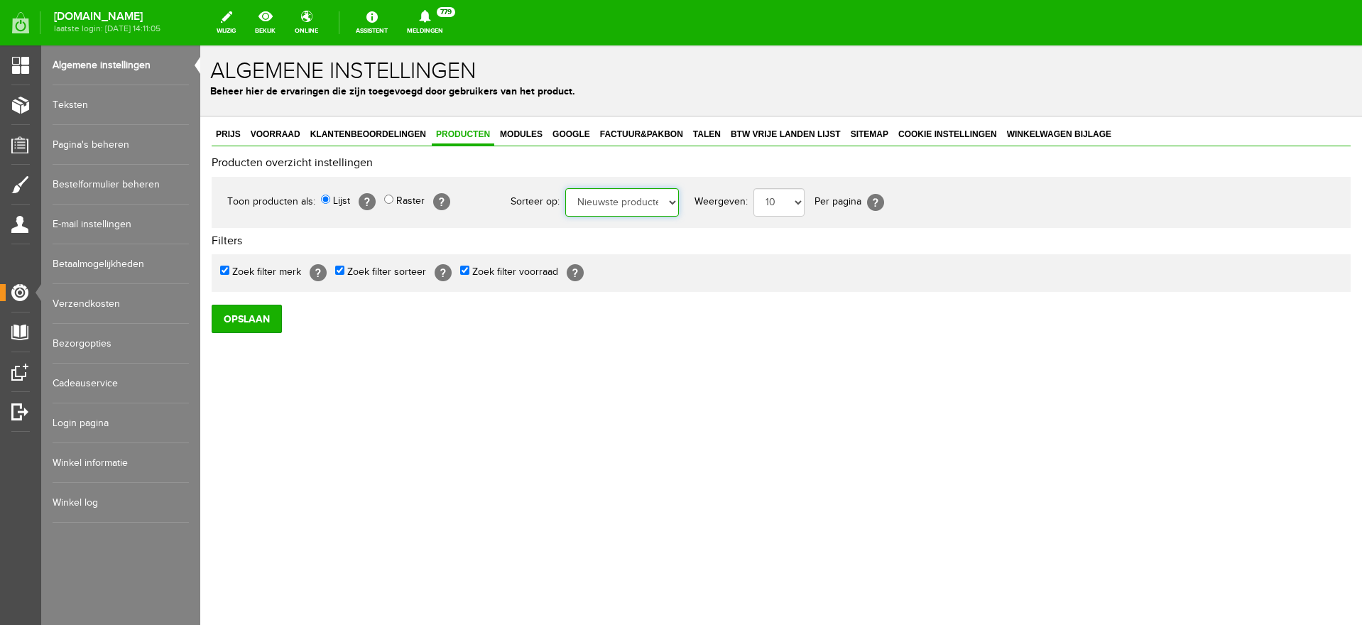
click at [669, 205] on select "Standaard Naam Prijs laag-hoog Prijs hoog-laag Meest verkocht Nieuwste producte…" at bounding box center [622, 202] width 114 height 28
select select "0"
click at [565, 188] on select "Standaard Naam Prijs laag-hoog Prijs hoog-laag Meest verkocht Nieuwste producte…" at bounding box center [622, 202] width 114 height 28
click at [249, 318] on input "Opslaan" at bounding box center [247, 319] width 70 height 28
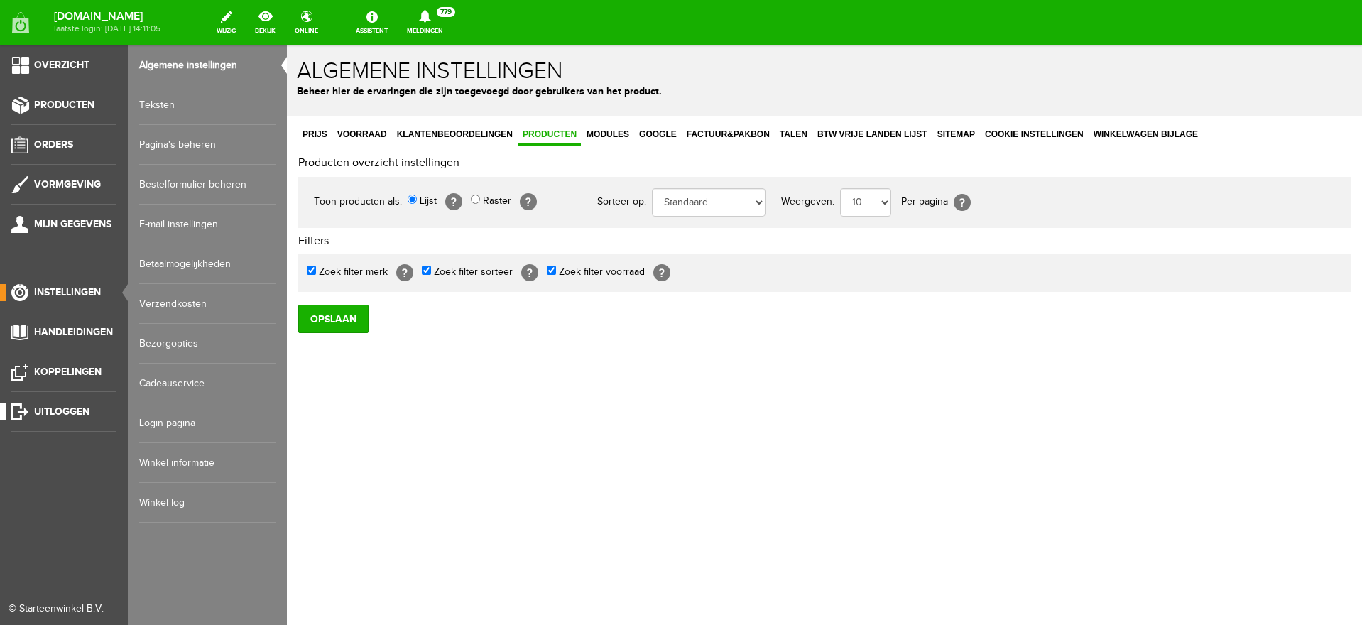
click at [60, 408] on span "Uitloggen" at bounding box center [61, 411] width 55 height 12
